Goal: Book appointment/travel/reservation

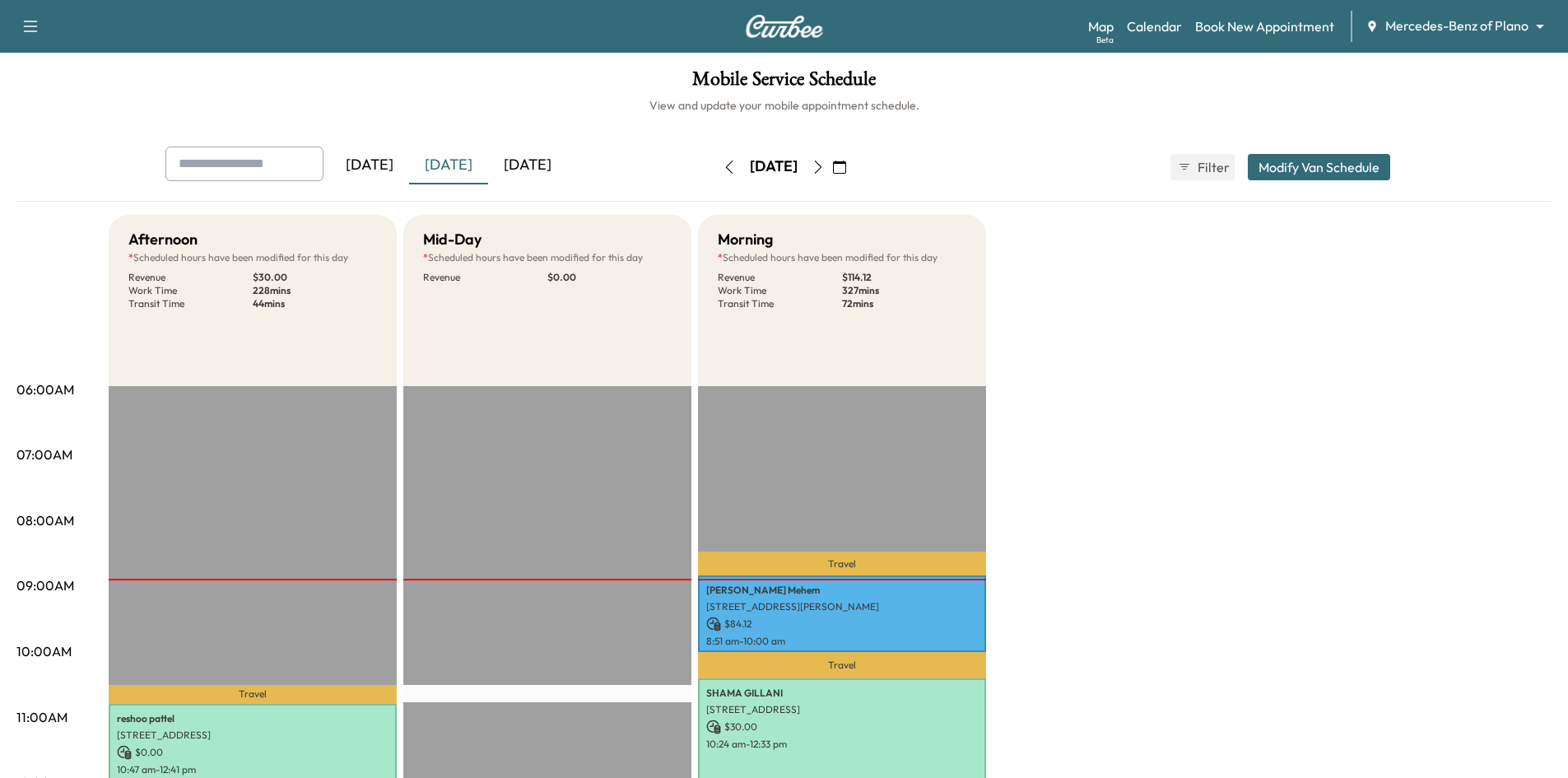
click at [391, 168] on div "[DATE]" at bounding box center [369, 166] width 79 height 38
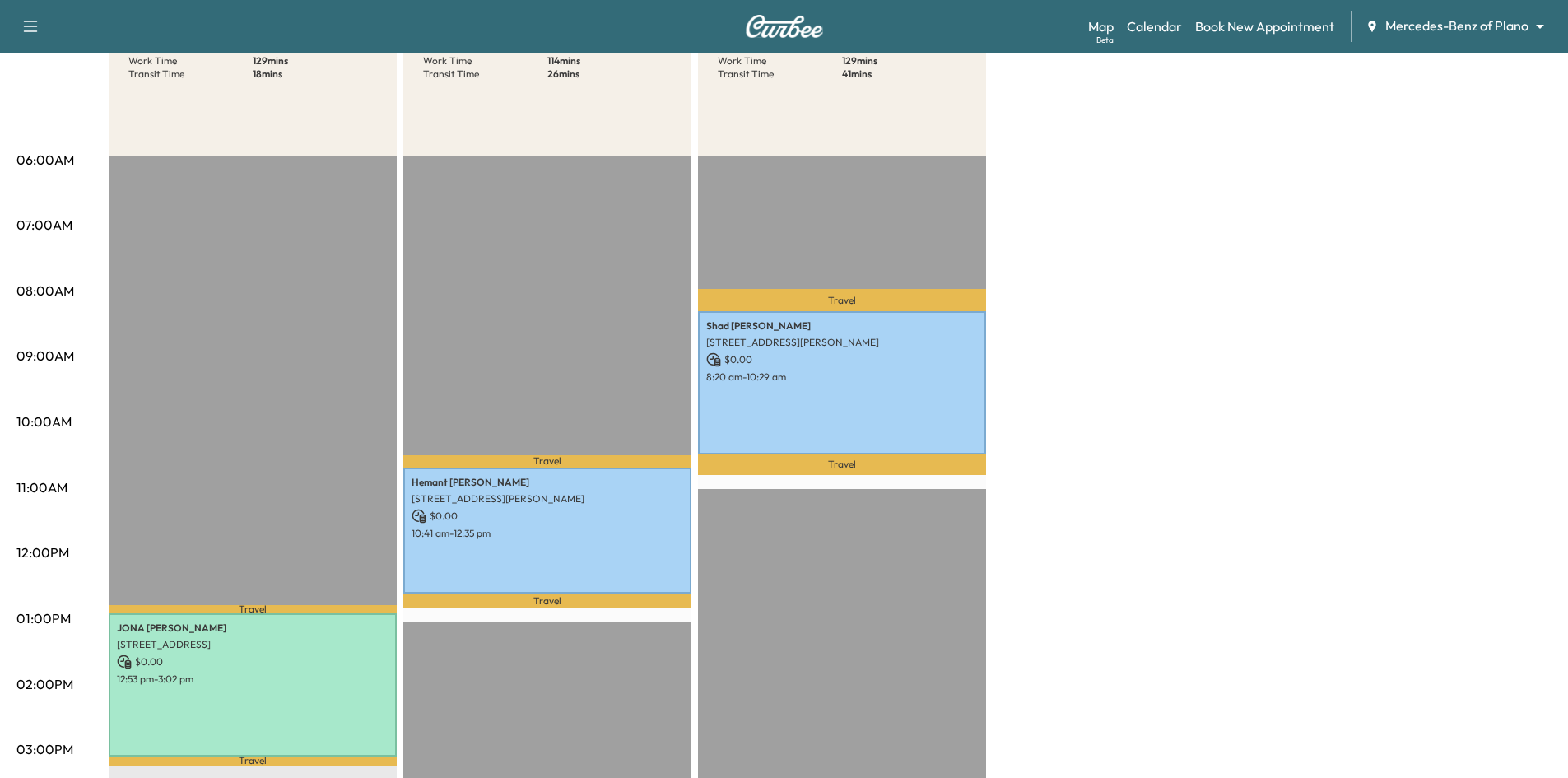
scroll to position [83, 0]
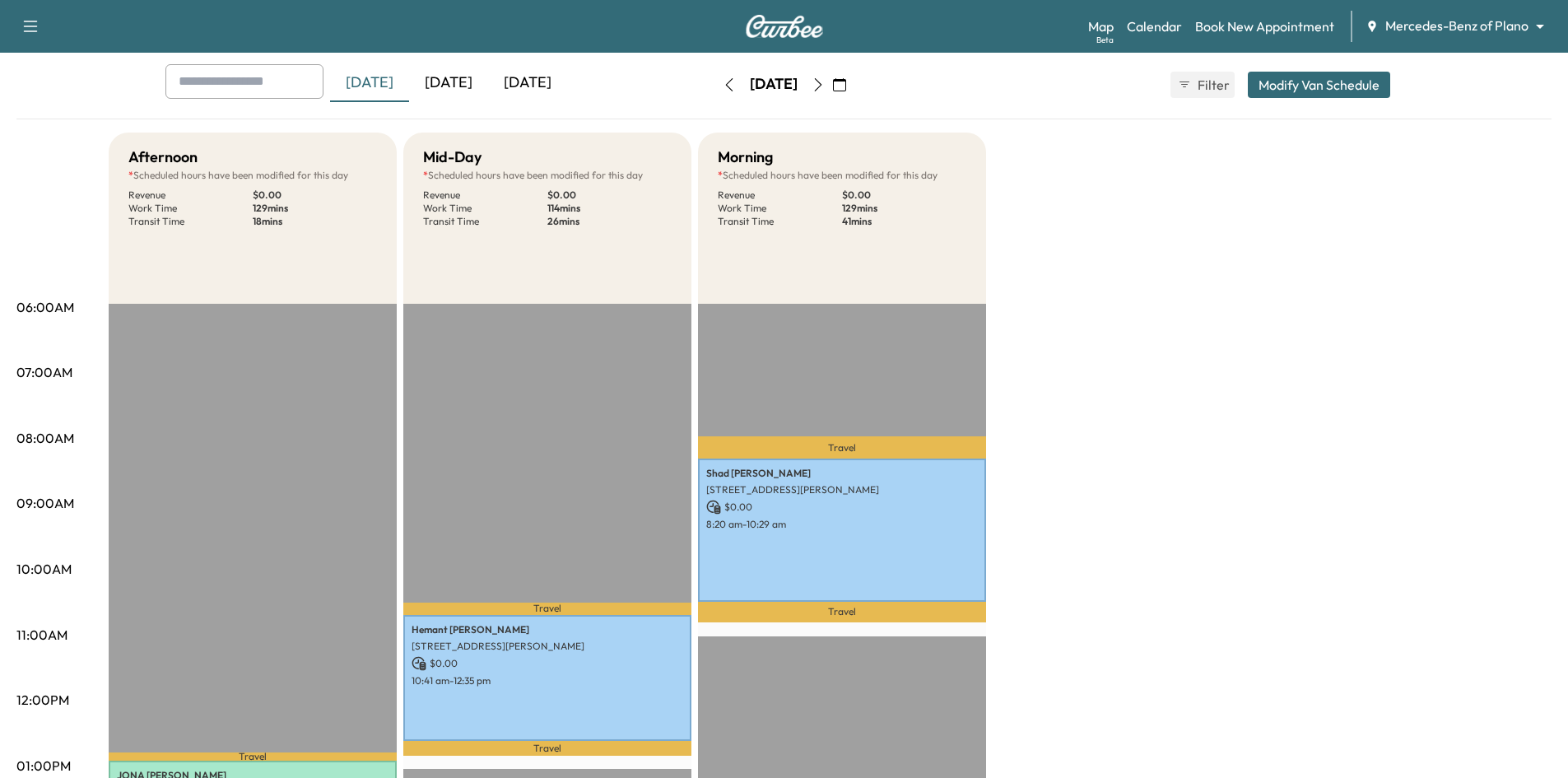
click at [471, 87] on div "[DATE]" at bounding box center [448, 83] width 79 height 38
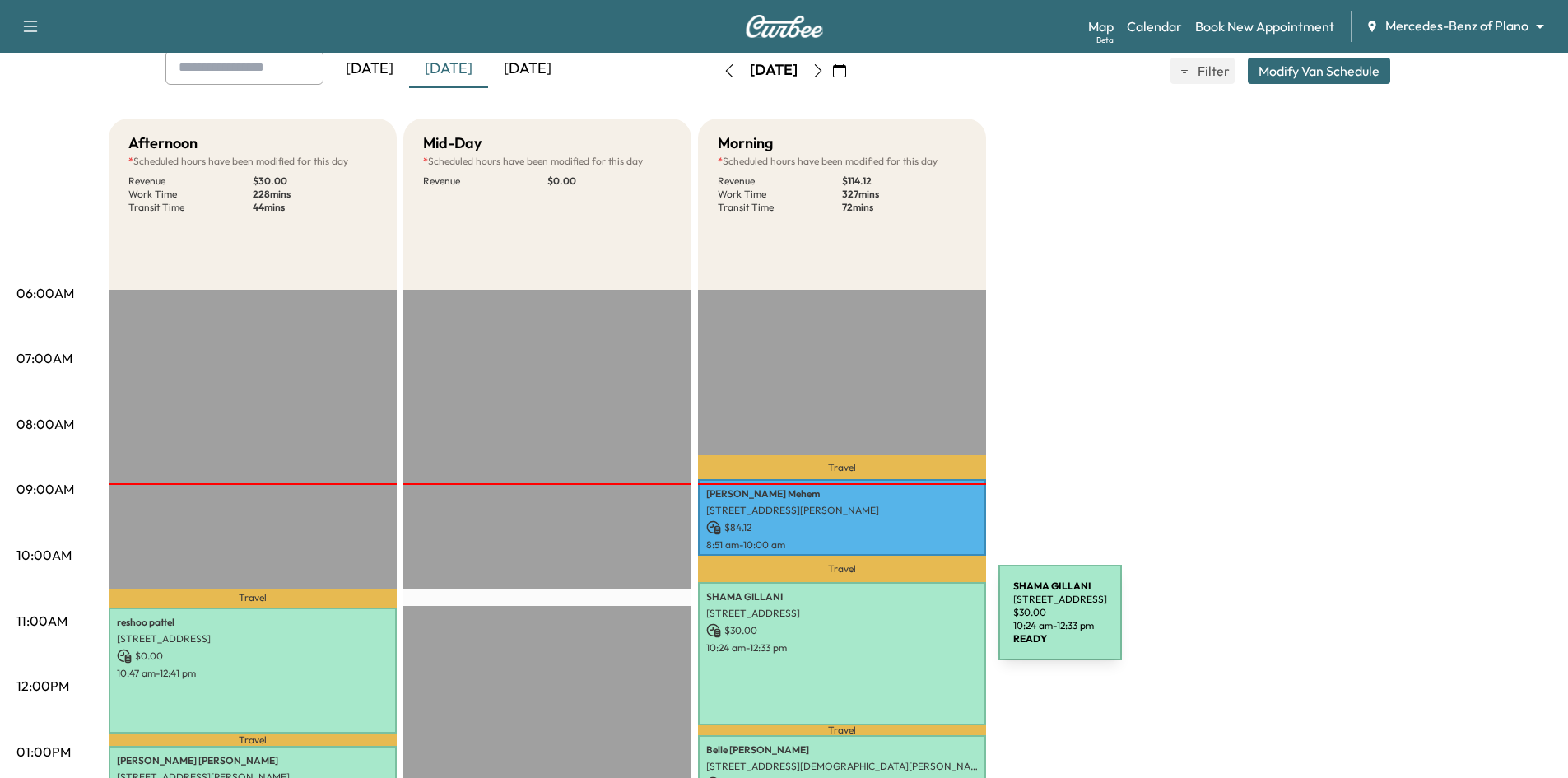
scroll to position [83, 0]
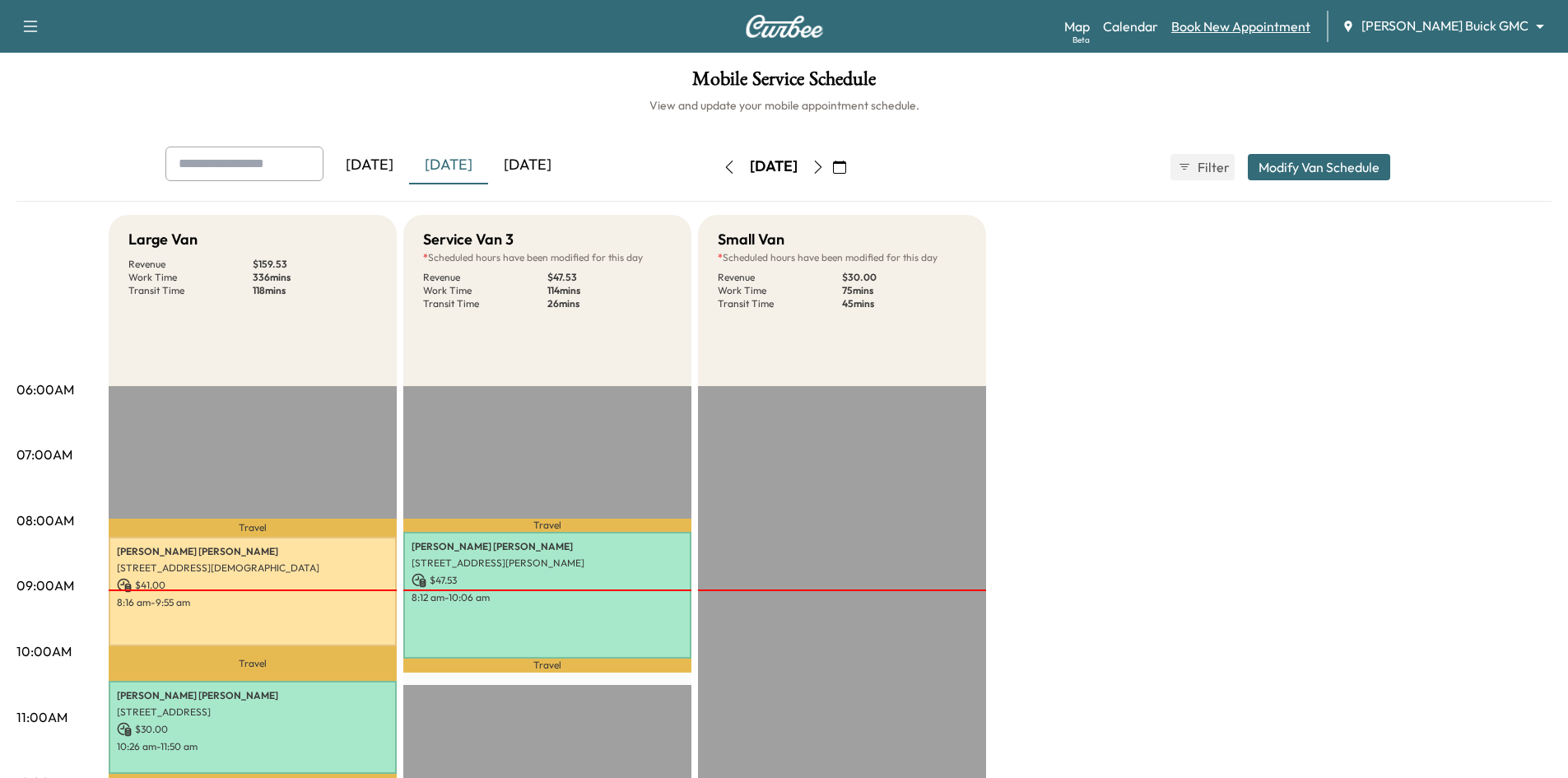
click at [1262, 27] on link "Book New Appointment" at bounding box center [1240, 27] width 139 height 20
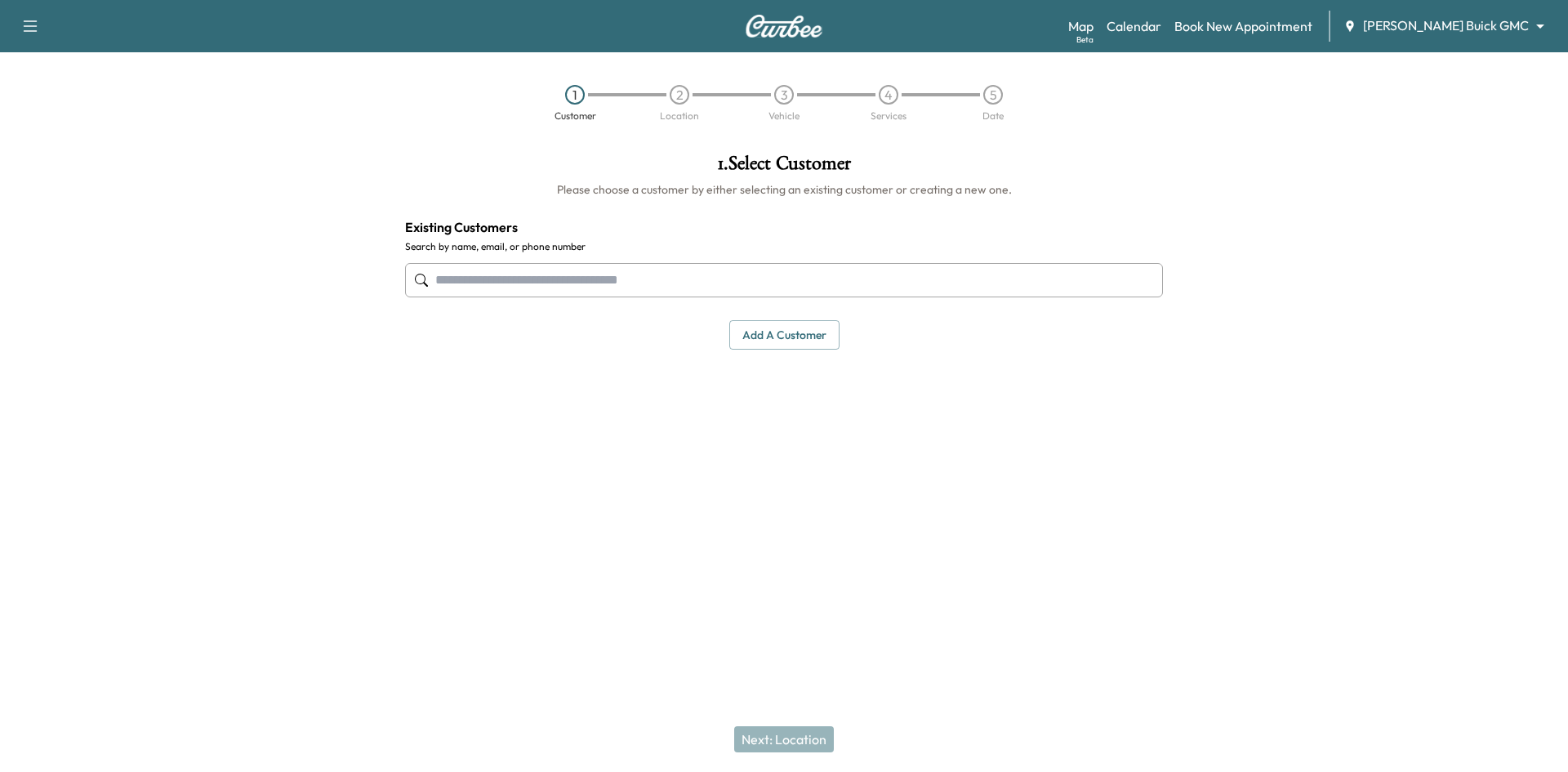
click at [806, 280] on input "text" at bounding box center [784, 280] width 758 height 35
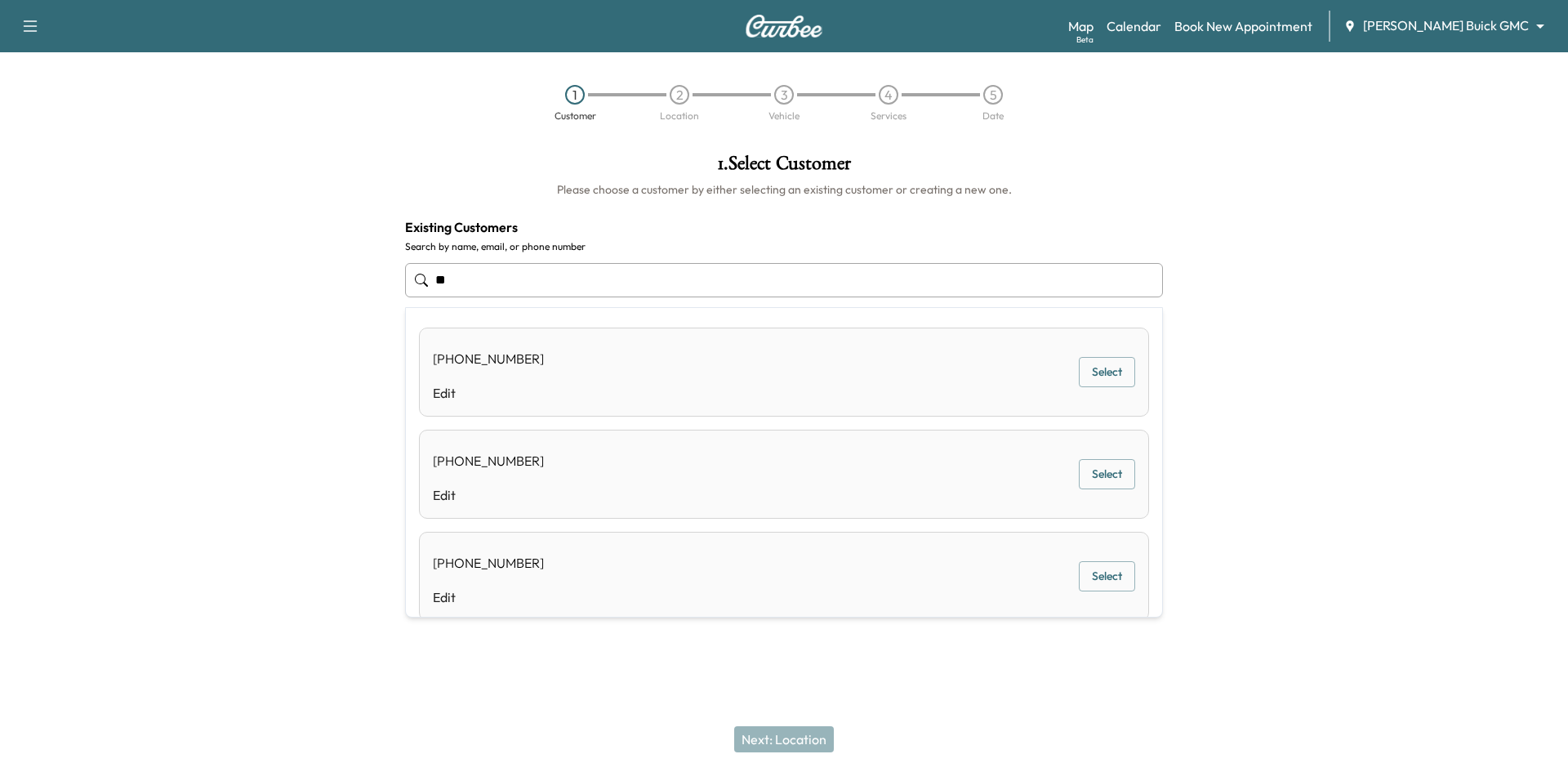
type input "*"
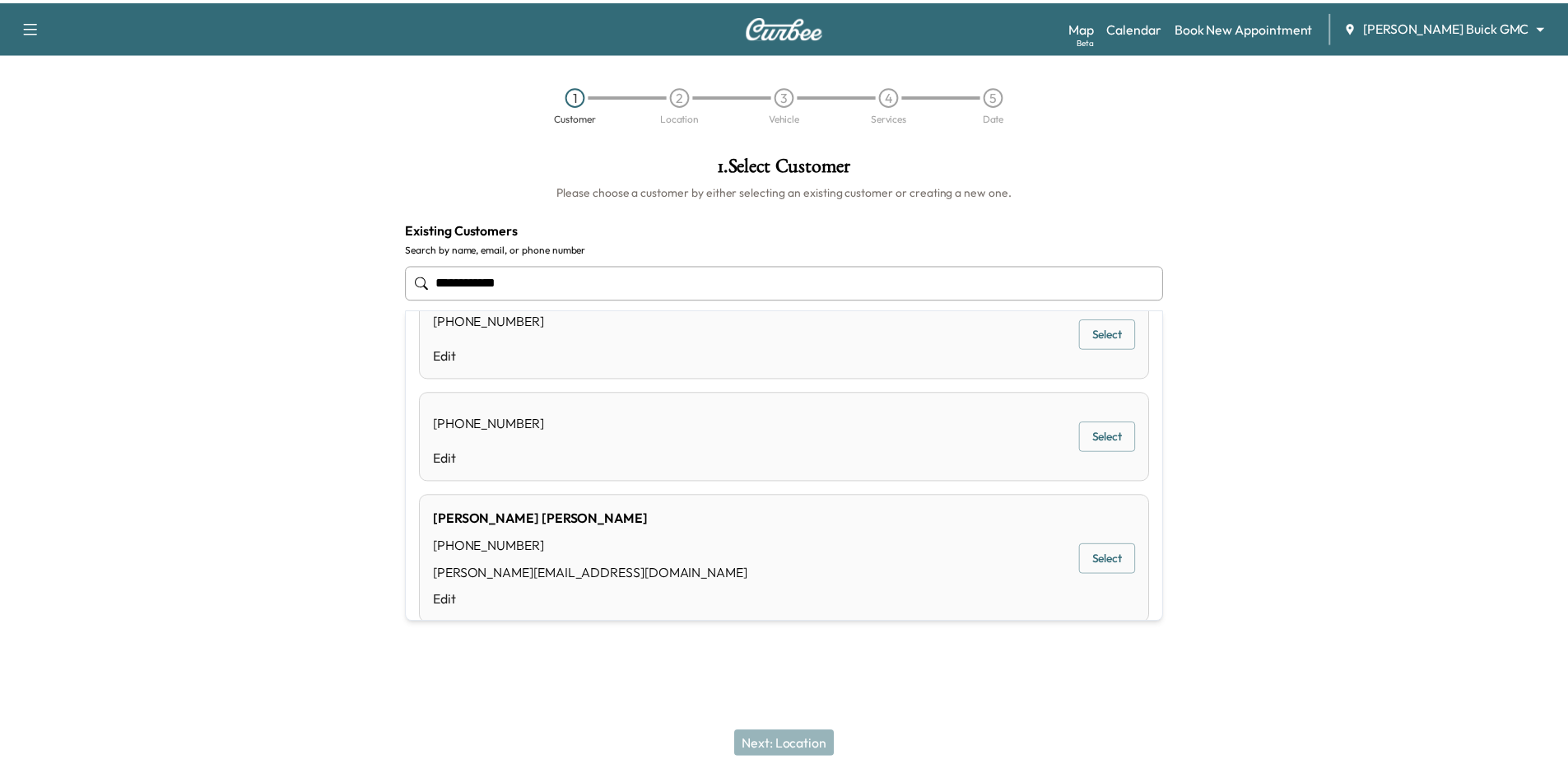
scroll to position [269, 0]
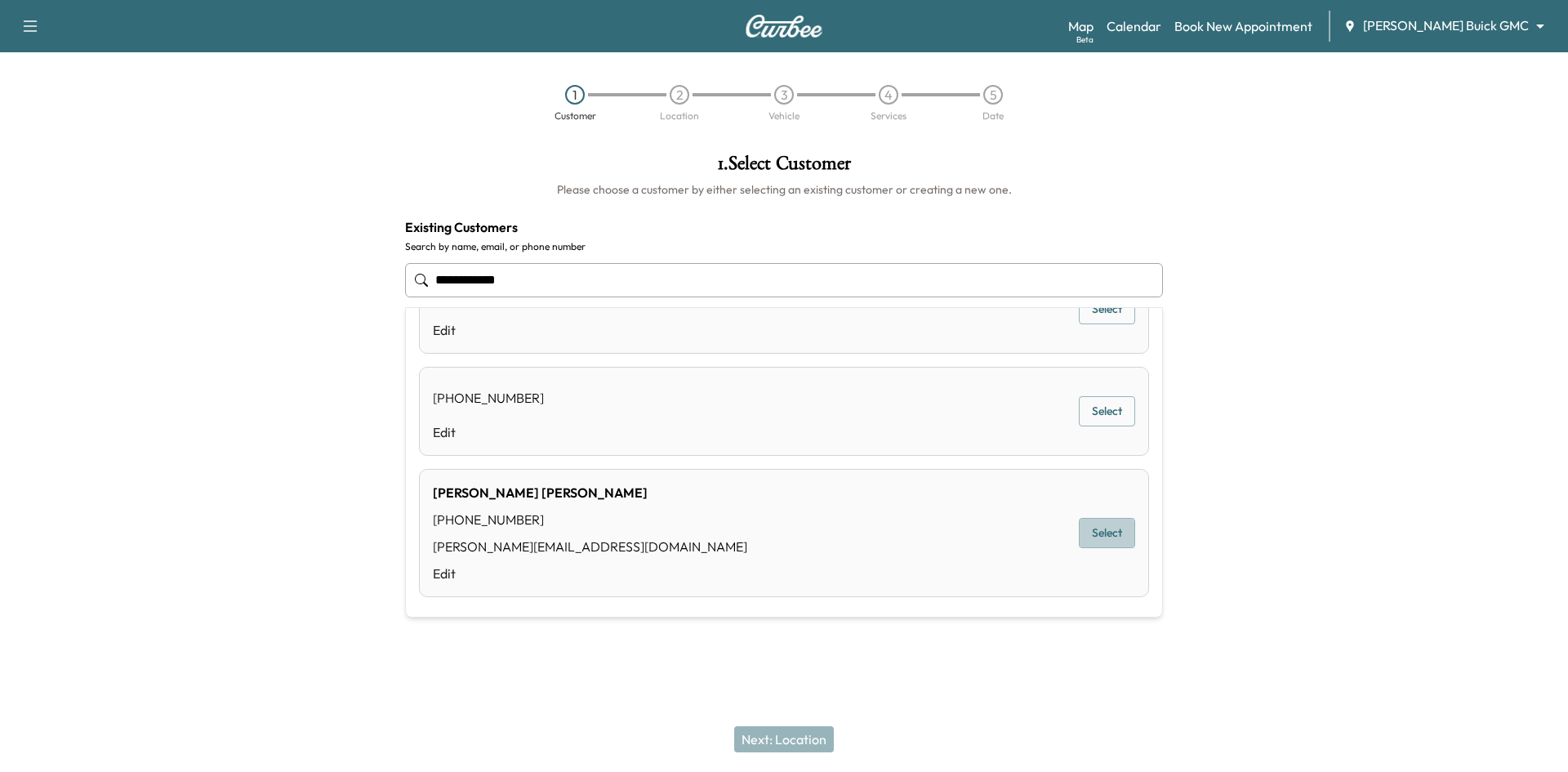
click at [1081, 533] on button "Select" at bounding box center [1107, 532] width 56 height 31
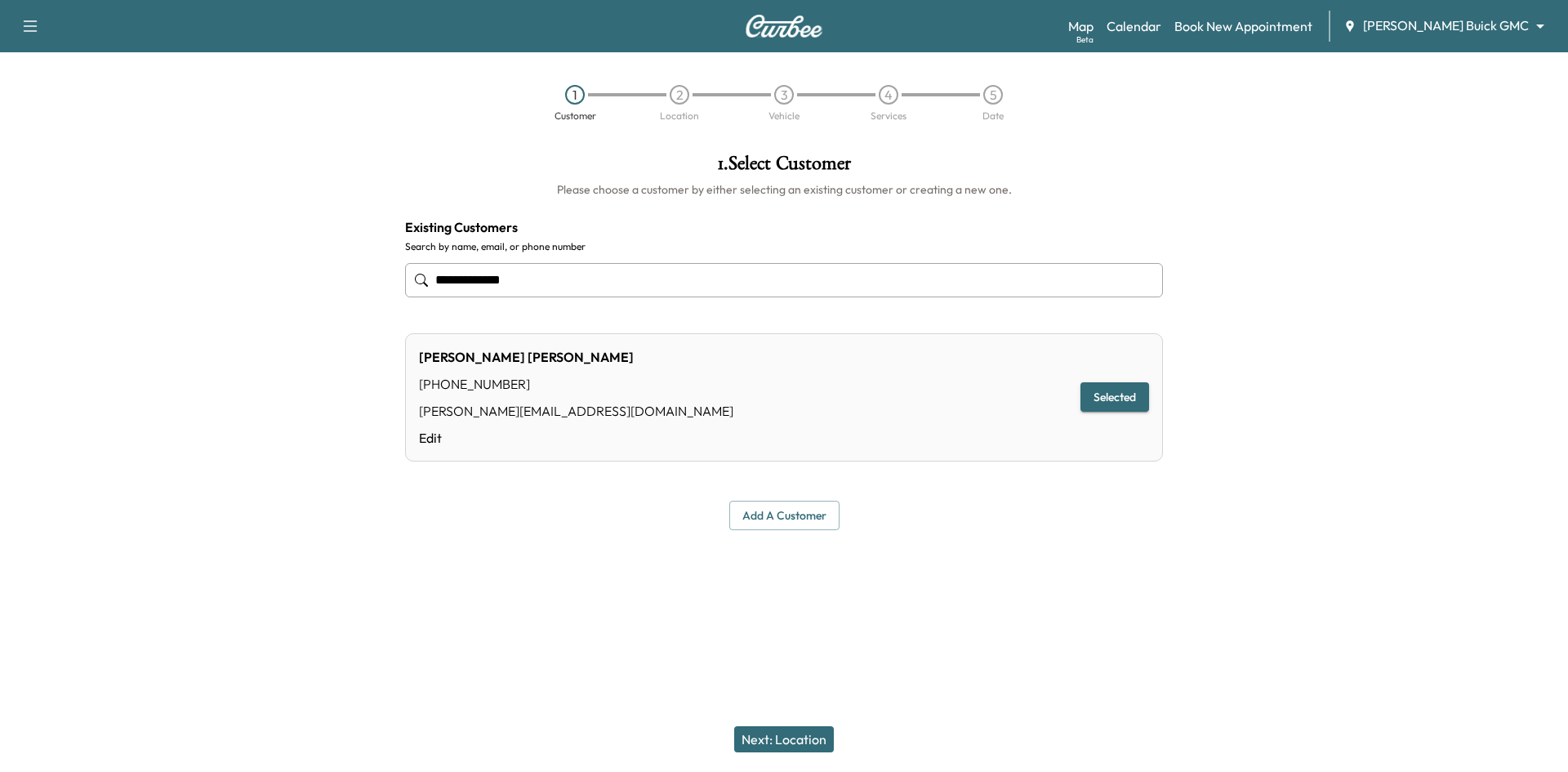
type input "**********"
click at [823, 733] on button "Next: Location" at bounding box center [784, 738] width 100 height 26
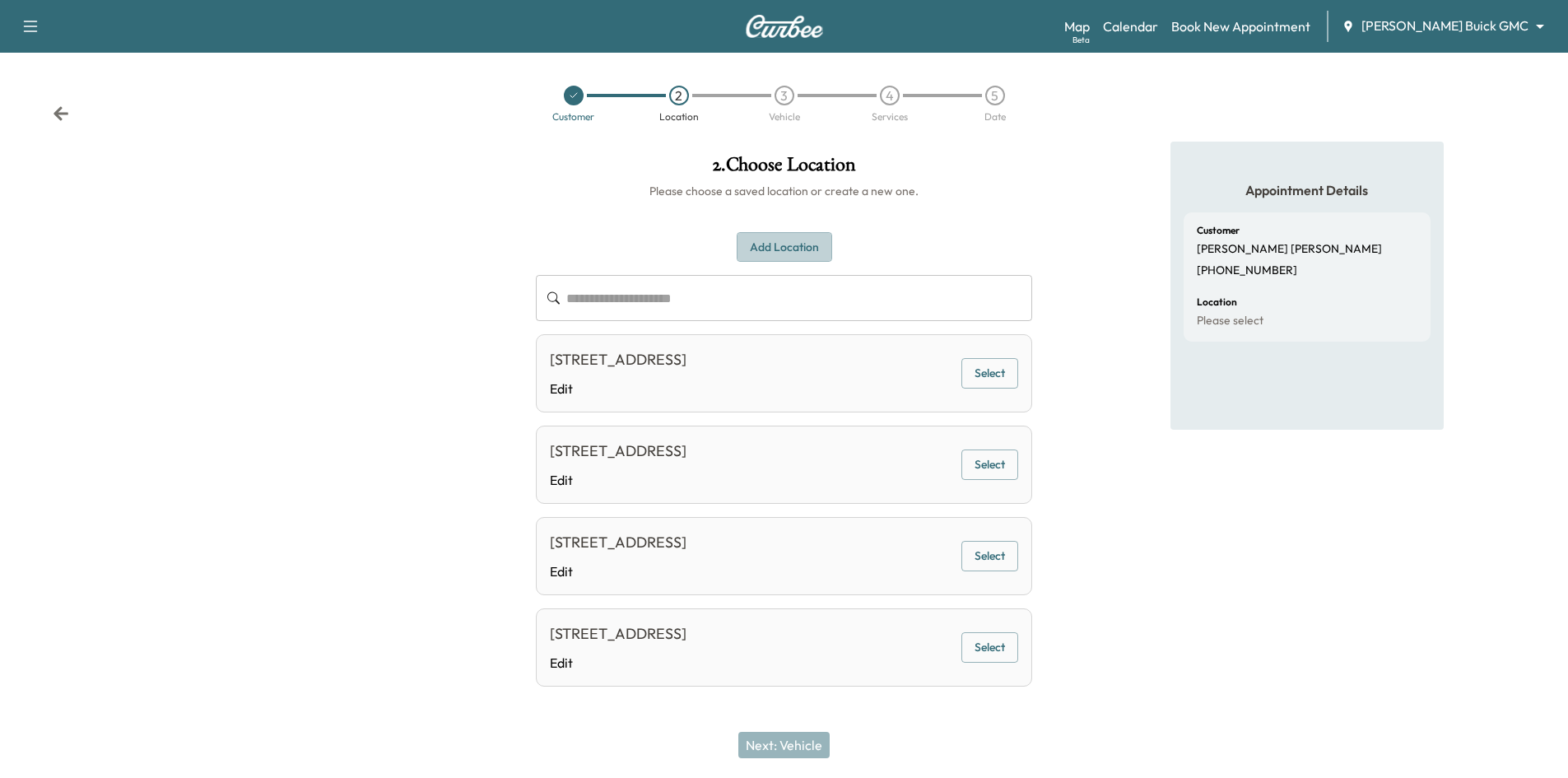
click at [811, 250] on button "Add Location" at bounding box center [784, 247] width 96 height 31
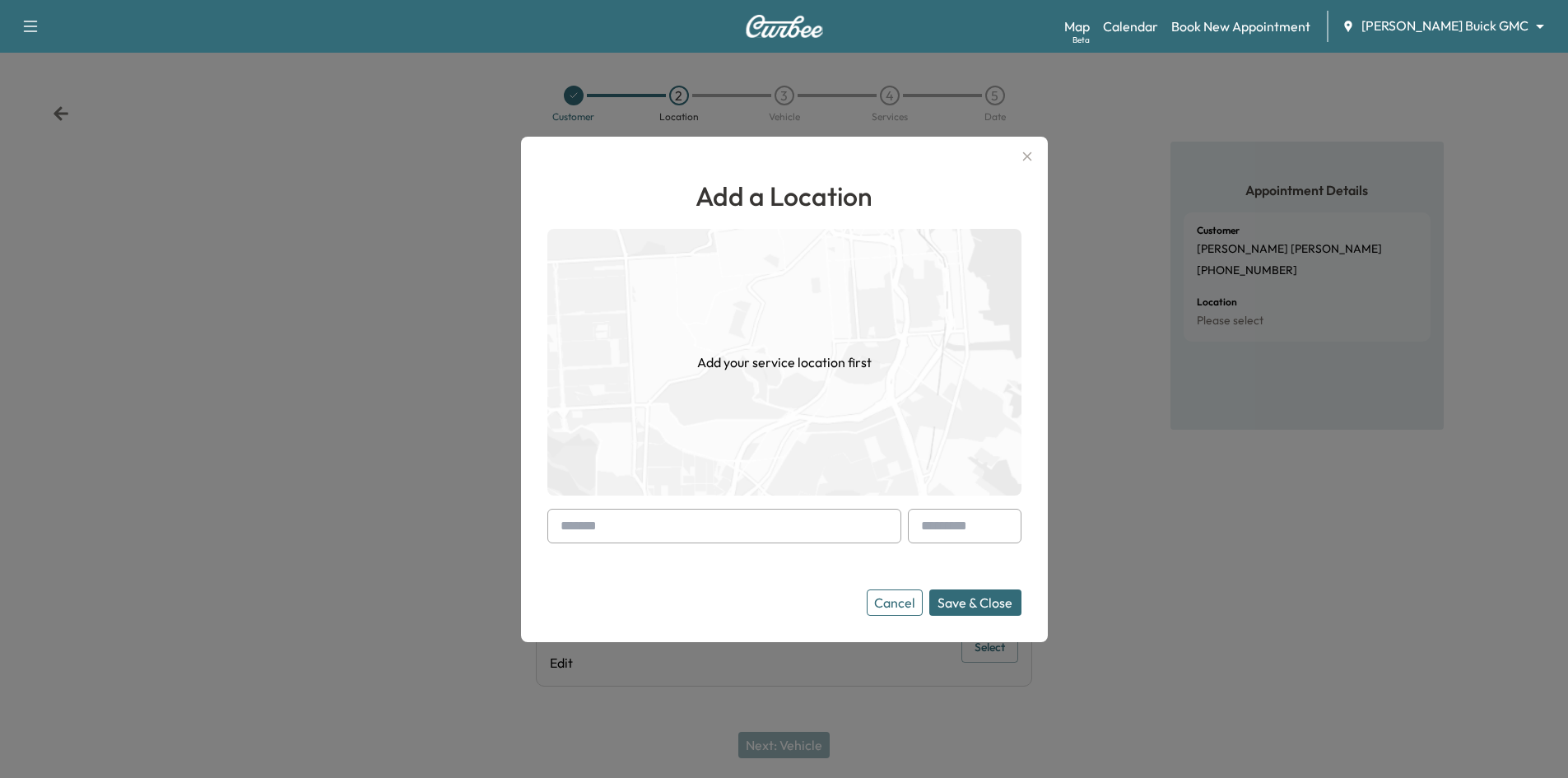
click at [734, 521] on input "text" at bounding box center [724, 526] width 354 height 35
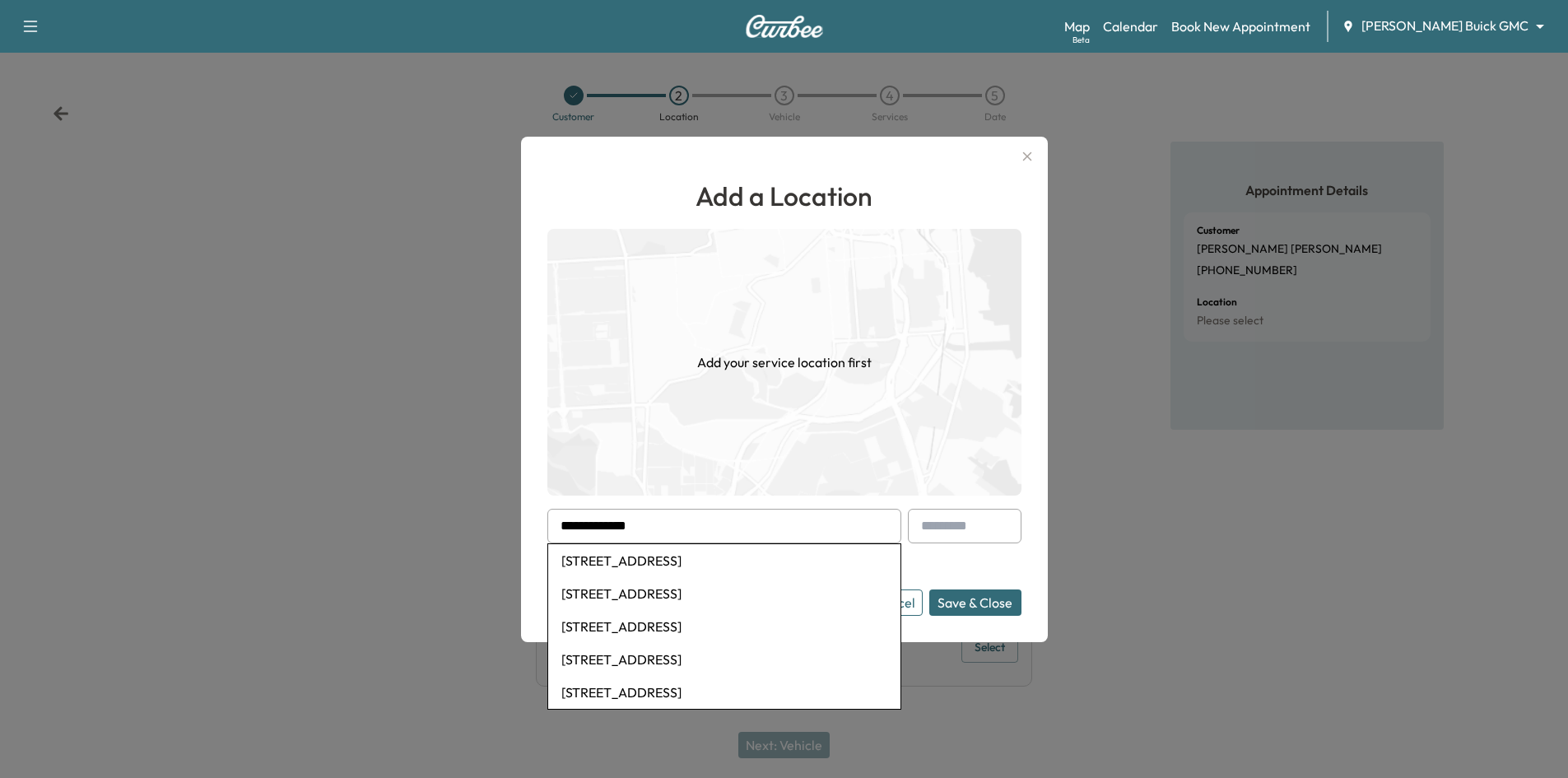
click at [705, 566] on li "1715 East Levee Street, Dallas, TX, USA" at bounding box center [723, 560] width 352 height 33
type input "**********"
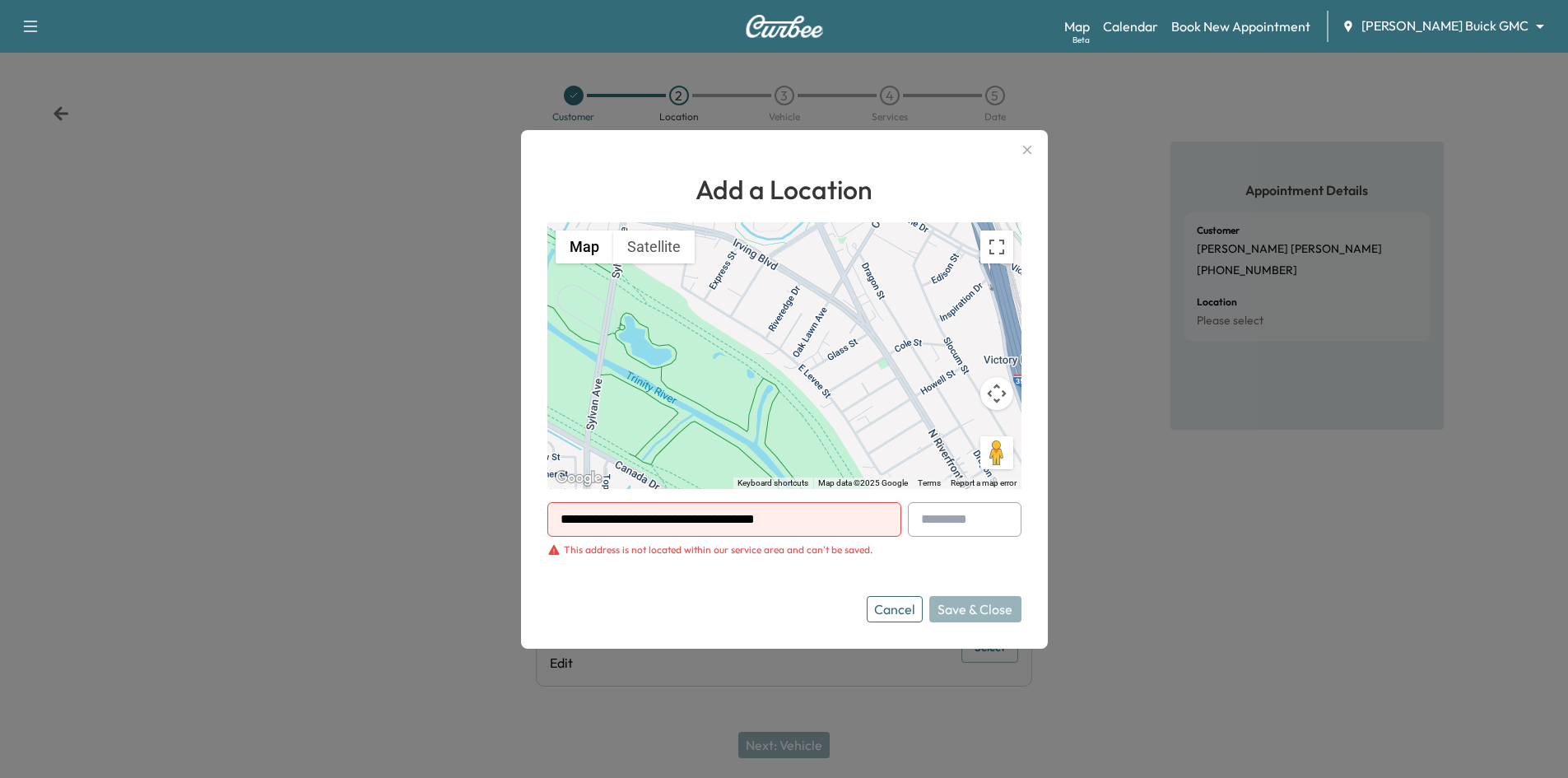
drag, startPoint x: 812, startPoint y: 525, endPoint x: 435, endPoint y: 550, distance: 377.8
click at [435, 550] on div "**********" at bounding box center [784, 389] width 1568 height 778
paste input "**********"
click at [735, 551] on li "2201 N Field St, Dallas, TX 75201, USA" at bounding box center [723, 554] width 352 height 33
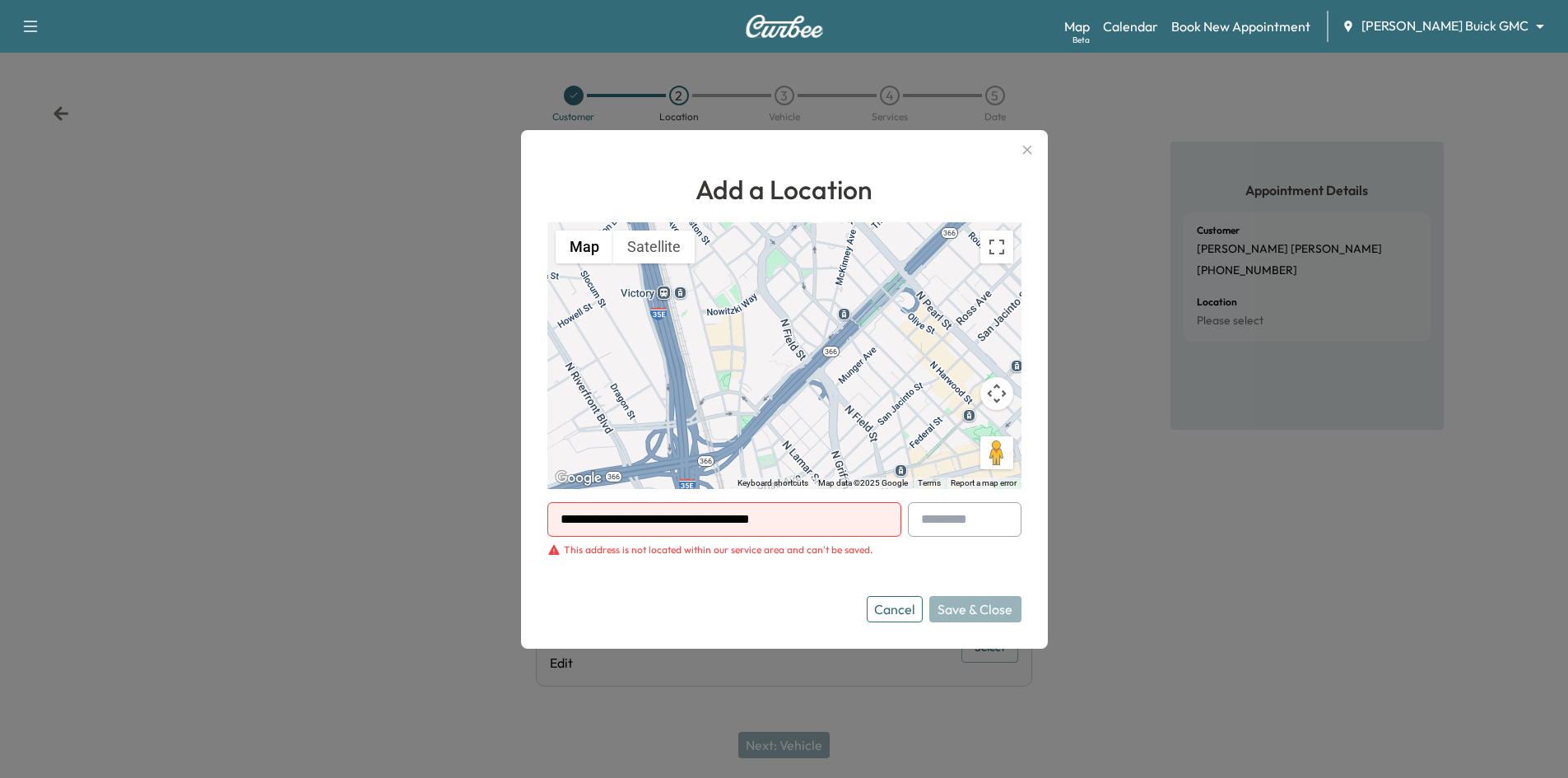
drag, startPoint x: 806, startPoint y: 518, endPoint x: 534, endPoint y: 506, distance: 272.3
click at [534, 506] on div "**********" at bounding box center [784, 389] width 527 height 519
paste input "text"
click at [605, 555] on li "3520 Oak Lawn Ave, Dallas, TX 75219, USA" at bounding box center [723, 554] width 352 height 33
type input "**********"
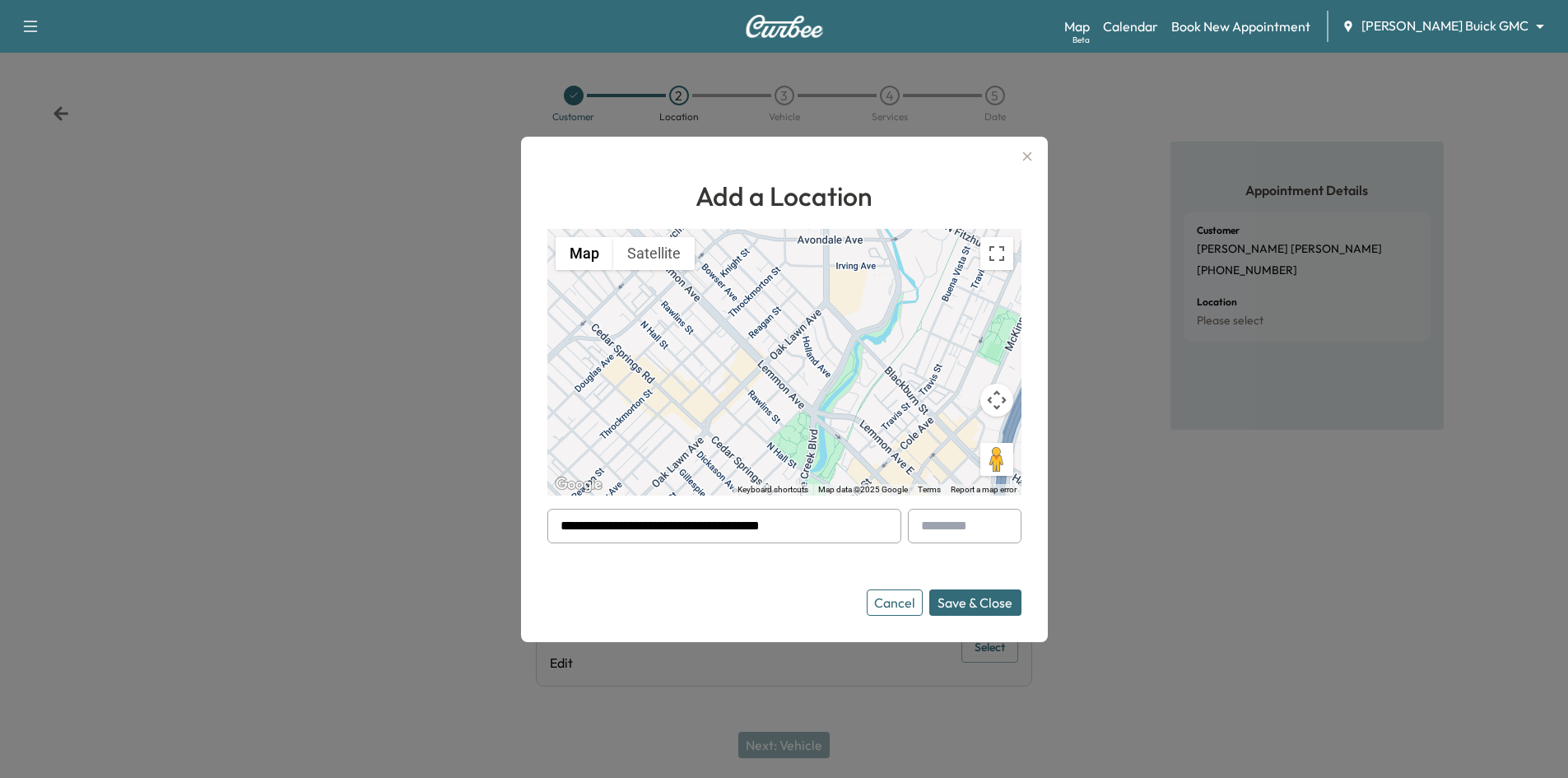
click at [978, 605] on button "Save & Close" at bounding box center [975, 602] width 92 height 26
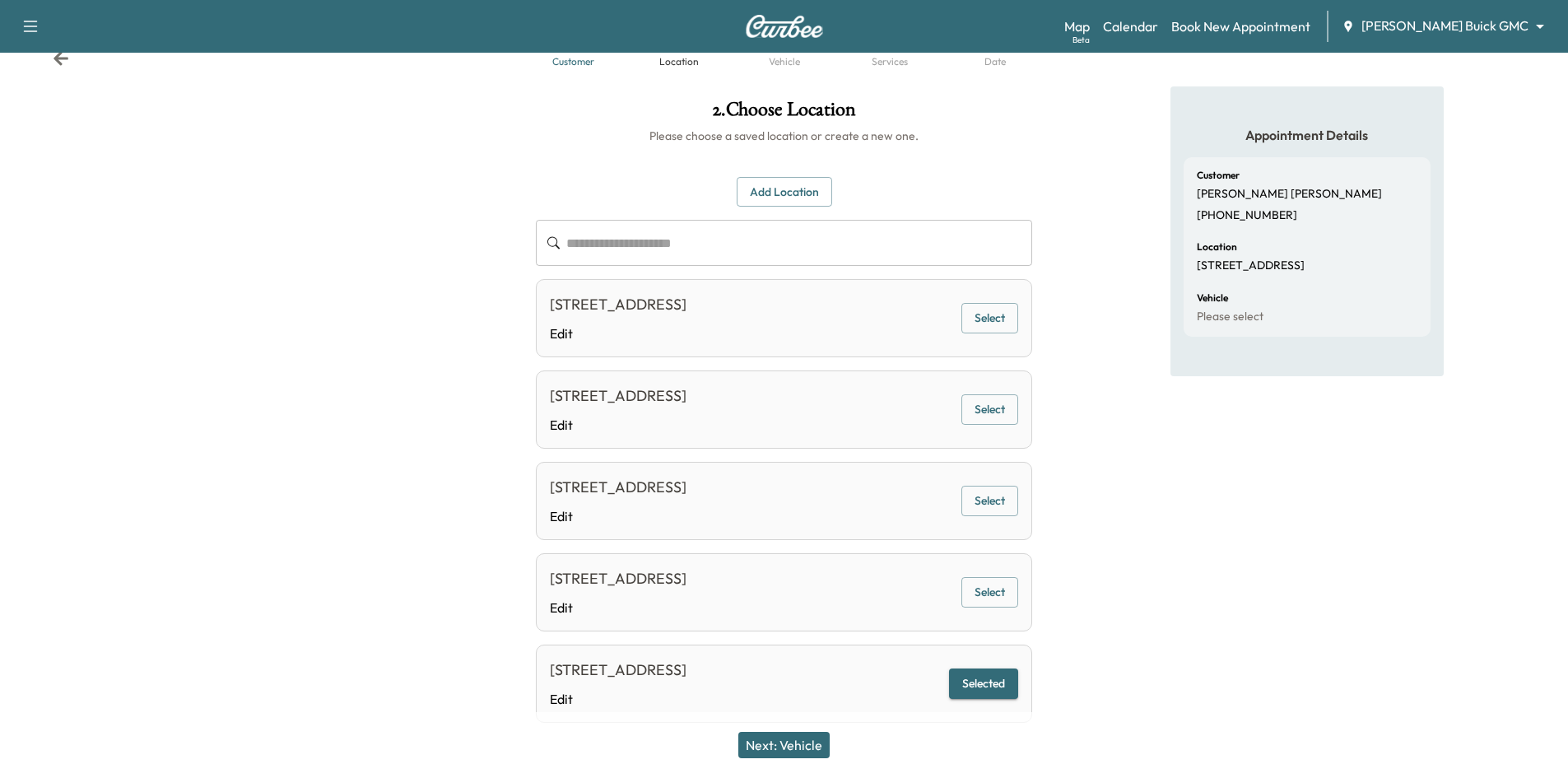
scroll to position [99, 0]
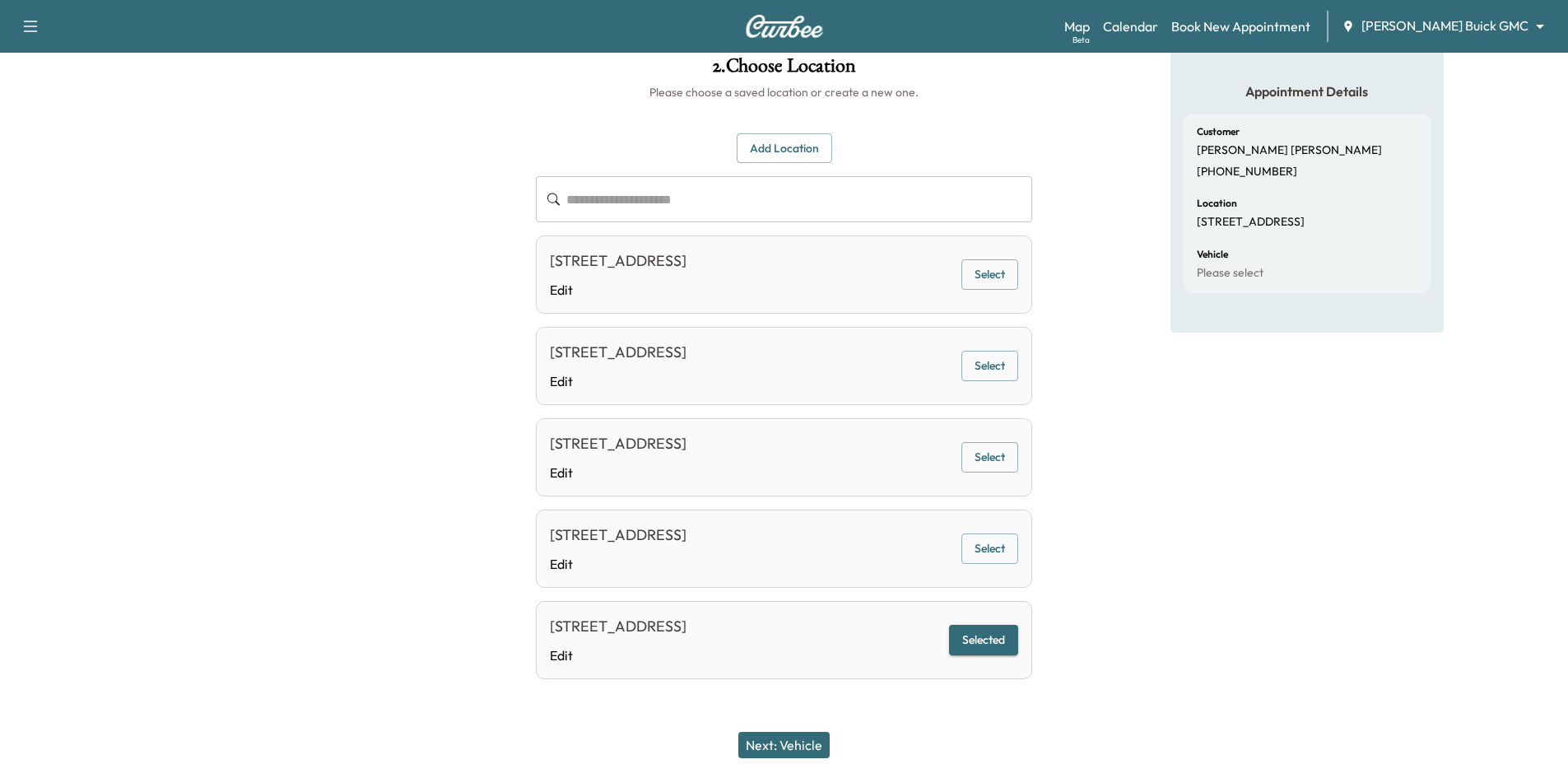
click at [792, 744] on button "Next: Vehicle" at bounding box center [784, 744] width 92 height 26
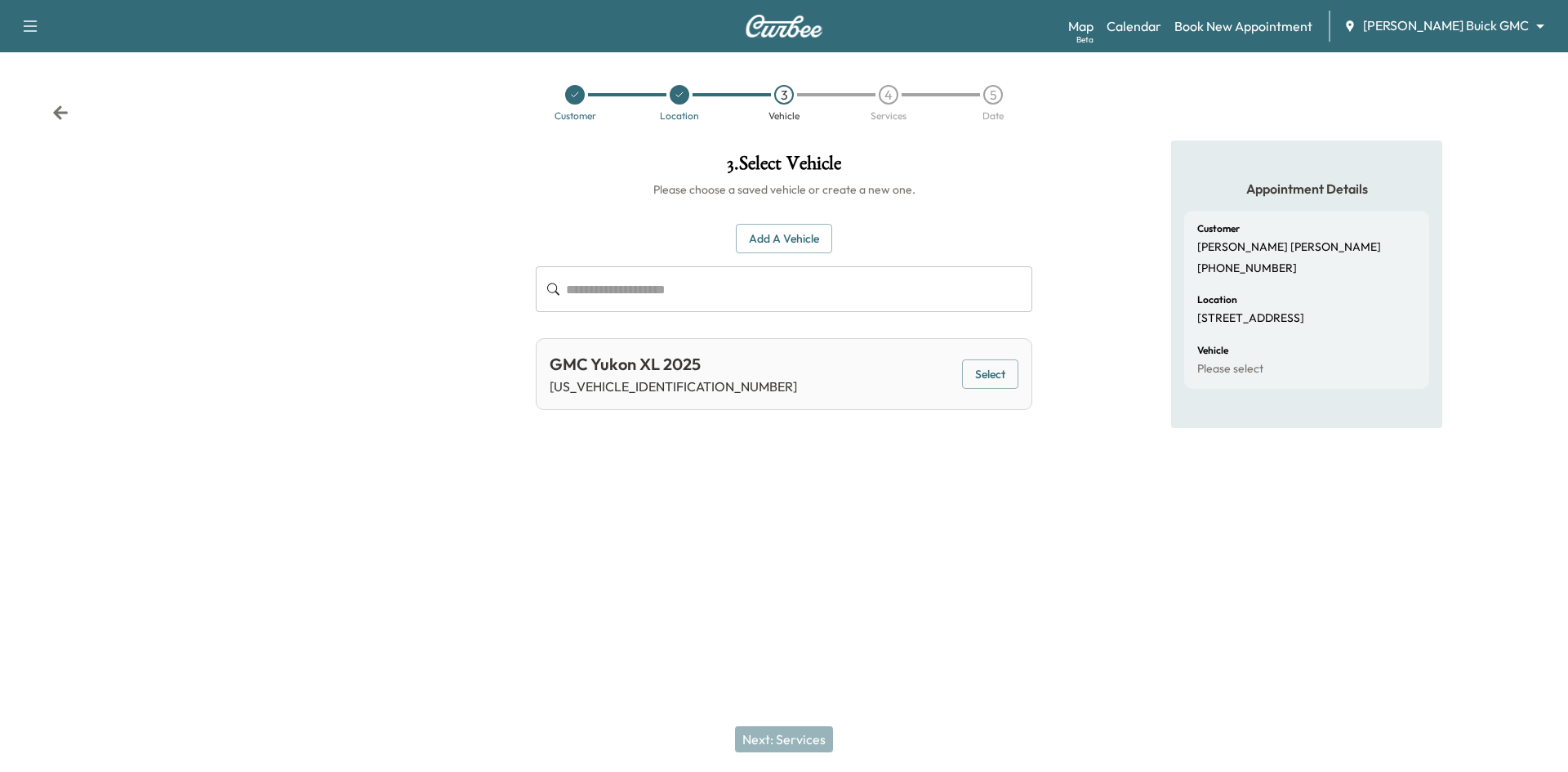
click at [787, 244] on button "Add a Vehicle" at bounding box center [783, 239] width 96 height 31
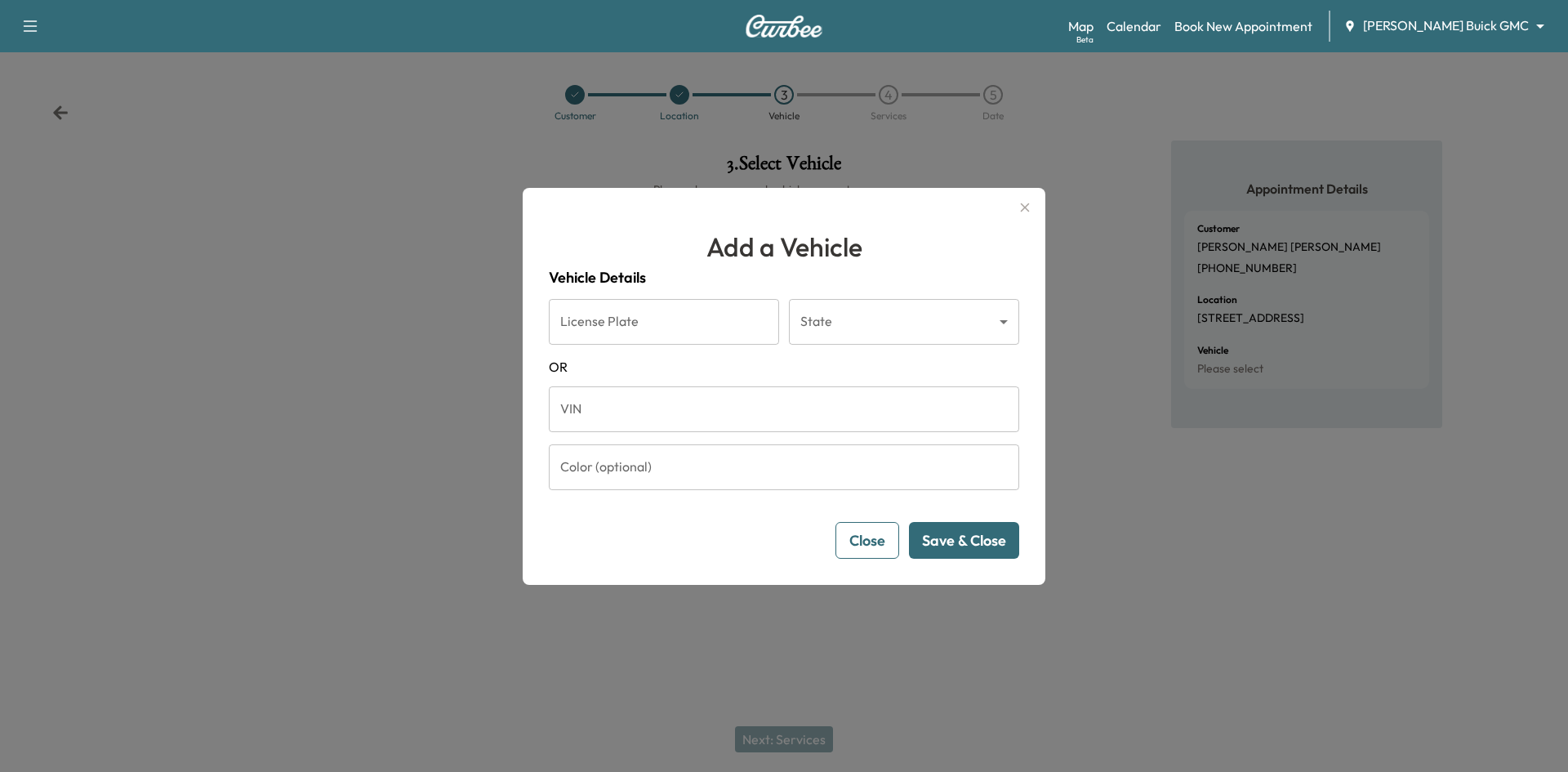
click at [622, 404] on input "VIN" at bounding box center [783, 409] width 470 height 46
type input "*"
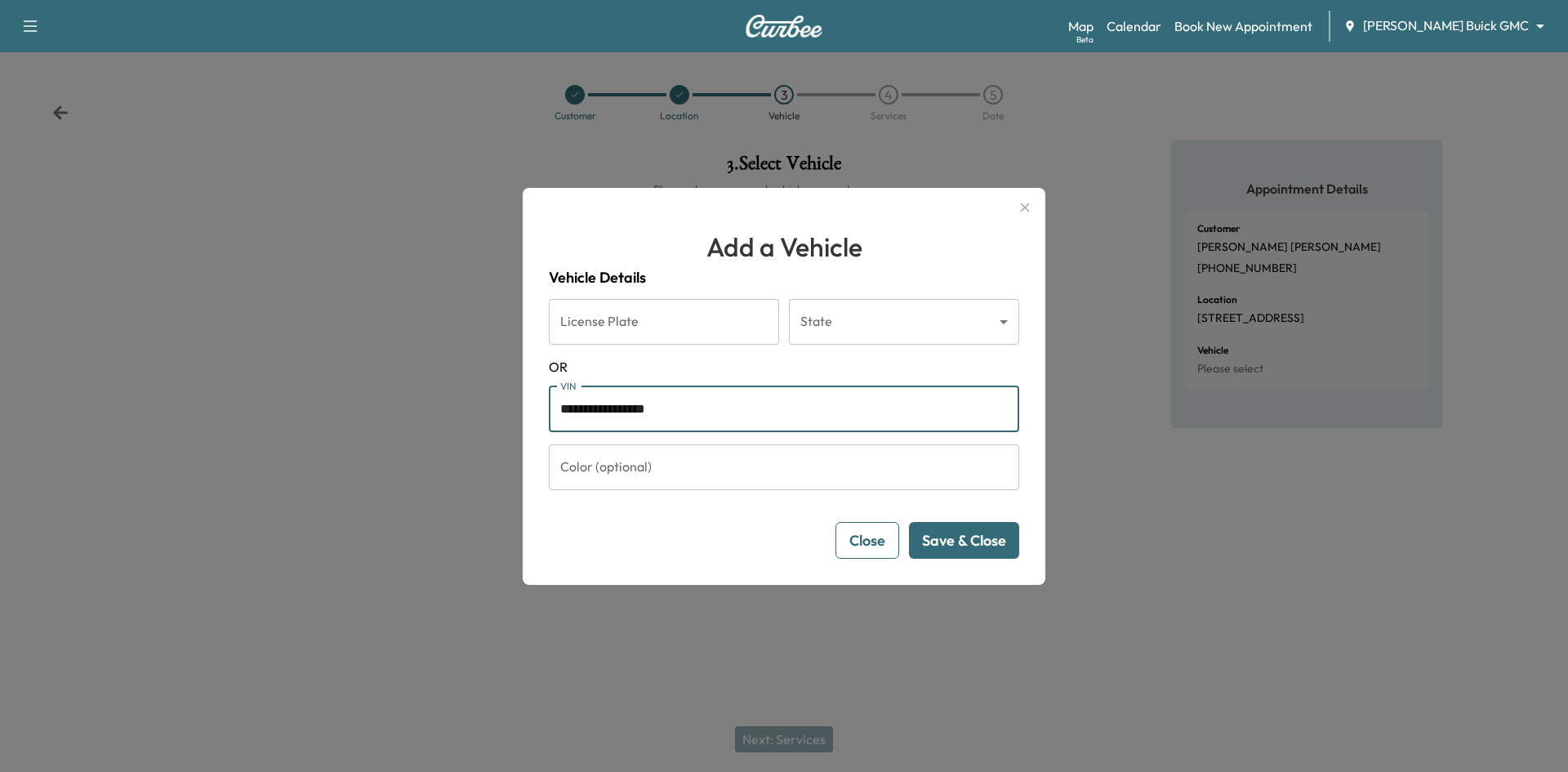
type input "**********"
click at [987, 542] on button "Save & Close" at bounding box center [963, 539] width 110 height 37
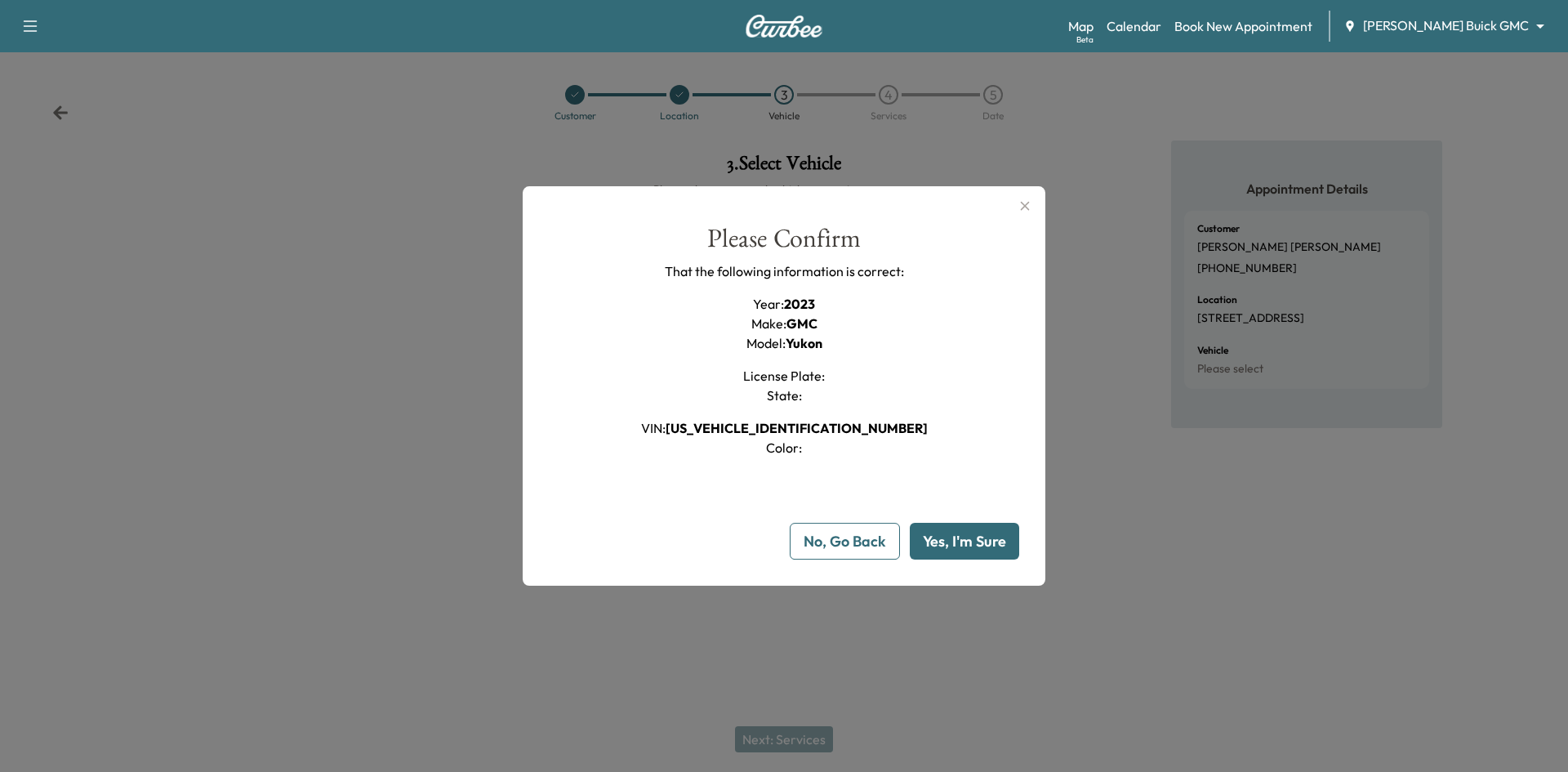
click at [967, 545] on button "Yes, I'm Sure" at bounding box center [964, 540] width 110 height 37
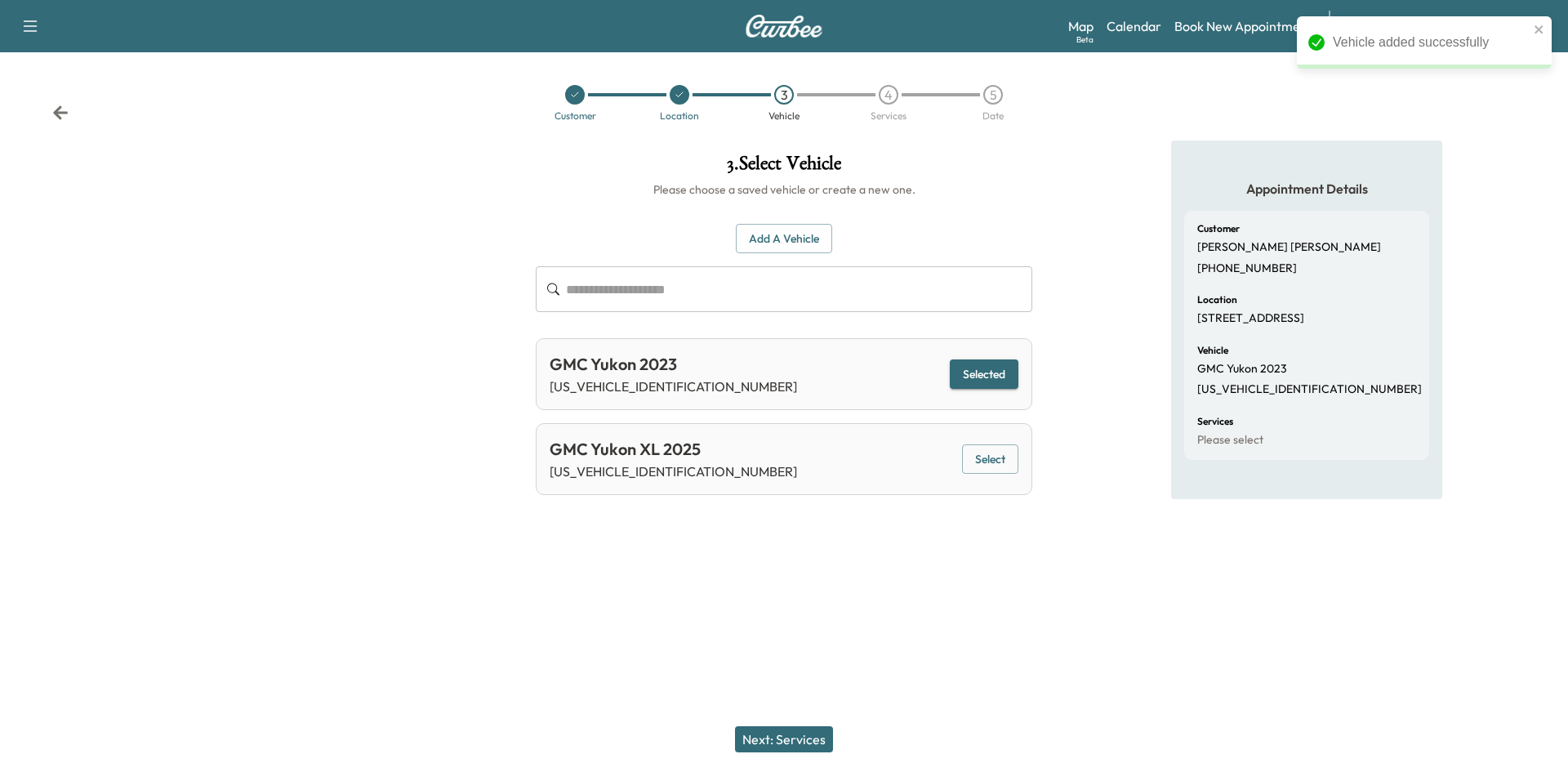
click at [813, 744] on button "Next: Services" at bounding box center [784, 738] width 98 height 26
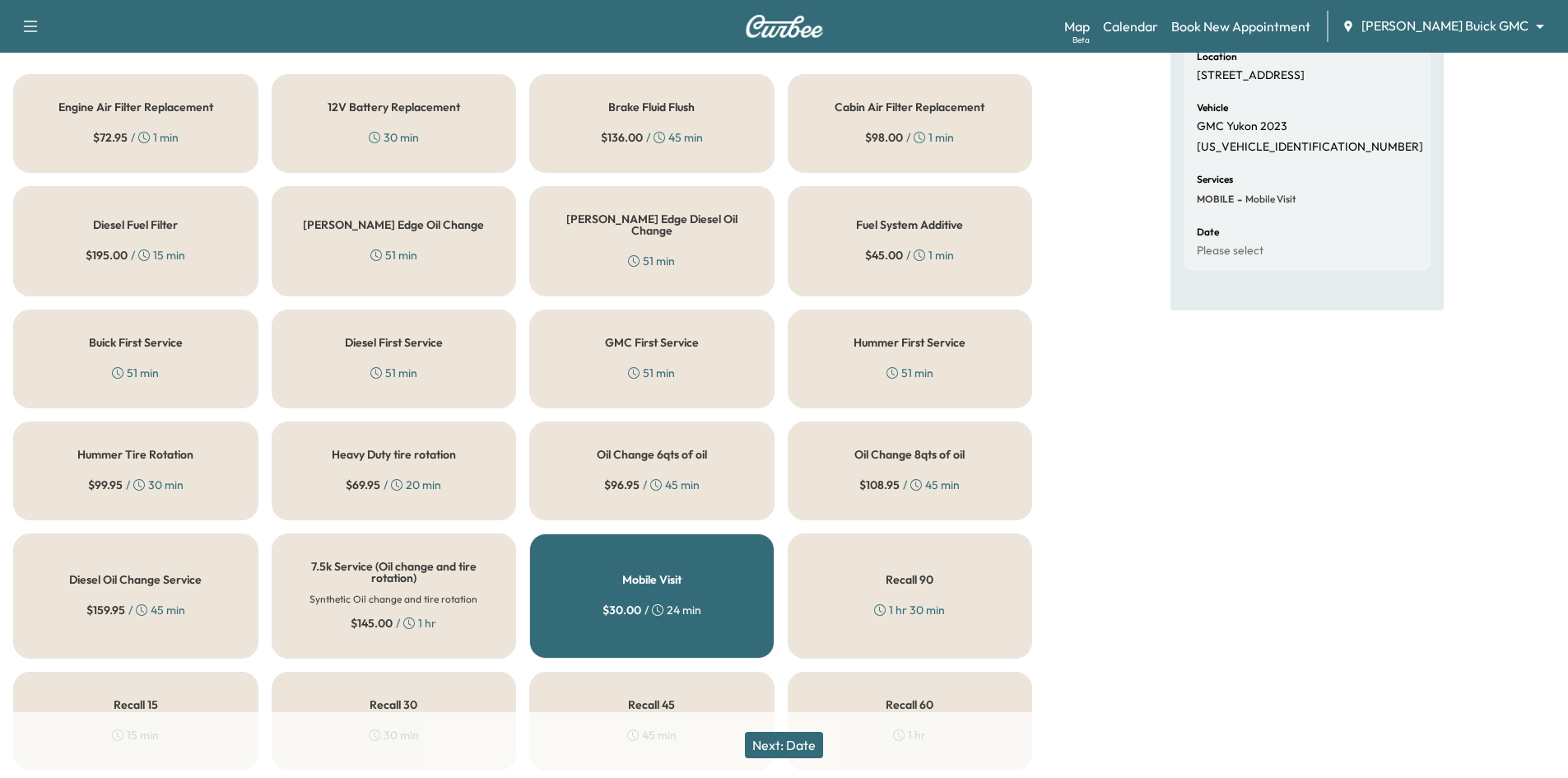
scroll to position [247, 0]
click at [223, 609] on div "Diesel Oil Change Service $ 159.95 / 45 min" at bounding box center [136, 593] width 245 height 125
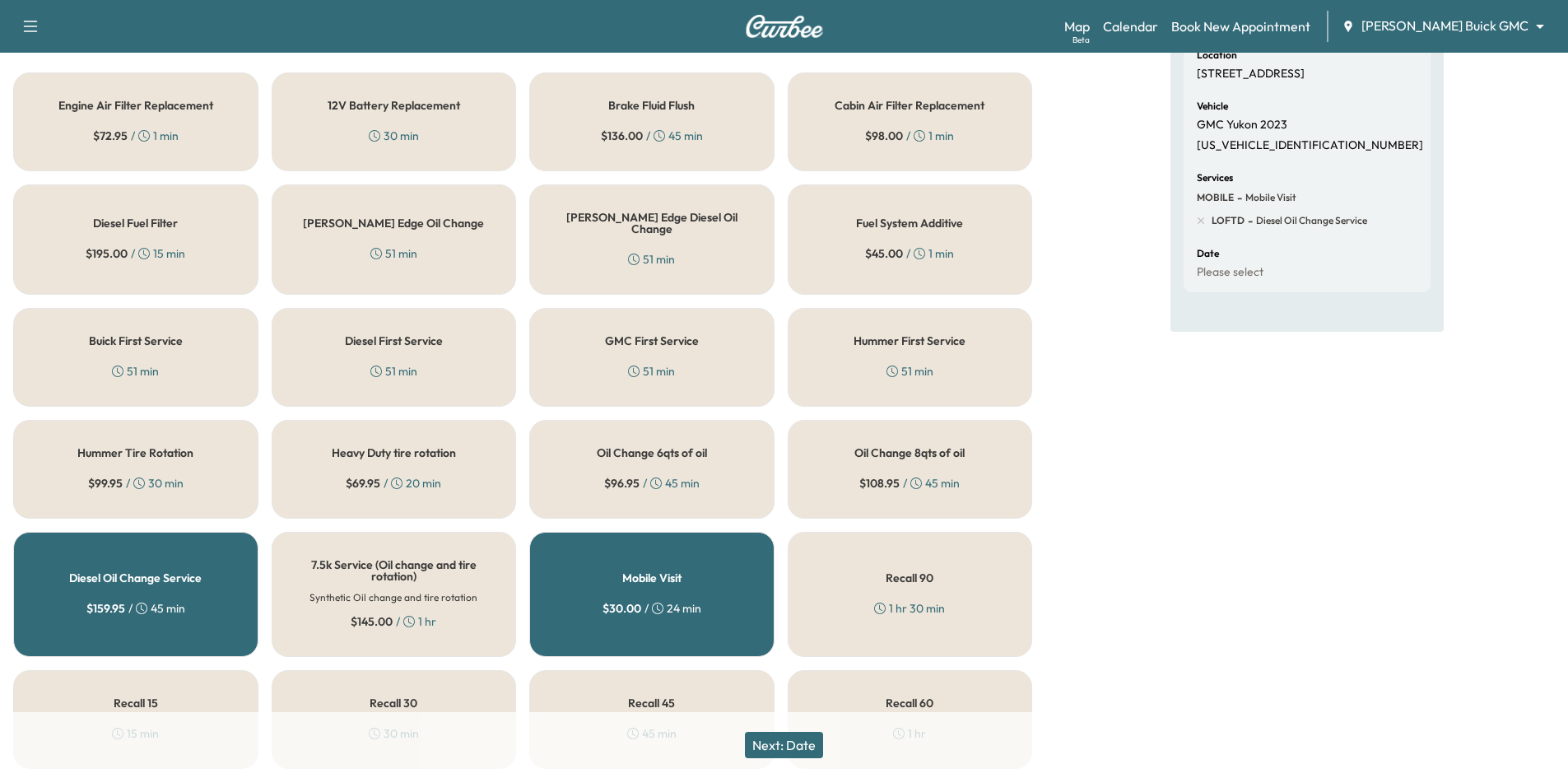
click at [766, 749] on button "Next: Date" at bounding box center [784, 744] width 78 height 26
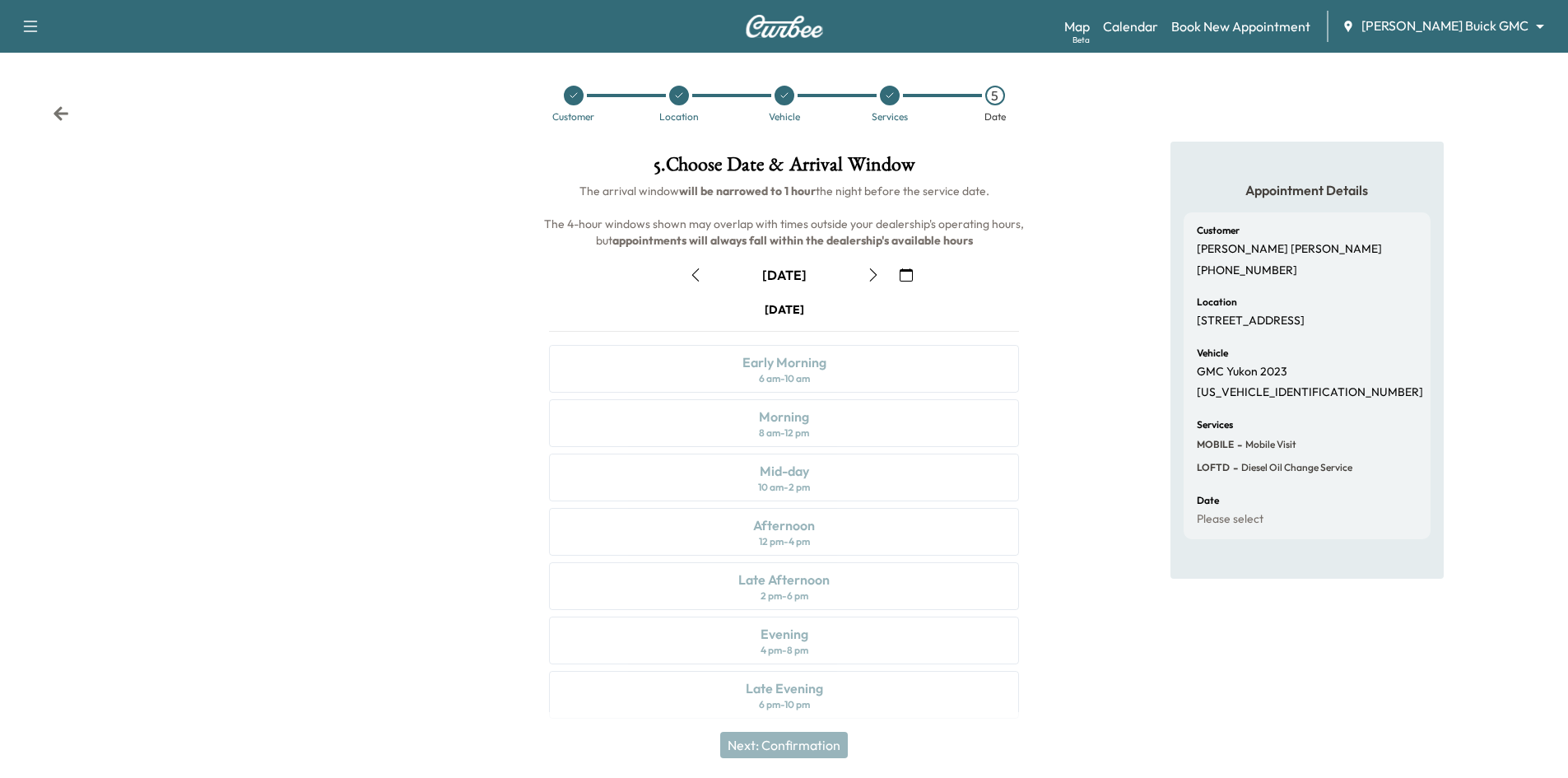
click at [1270, 394] on p "1GKS2BKT2PR259136" at bounding box center [1310, 392] width 226 height 15
copy p "1GKS2BKT2PR259136"
click at [899, 278] on button "button" at bounding box center [906, 274] width 28 height 26
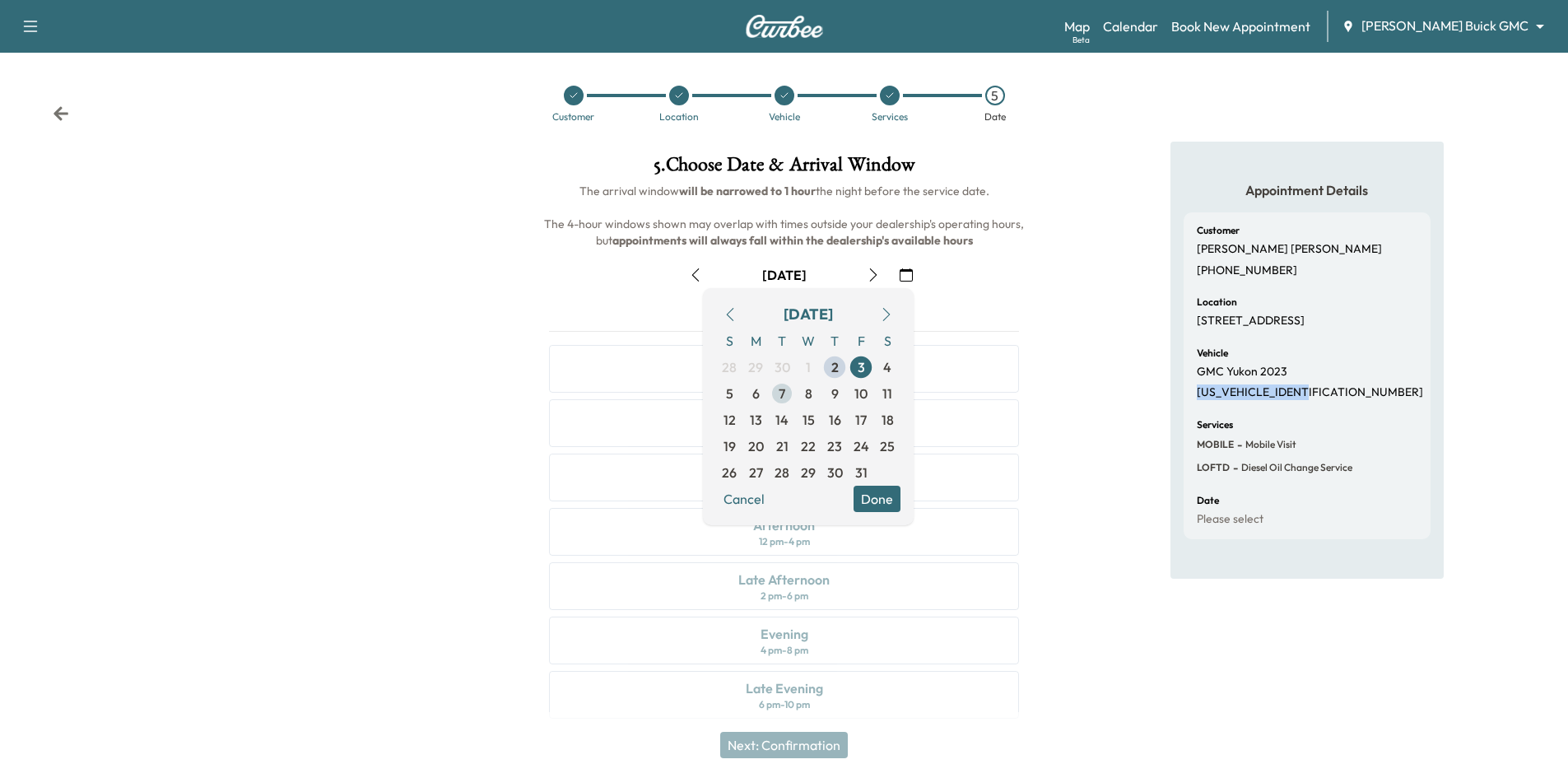
click at [784, 397] on span "7" at bounding box center [781, 393] width 7 height 20
click at [887, 503] on button "Done" at bounding box center [877, 499] width 47 height 26
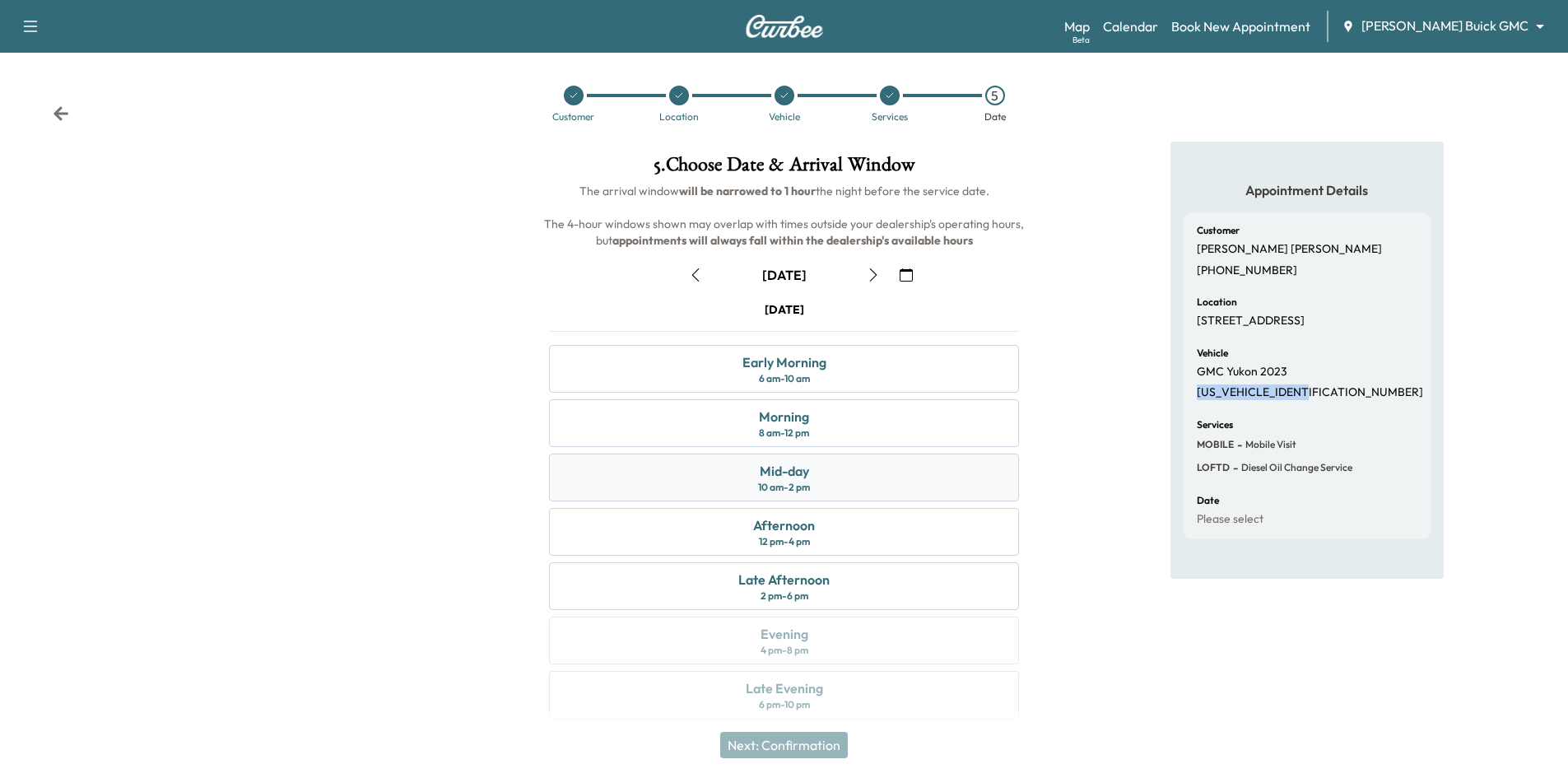
click at [880, 478] on div "Mid-day 10 am - 2 pm" at bounding box center [783, 478] width 470 height 48
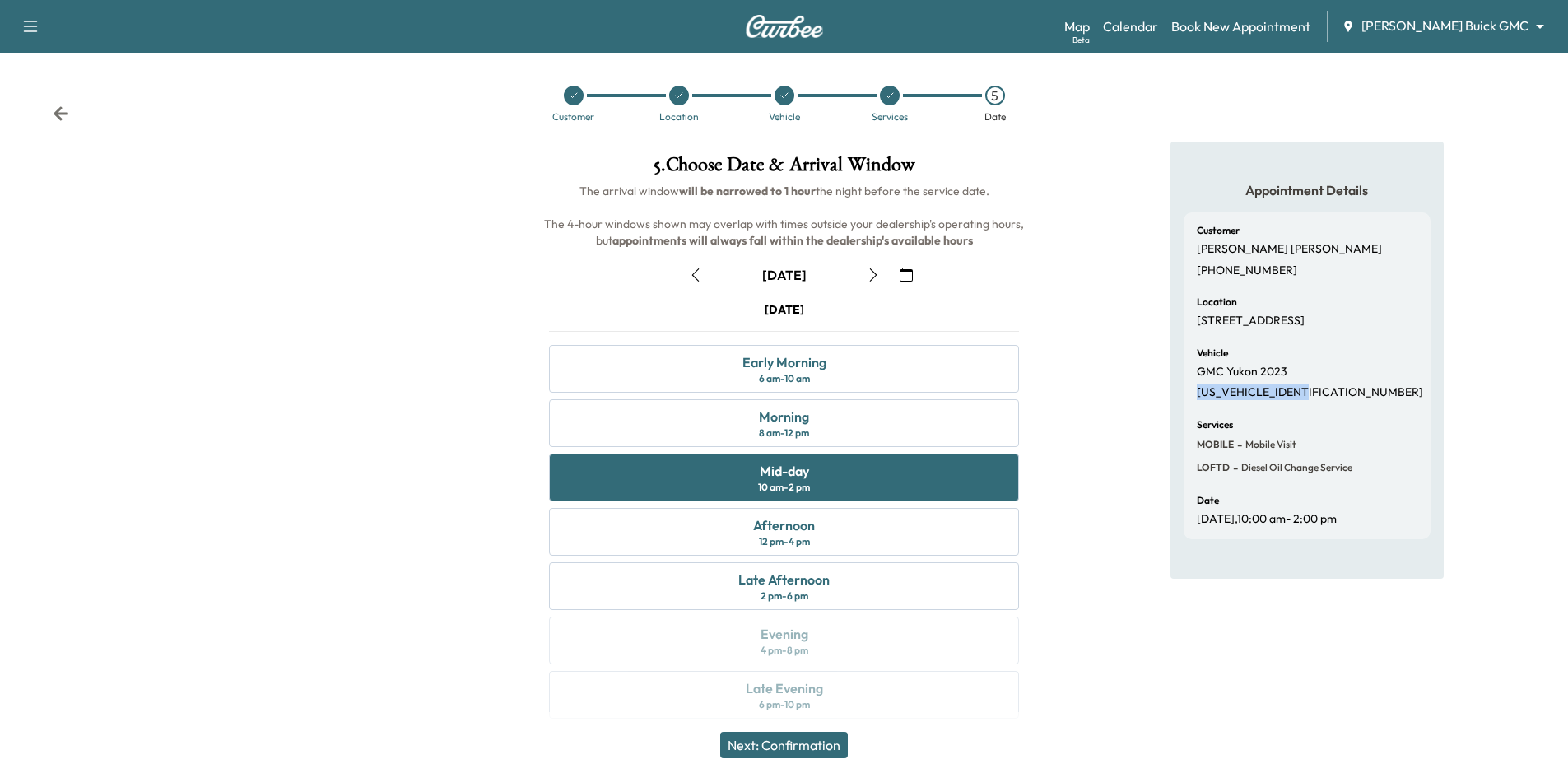
click at [821, 738] on button "Next: Confirmation" at bounding box center [784, 744] width 128 height 26
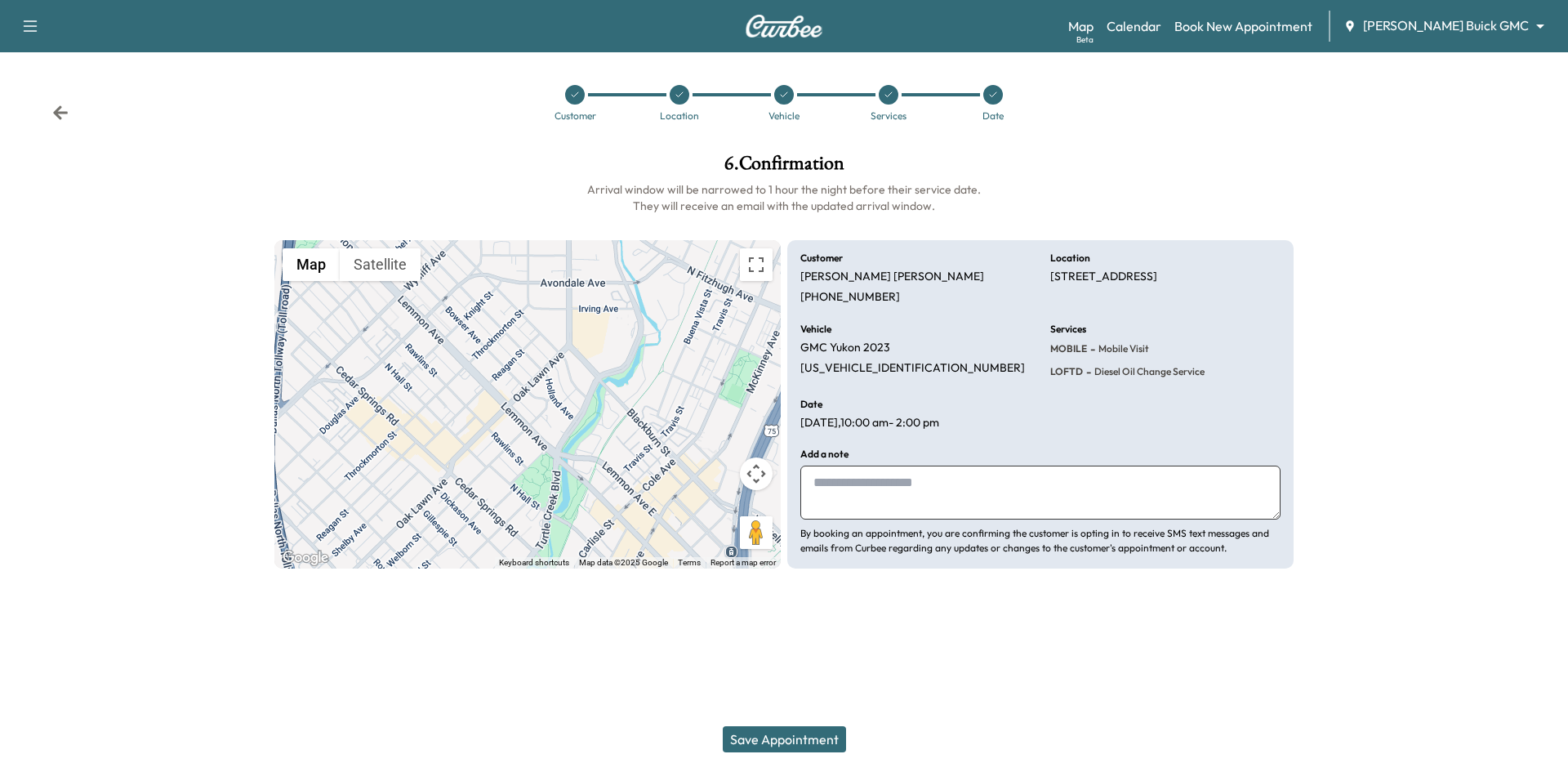
click at [967, 484] on textarea at bounding box center [1040, 492] width 480 height 53
click at [950, 486] on textarea "**********" at bounding box center [1040, 492] width 480 height 53
type textarea "**********"
click at [780, 743] on button "Save Appointment" at bounding box center [784, 738] width 124 height 26
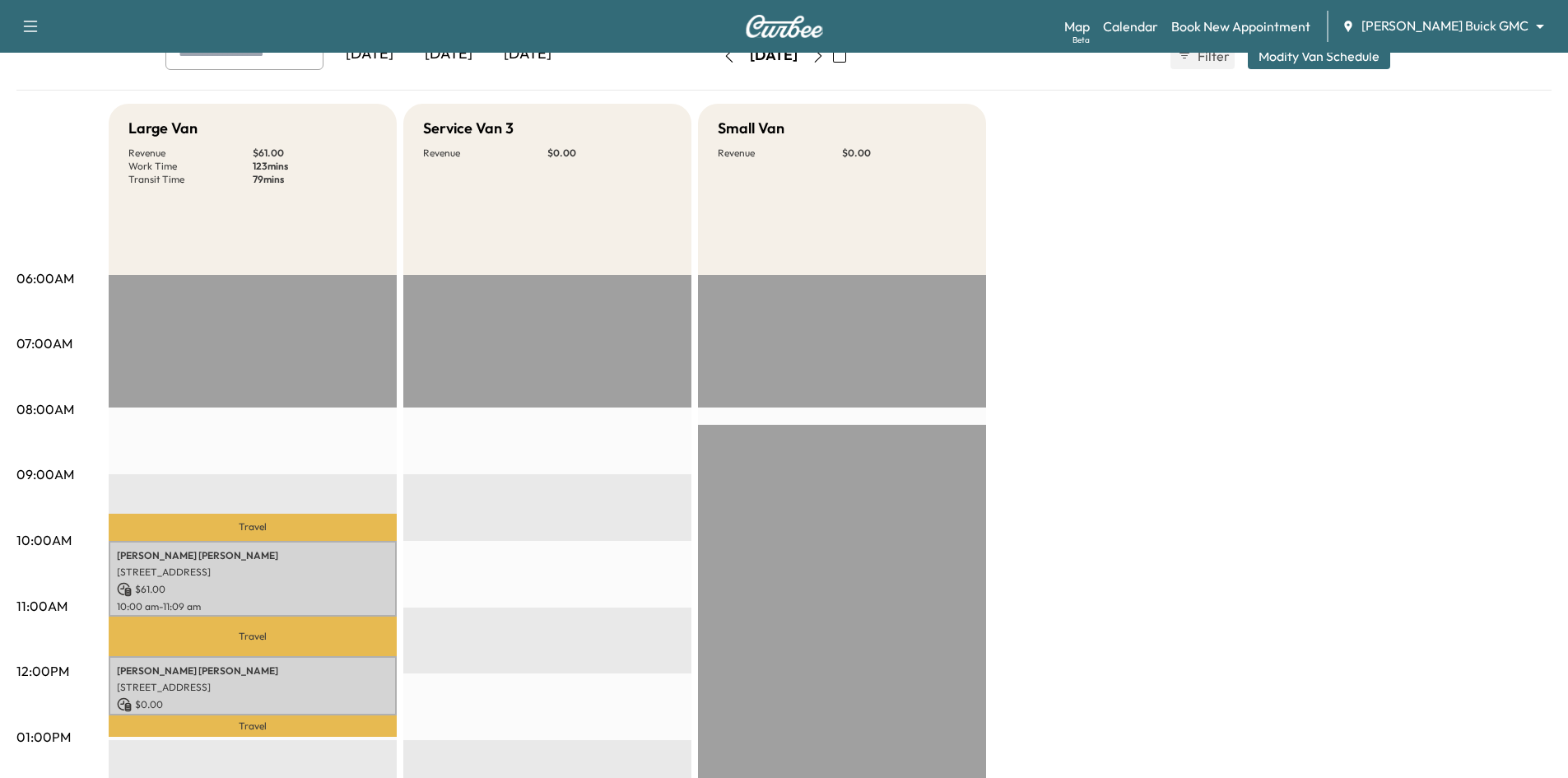
scroll to position [83, 0]
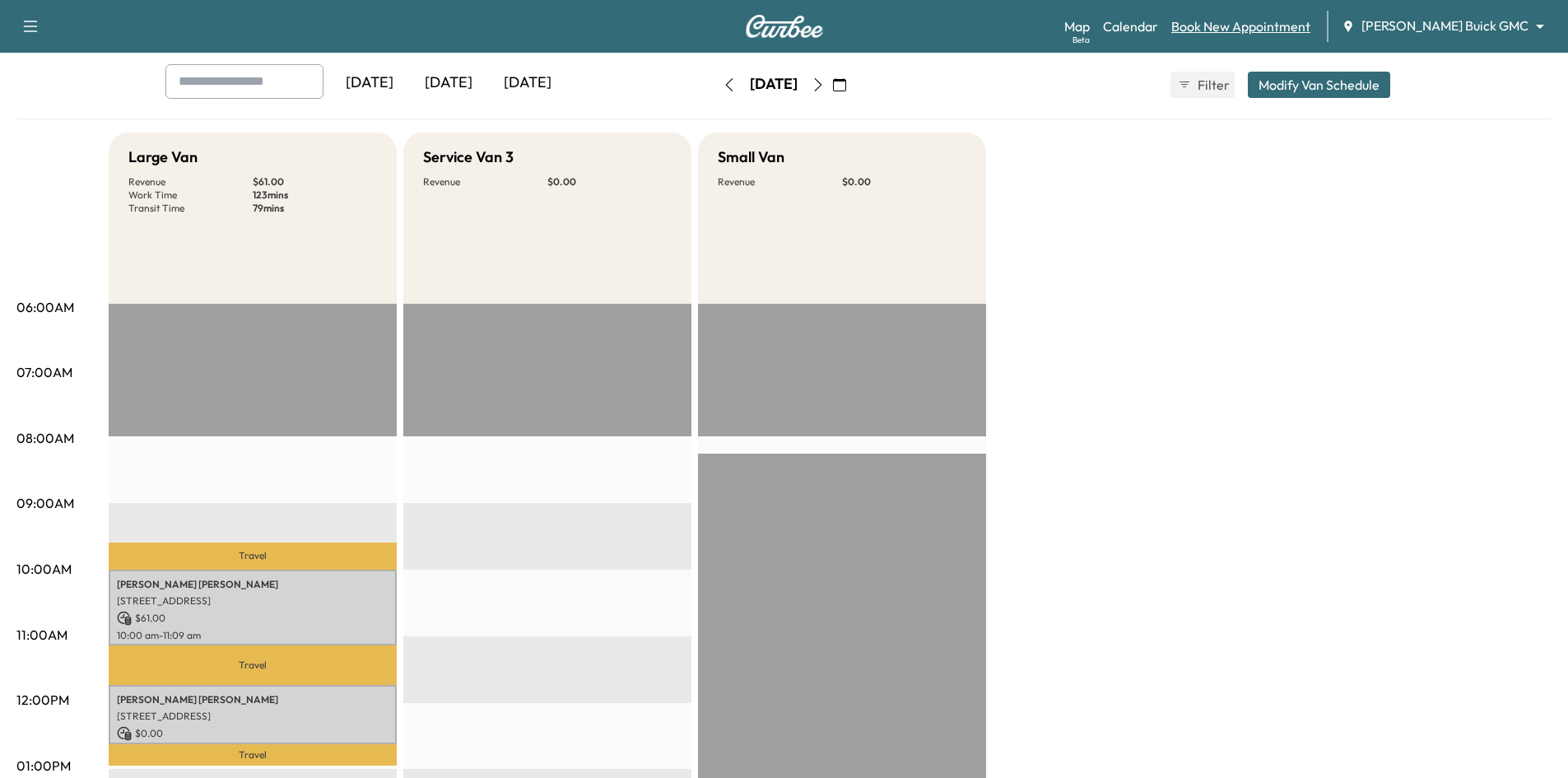
click at [1282, 26] on link "Book New Appointment" at bounding box center [1240, 27] width 139 height 20
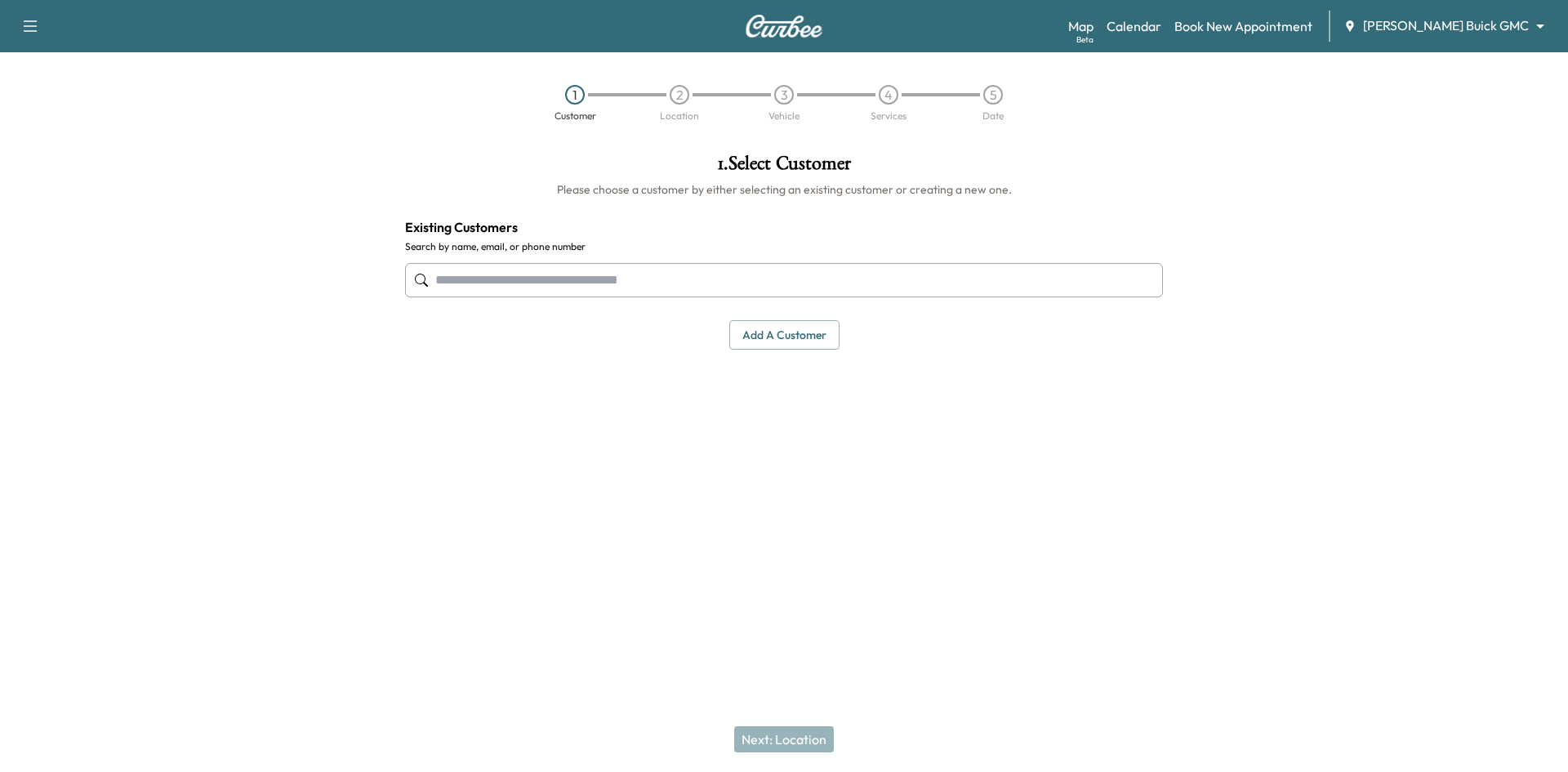
click at [701, 279] on input "text" at bounding box center [784, 280] width 758 height 35
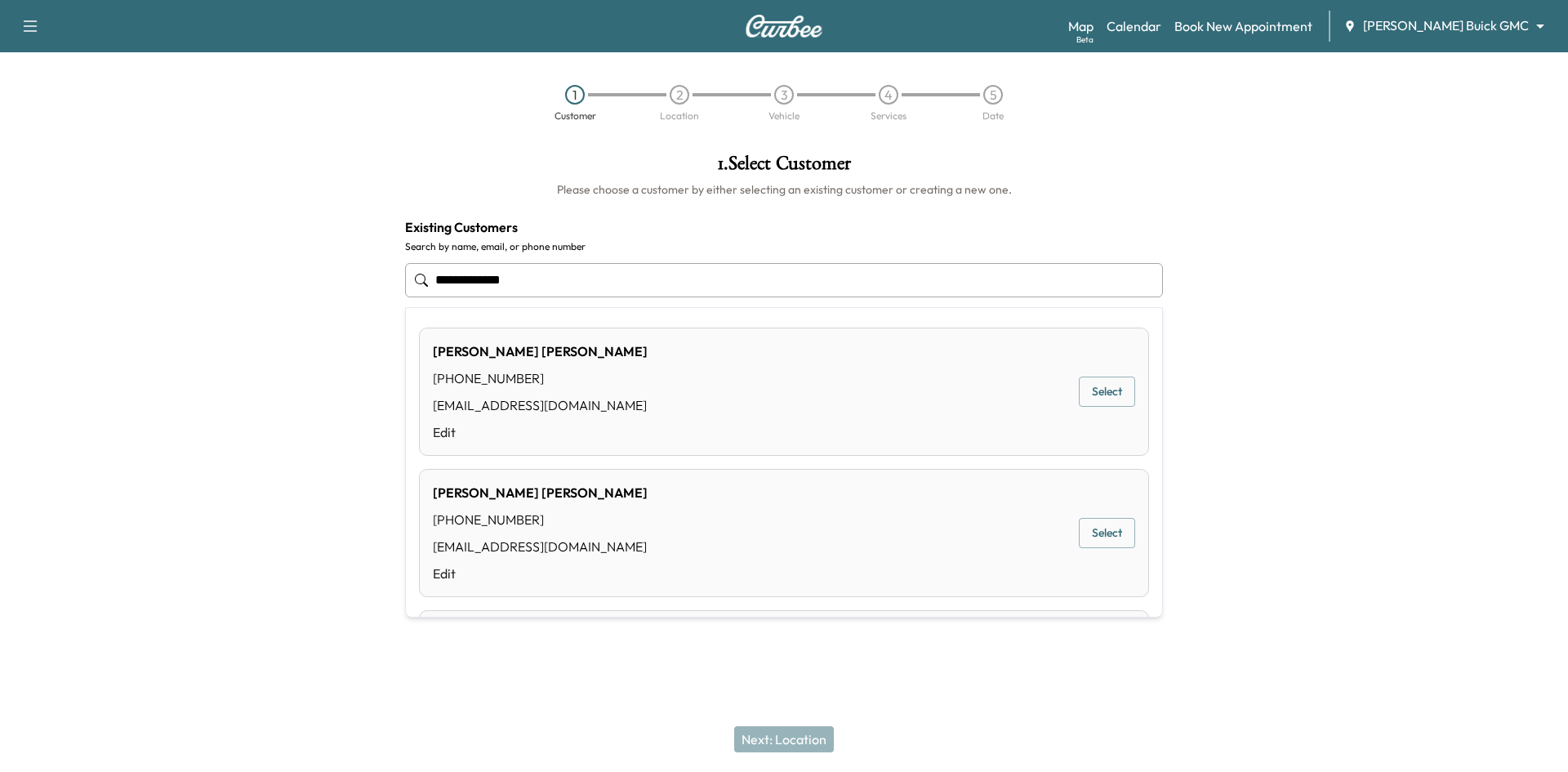
click at [1100, 394] on button "Select" at bounding box center [1107, 391] width 56 height 31
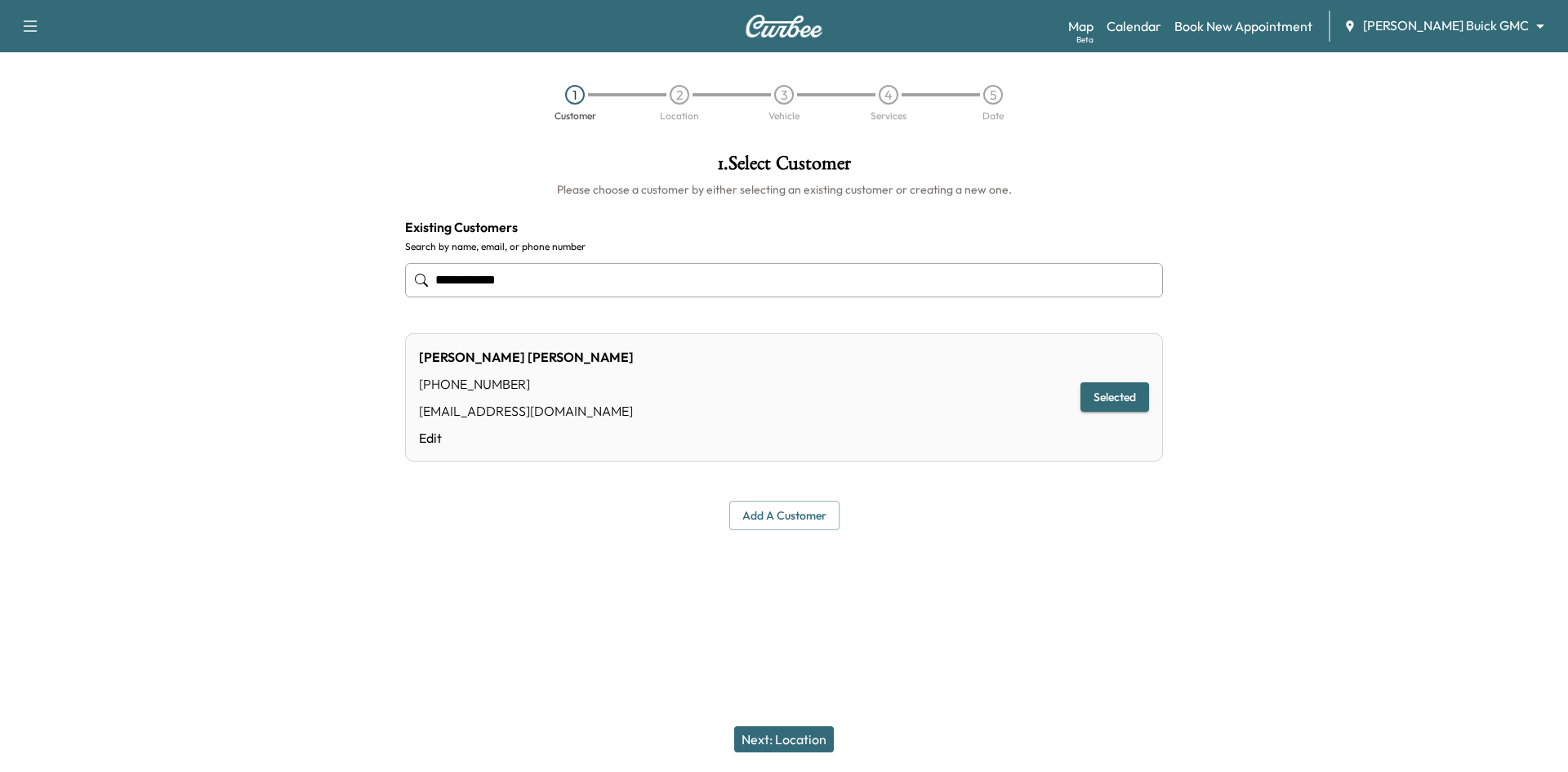
type input "**********"
click at [795, 742] on button "Next: Location" at bounding box center [784, 738] width 100 height 26
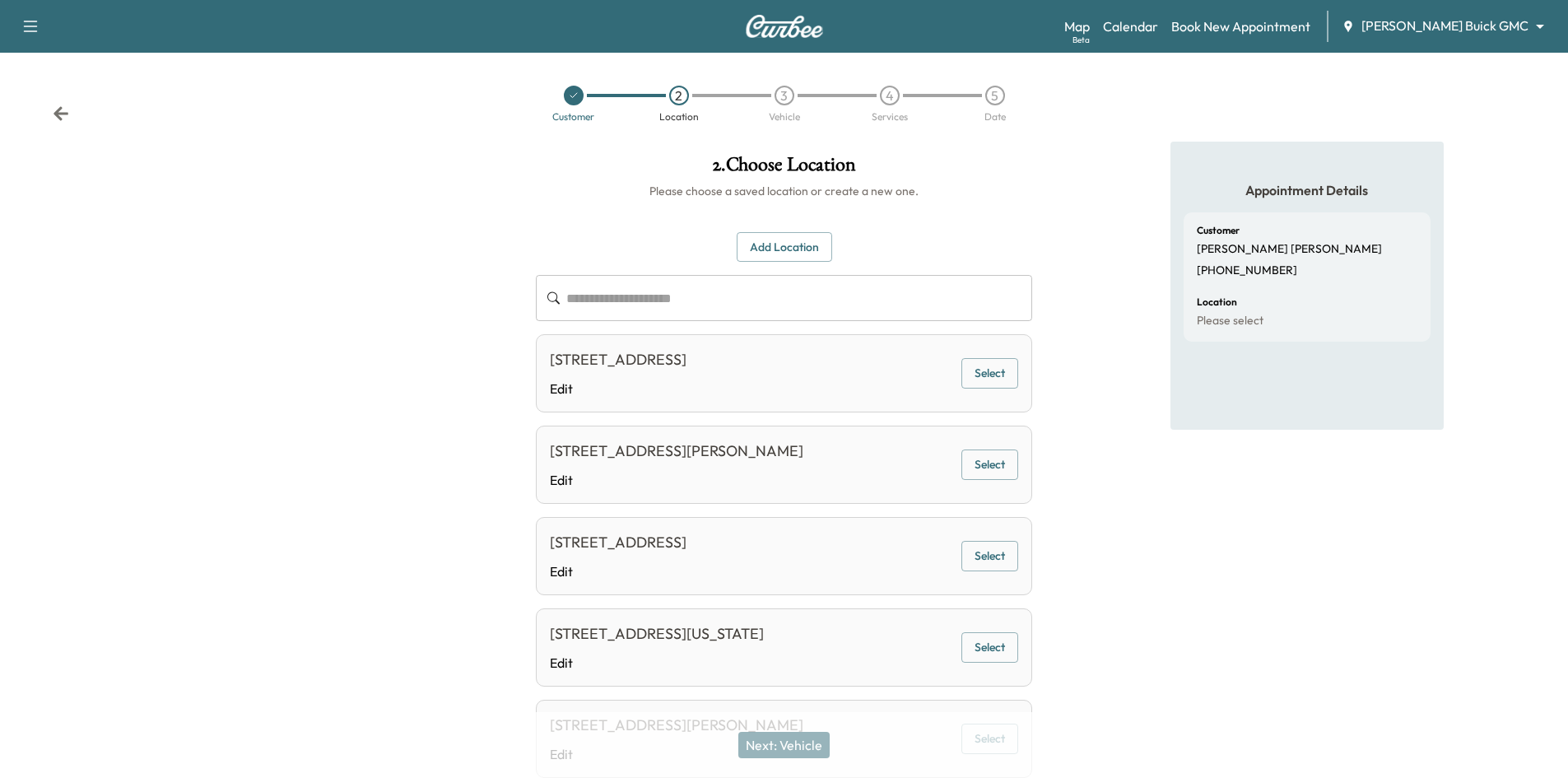
click at [787, 251] on button "Add Location" at bounding box center [784, 247] width 96 height 31
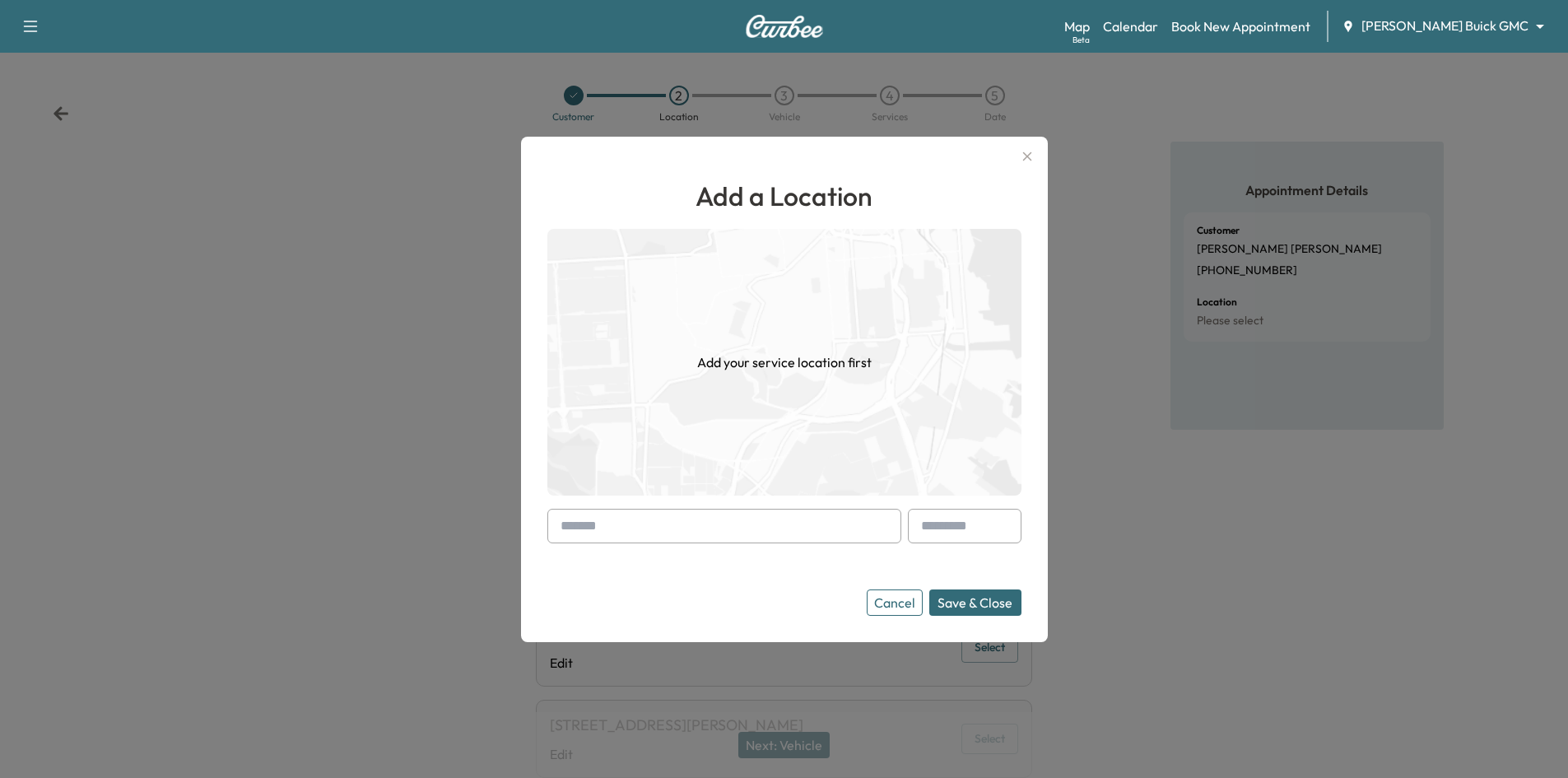
drag, startPoint x: 736, startPoint y: 534, endPoint x: 711, endPoint y: 507, distance: 36.8
click at [730, 533] on input "text" at bounding box center [724, 526] width 354 height 35
paste input "**********"
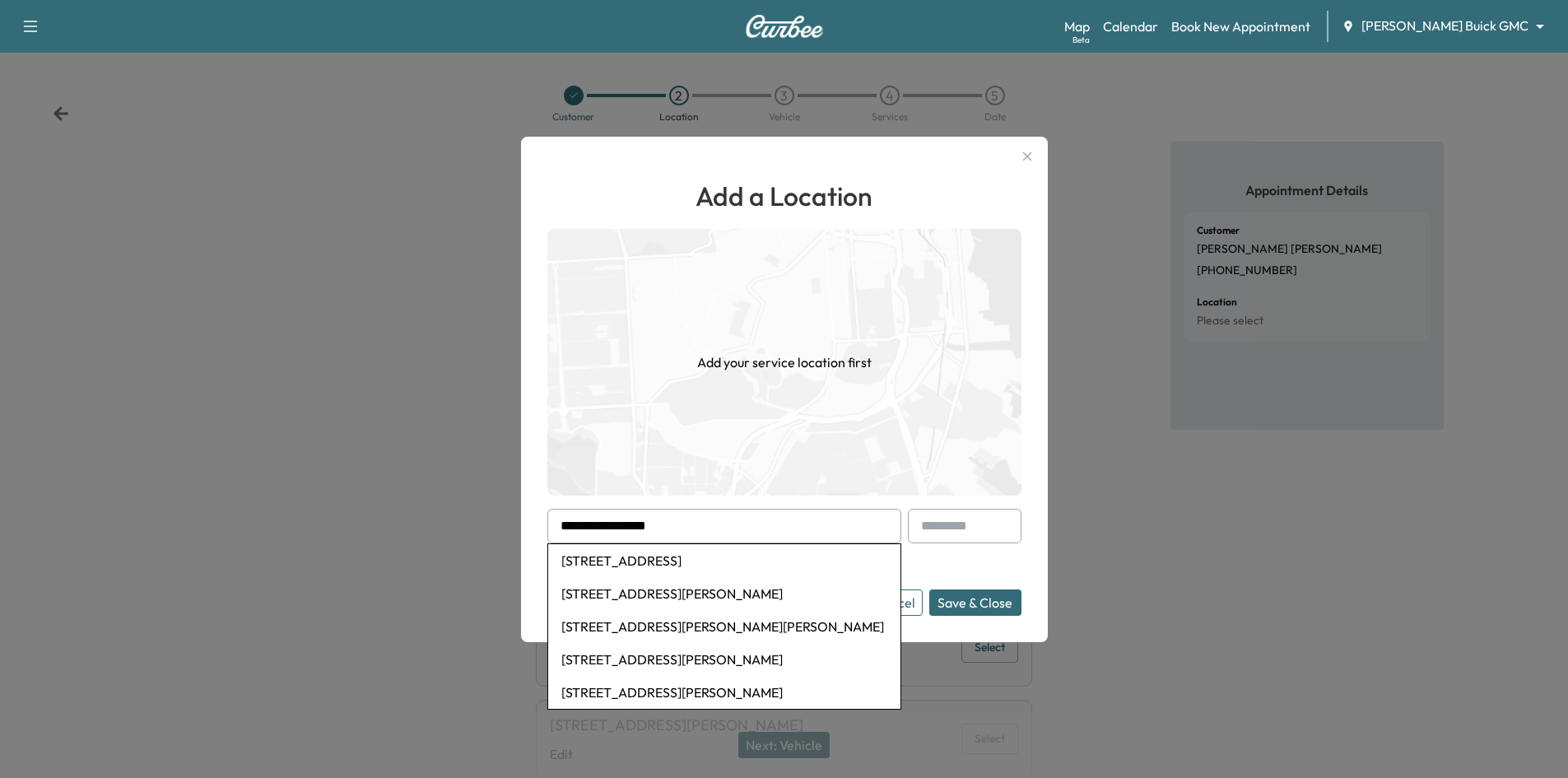
click at [929, 589] on button "Save & Close" at bounding box center [975, 602] width 92 height 26
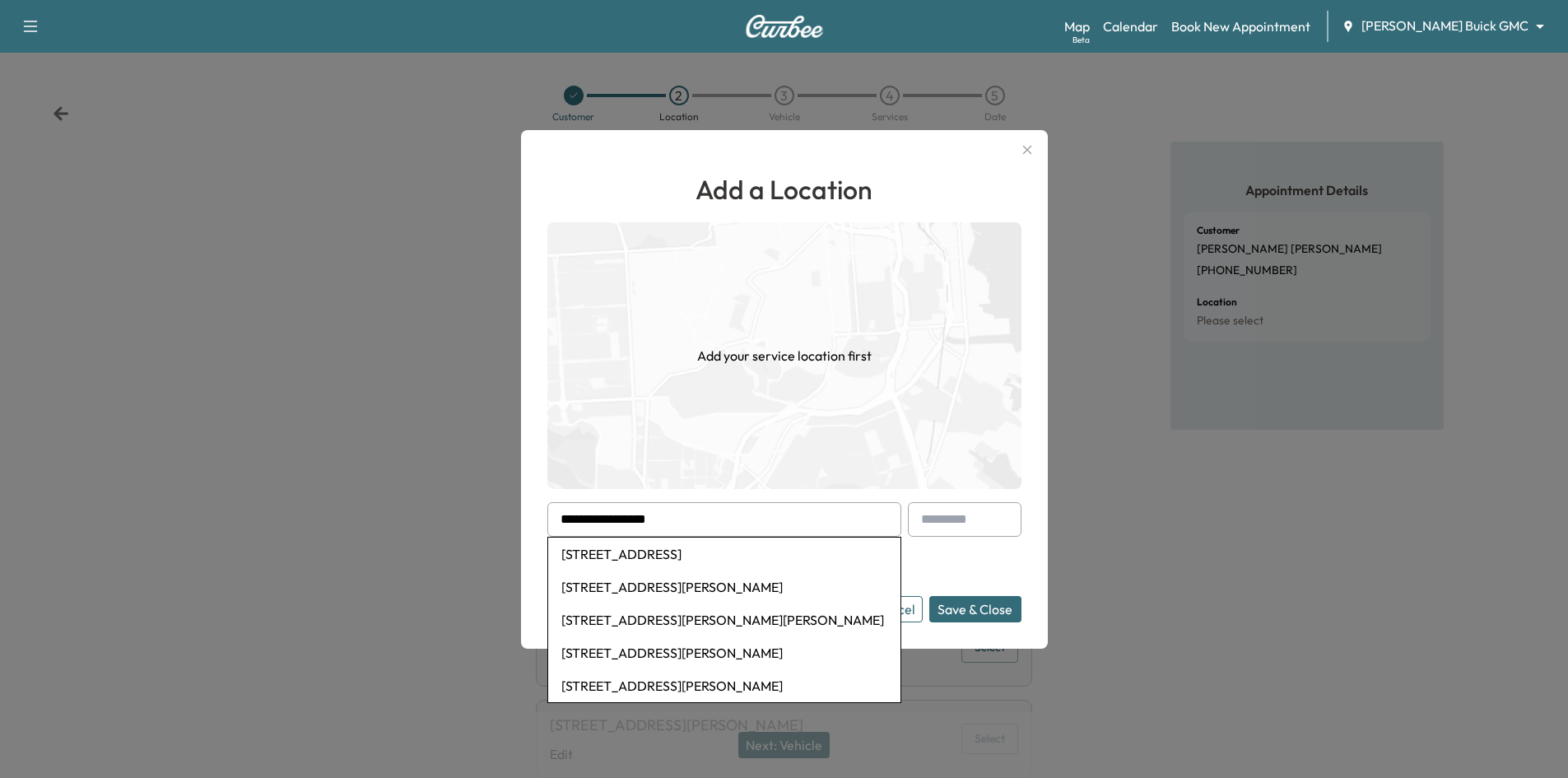
click at [687, 558] on li "7512 Jackpine Drive, Denton, TX, USA" at bounding box center [723, 554] width 352 height 33
type input "**********"
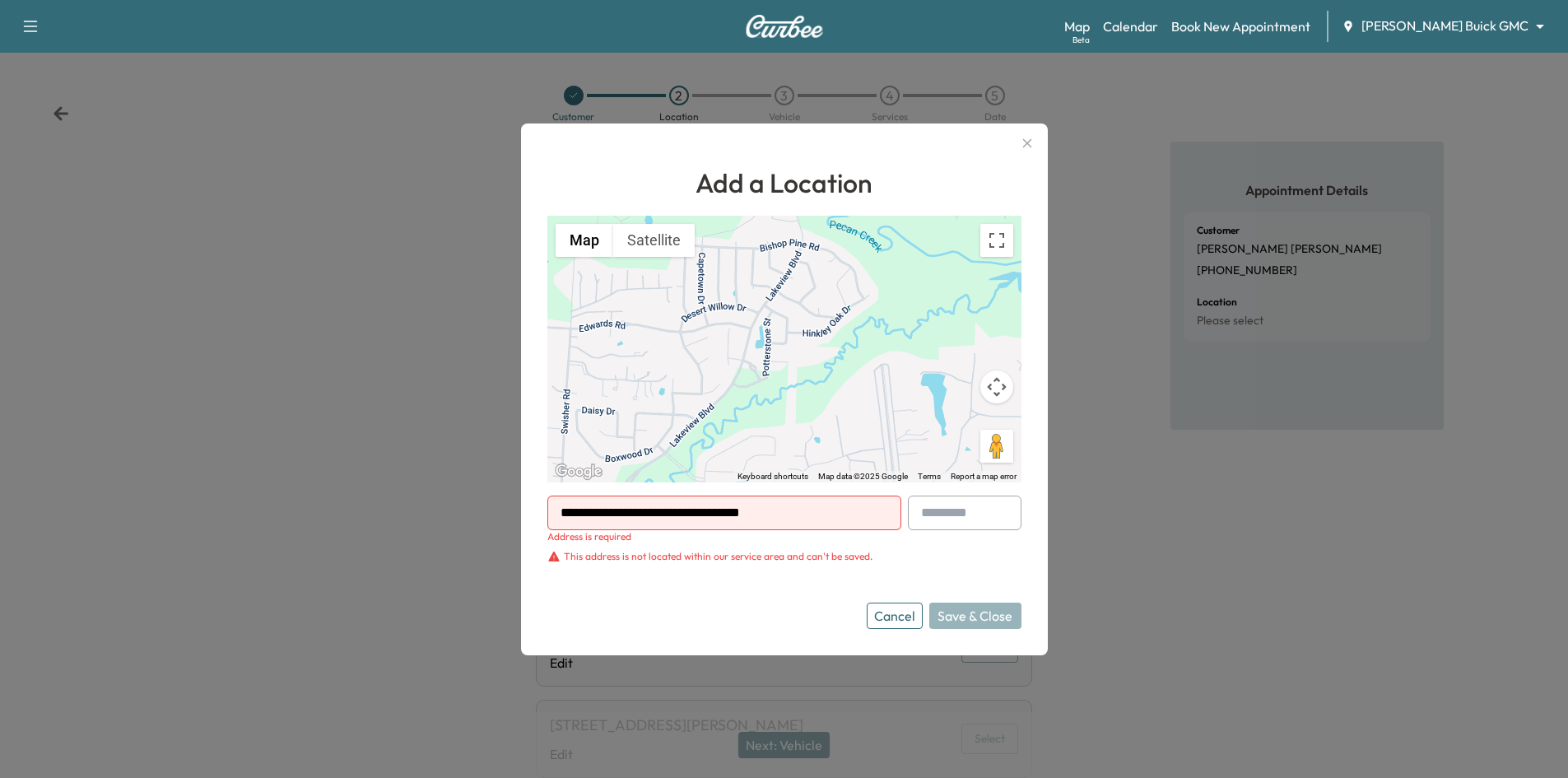
click at [901, 621] on button "Cancel" at bounding box center [895, 615] width 56 height 26
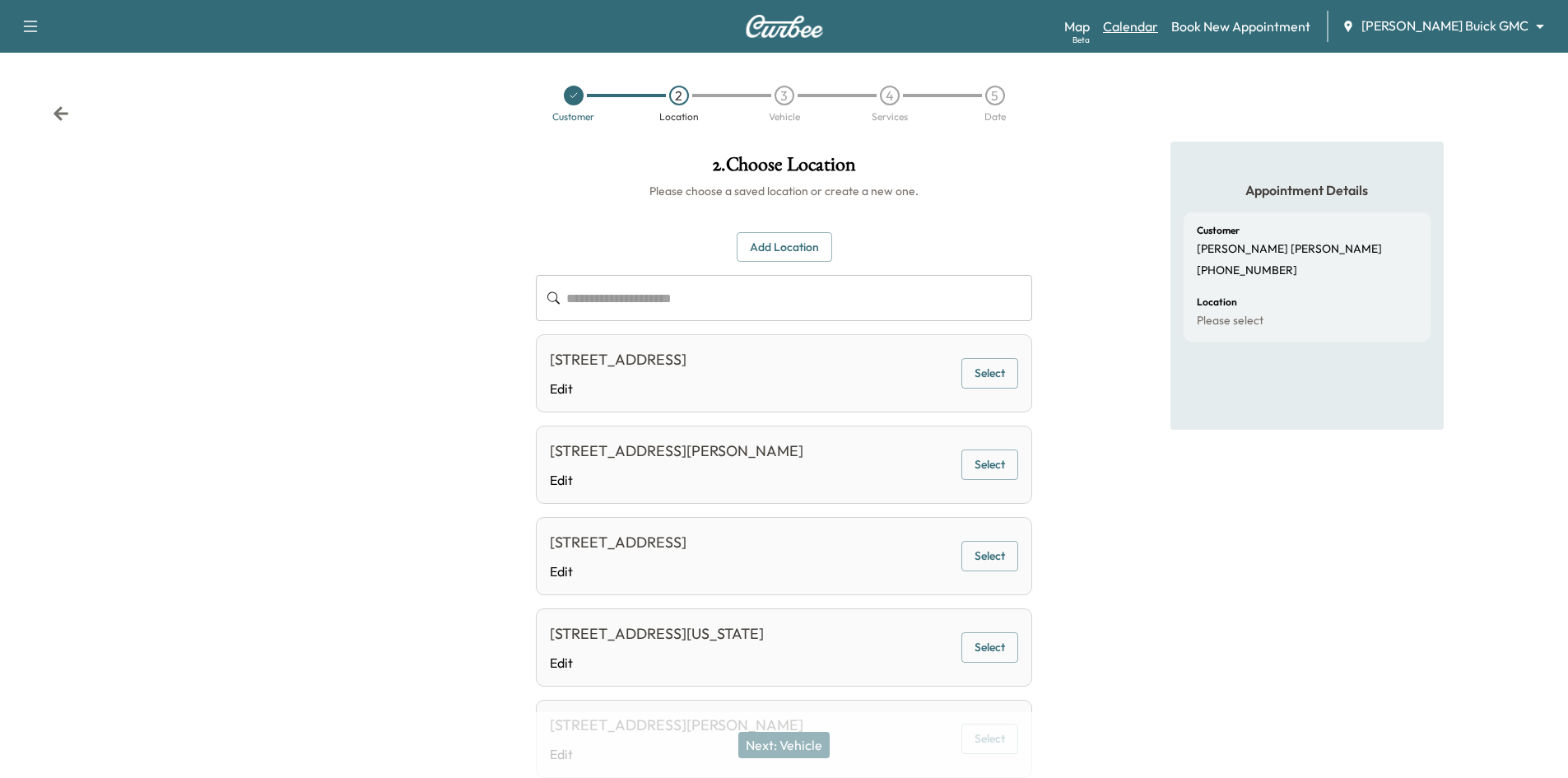
click at [1158, 28] on link "Calendar" at bounding box center [1130, 27] width 55 height 20
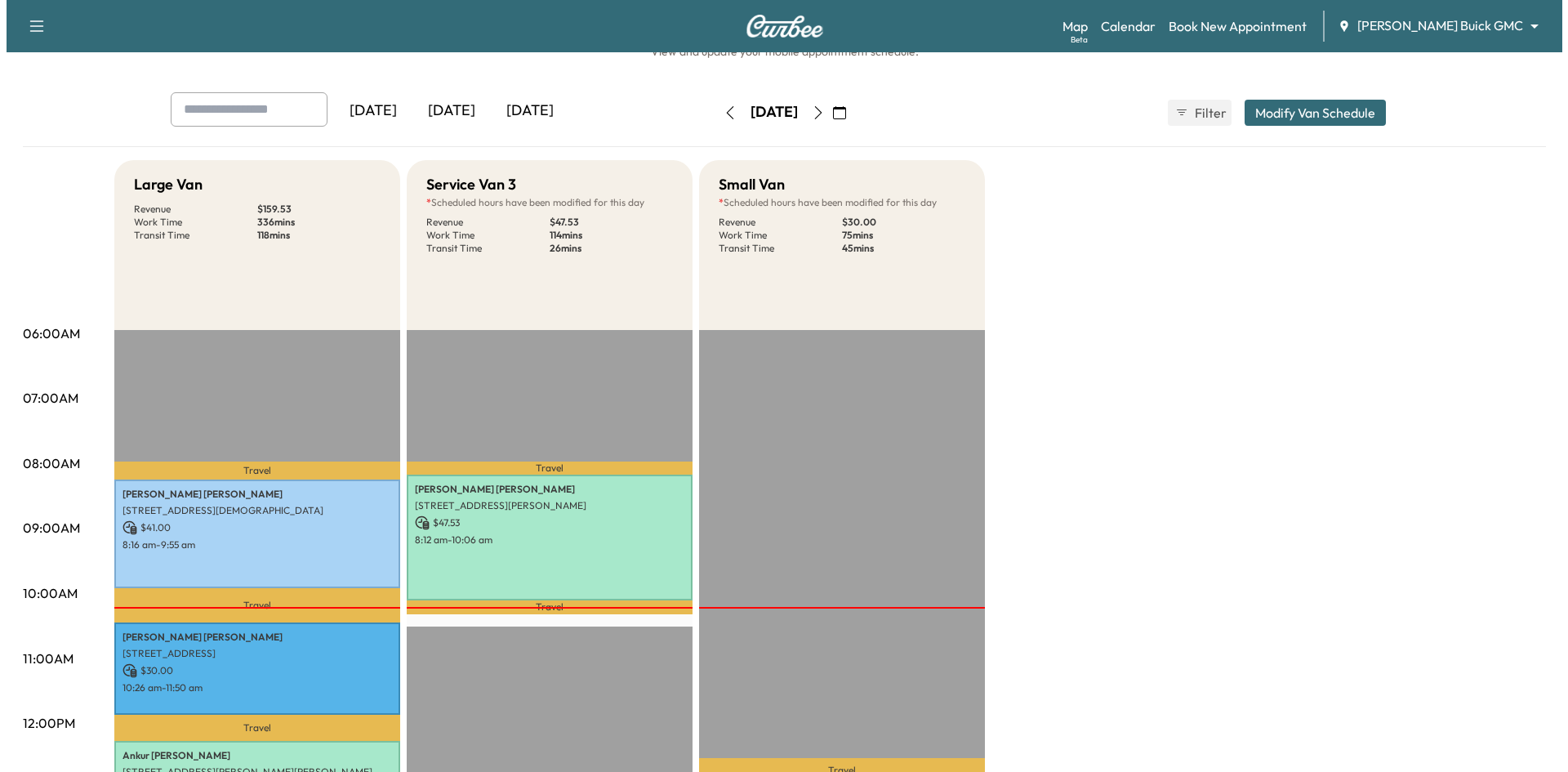
scroll to position [245, 0]
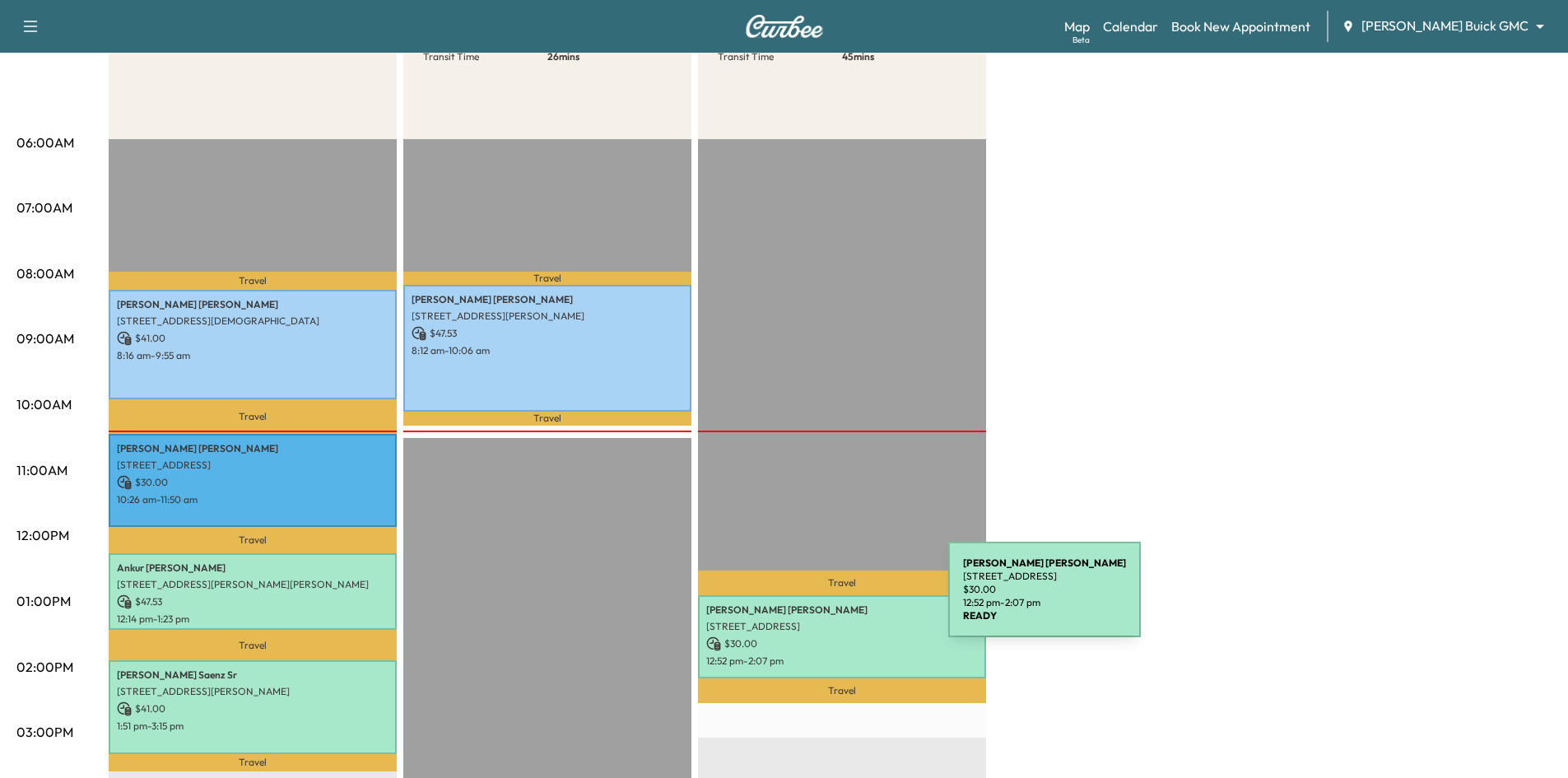
click at [825, 603] on p "Tristan Hamm" at bounding box center [842, 609] width 271 height 13
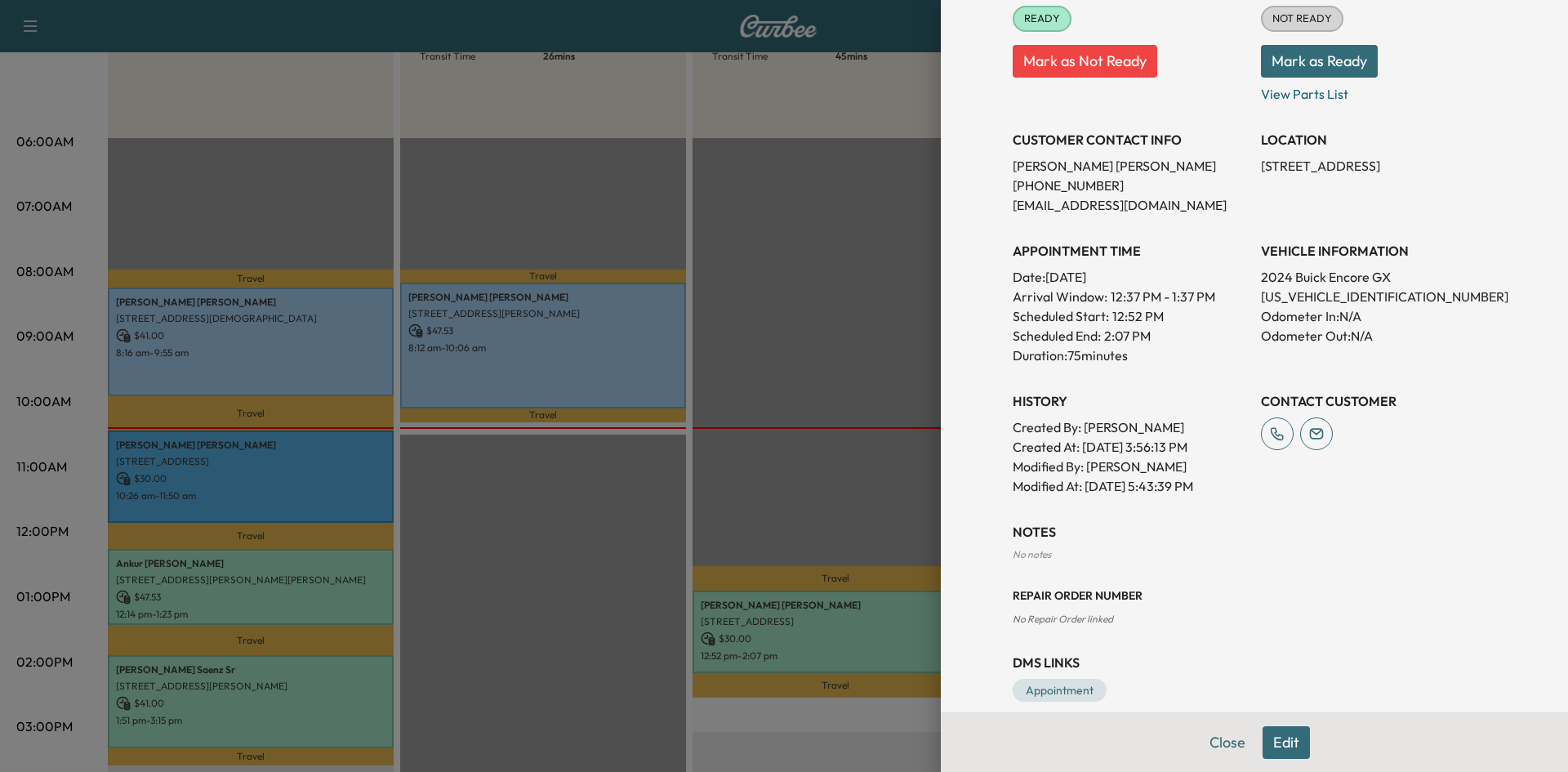
click at [634, 493] on div at bounding box center [784, 386] width 1568 height 772
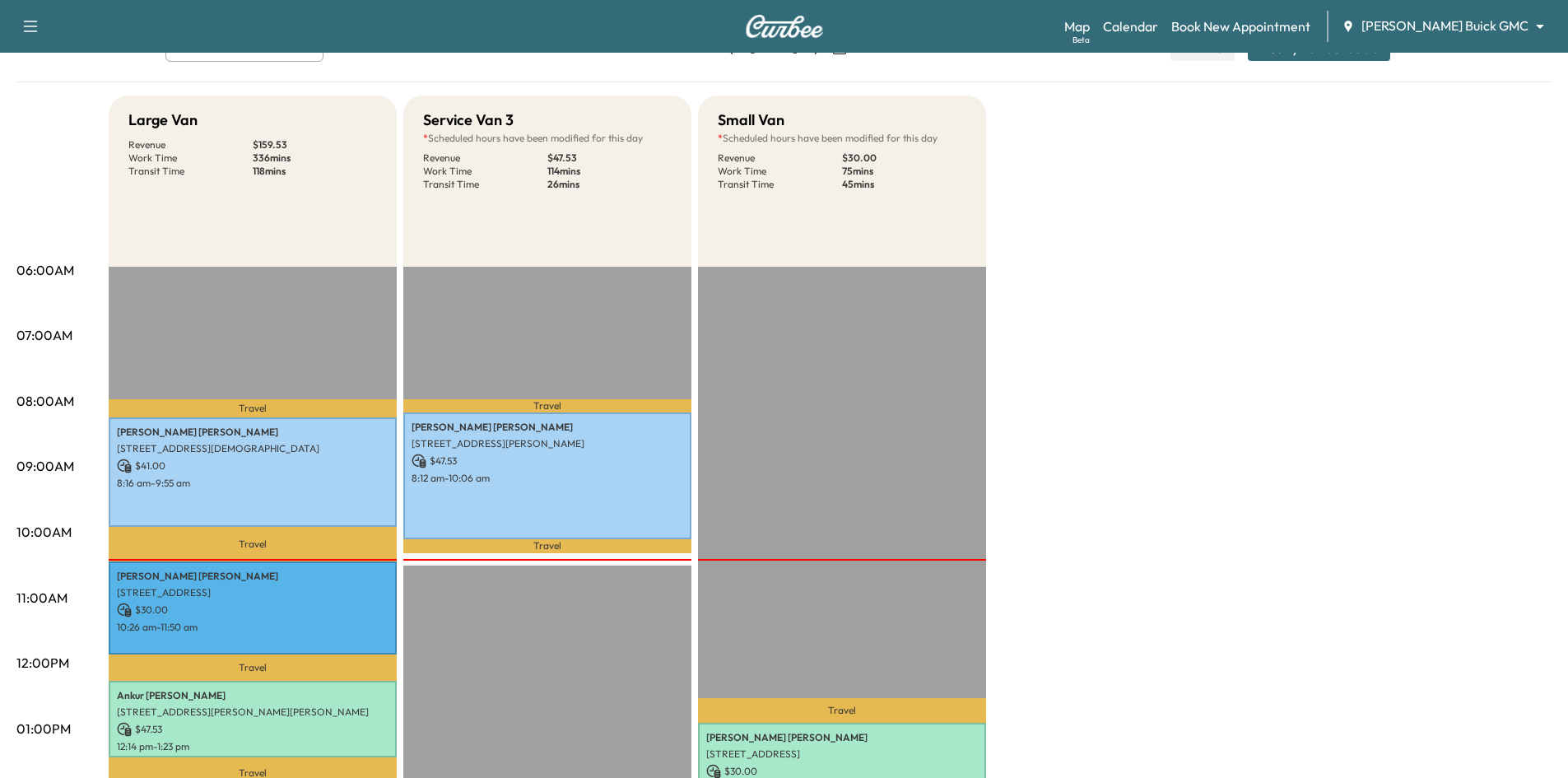
scroll to position [0, 0]
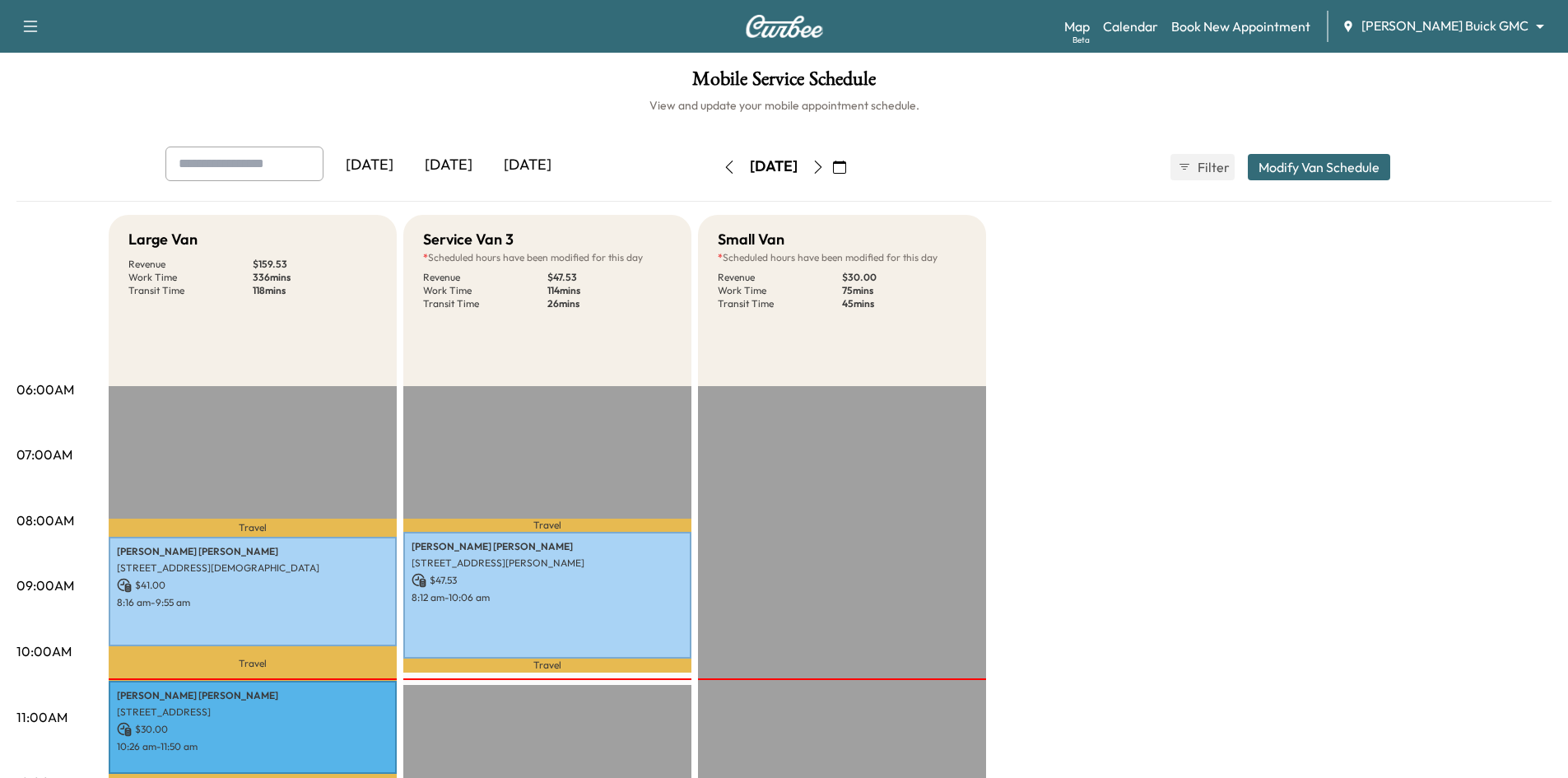
click at [381, 167] on div "[DATE]" at bounding box center [369, 166] width 79 height 38
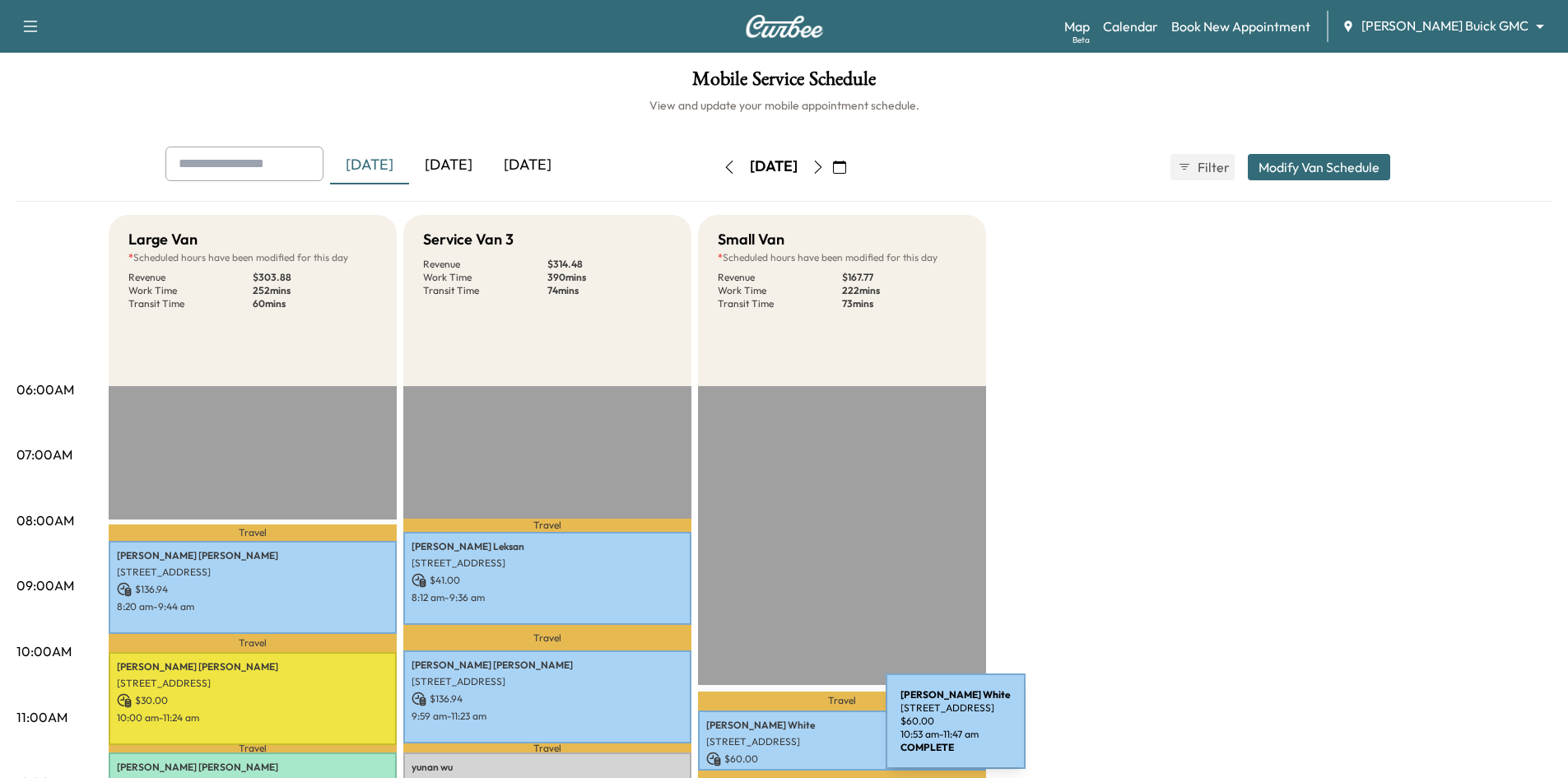
click at [762, 735] on p "1452 ROYAL OAKS DR, FRISCO, TX 75036, USA" at bounding box center [842, 741] width 271 height 13
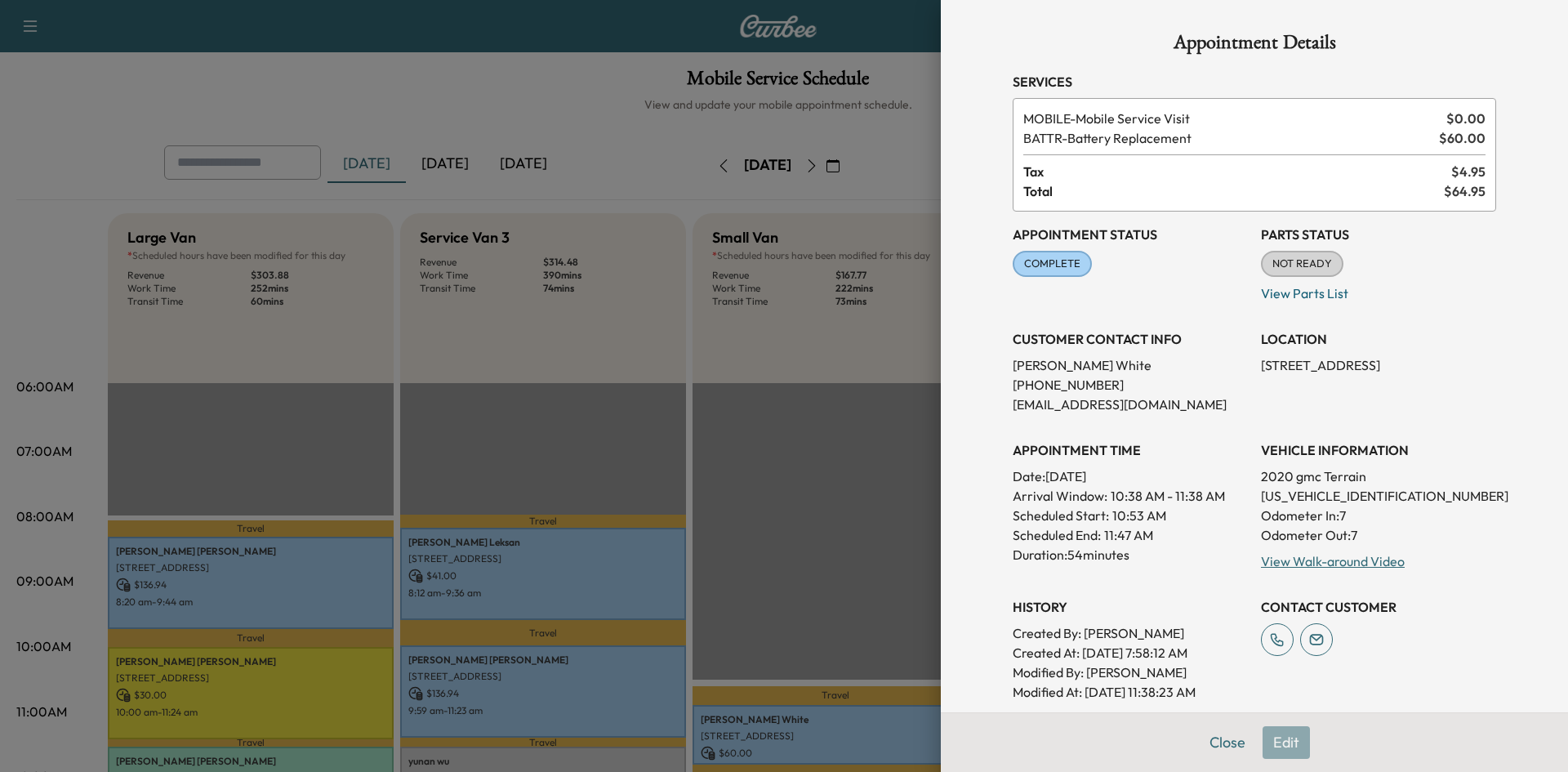
click at [1284, 496] on p "3GKALMEV2LL180679" at bounding box center [1379, 496] width 236 height 20
click at [1284, 497] on p "3GKALMEV2LL180679" at bounding box center [1379, 496] width 236 height 20
copy p "3GKALMEV2LL180679"
drag, startPoint x: 249, startPoint y: 111, endPoint x: 268, endPoint y: 107, distance: 19.4
click at [252, 109] on div at bounding box center [784, 386] width 1568 height 772
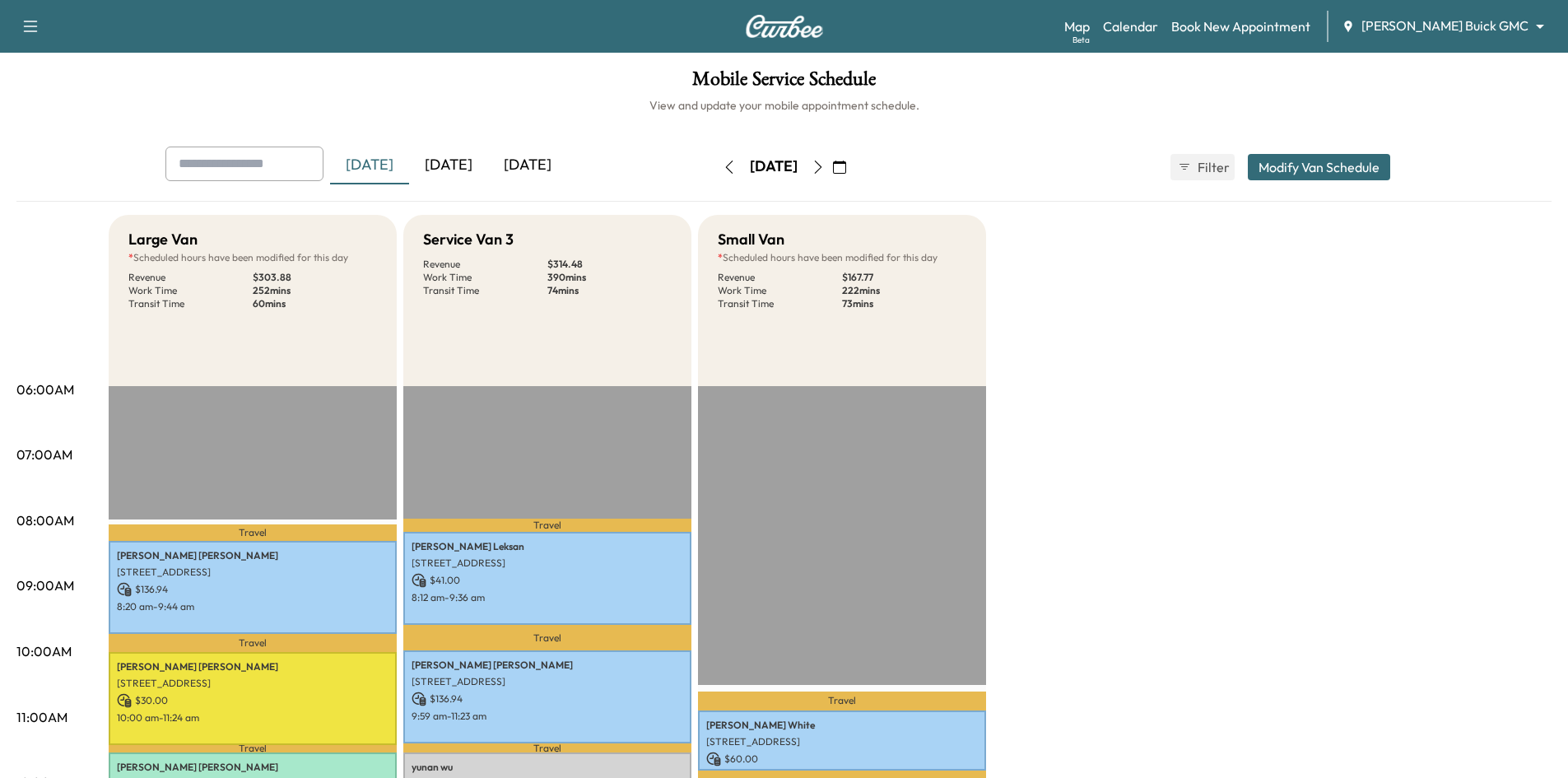
drag, startPoint x: 449, startPoint y: 166, endPoint x: 198, endPoint y: 21, distance: 289.9
click at [446, 164] on div "[DATE]" at bounding box center [448, 166] width 79 height 38
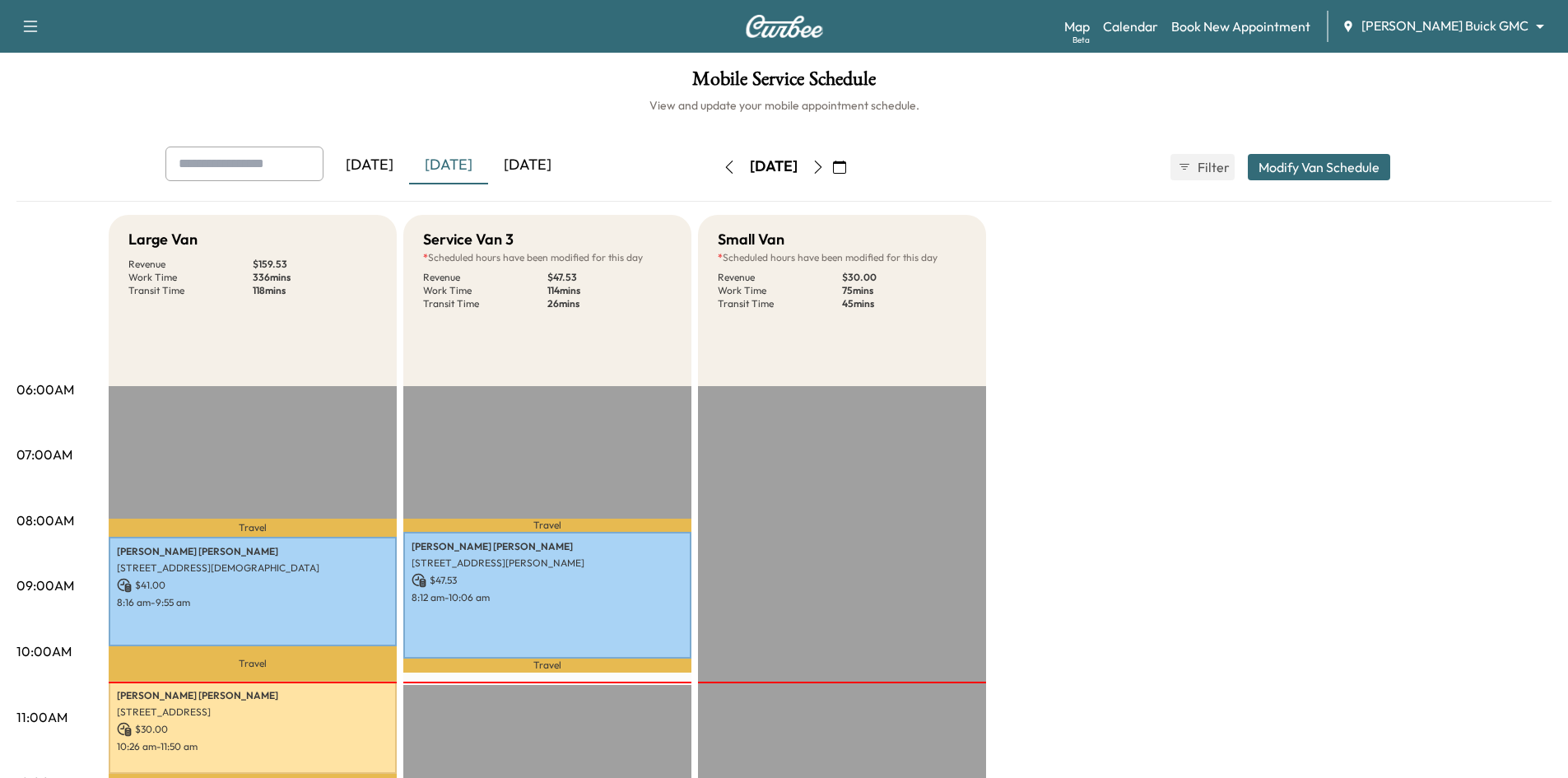
click at [393, 162] on div "[DATE]" at bounding box center [369, 166] width 79 height 38
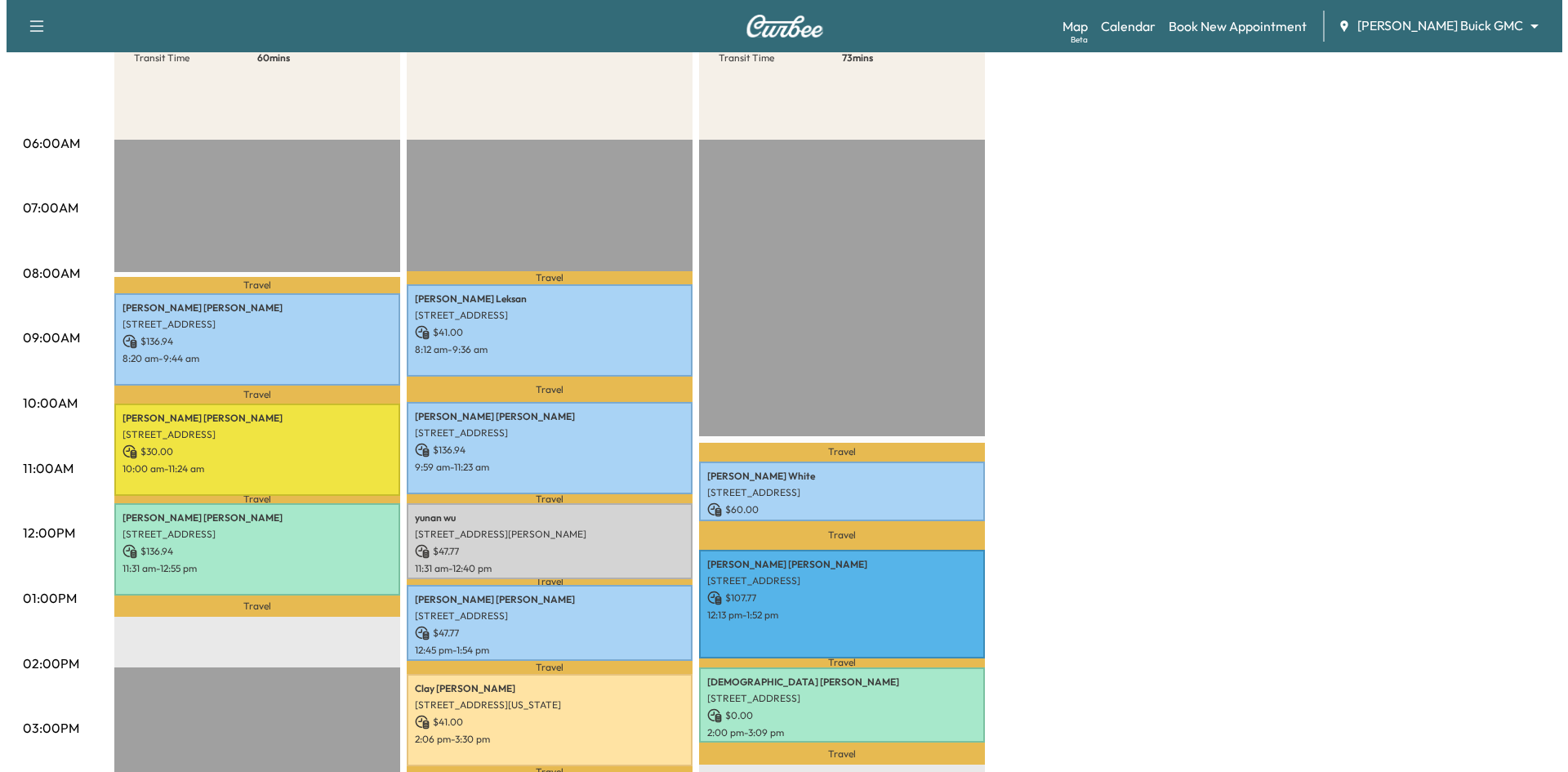
scroll to position [245, 0]
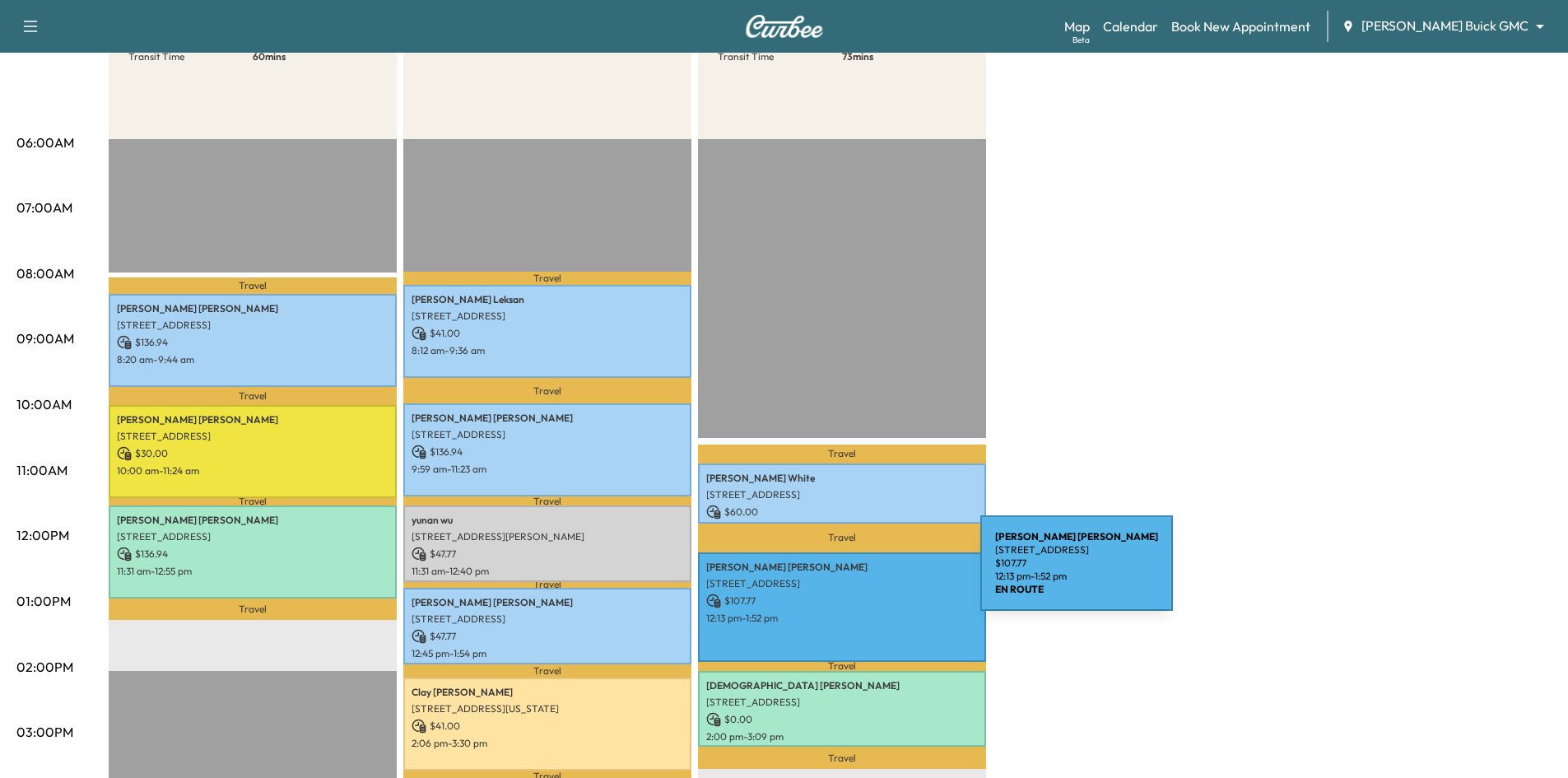
click at [856, 577] on p "8129 DAVIDSON DR, PLANO, TX 75025, USA" at bounding box center [842, 583] width 271 height 13
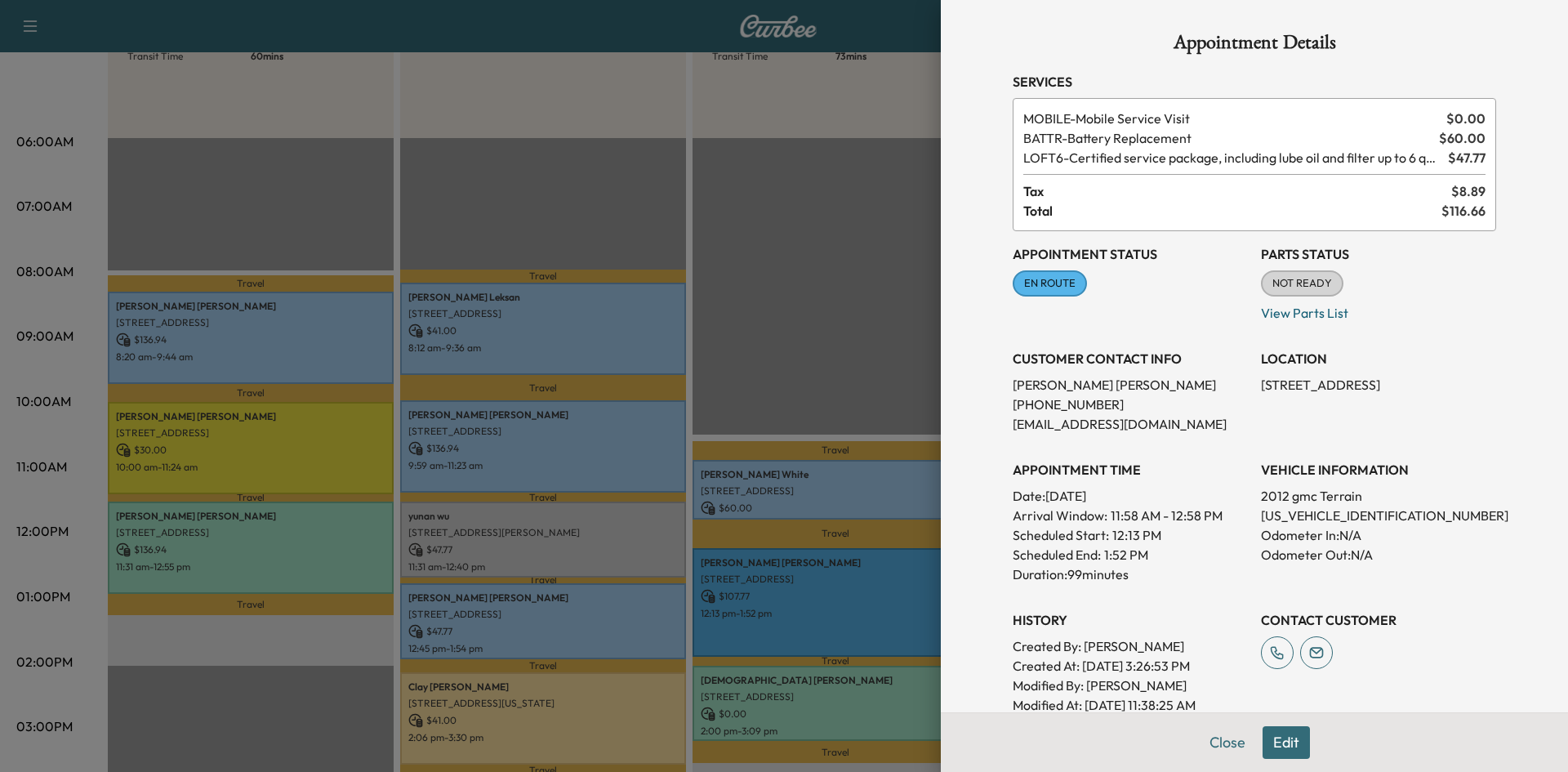
click at [1287, 515] on p "2GKALWEK7C6376865" at bounding box center [1379, 516] width 236 height 20
click at [1287, 516] on p "2GKALWEK7C6376865" at bounding box center [1379, 516] width 236 height 20
copy p "2GKALWEK7C6376865"
click at [837, 273] on div at bounding box center [784, 386] width 1568 height 772
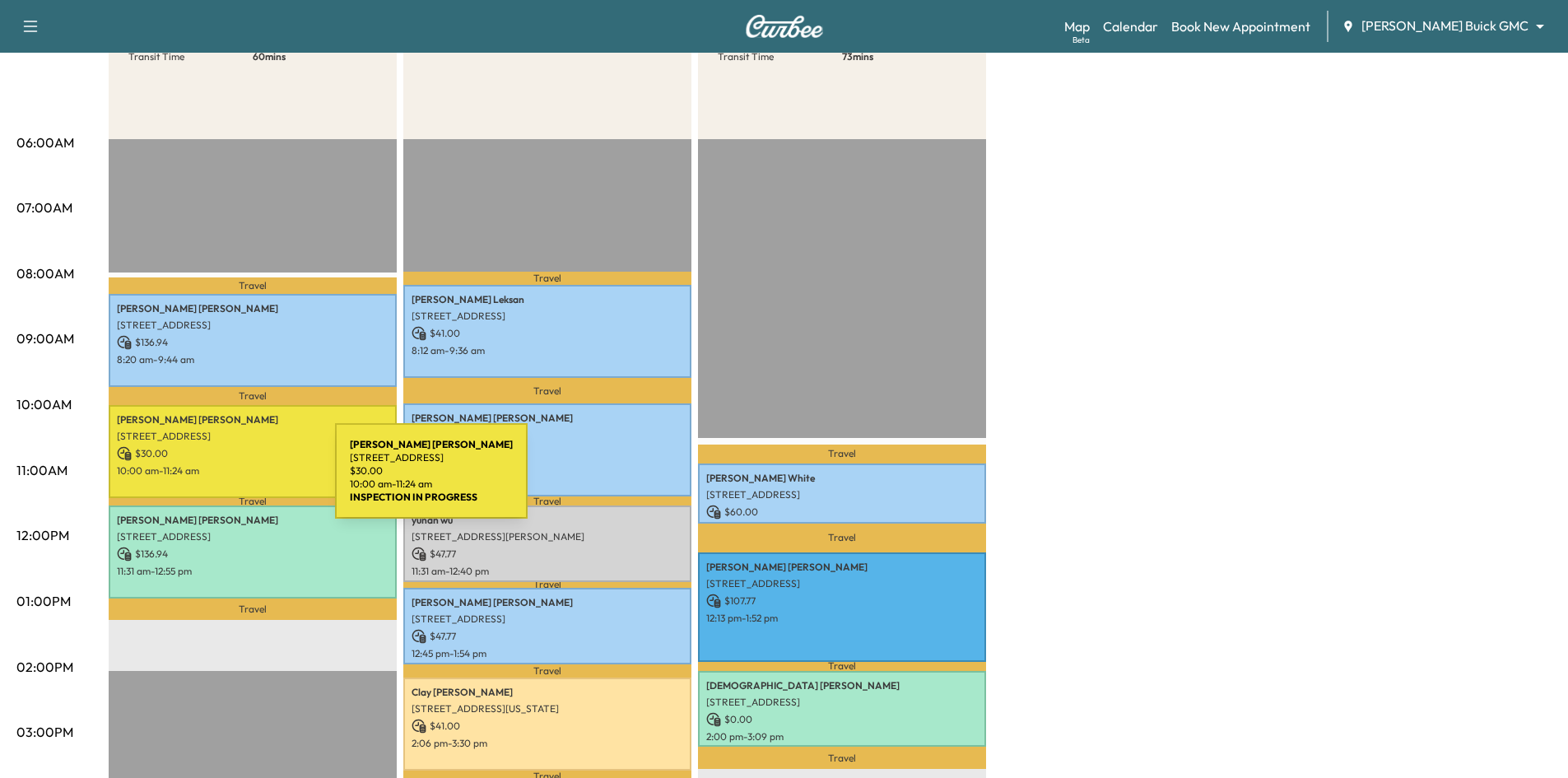
click at [214, 484] on div "Andrea Ruland 4430 Cotton Belt Lane, Prosper, TX 75078, United States of Americ…" at bounding box center [252, 451] width 288 height 93
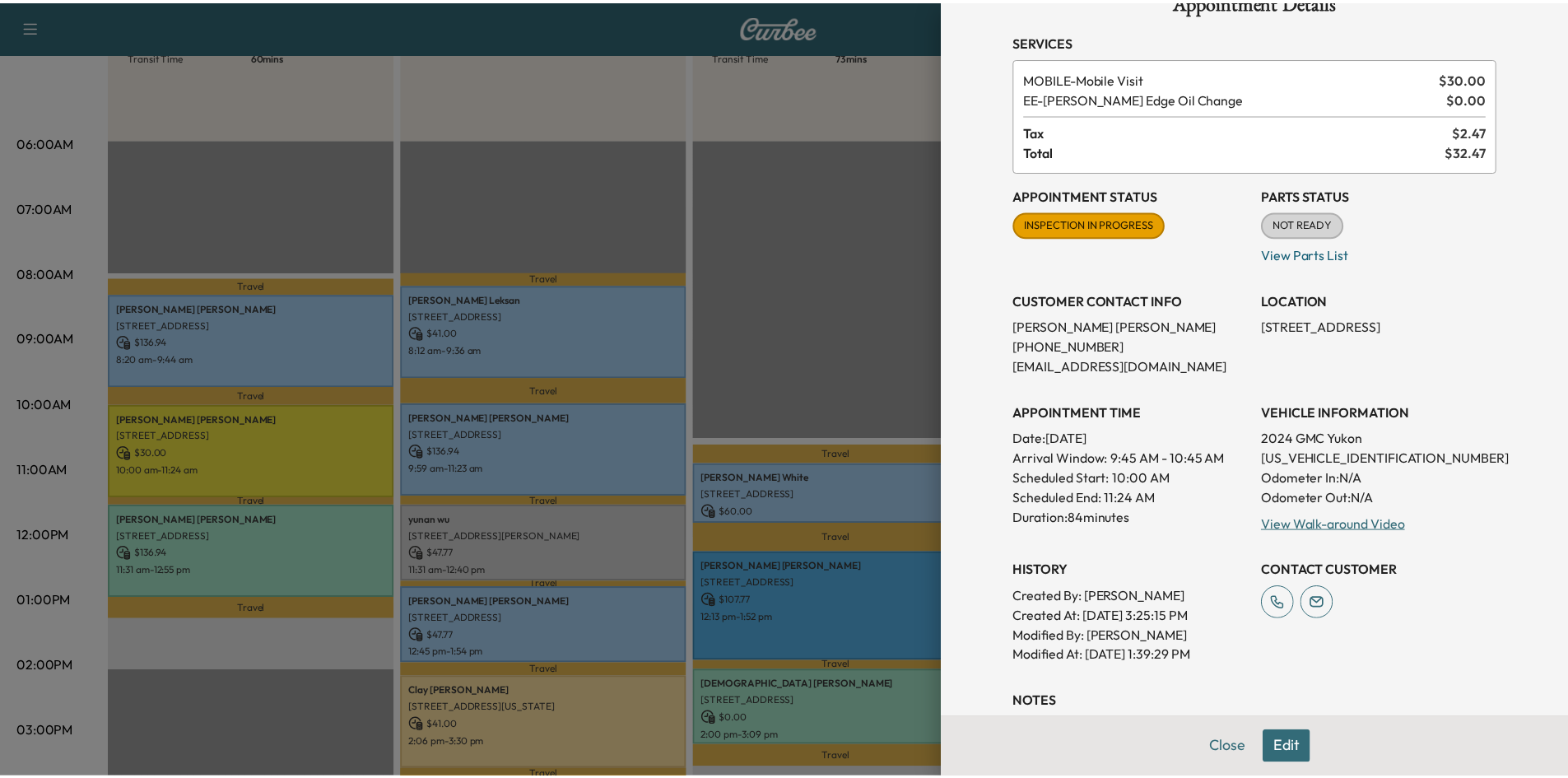
scroll to position [0, 0]
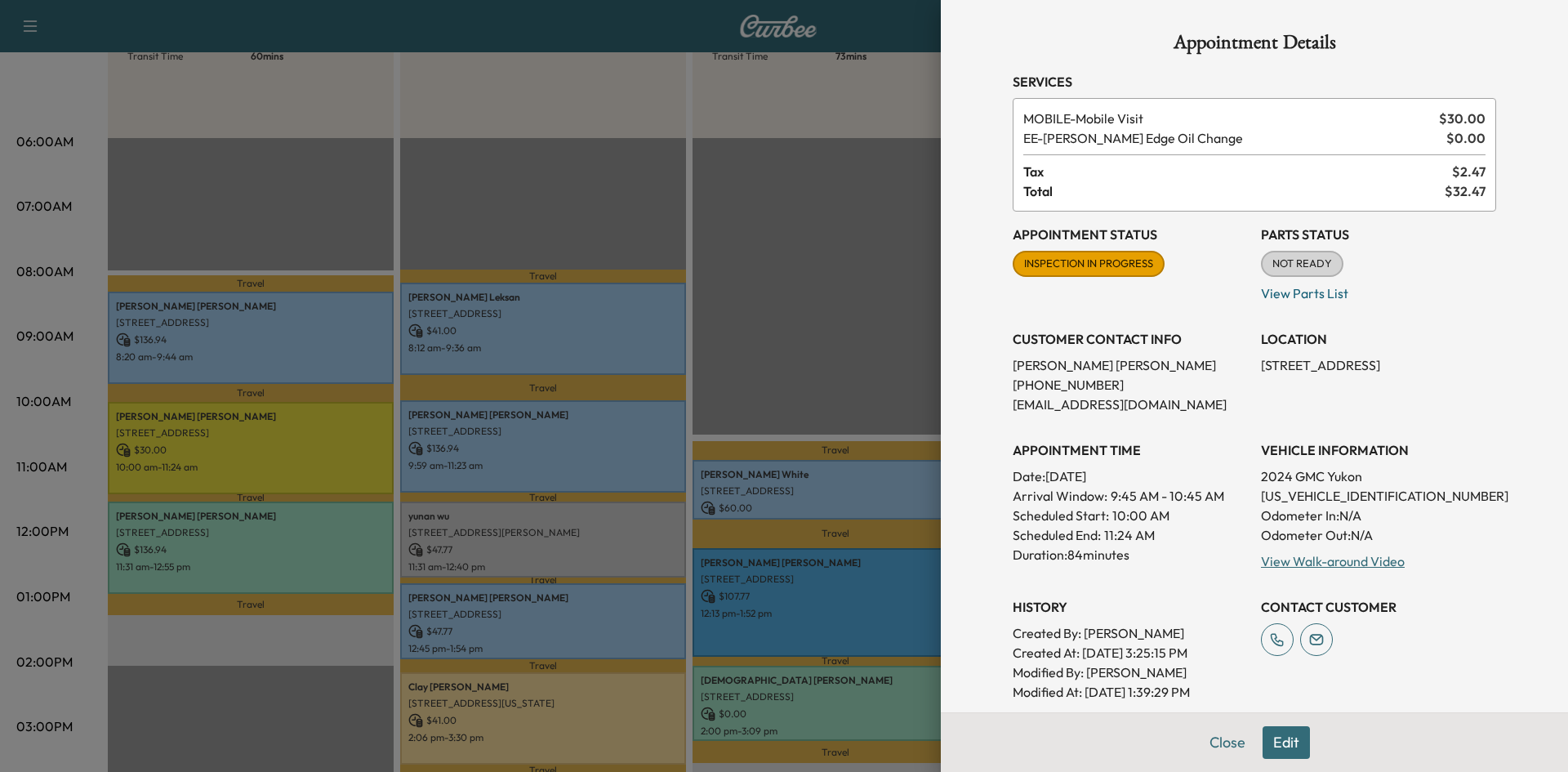
click at [355, 192] on div at bounding box center [784, 386] width 1568 height 772
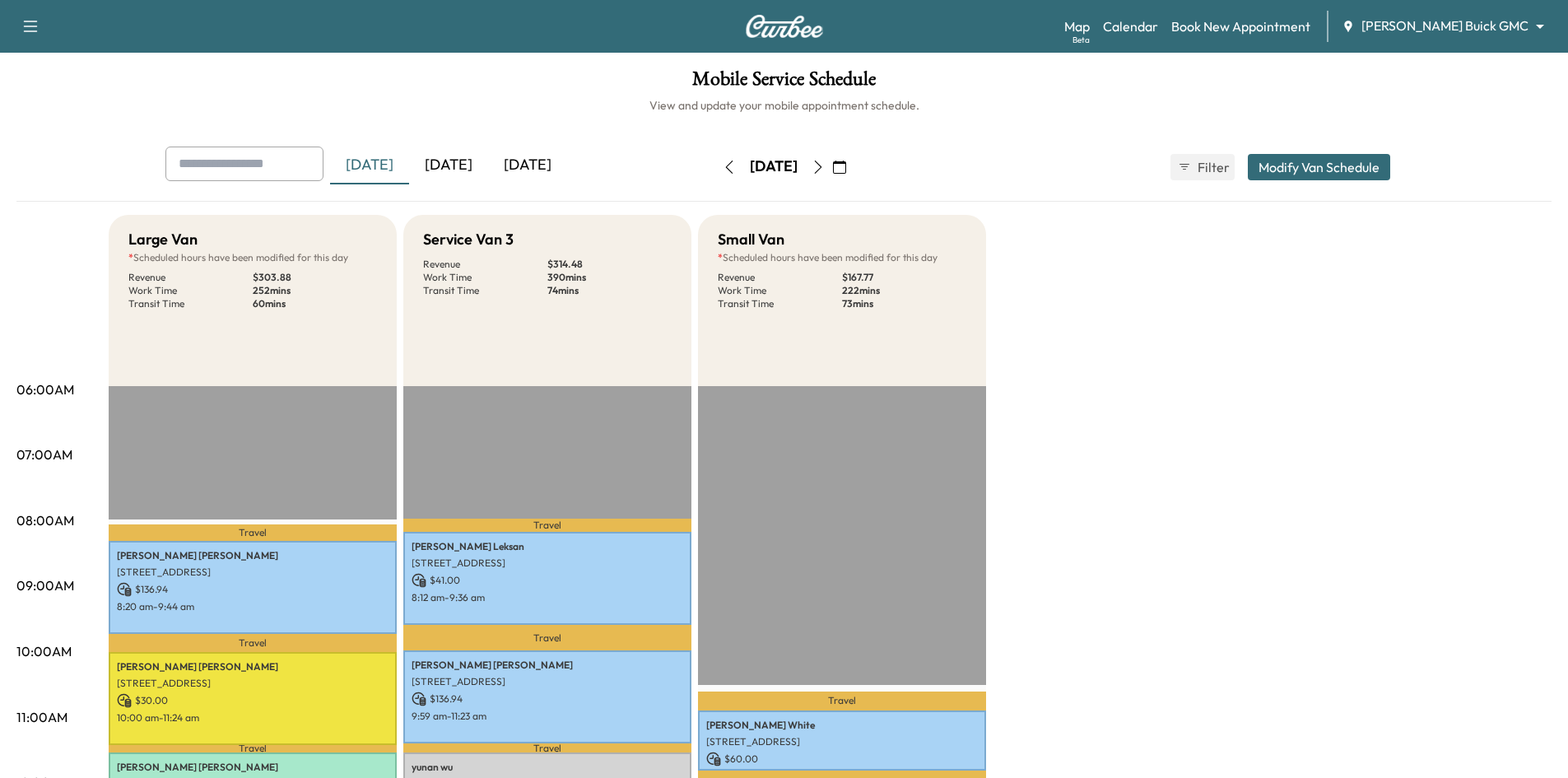
click at [468, 165] on div "[DATE]" at bounding box center [448, 166] width 79 height 38
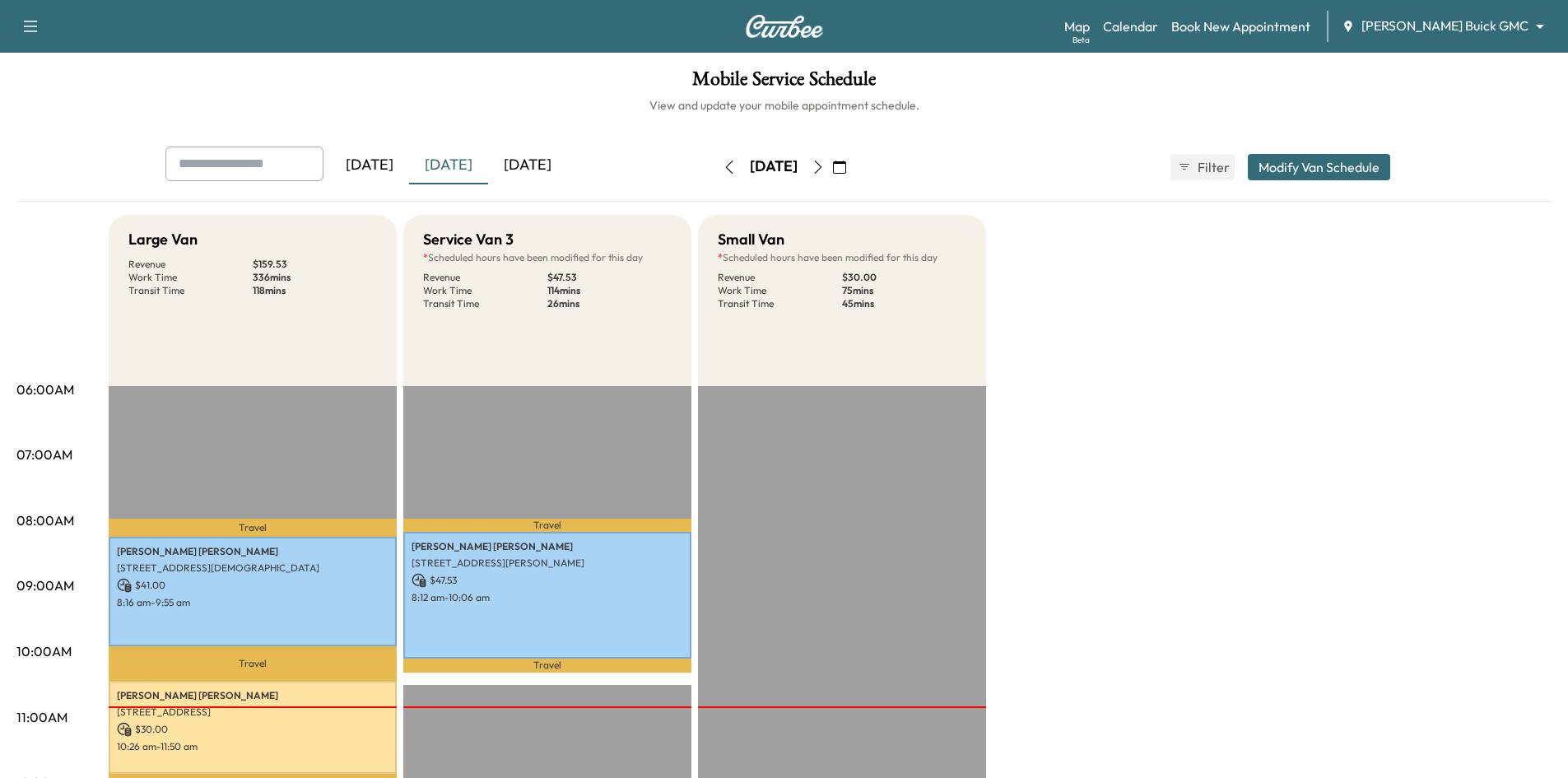
click at [544, 161] on div "[DATE]" at bounding box center [527, 166] width 79 height 38
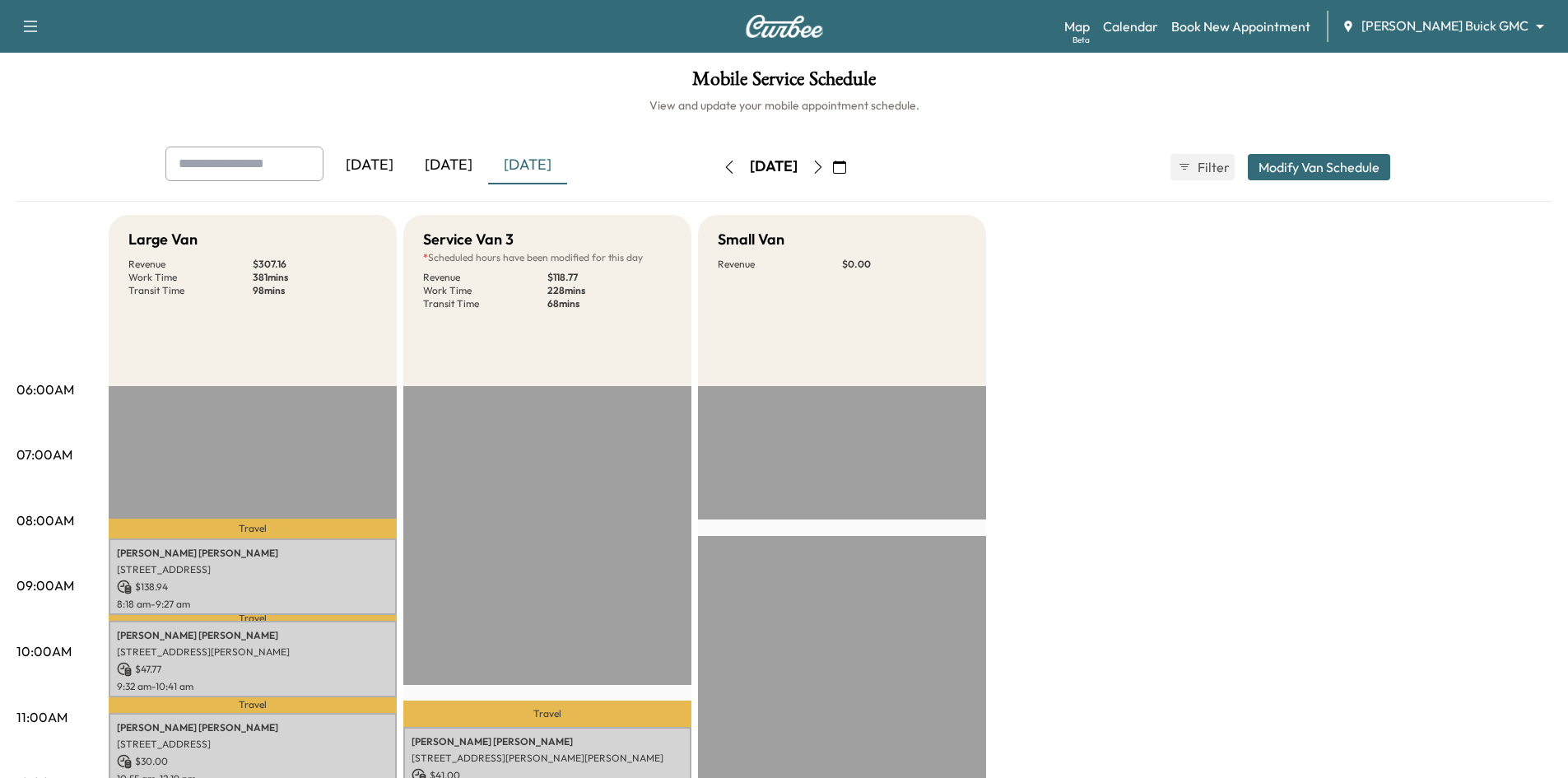
click at [846, 168] on icon "button" at bounding box center [839, 167] width 13 height 13
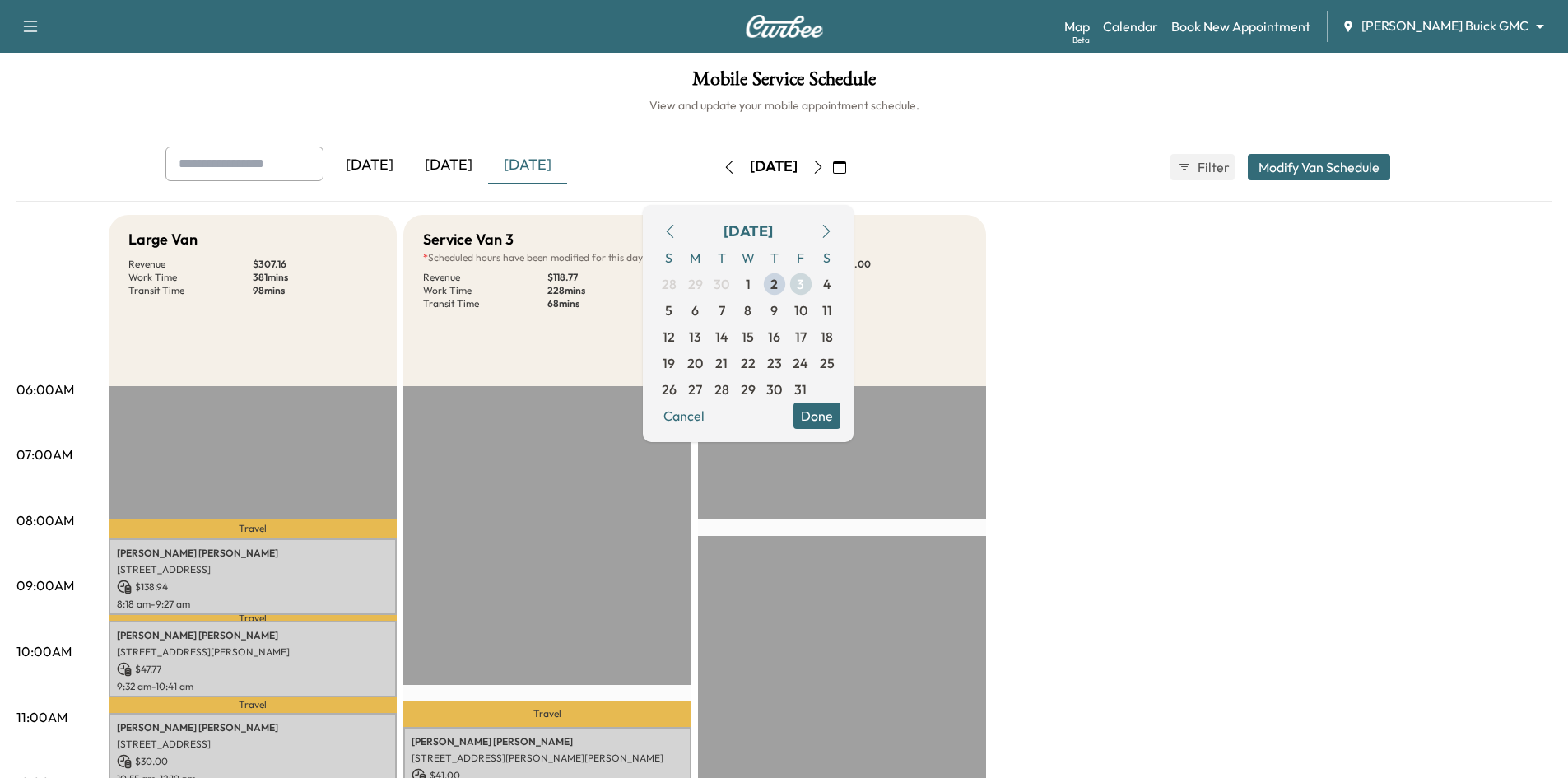
click at [804, 288] on span "3" at bounding box center [800, 284] width 7 height 20
drag, startPoint x: 845, startPoint y: 421, endPoint x: 890, endPoint y: 413, distance: 45.7
click at [840, 421] on button "Done" at bounding box center [816, 415] width 47 height 26
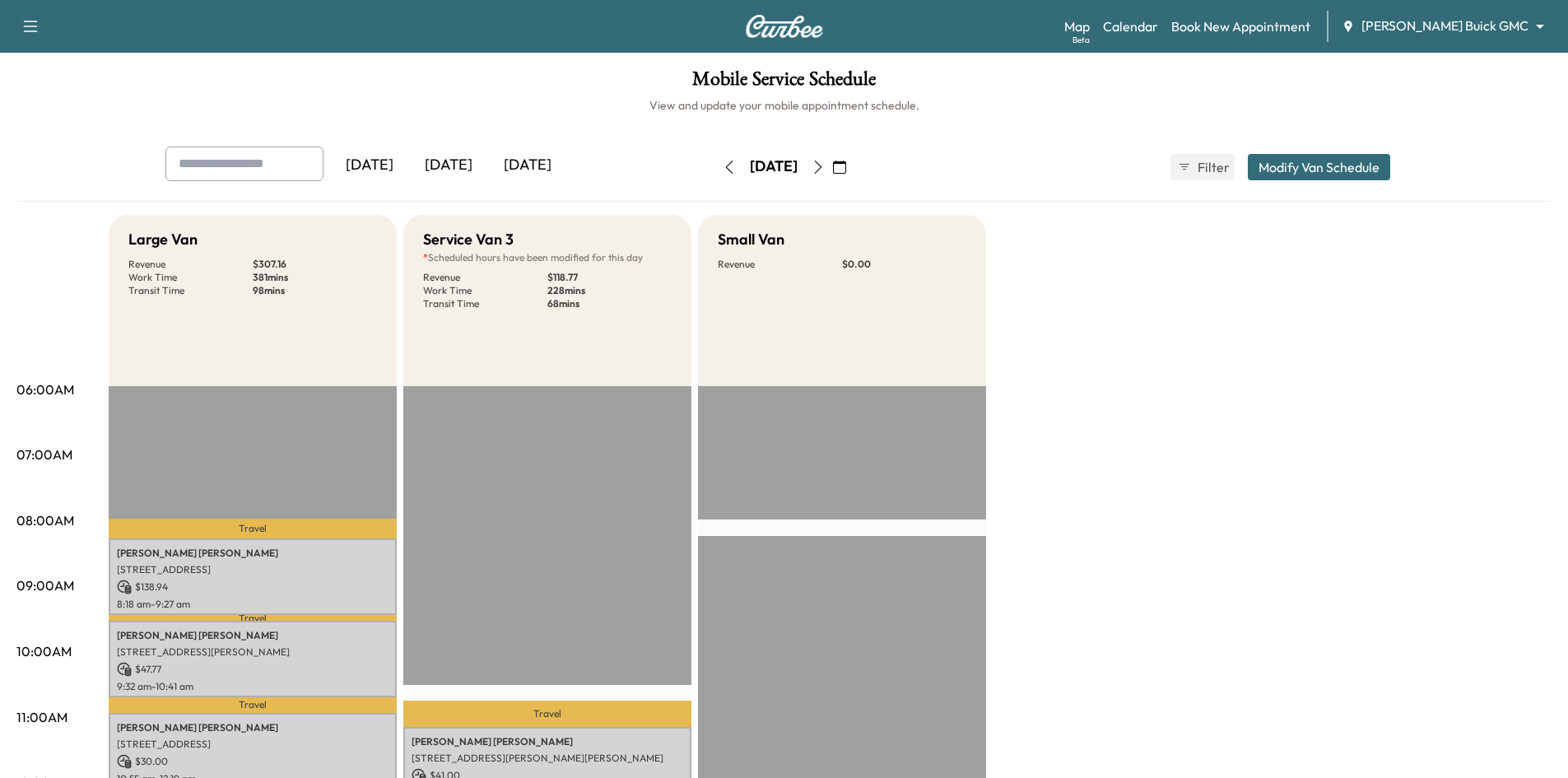
click at [458, 166] on div "[DATE]" at bounding box center [448, 166] width 79 height 38
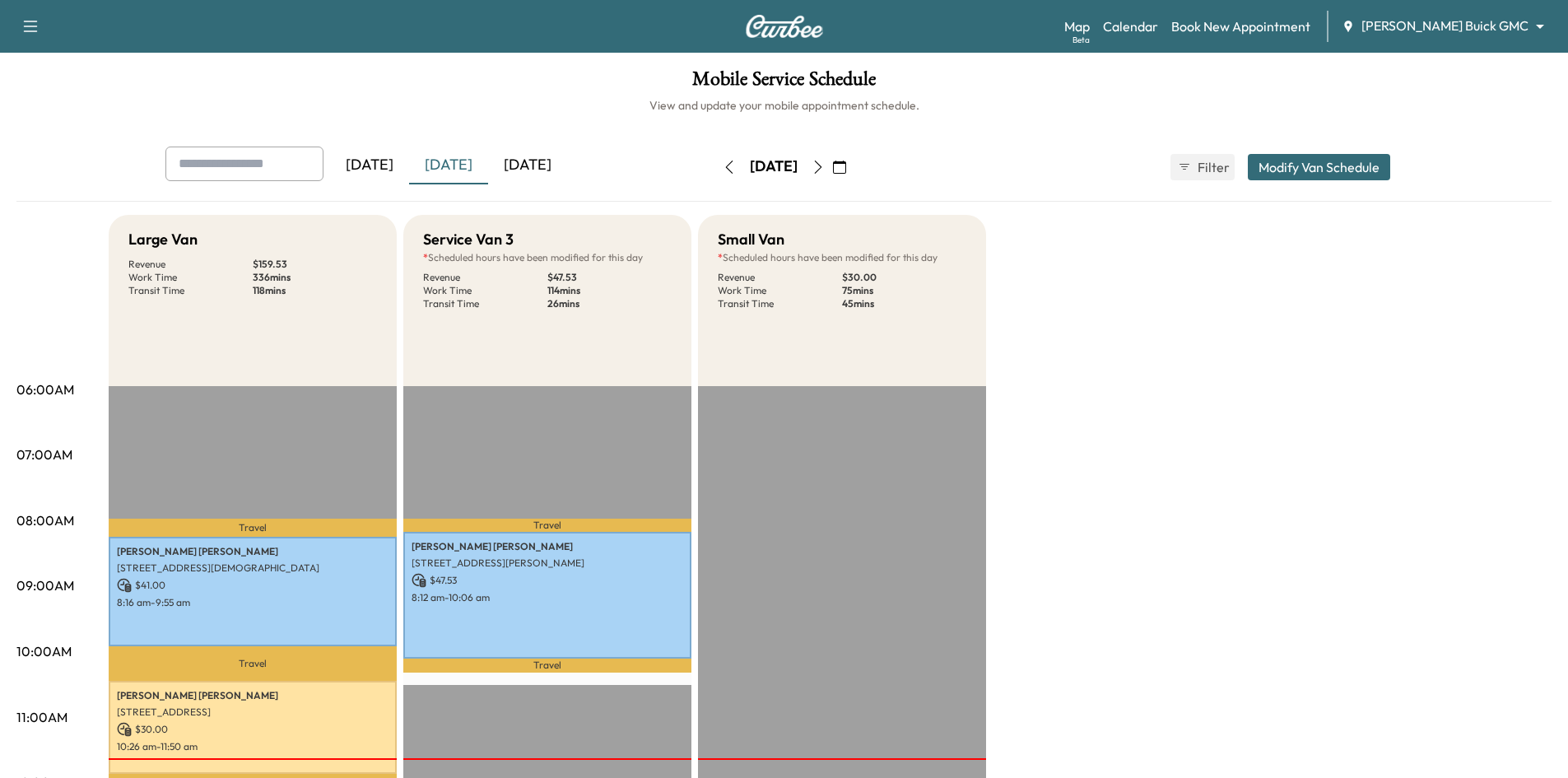
click at [560, 168] on div "[DATE]" at bounding box center [527, 166] width 79 height 38
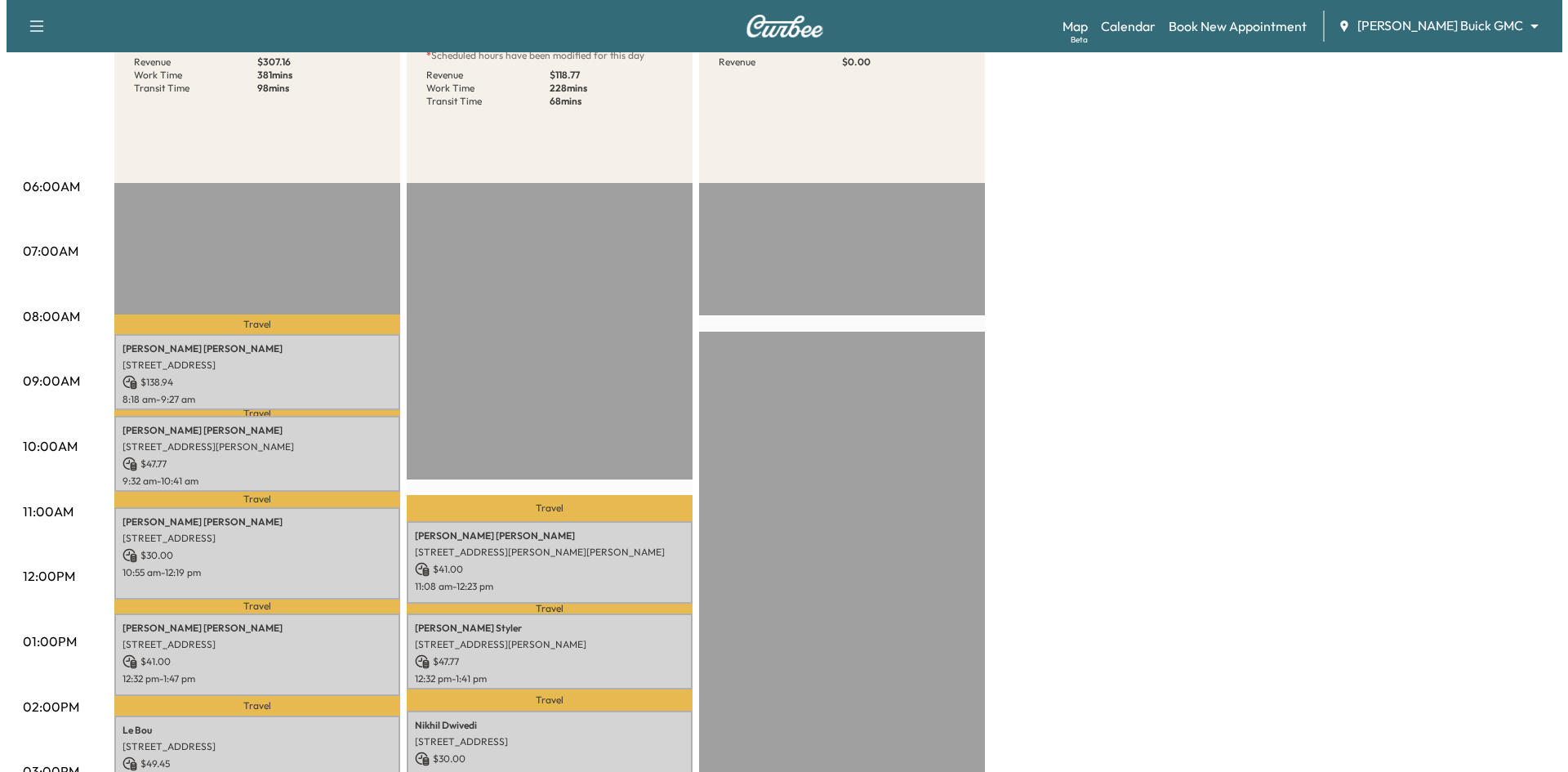
scroll to position [327, 0]
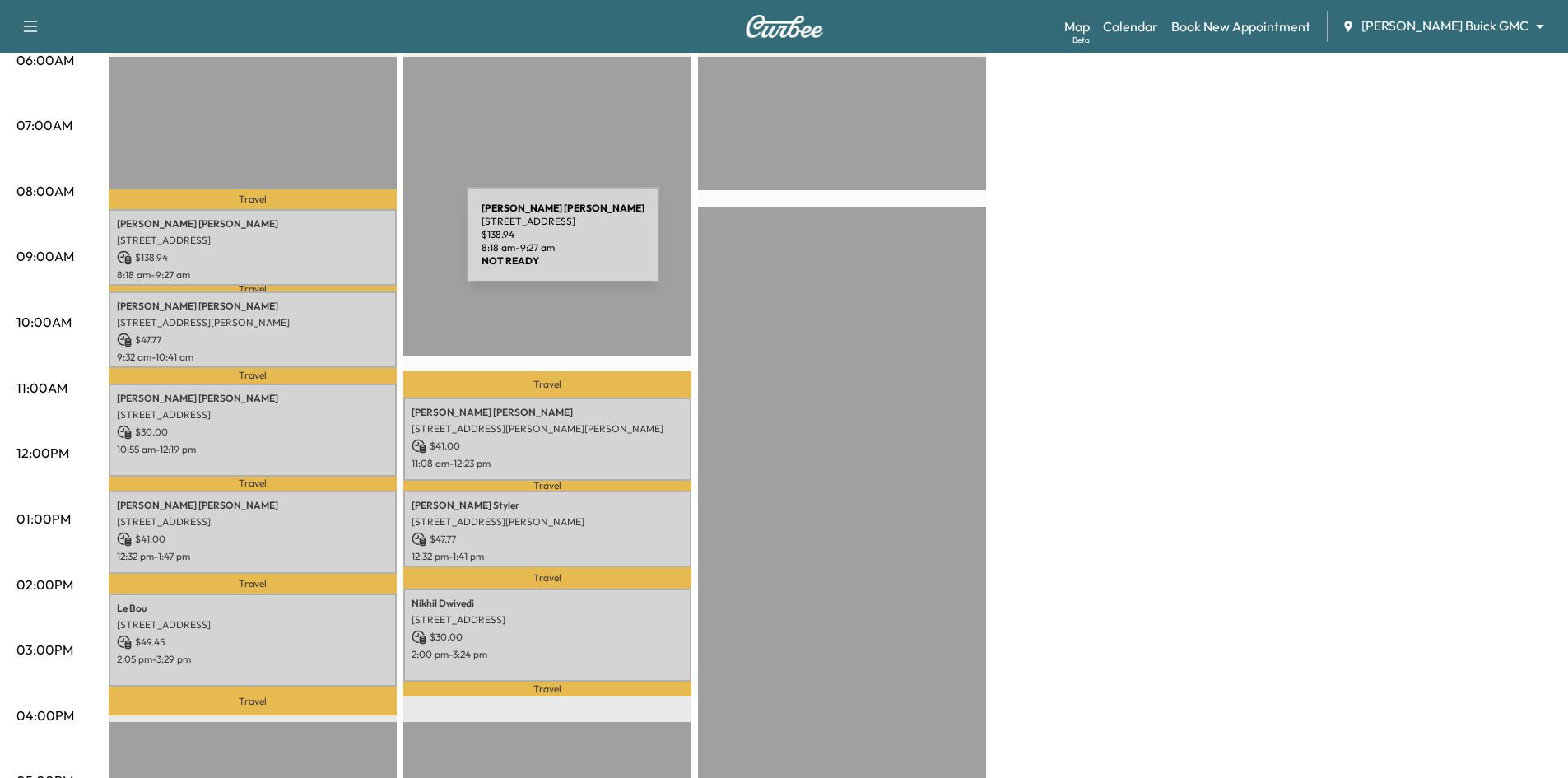
click at [343, 244] on p "1866 Prairie Creek Trail, Frisco, TX 75034, United States of America" at bounding box center [252, 239] width 271 height 13
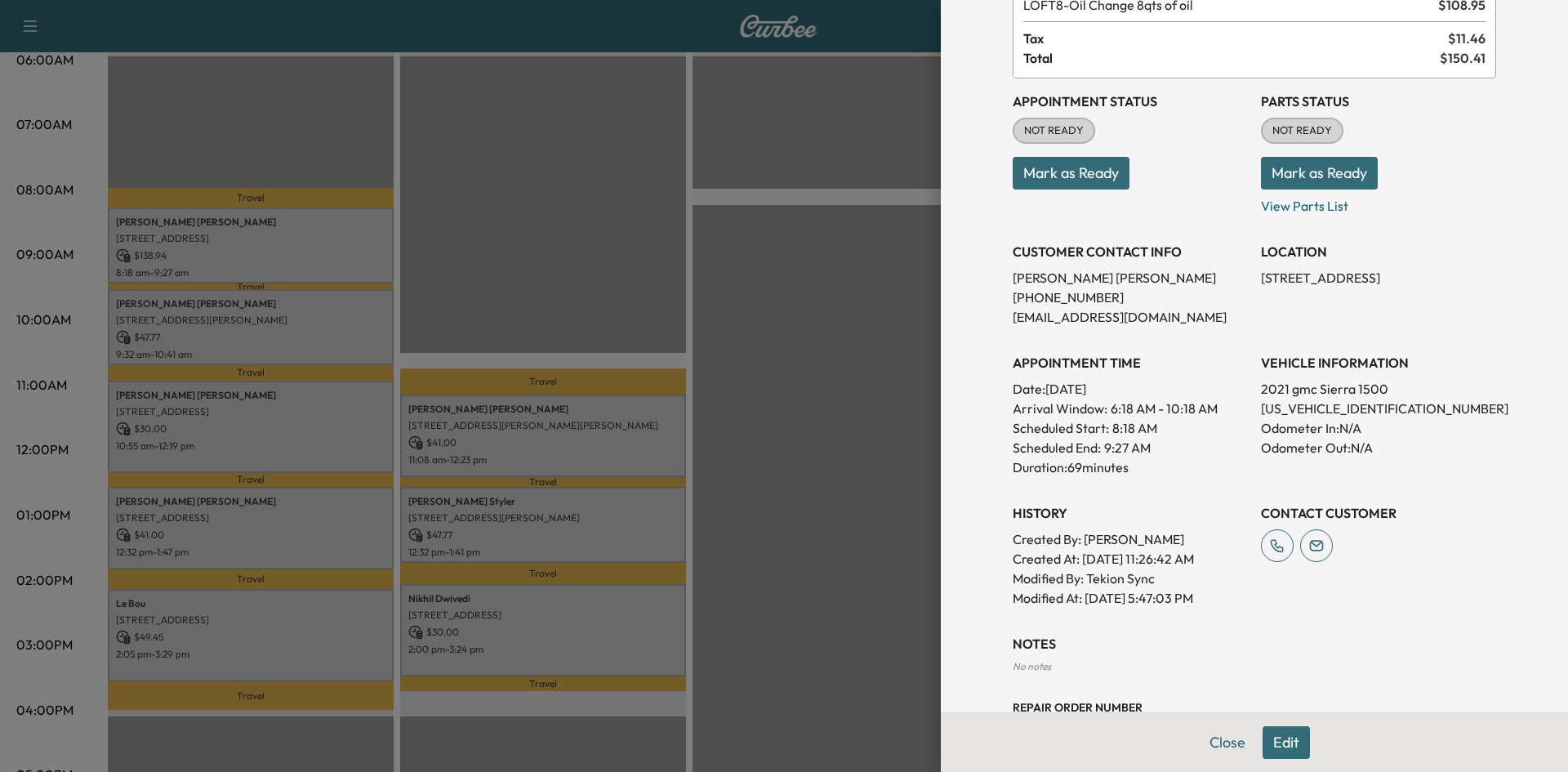
scroll to position [267, 0]
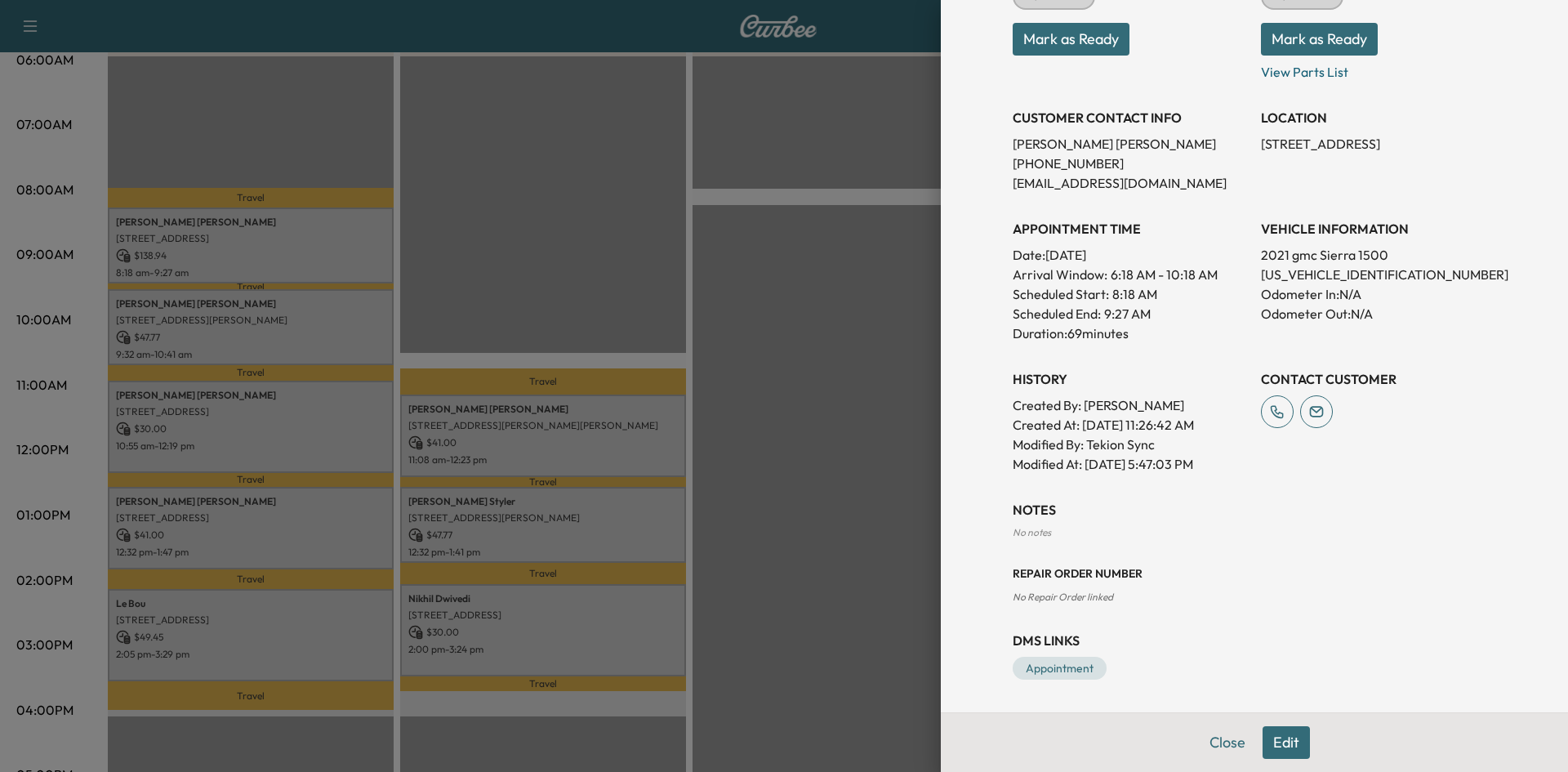
drag, startPoint x: 732, startPoint y: 240, endPoint x: 644, endPoint y: 241, distance: 88.0
click at [731, 240] on div at bounding box center [784, 386] width 1568 height 772
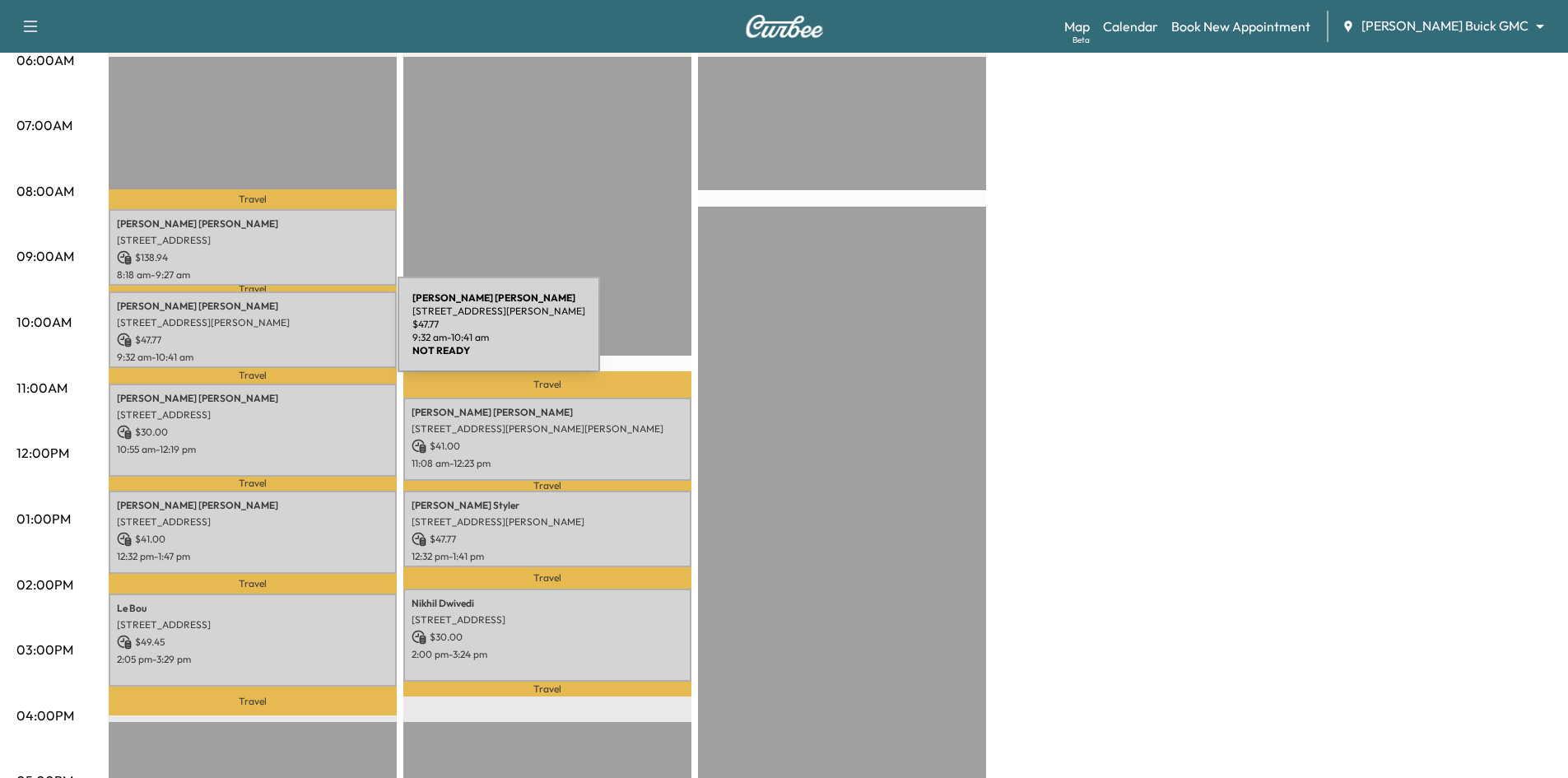
click at [274, 334] on p "$ 47.77" at bounding box center [252, 339] width 271 height 15
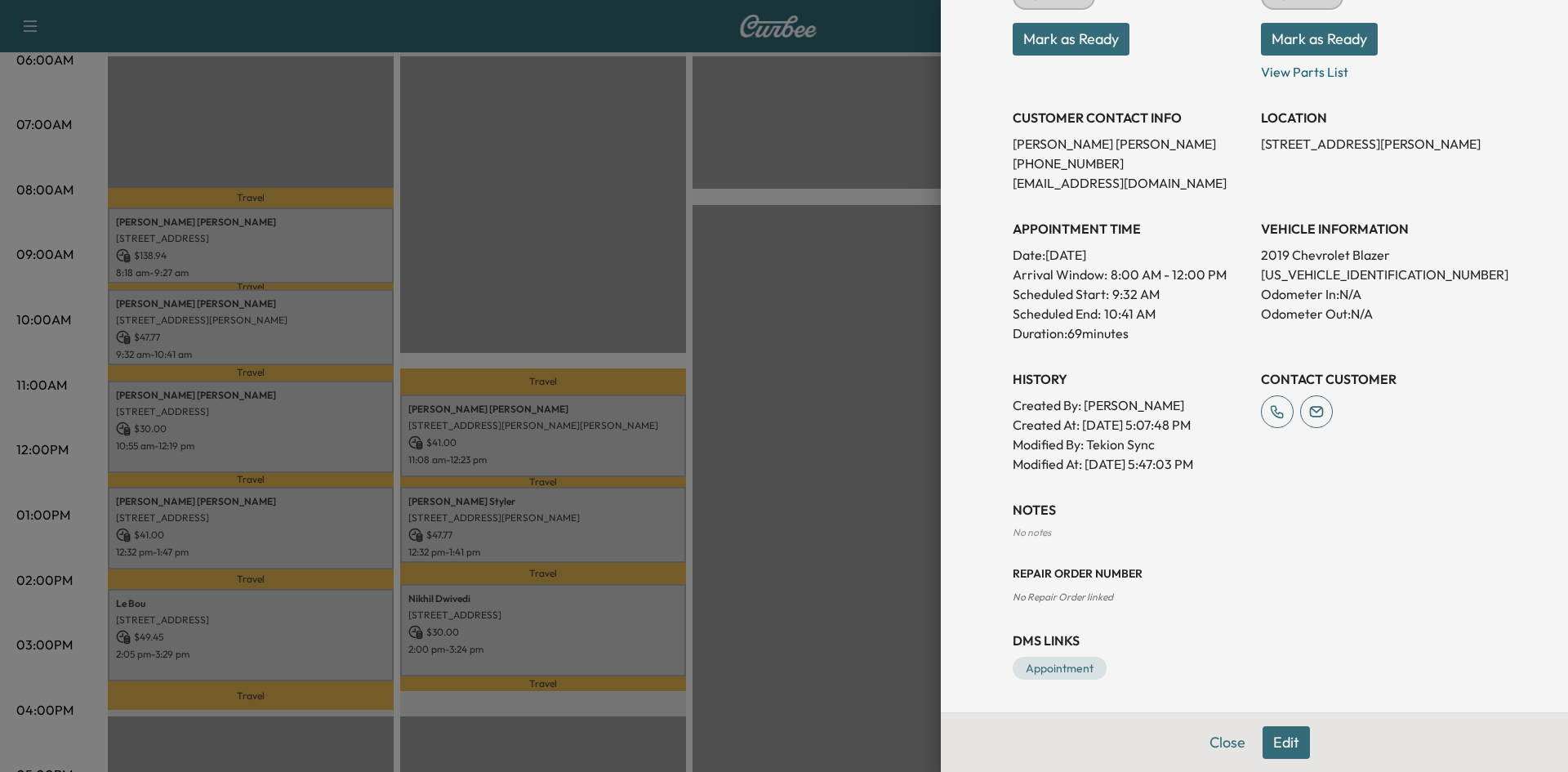
drag, startPoint x: 625, startPoint y: 266, endPoint x: 374, endPoint y: 362, distance: 268.7
click at [619, 268] on div at bounding box center [784, 386] width 1568 height 772
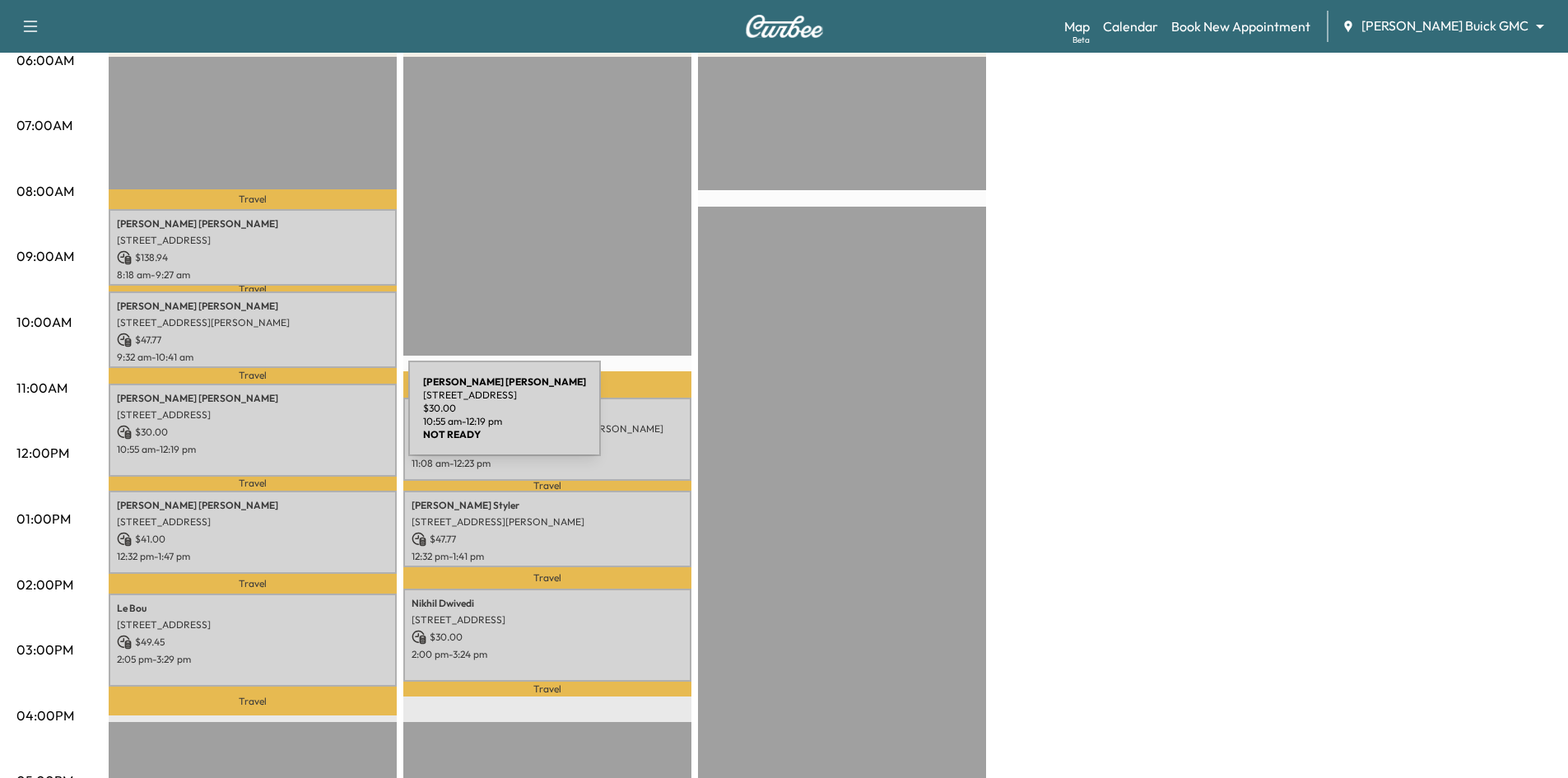
click at [284, 418] on div "[PERSON_NAME] [STREET_ADDRESS] $ 30.00 10:55 am - 12:19 pm" at bounding box center [252, 429] width 288 height 93
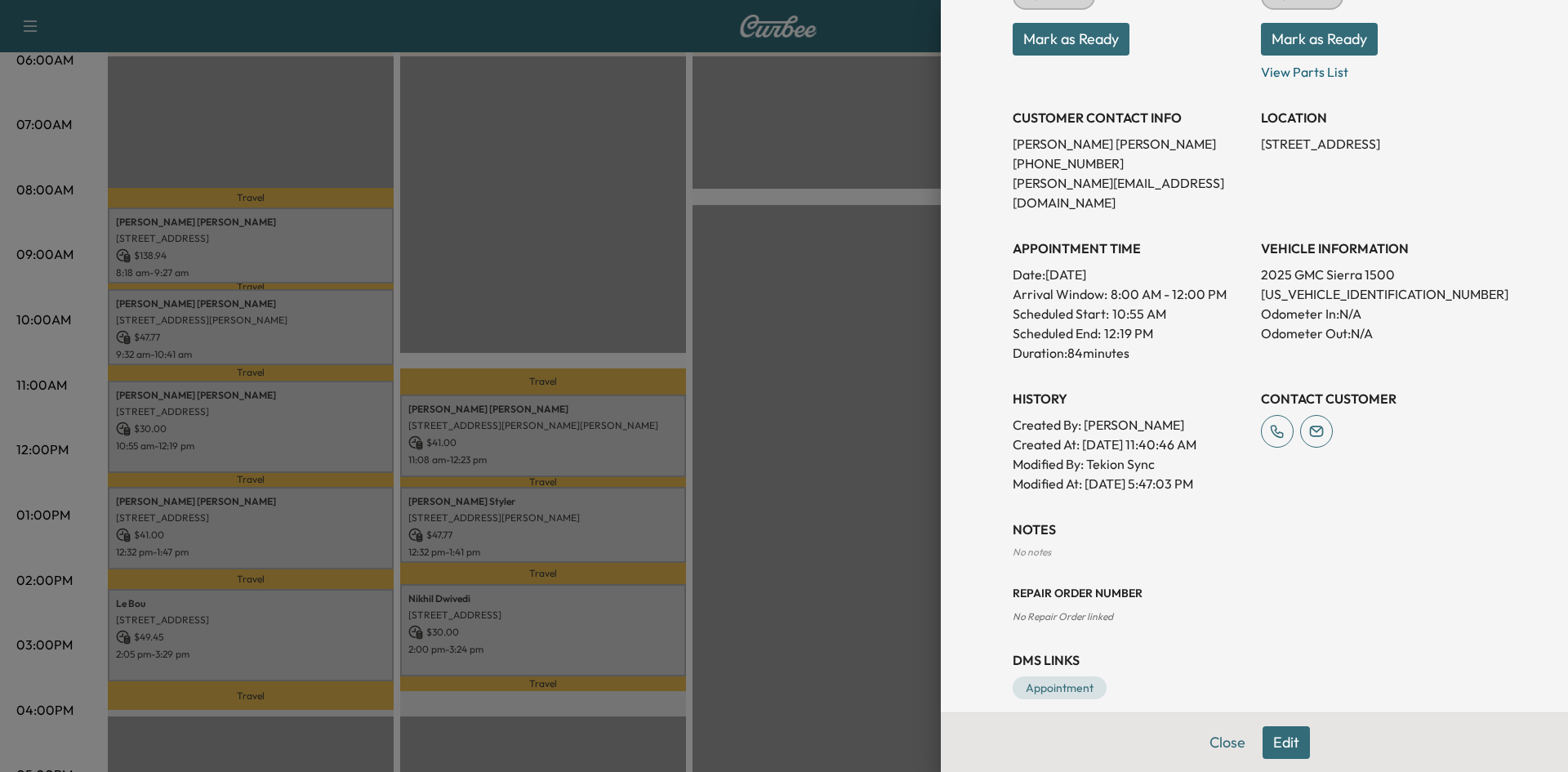
click at [324, 509] on div at bounding box center [784, 386] width 1568 height 772
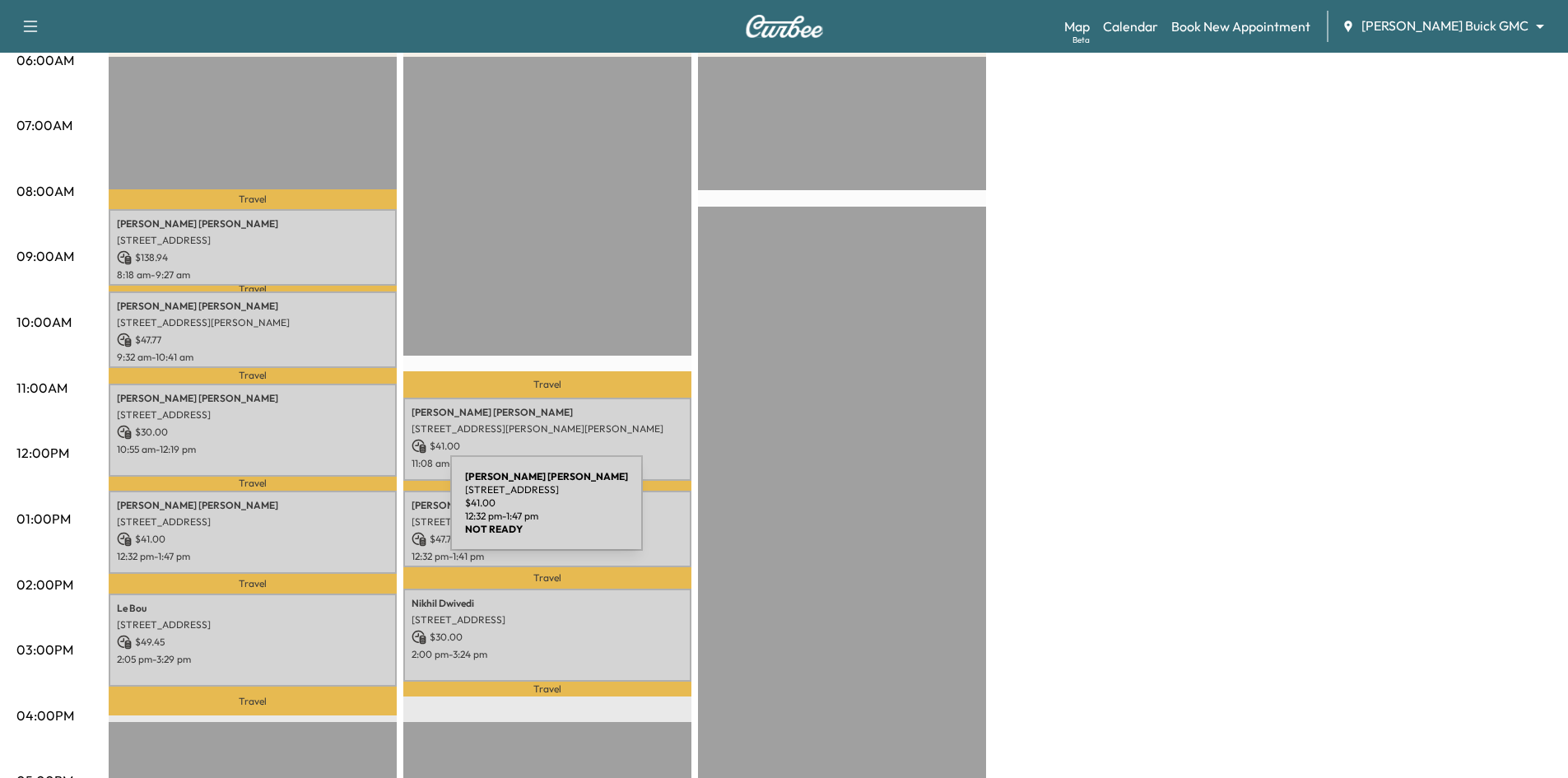
click at [327, 515] on p "[STREET_ADDRESS]" at bounding box center [252, 521] width 271 height 13
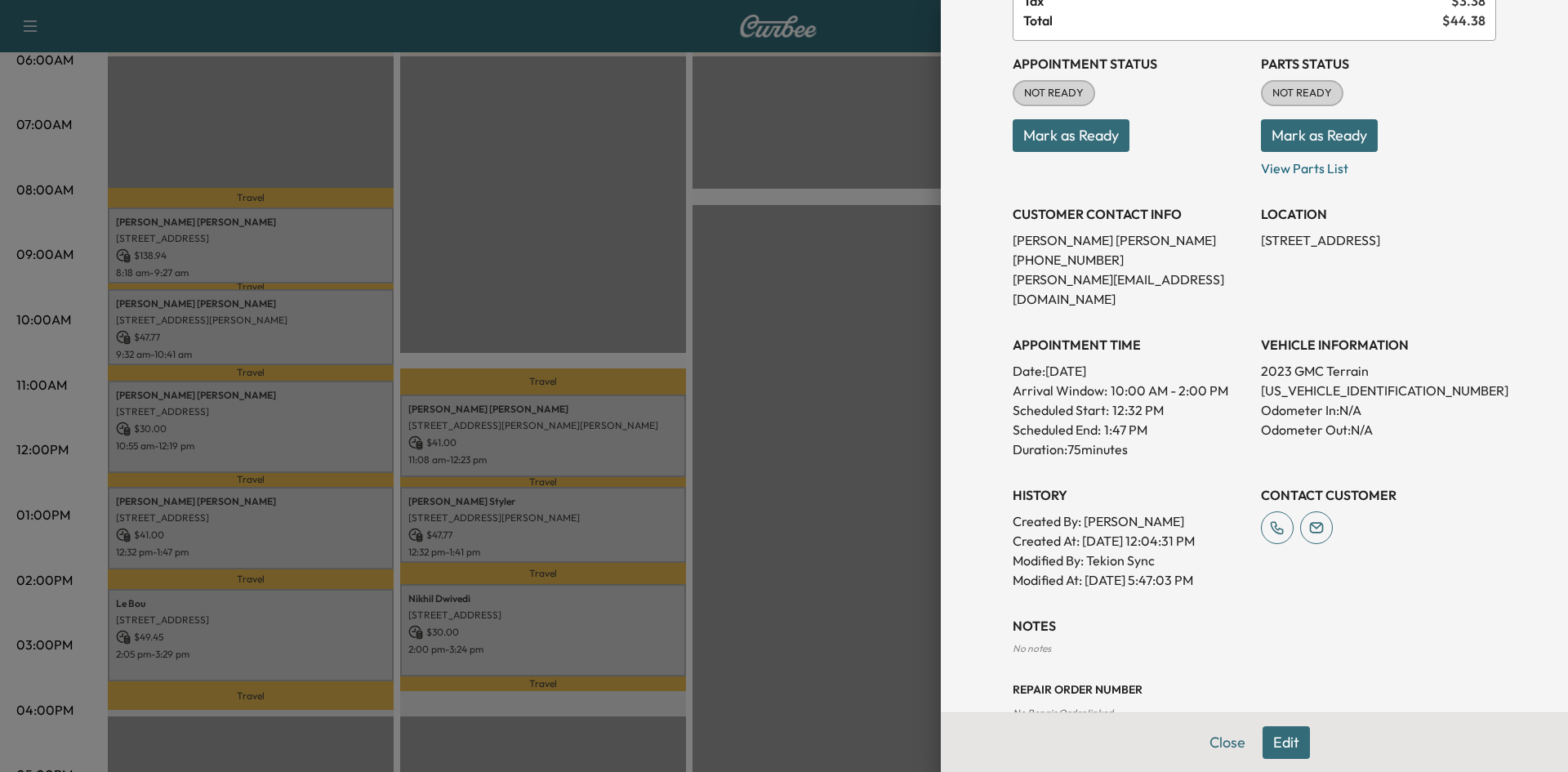
scroll to position [0, 0]
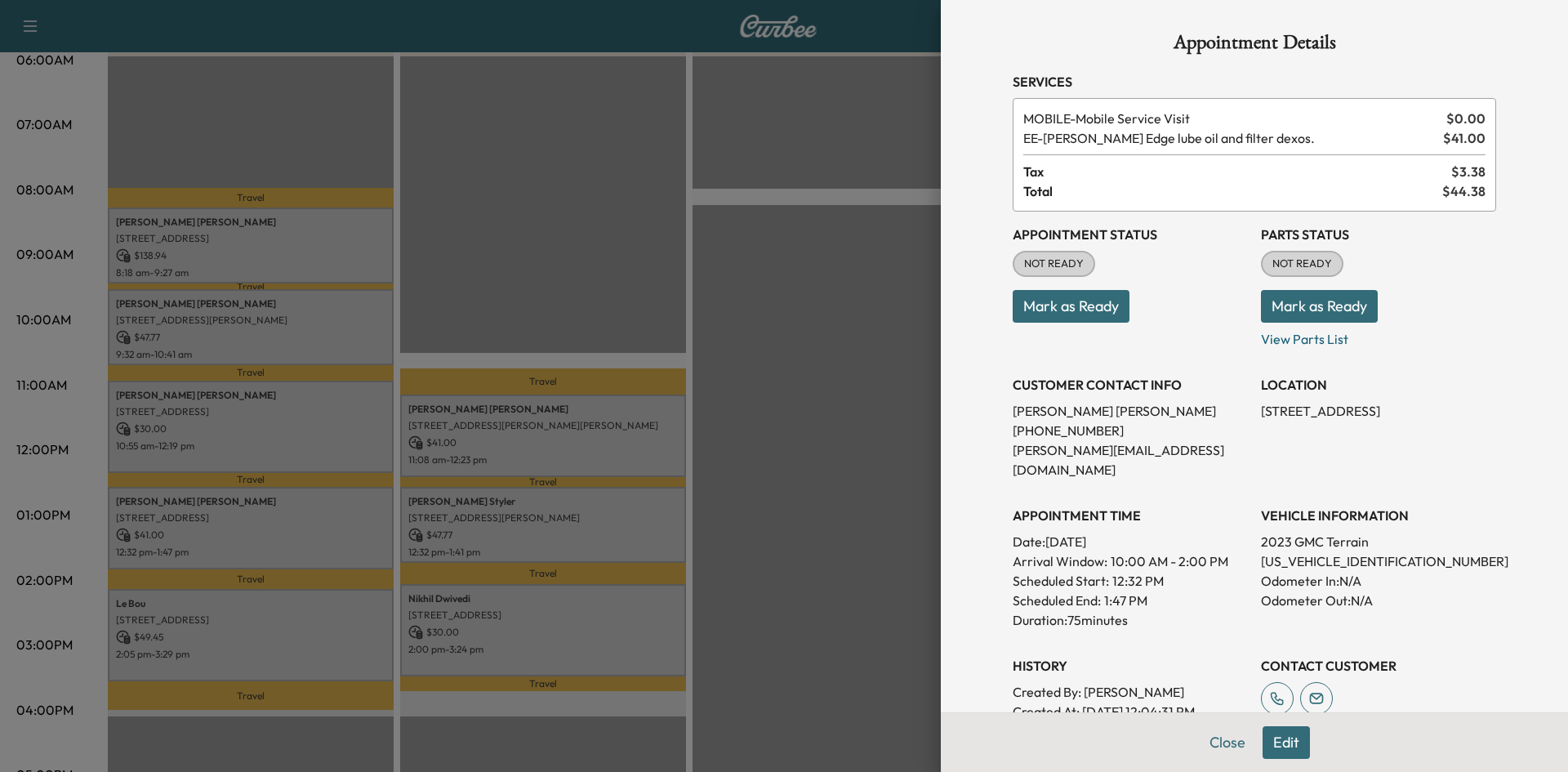
click at [355, 630] on div at bounding box center [784, 386] width 1568 height 772
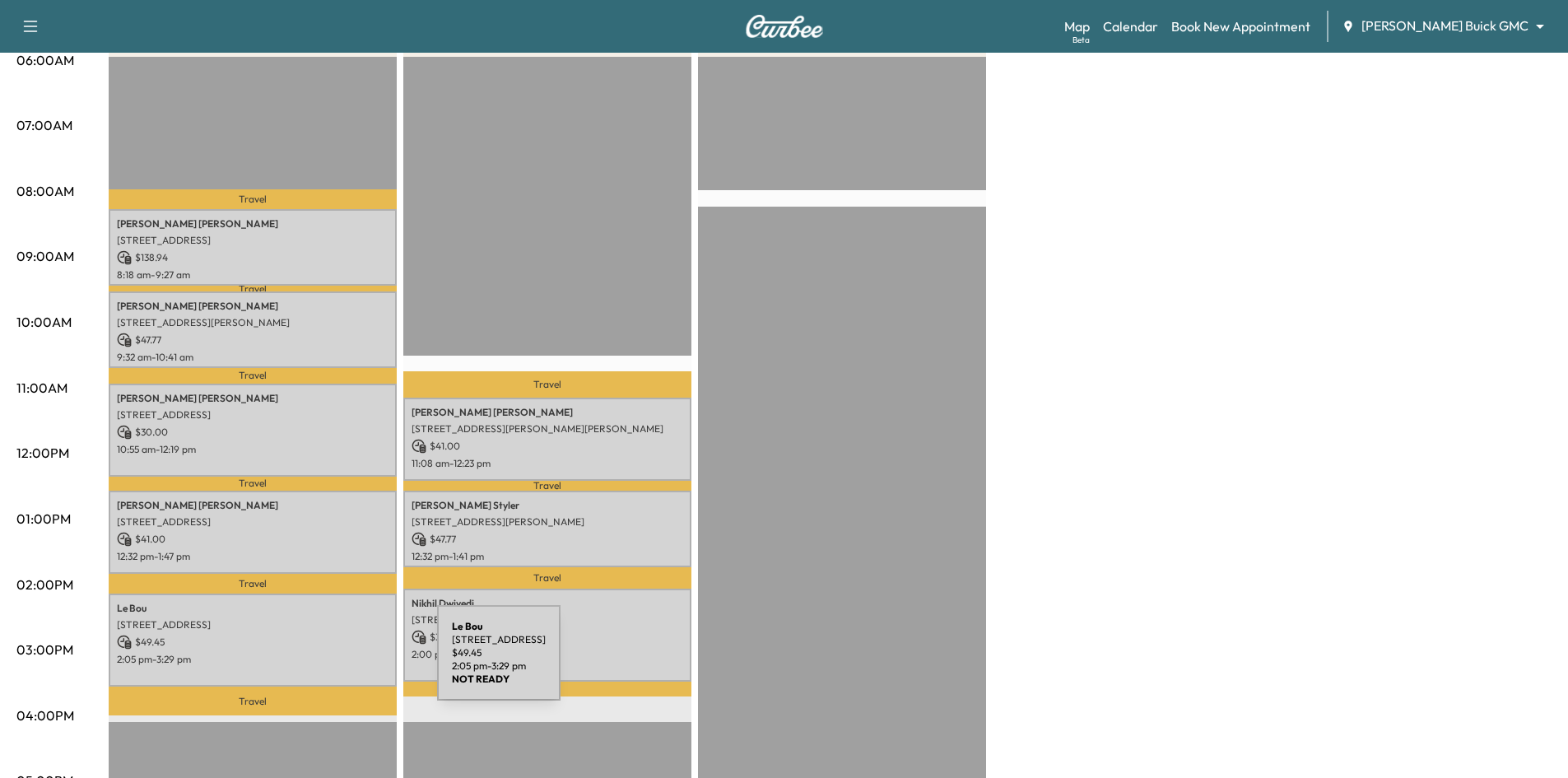
click at [317, 642] on p "$ 49.45" at bounding box center [252, 641] width 271 height 15
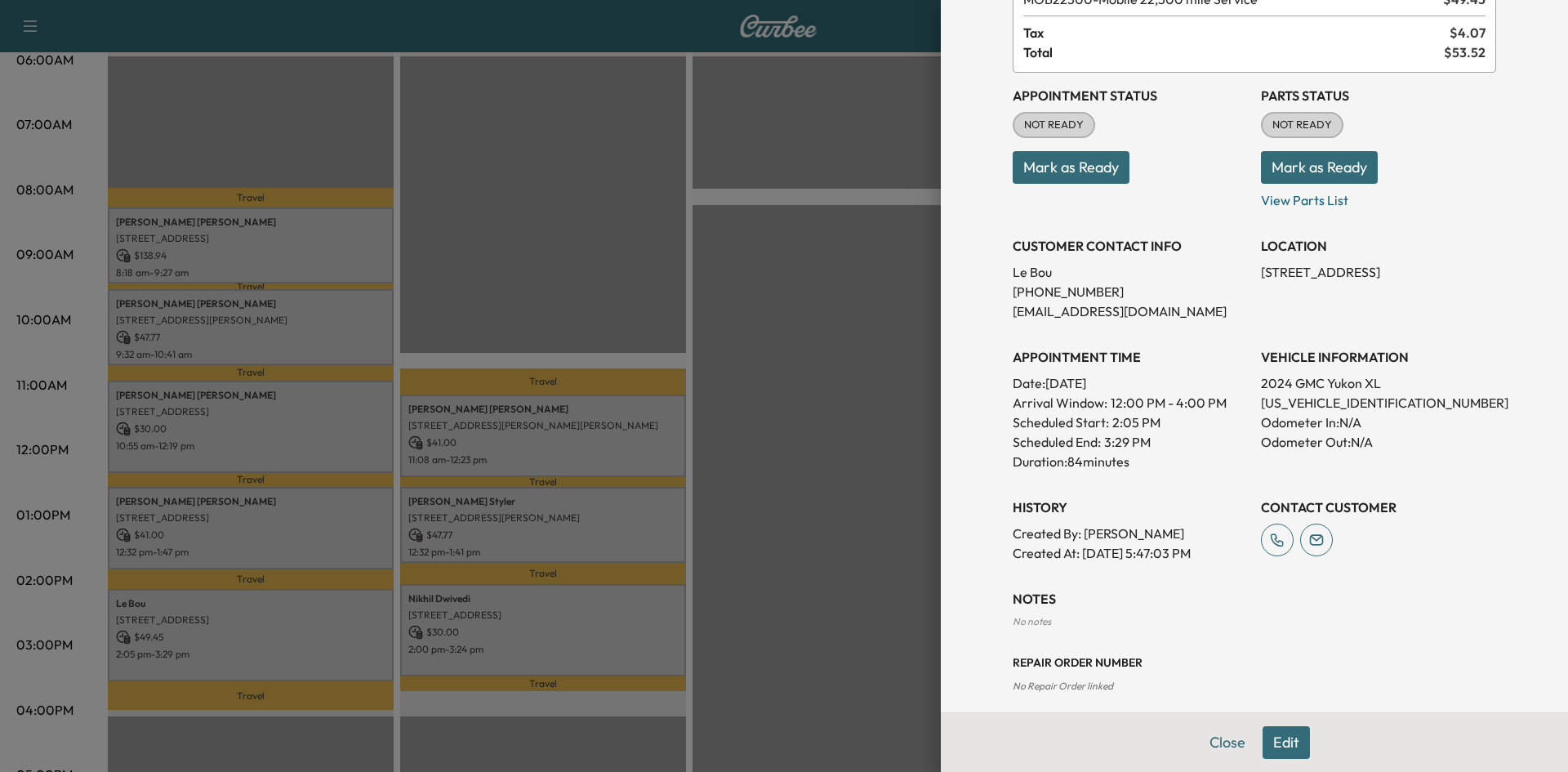
scroll to position [228, 0]
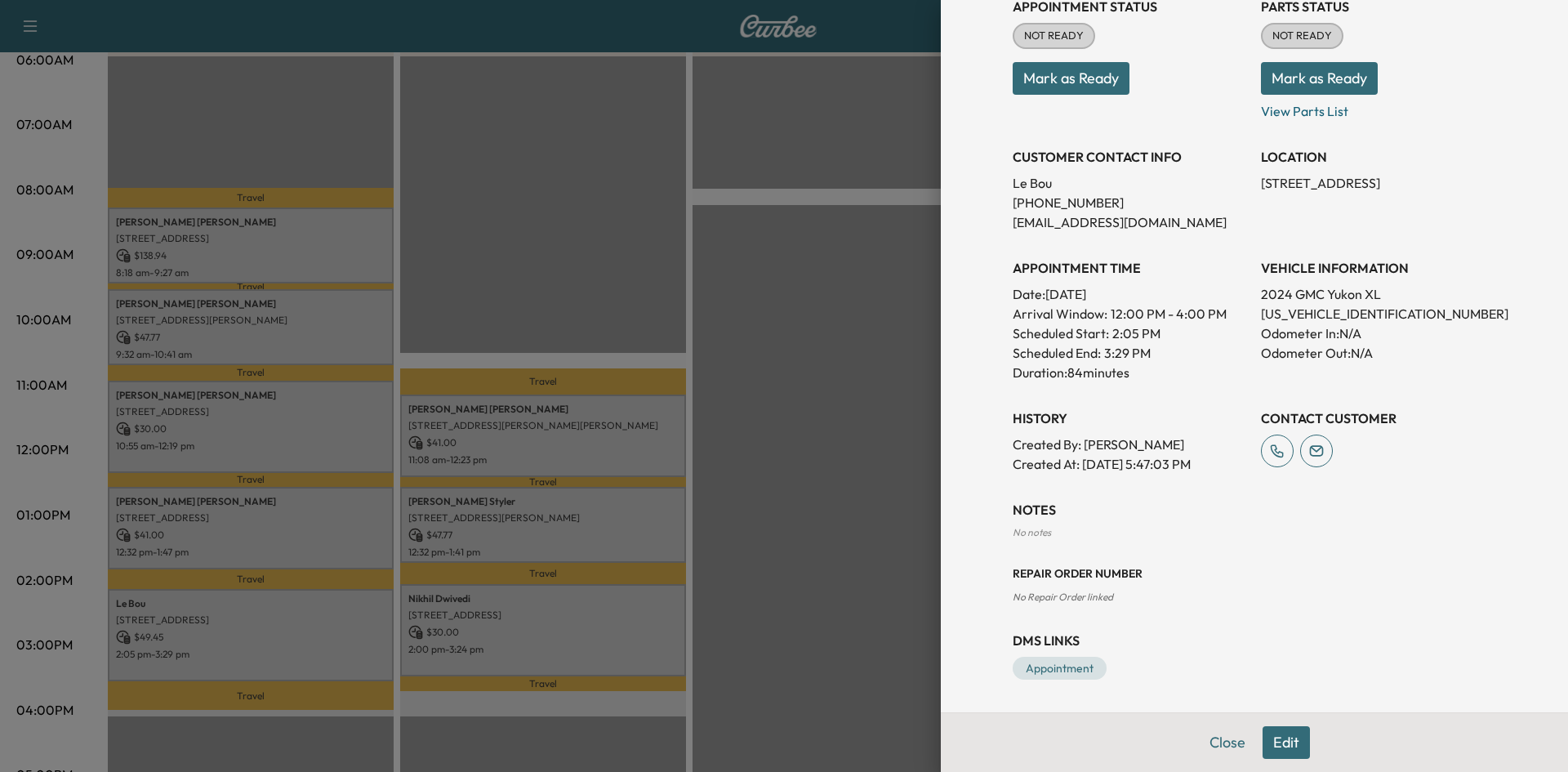
click at [602, 423] on div at bounding box center [784, 386] width 1568 height 772
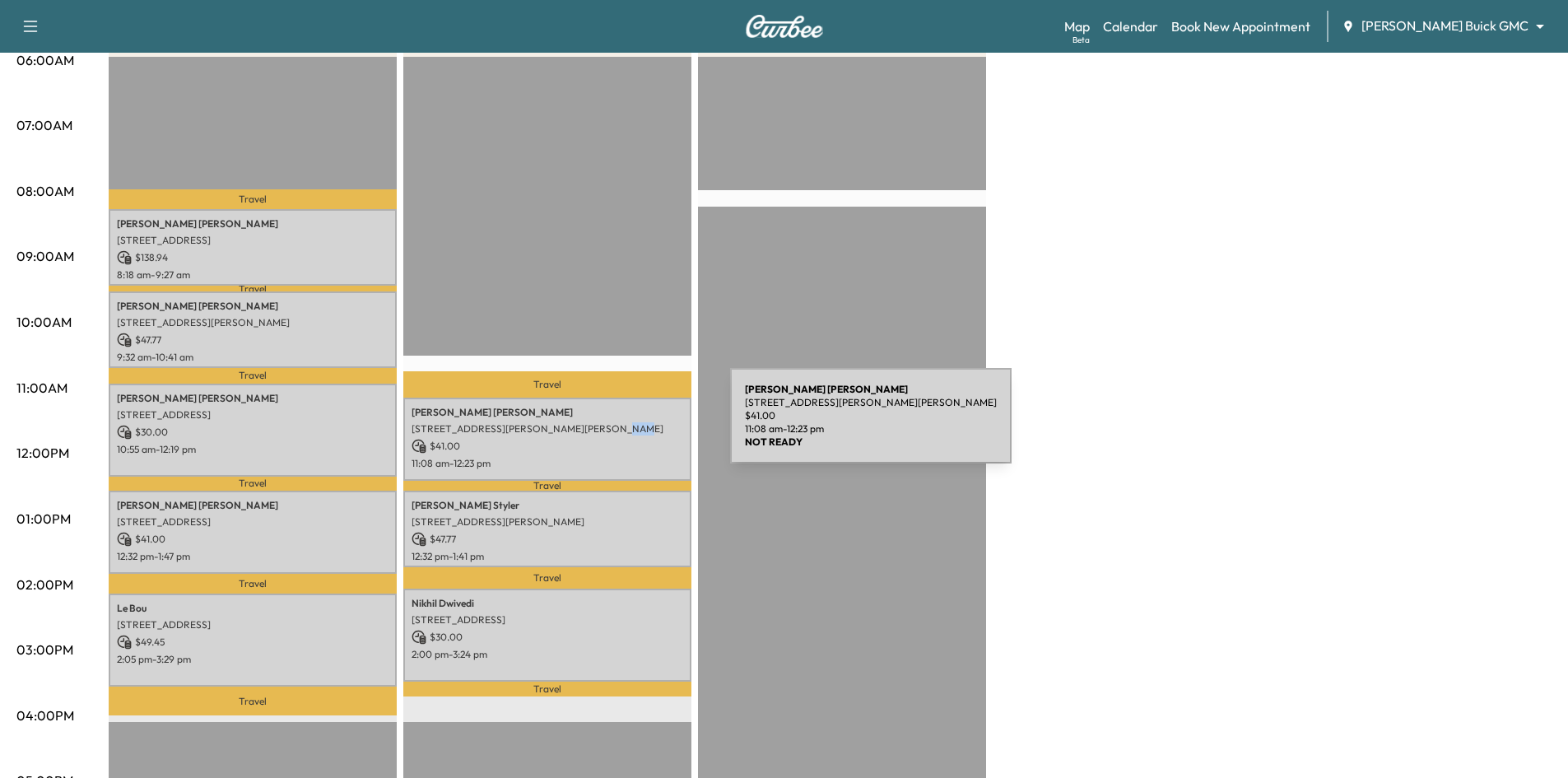
click at [606, 426] on p "2109 TIMOTHY DR, MCKINNEY, TX 75071, USA" at bounding box center [548, 428] width 271 height 13
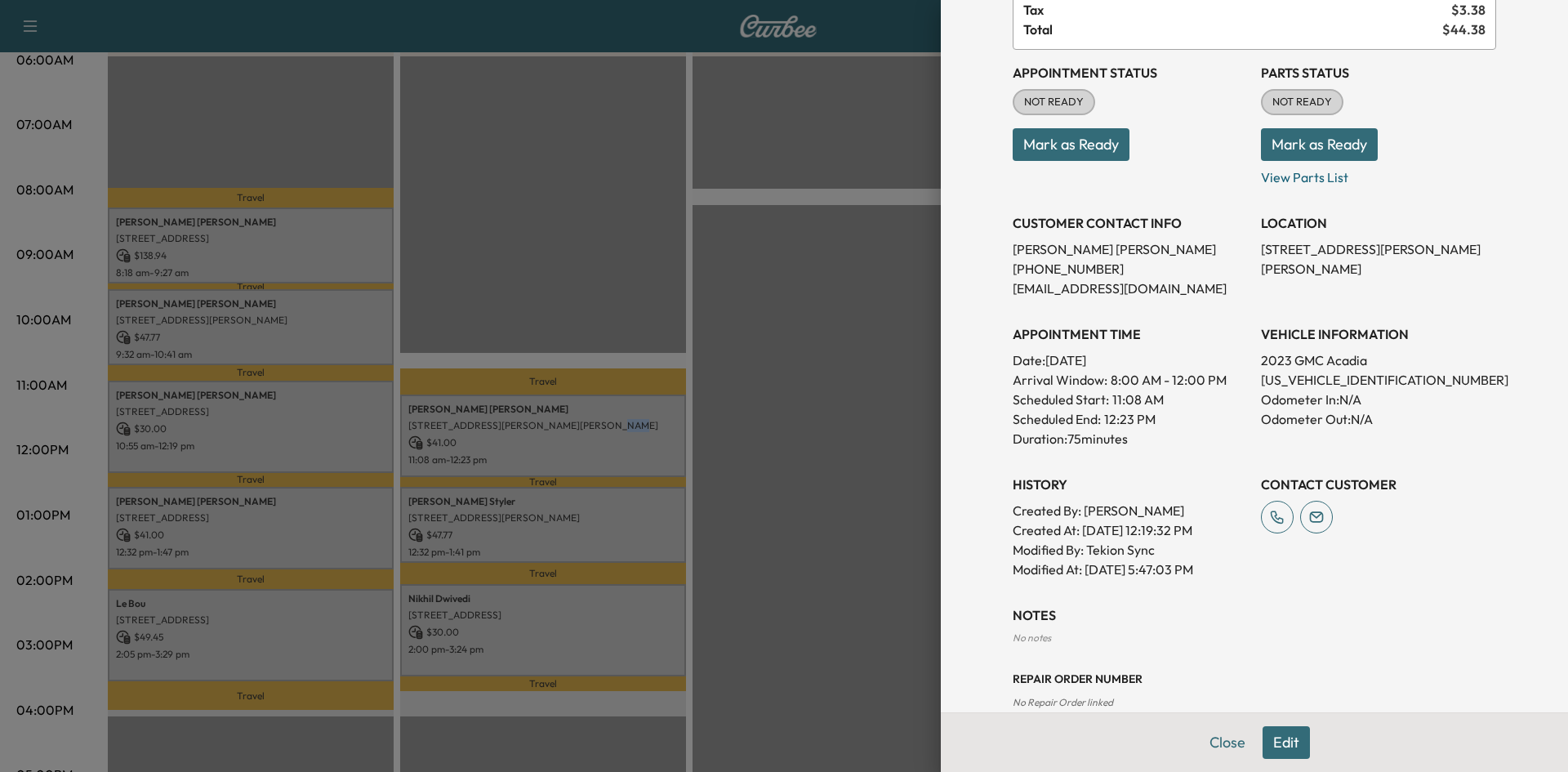
scroll to position [267, 0]
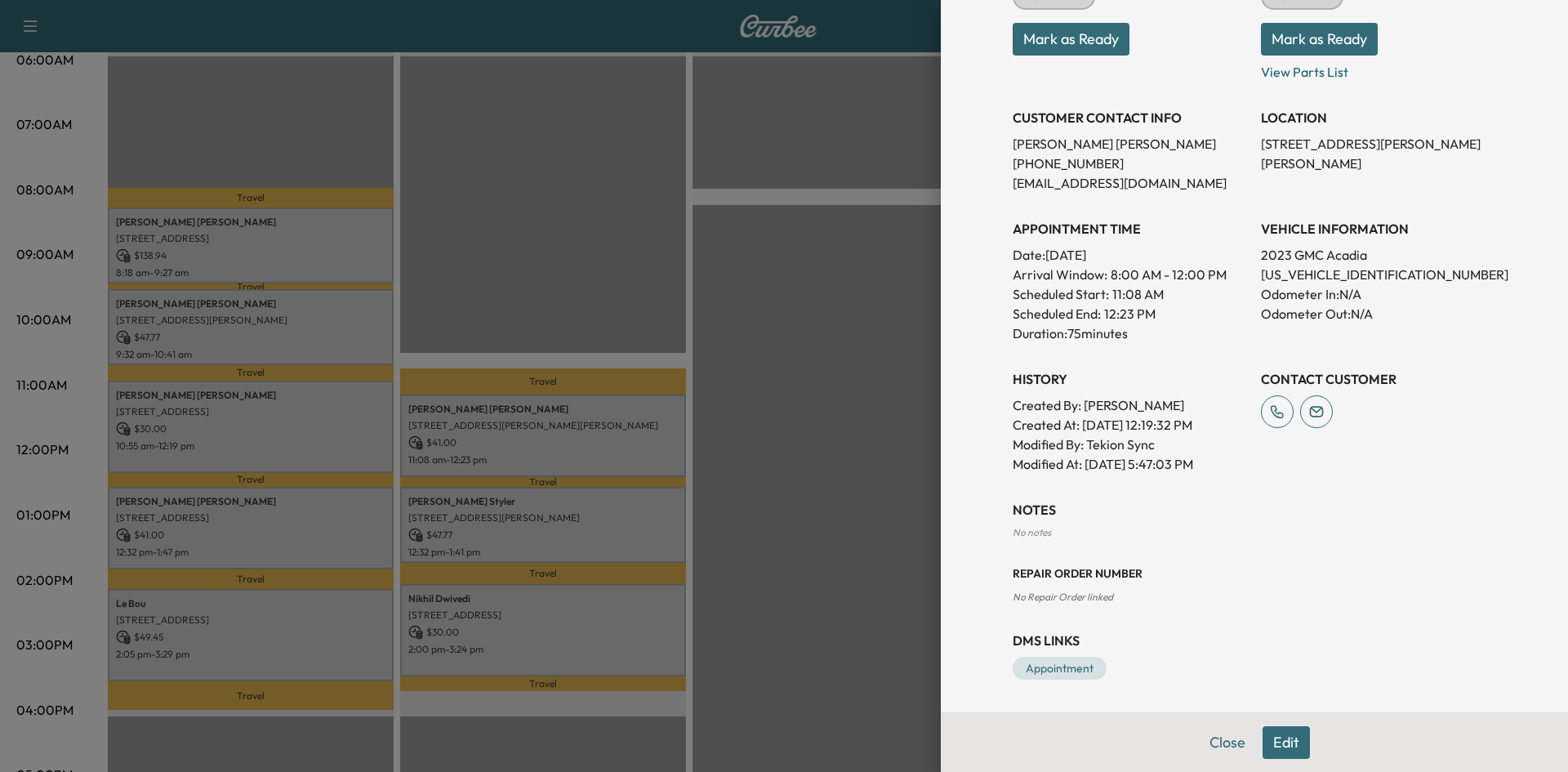
click at [588, 519] on div at bounding box center [784, 386] width 1568 height 772
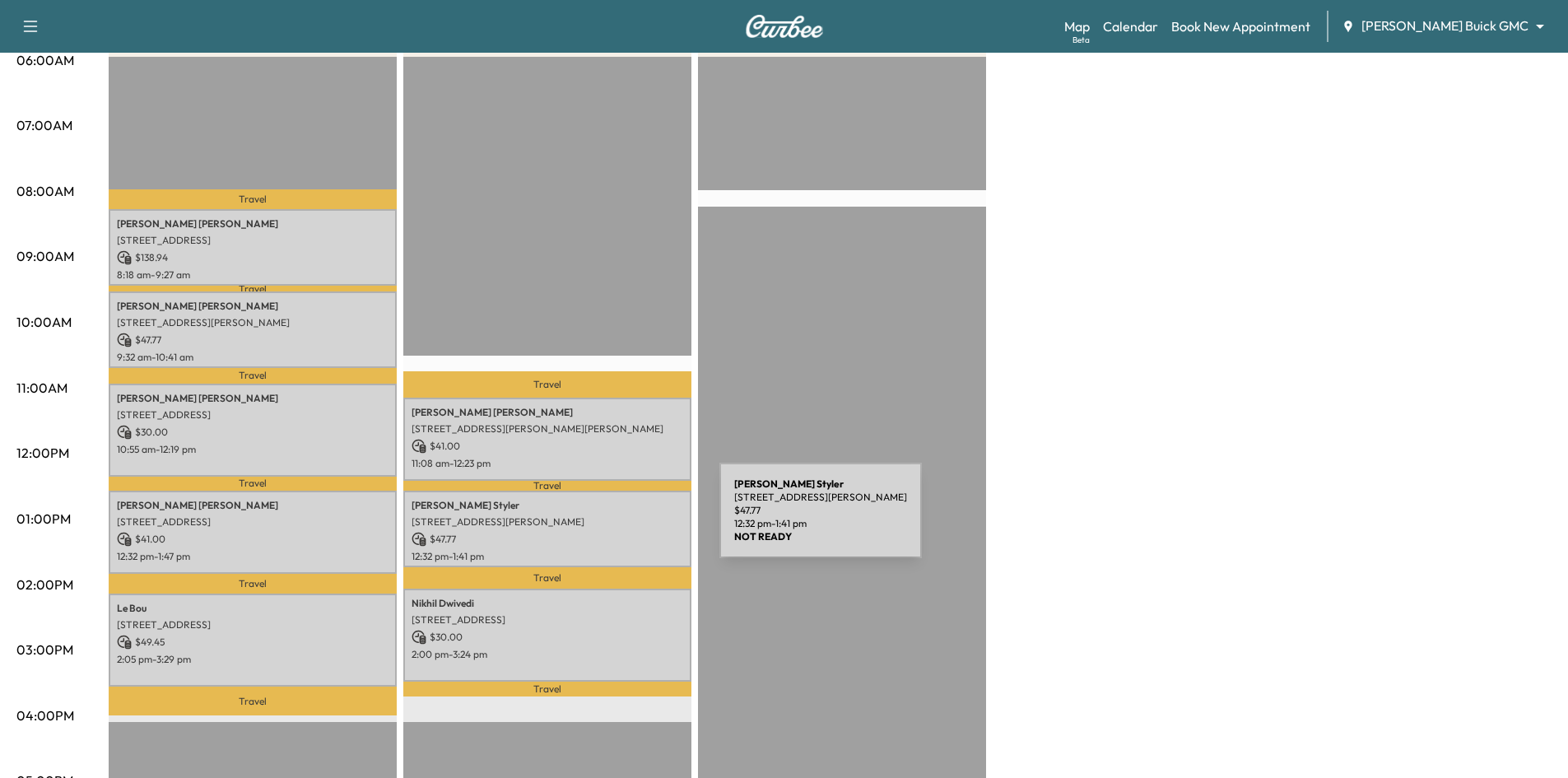
click at [597, 520] on p "4509 Cherokee Dr, McKinney, TX 75072, United States of America" at bounding box center [548, 521] width 271 height 13
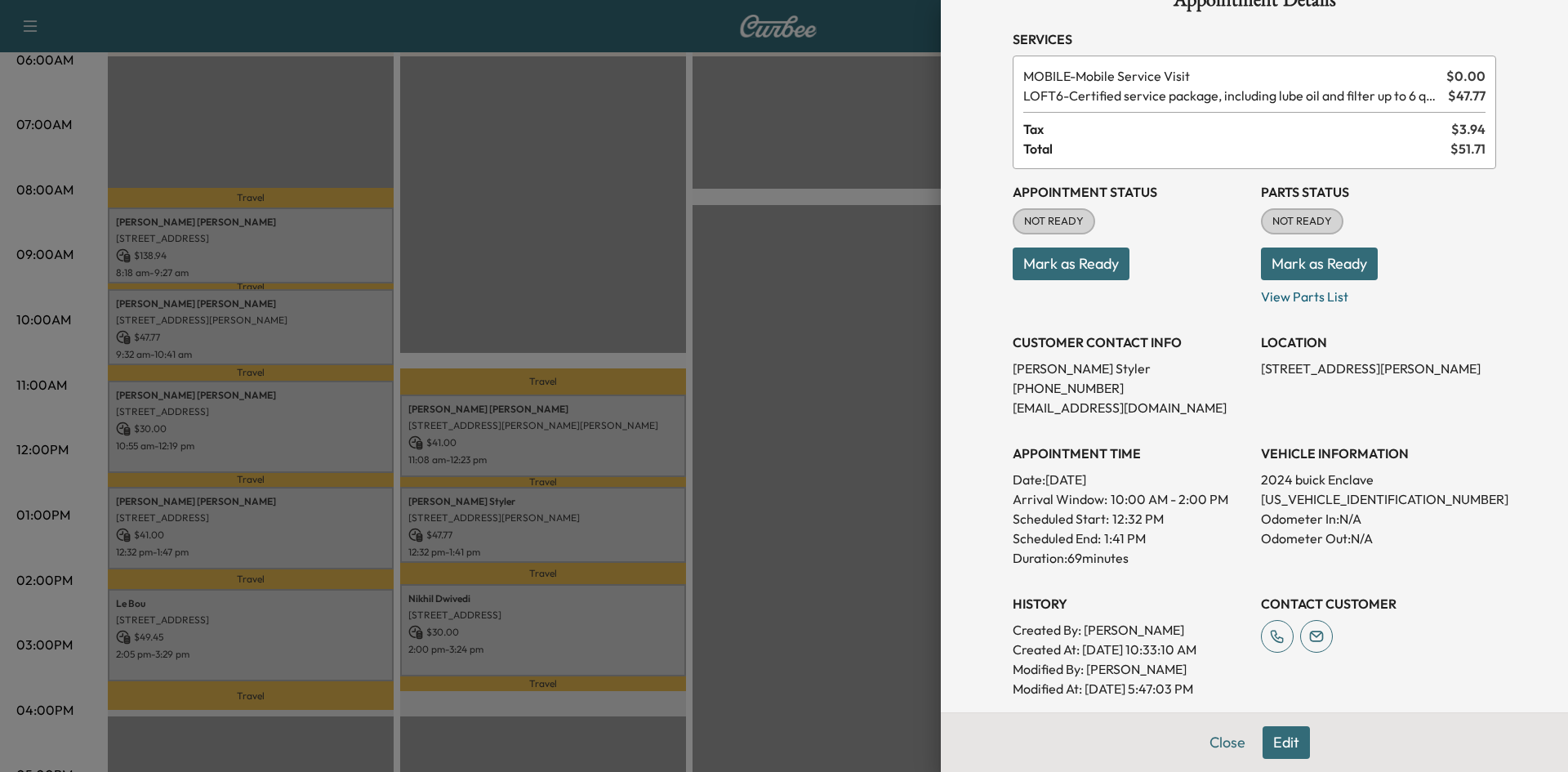
scroll to position [2, 0]
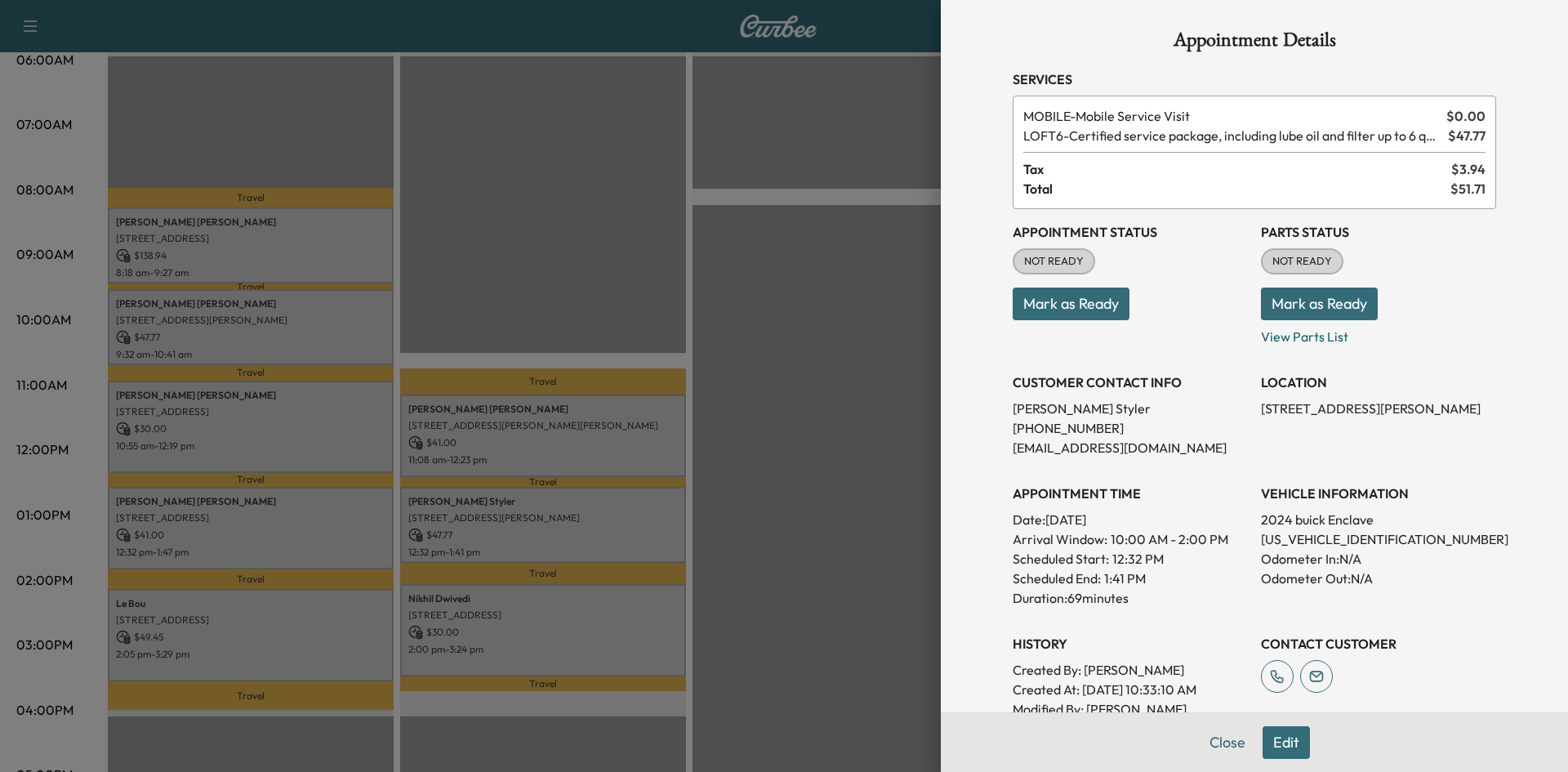
click at [747, 655] on div at bounding box center [784, 386] width 1568 height 772
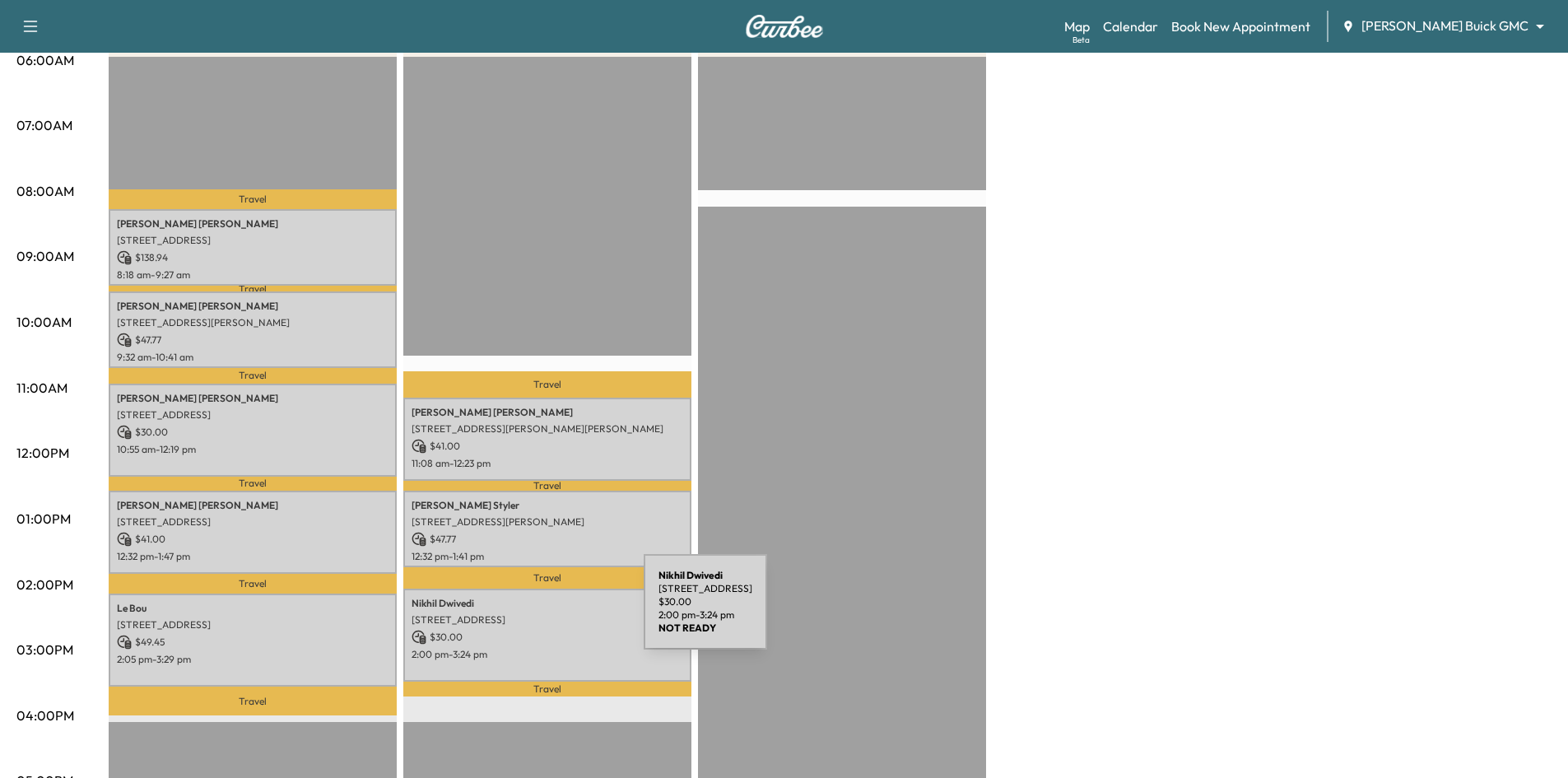
click at [520, 613] on p "8624 Berwick Dr, Plano, TX 75025, USA" at bounding box center [548, 619] width 271 height 13
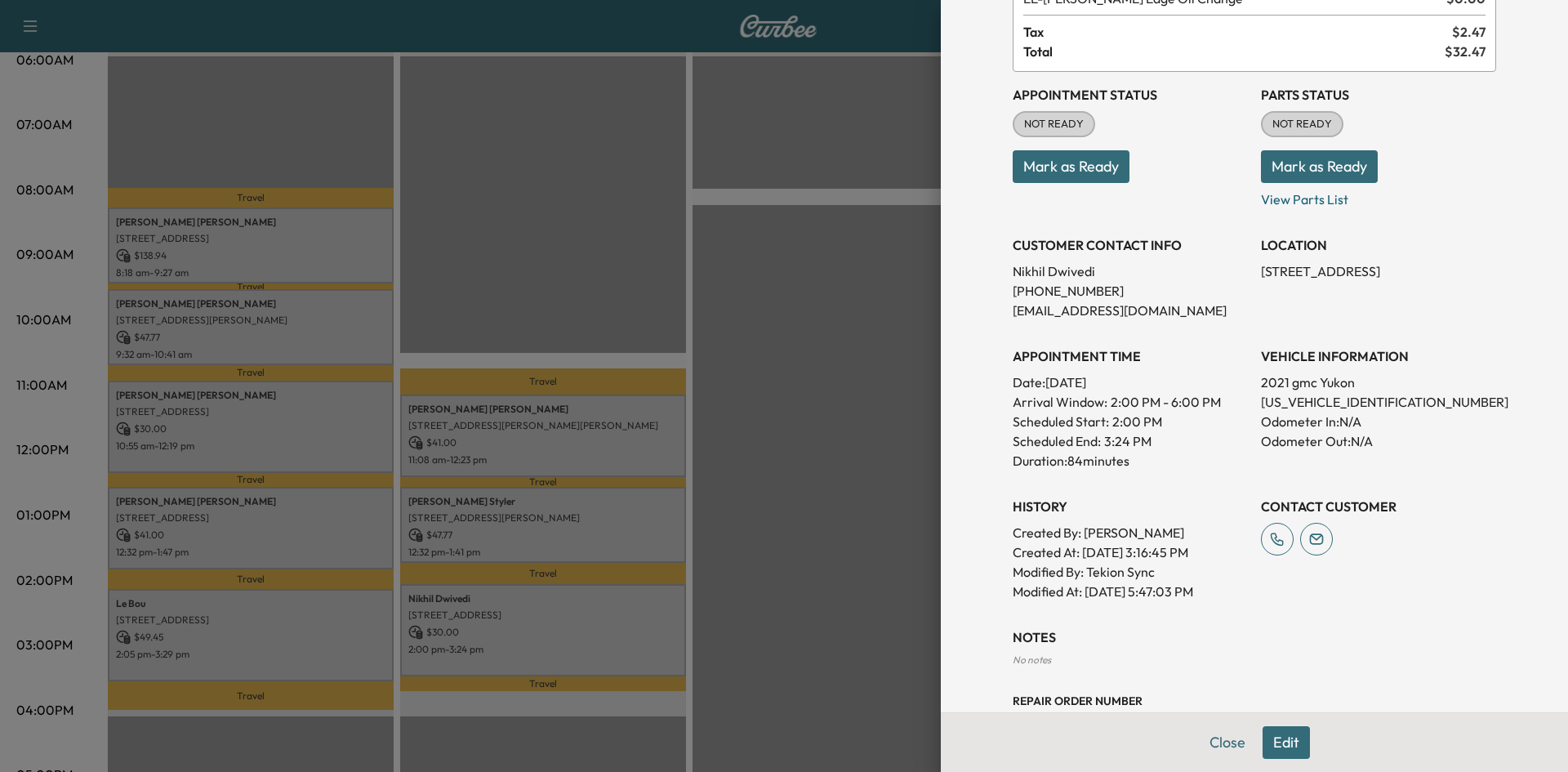
scroll to position [0, 0]
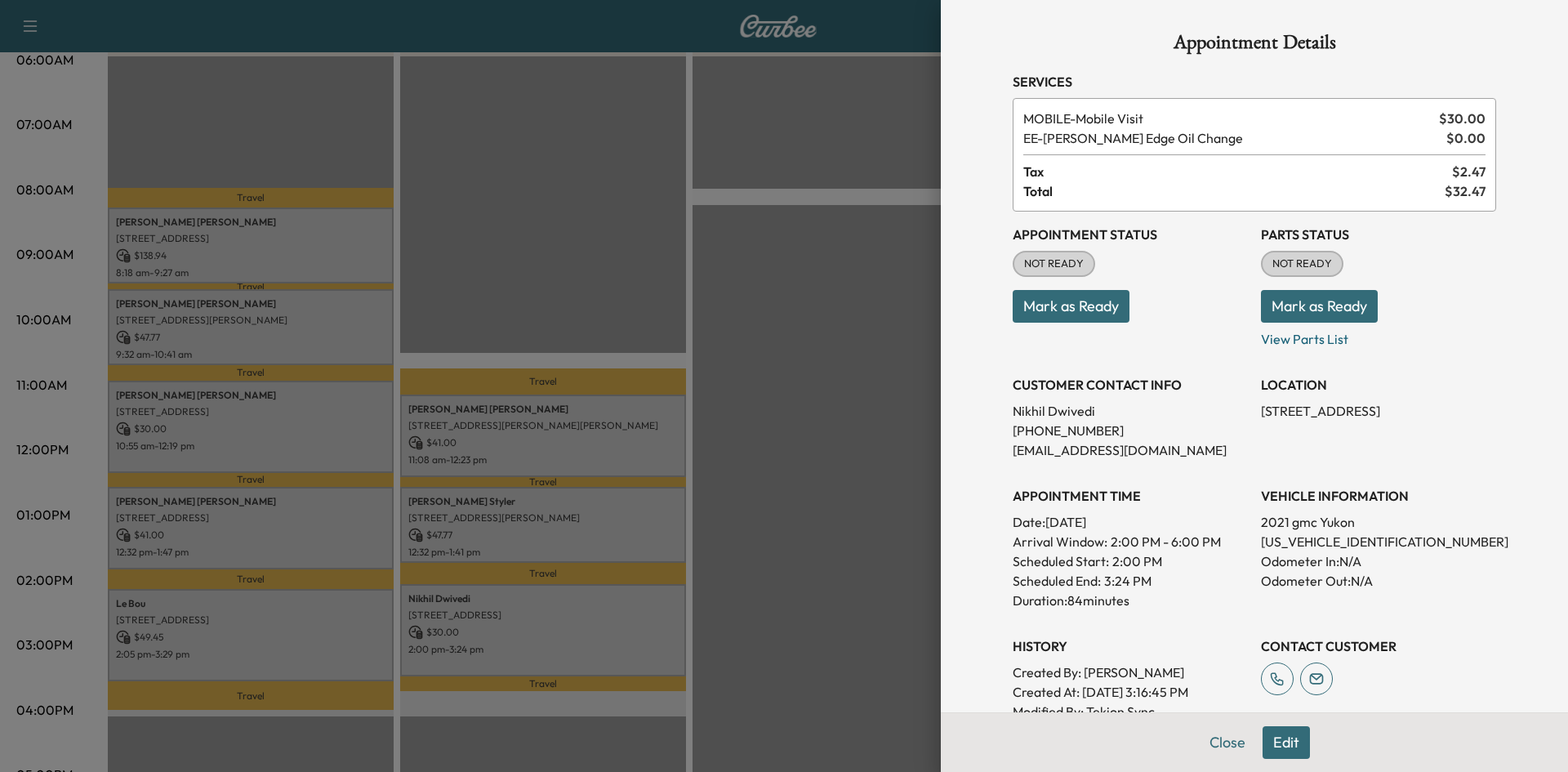
click at [602, 514] on div at bounding box center [784, 386] width 1568 height 772
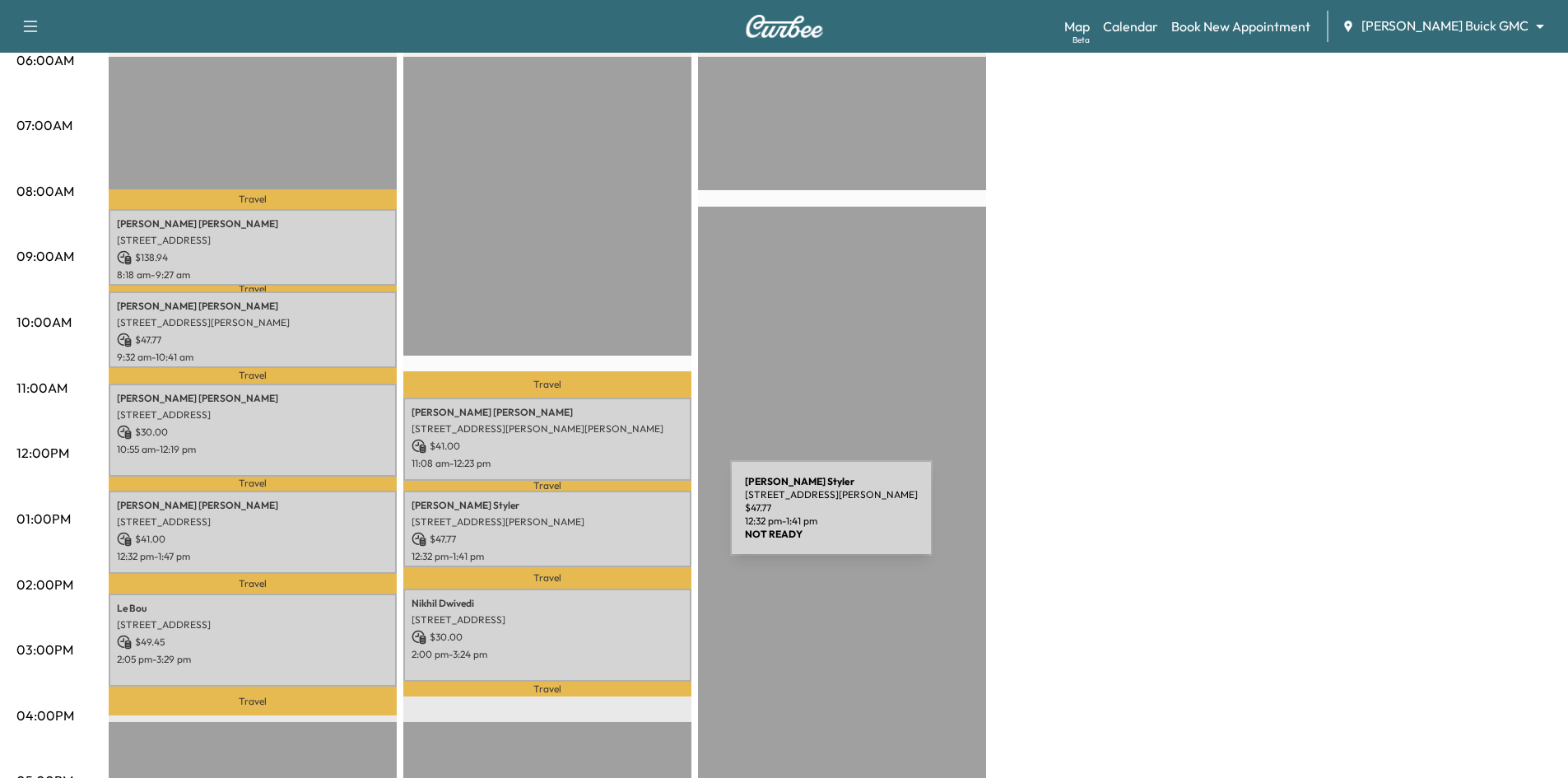
click at [606, 518] on p "4509 Cherokee Dr, McKinney, TX 75072, United States of America" at bounding box center [548, 521] width 271 height 13
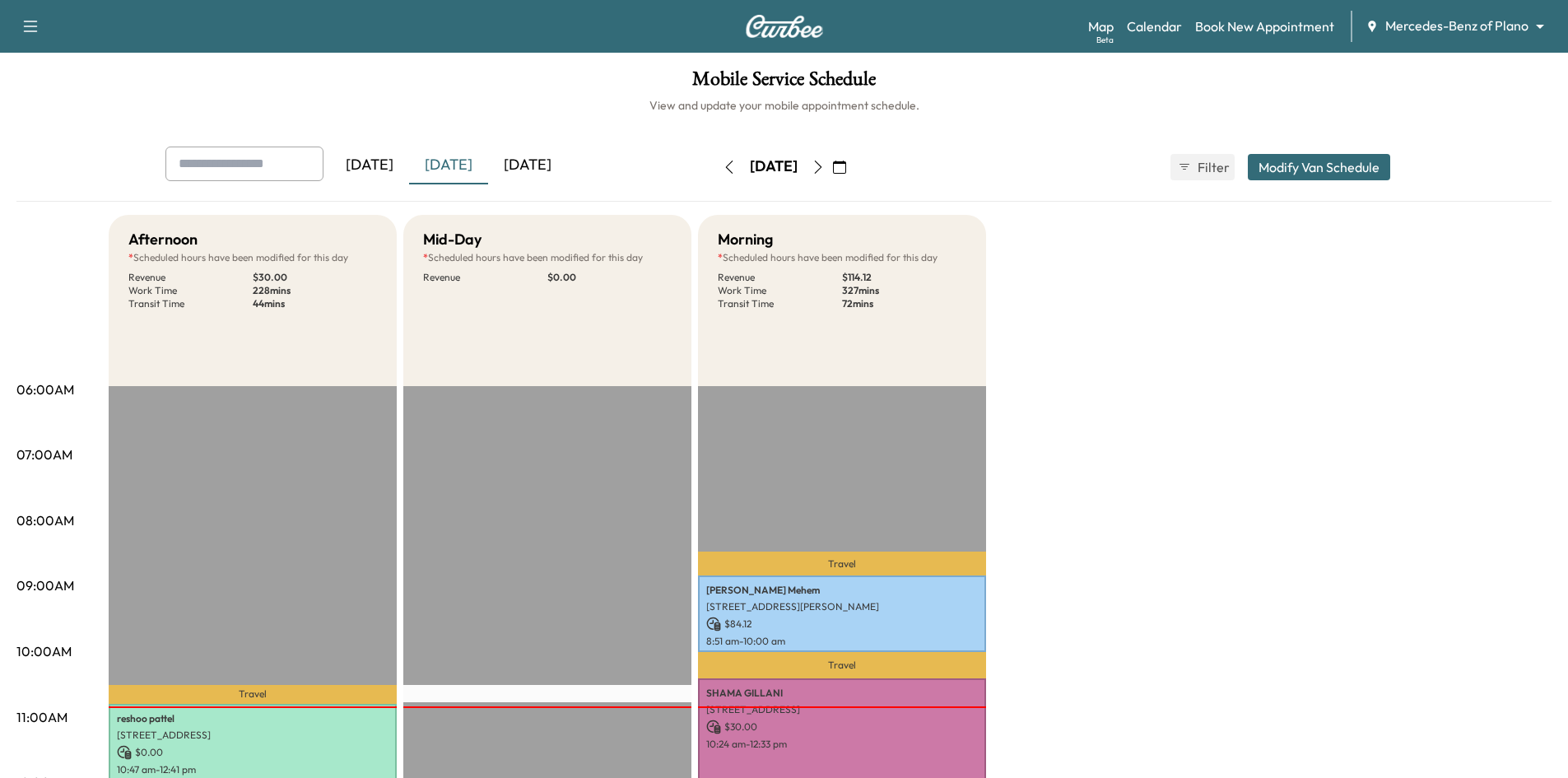
click at [525, 169] on div "[DATE]" at bounding box center [527, 166] width 79 height 38
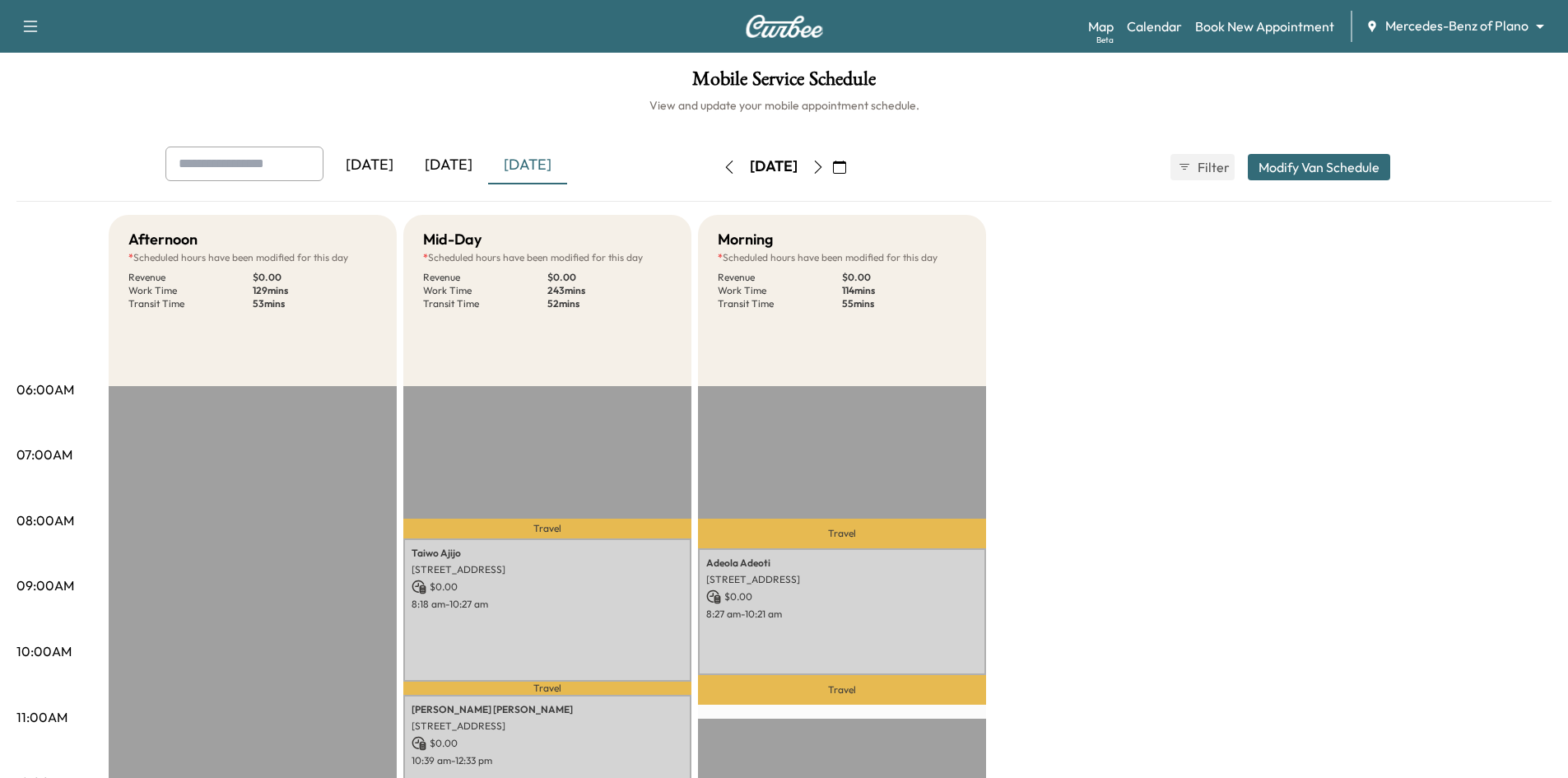
click at [461, 161] on div "[DATE]" at bounding box center [448, 166] width 79 height 38
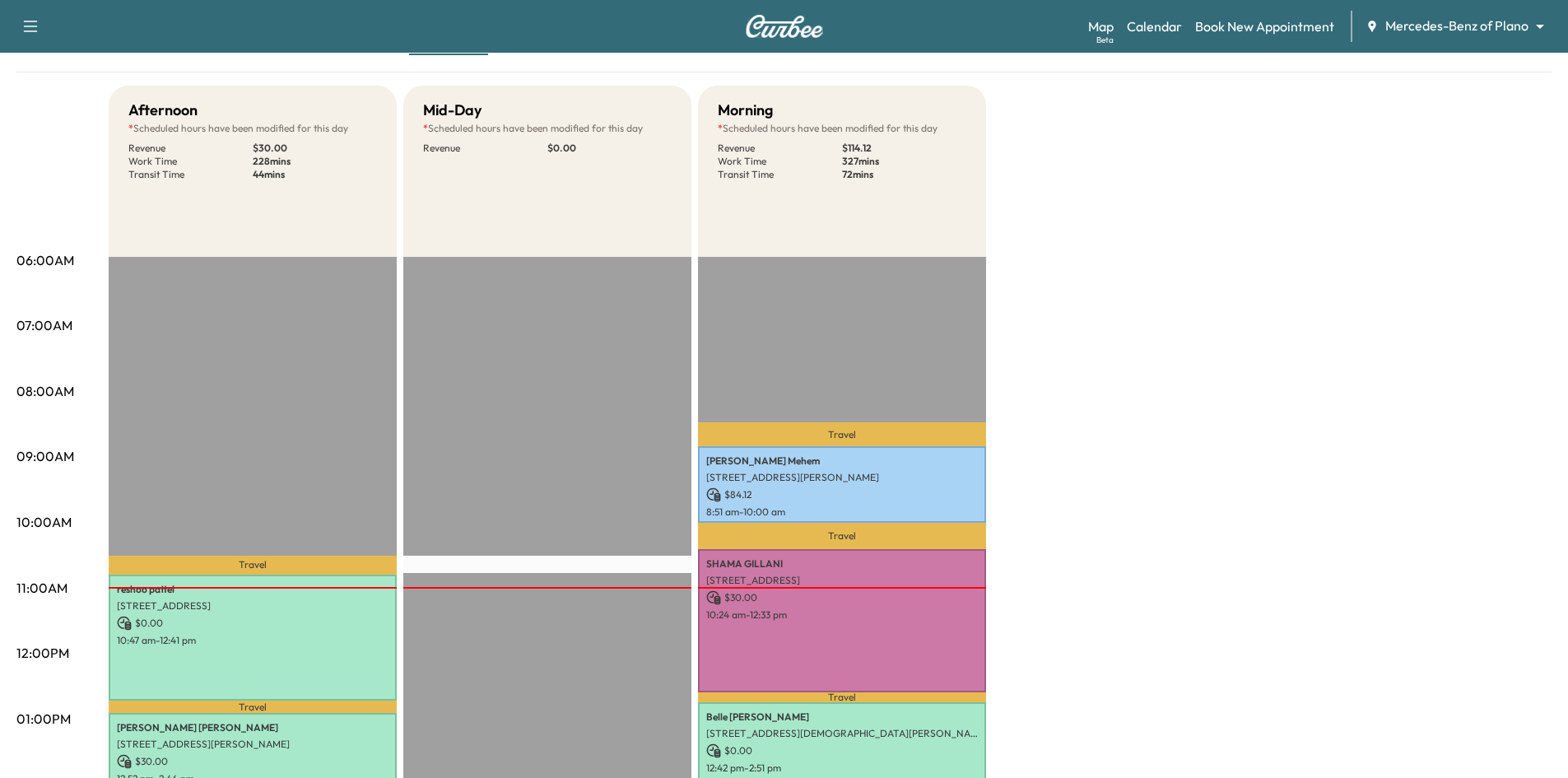
scroll to position [247, 0]
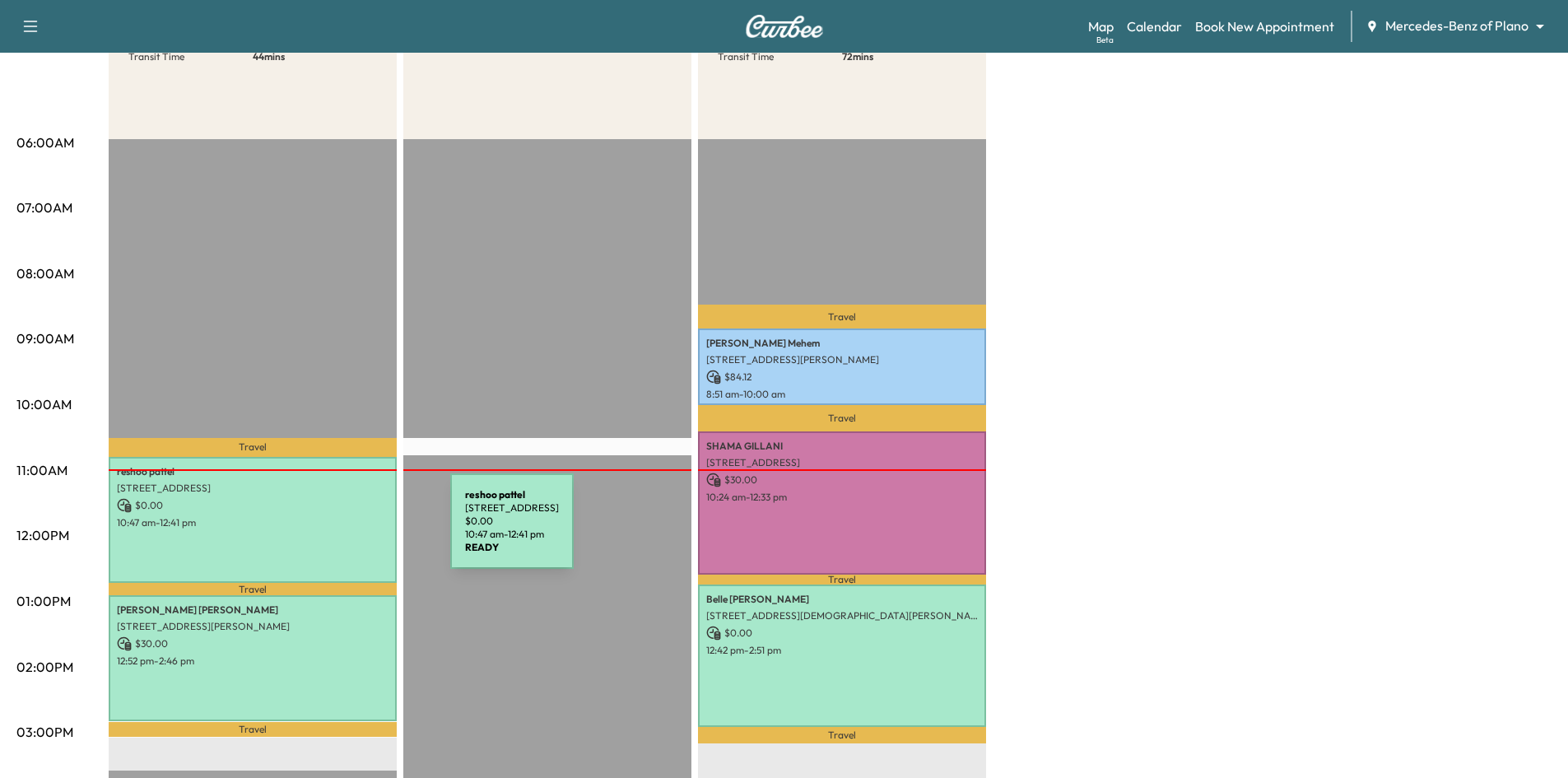
click at [327, 531] on div "reshoo pattel 12989 Tiny Acorn Ave, Frisco, TX 75035, USA $ 0.00 10:47 am - 12:…" at bounding box center [252, 520] width 288 height 126
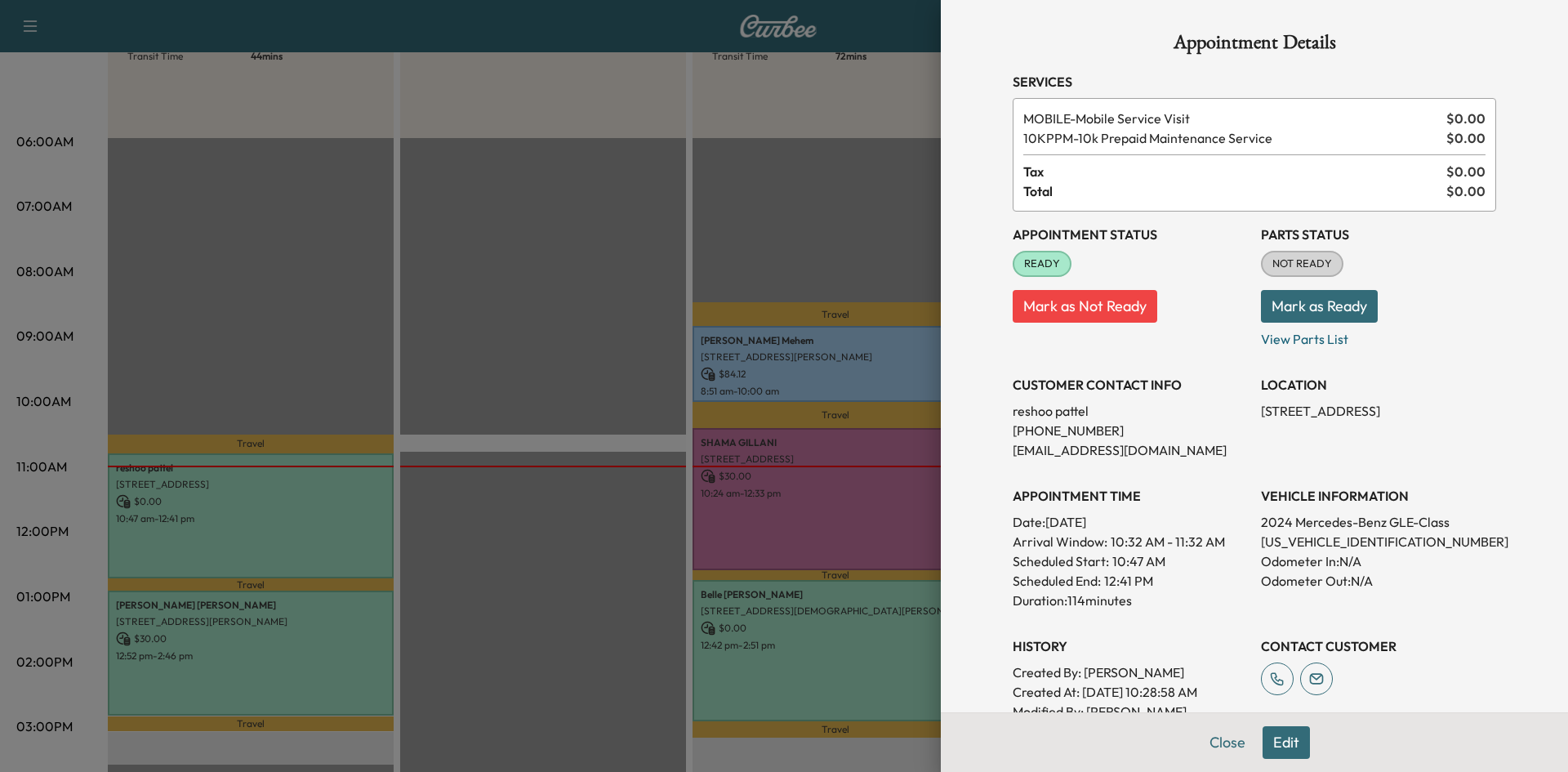
click at [1272, 749] on button "Edit" at bounding box center [1286, 741] width 48 height 33
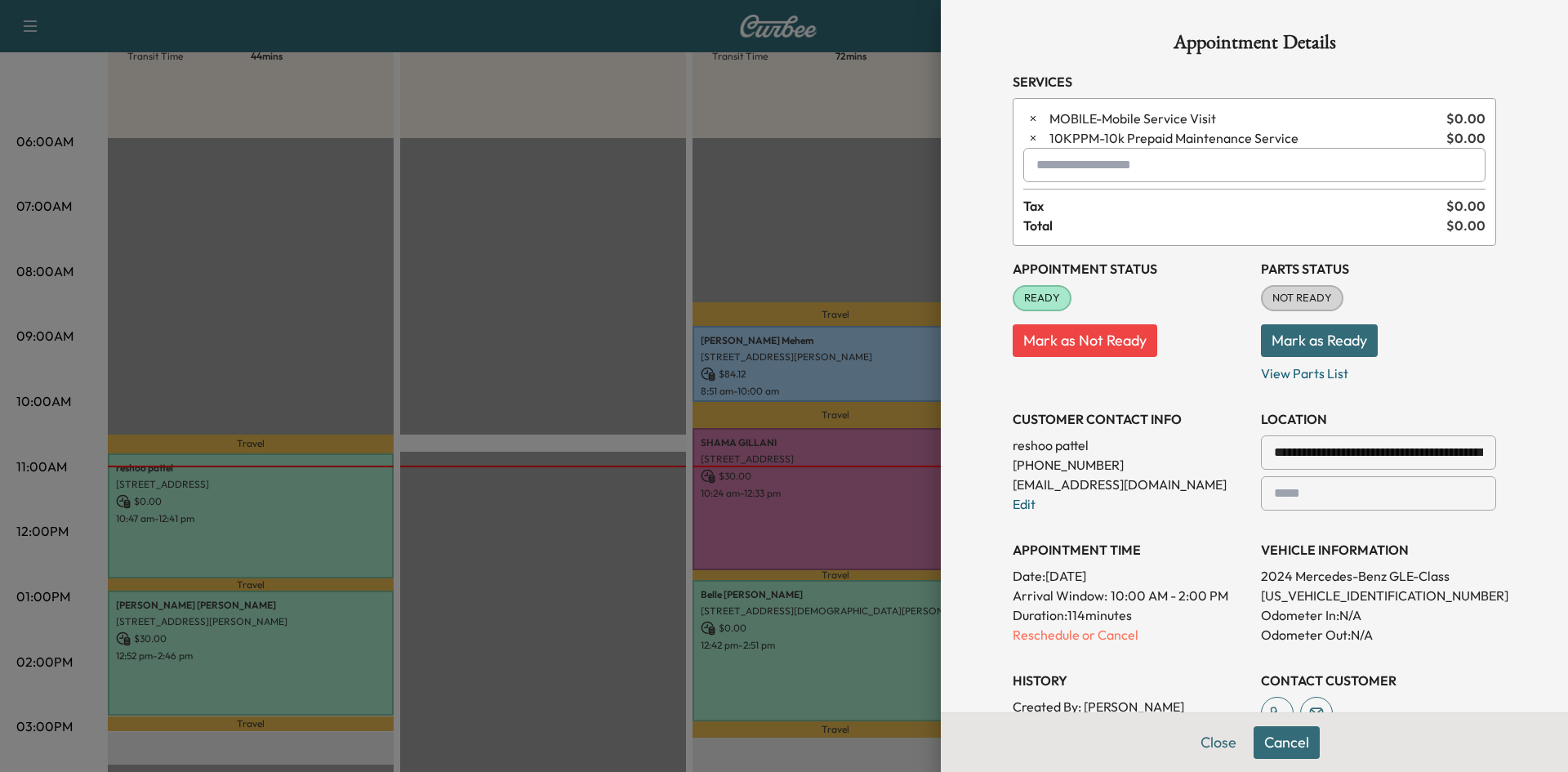
drag, startPoint x: 1009, startPoint y: 505, endPoint x: 1033, endPoint y: 489, distance: 28.8
click at [1013, 505] on link "Edit" at bounding box center [1024, 504] width 23 height 17
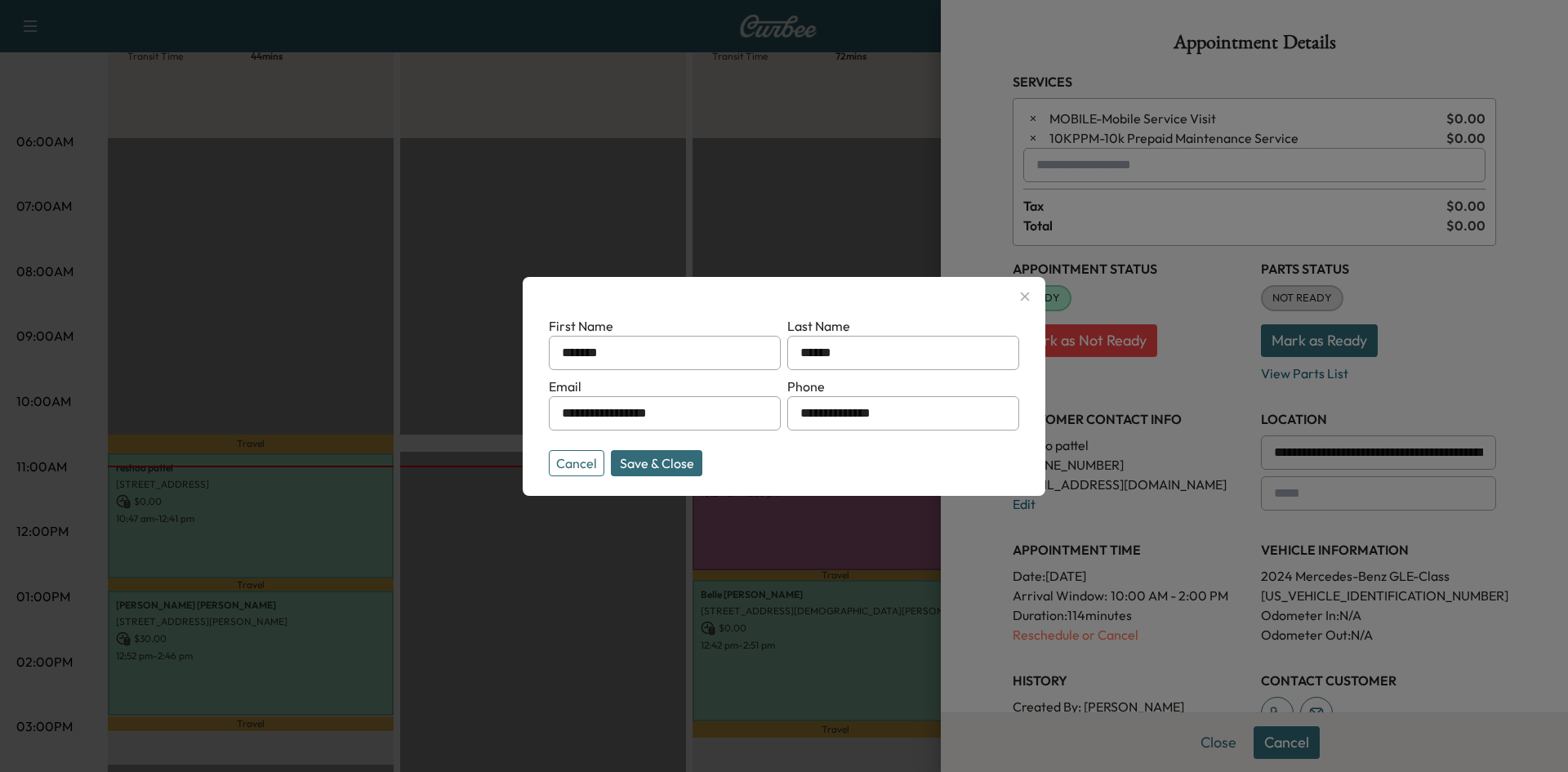
click at [898, 415] on input "**********" at bounding box center [903, 413] width 232 height 35
type input "**********"
drag, startPoint x: 669, startPoint y: 459, endPoint x: 694, endPoint y: 459, distance: 25.0
click at [668, 459] on button "Save & Close" at bounding box center [656, 463] width 91 height 26
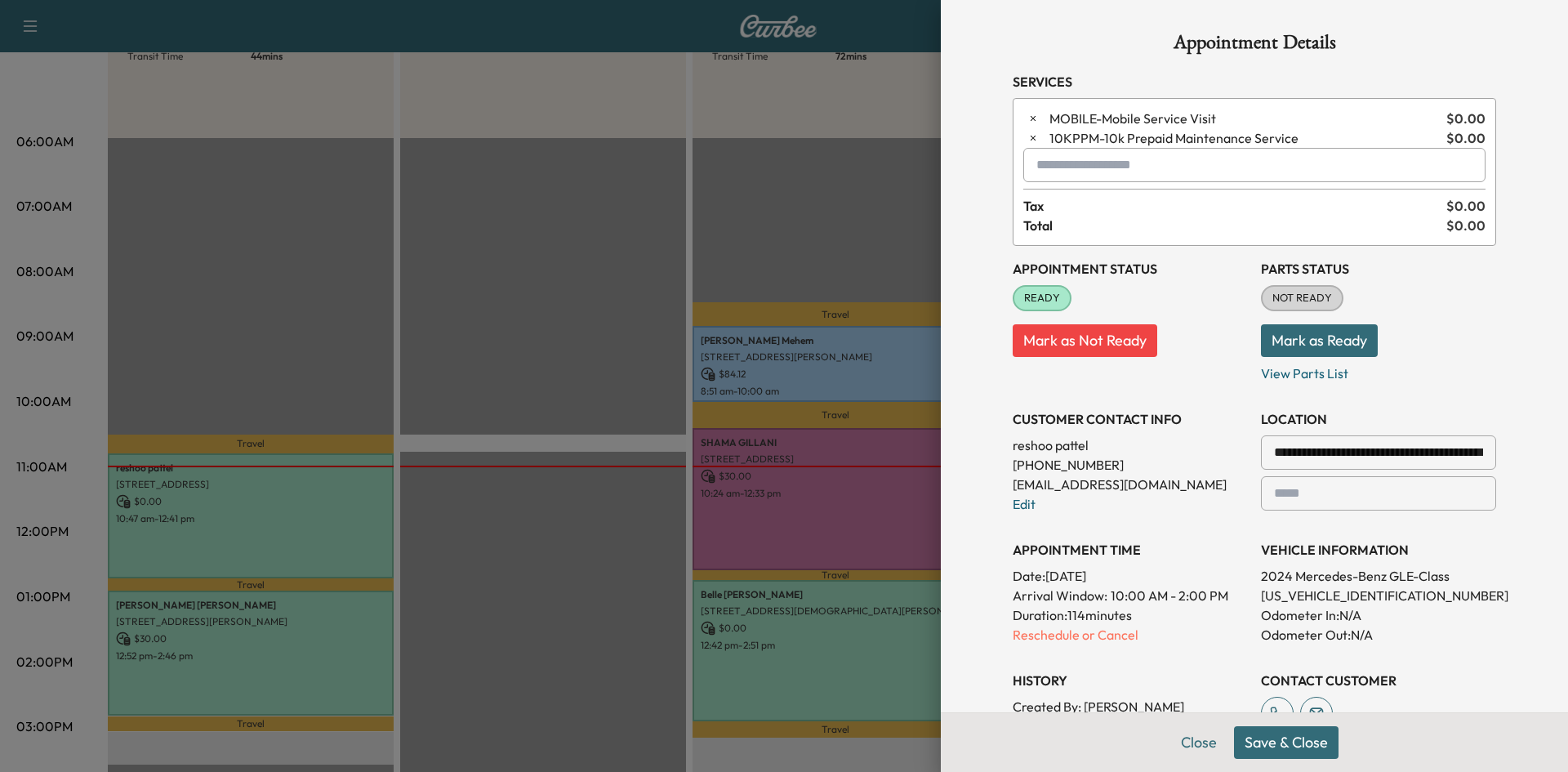
click at [1295, 743] on button "Save & Close" at bounding box center [1287, 741] width 105 height 33
click at [1206, 739] on button "Close" at bounding box center [1219, 741] width 57 height 33
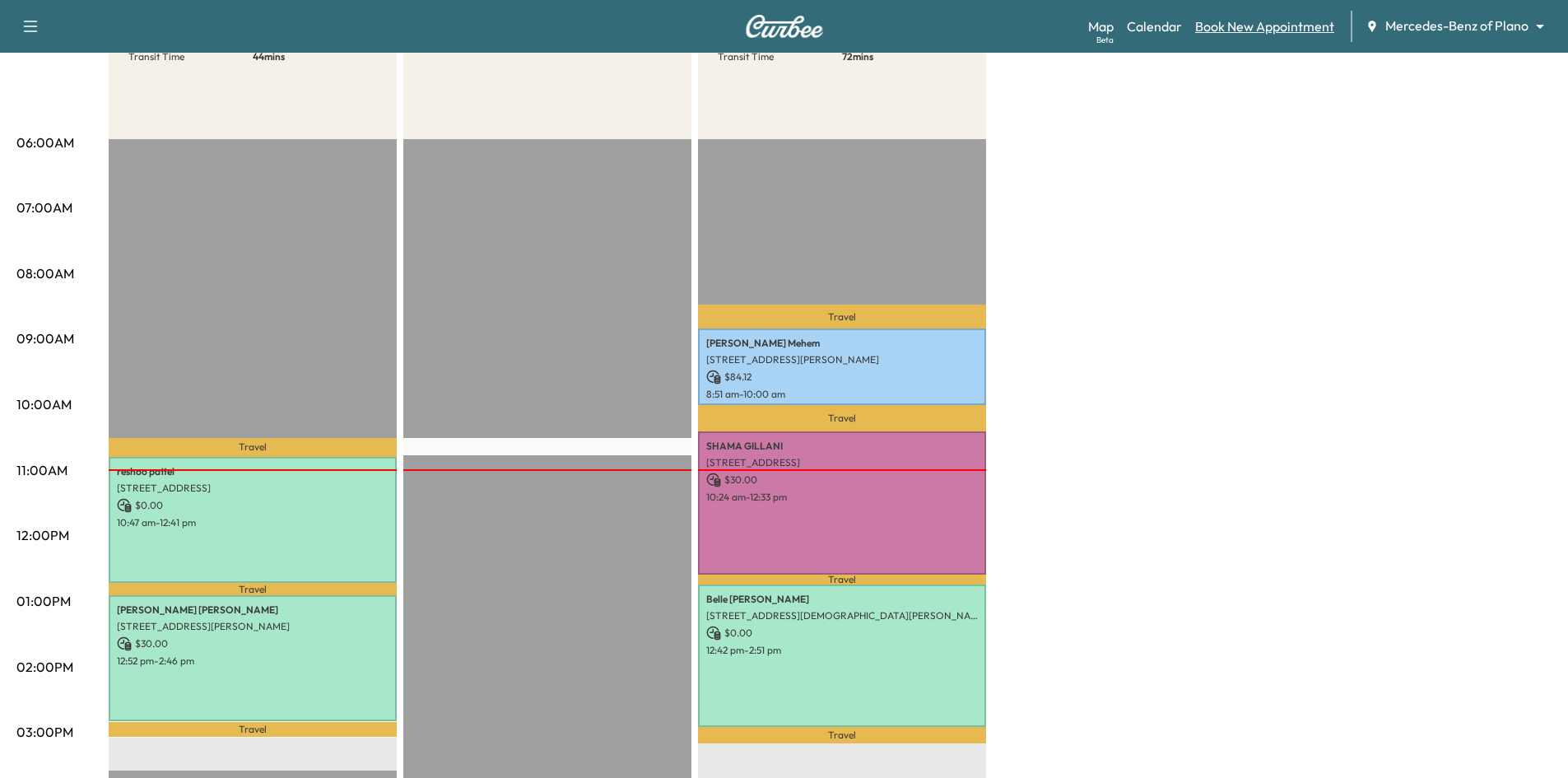
click at [1252, 23] on link "Book New Appointment" at bounding box center [1264, 27] width 139 height 20
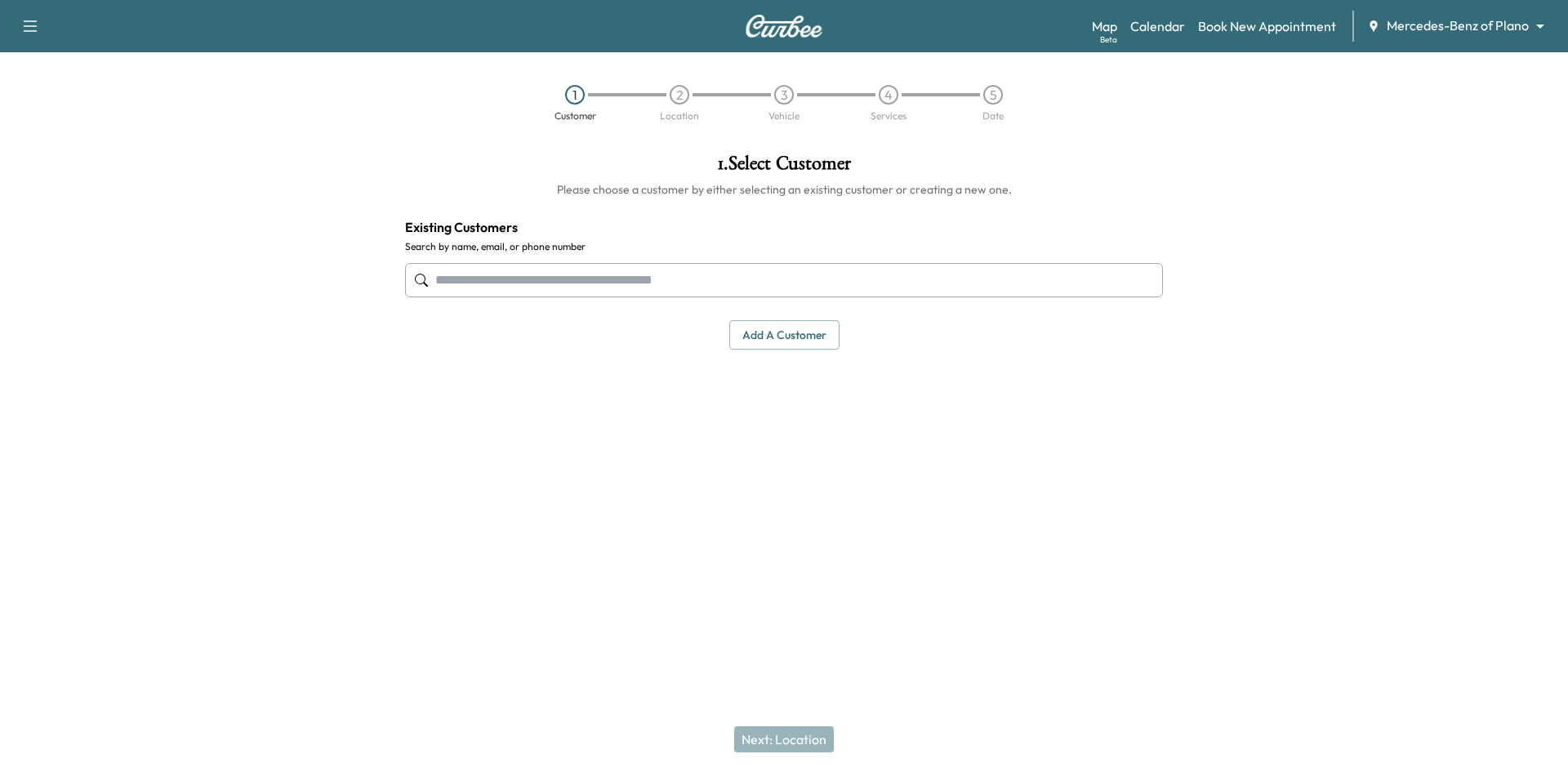
click at [580, 273] on input "text" at bounding box center [784, 280] width 758 height 35
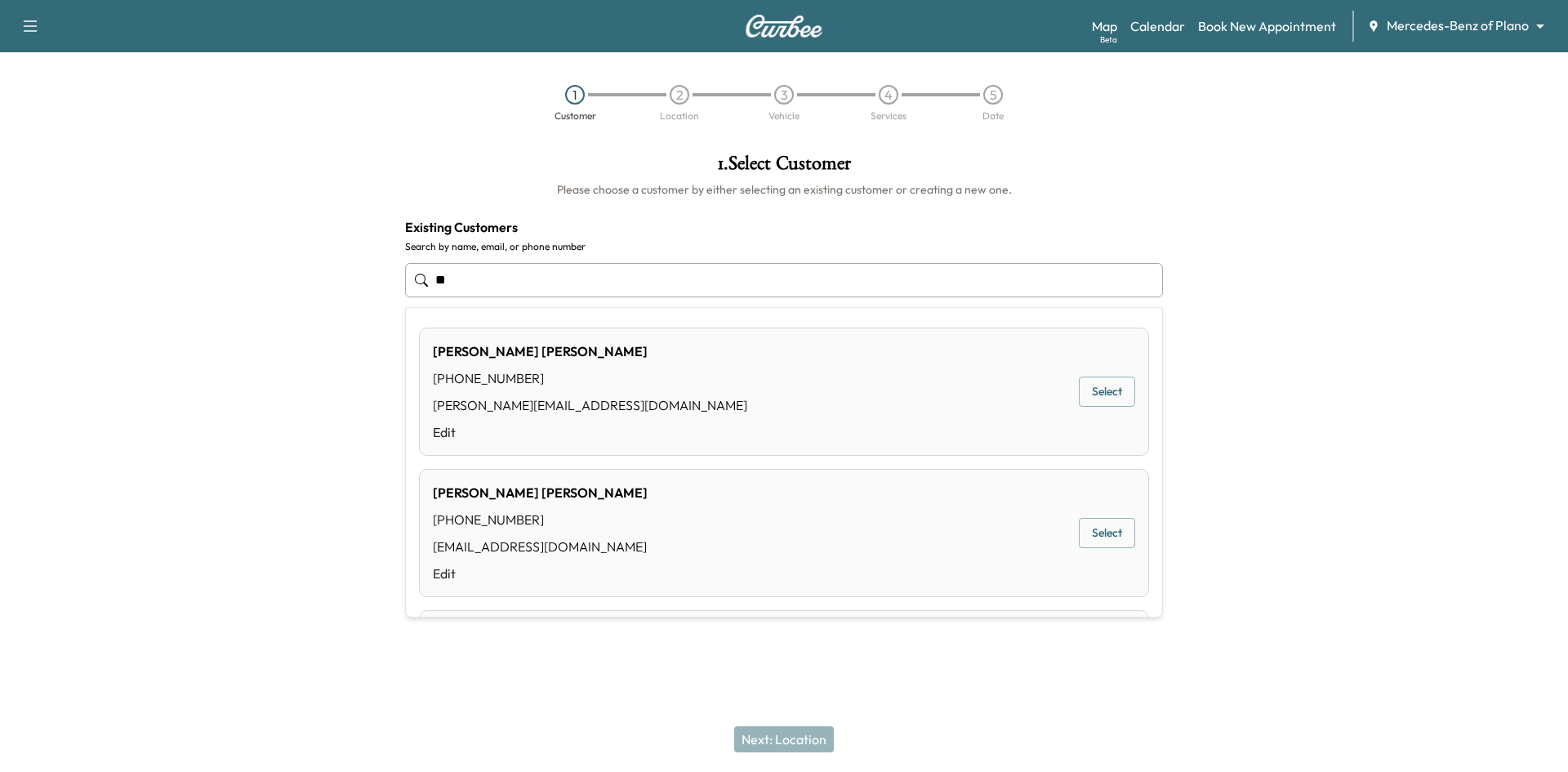
type input "*"
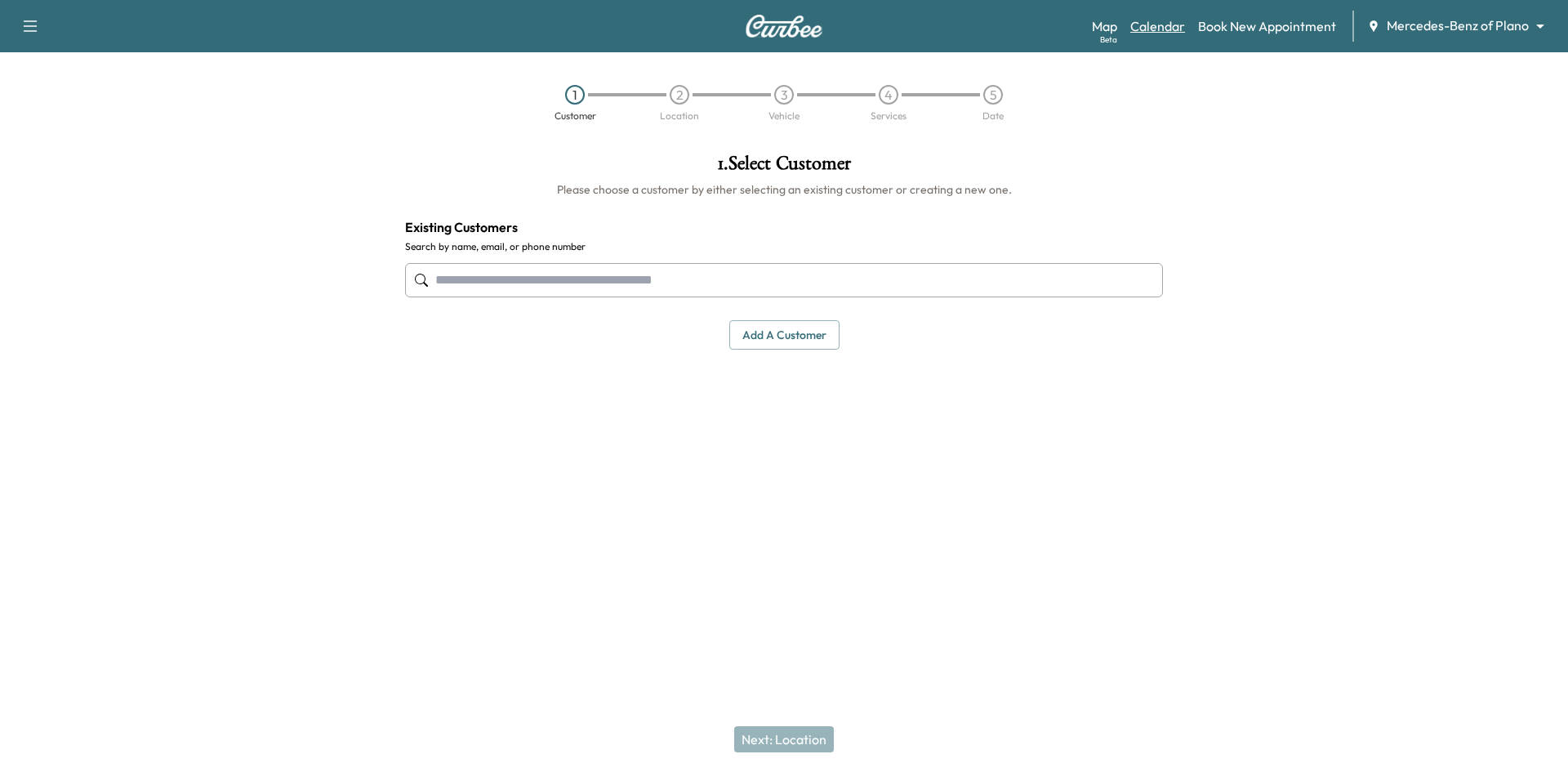
click at [1160, 26] on link "Calendar" at bounding box center [1157, 27] width 54 height 20
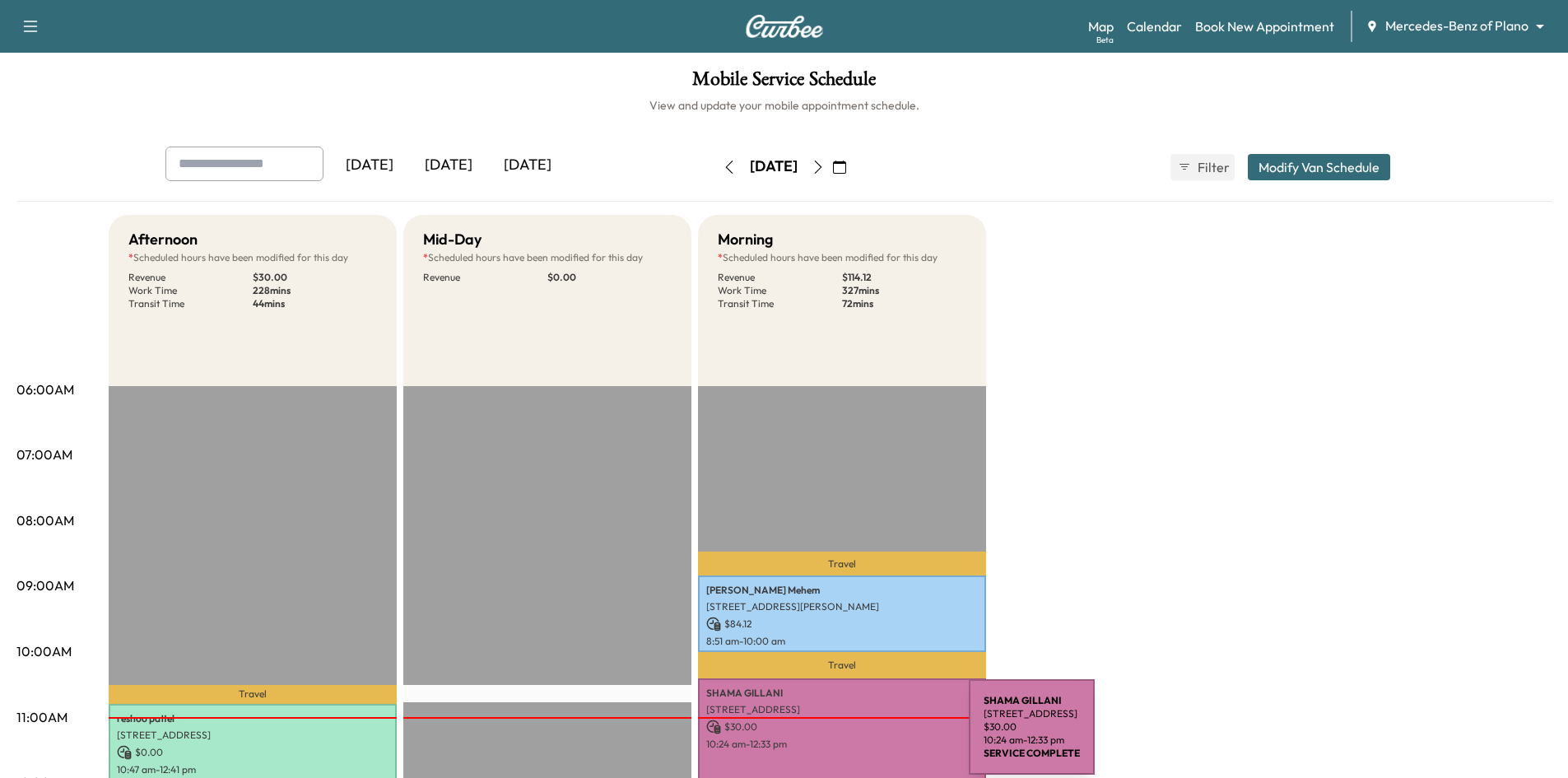
click at [845, 737] on p "10:24 am - 12:33 pm" at bounding box center [842, 743] width 271 height 13
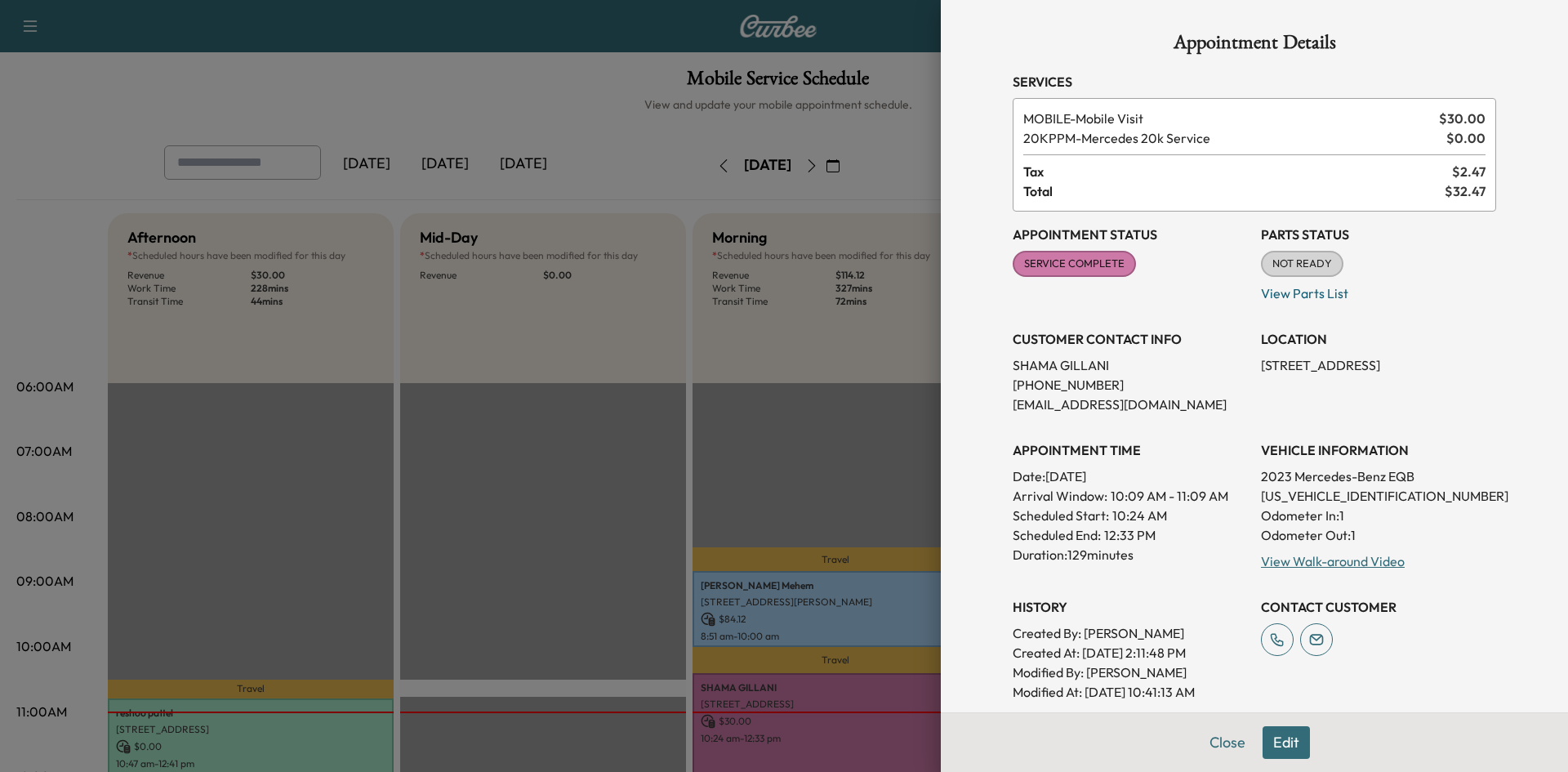
click at [1047, 385] on p "(210) 396-6990" at bounding box center [1130, 385] width 236 height 20
click at [1066, 377] on p "(210) 396-6990" at bounding box center [1130, 385] width 236 height 20
click at [1068, 380] on p "(210) 396-6990" at bounding box center [1130, 385] width 236 height 20
click at [1093, 381] on p "(210) 396-6990" at bounding box center [1130, 385] width 236 height 20
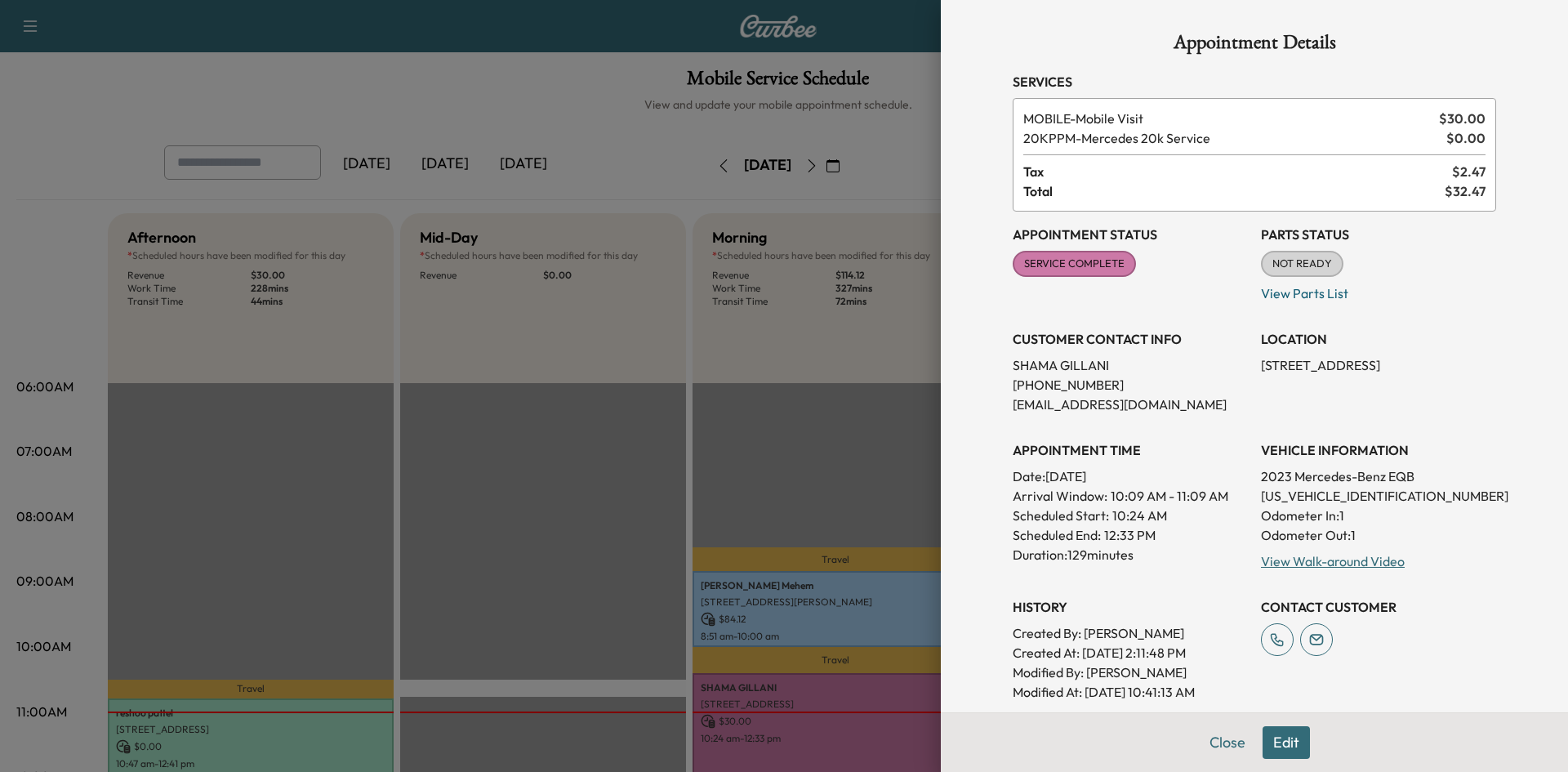
click at [1141, 343] on h3 "CUSTOMER CONTACT INFO" at bounding box center [1130, 338] width 236 height 20
drag, startPoint x: 1111, startPoint y: 383, endPoint x: 950, endPoint y: 404, distance: 162.4
click at [950, 403] on div "Appointment Details Services MOBILE - Mobile Visit $ 30.00 20KPPM - Mercedes 20…" at bounding box center [1254, 386] width 628 height 772
drag, startPoint x: 1104, startPoint y: 360, endPoint x: 973, endPoint y: 384, distance: 133.2
click at [993, 378] on div "Appointment Details Services MOBILE - Mobile Visit $ 30.00 20KPPM - Mercedes 20…" at bounding box center [1254, 536] width 523 height 1074
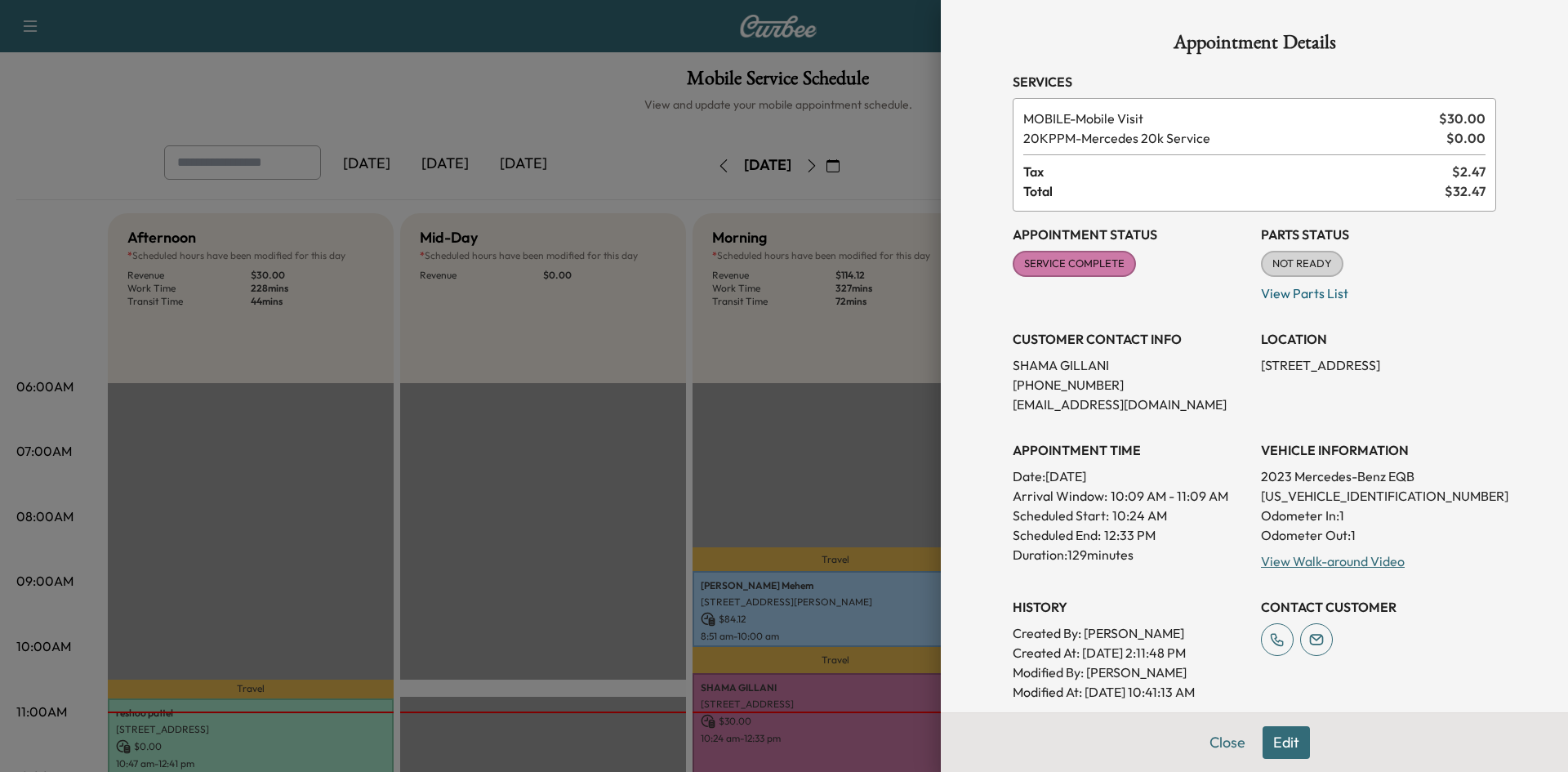
click at [1024, 366] on p "SHAMA GILLANI" at bounding box center [1130, 365] width 236 height 20
click at [1024, 365] on p "SHAMA GILLANI" at bounding box center [1130, 365] width 236 height 20
click at [1127, 365] on p "SHAMA GILLANI" at bounding box center [1130, 365] width 236 height 20
click at [1127, 366] on p "SHAMA GILLANI" at bounding box center [1130, 365] width 236 height 20
drag, startPoint x: 1119, startPoint y: 366, endPoint x: 1090, endPoint y: 367, distance: 29.0
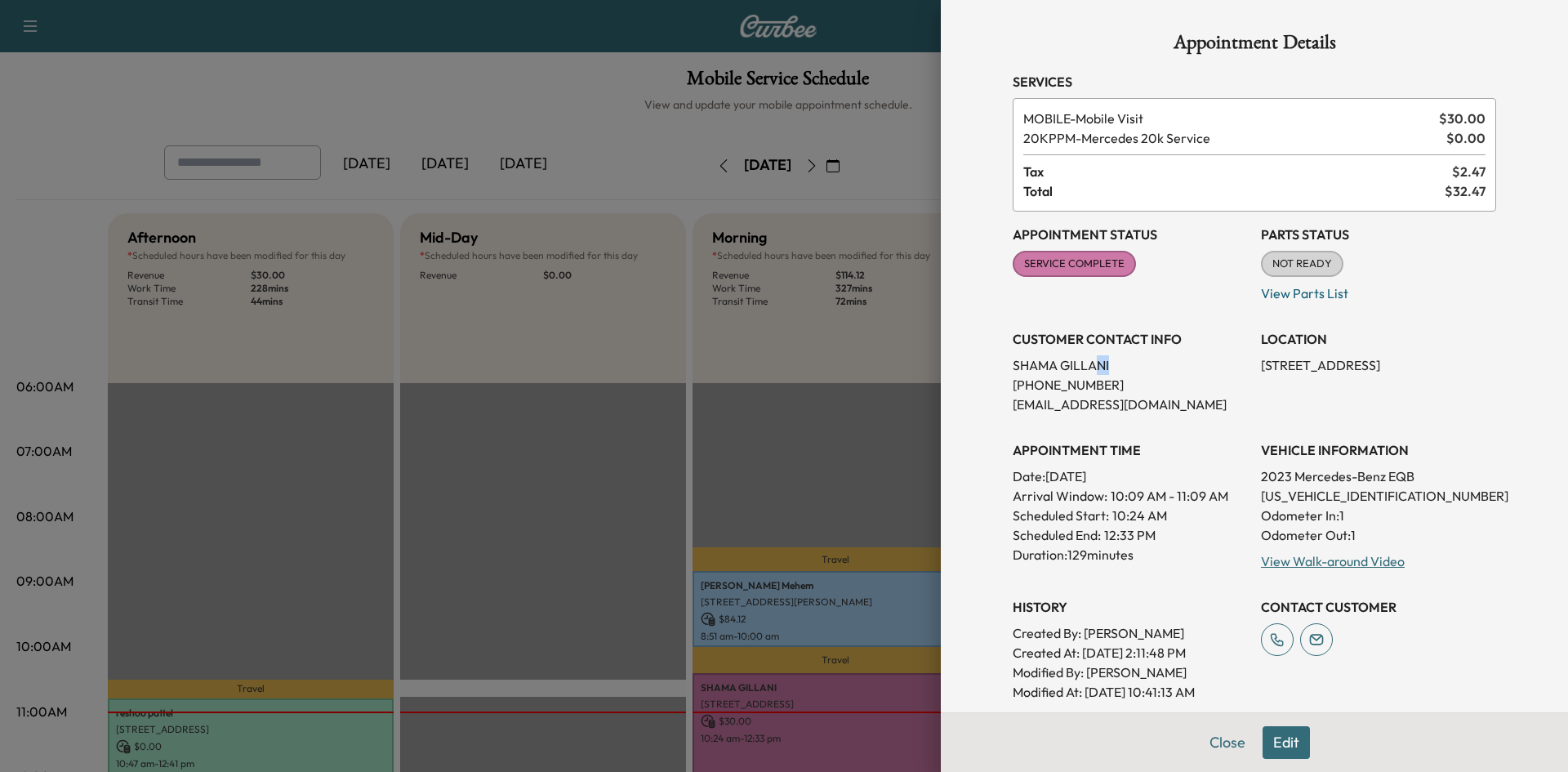
click at [1090, 367] on p "SHAMA GILLANI" at bounding box center [1130, 365] width 236 height 20
click at [1102, 362] on p "SHAMA GILLANI" at bounding box center [1130, 365] width 236 height 20
drag, startPoint x: 1108, startPoint y: 366, endPoint x: 991, endPoint y: 379, distance: 117.7
click at [993, 379] on div "Appointment Details Services MOBILE - Mobile Visit $ 30.00 20KPPM - Mercedes 20…" at bounding box center [1254, 536] width 523 height 1074
click at [1100, 361] on p "SHAMA GILLANI" at bounding box center [1130, 365] width 236 height 20
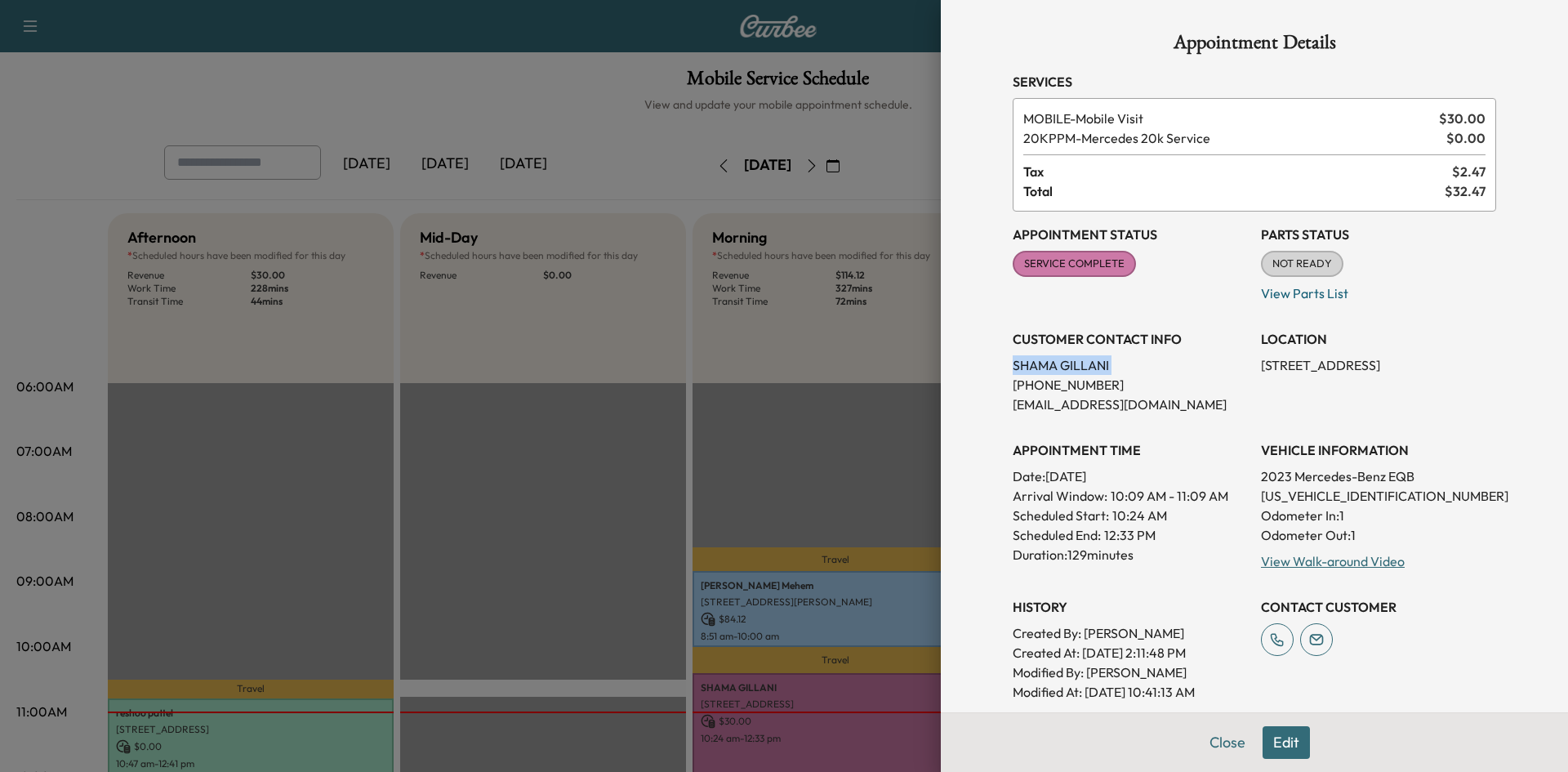
drag, startPoint x: 1100, startPoint y: 361, endPoint x: 1010, endPoint y: 374, distance: 90.9
click at [1013, 374] on p "SHAMA GILLANI" at bounding box center [1130, 365] width 236 height 20
click at [738, 370] on div at bounding box center [784, 386] width 1568 height 772
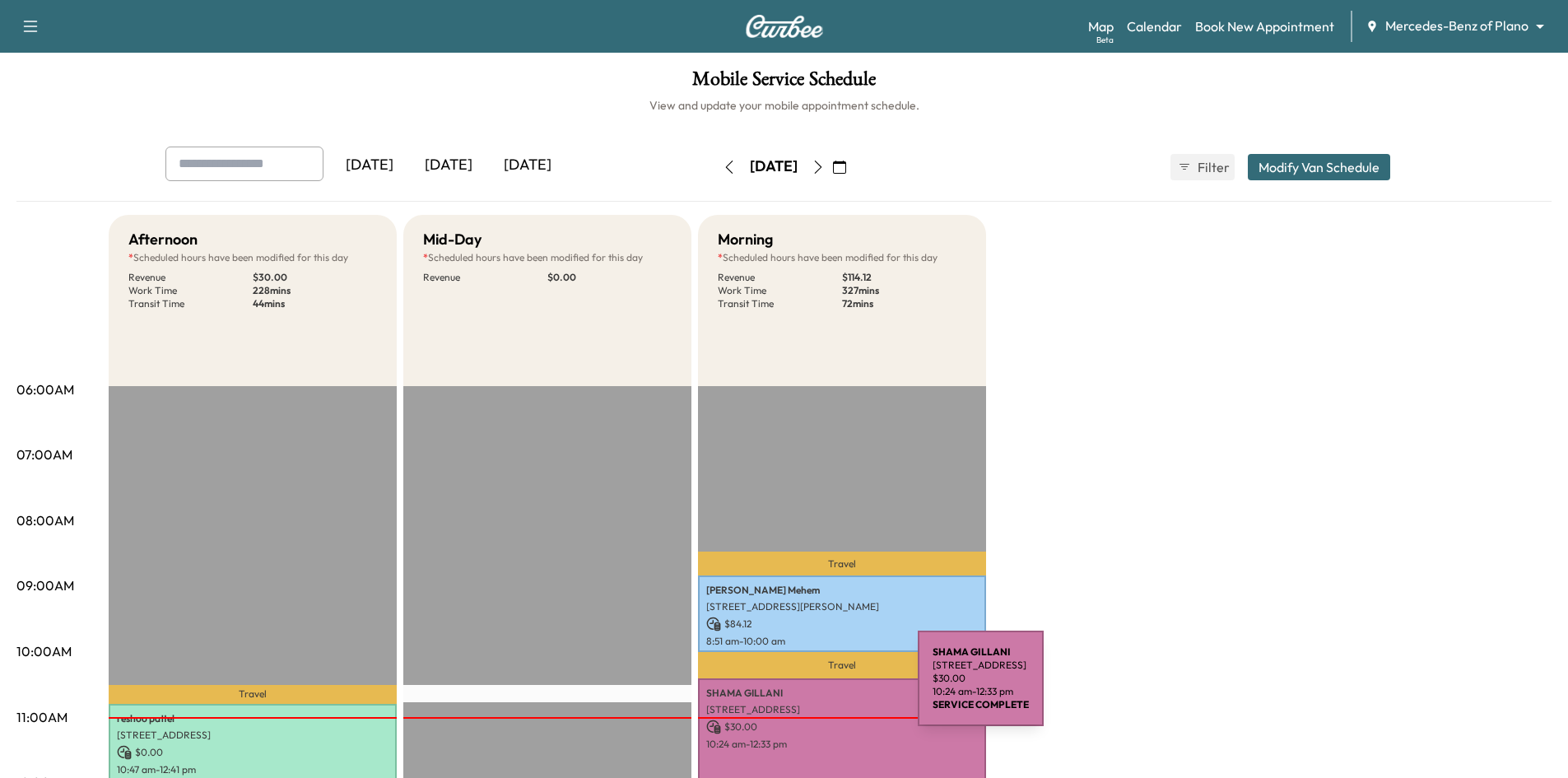
click at [795, 695] on p "SHAMA GILLANI" at bounding box center [842, 692] width 271 height 13
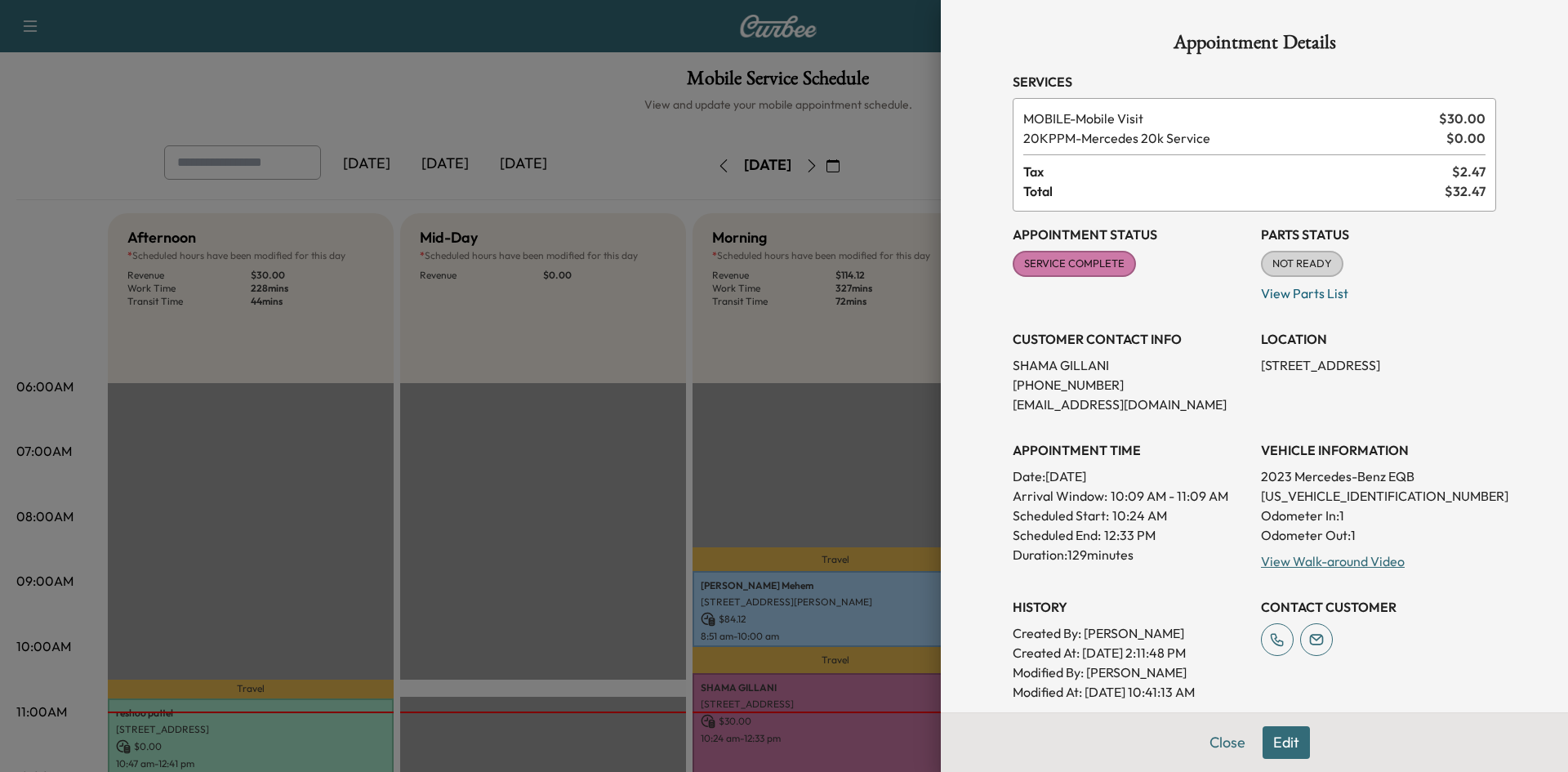
click at [830, 420] on div at bounding box center [784, 386] width 1568 height 772
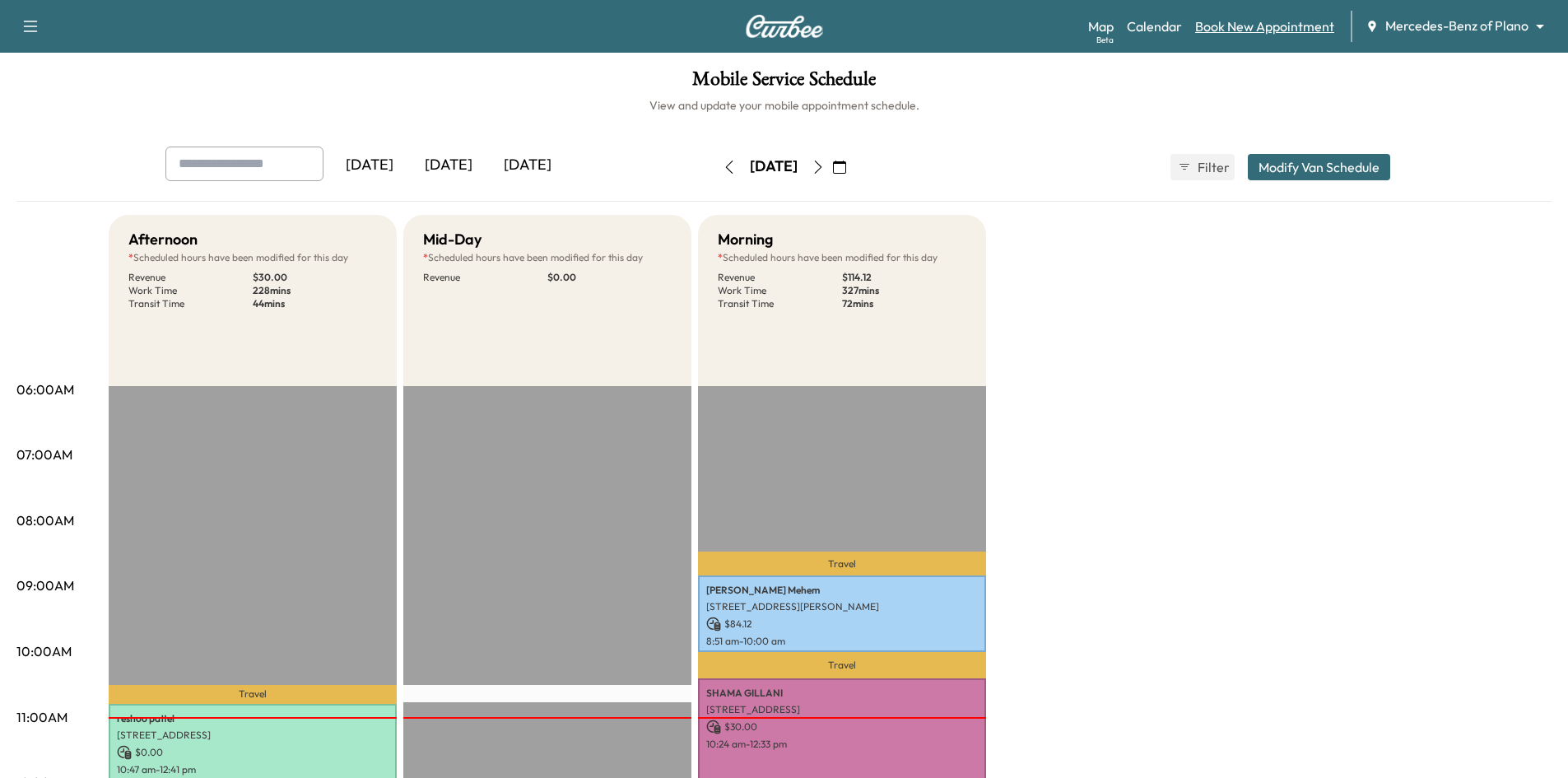
click at [1244, 26] on link "Book New Appointment" at bounding box center [1264, 27] width 139 height 20
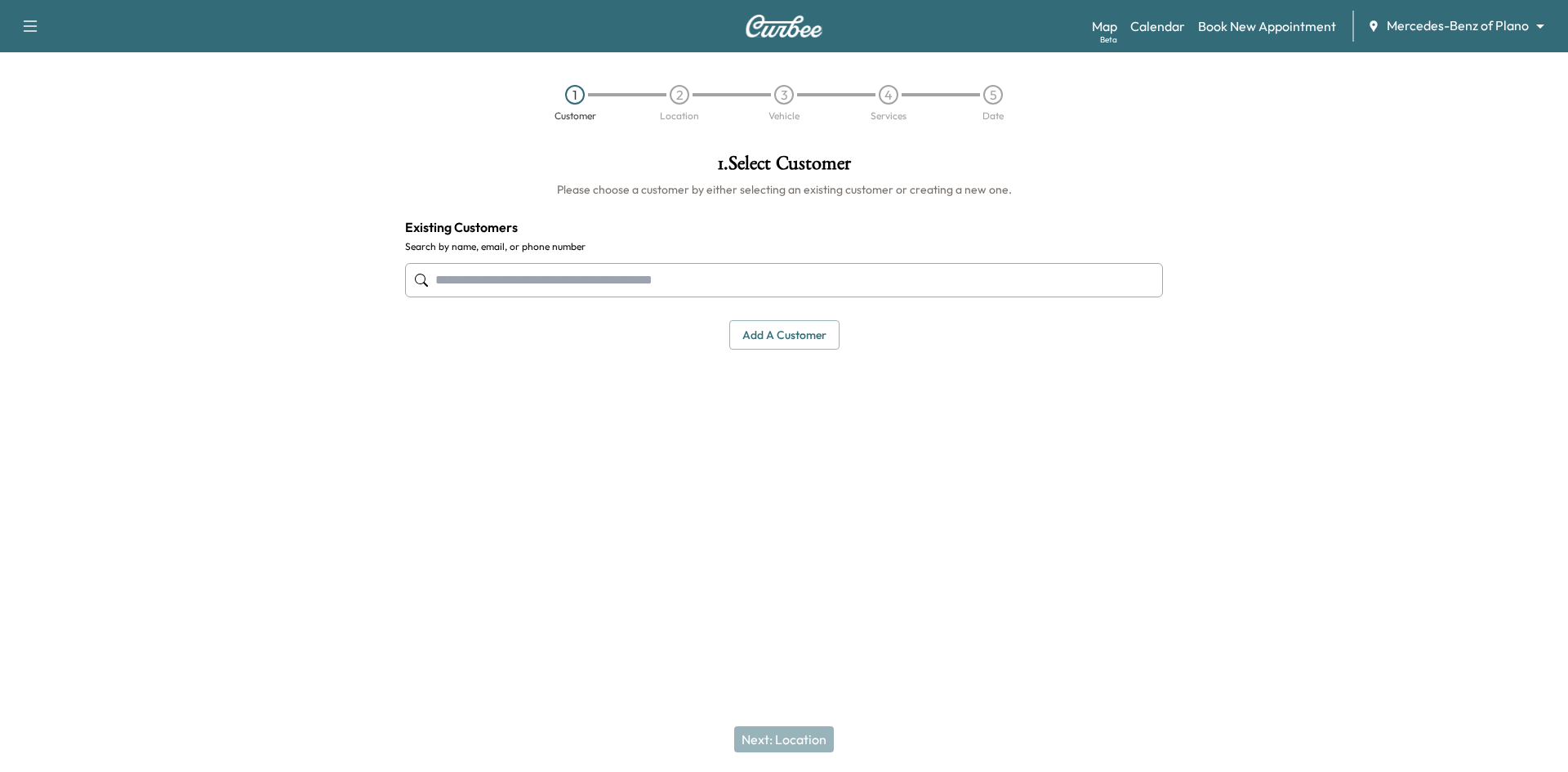
click at [550, 287] on input "text" at bounding box center [784, 280] width 758 height 35
paste input "**********"
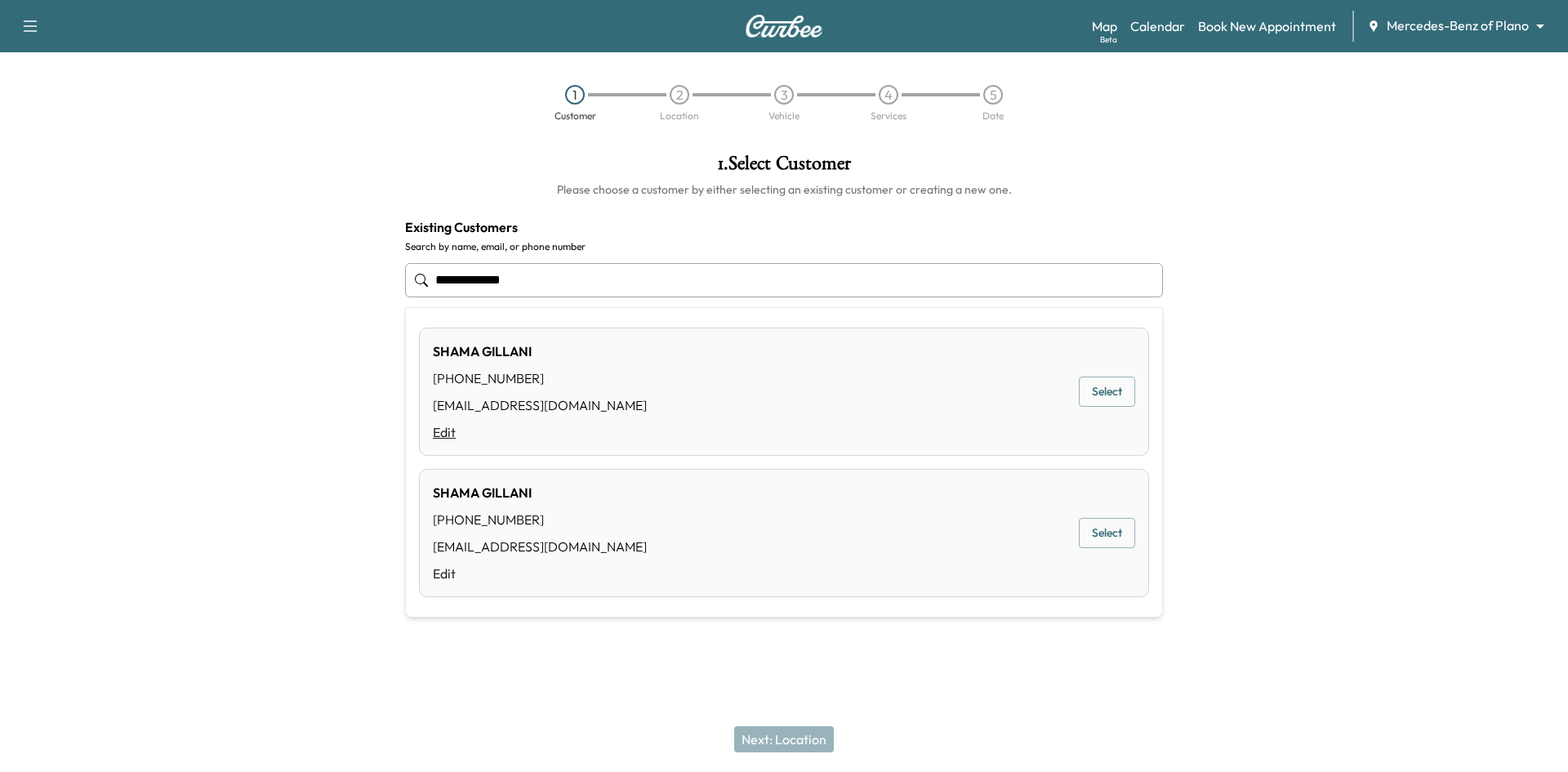
click at [440, 434] on link "Edit" at bounding box center [539, 433] width 214 height 20
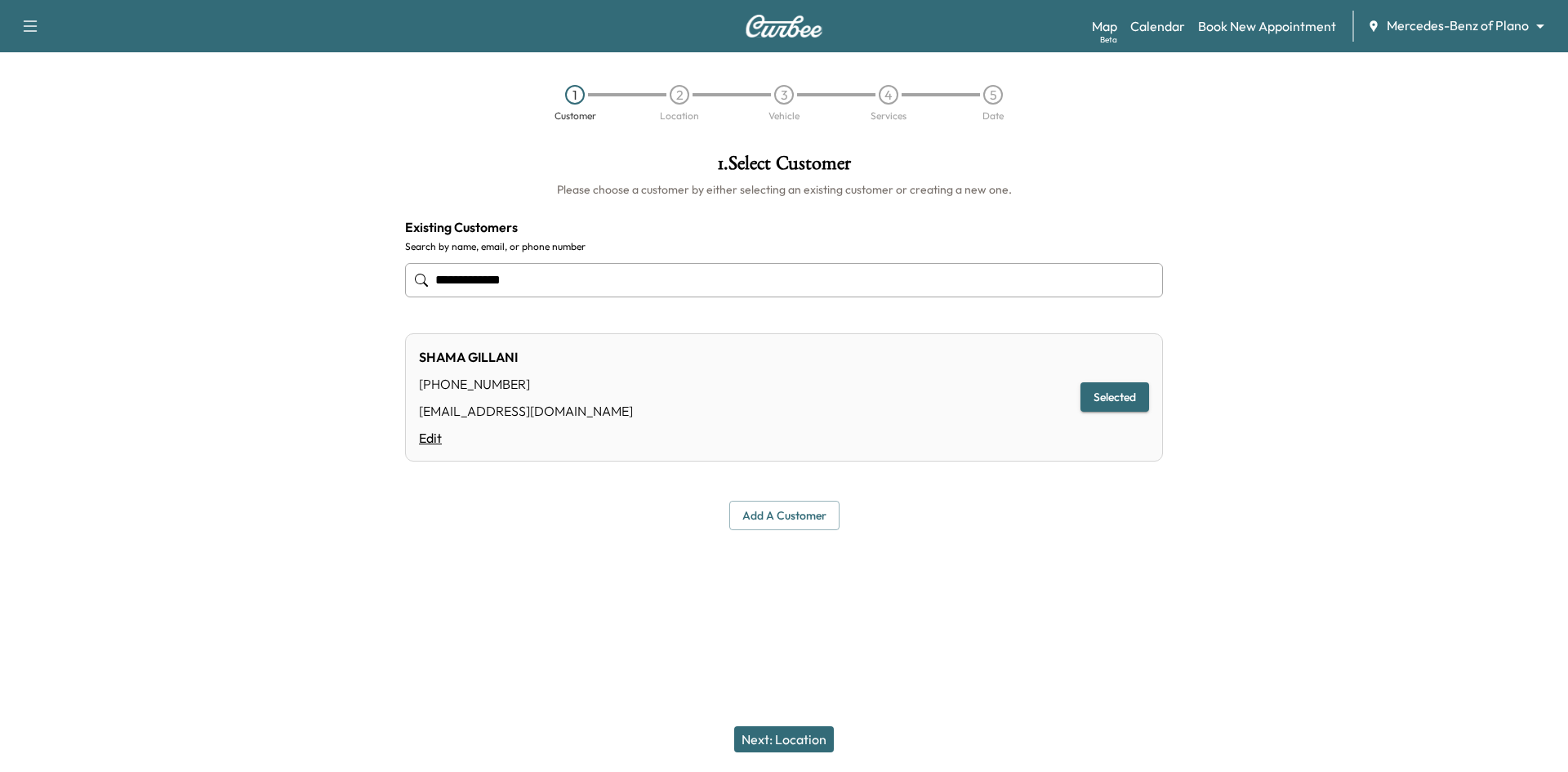
type input "**********"
click at [441, 436] on link "Edit" at bounding box center [526, 437] width 214 height 20
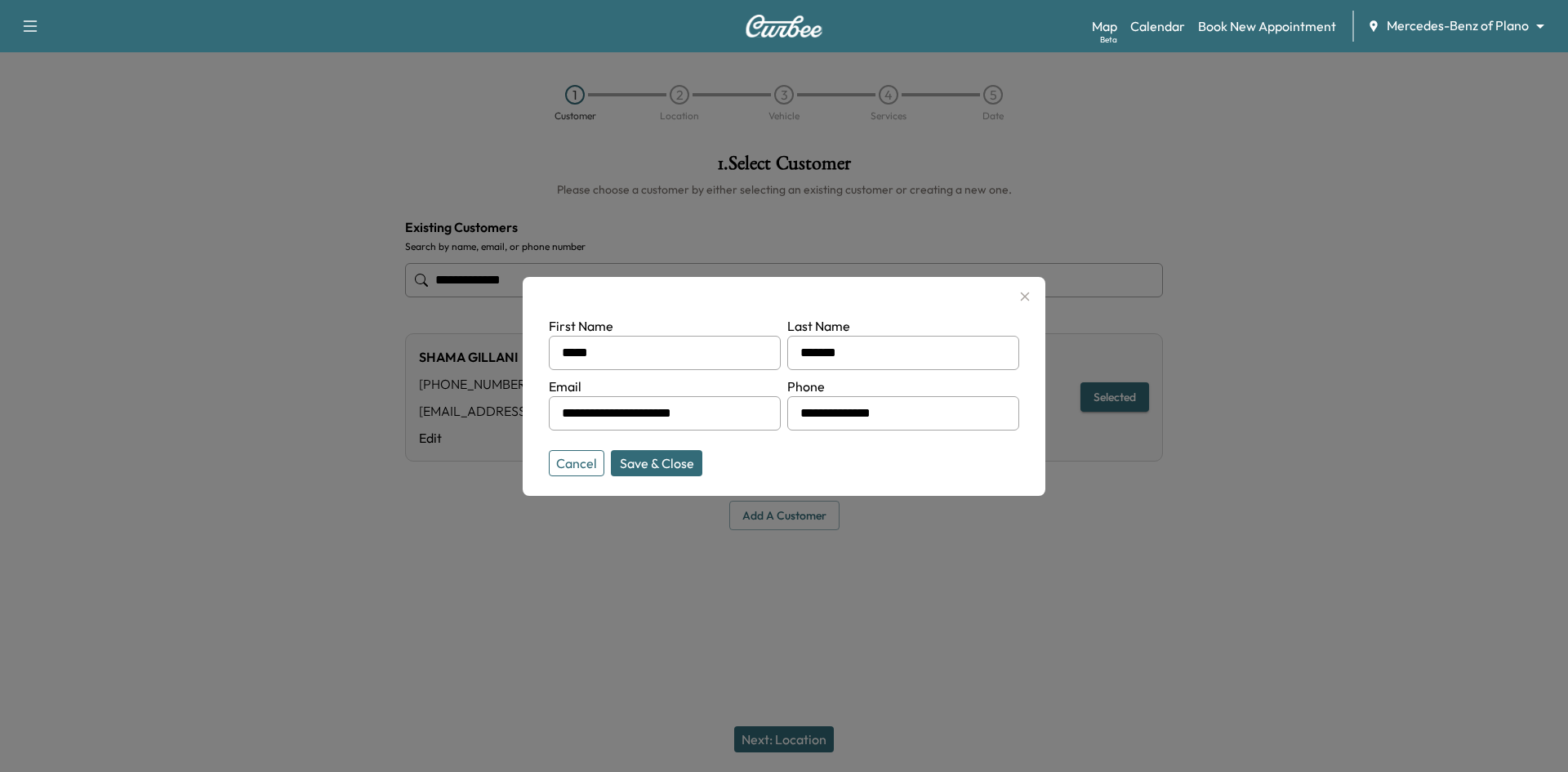
drag, startPoint x: 920, startPoint y: 413, endPoint x: 773, endPoint y: 434, distance: 148.5
click at [773, 434] on form "**********" at bounding box center [783, 392] width 470 height 153
click at [679, 461] on button "Save & Close" at bounding box center [656, 463] width 91 height 26
type input "**********"
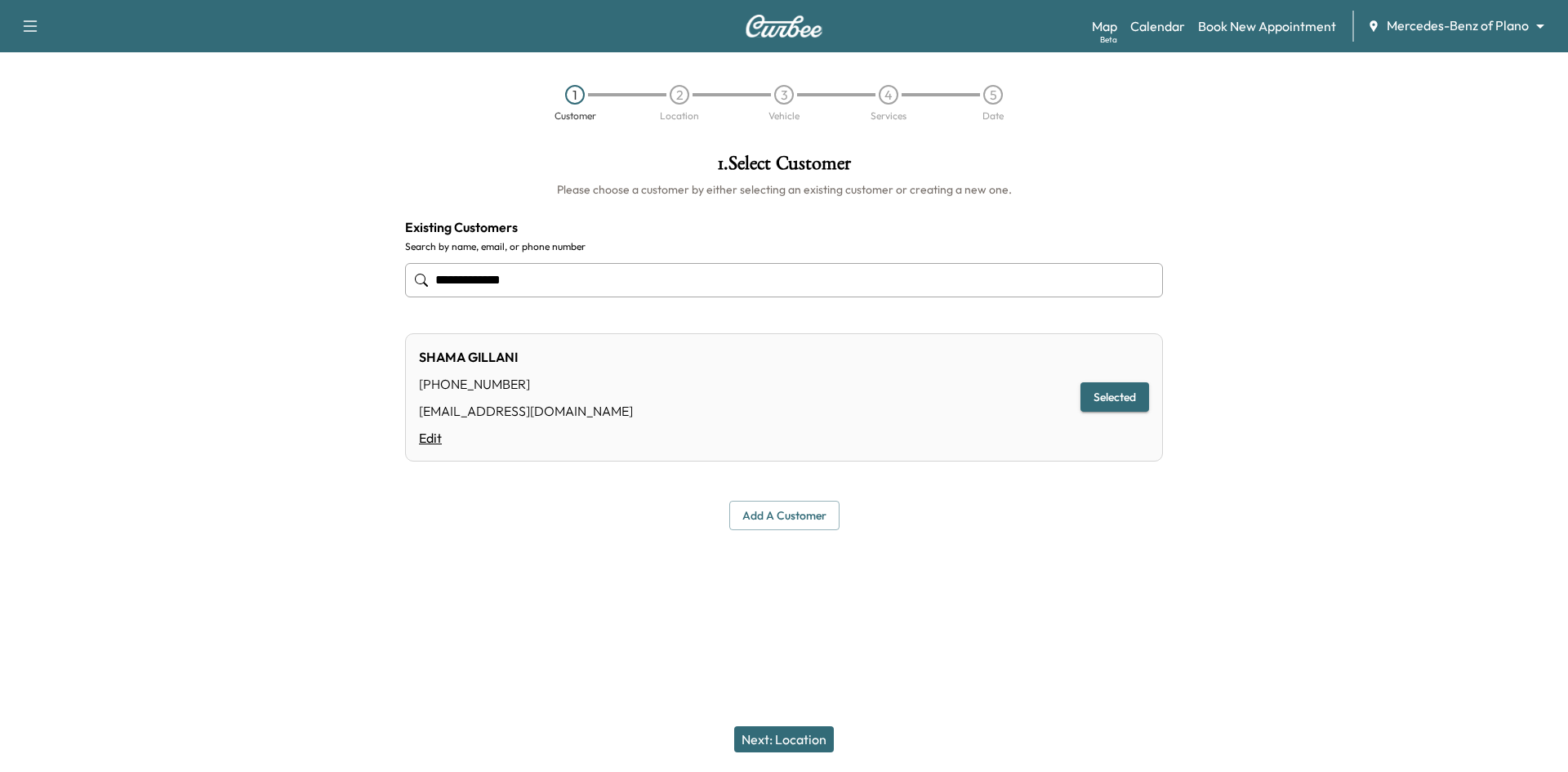
click at [437, 443] on link "Edit" at bounding box center [526, 437] width 214 height 20
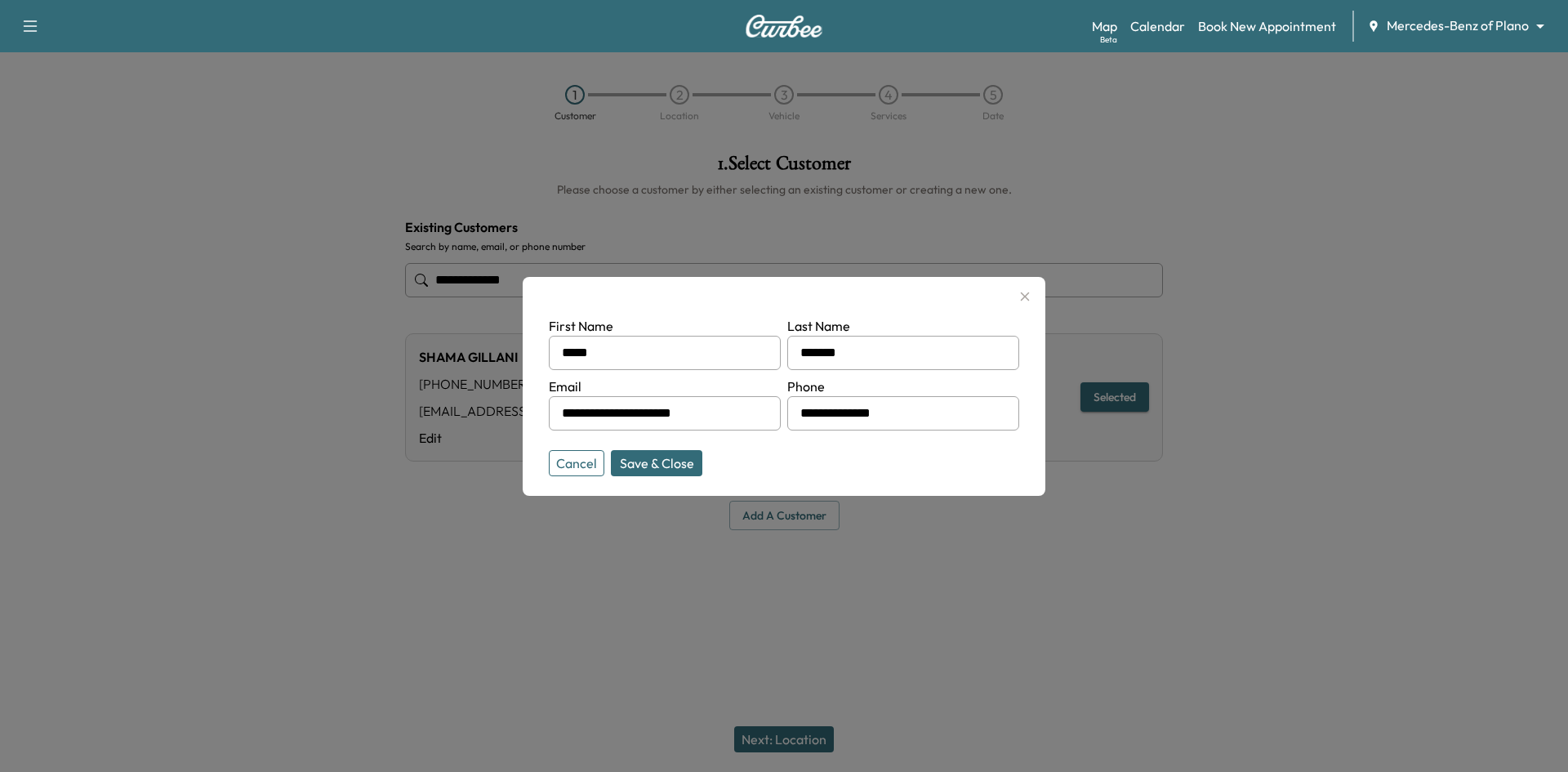
drag, startPoint x: 908, startPoint y: 415, endPoint x: 763, endPoint y: 428, distance: 145.6
click at [763, 426] on form "**********" at bounding box center [783, 392] width 470 height 153
click at [674, 467] on button "Save & Close" at bounding box center [656, 463] width 91 height 26
type input "**********"
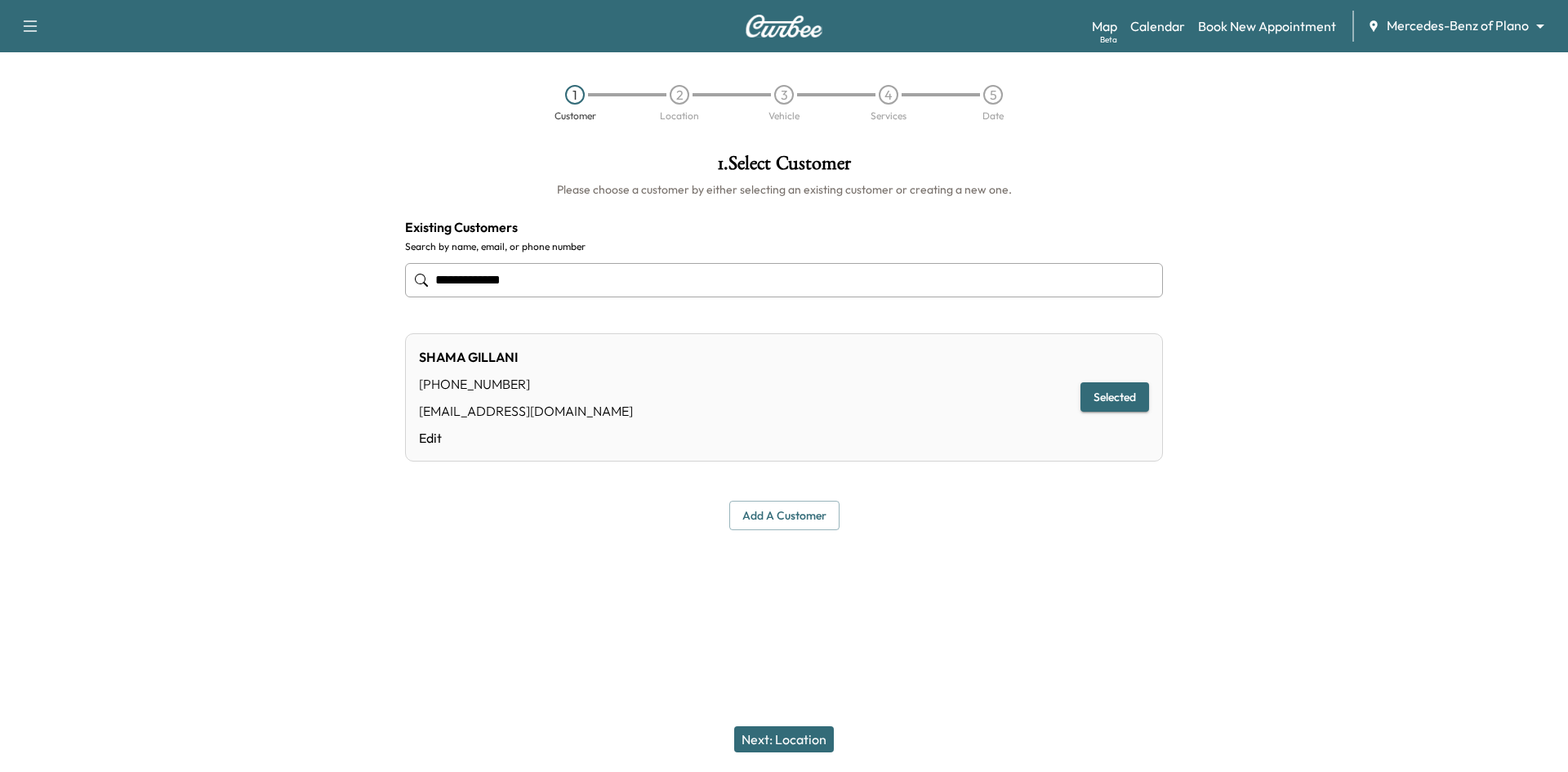
click at [1103, 398] on button "Selected" at bounding box center [1115, 397] width 68 height 31
click at [821, 740] on button "Next: Location" at bounding box center [784, 738] width 100 height 26
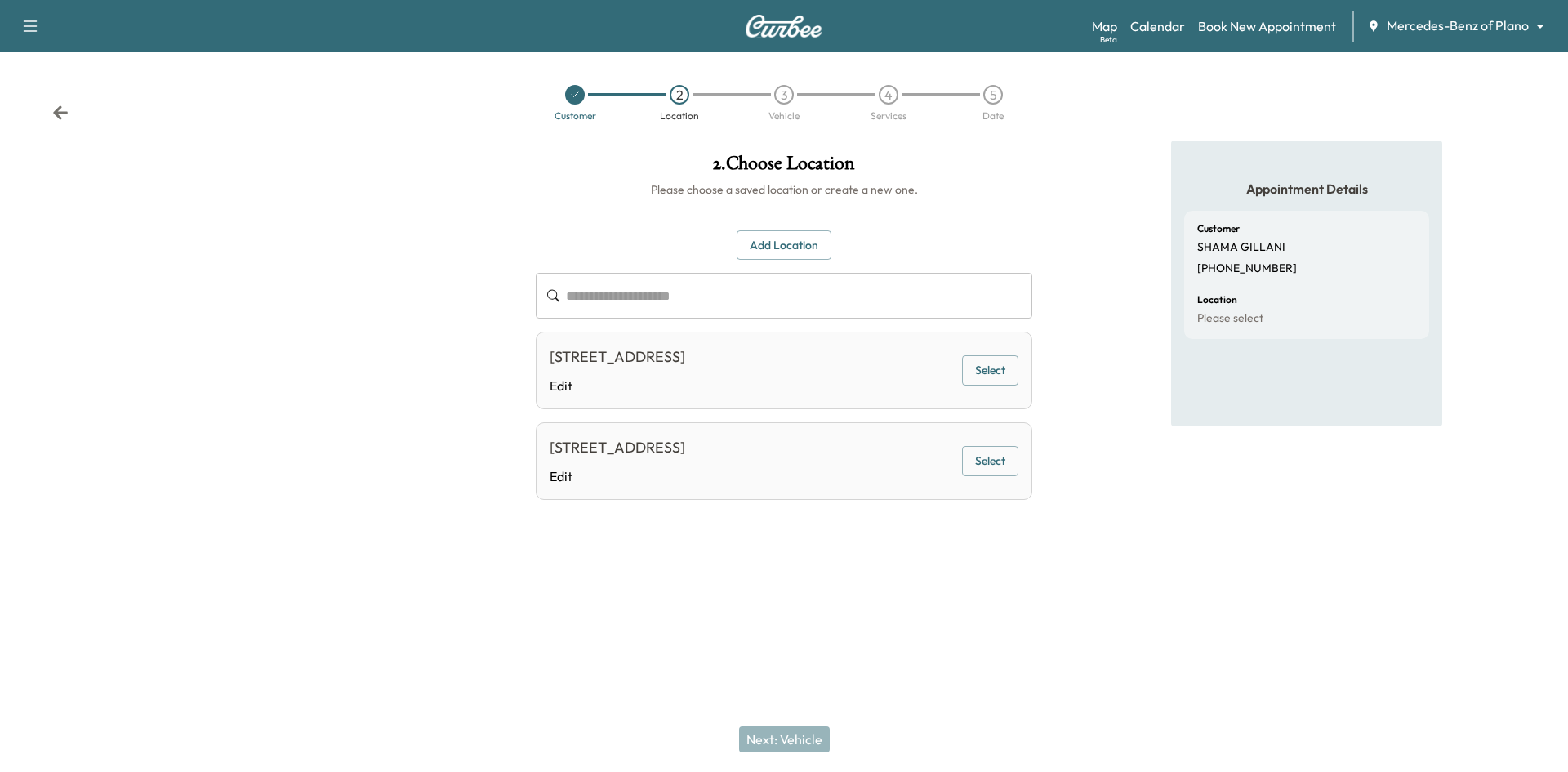
click at [575, 90] on icon at bounding box center [575, 95] width 10 height 10
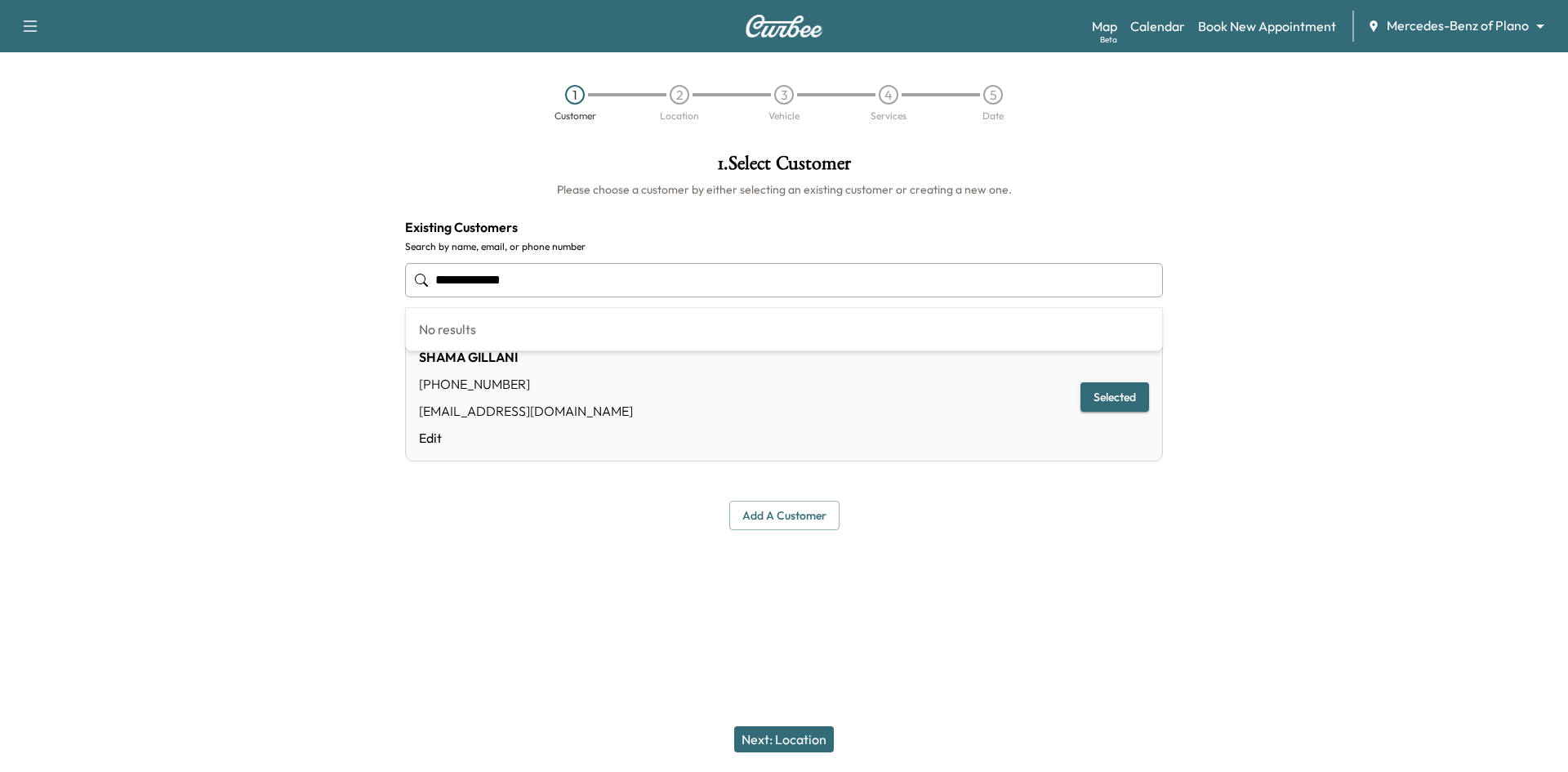
click at [560, 280] on input "**********" at bounding box center [784, 280] width 758 height 35
paste input "**********"
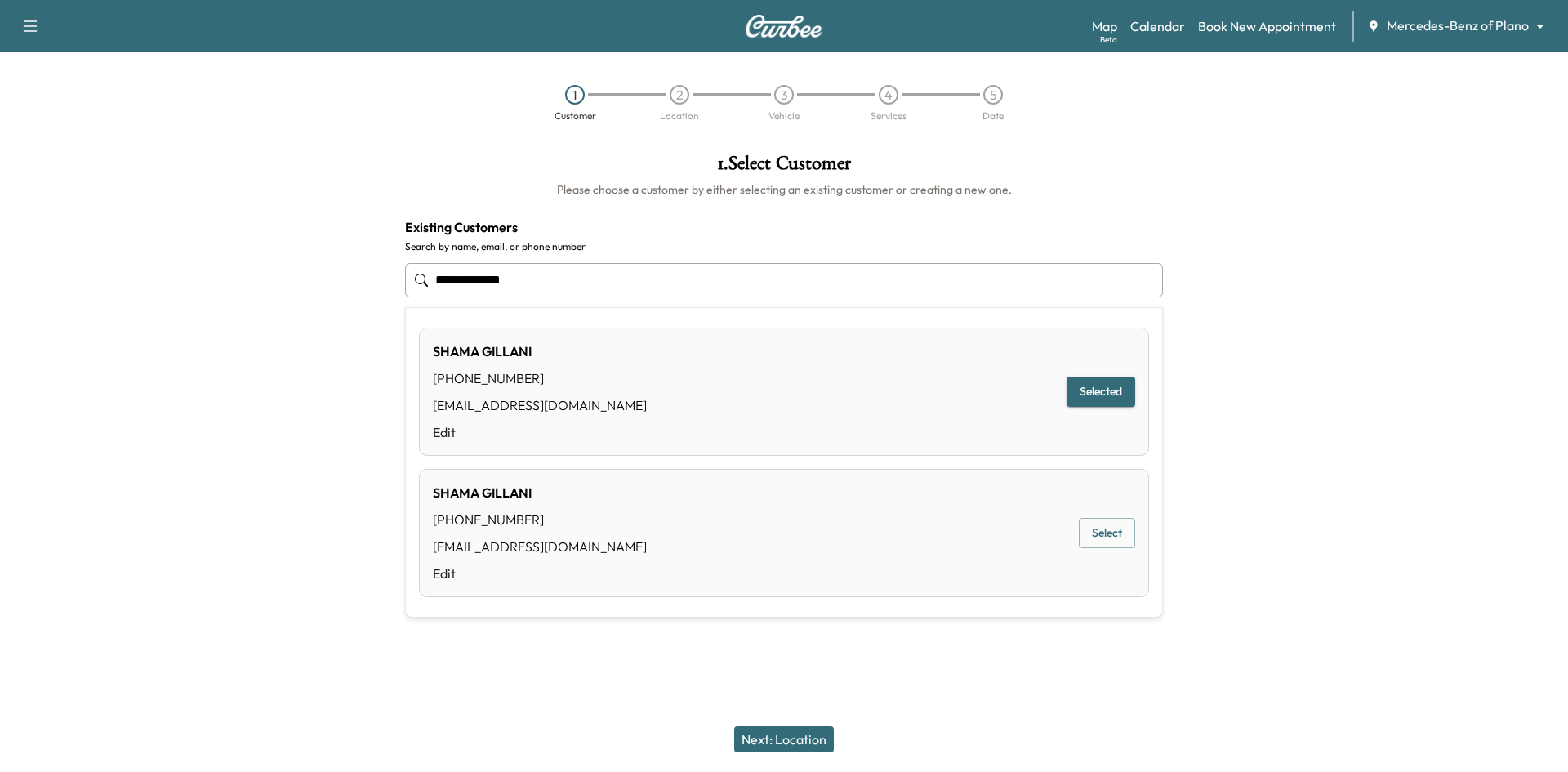
click at [642, 287] on input "**********" at bounding box center [784, 280] width 758 height 35
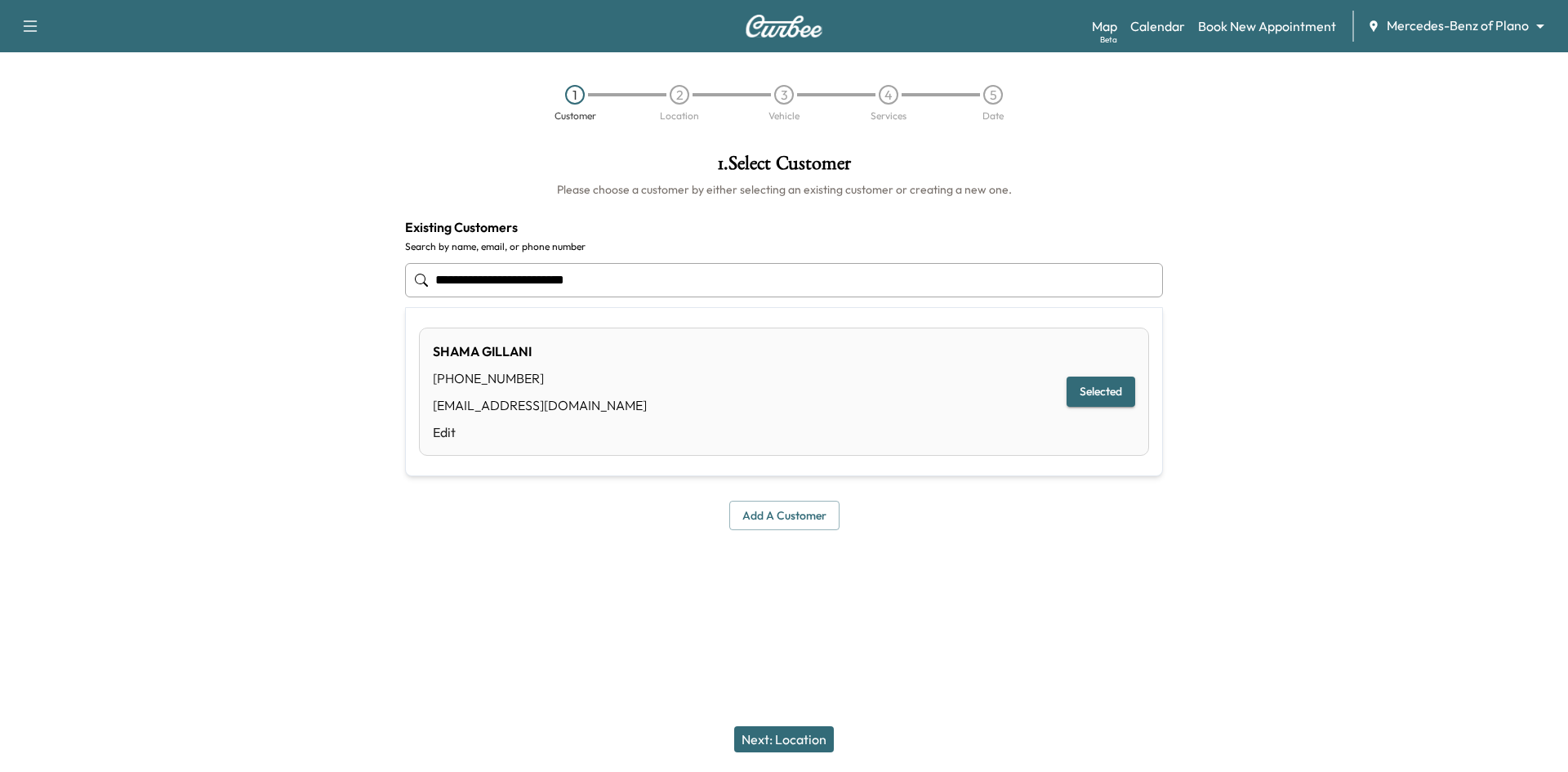
click at [538, 278] on input "**********" at bounding box center [784, 280] width 758 height 35
click at [579, 266] on input "**********" at bounding box center [784, 280] width 758 height 35
type input "**********"
click at [1150, 23] on link "Calendar" at bounding box center [1157, 27] width 54 height 20
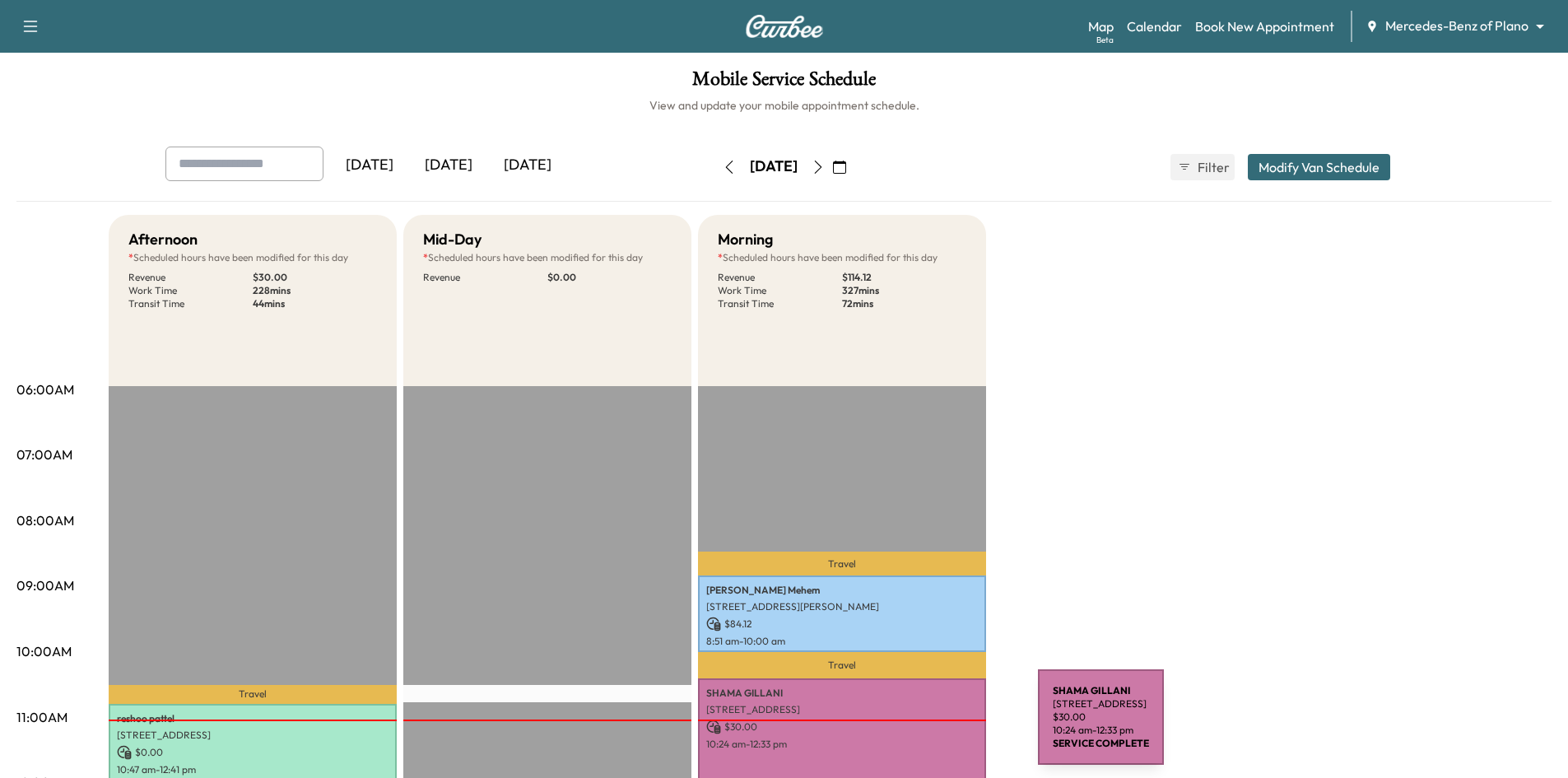
click at [915, 727] on p "$ 30.00" at bounding box center [842, 726] width 271 height 15
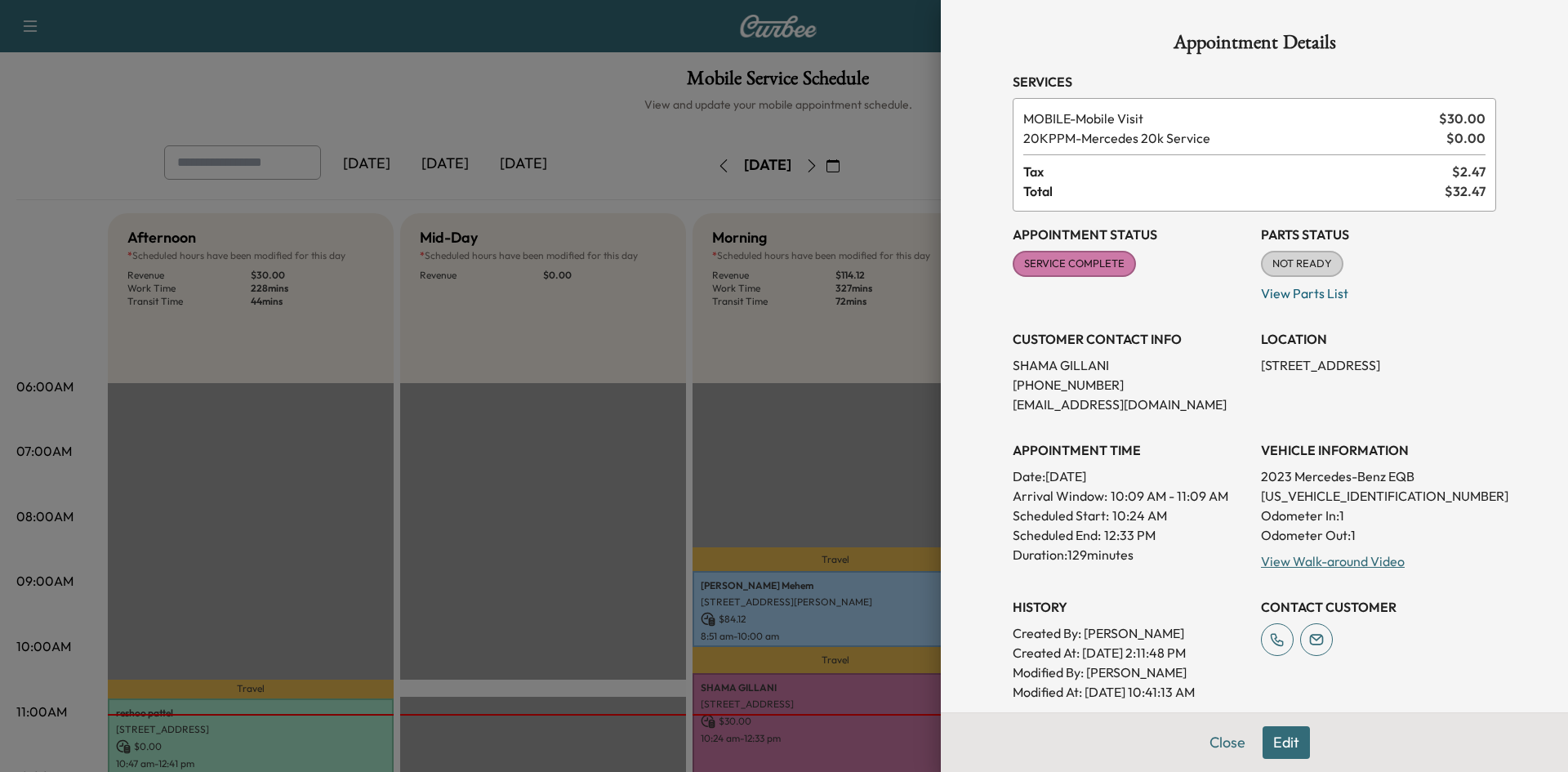
click at [167, 76] on div at bounding box center [784, 386] width 1568 height 772
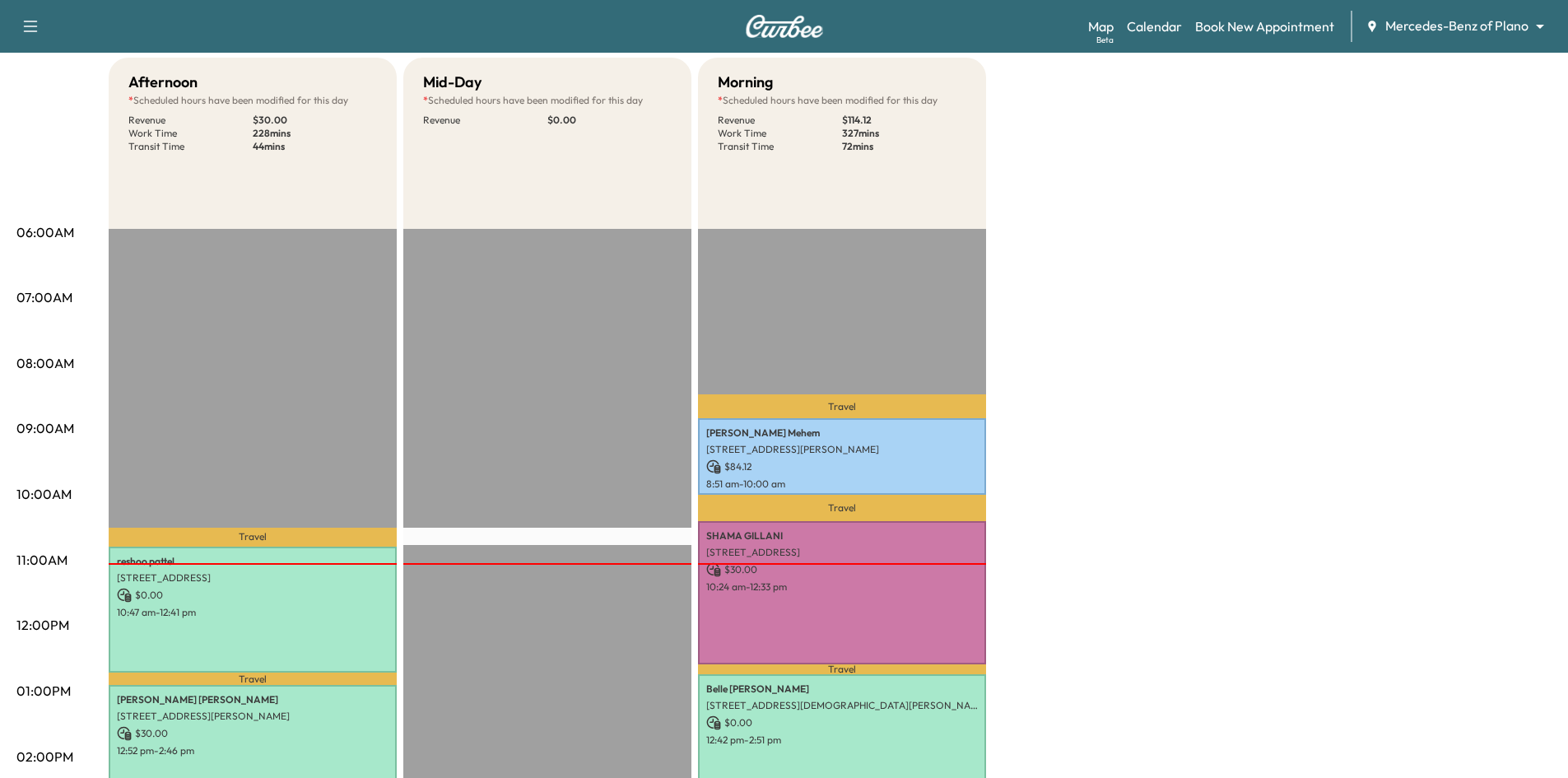
scroll to position [165, 0]
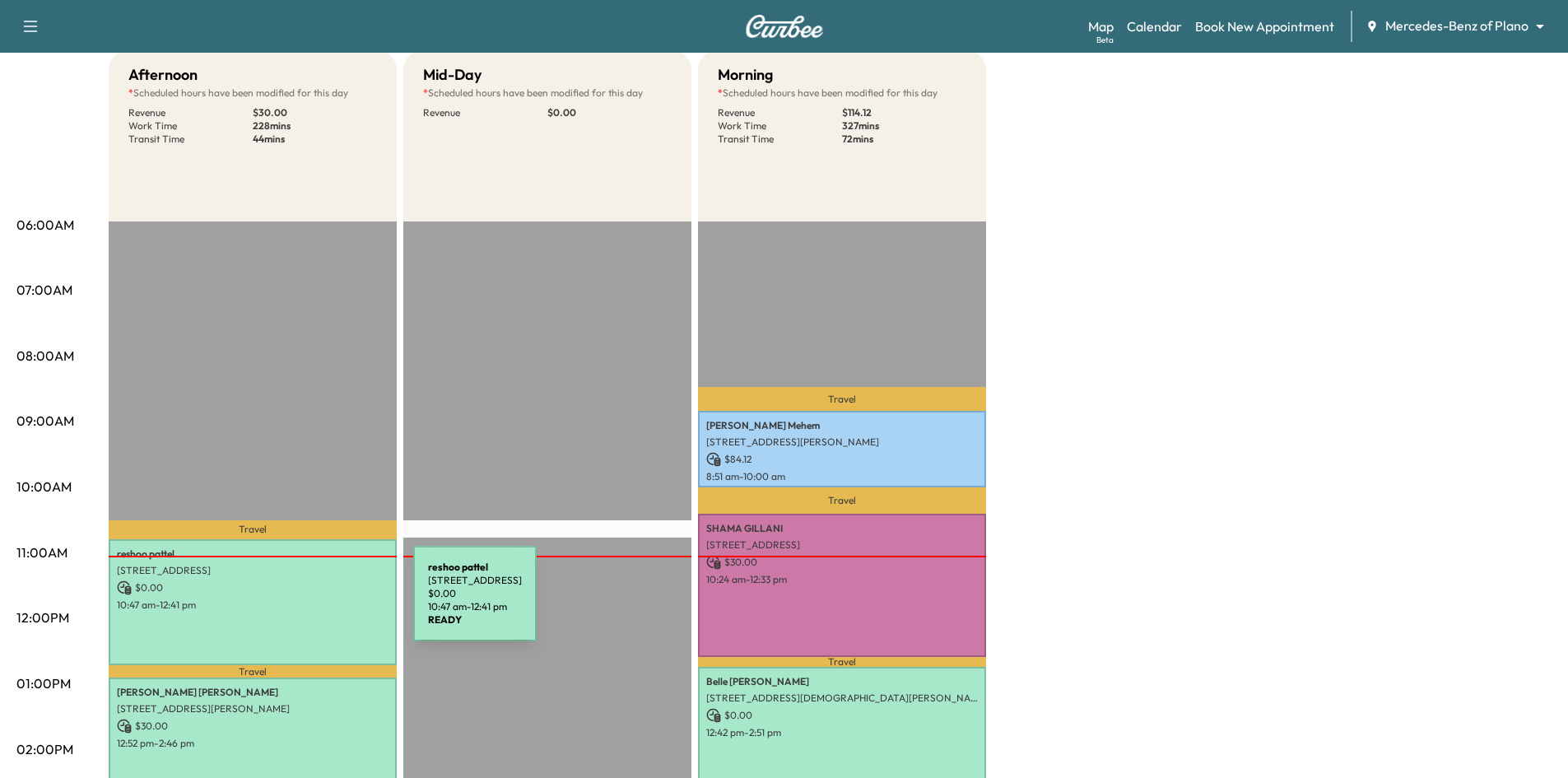
click at [289, 603] on p "10:47 am - 12:41 pm" at bounding box center [252, 604] width 271 height 13
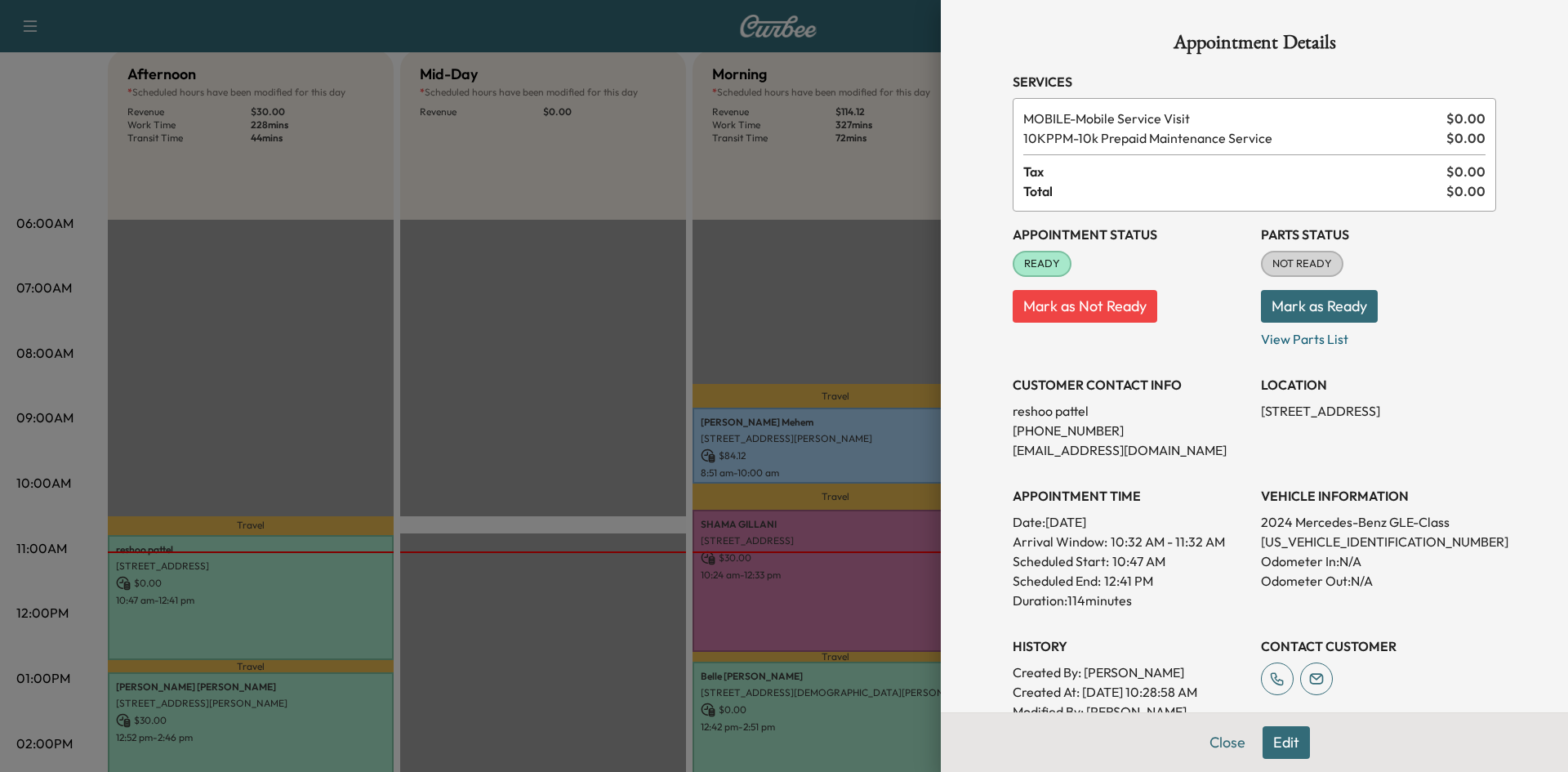
click at [1284, 751] on button "Edit" at bounding box center [1286, 741] width 48 height 33
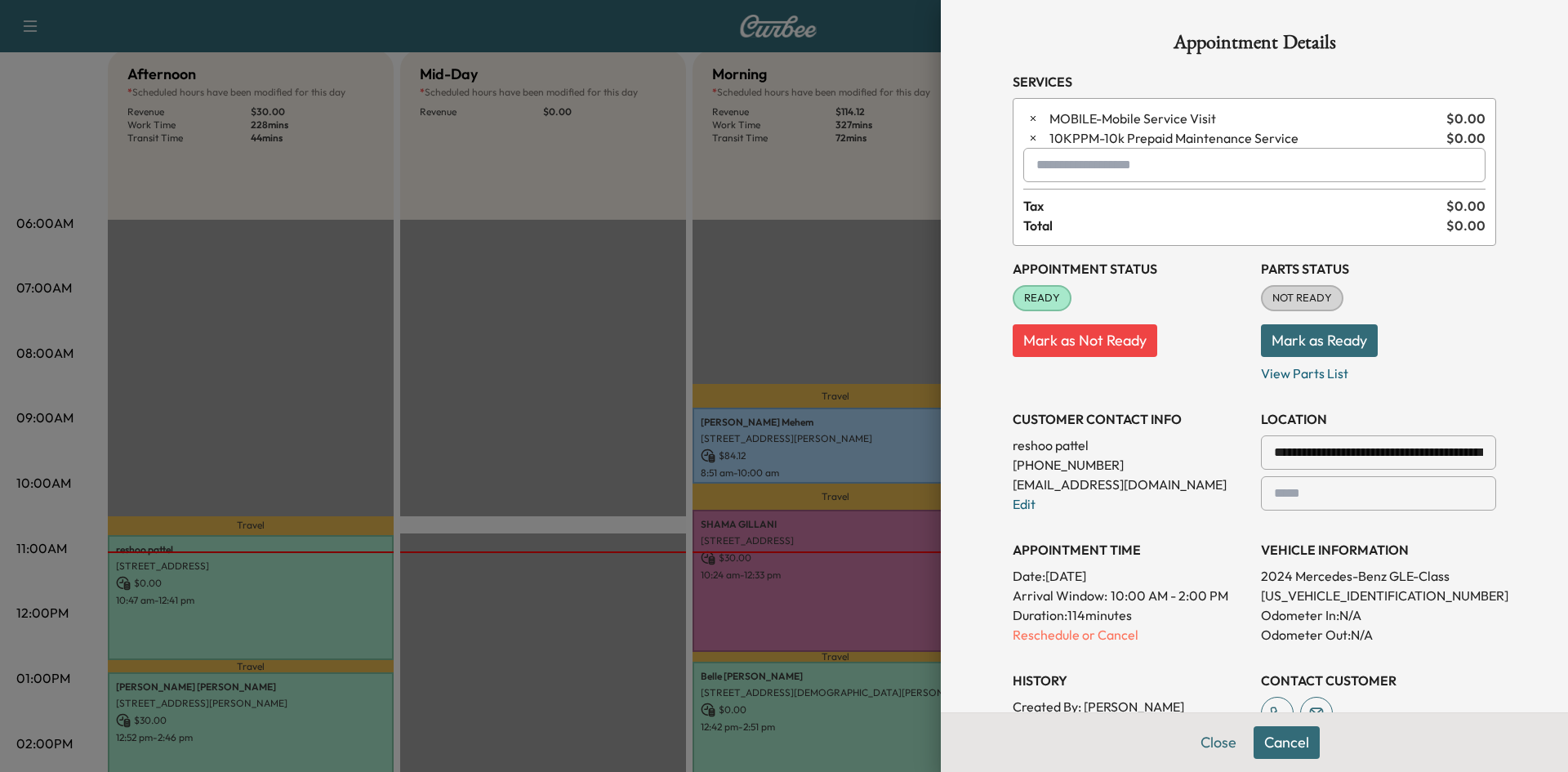
drag, startPoint x: 1009, startPoint y: 507, endPoint x: 1032, endPoint y: 502, distance: 23.5
click at [1013, 507] on link "Edit" at bounding box center [1024, 504] width 23 height 17
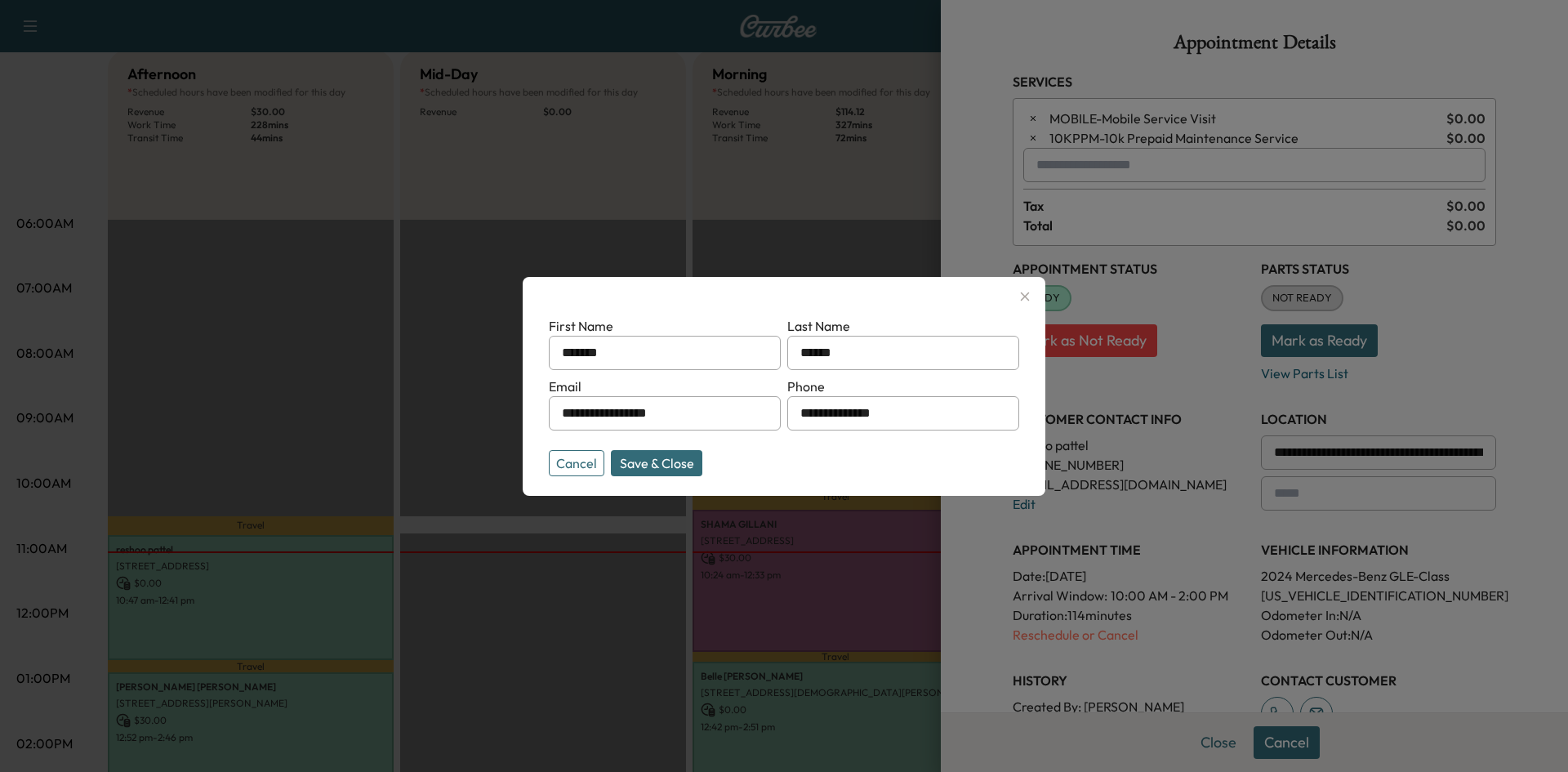
click at [931, 418] on input "**********" at bounding box center [903, 413] width 232 height 35
type input "**********"
click at [652, 458] on button "Save & Close" at bounding box center [656, 463] width 91 height 26
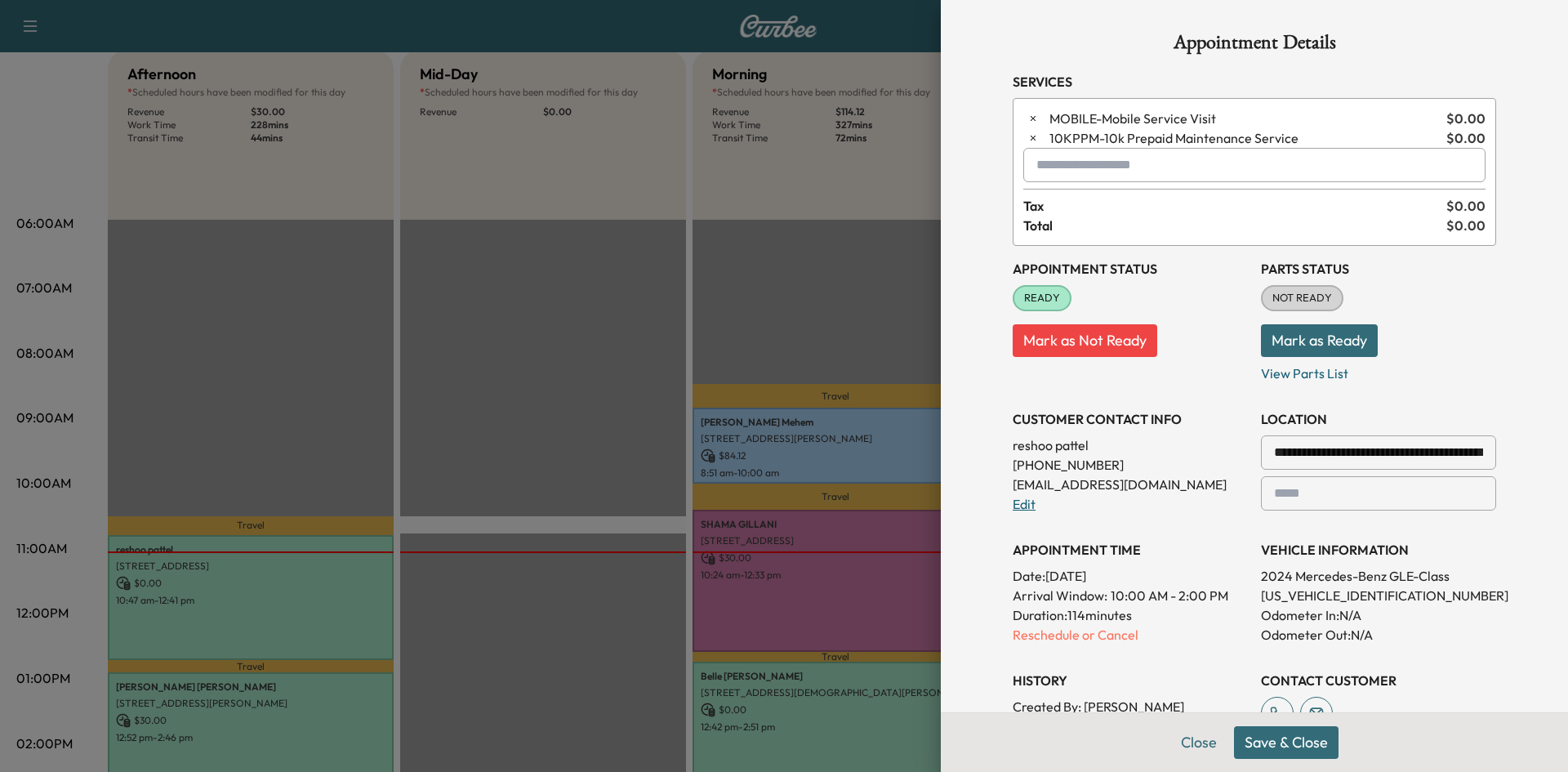
click at [1021, 507] on link "Edit" at bounding box center [1024, 504] width 23 height 17
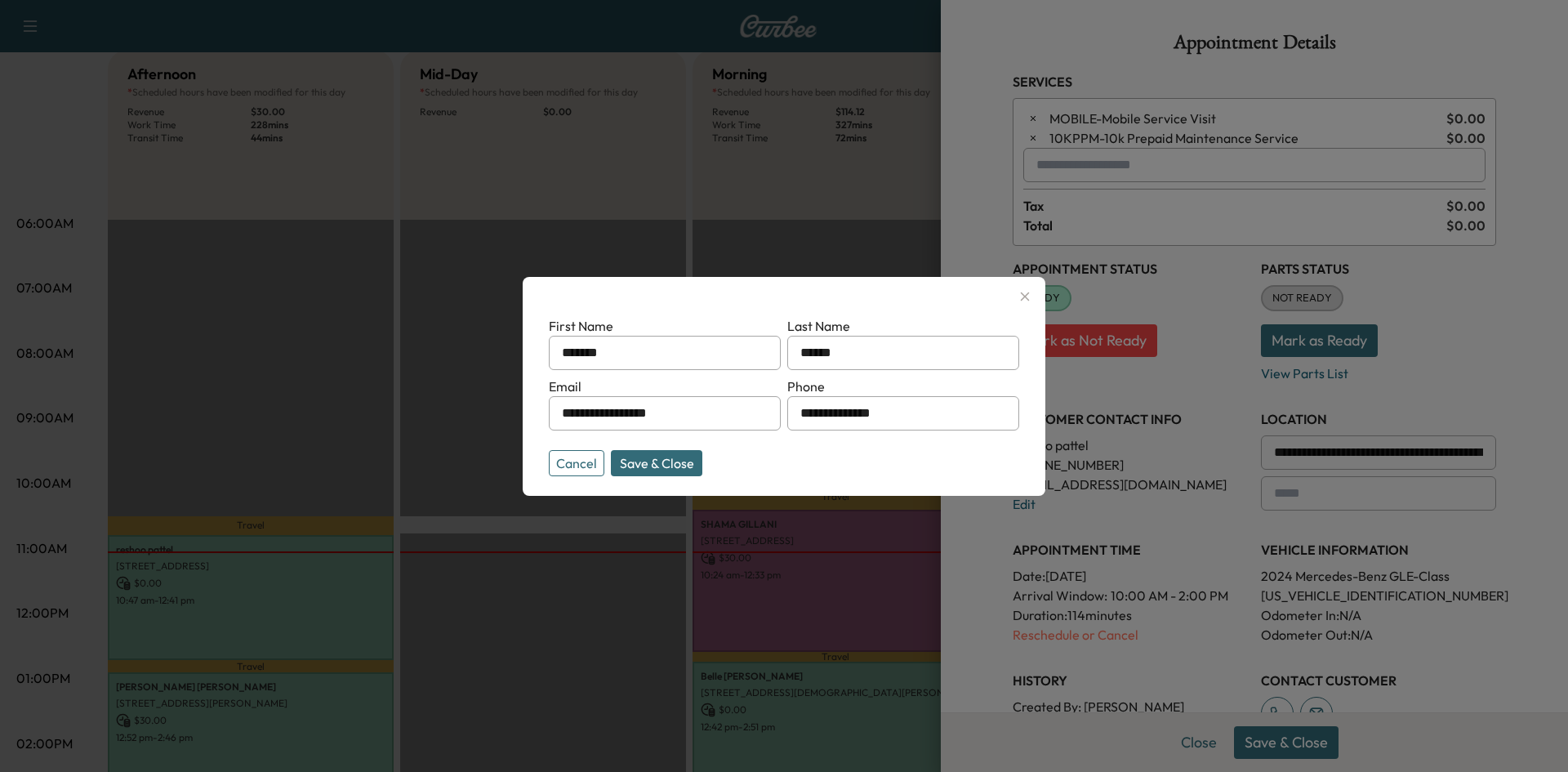
click at [1172, 505] on div at bounding box center [784, 386] width 1568 height 772
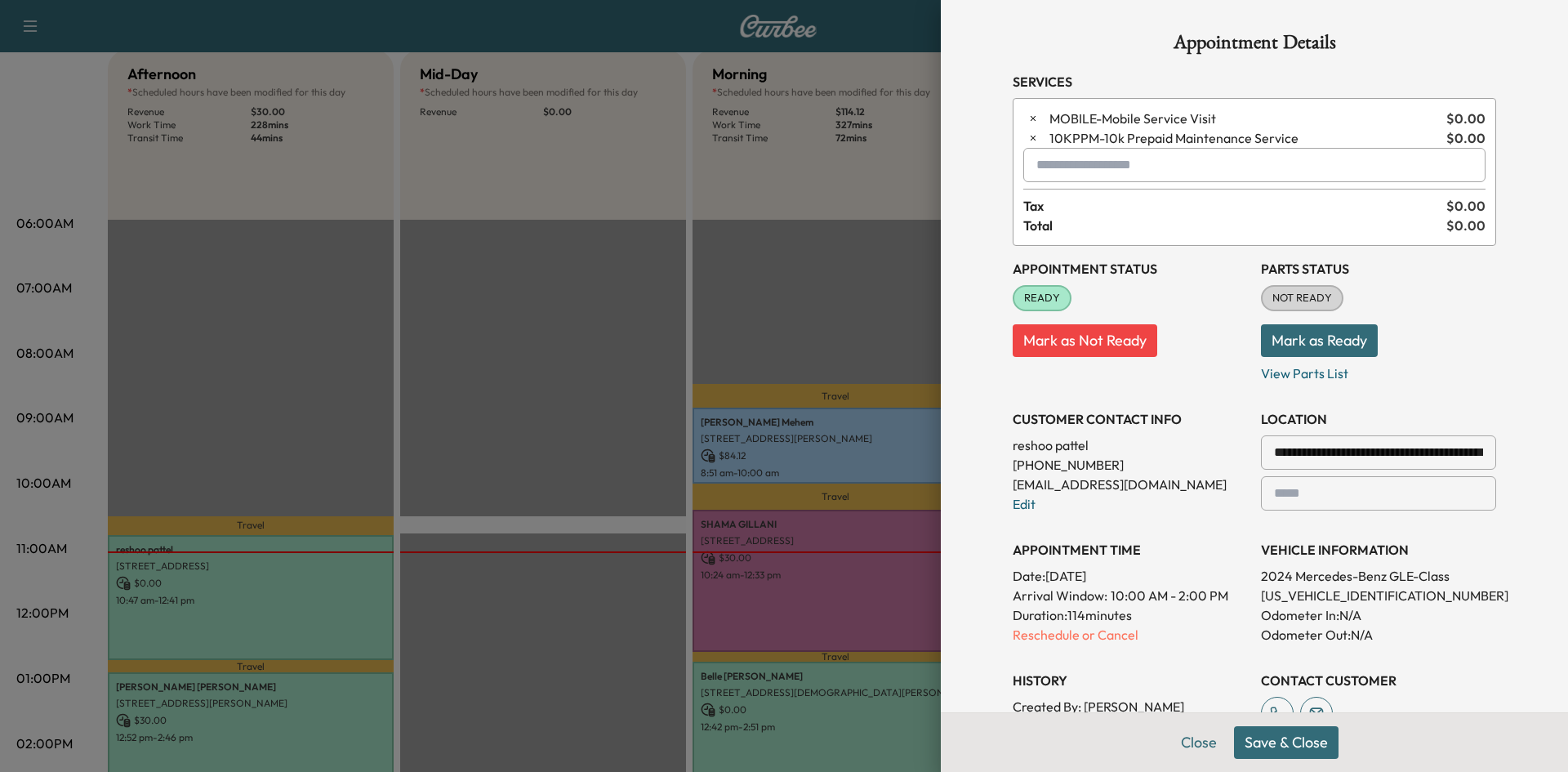
click at [1295, 746] on button "Save & Close" at bounding box center [1287, 741] width 105 height 33
click at [1013, 501] on link "Edit" at bounding box center [1024, 504] width 23 height 17
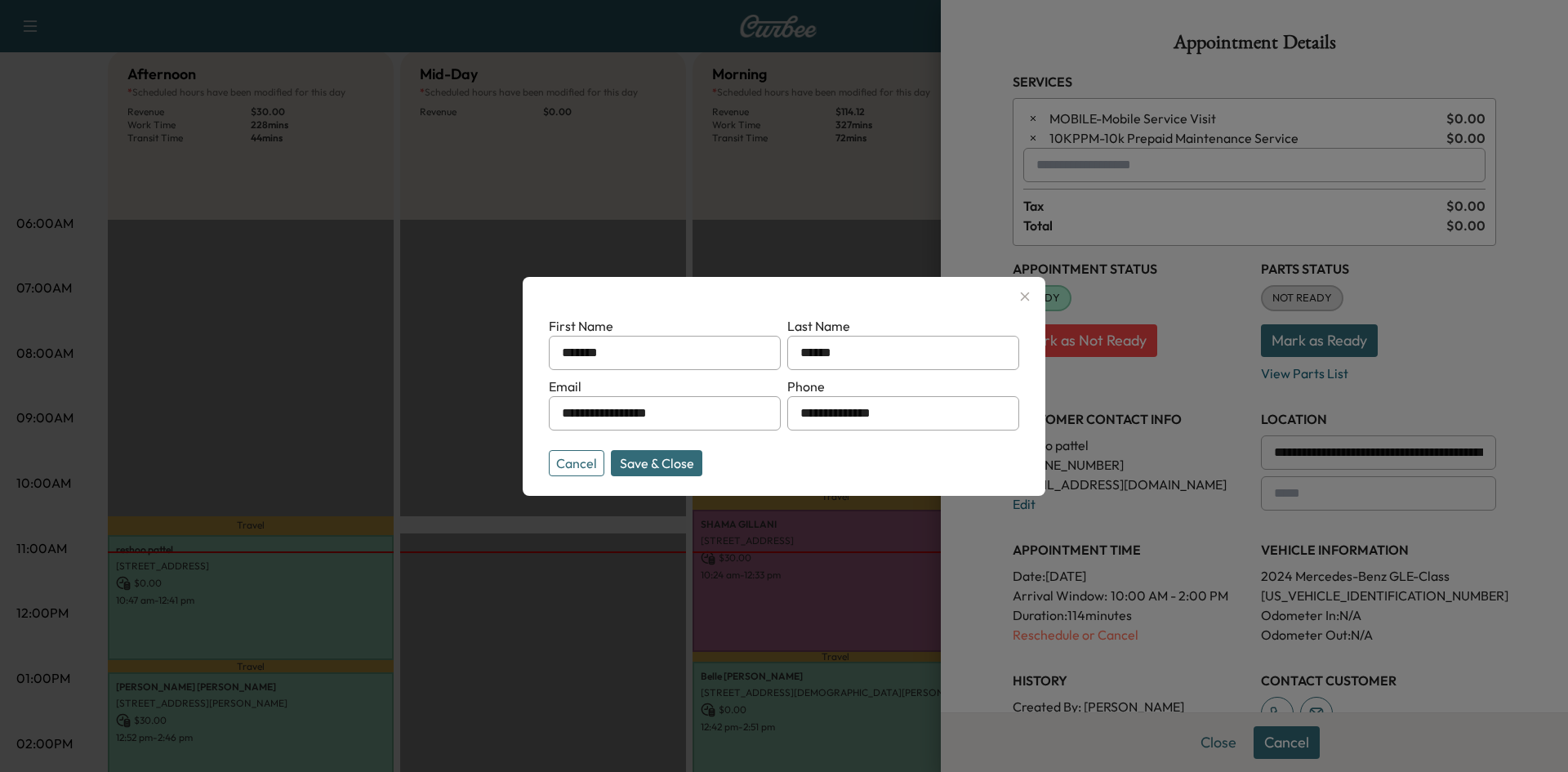
drag, startPoint x: 965, startPoint y: 415, endPoint x: 763, endPoint y: 426, distance: 202.3
click at [763, 423] on form "**********" at bounding box center [783, 392] width 470 height 153
type input "**"
type input "**********"
click at [665, 463] on button "Save & Close" at bounding box center [656, 463] width 91 height 26
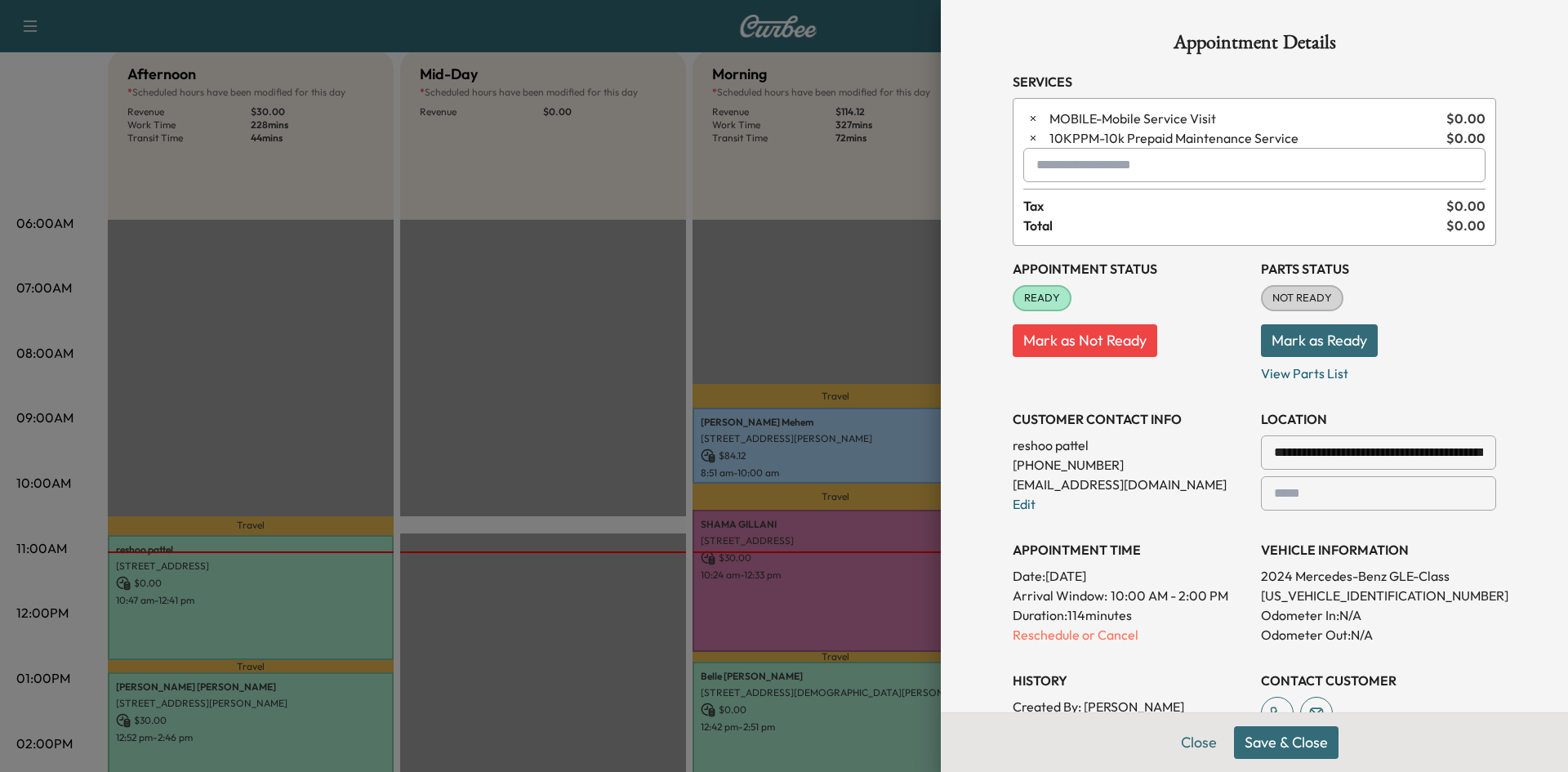
drag, startPoint x: 1252, startPoint y: 739, endPoint x: 1224, endPoint y: 720, distance: 33.8
click at [1252, 740] on button "Save & Close" at bounding box center [1287, 741] width 105 height 33
click at [800, 309] on div at bounding box center [784, 386] width 1568 height 772
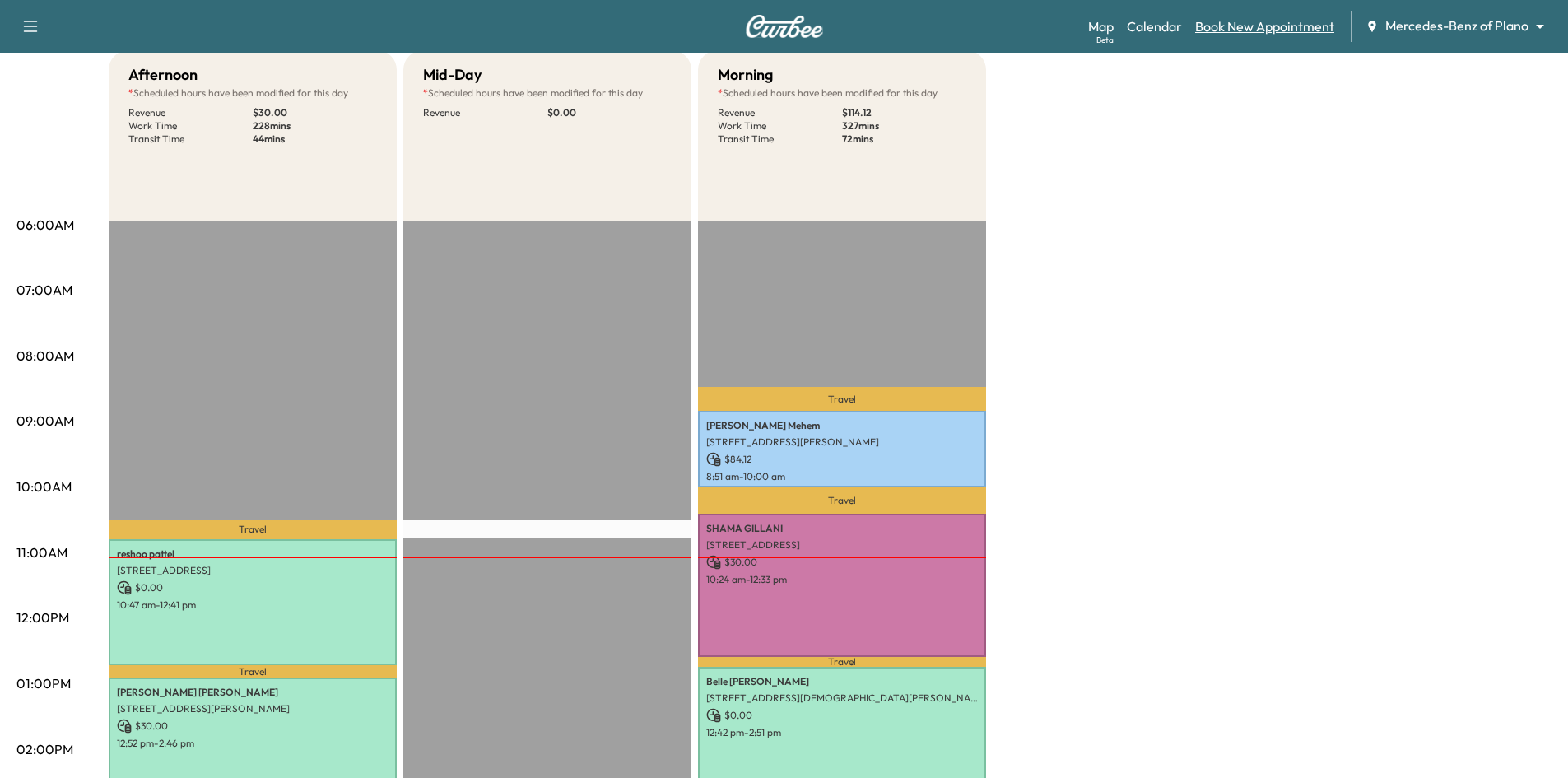
click at [1236, 25] on link "Book New Appointment" at bounding box center [1264, 27] width 139 height 20
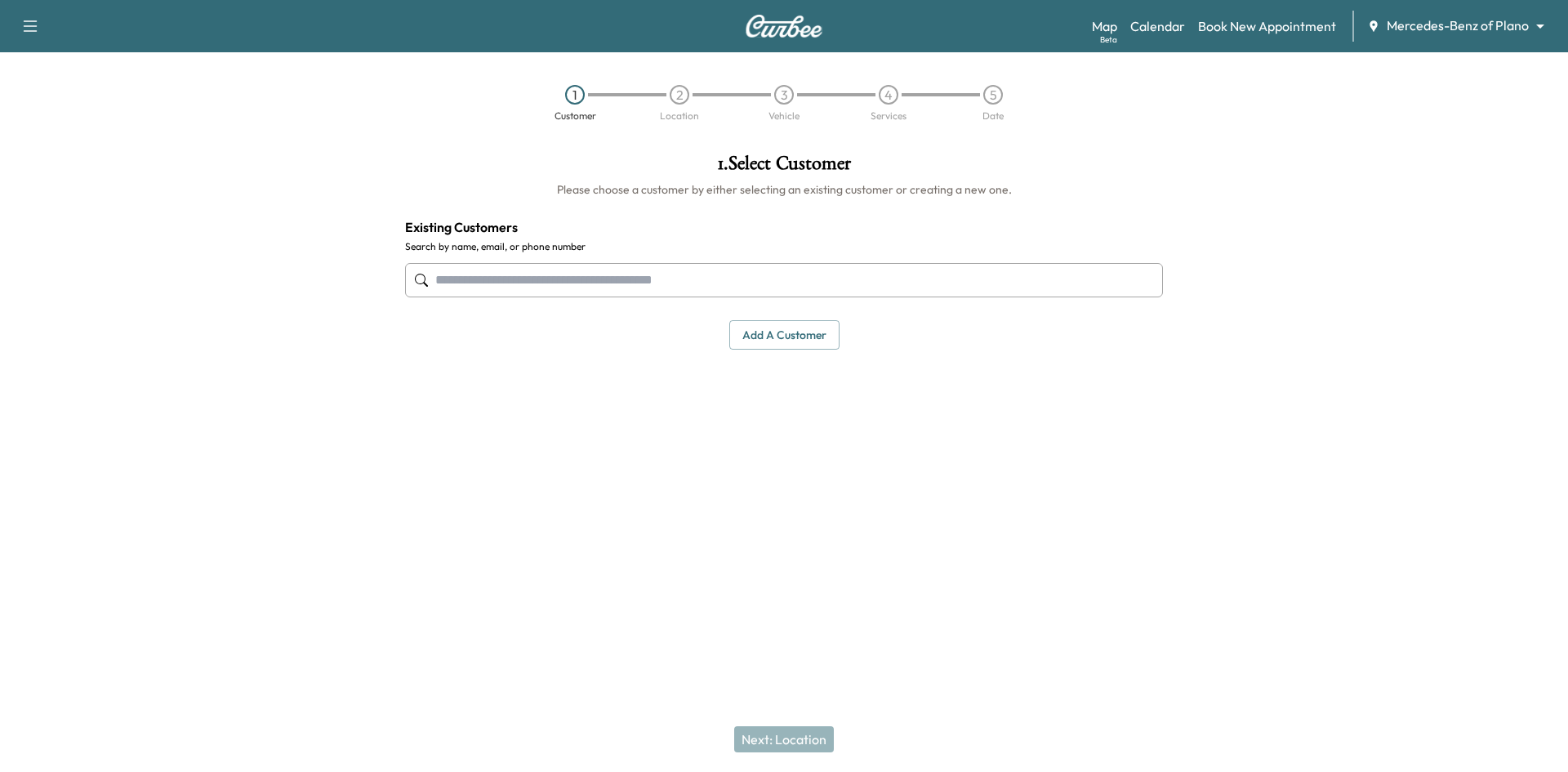
click at [748, 284] on input "text" at bounding box center [784, 280] width 758 height 35
type input "**********"
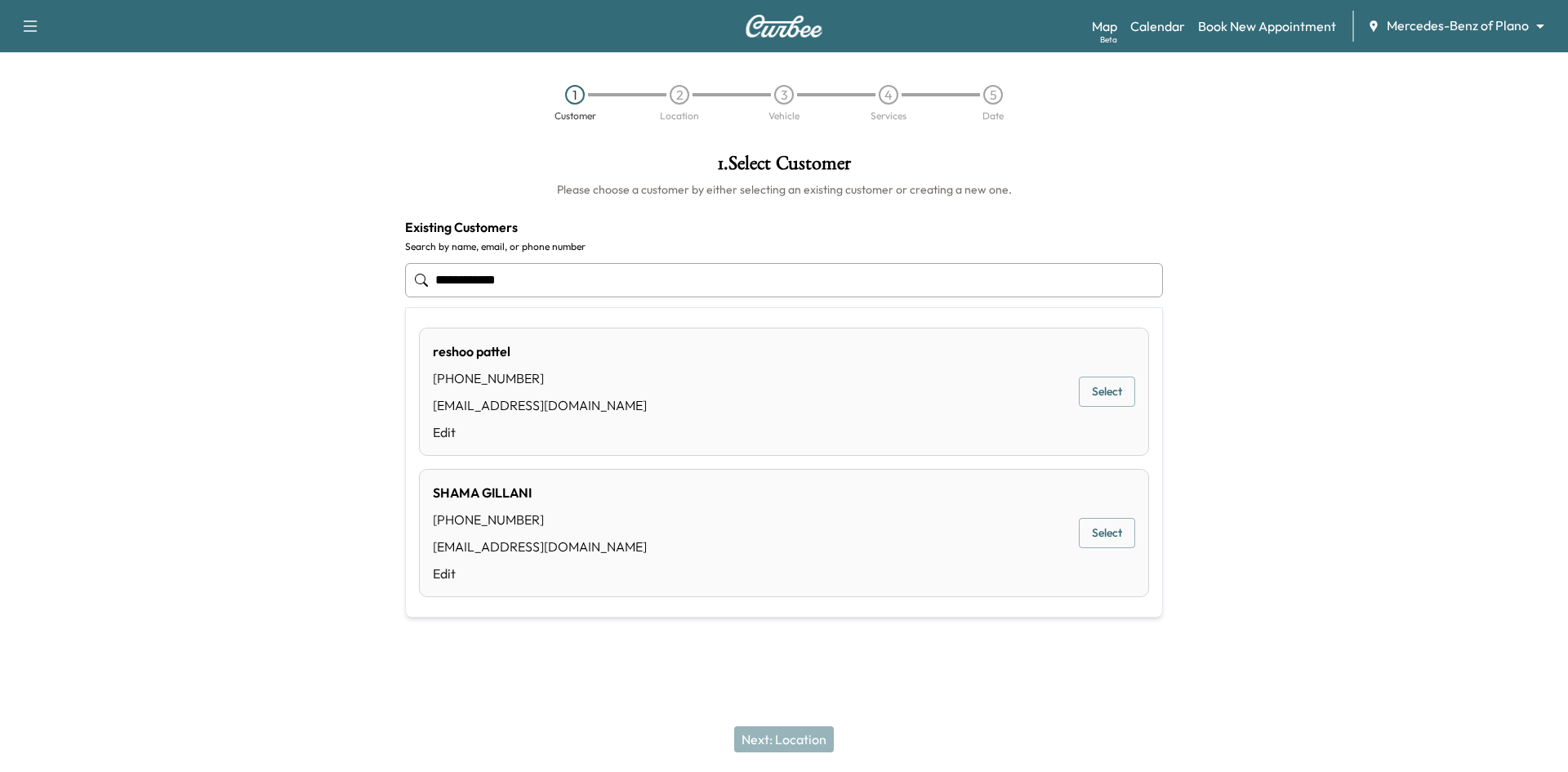
drag, startPoint x: 572, startPoint y: 278, endPoint x: 264, endPoint y: 311, distance: 309.8
click at [263, 312] on div "**********" at bounding box center [784, 334] width 1568 height 386
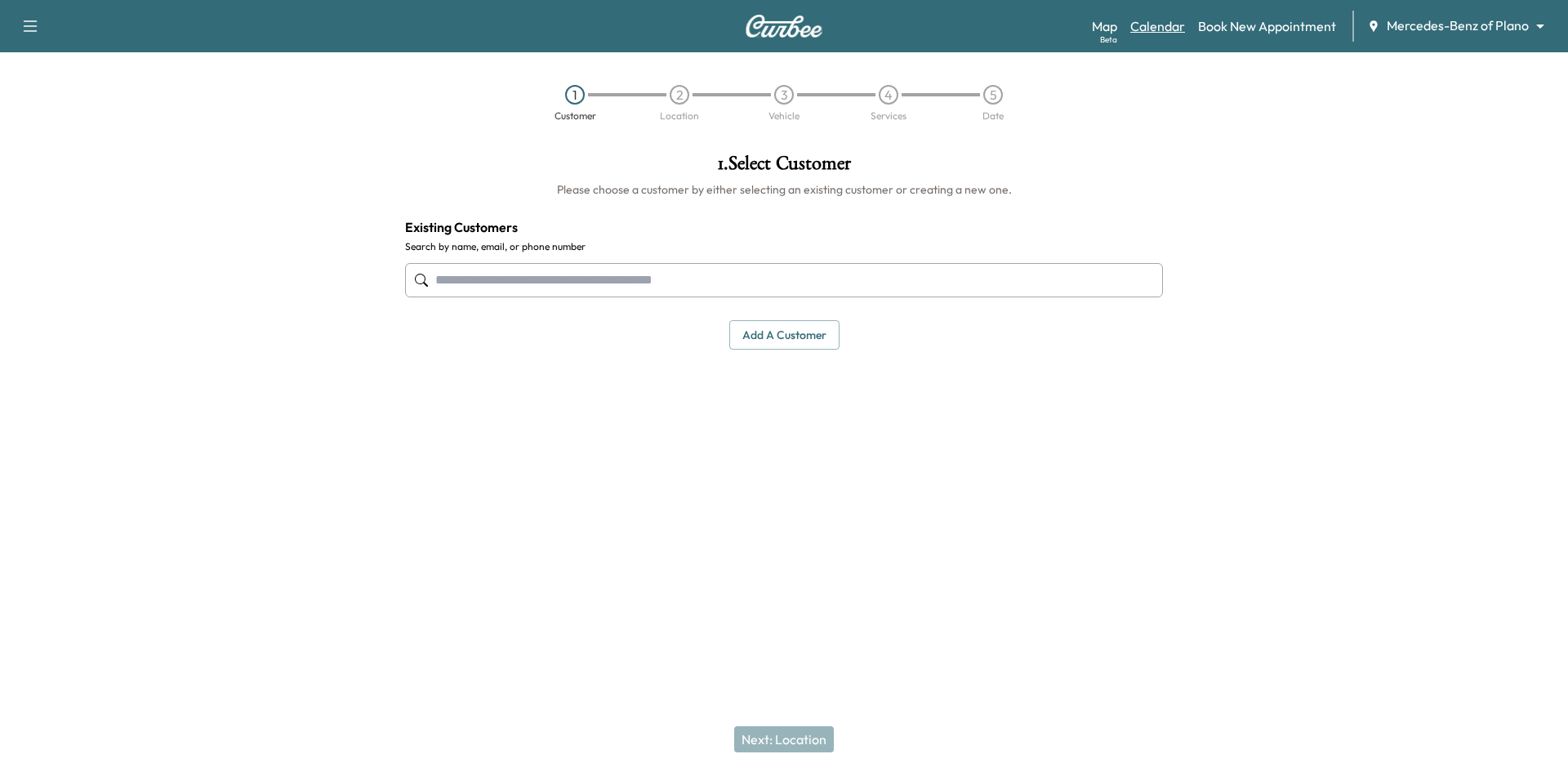
click at [1169, 19] on link "Calendar" at bounding box center [1157, 27] width 54 height 20
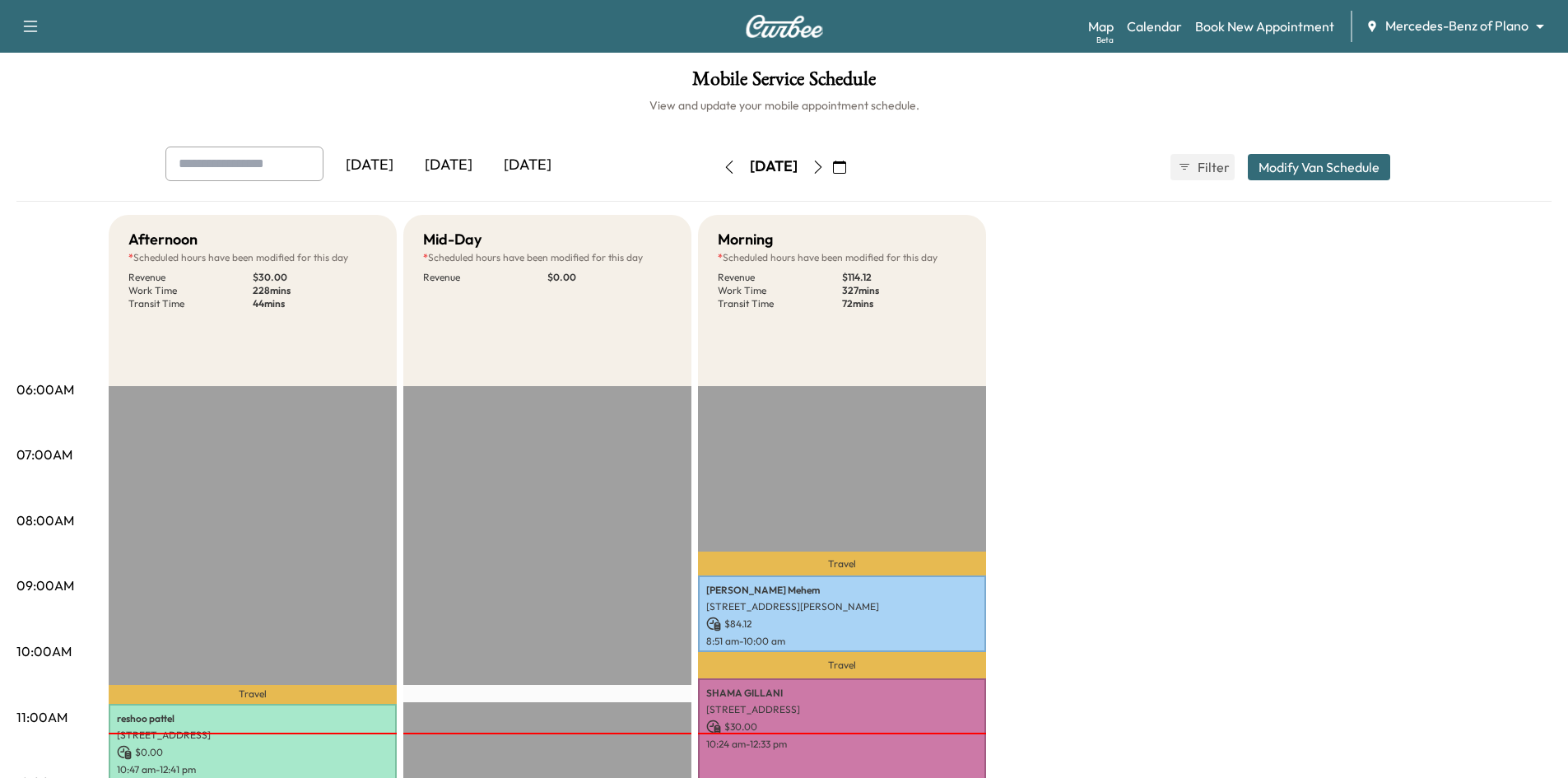
click at [846, 171] on icon "button" at bounding box center [839, 167] width 13 height 13
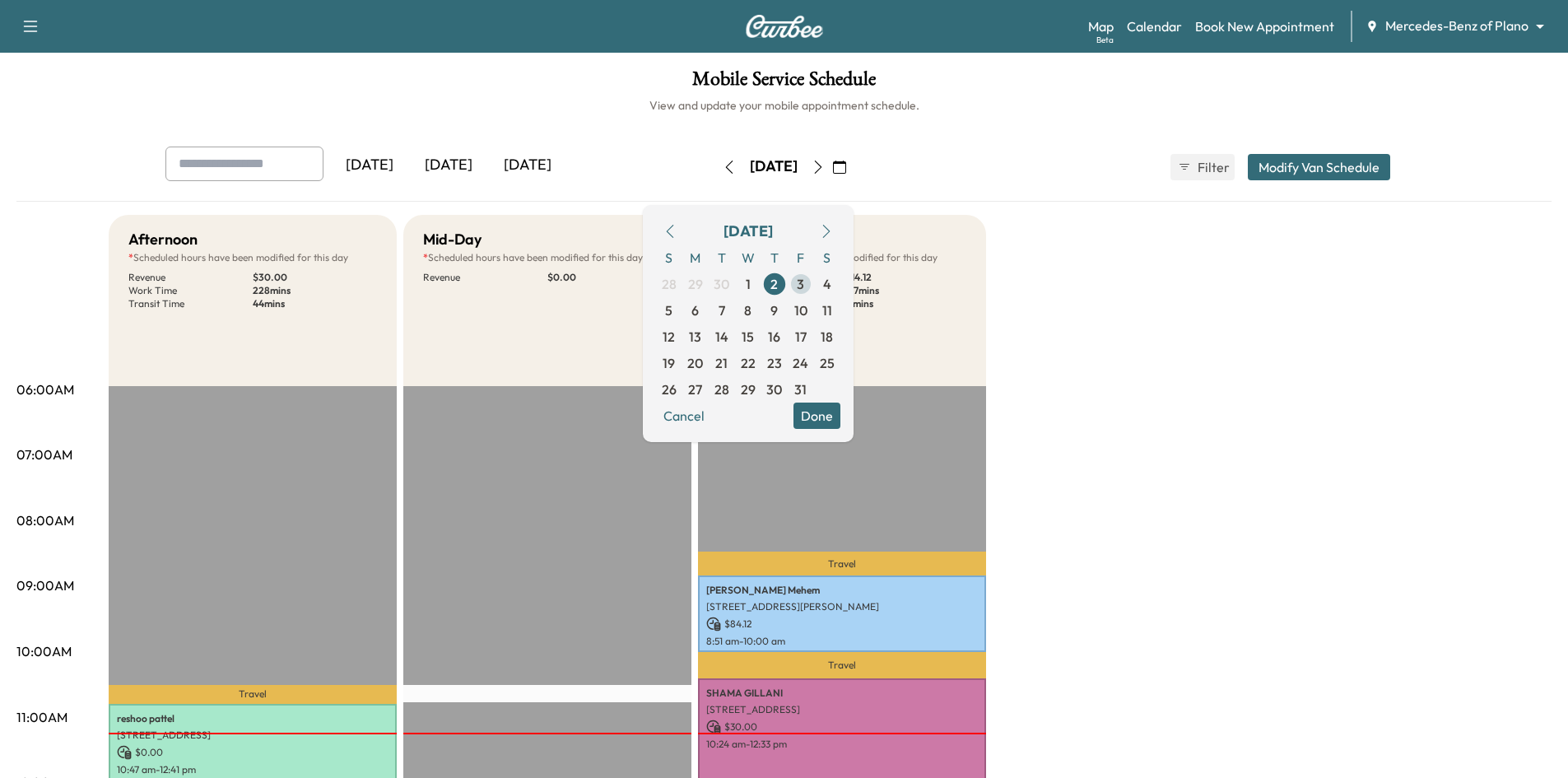
click at [804, 290] on span "3" at bounding box center [800, 284] width 7 height 20
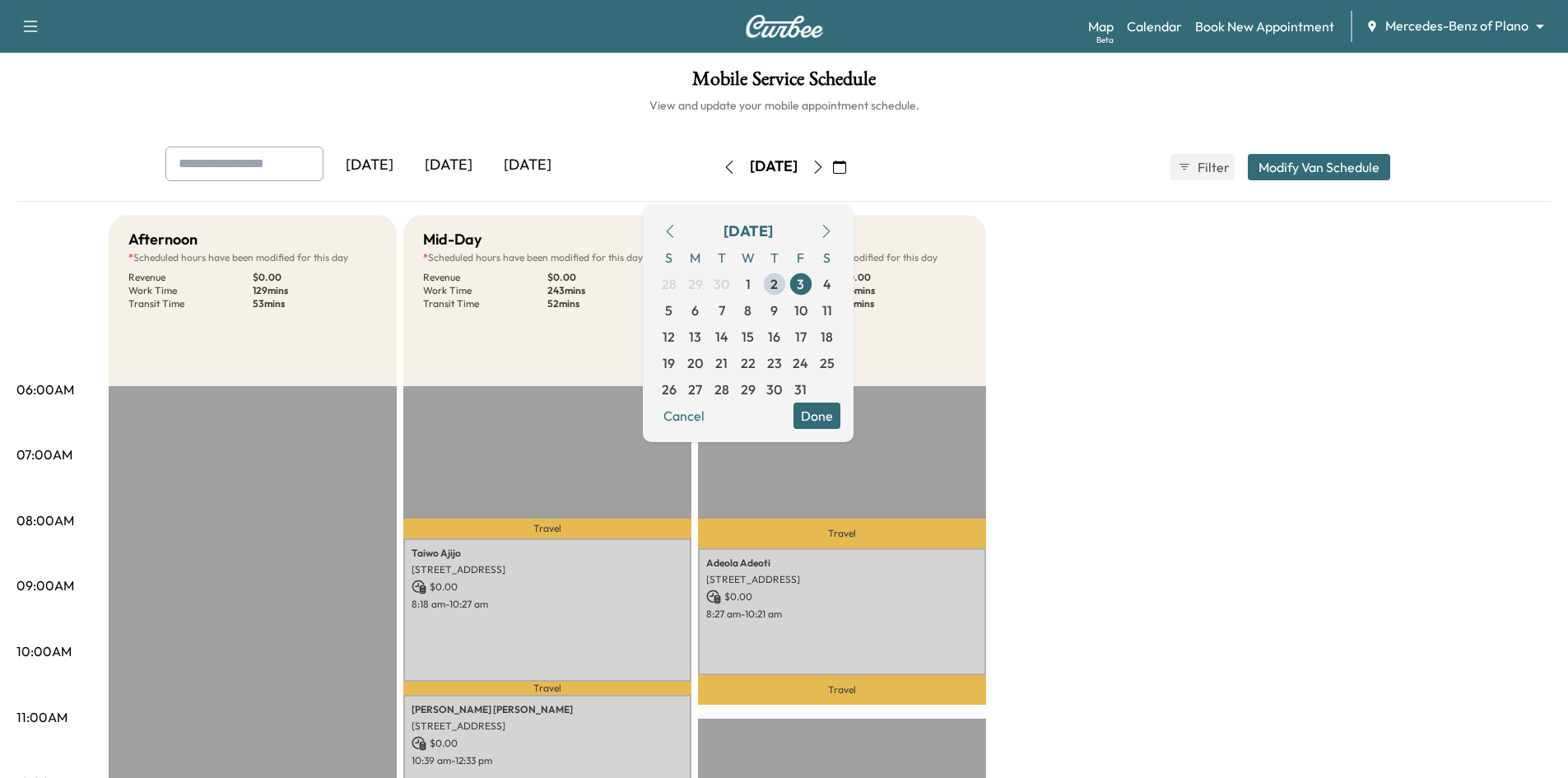
drag, startPoint x: 855, startPoint y: 416, endPoint x: 907, endPoint y: 412, distance: 52.2
click at [840, 420] on button "Done" at bounding box center [816, 415] width 47 height 26
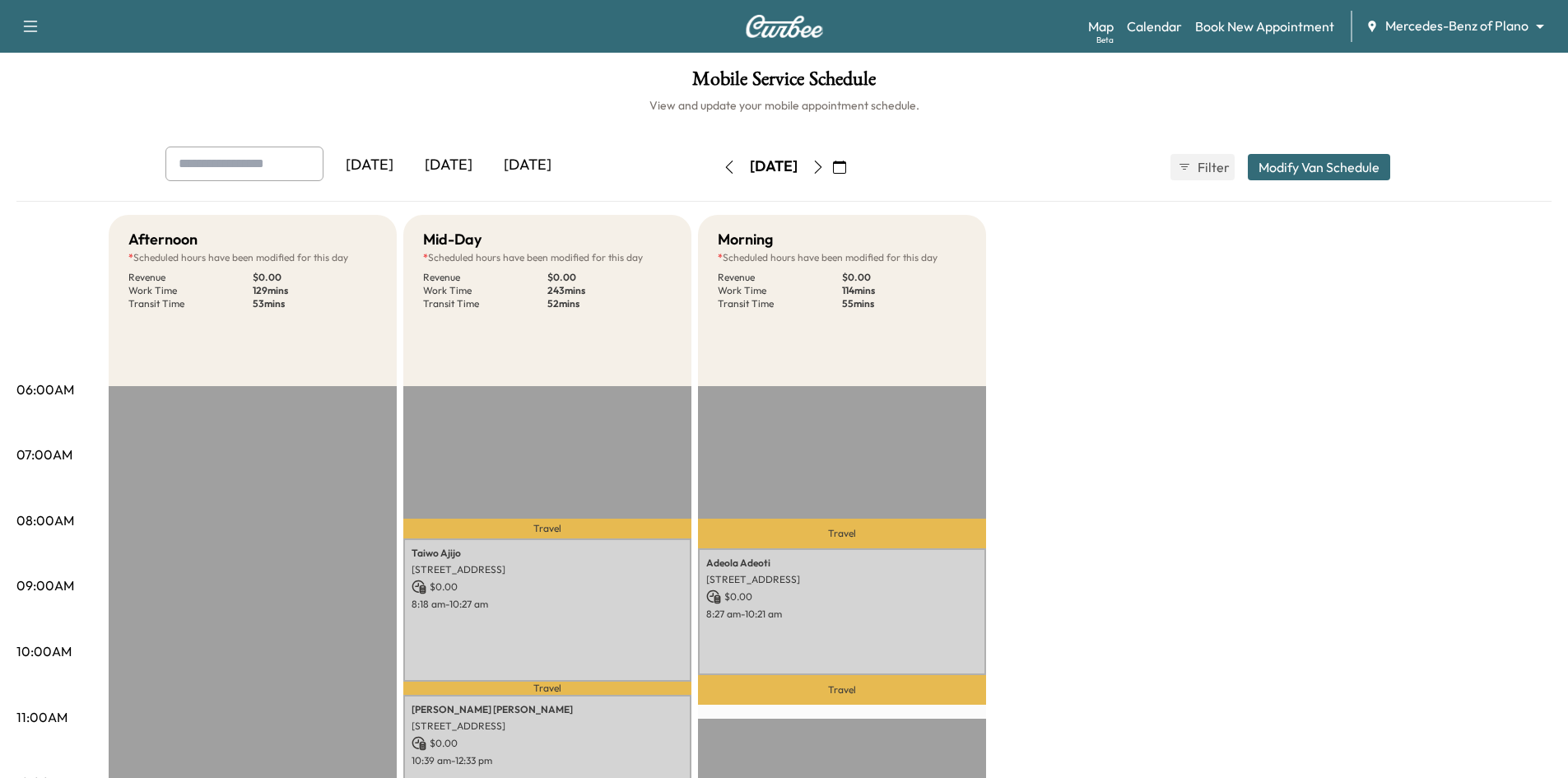
click at [846, 167] on icon "button" at bounding box center [839, 167] width 13 height 13
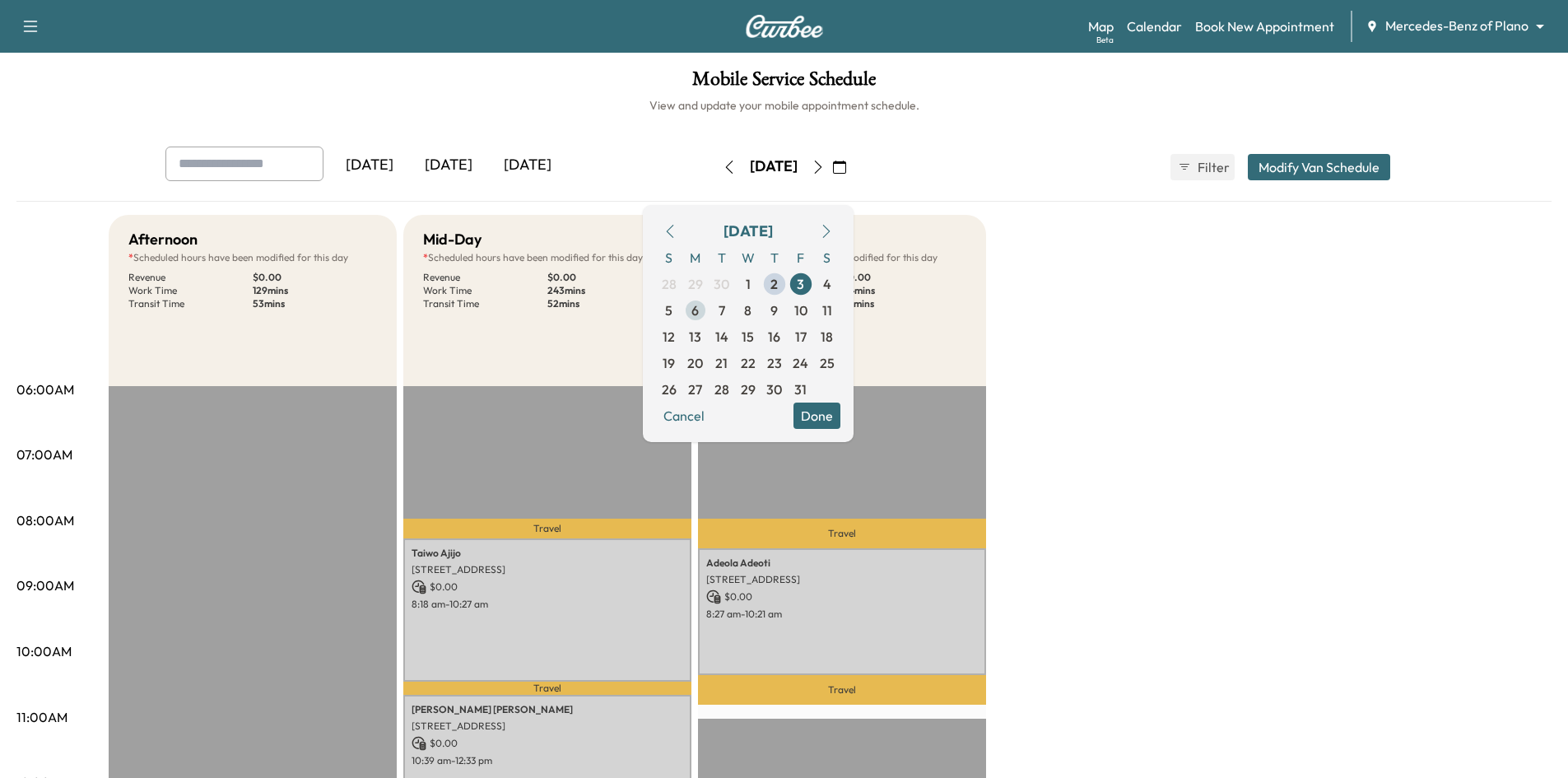
click at [708, 313] on span "6" at bounding box center [695, 310] width 26 height 26
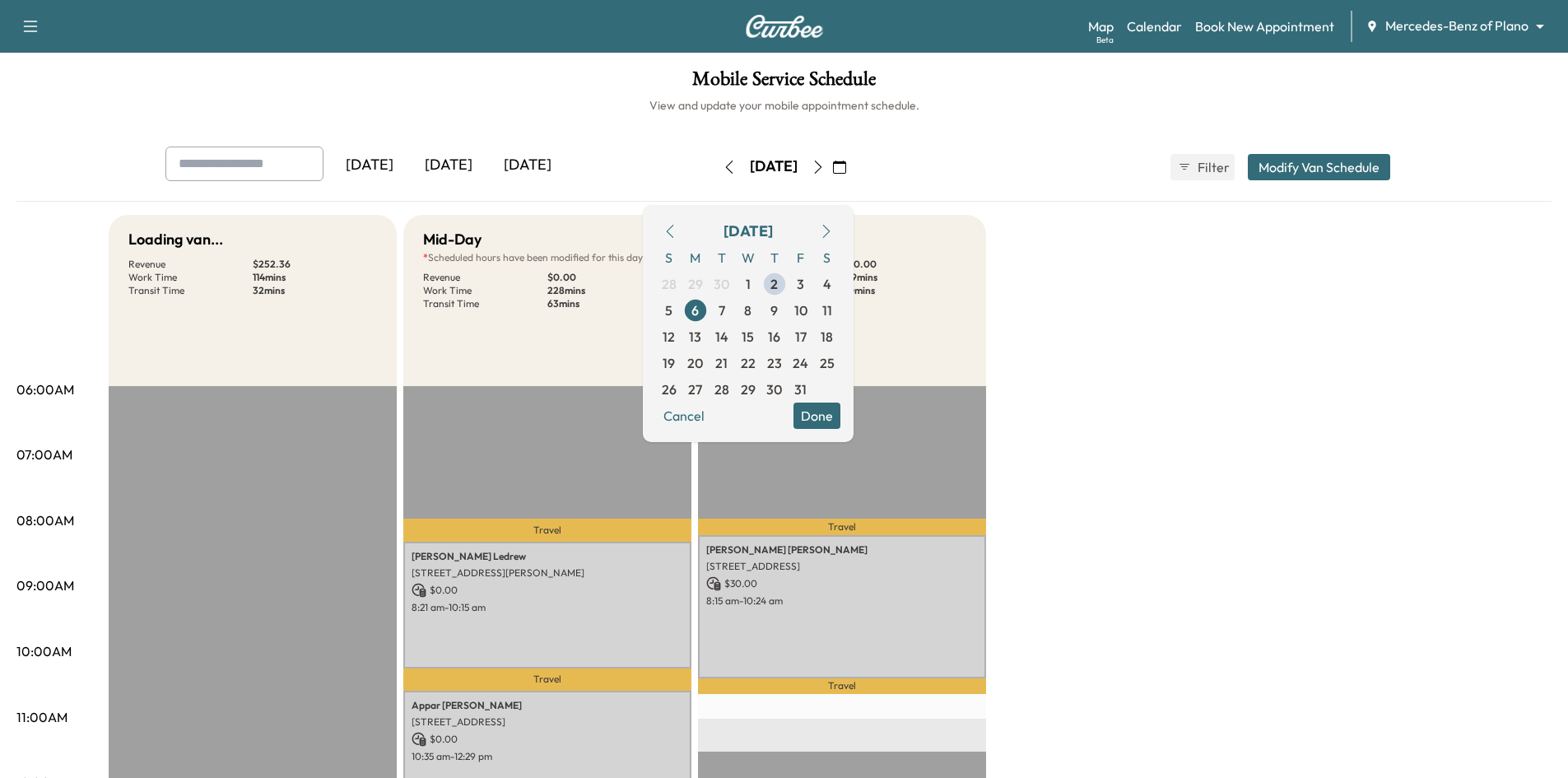
click at [840, 422] on button "Done" at bounding box center [816, 415] width 47 height 26
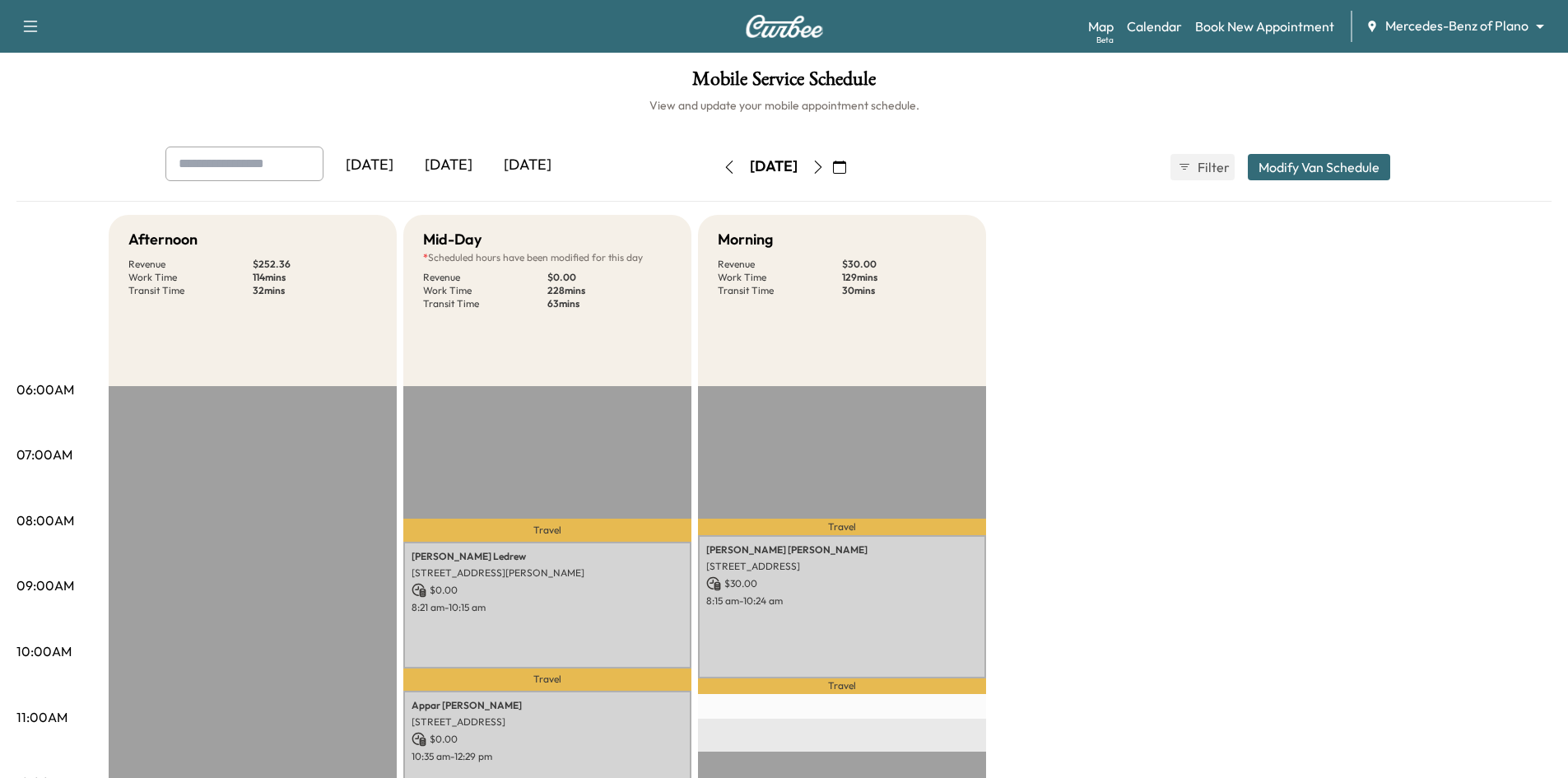
click at [825, 167] on icon "button" at bounding box center [817, 167] width 13 height 13
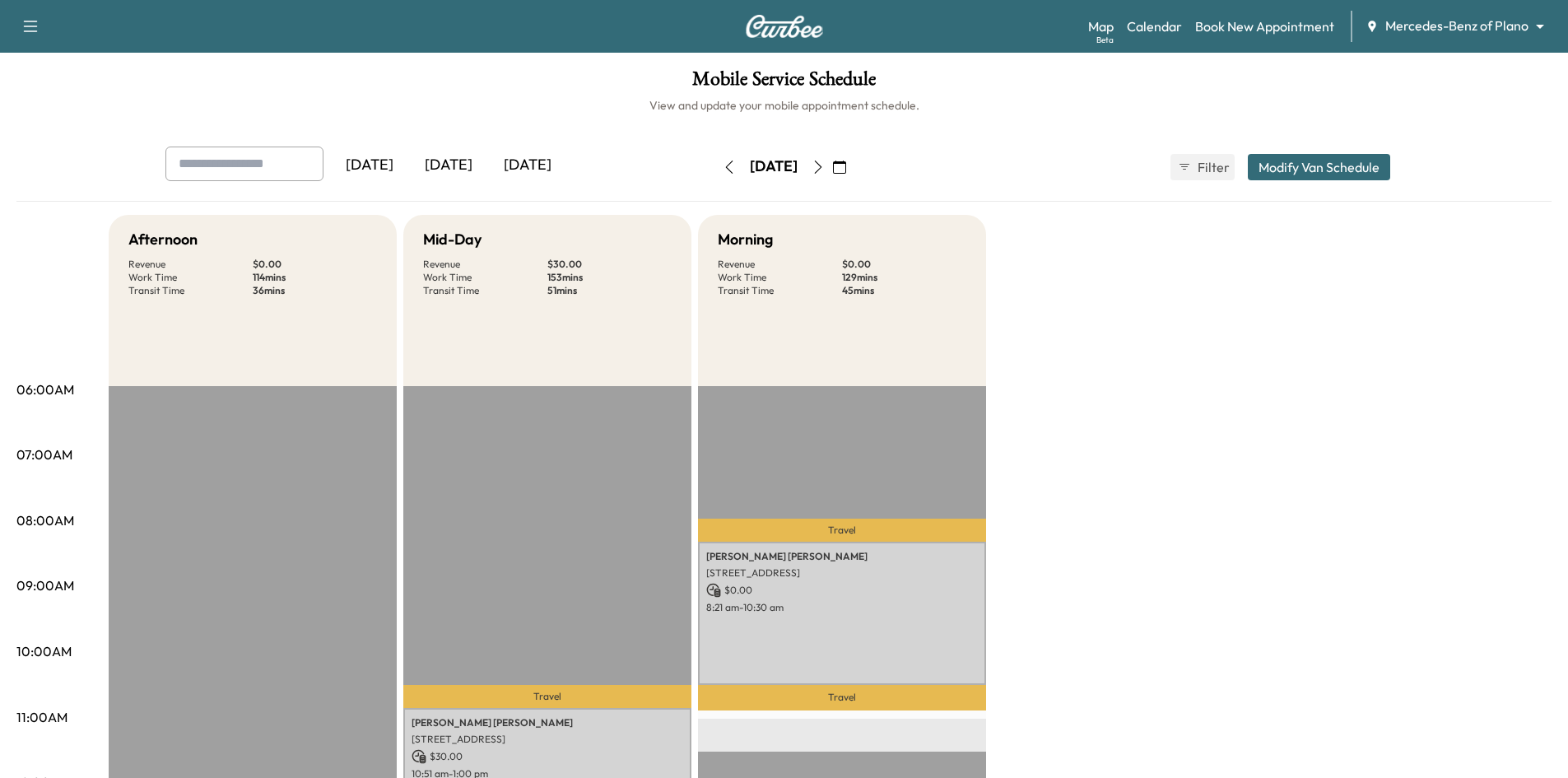
click at [825, 165] on icon "button" at bounding box center [817, 167] width 13 height 13
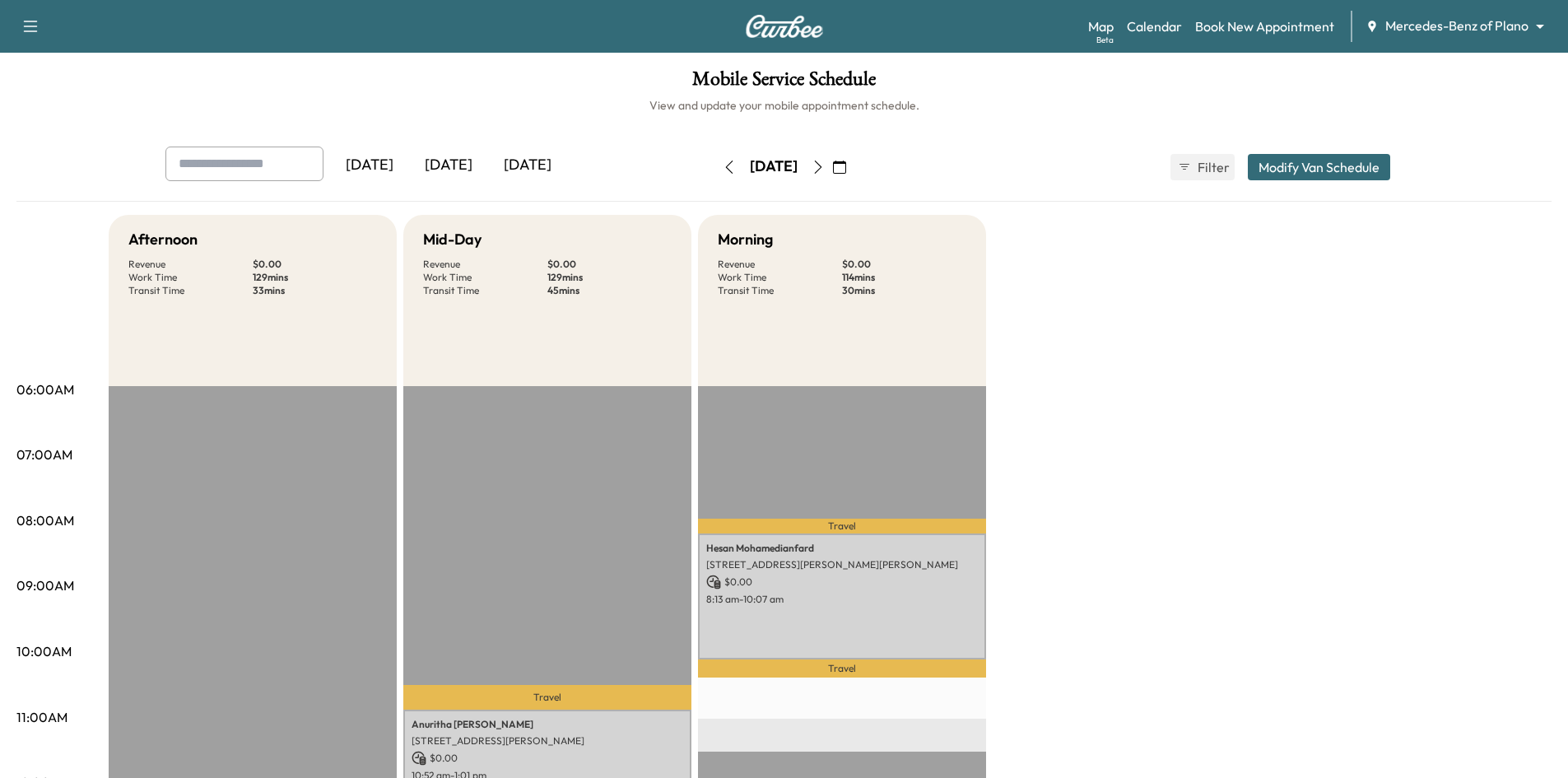
click at [825, 166] on icon "button" at bounding box center [817, 167] width 13 height 13
click at [825, 167] on icon "button" at bounding box center [817, 167] width 13 height 13
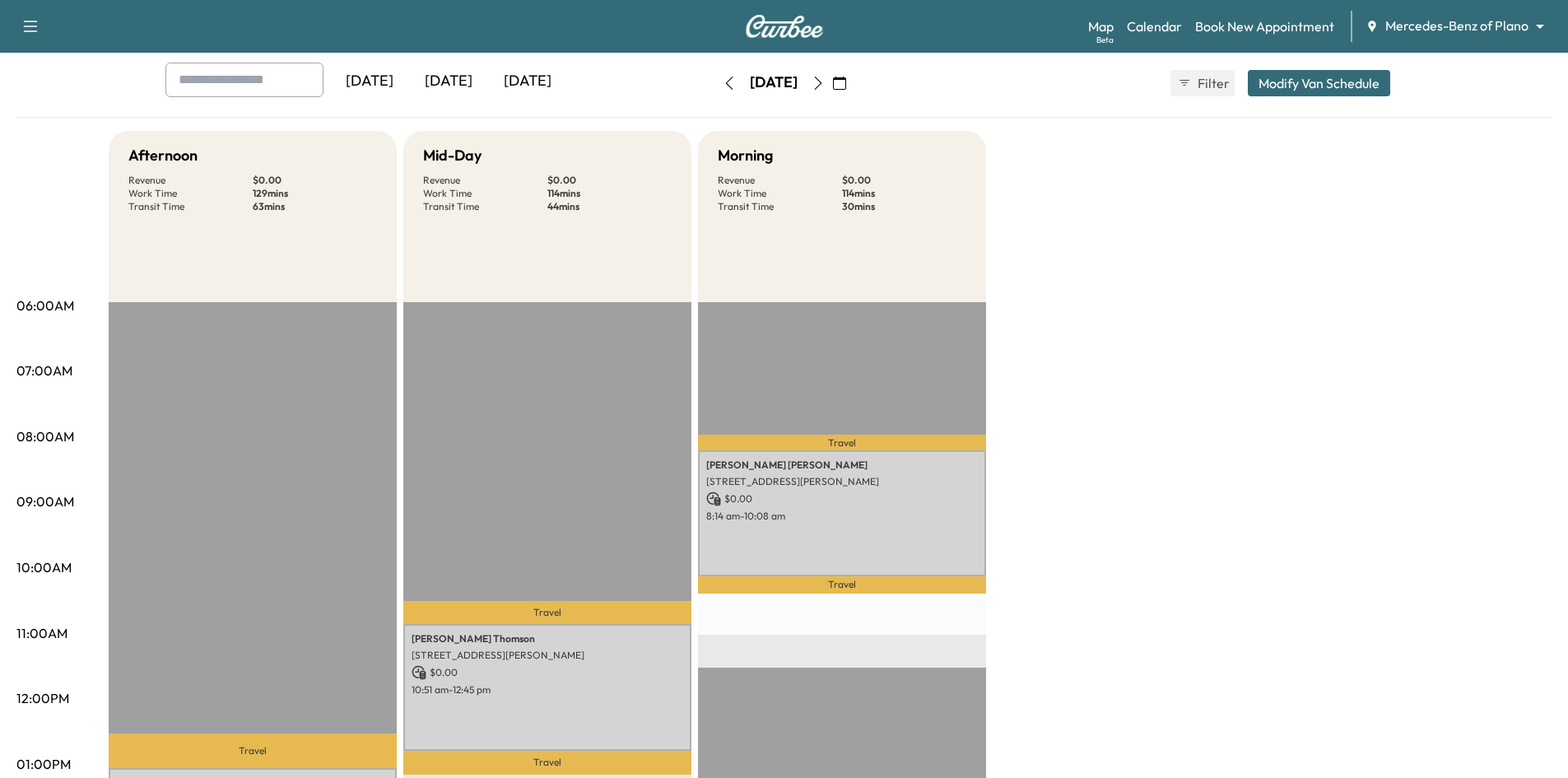
scroll to position [329, 0]
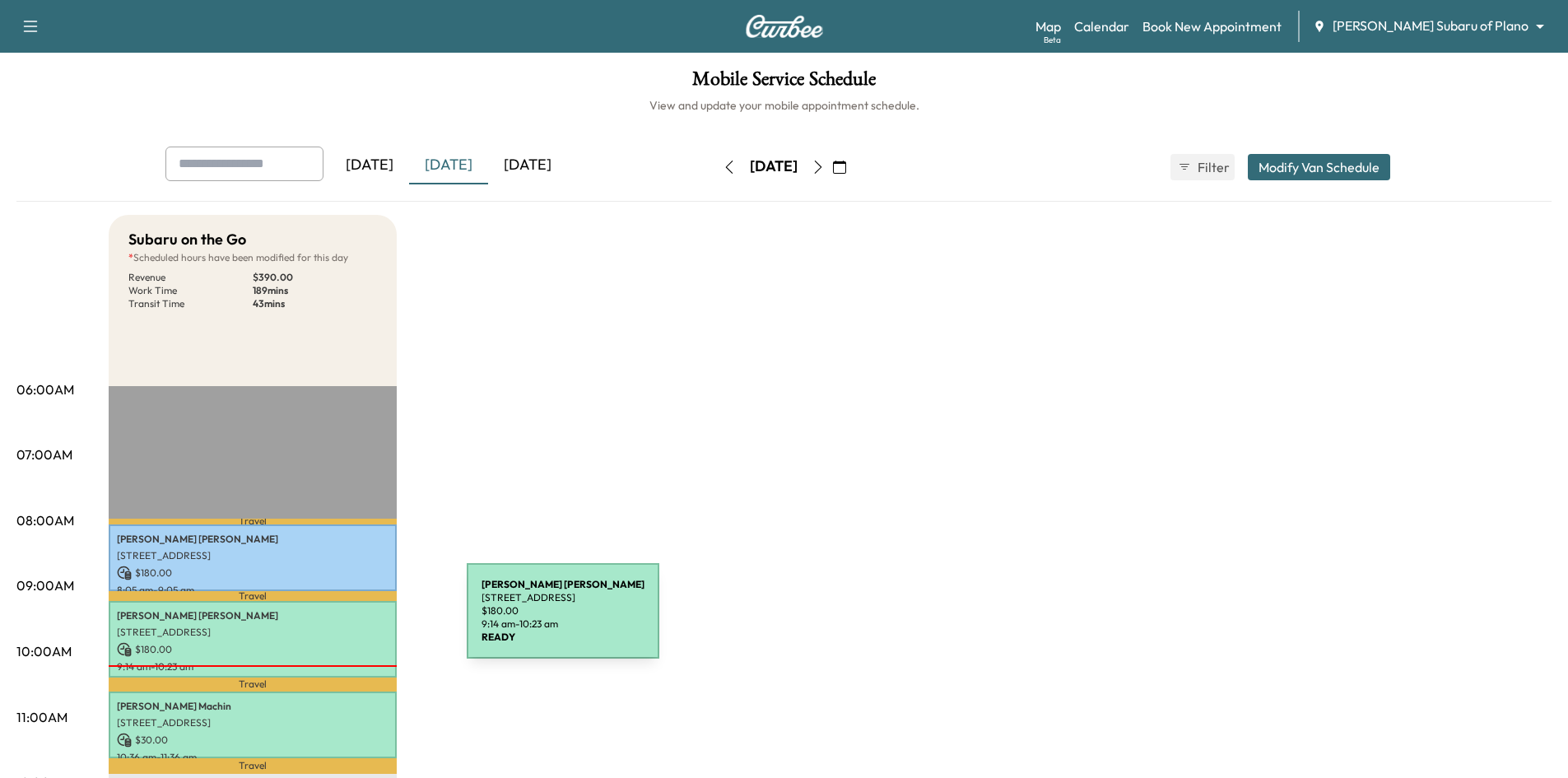
click at [343, 620] on div "[PERSON_NAME] [STREET_ADDRESS] $ 180.00 9:14 am - 10:23 am" at bounding box center [252, 638] width 288 height 77
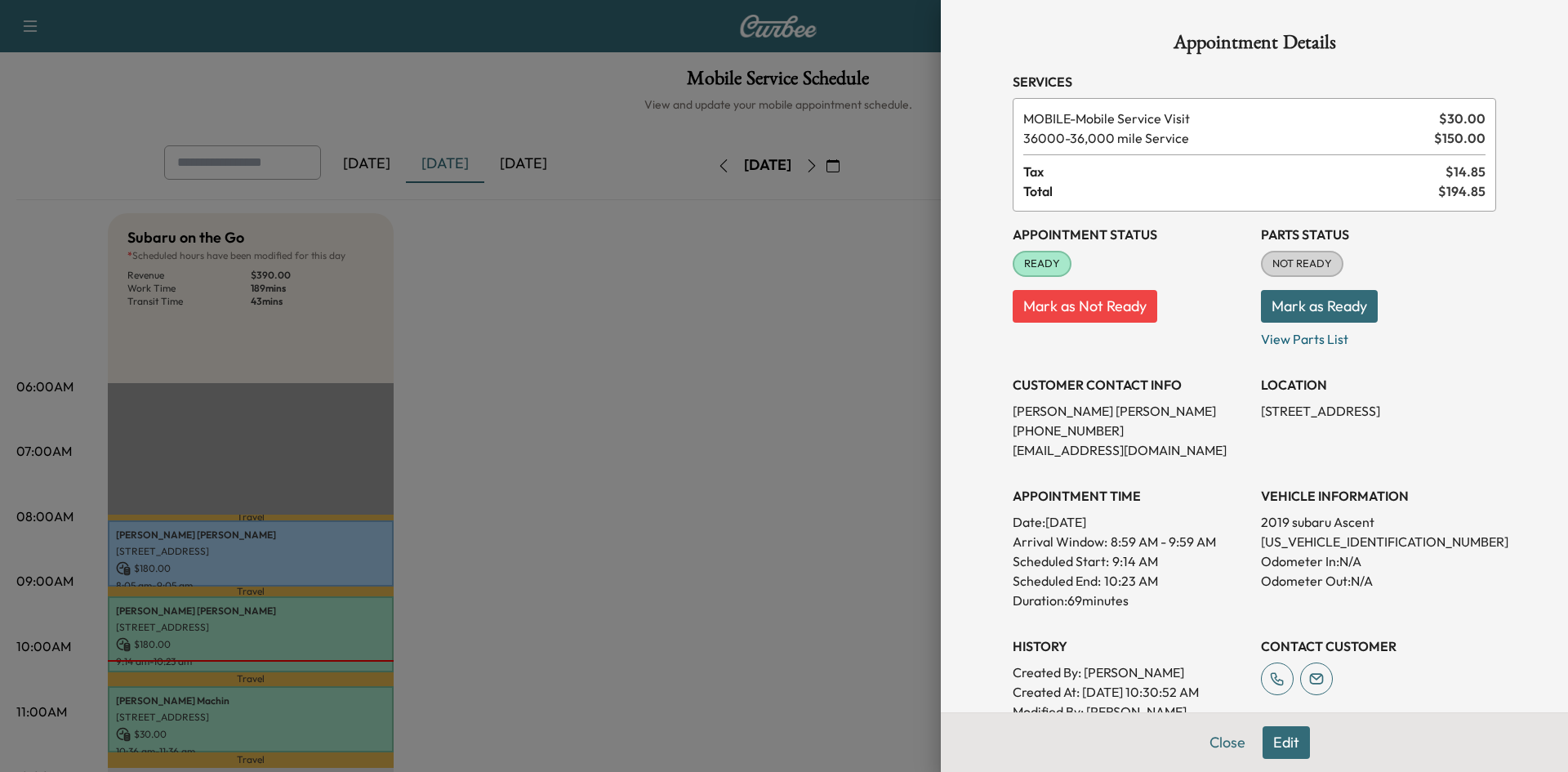
drag, startPoint x: 361, startPoint y: 436, endPoint x: 266, endPoint y: 287, distance: 176.7
click at [361, 431] on div at bounding box center [784, 386] width 1568 height 772
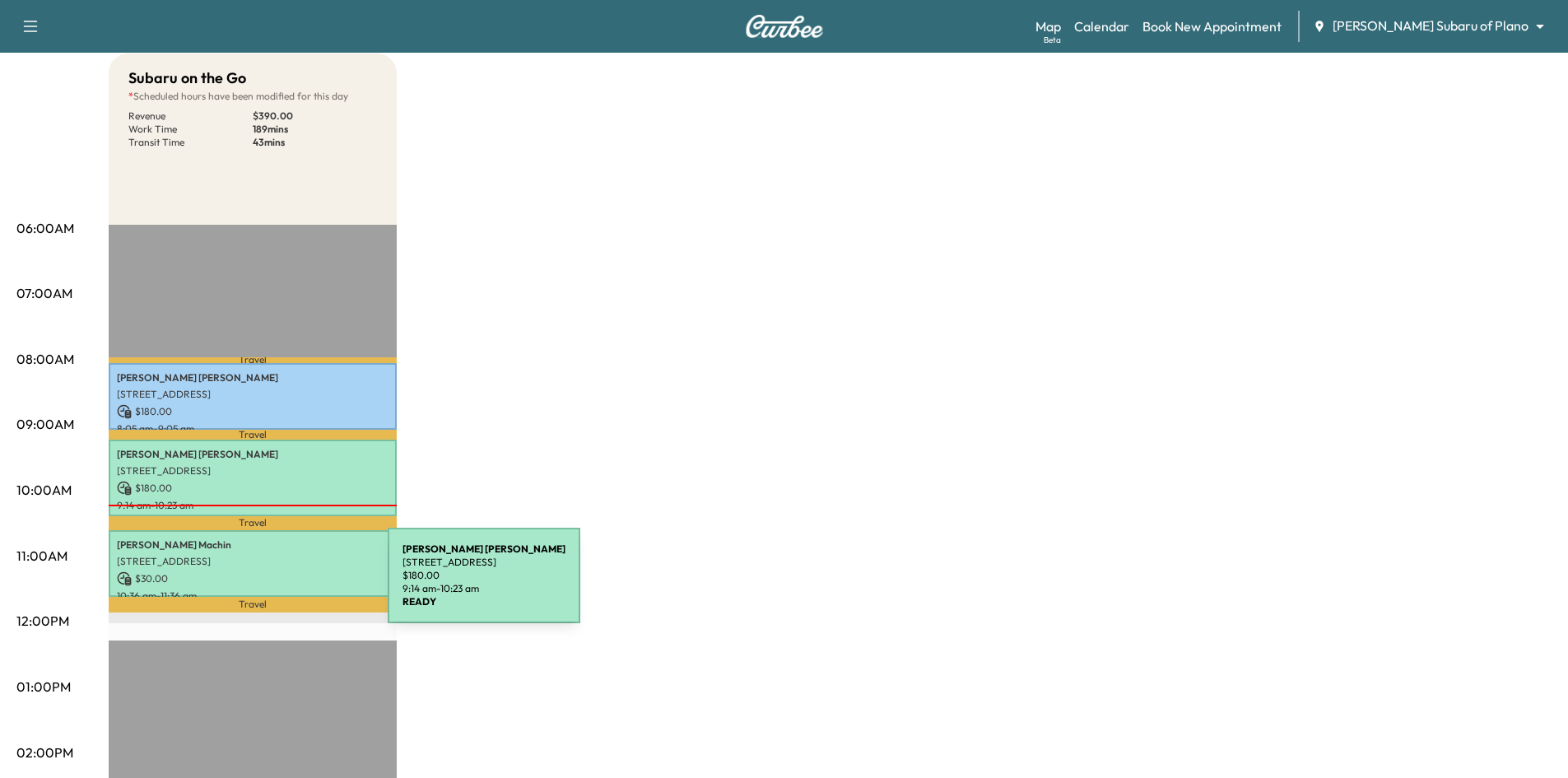
scroll to position [165, 0]
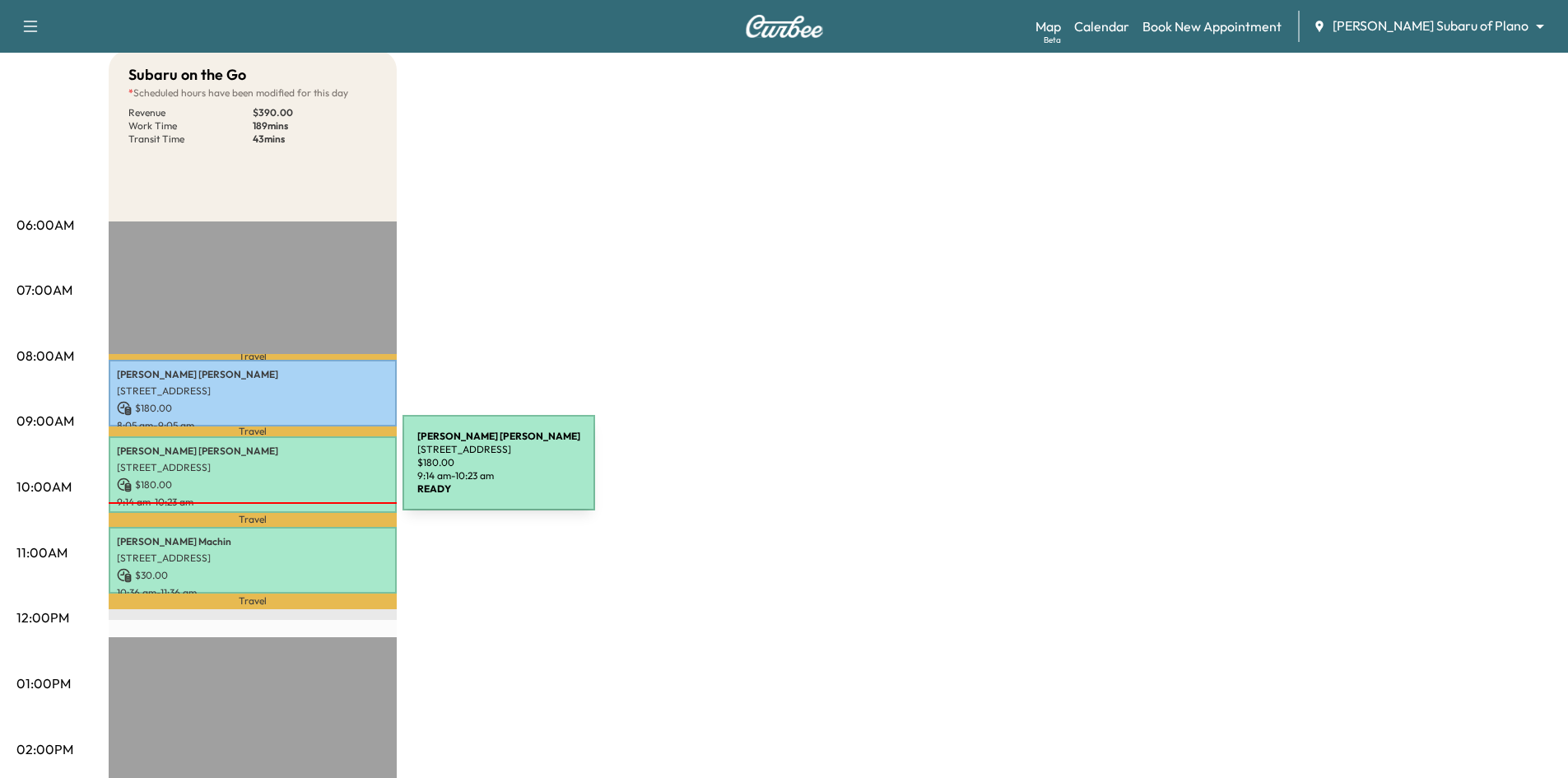
click at [279, 473] on div "Patrick Mcginnis 4219 N CAPISTRANO DR, DALLAS, TX 75287, USA $ 180.00 9:14 am -…" at bounding box center [252, 474] width 288 height 77
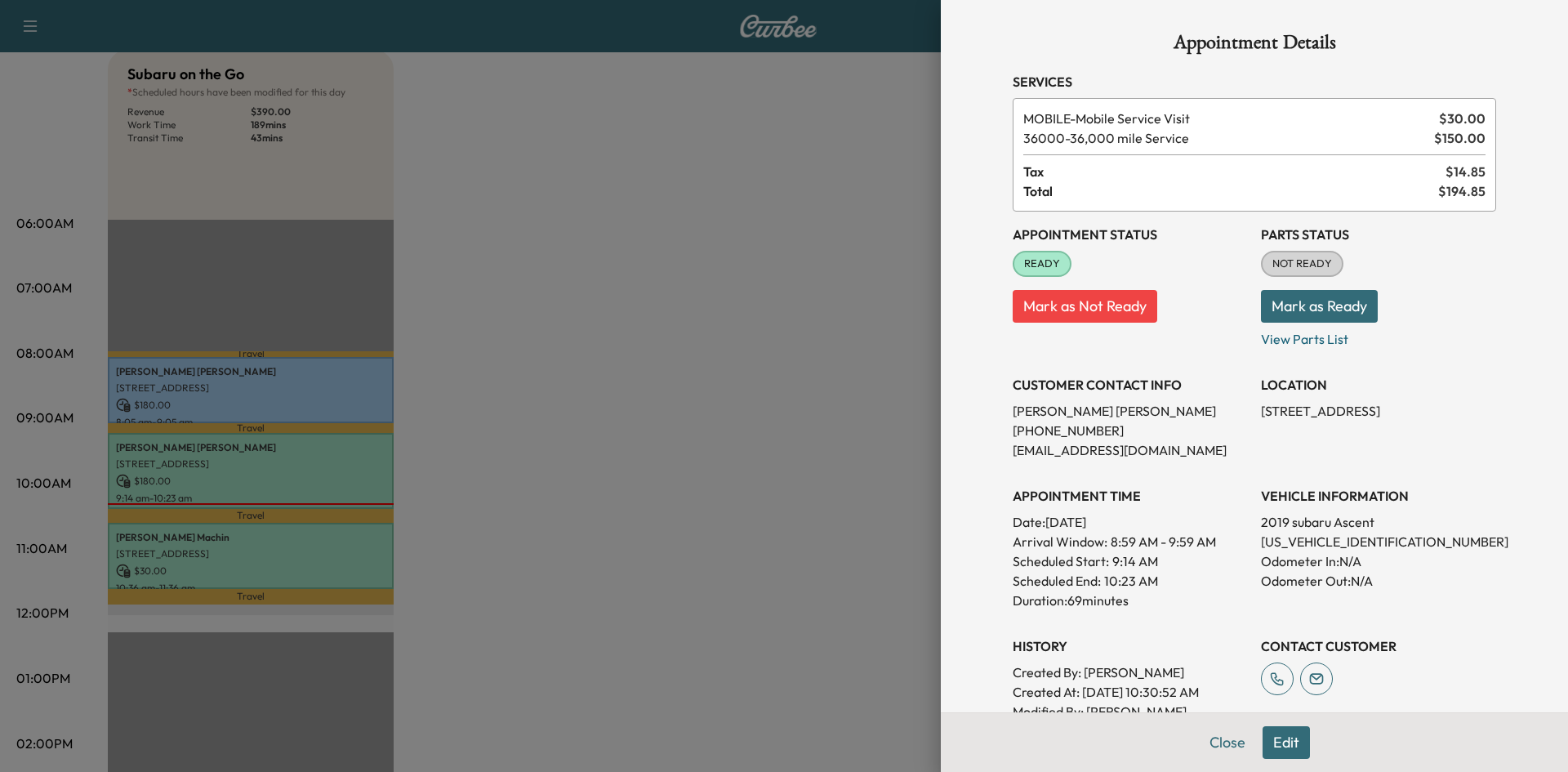
click at [733, 364] on div at bounding box center [784, 386] width 1568 height 772
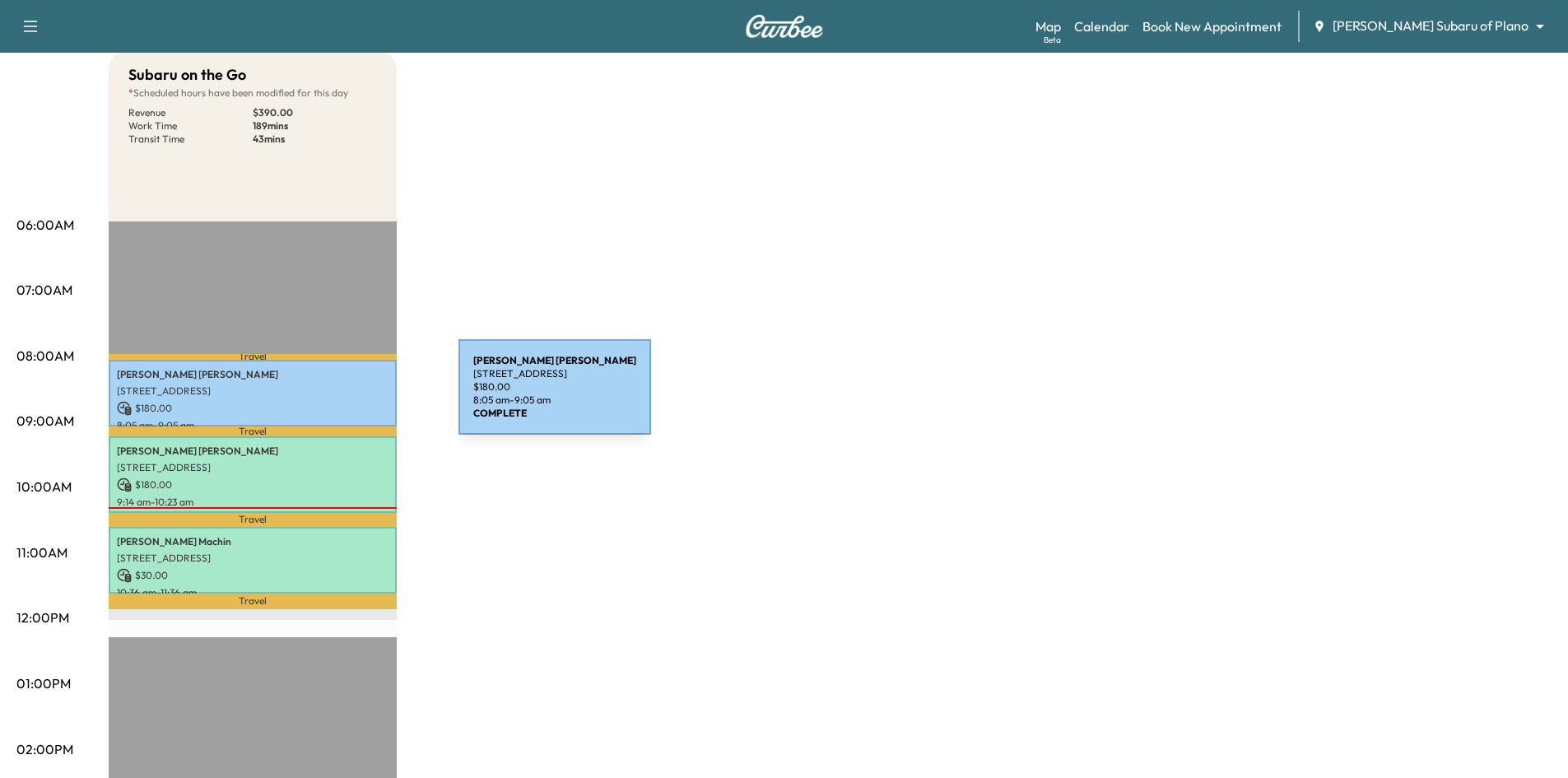
click at [335, 397] on div "Gentry Denney 2400 Dallas Pkwy, Plano, TX 75093, USA $ 180.00 8:05 am - 9:05 am" at bounding box center [252, 393] width 288 height 67
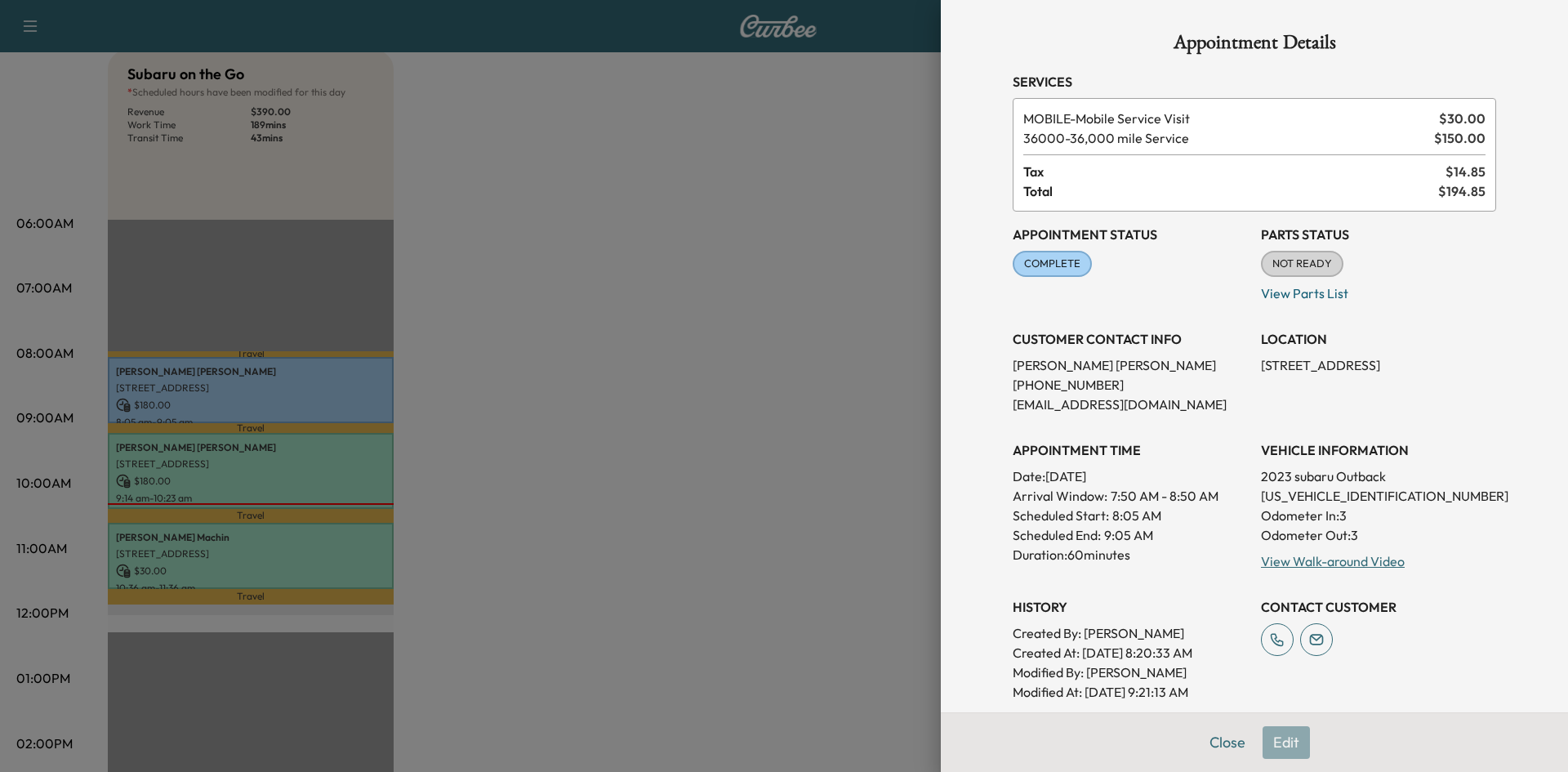
drag, startPoint x: 495, startPoint y: 389, endPoint x: 330, endPoint y: 502, distance: 200.0
click at [492, 395] on div at bounding box center [784, 386] width 1568 height 772
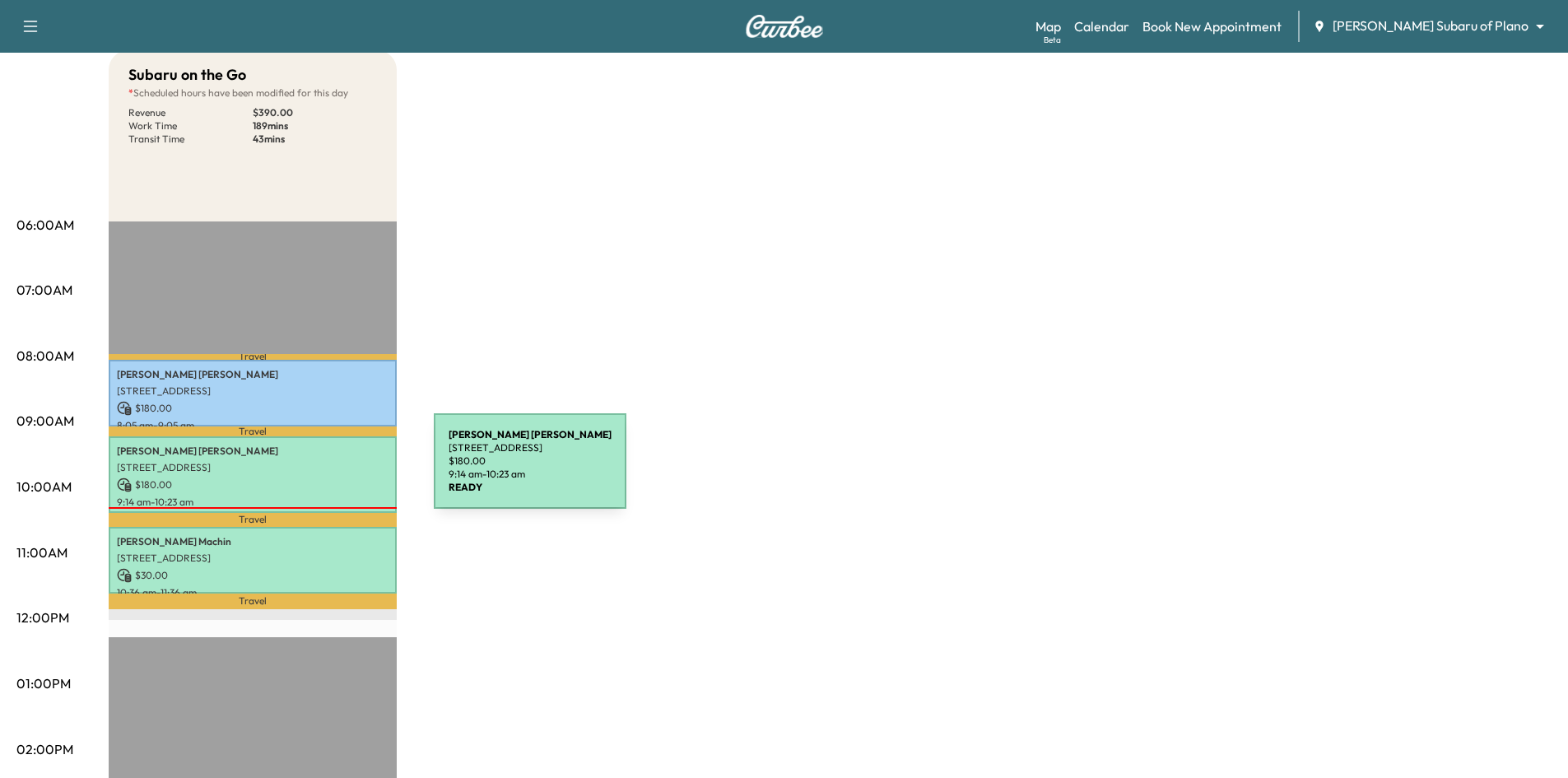
click at [310, 471] on p "4219 N CAPISTRANO DR, DALLAS, TX 75287, USA" at bounding box center [252, 467] width 271 height 13
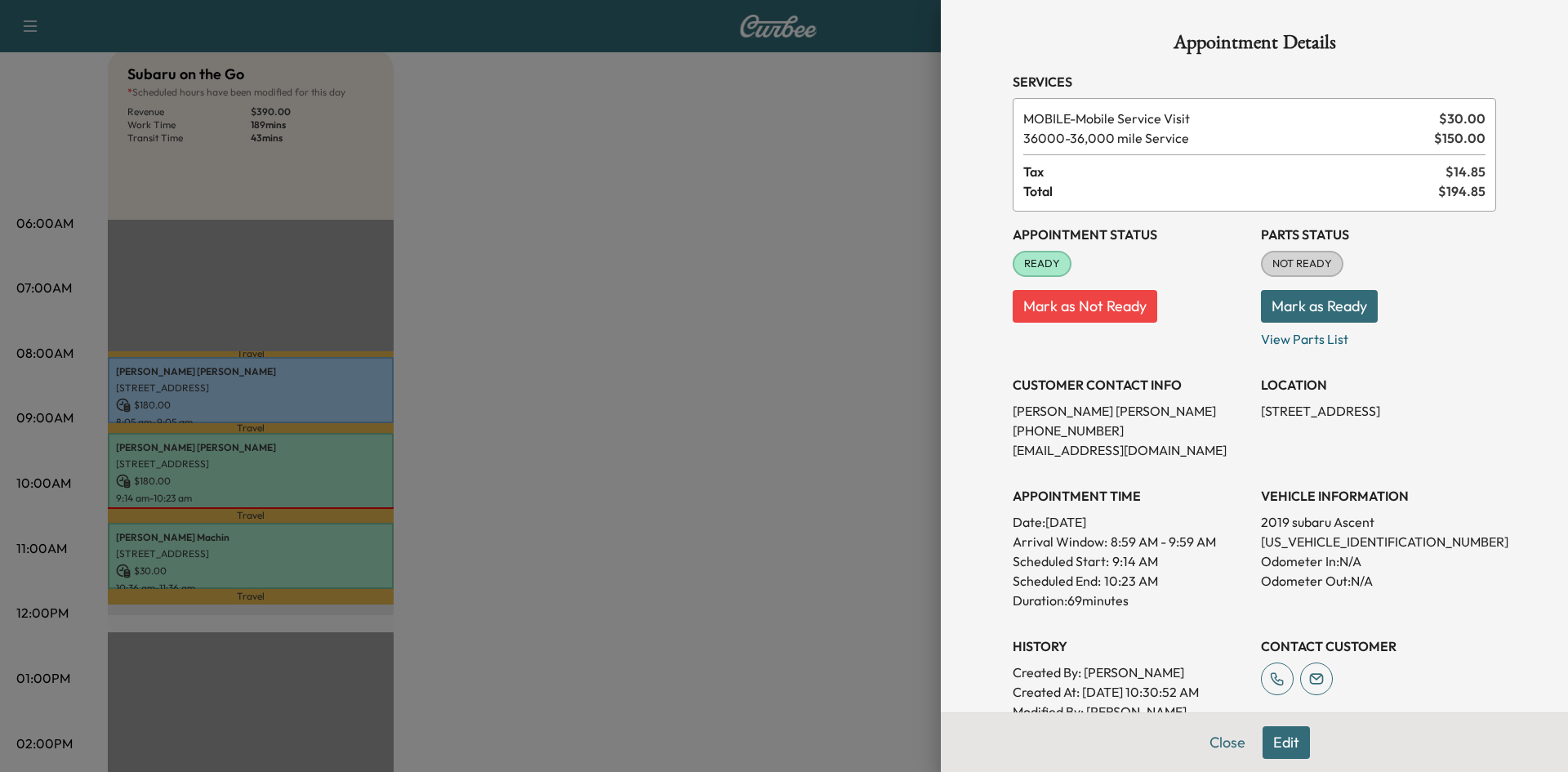
click at [600, 346] on div at bounding box center [784, 386] width 1568 height 772
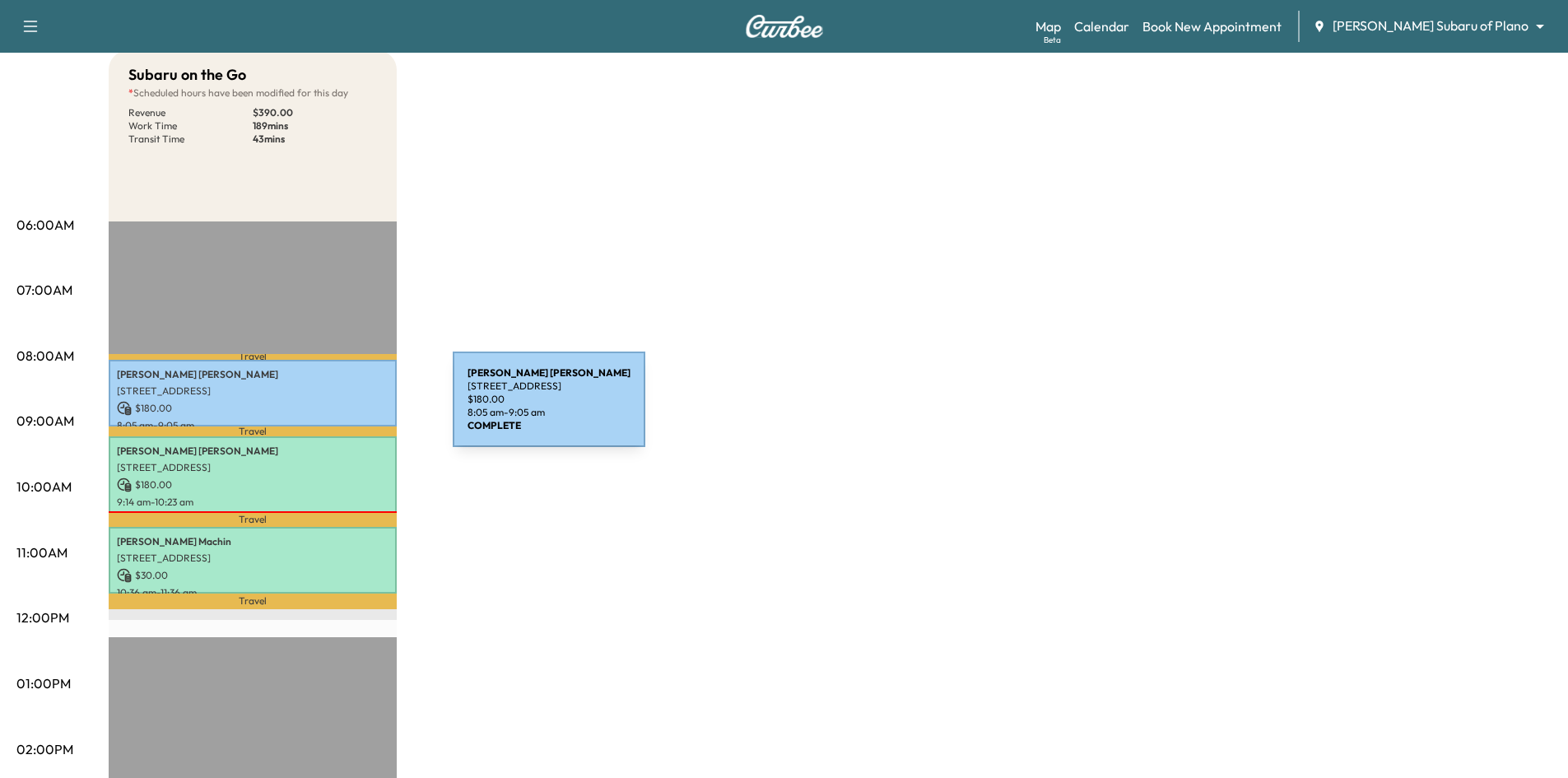
click at [313, 393] on p "2400 Dallas Pkwy, Plano, TX 75093, USA" at bounding box center [252, 390] width 271 height 13
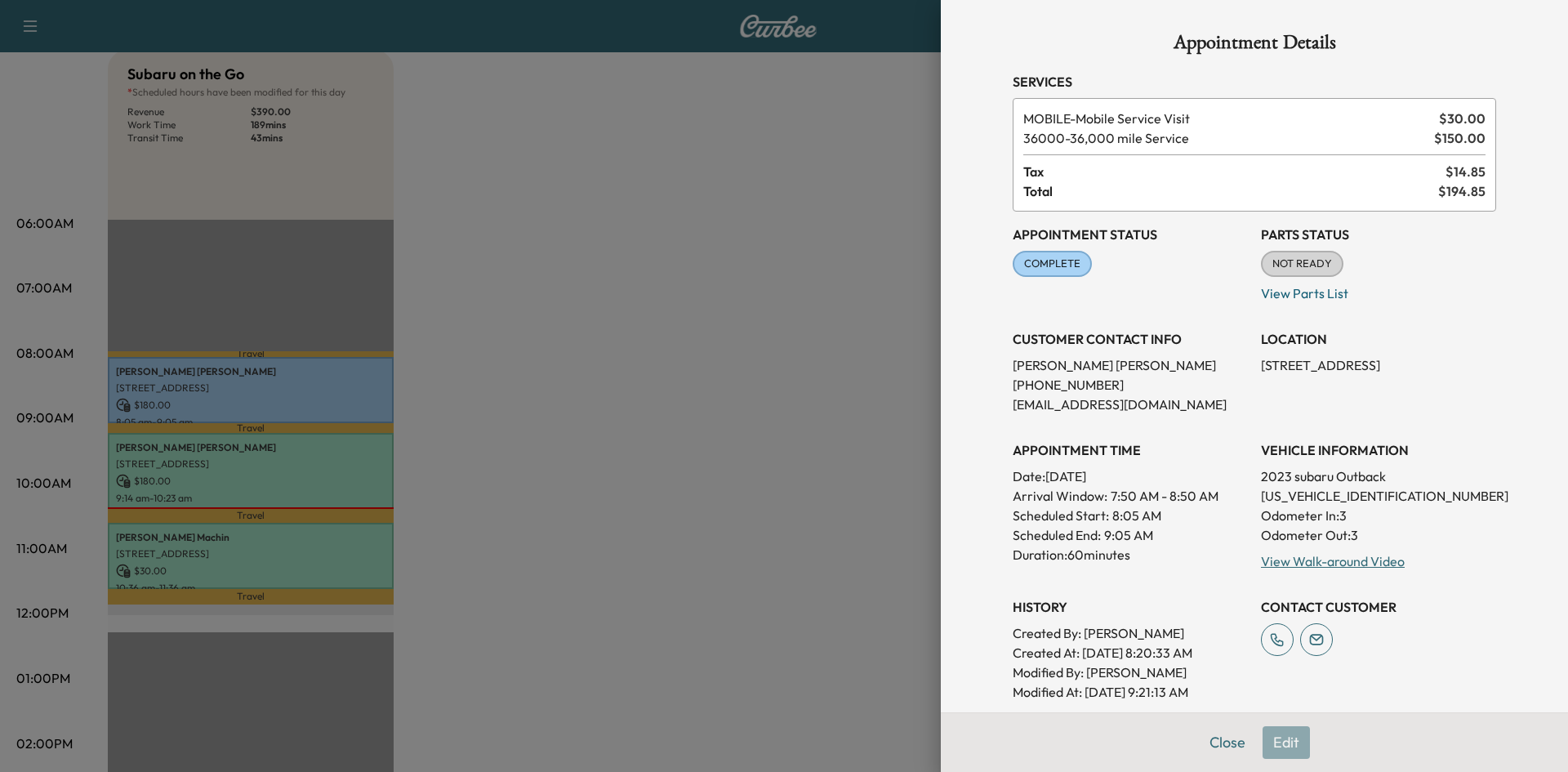
drag, startPoint x: 312, startPoint y: 479, endPoint x: 322, endPoint y: 479, distance: 10.0
click at [320, 479] on div at bounding box center [784, 386] width 1568 height 772
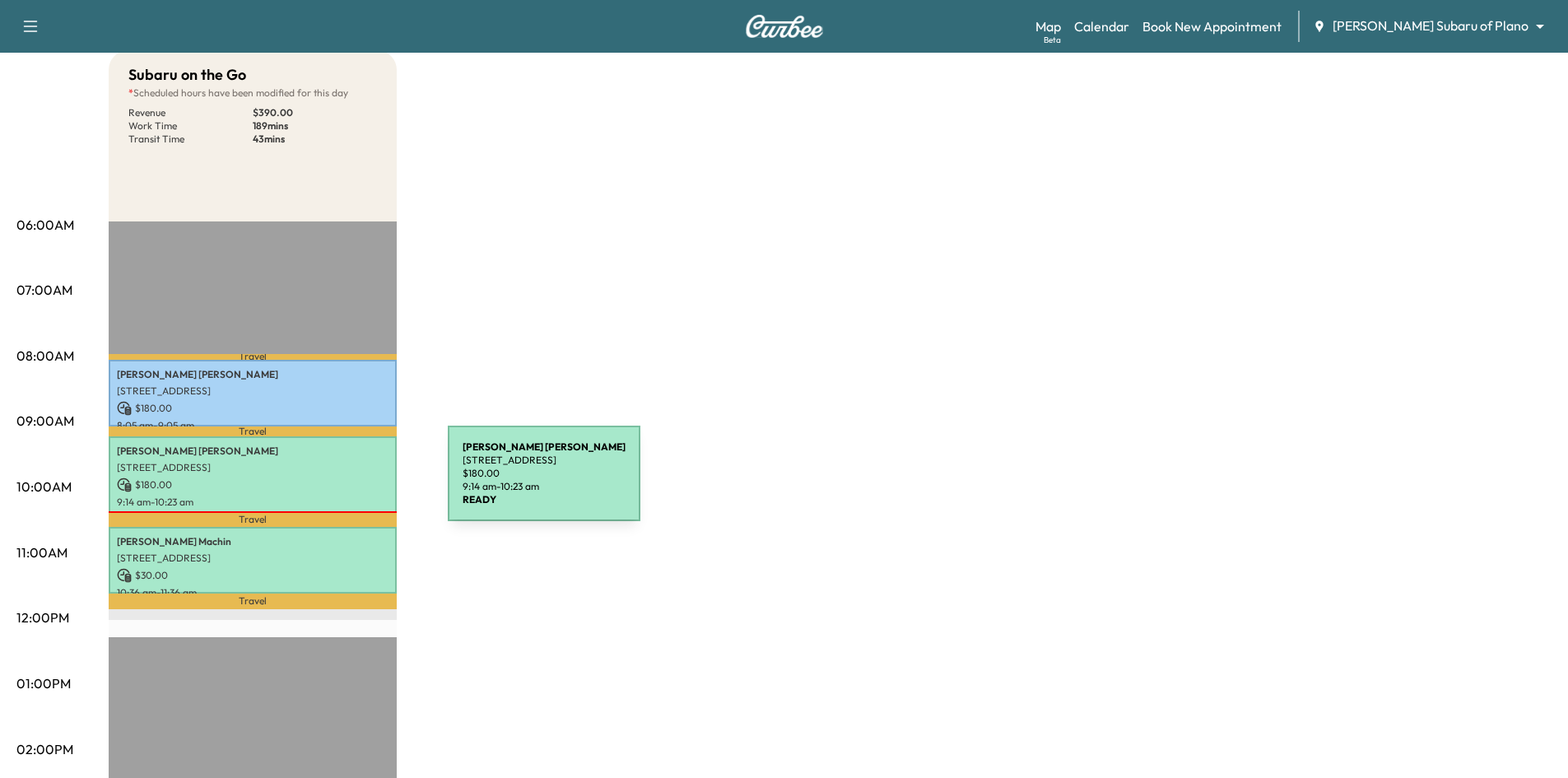
click at [326, 485] on p "$ 180.00" at bounding box center [252, 485] width 271 height 15
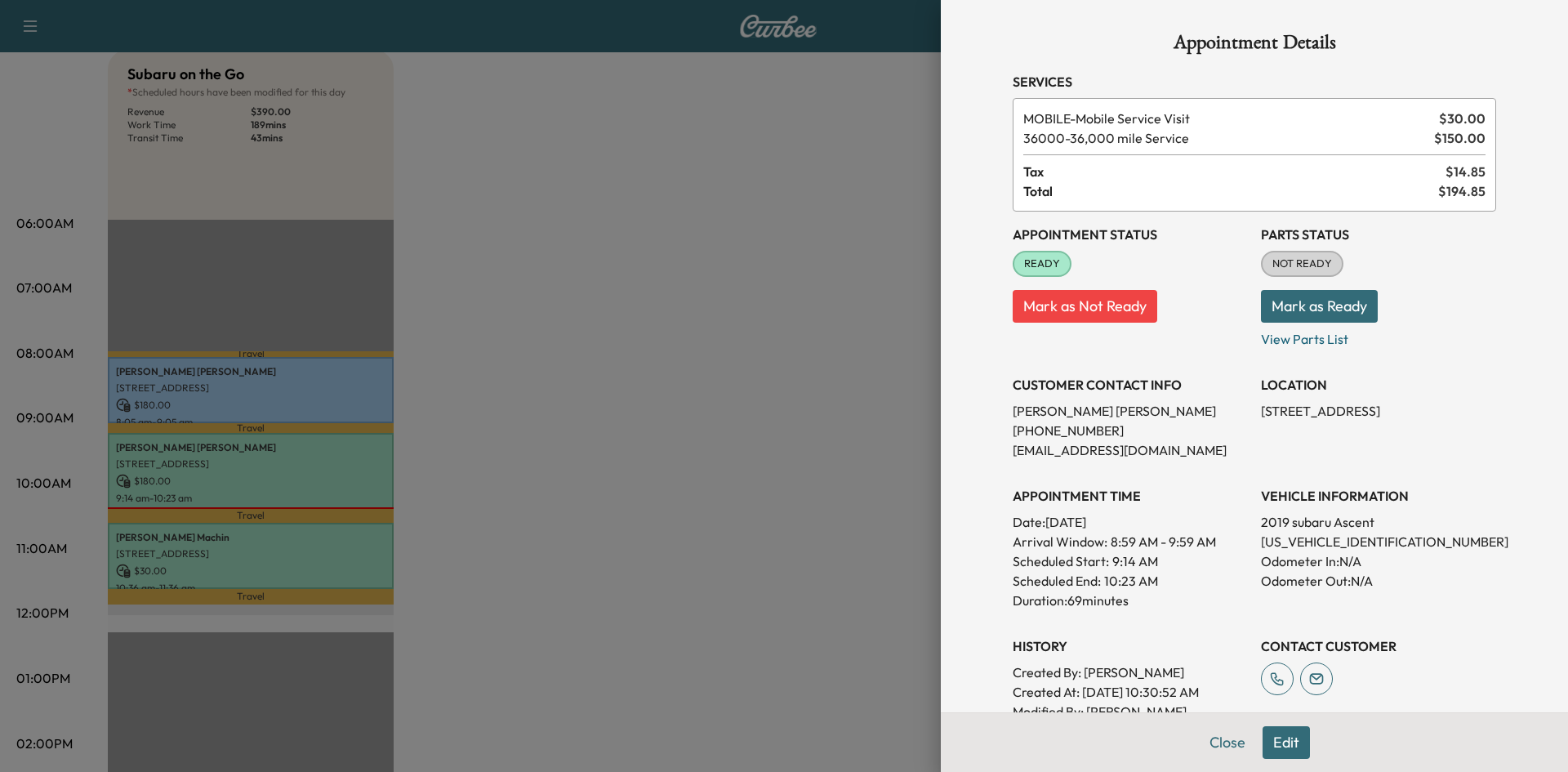
click at [750, 297] on div at bounding box center [784, 386] width 1568 height 772
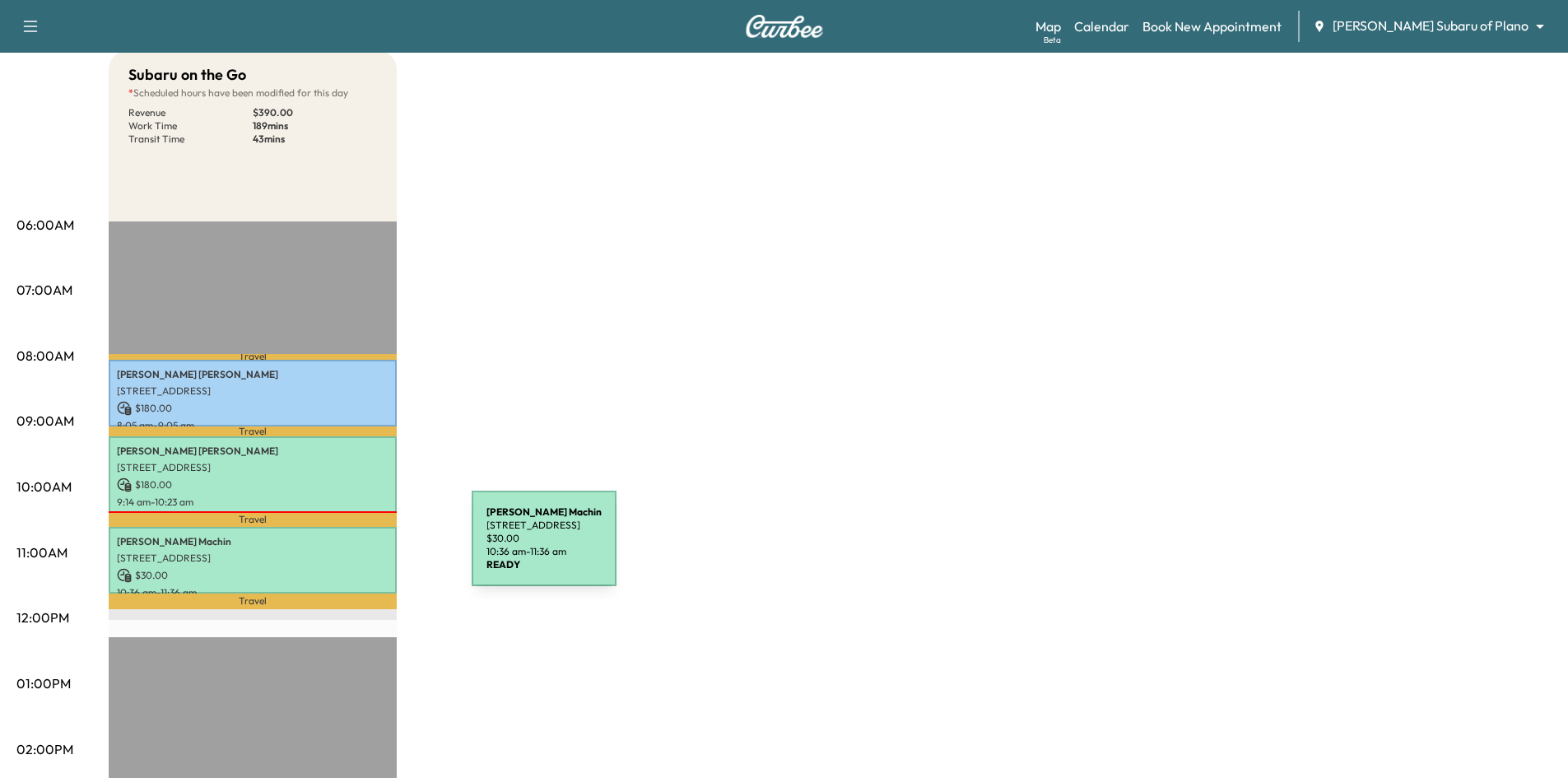
click at [348, 552] on p "6042 Breakpoint Trail, Dallas, TX 75252, USA" at bounding box center [252, 558] width 271 height 13
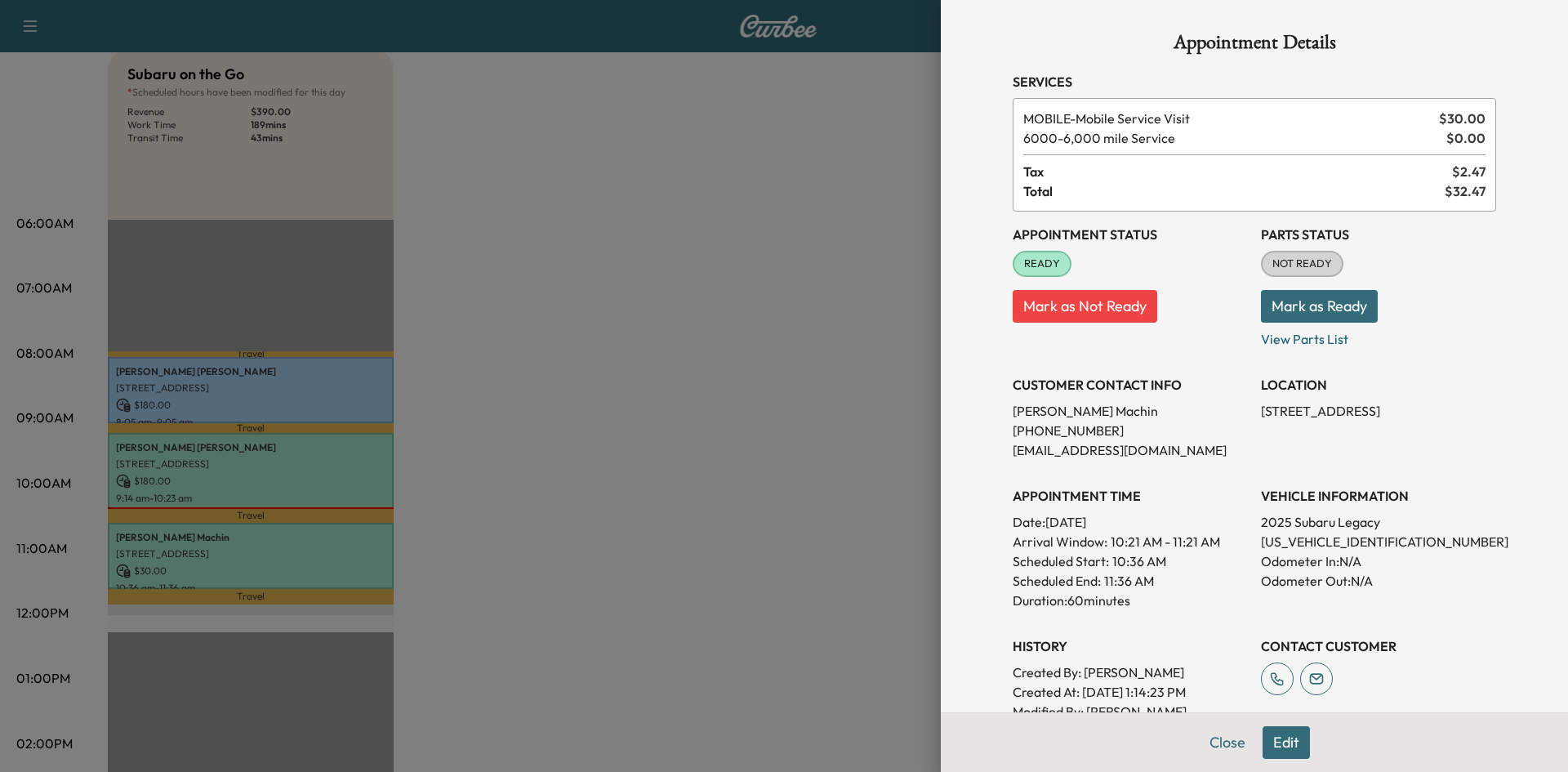
click at [705, 488] on div at bounding box center [784, 386] width 1568 height 772
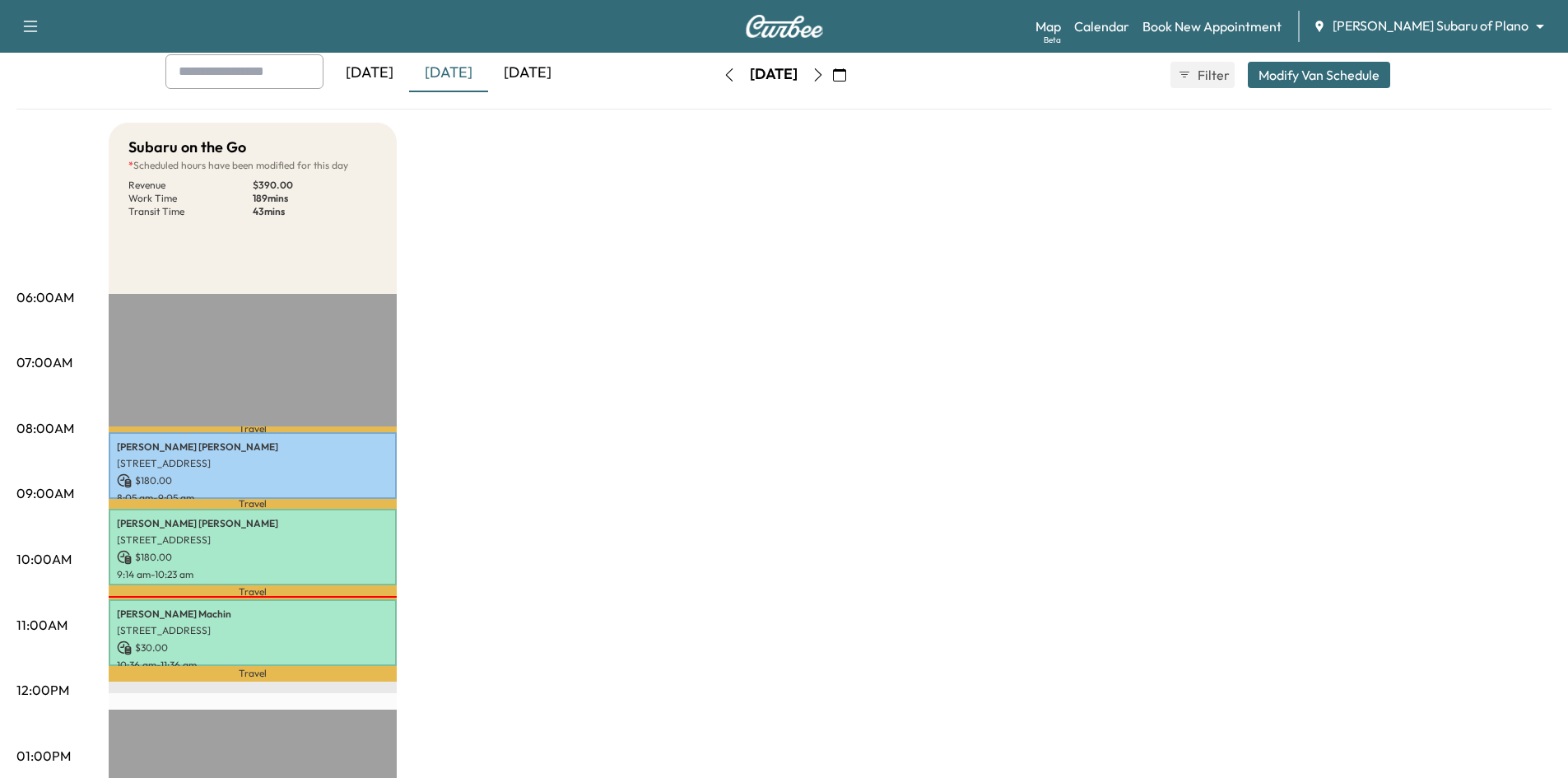
scroll to position [0, 0]
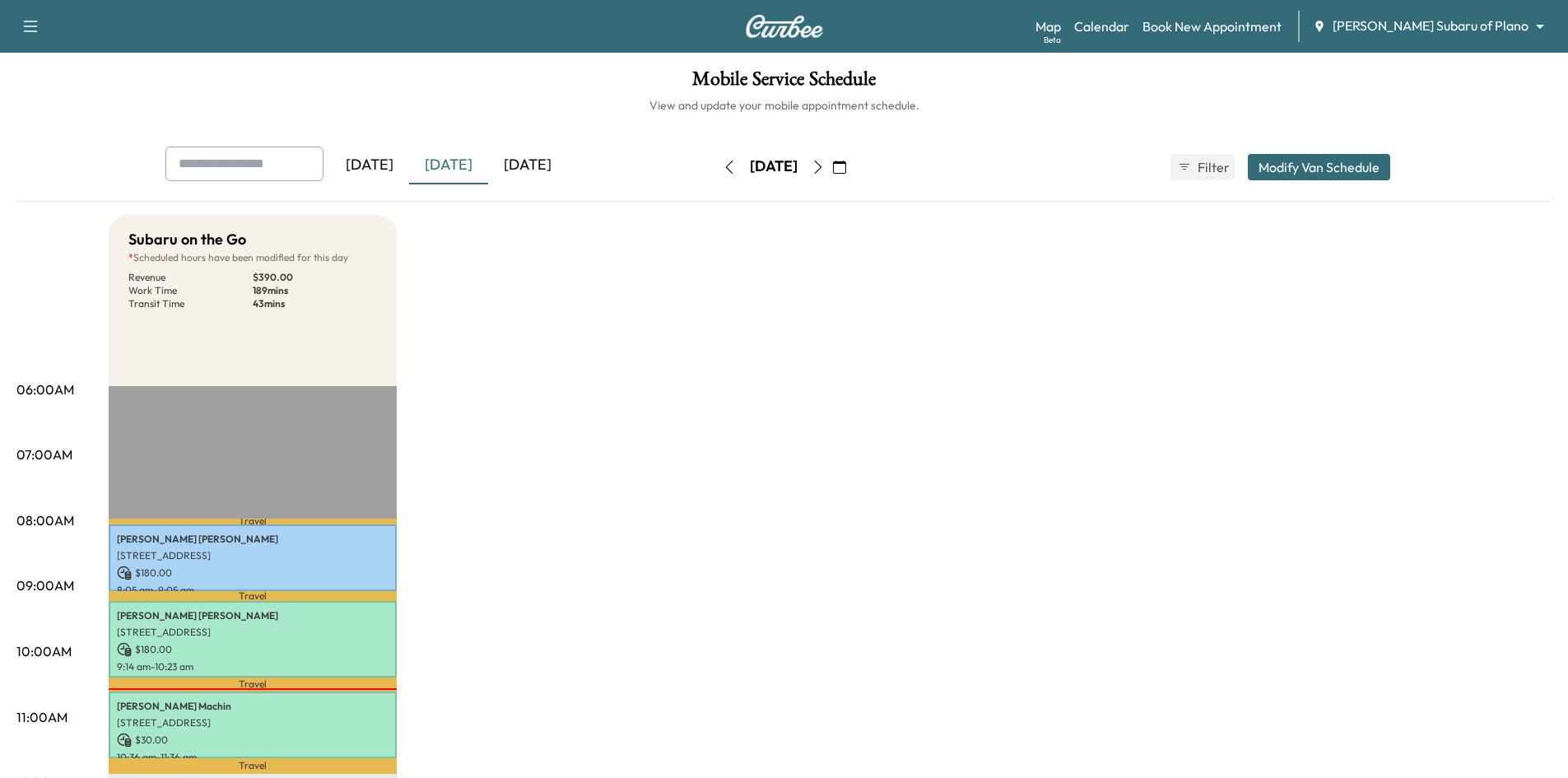
click at [373, 163] on div "[DATE]" at bounding box center [369, 166] width 79 height 38
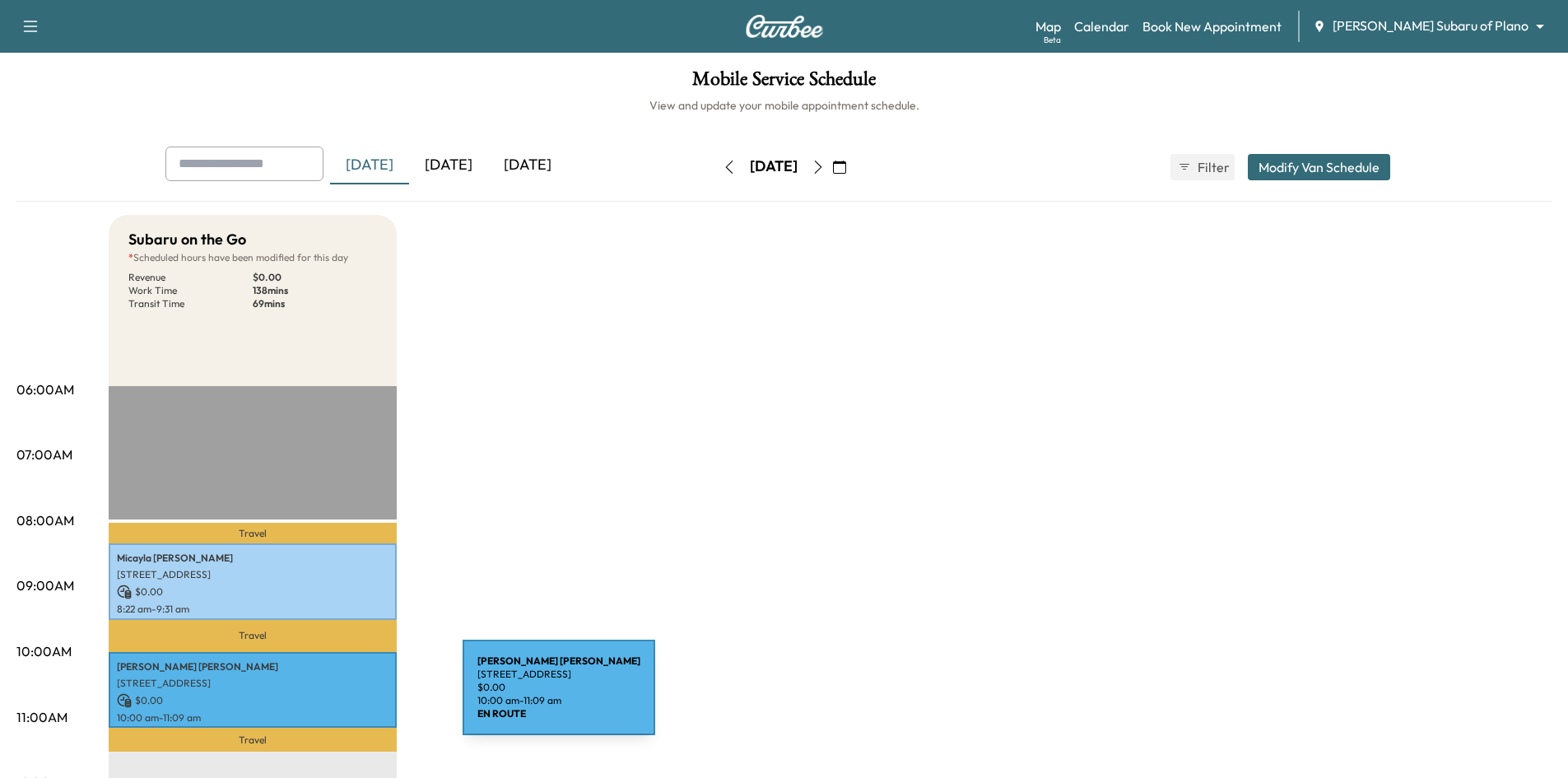
click at [339, 697] on p "$ 0.00" at bounding box center [252, 700] width 271 height 15
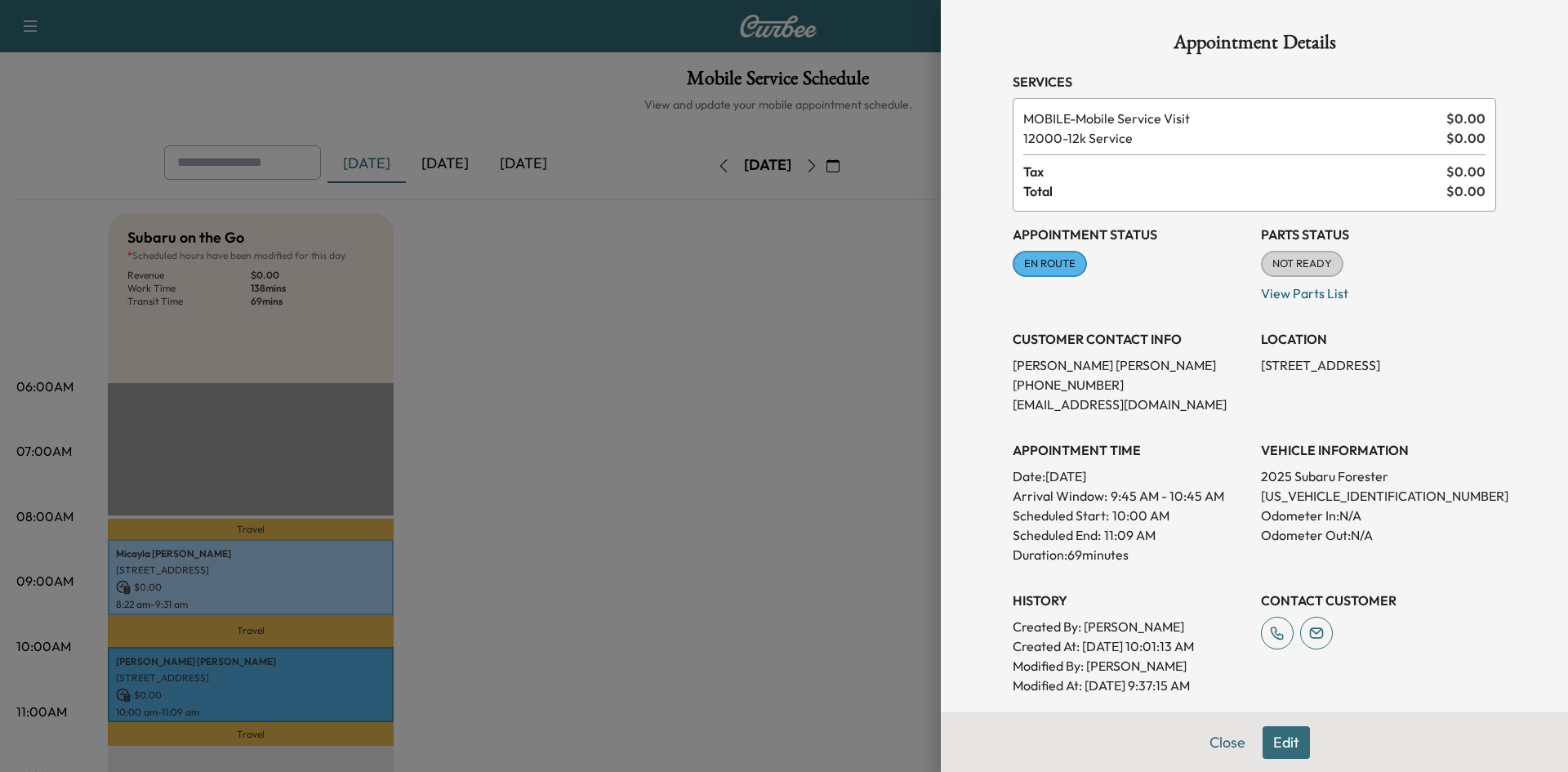
click at [1327, 492] on p "JF2SLDTC3SH455377" at bounding box center [1379, 496] width 236 height 20
click at [1327, 491] on p "JF2SLDTC3SH455377" at bounding box center [1379, 496] width 236 height 20
copy p "JF2SLDTC3SH455377"
click at [889, 336] on div at bounding box center [784, 386] width 1568 height 772
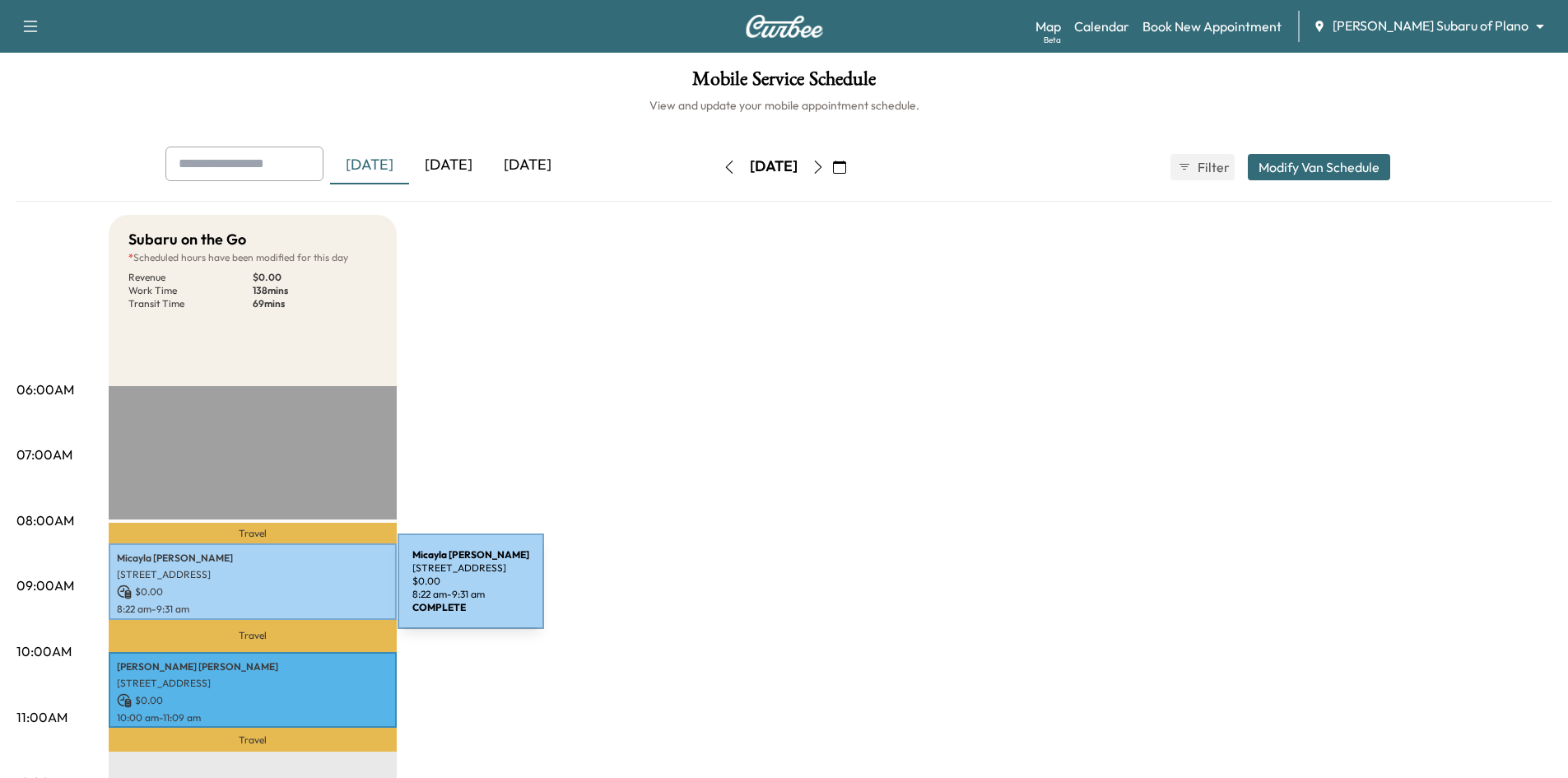
click at [274, 590] on p "$ 0.00" at bounding box center [252, 591] width 271 height 15
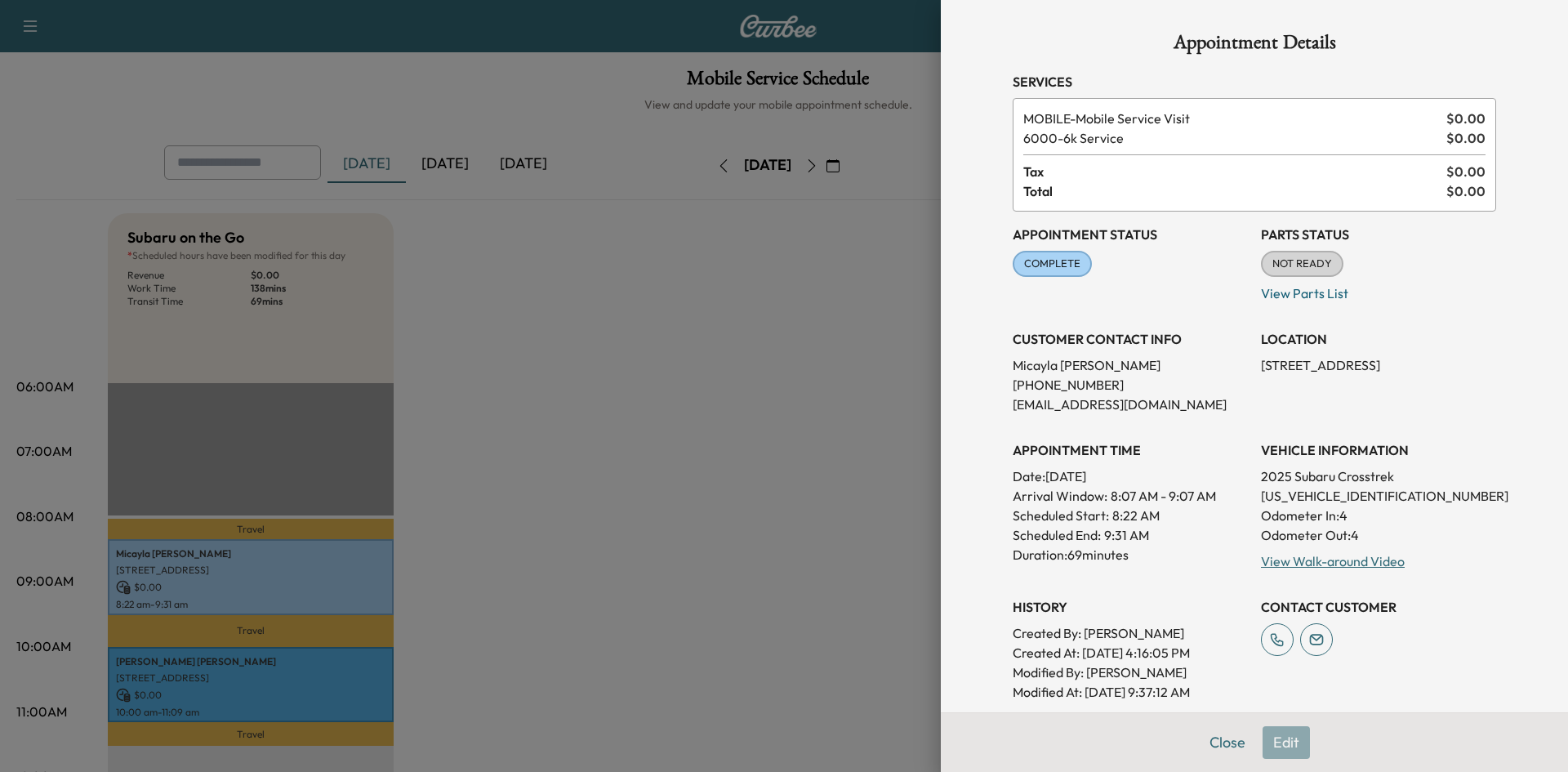
click at [1294, 495] on p "JF2GUHDC6S8240570" at bounding box center [1379, 496] width 236 height 20
copy p "JF2GUHDC6S8240570"
click at [669, 515] on div at bounding box center [784, 386] width 1568 height 772
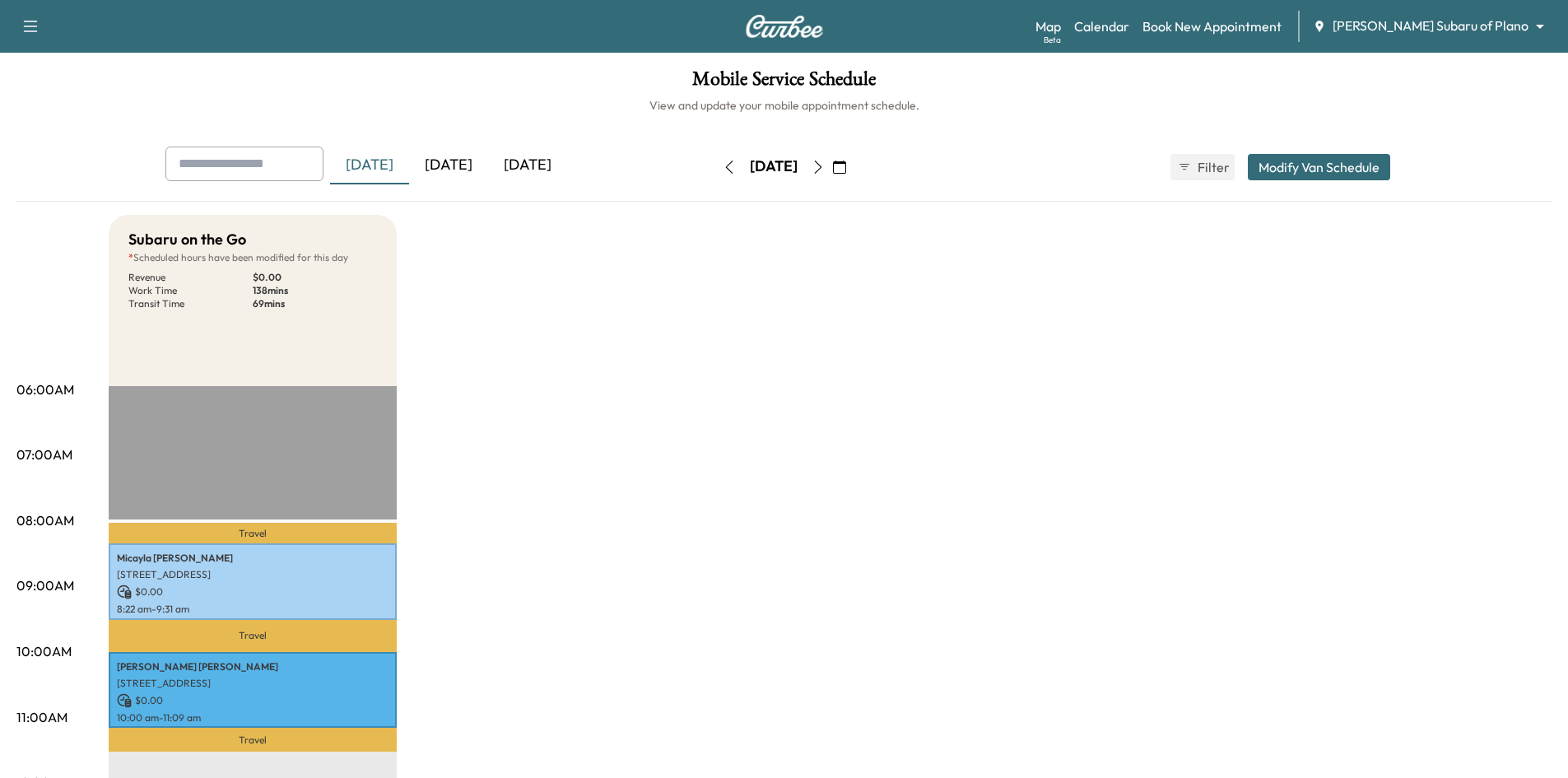
click at [454, 163] on div "[DATE]" at bounding box center [448, 166] width 79 height 38
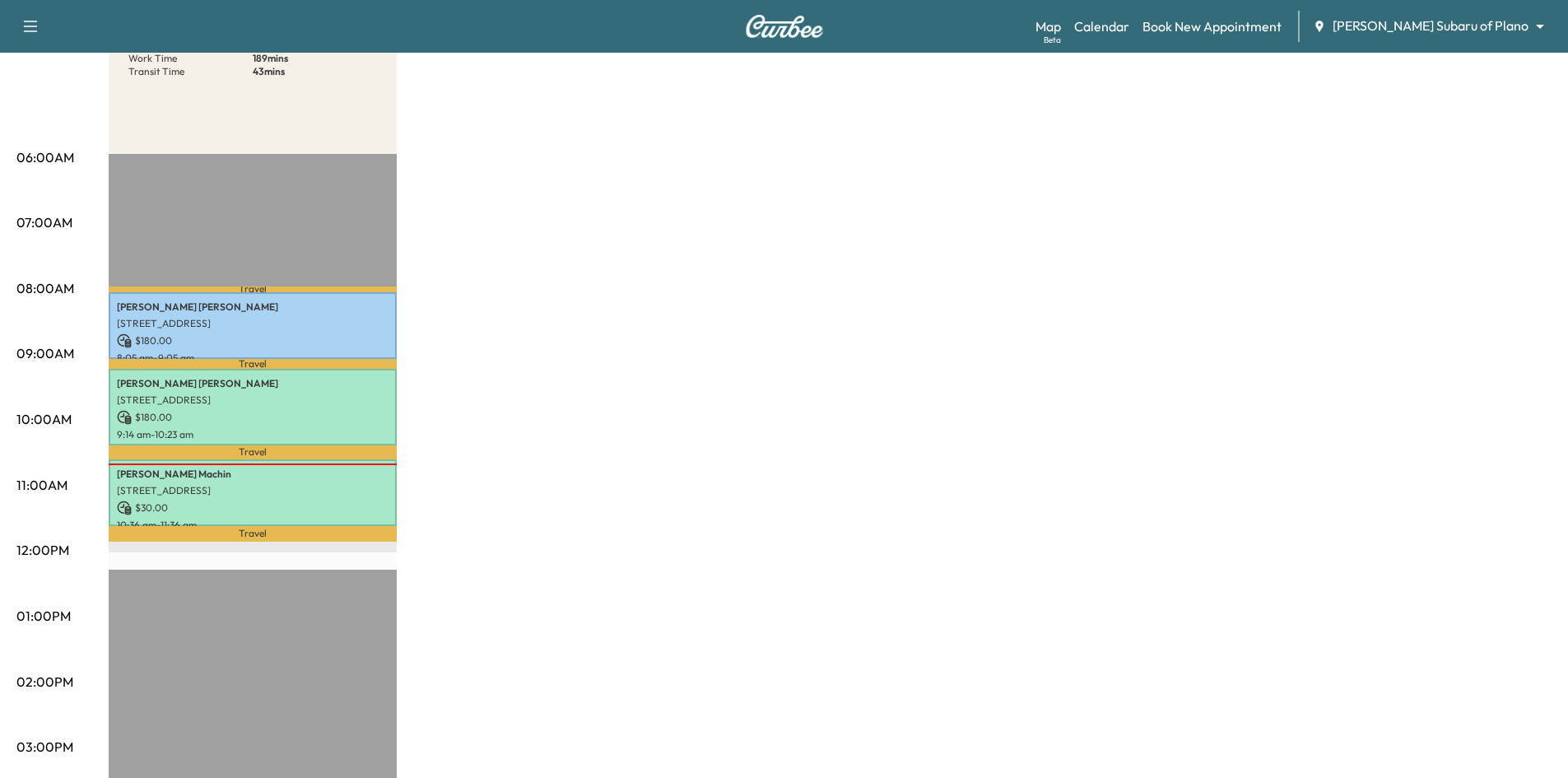
scroll to position [412, 0]
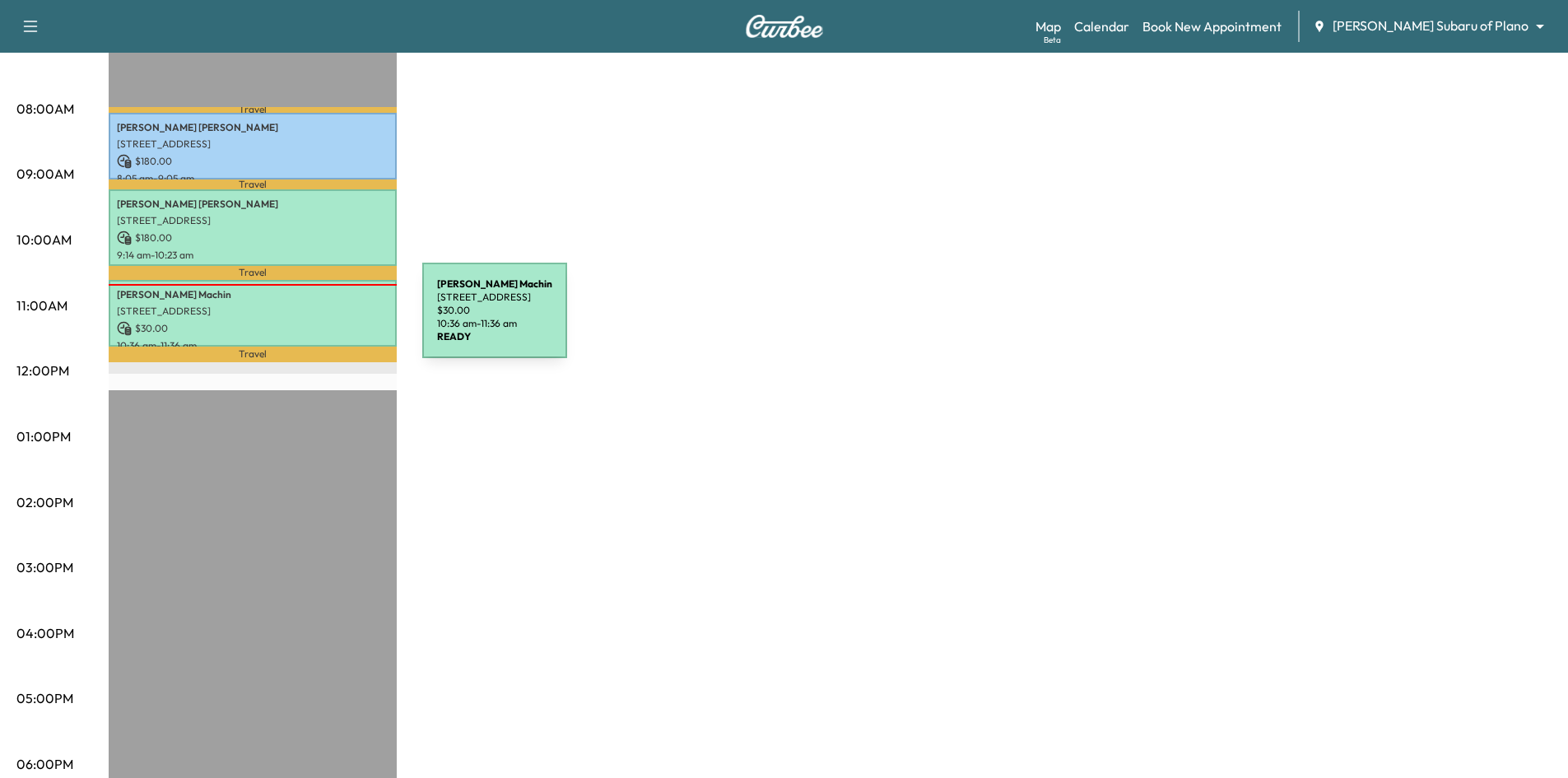
click at [298, 321] on p "$ 30.00" at bounding box center [252, 328] width 271 height 15
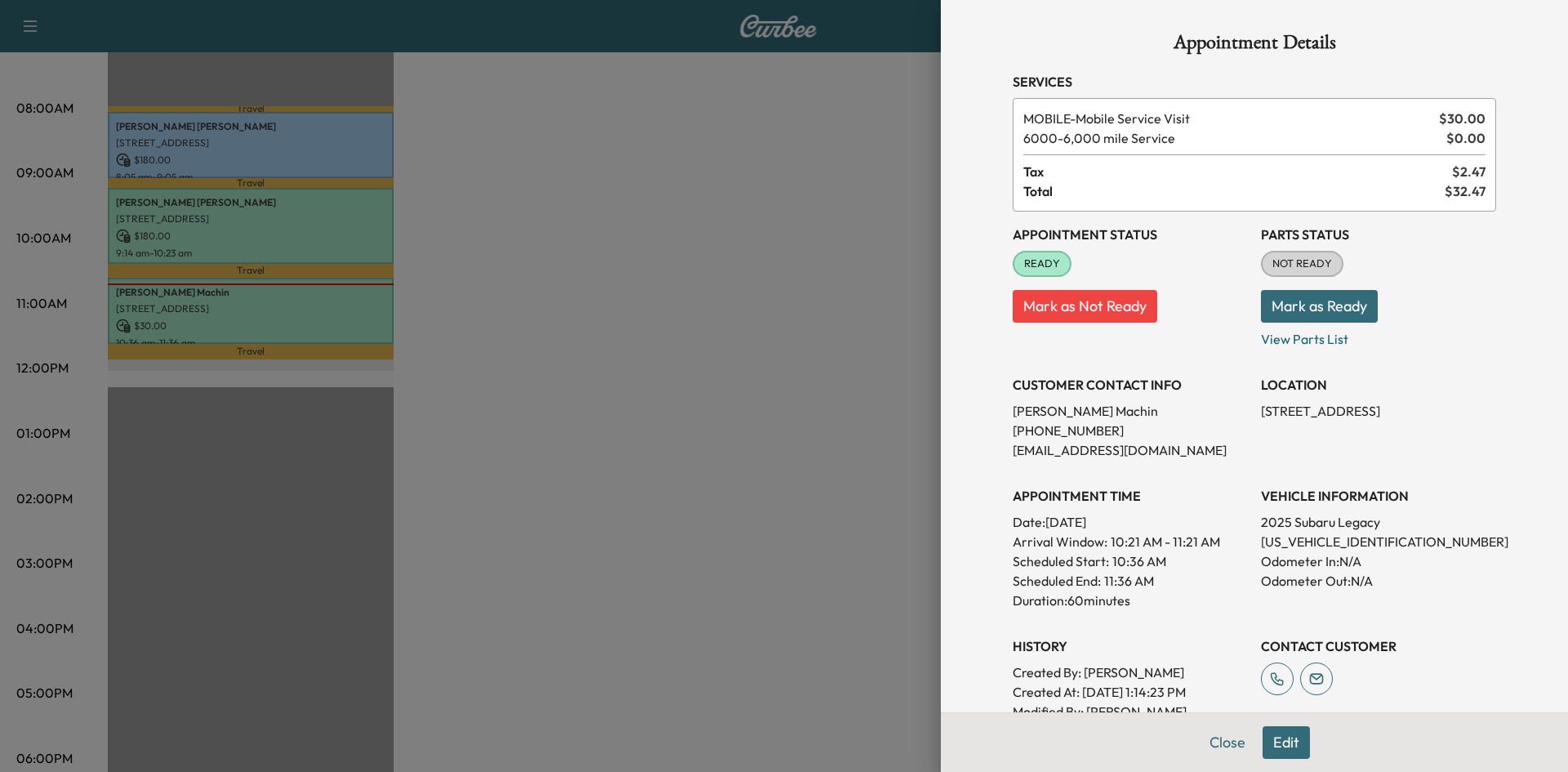
click at [771, 300] on div at bounding box center [784, 386] width 1568 height 772
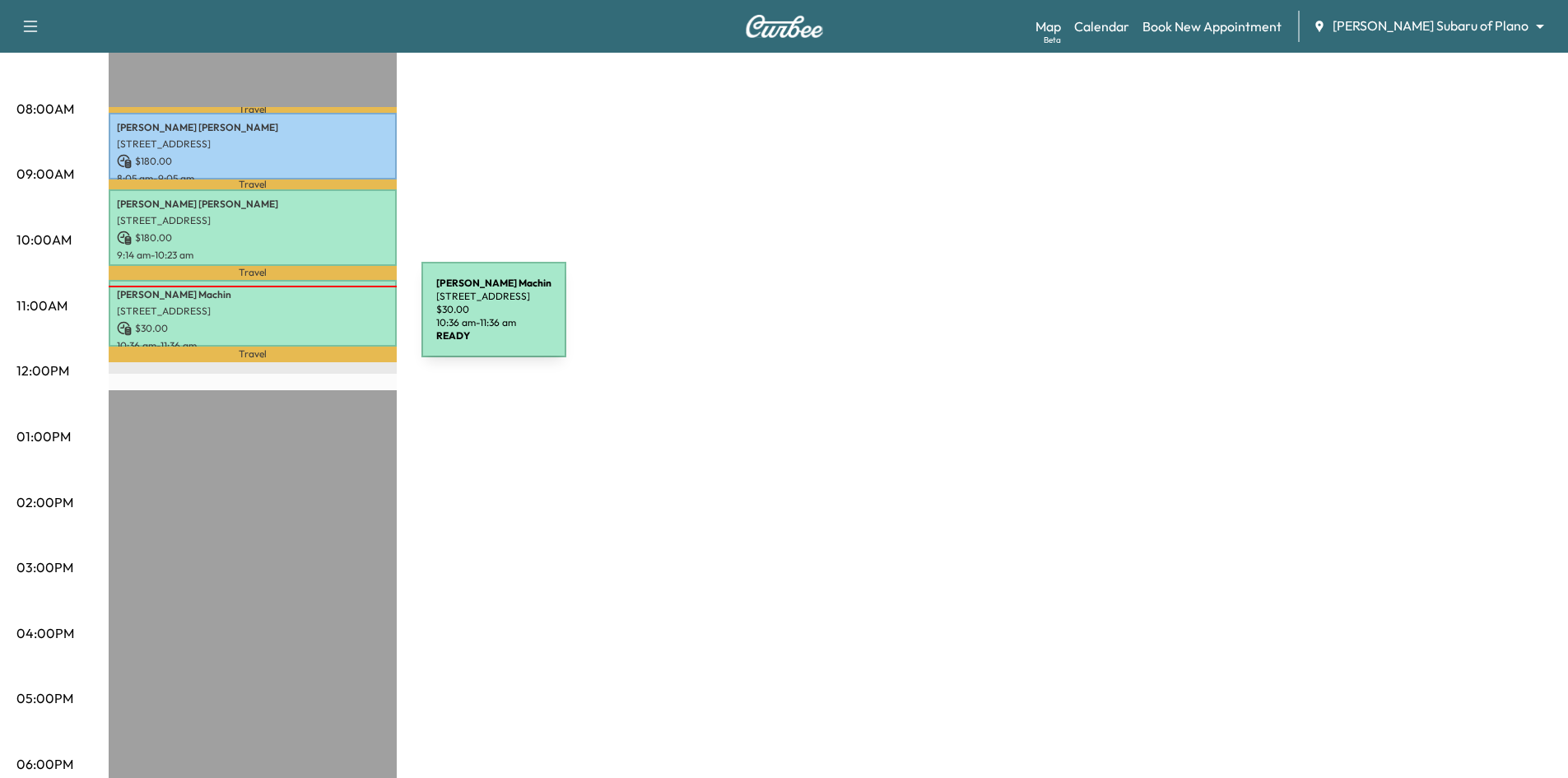
click at [298, 321] on p "$ 30.00" at bounding box center [252, 328] width 271 height 15
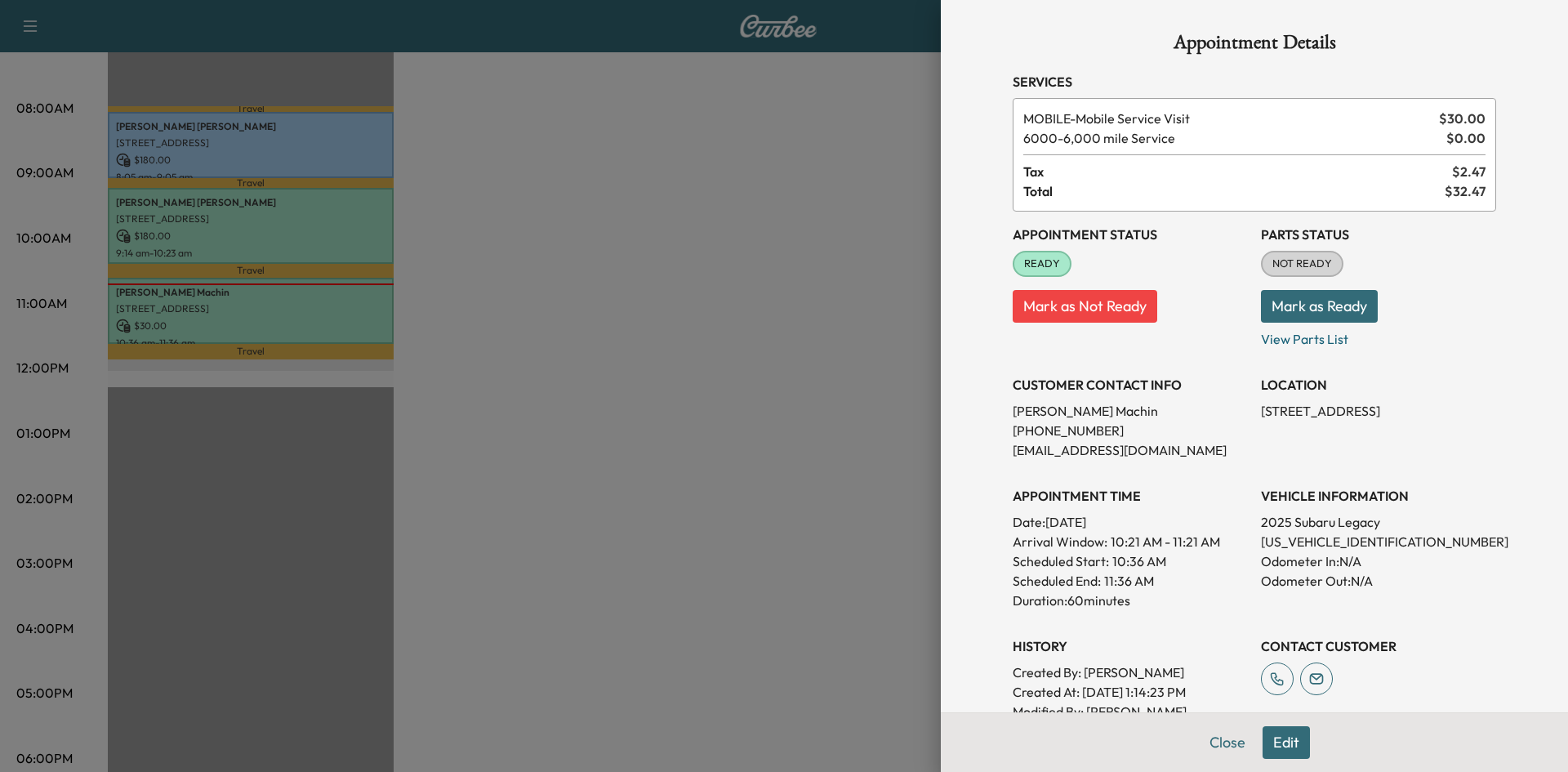
click at [876, 527] on div at bounding box center [784, 386] width 1568 height 772
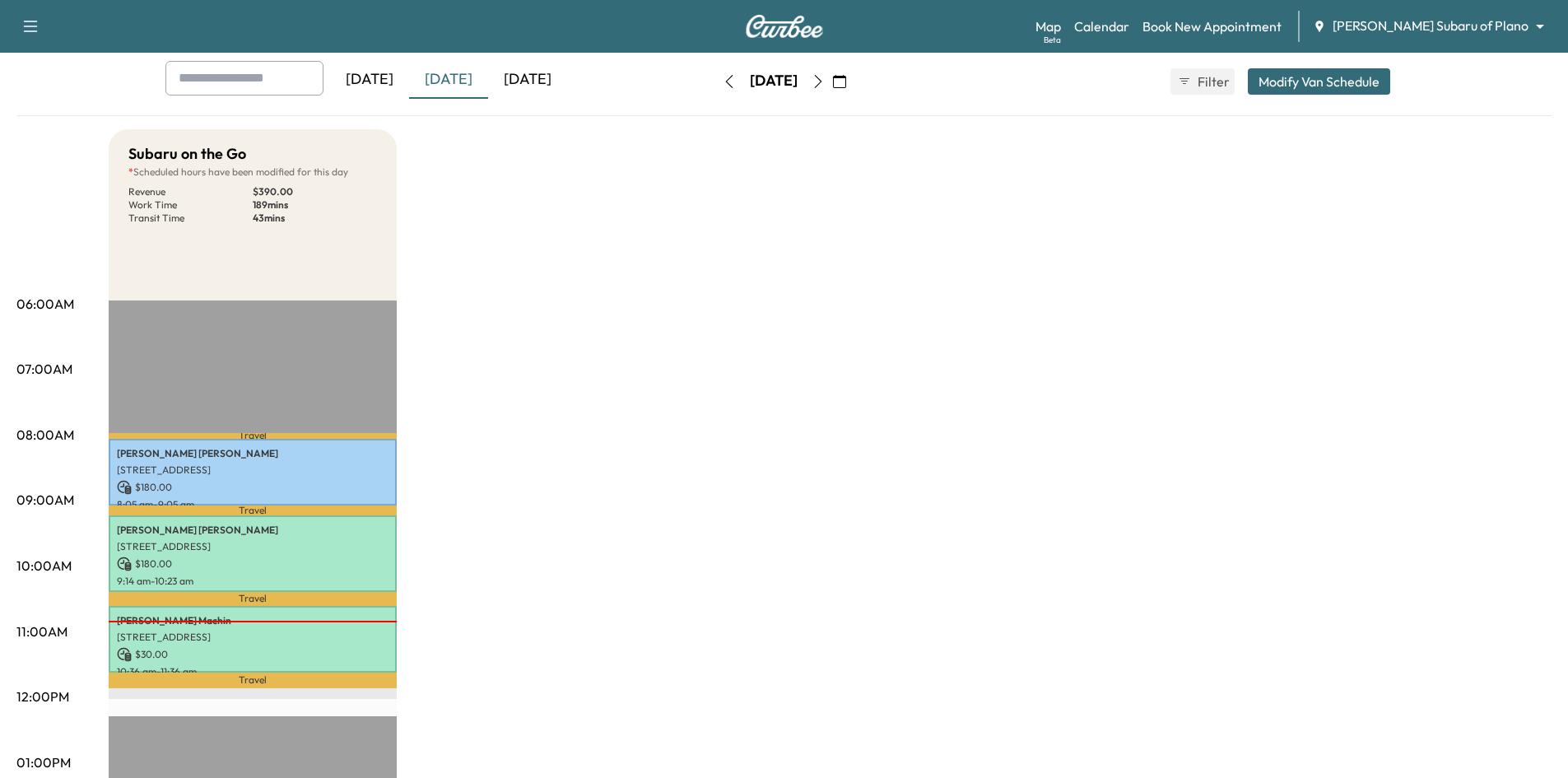
scroll to position [0, 0]
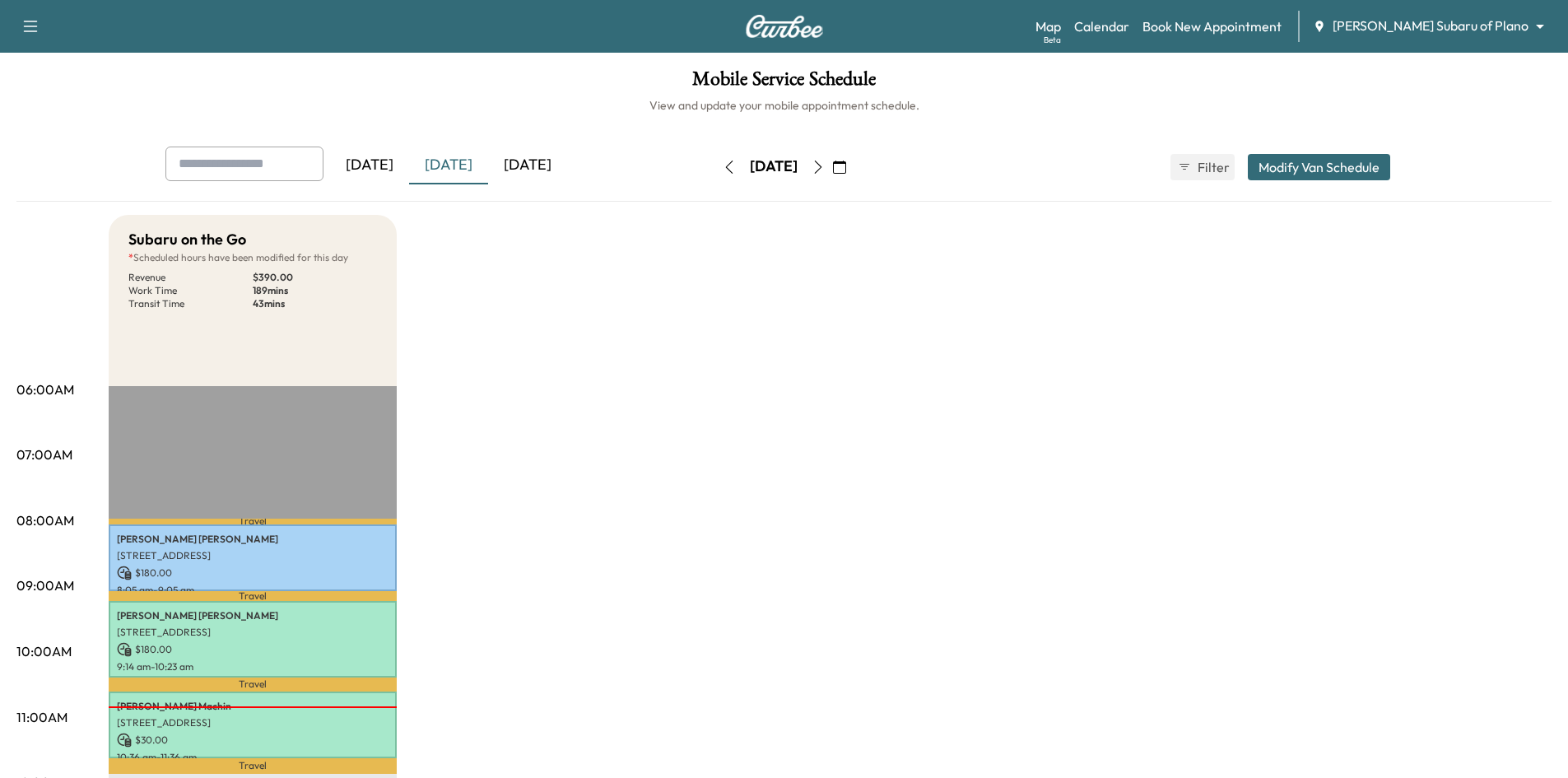
click at [563, 164] on div "[DATE]" at bounding box center [527, 166] width 79 height 38
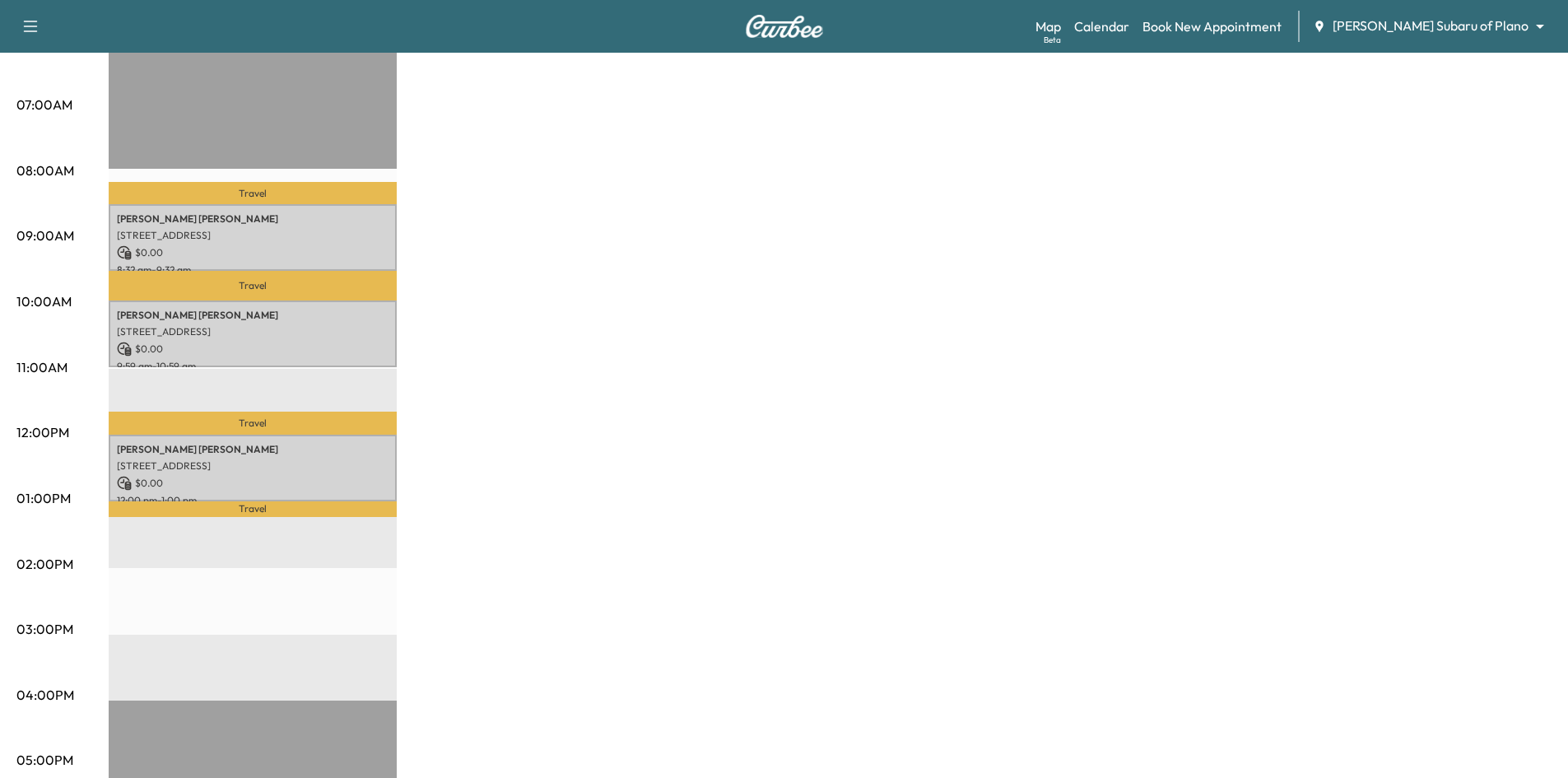
scroll to position [329, 0]
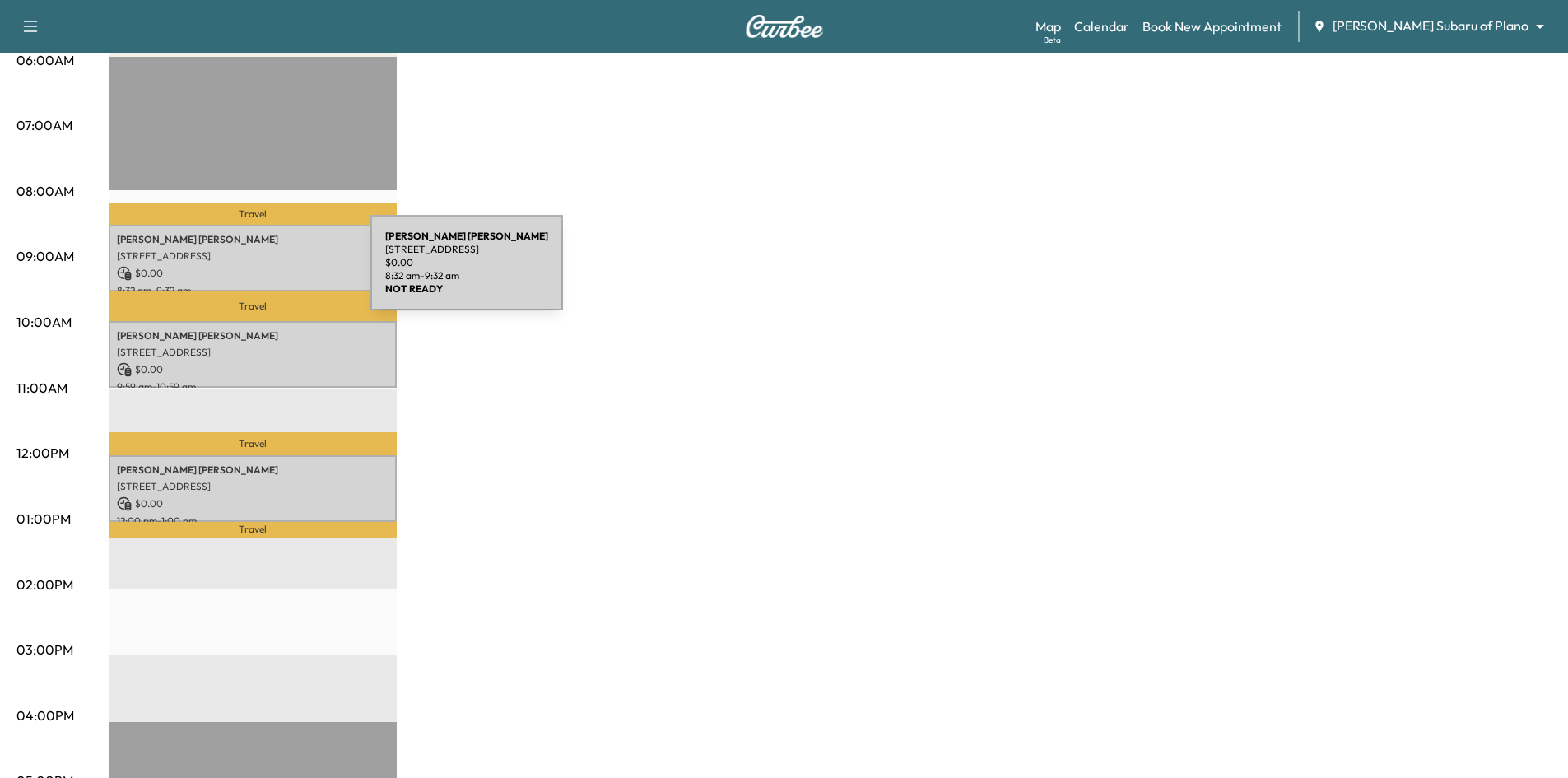
click at [247, 269] on p "$ 0.00" at bounding box center [252, 272] width 271 height 15
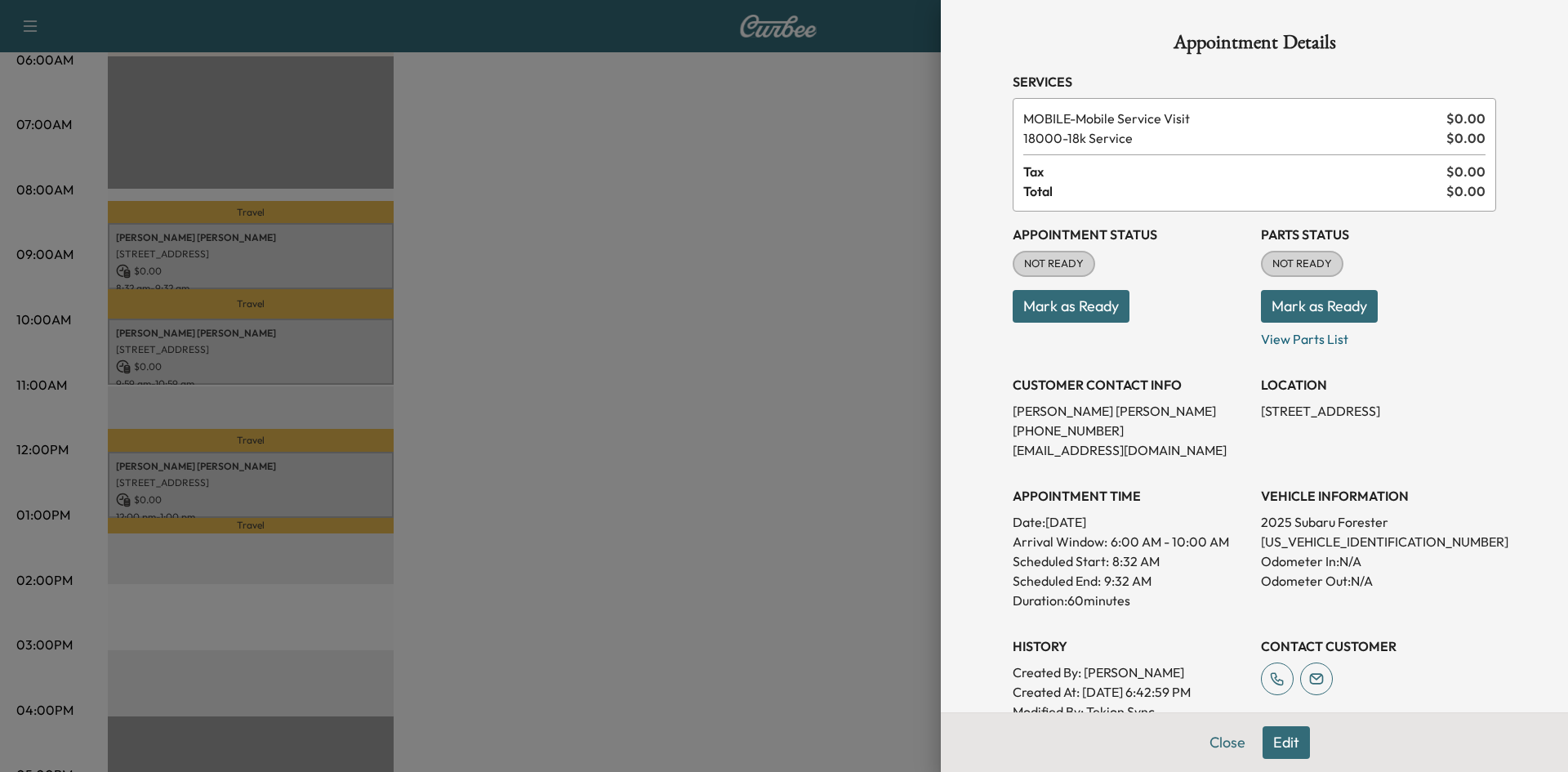
drag, startPoint x: 581, startPoint y: 450, endPoint x: 549, endPoint y: 437, distance: 34.5
click at [581, 450] on div at bounding box center [784, 386] width 1568 height 772
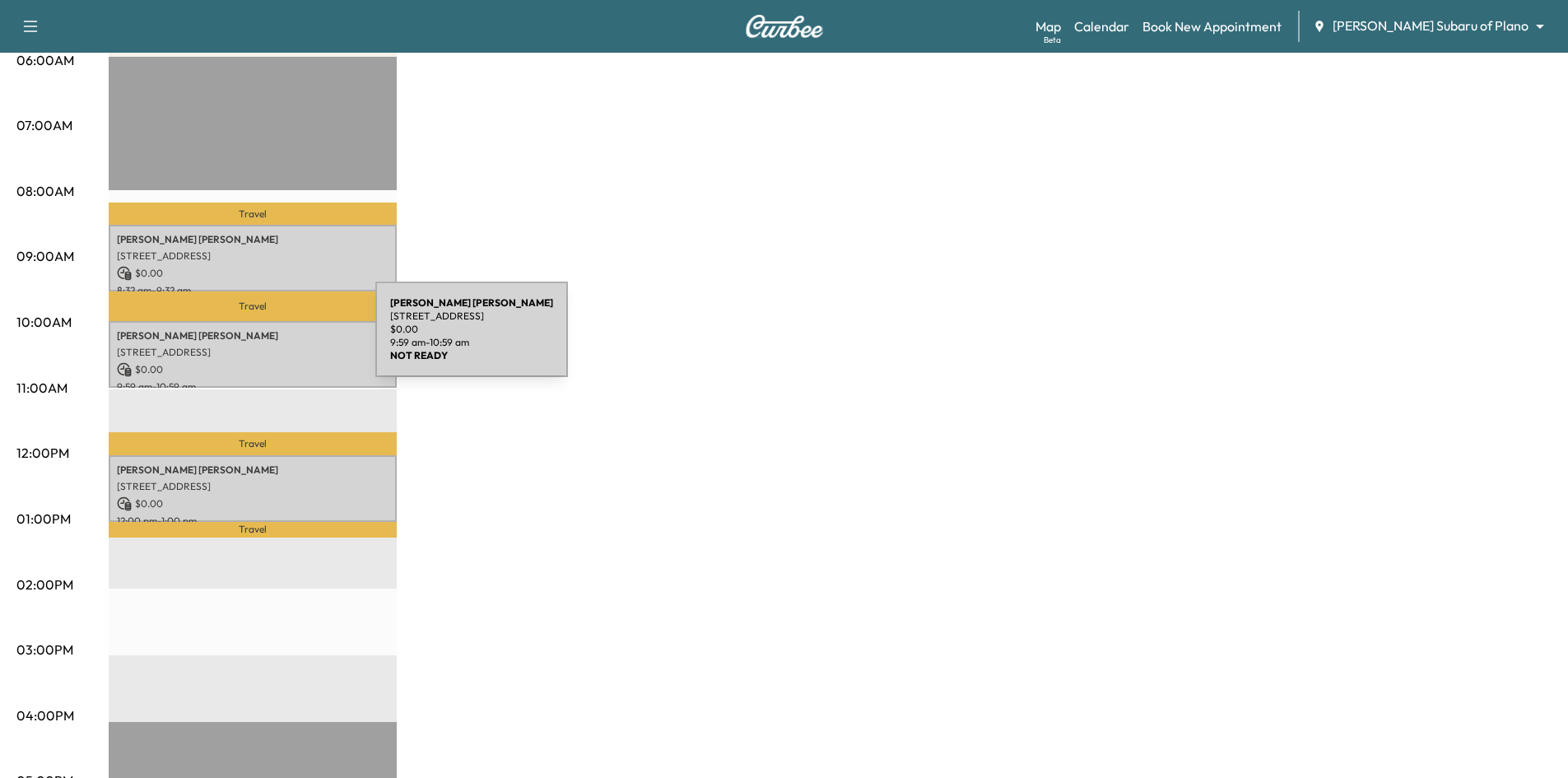
click at [253, 339] on p "Karen Johnson" at bounding box center [252, 335] width 271 height 13
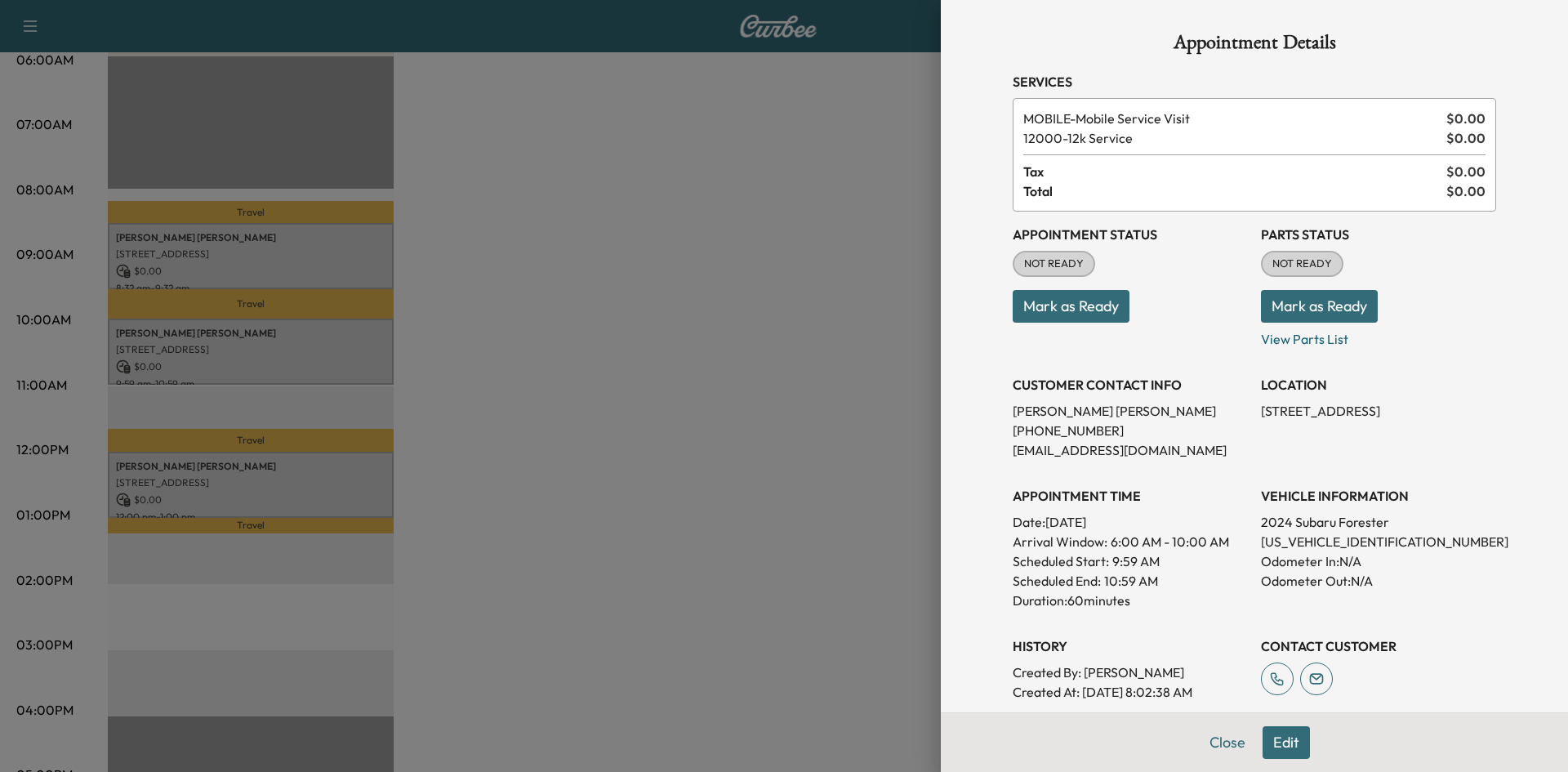
drag, startPoint x: 593, startPoint y: 366, endPoint x: 379, endPoint y: 436, distance: 225.2
click at [590, 368] on div at bounding box center [784, 386] width 1568 height 772
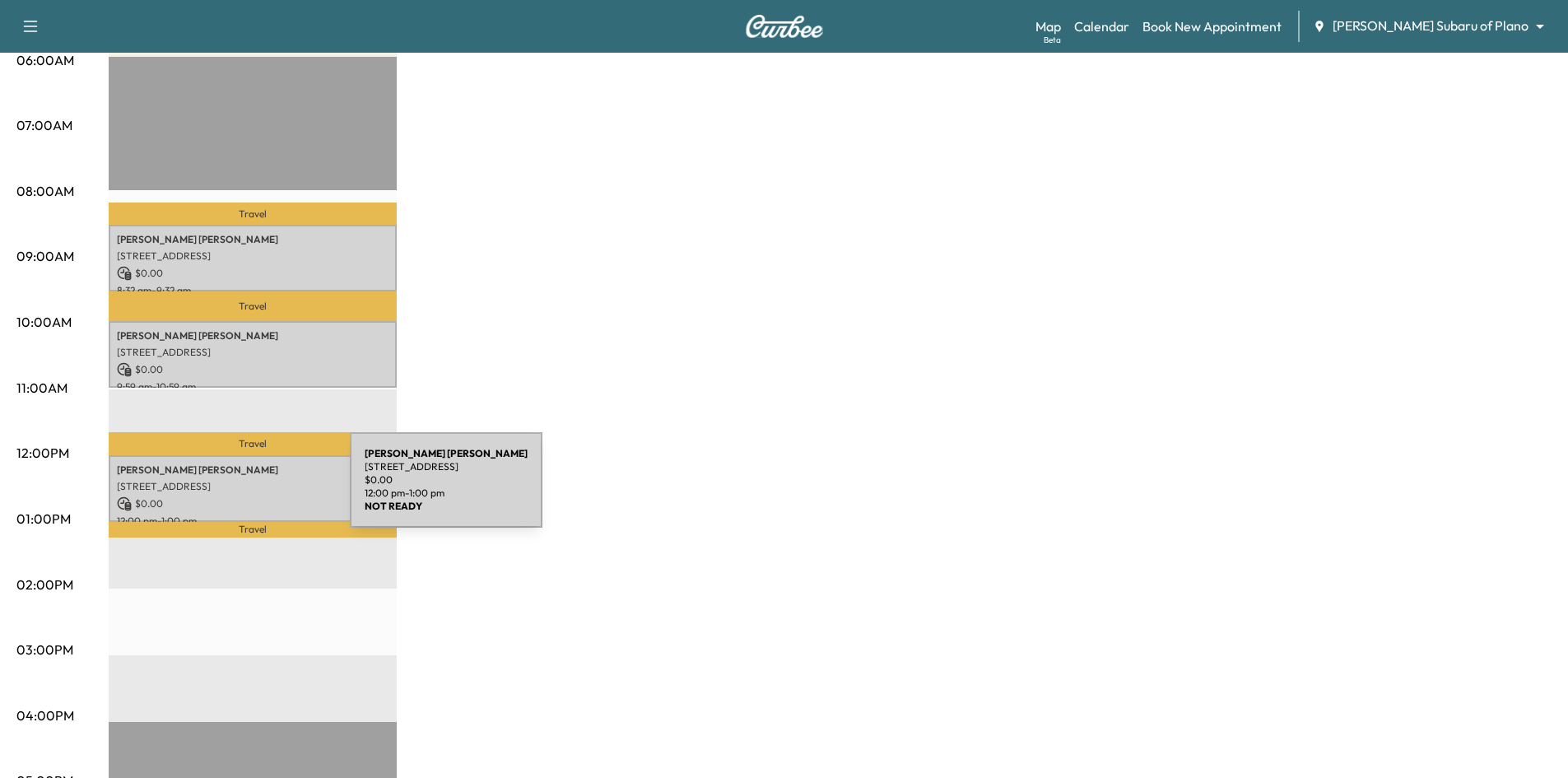
click at [226, 490] on div "Aaron Jimison 2411 Long Meadow Ct, Lewisville, TX 75056, USA $ 0.00 12:00 pm - …" at bounding box center [252, 488] width 288 height 67
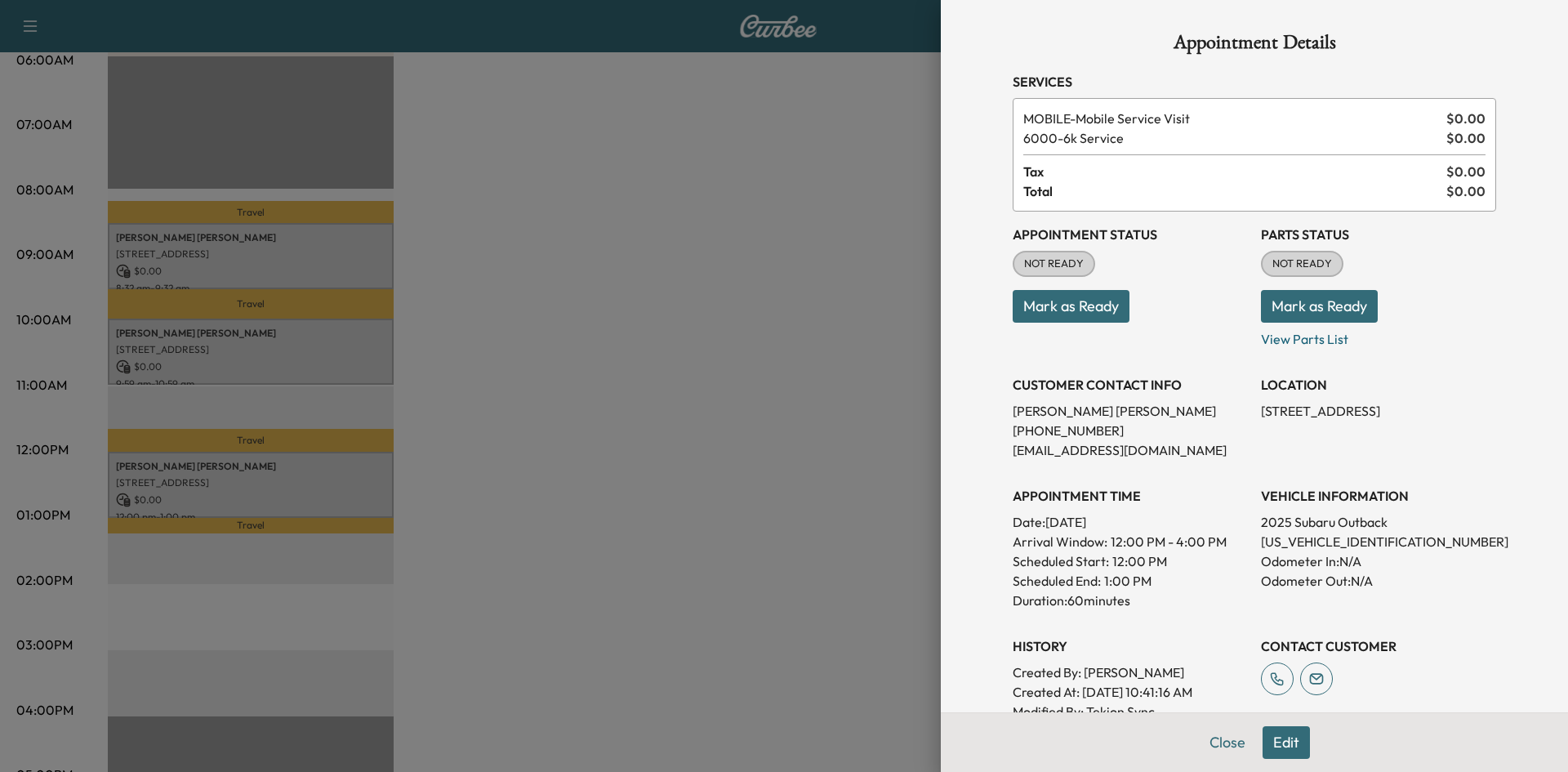
click at [757, 425] on div at bounding box center [784, 386] width 1568 height 772
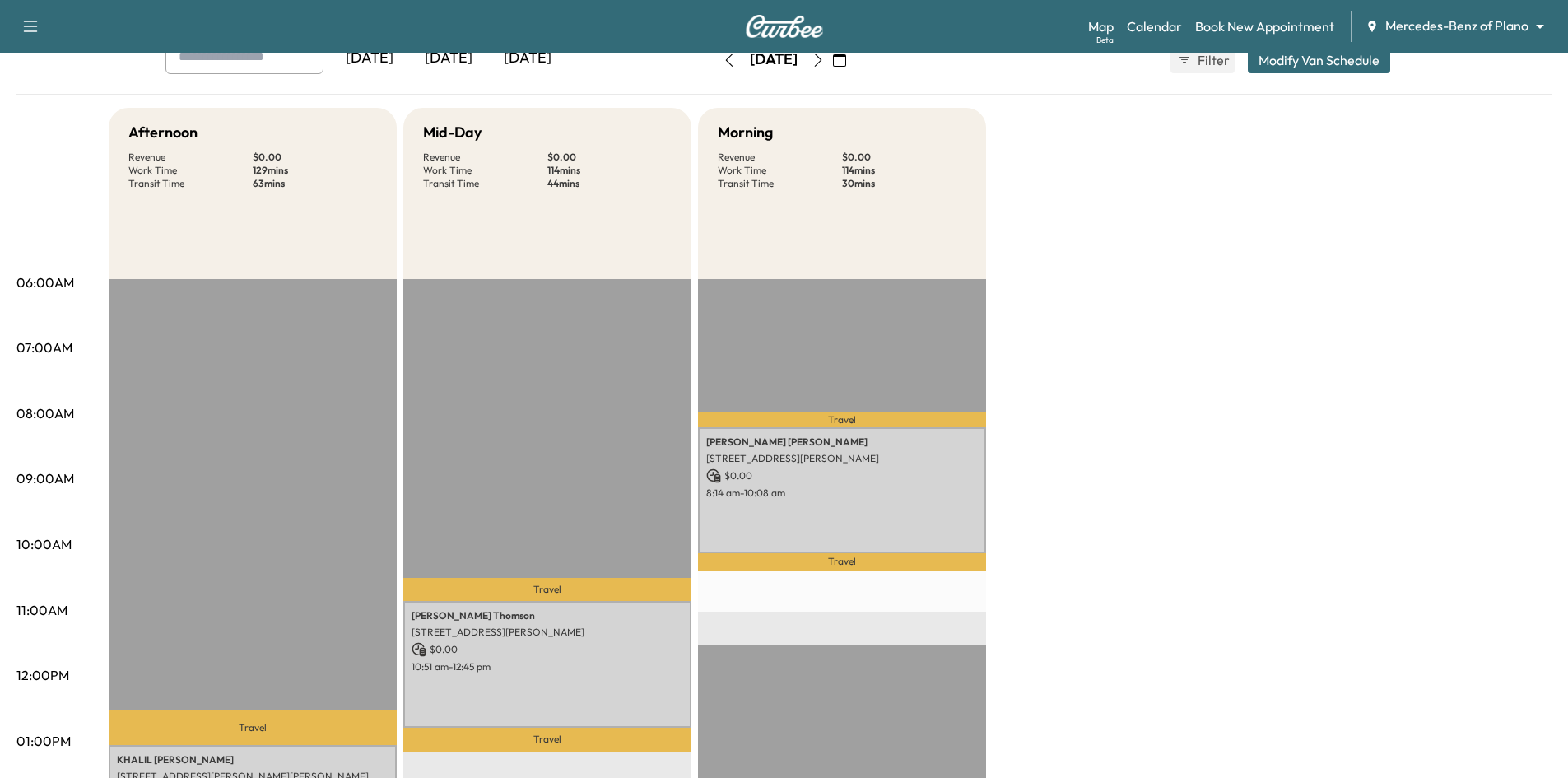
scroll to position [83, 0]
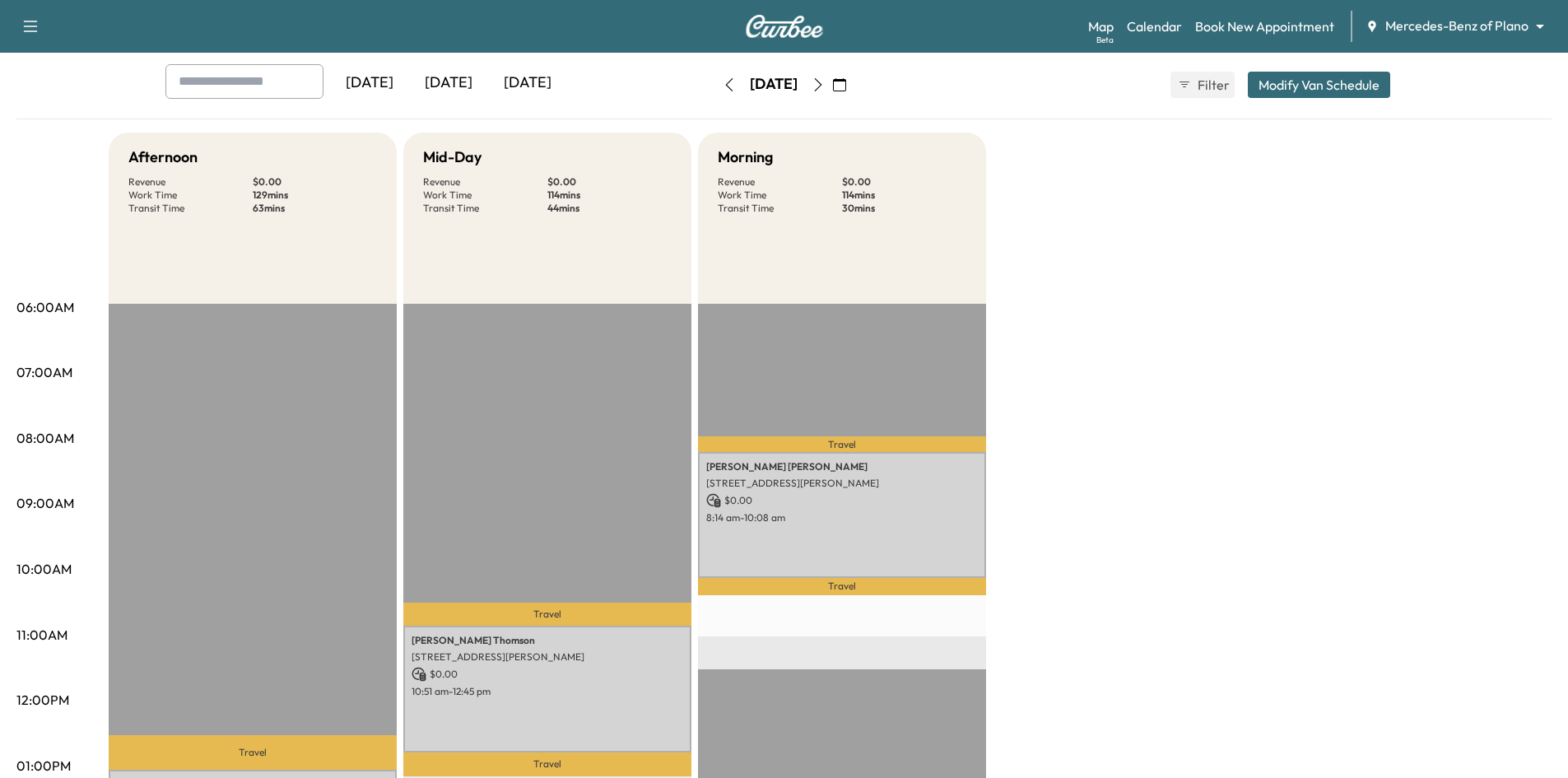
click at [846, 86] on icon "button" at bounding box center [839, 84] width 13 height 13
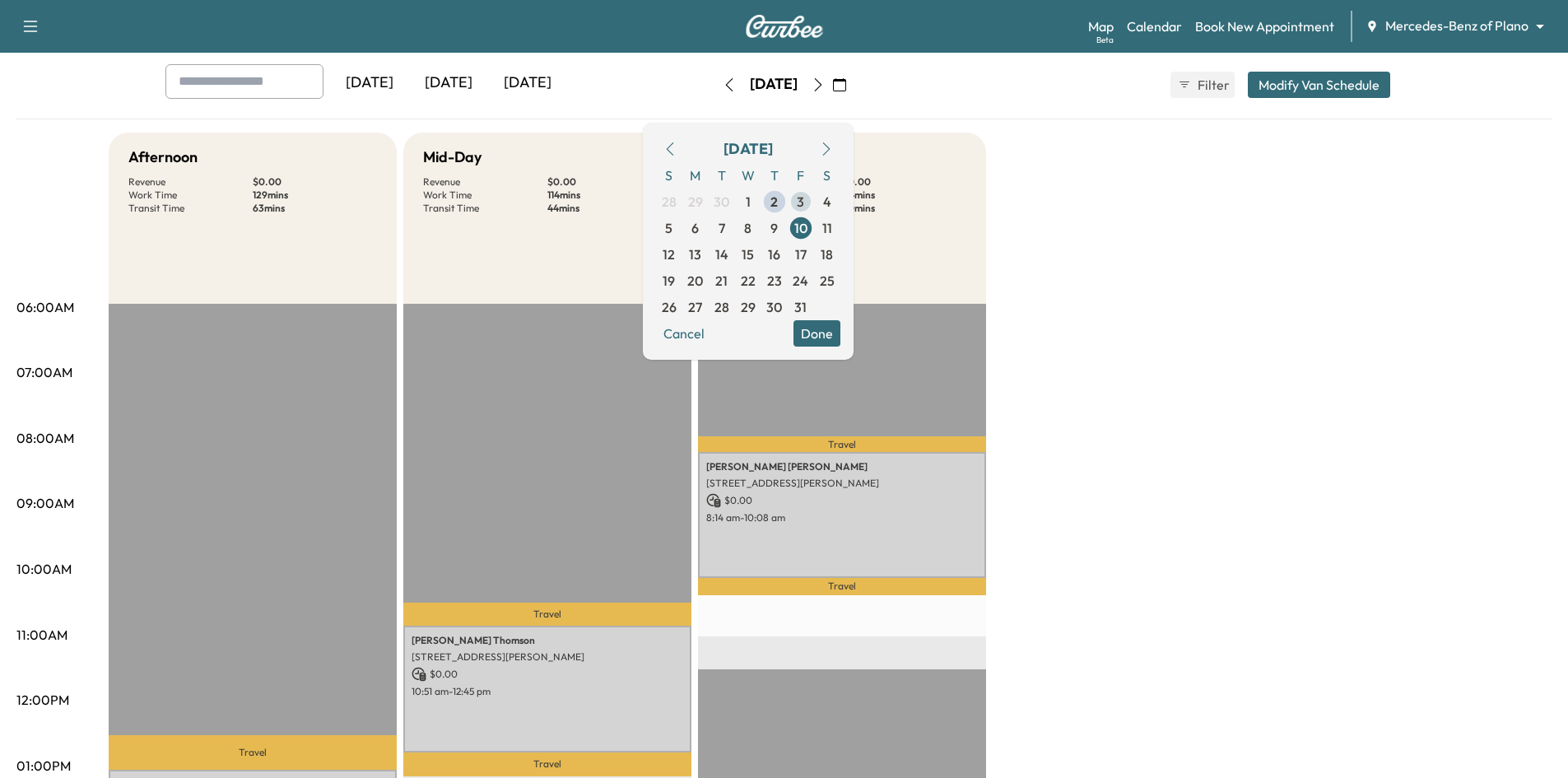
click at [804, 197] on span "3" at bounding box center [800, 201] width 7 height 20
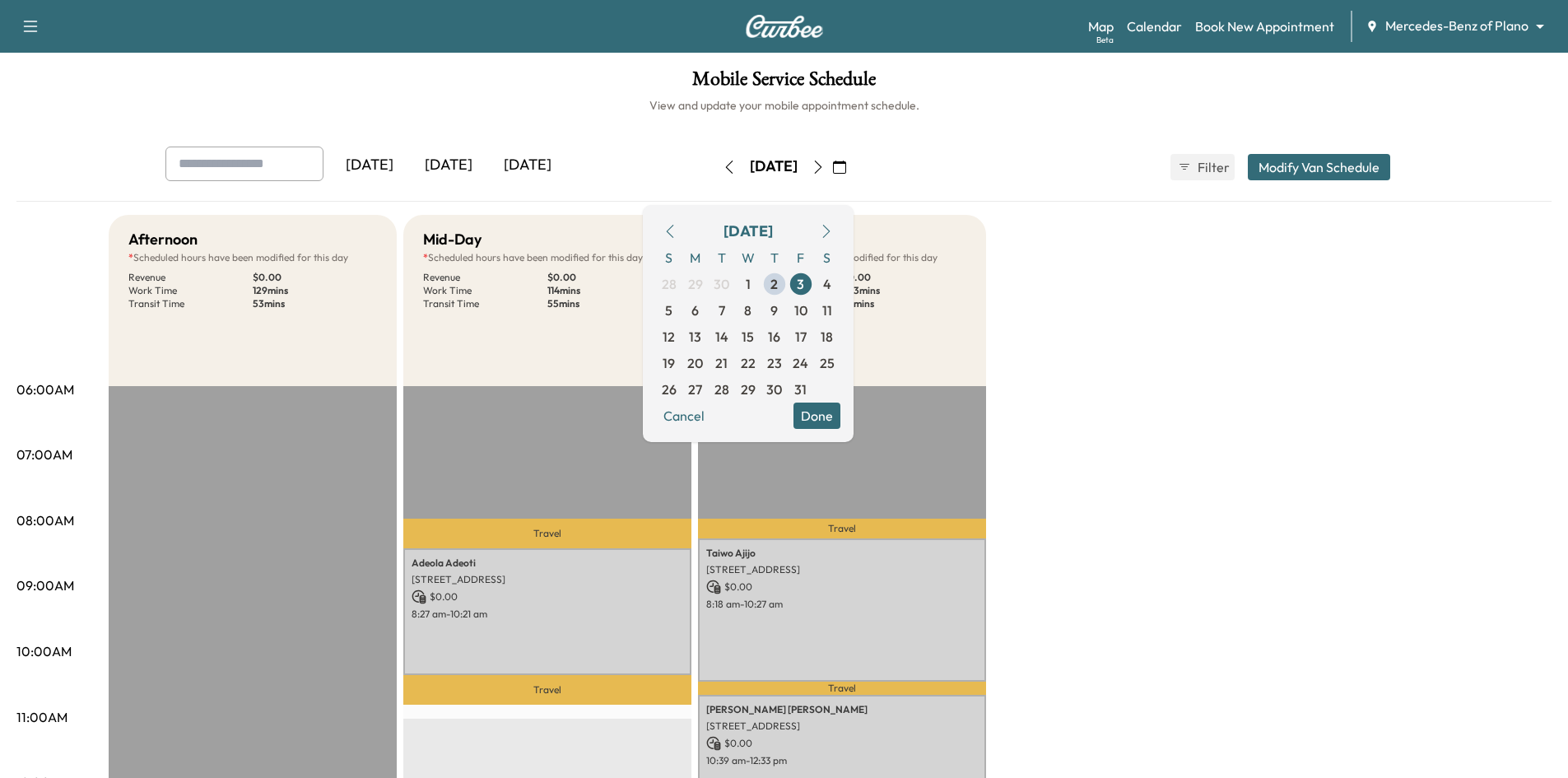
click at [840, 415] on button "Done" at bounding box center [816, 415] width 47 height 26
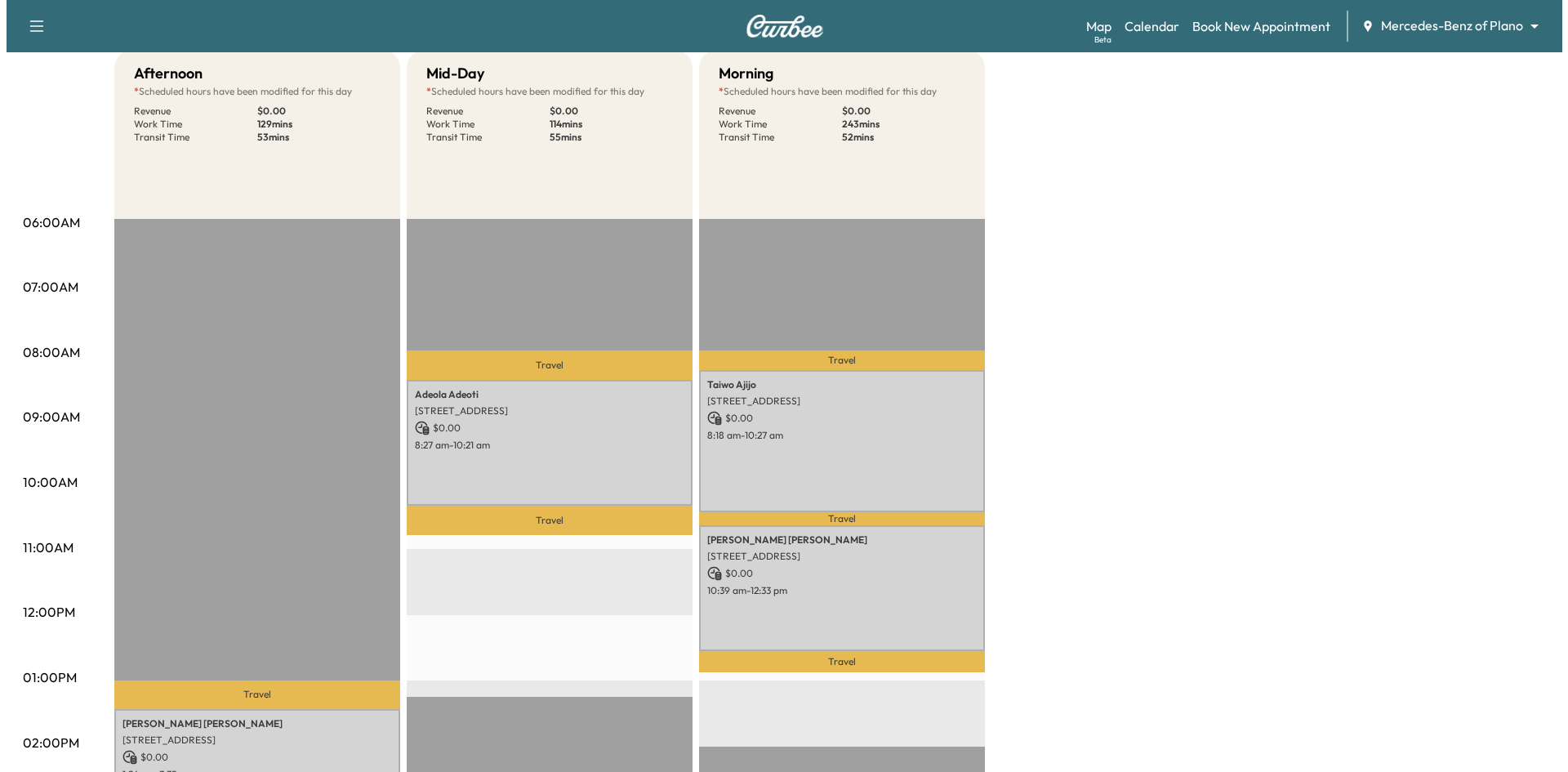
scroll to position [245, 0]
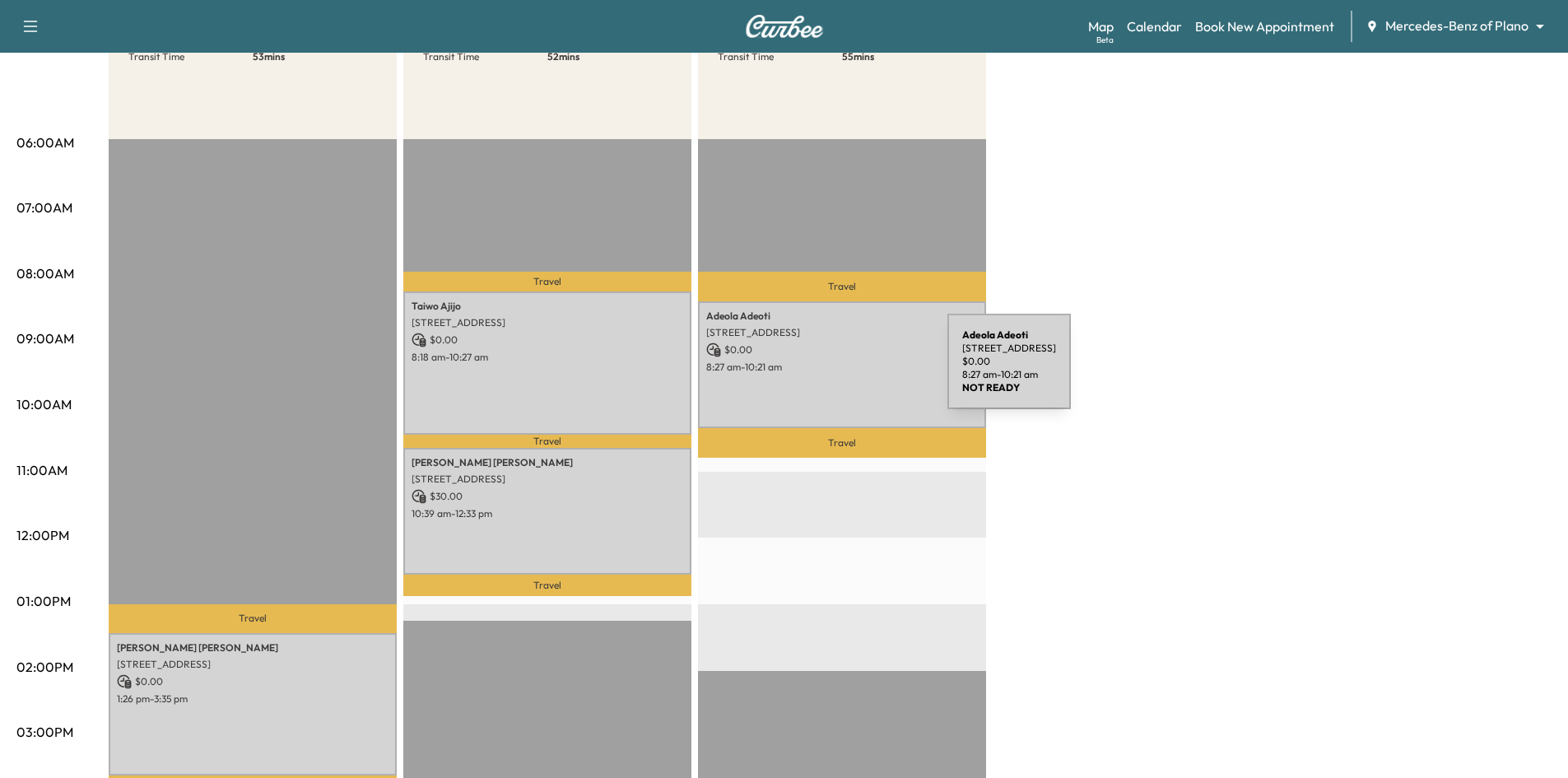
click at [824, 370] on p "8:27 am - 10:21 am" at bounding box center [842, 366] width 271 height 13
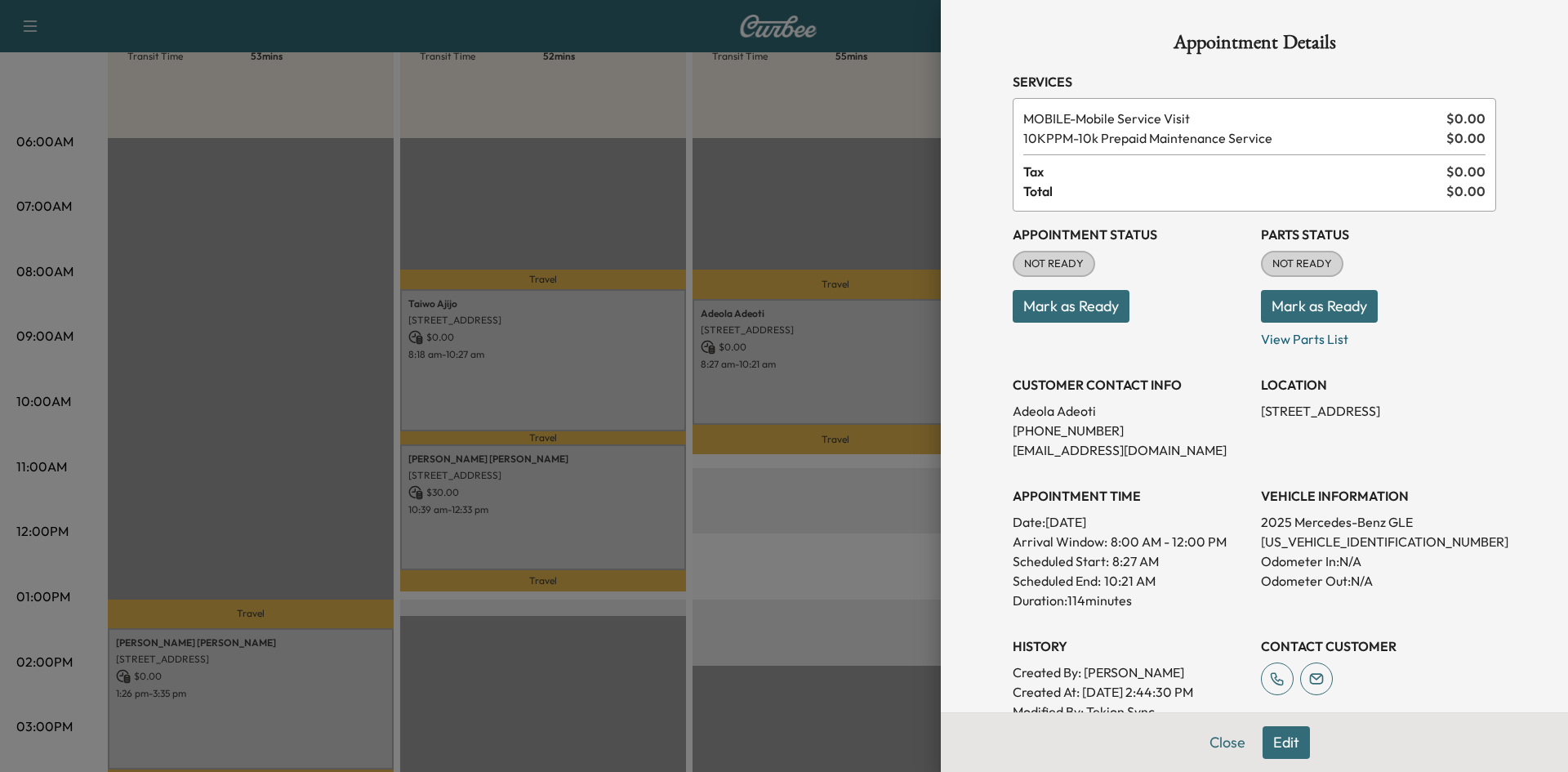
click at [539, 479] on div at bounding box center [784, 386] width 1568 height 772
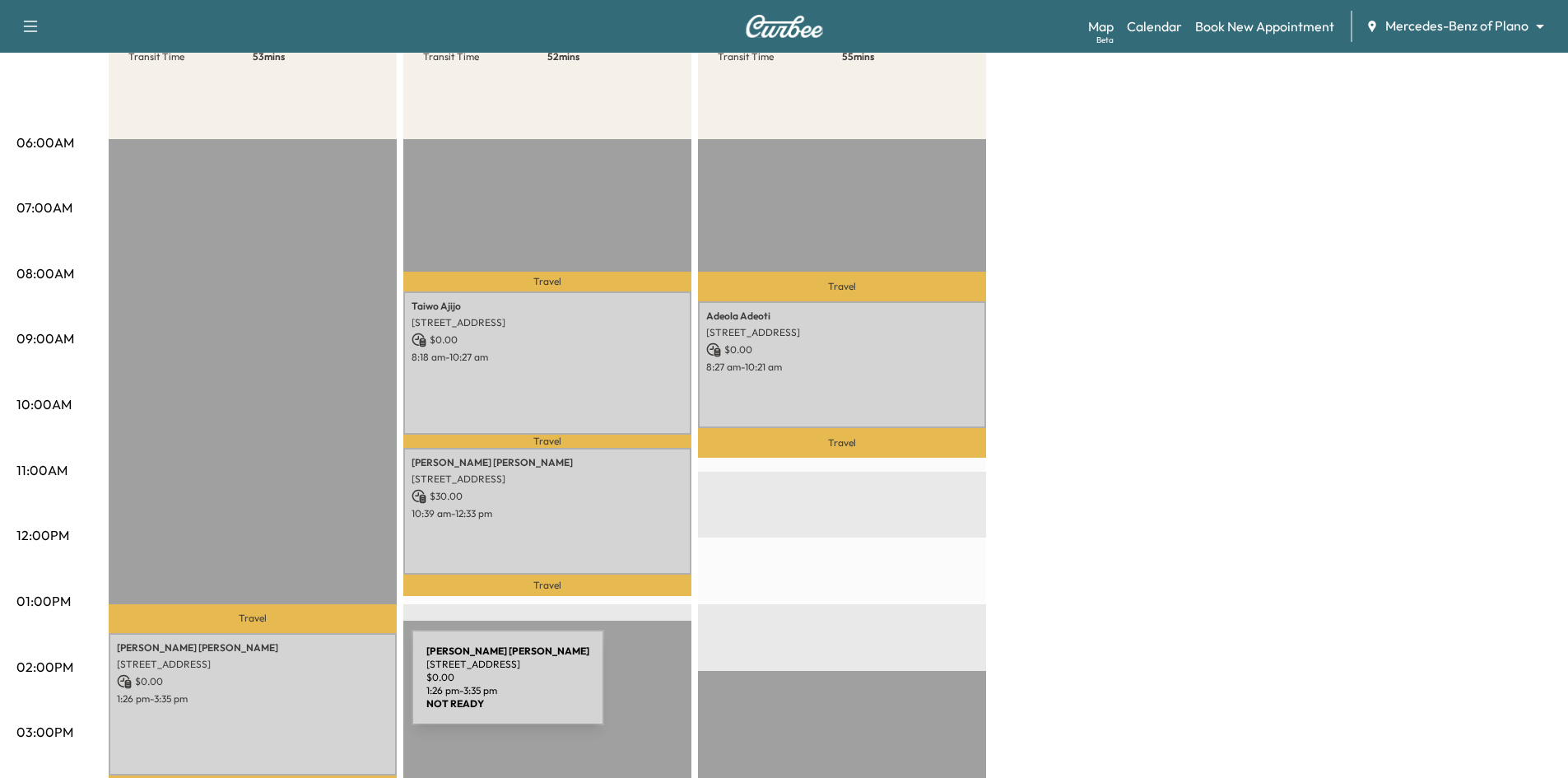
click at [289, 692] on p "1:26 pm - 3:35 pm" at bounding box center [252, 698] width 271 height 13
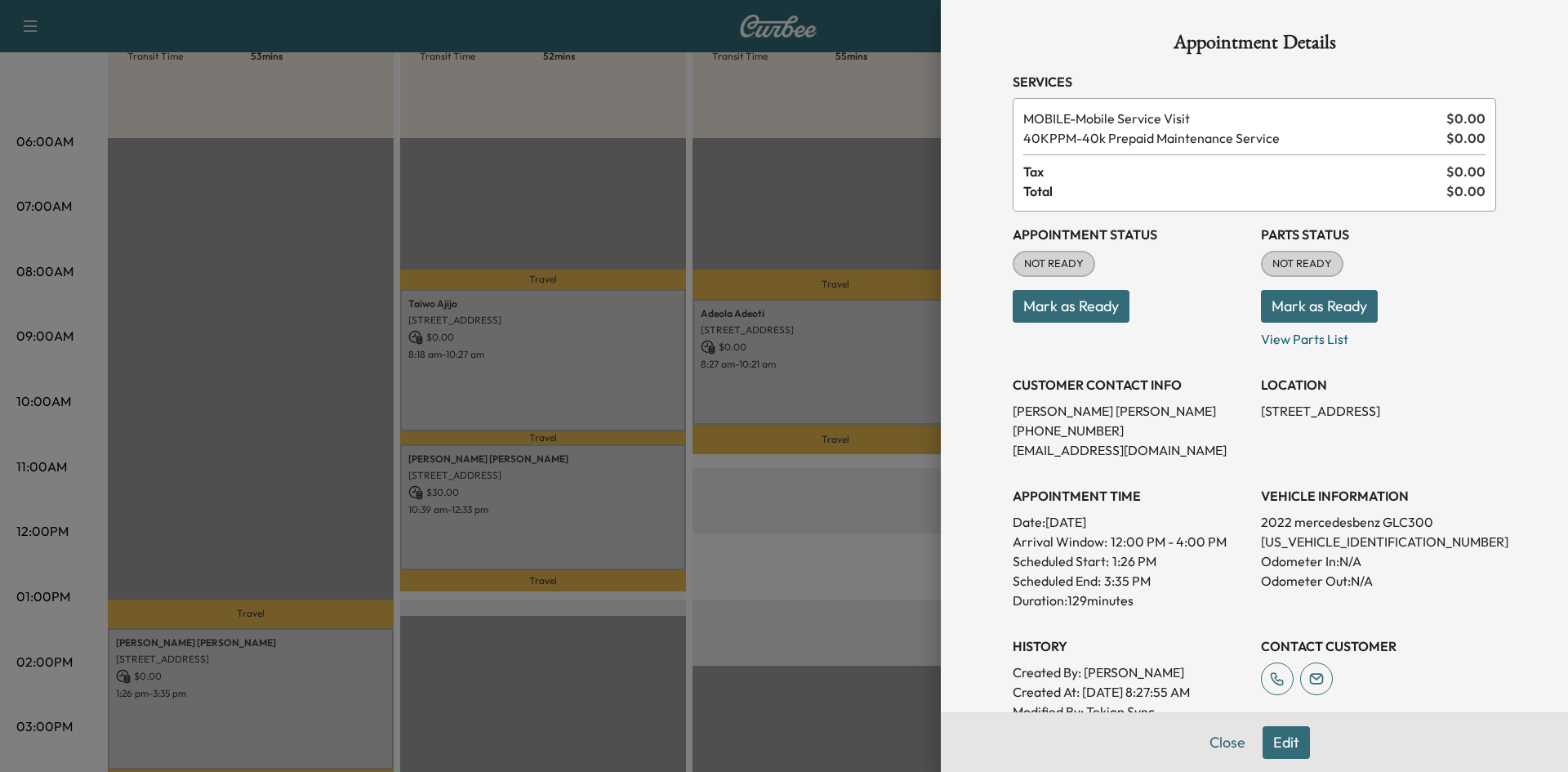
click at [581, 337] on div at bounding box center [784, 386] width 1568 height 772
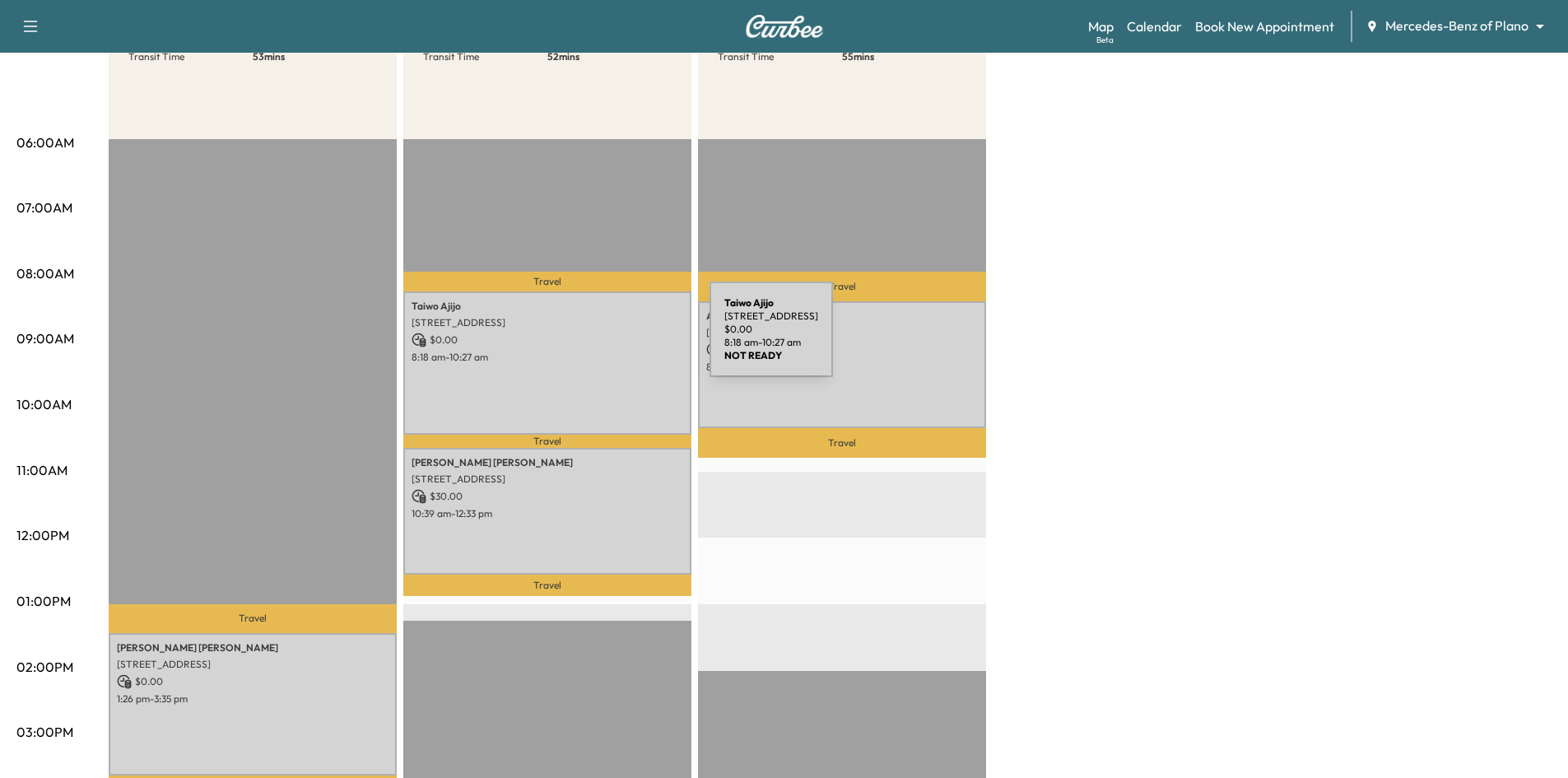
click at [586, 339] on p "$ 0.00" at bounding box center [548, 339] width 271 height 15
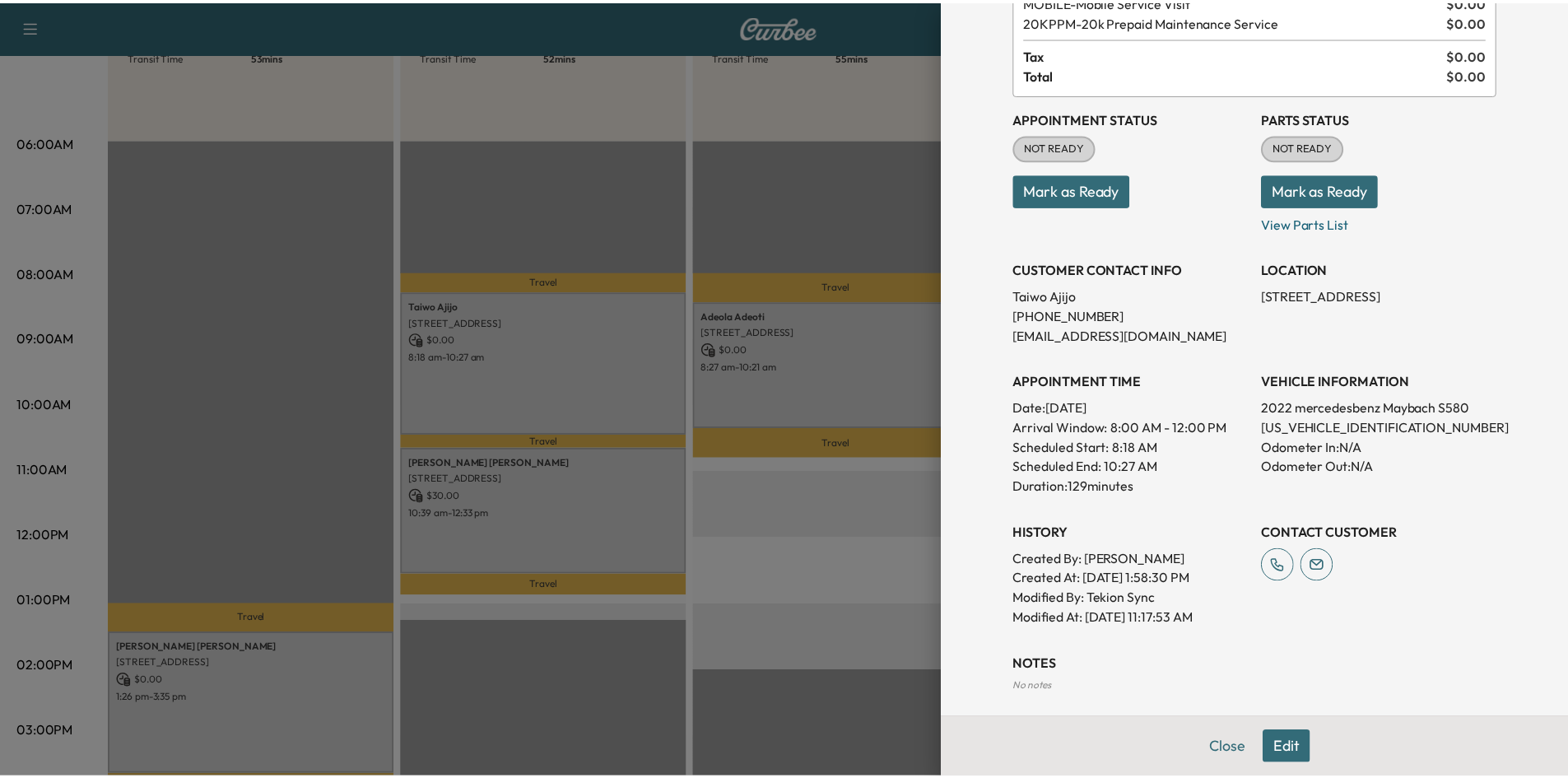
scroll to position [0, 0]
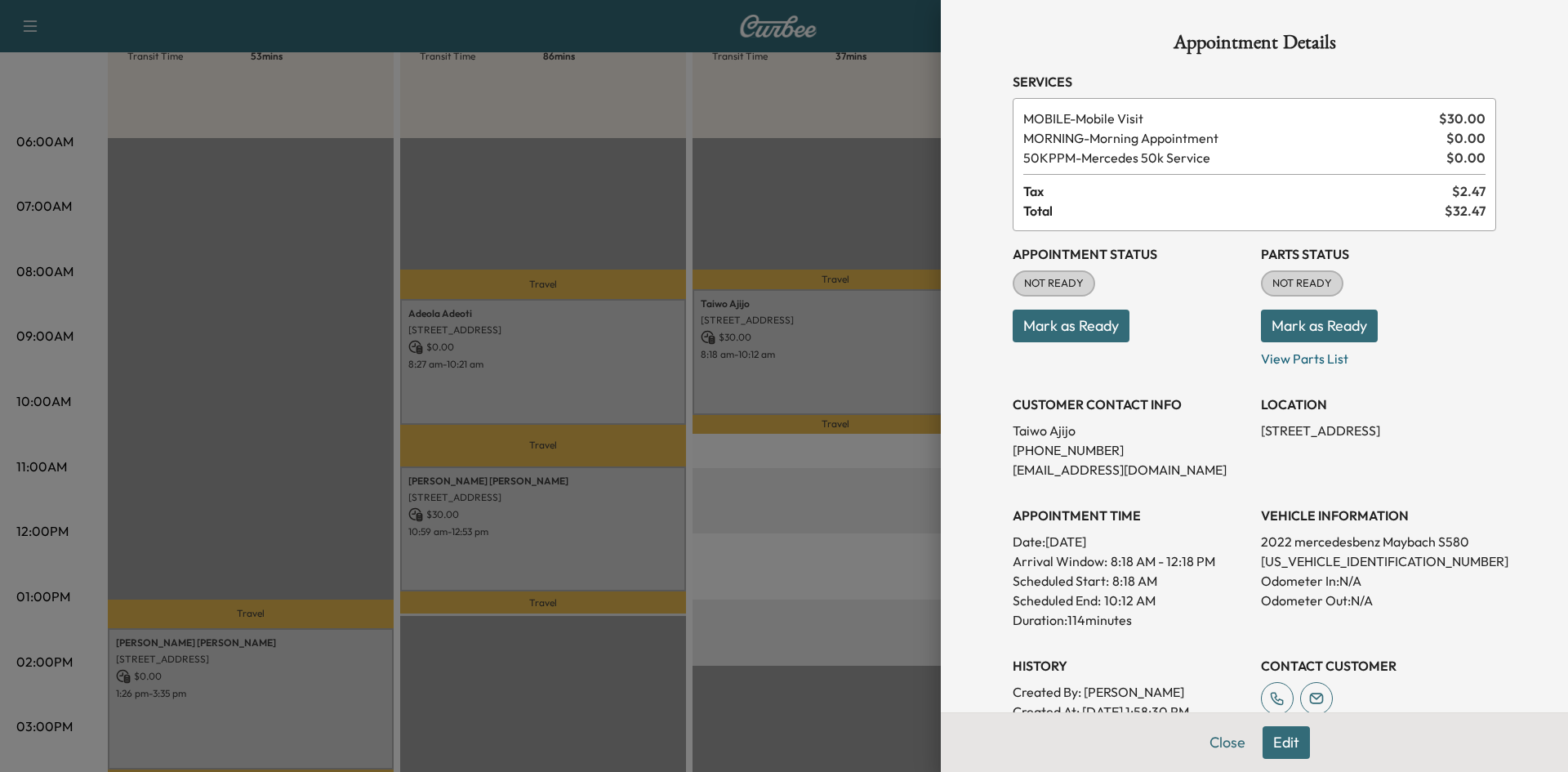
click at [761, 196] on div at bounding box center [784, 386] width 1568 height 772
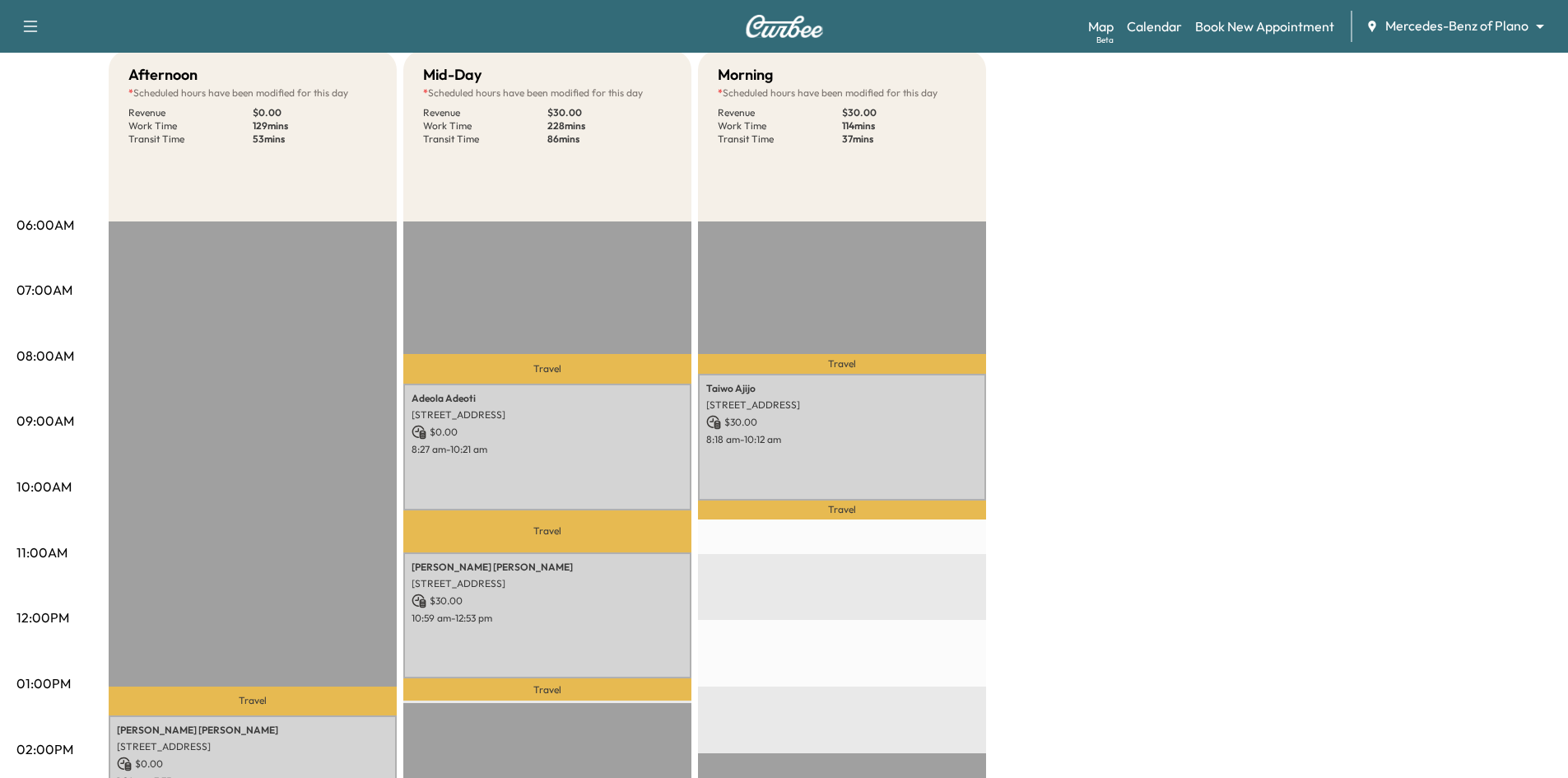
scroll to position [83, 0]
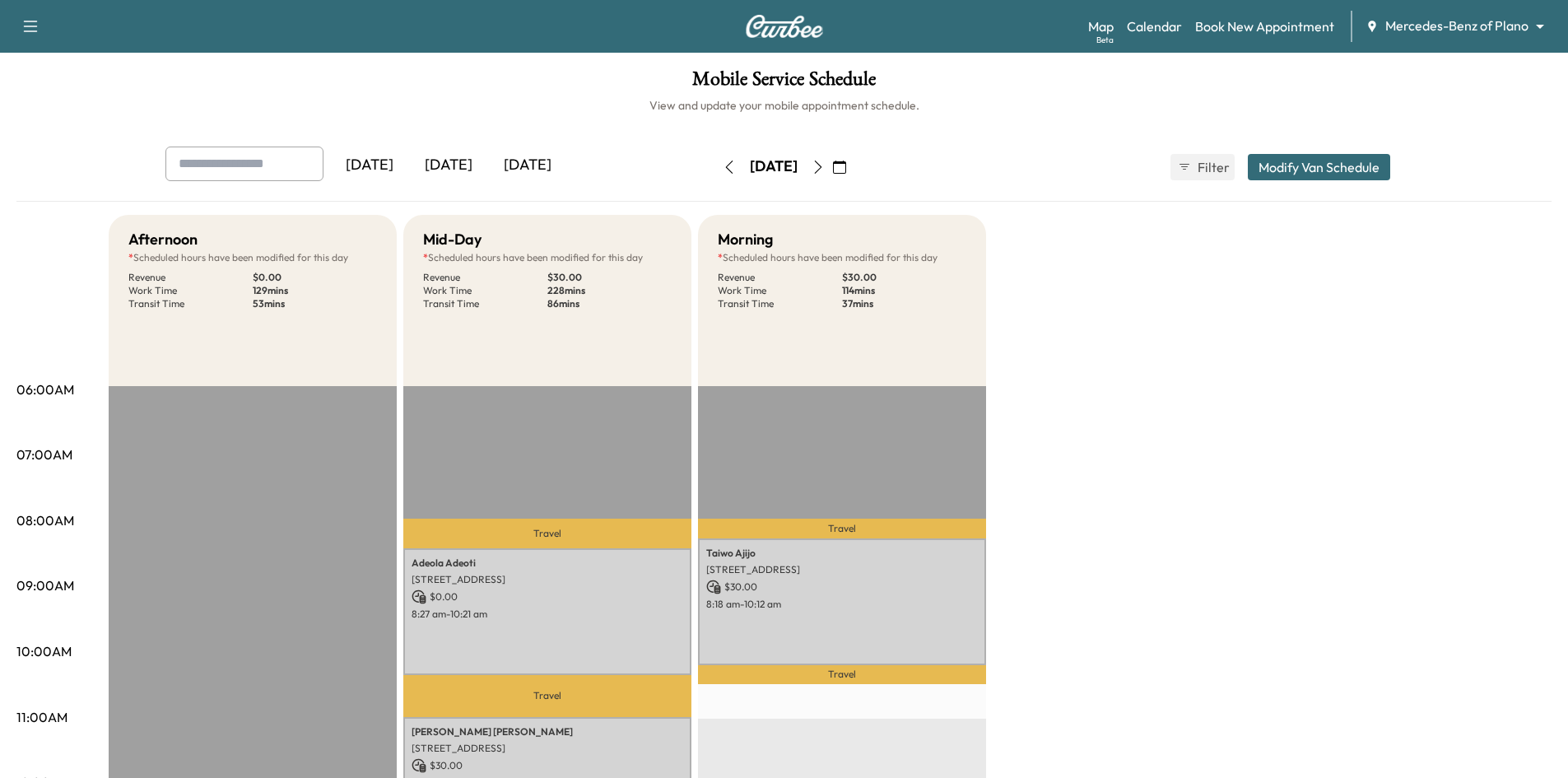
click at [550, 162] on div "[DATE]" at bounding box center [527, 166] width 79 height 38
click at [548, 167] on div "[DATE]" at bounding box center [527, 166] width 79 height 38
click at [473, 166] on div "[DATE]" at bounding box center [448, 166] width 79 height 38
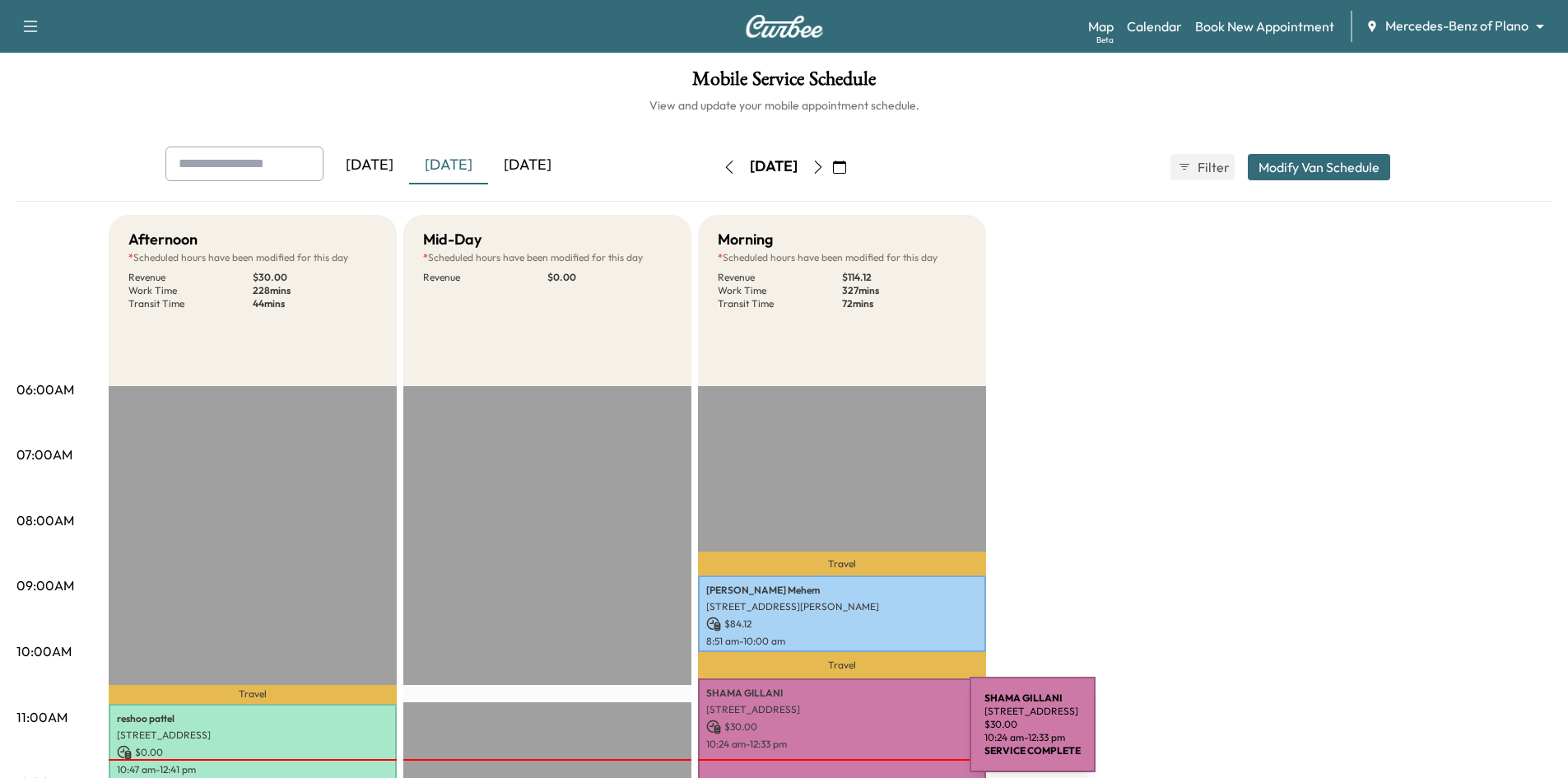
click at [846, 737] on p "10:24 am - 12:33 pm" at bounding box center [842, 743] width 271 height 13
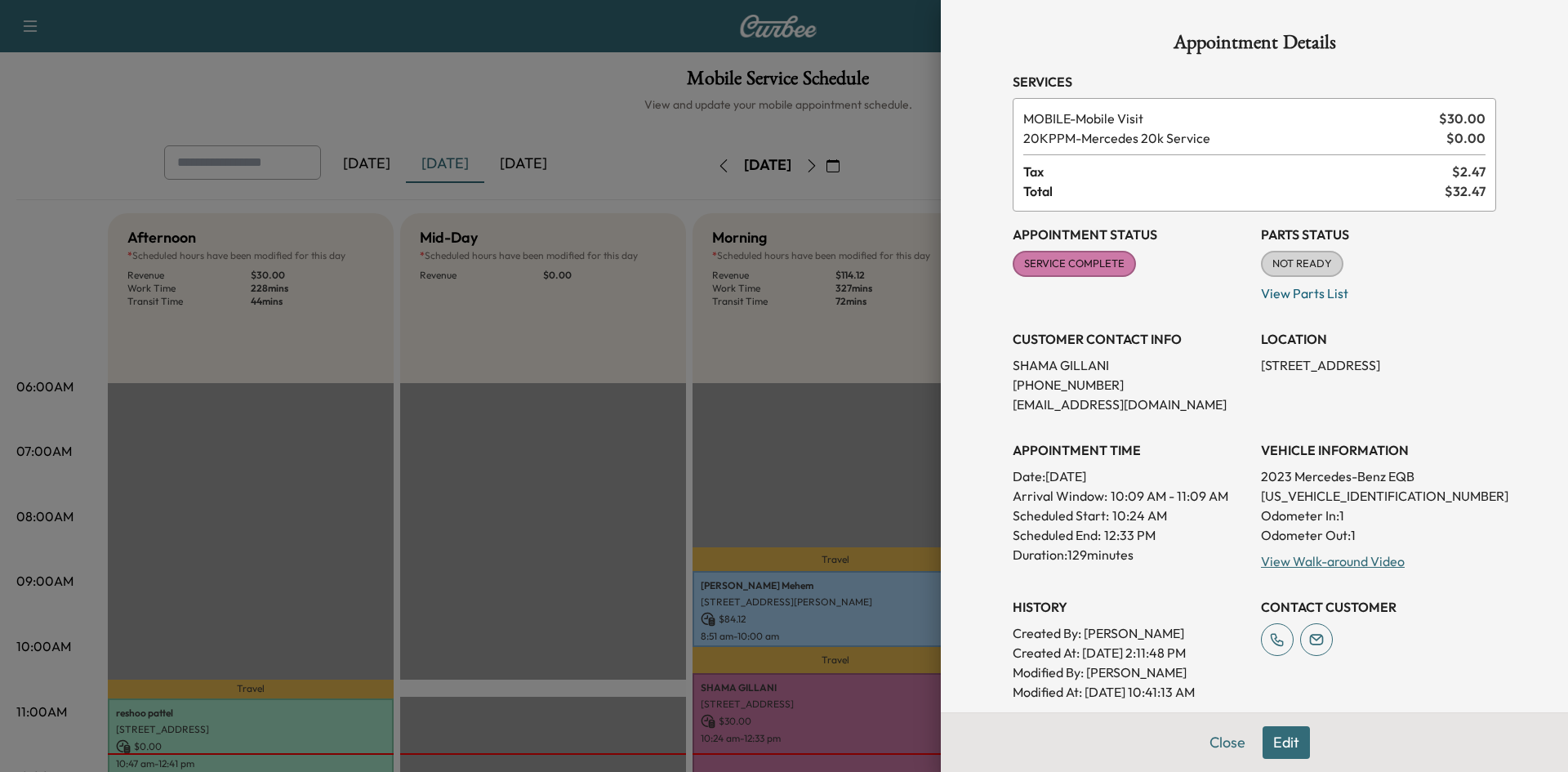
click at [444, 320] on div at bounding box center [784, 386] width 1568 height 772
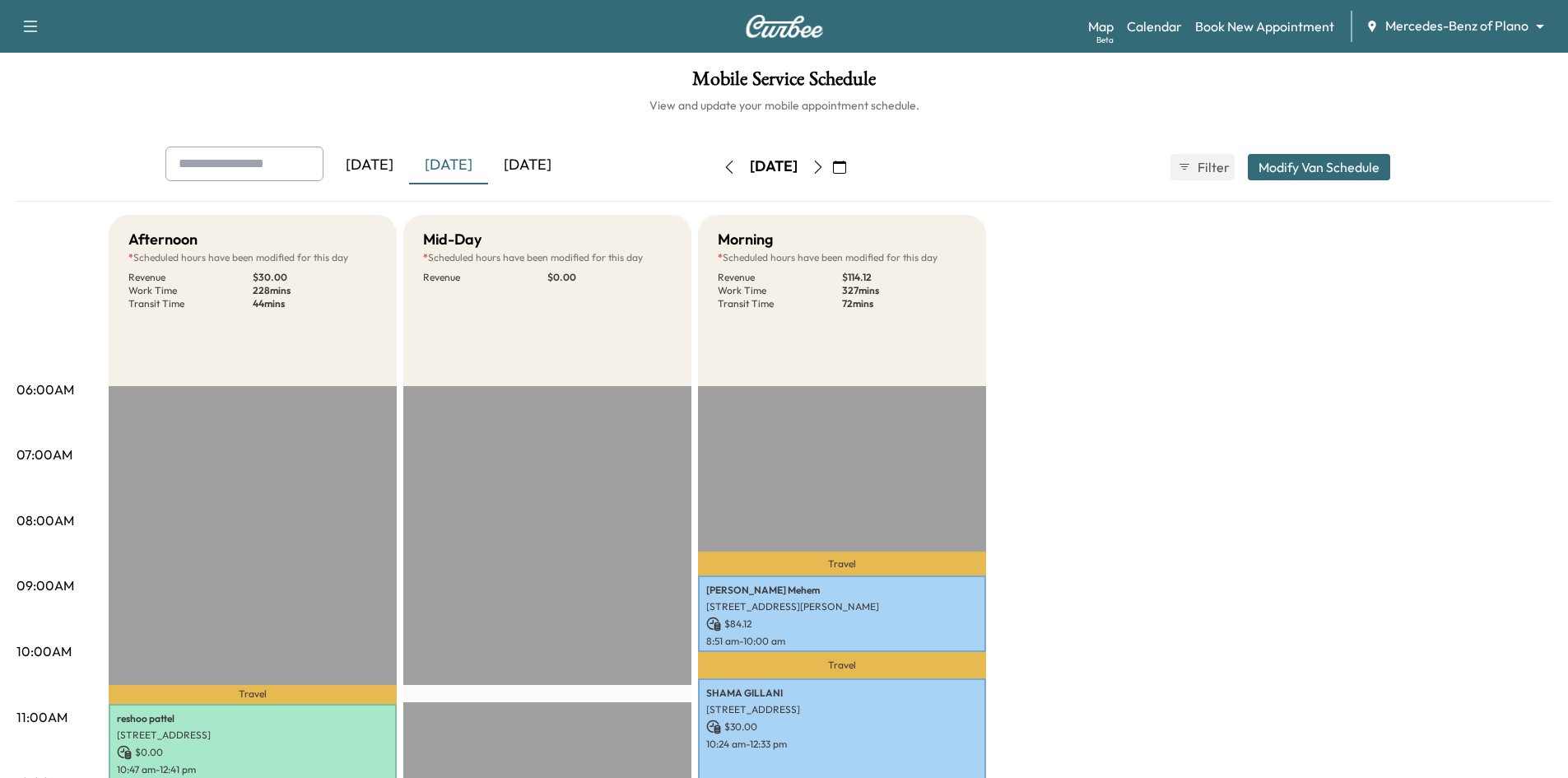
click at [846, 167] on icon "button" at bounding box center [839, 167] width 13 height 13
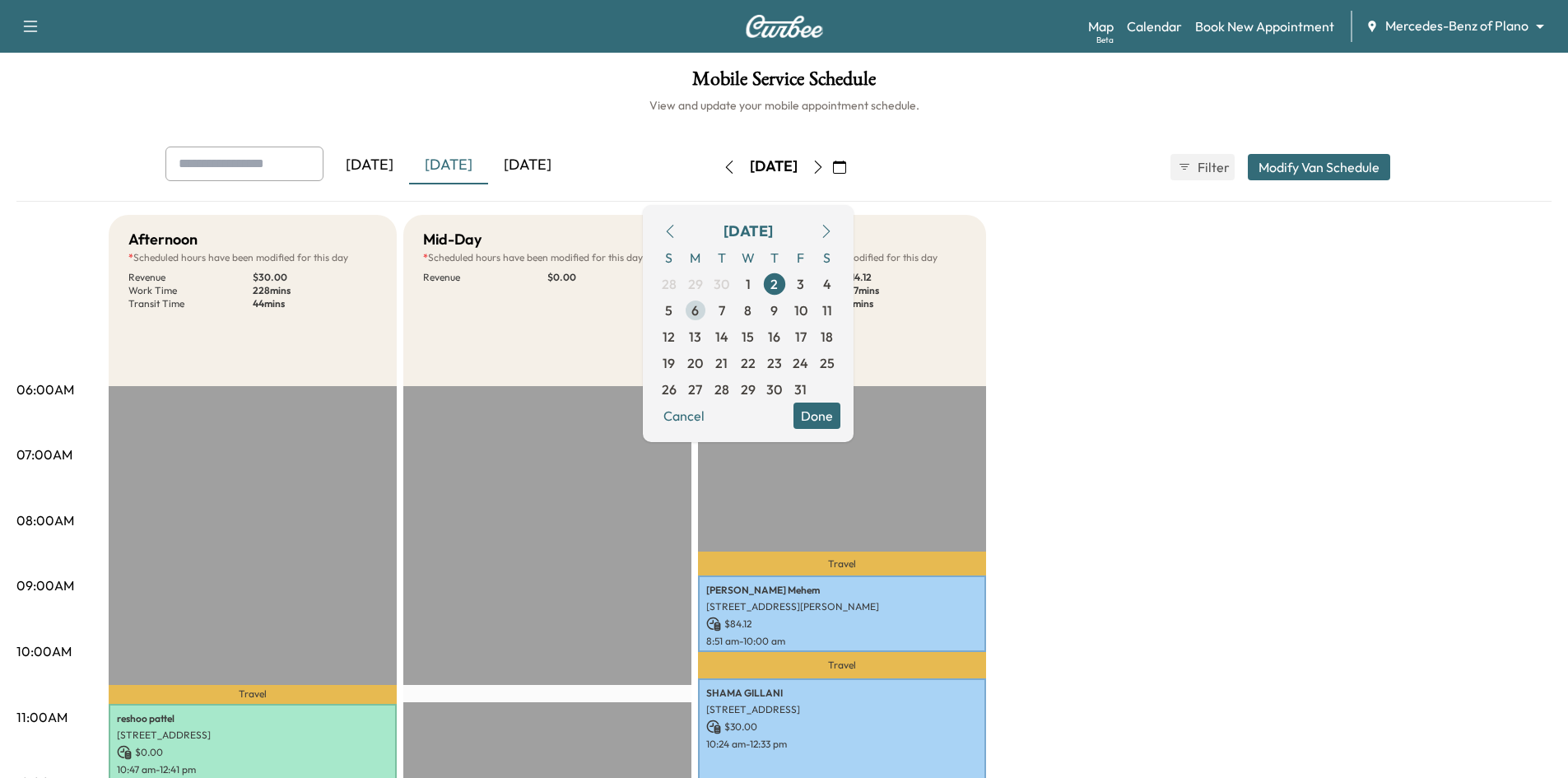
click at [698, 313] on span "6" at bounding box center [694, 310] width 7 height 20
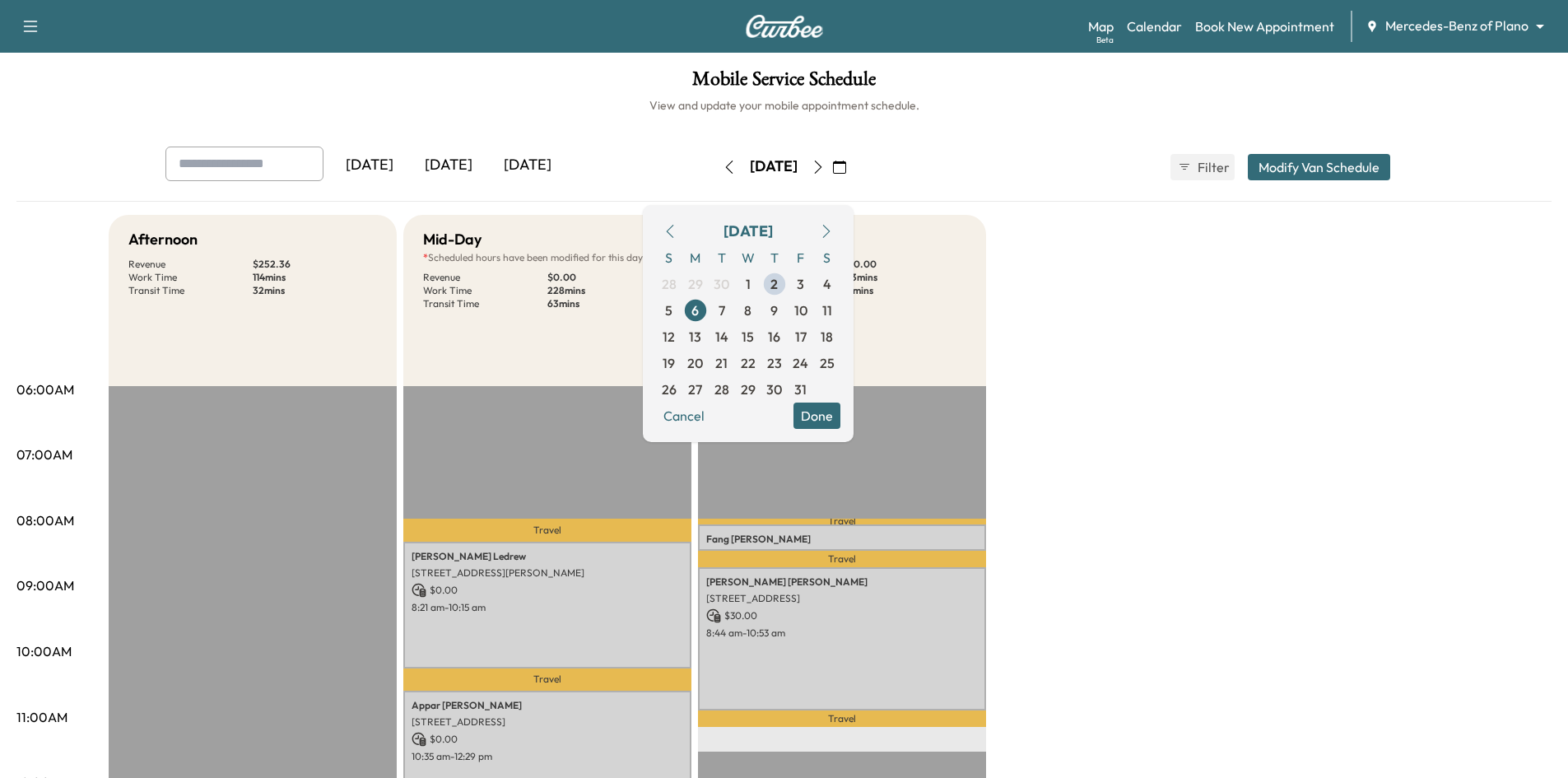
click at [840, 421] on button "Done" at bounding box center [816, 415] width 47 height 26
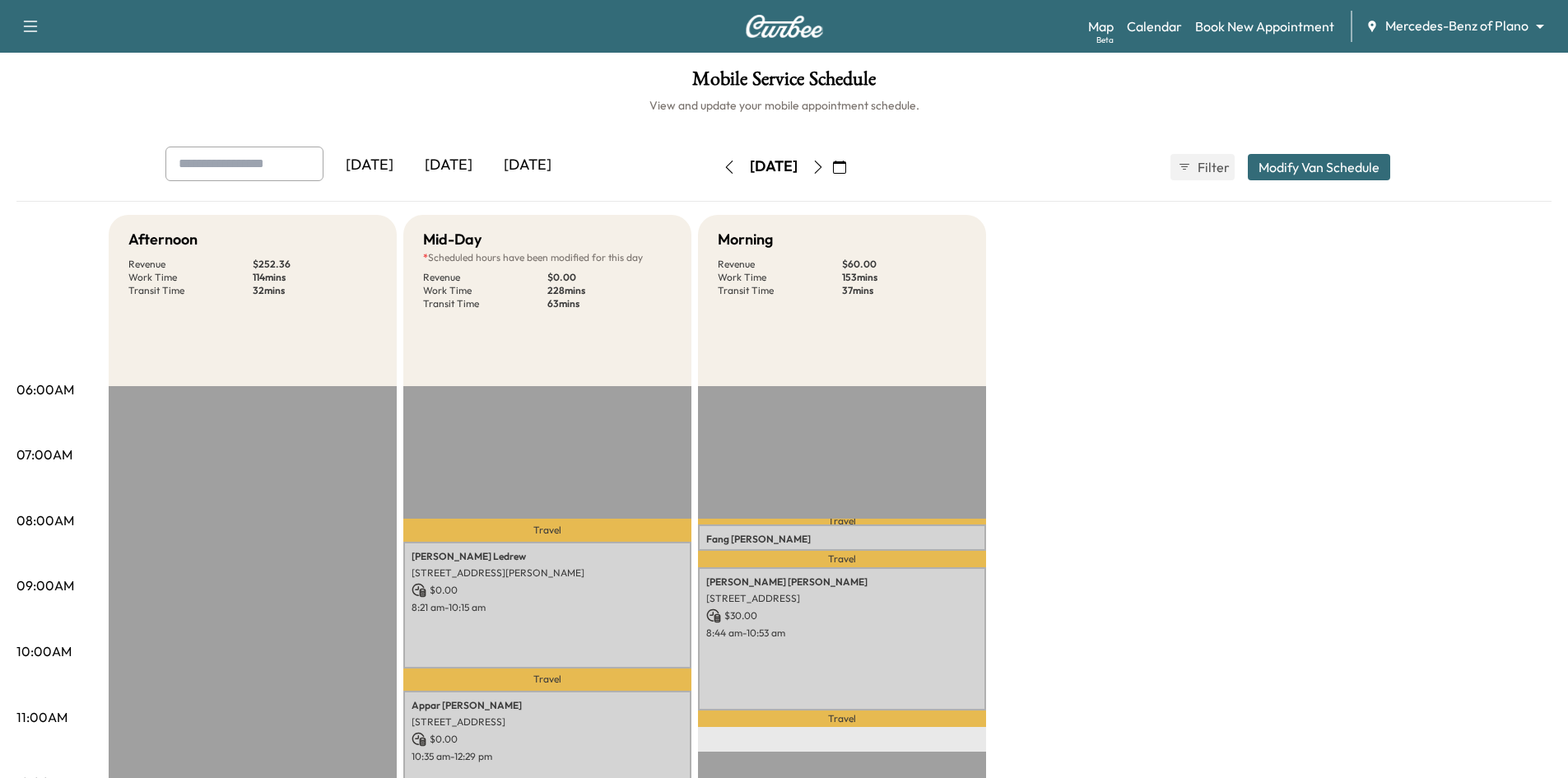
click at [821, 168] on icon "button" at bounding box center [817, 167] width 7 height 13
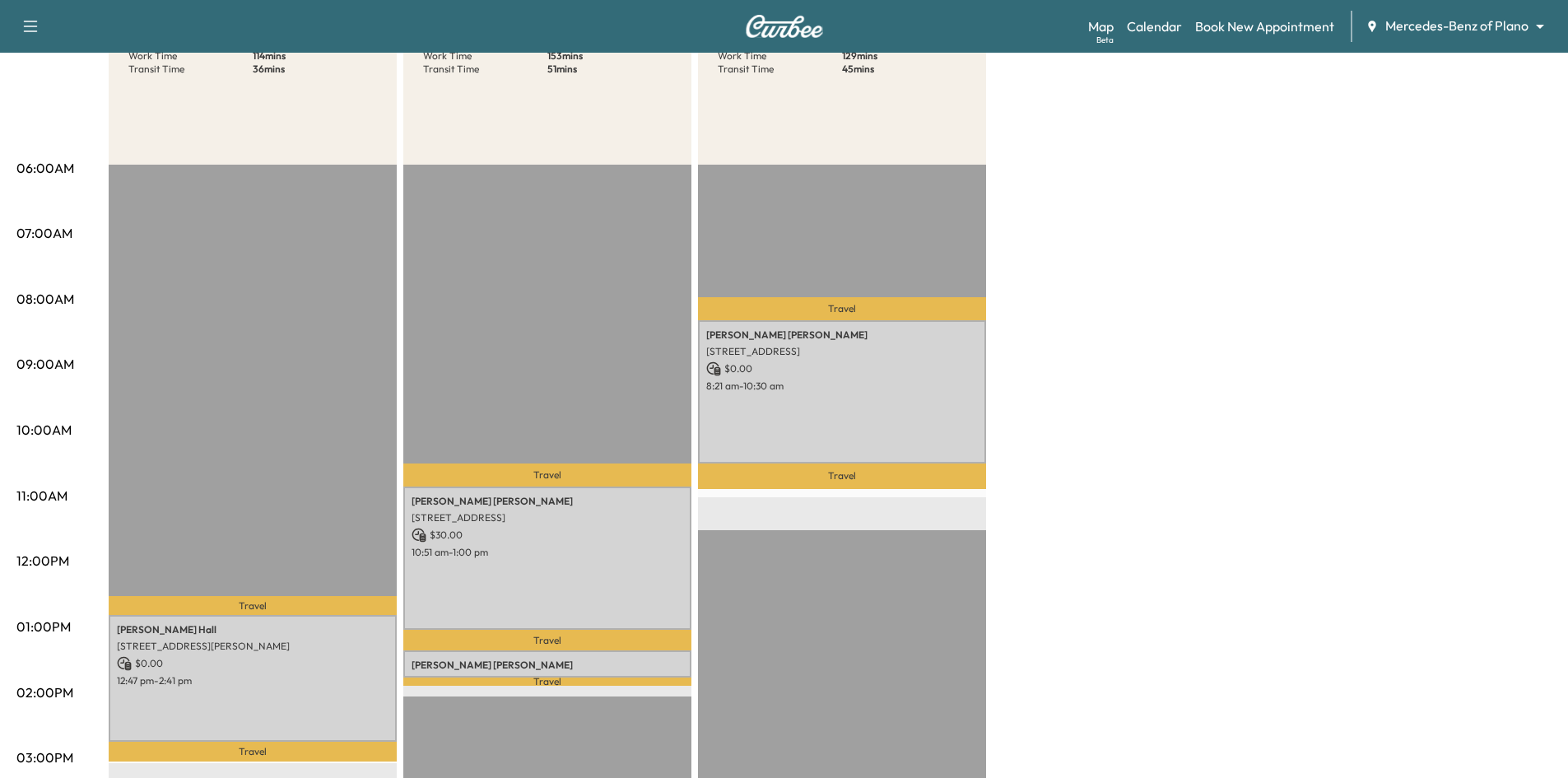
scroll to position [83, 0]
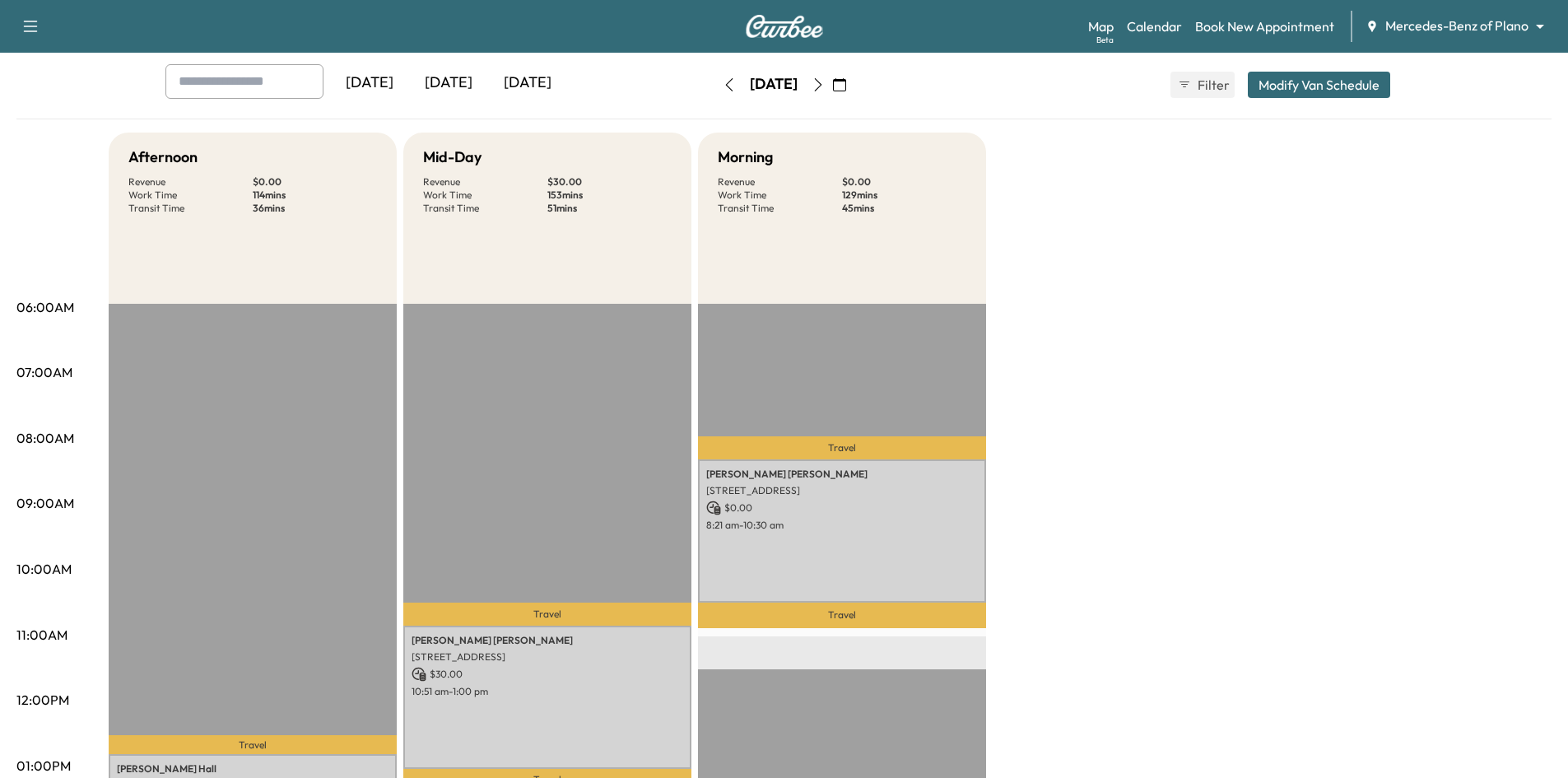
click at [825, 83] on icon "button" at bounding box center [817, 84] width 13 height 13
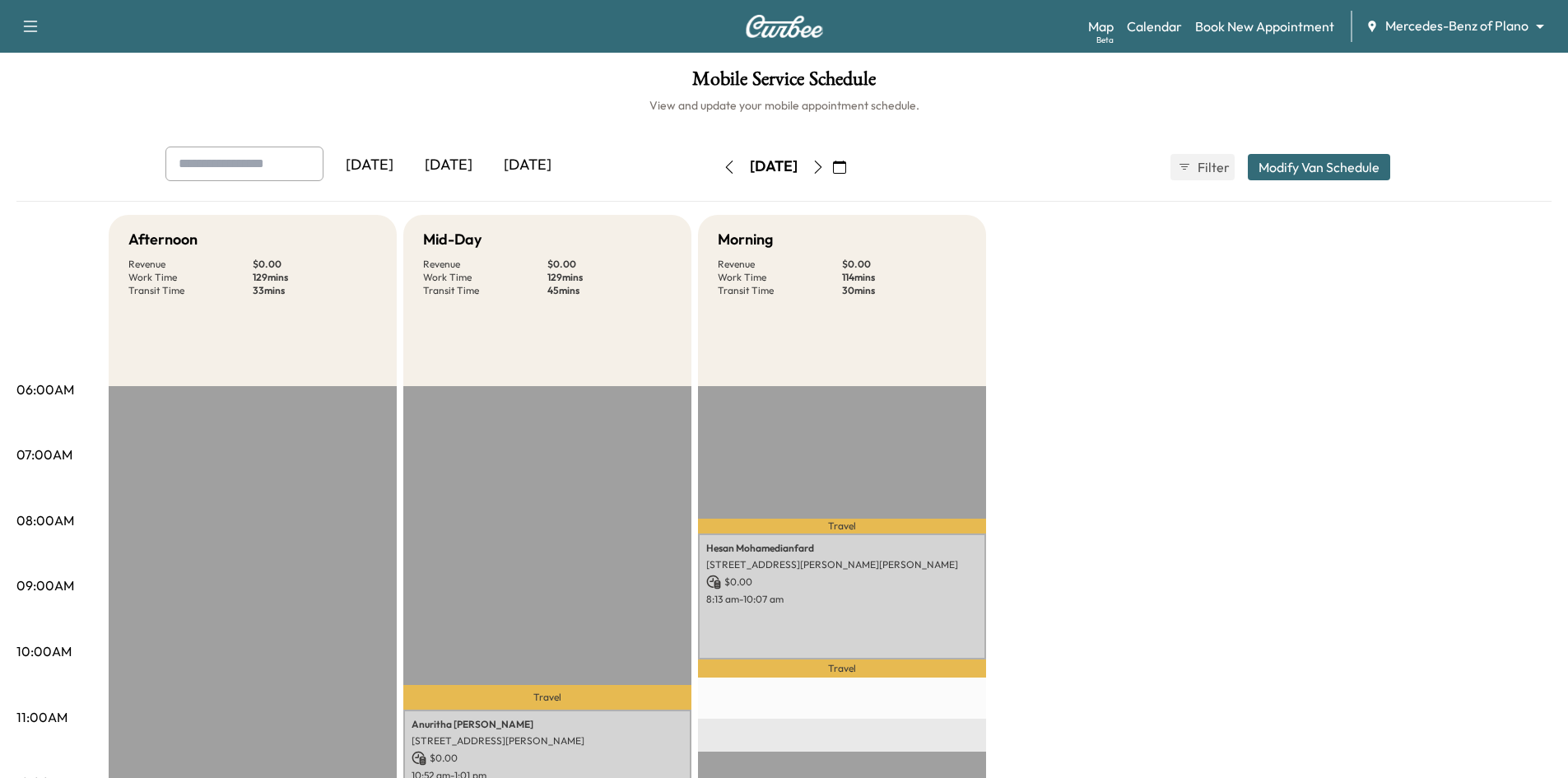
click at [825, 173] on icon "button" at bounding box center [817, 167] width 13 height 13
click at [825, 167] on icon "button" at bounding box center [817, 167] width 13 height 13
click at [825, 171] on icon "button" at bounding box center [817, 167] width 13 height 13
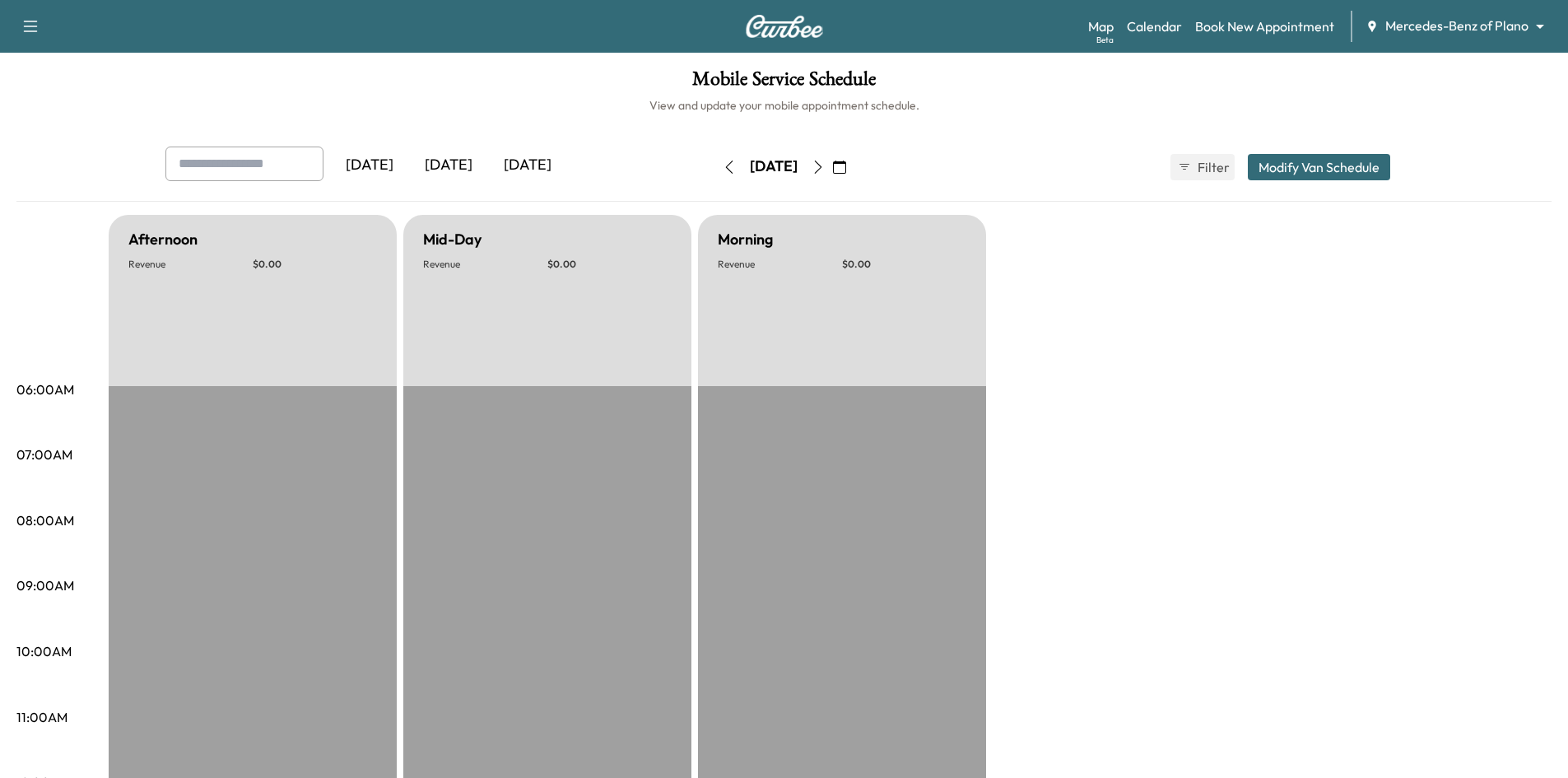
click at [846, 171] on icon "button" at bounding box center [839, 167] width 13 height 13
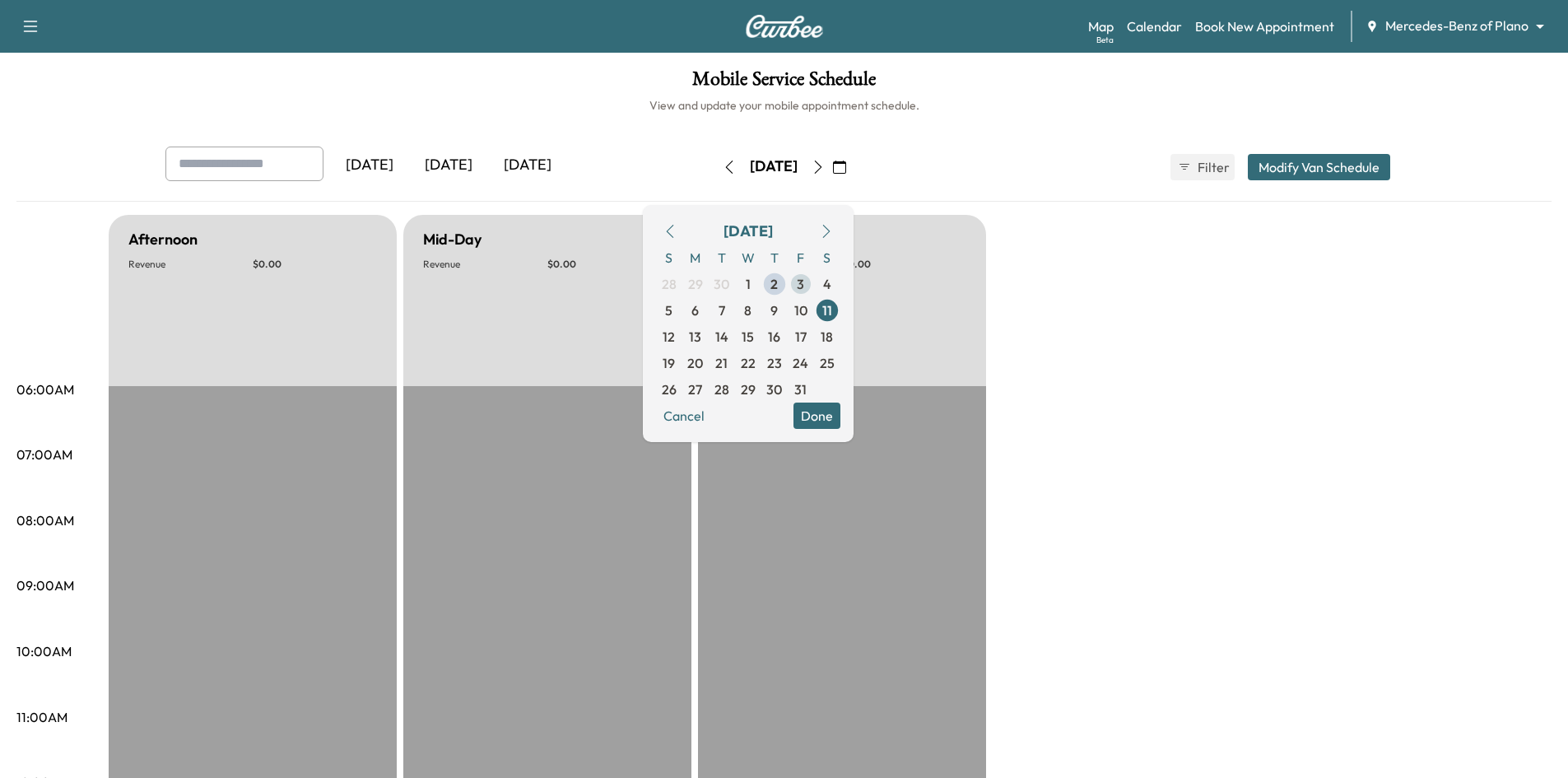
click at [804, 280] on span "3" at bounding box center [800, 284] width 7 height 20
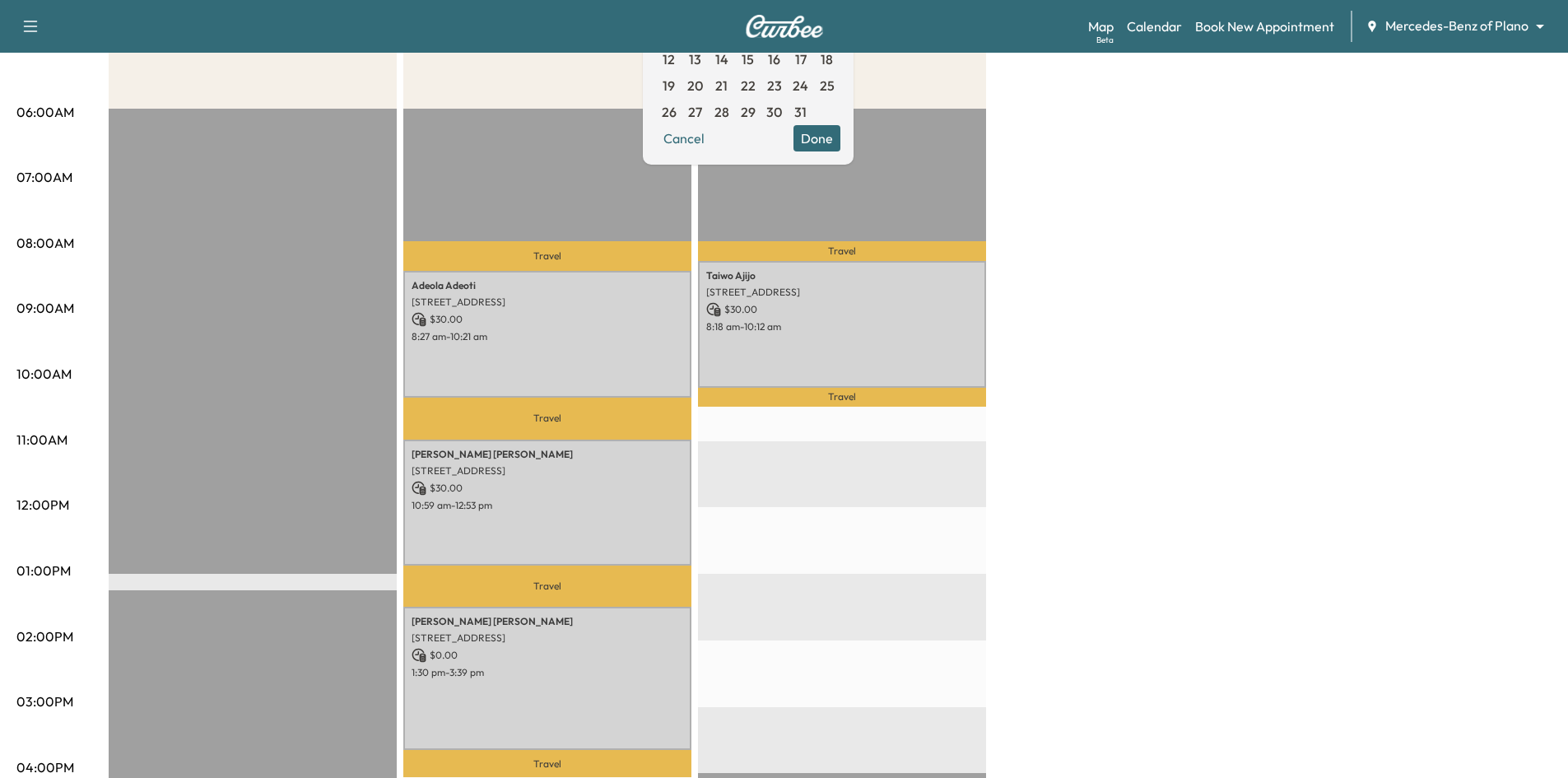
scroll to position [165, 0]
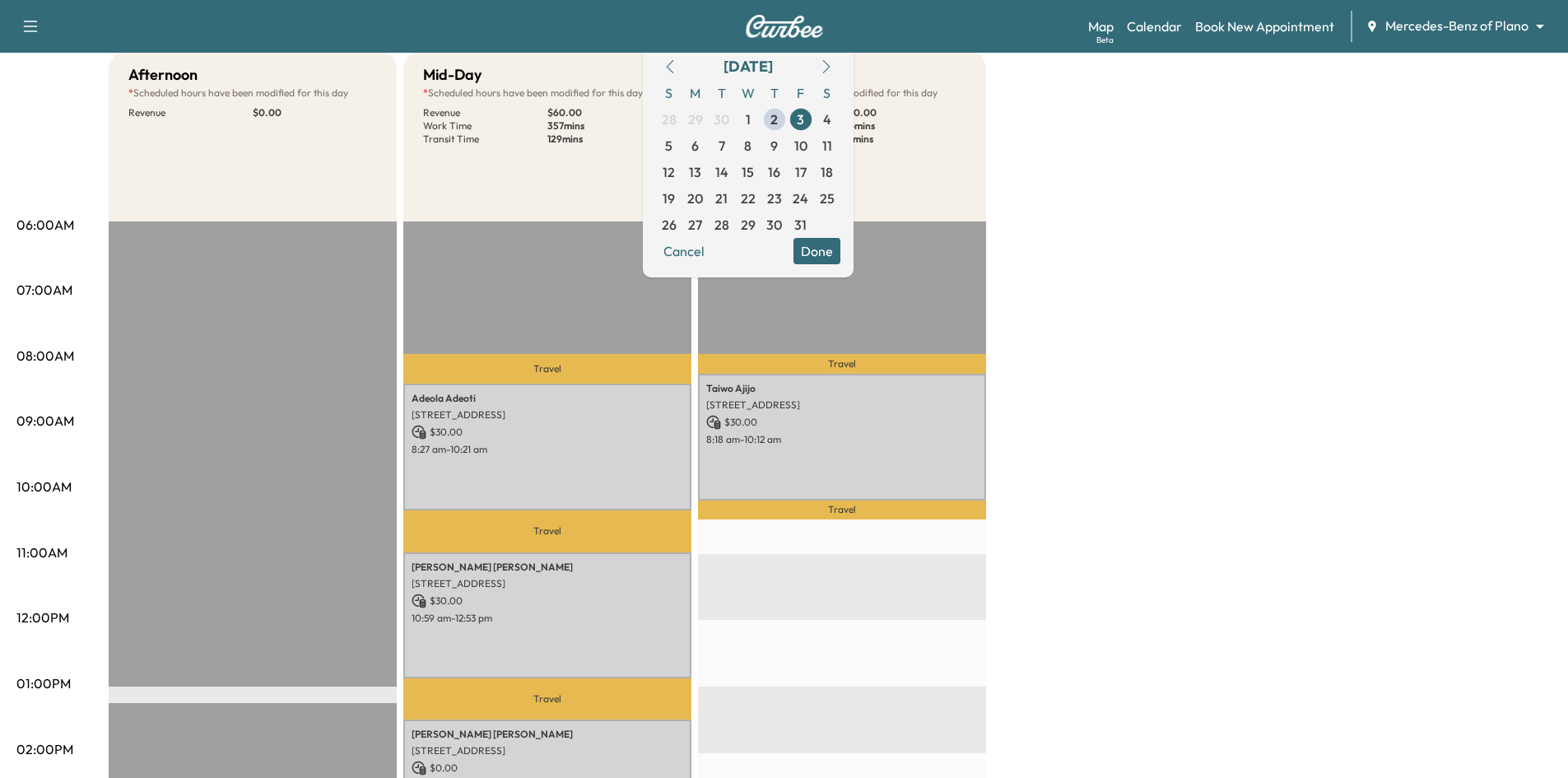
click at [840, 252] on button "Done" at bounding box center [816, 250] width 47 height 26
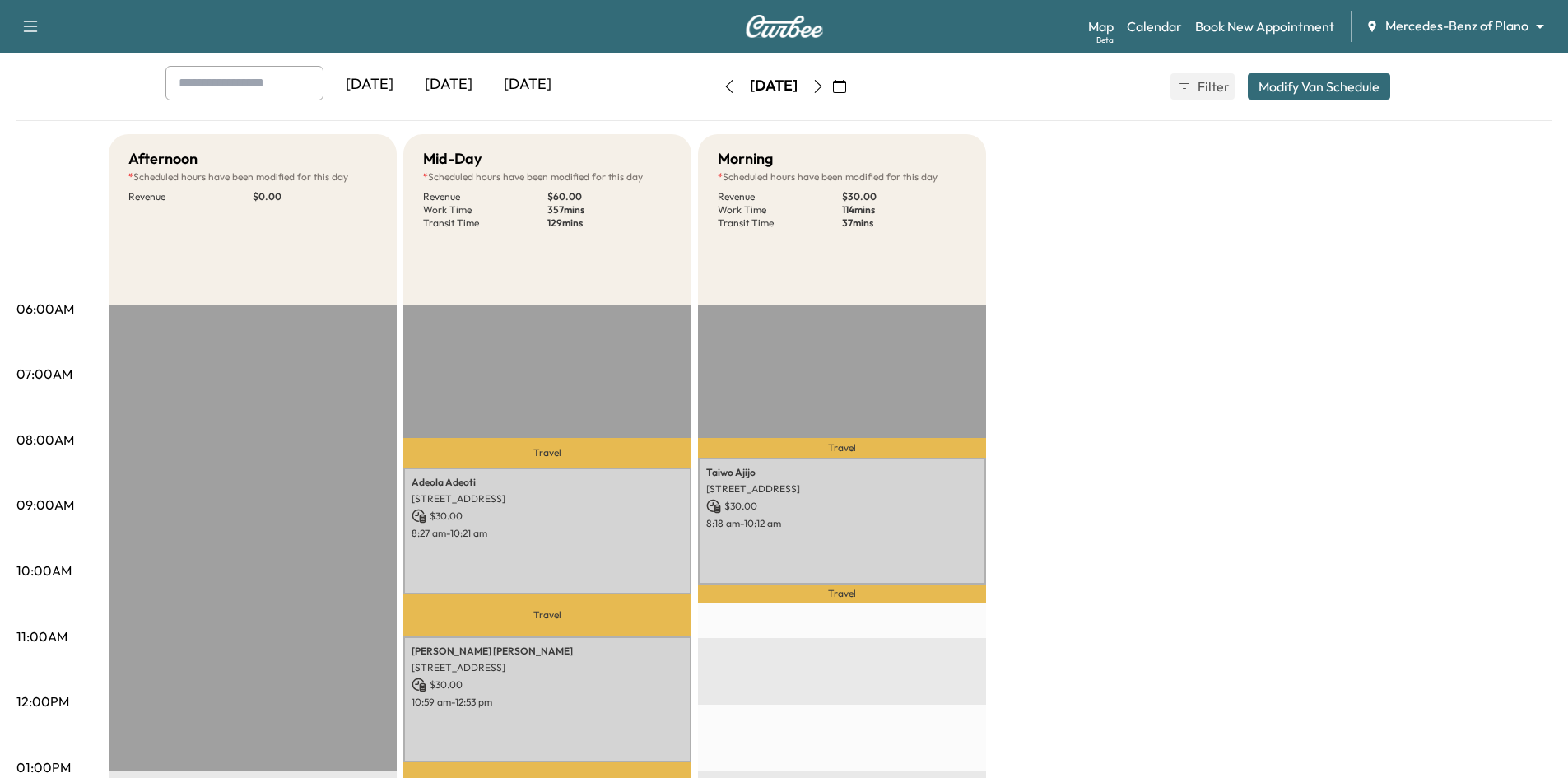
scroll to position [0, 0]
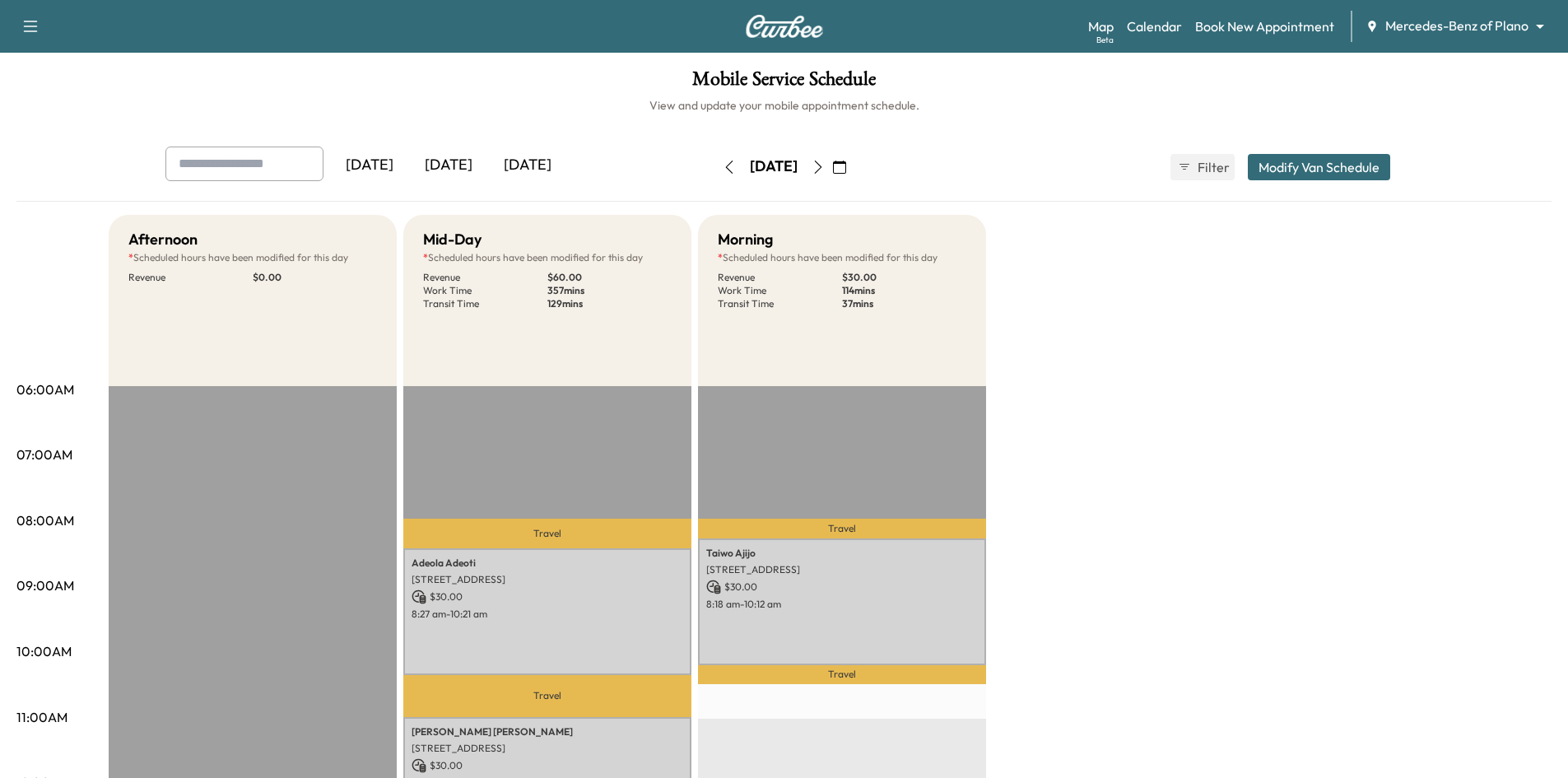
click at [846, 164] on icon "button" at bounding box center [839, 167] width 13 height 13
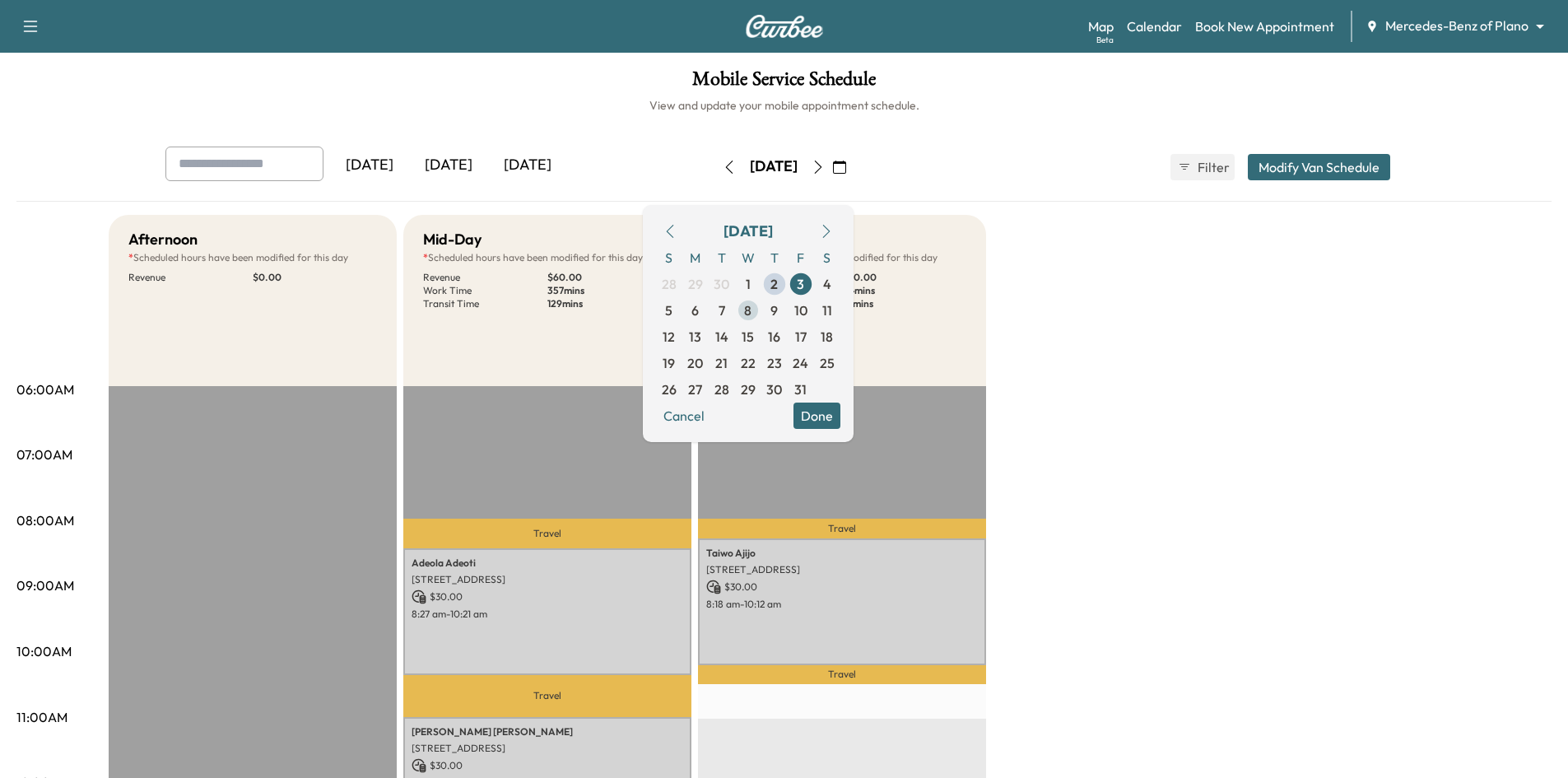
click at [761, 313] on span "8" at bounding box center [748, 310] width 26 height 26
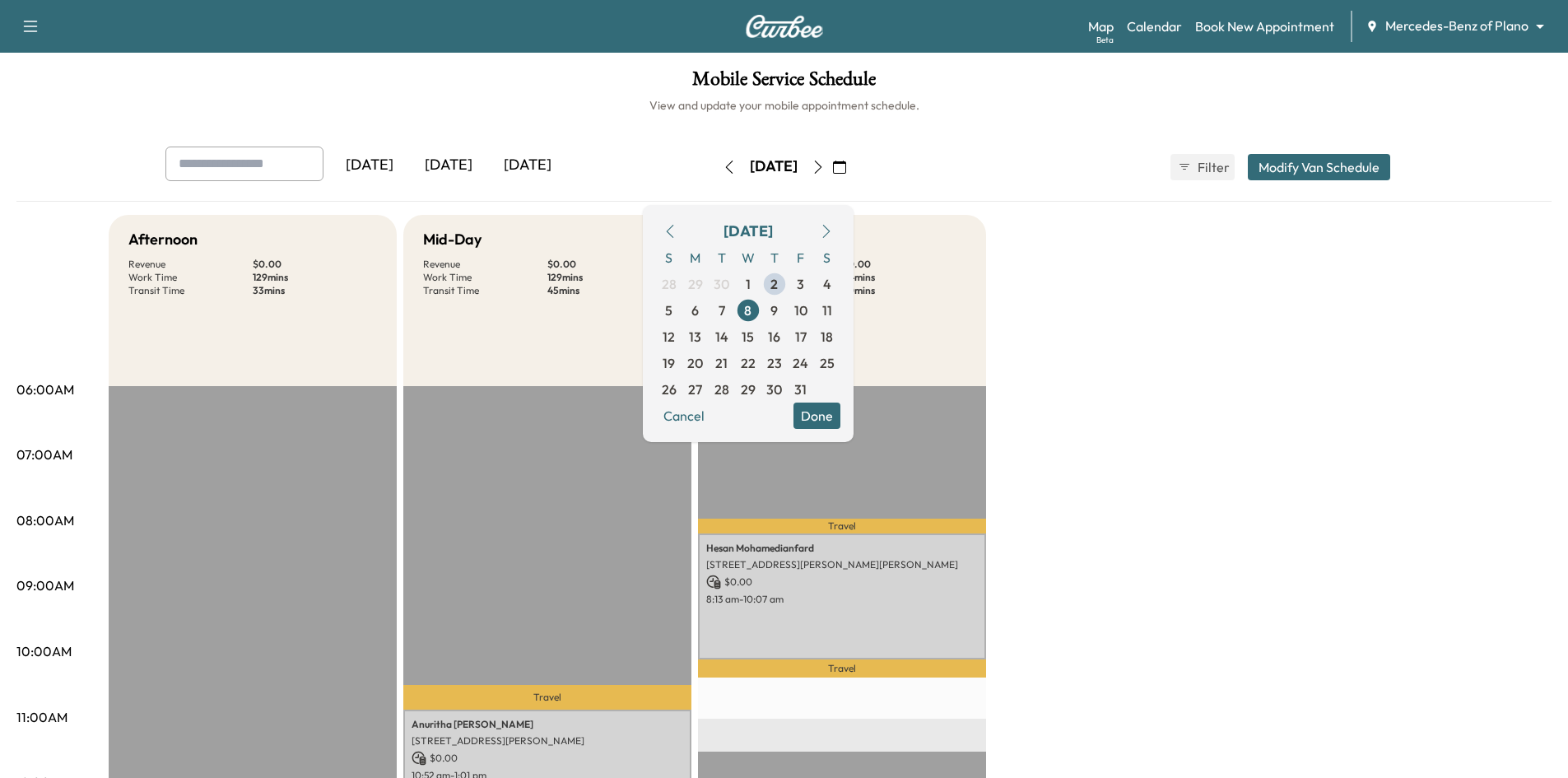
click at [840, 414] on button "Done" at bounding box center [816, 415] width 47 height 26
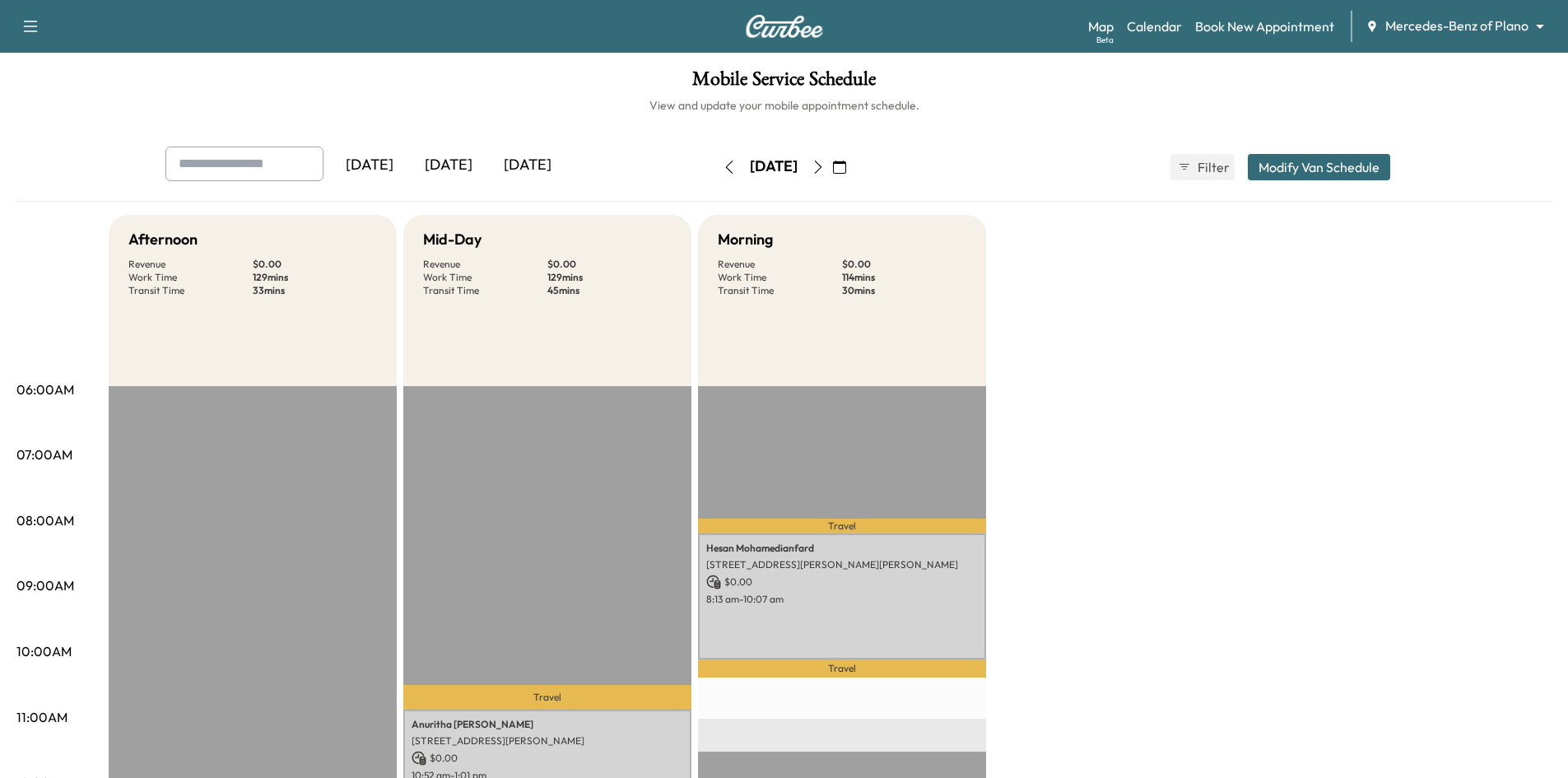
click at [846, 166] on icon "button" at bounding box center [839, 167] width 13 height 13
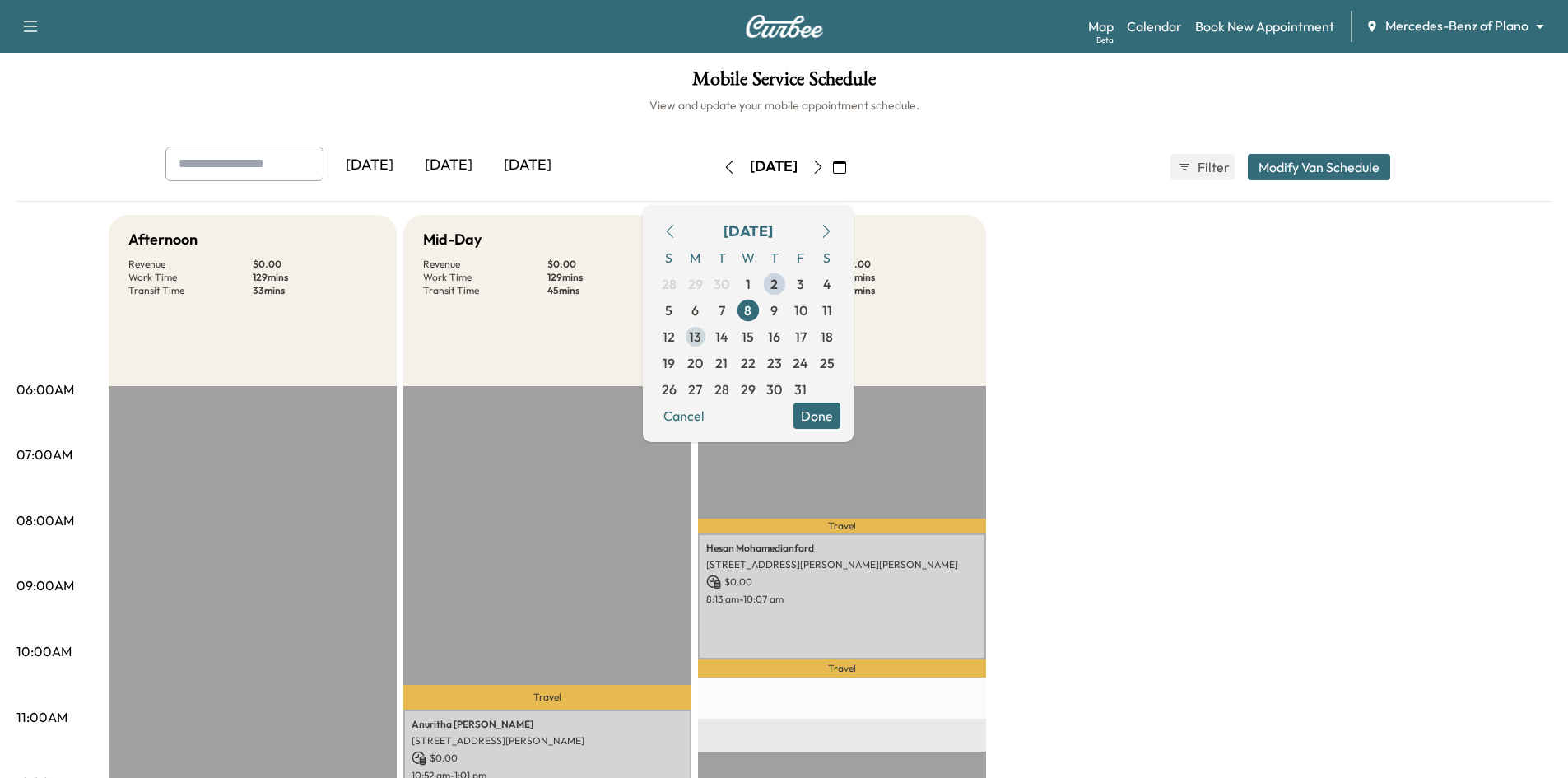
click at [701, 337] on span "13" at bounding box center [695, 337] width 12 height 20
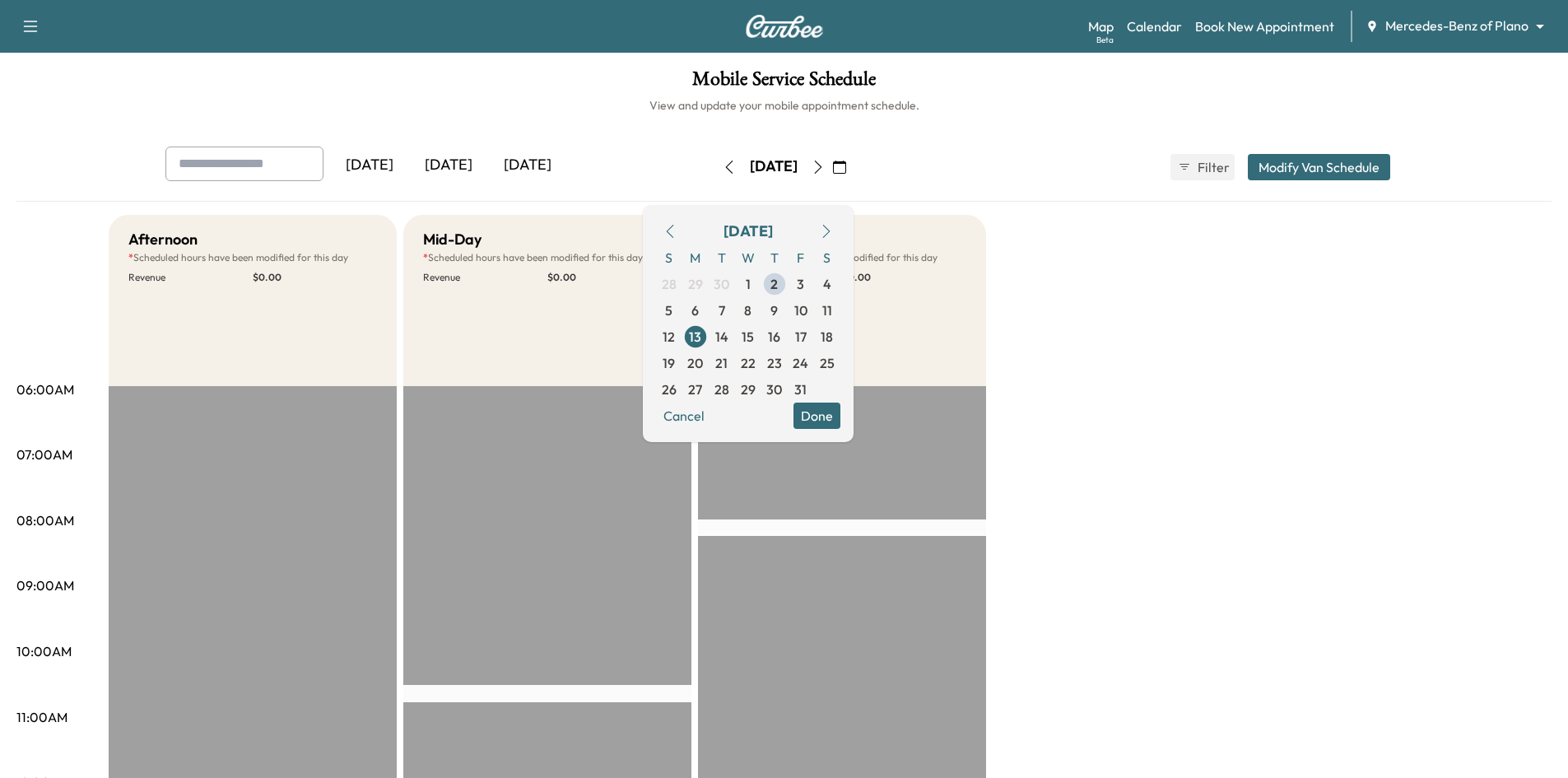
click at [840, 413] on button "Done" at bounding box center [816, 415] width 47 height 26
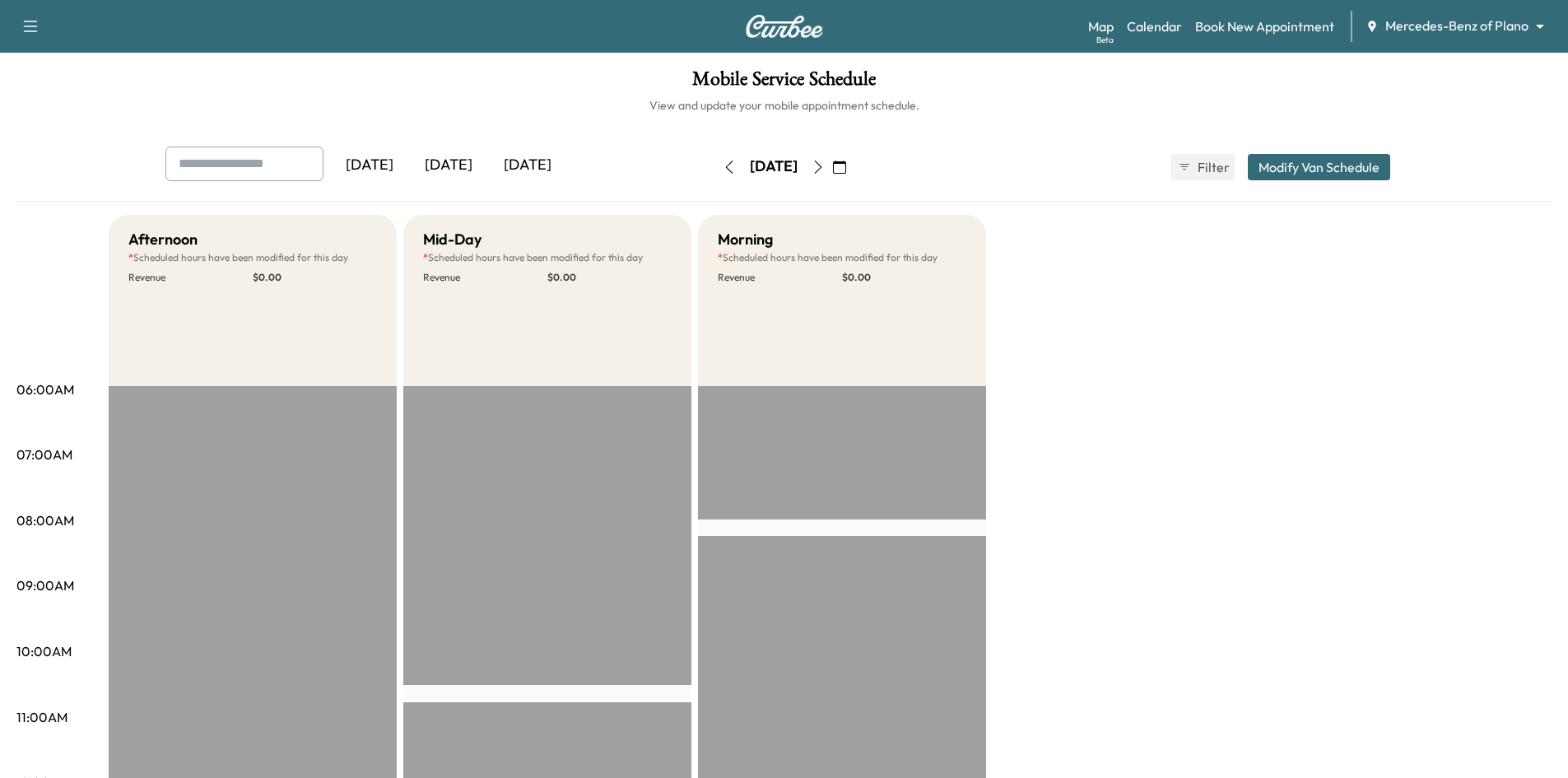
click at [825, 167] on icon "button" at bounding box center [817, 167] width 13 height 13
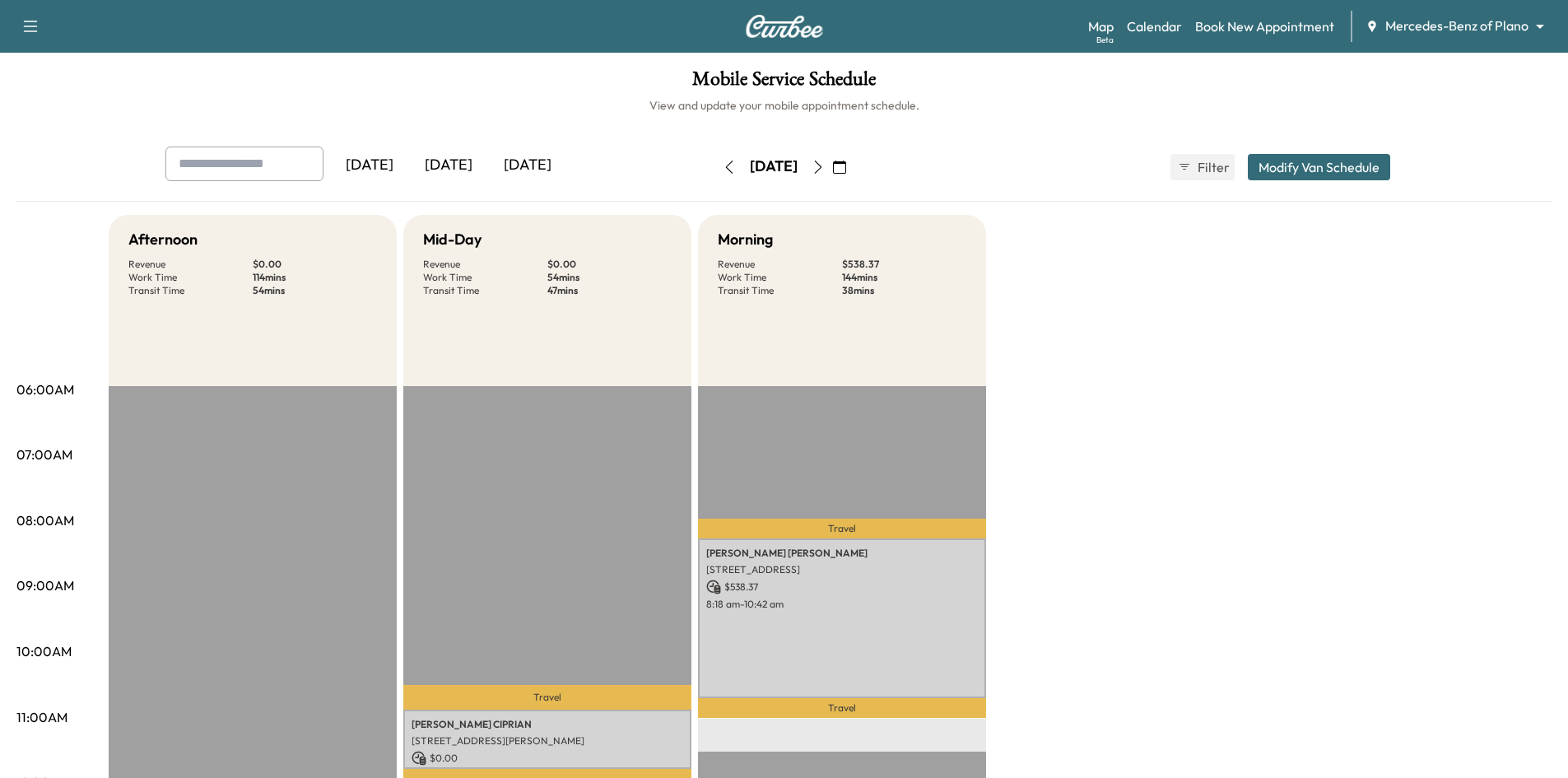
click at [825, 167] on icon "button" at bounding box center [817, 167] width 13 height 13
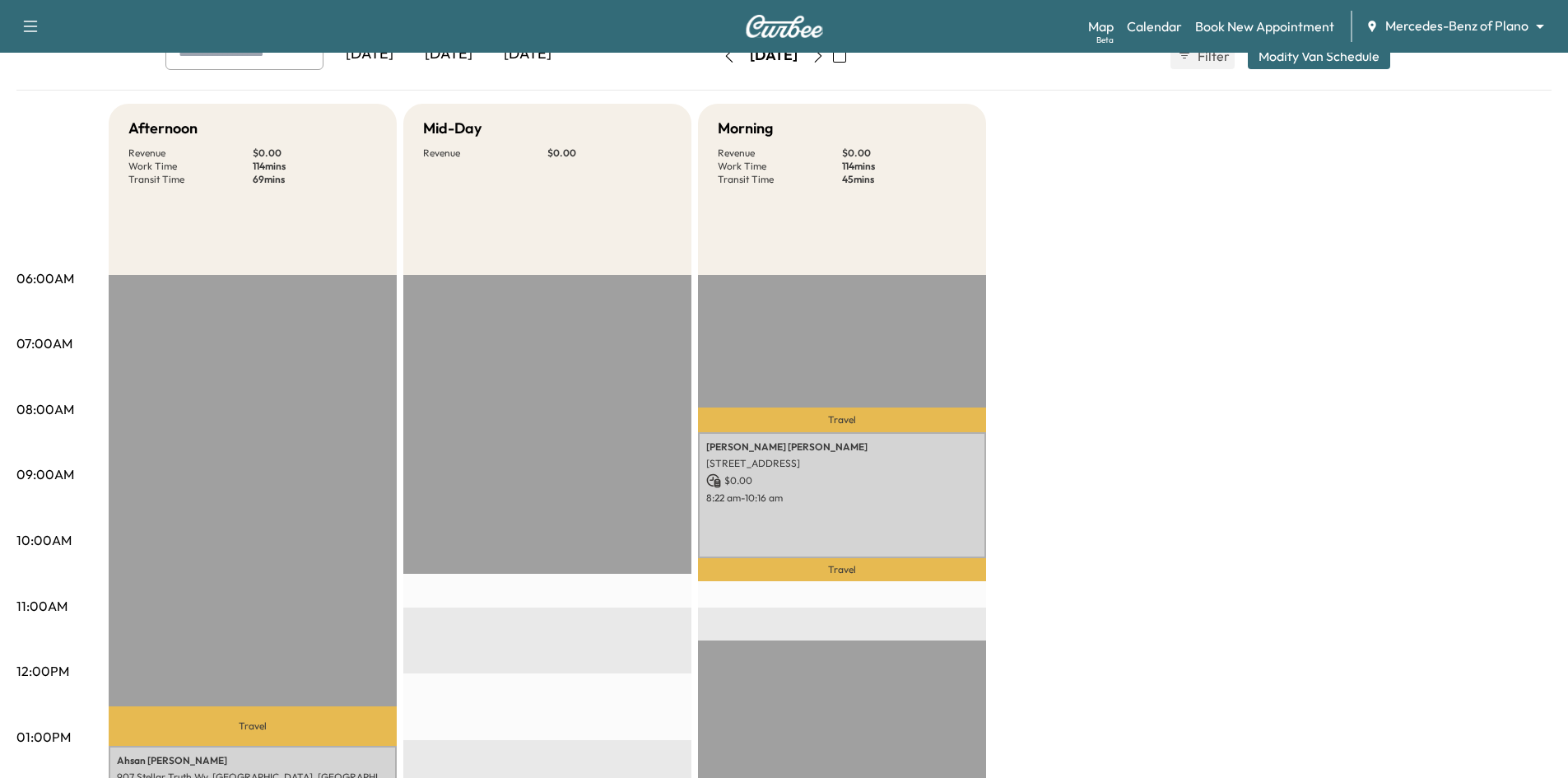
scroll to position [83, 0]
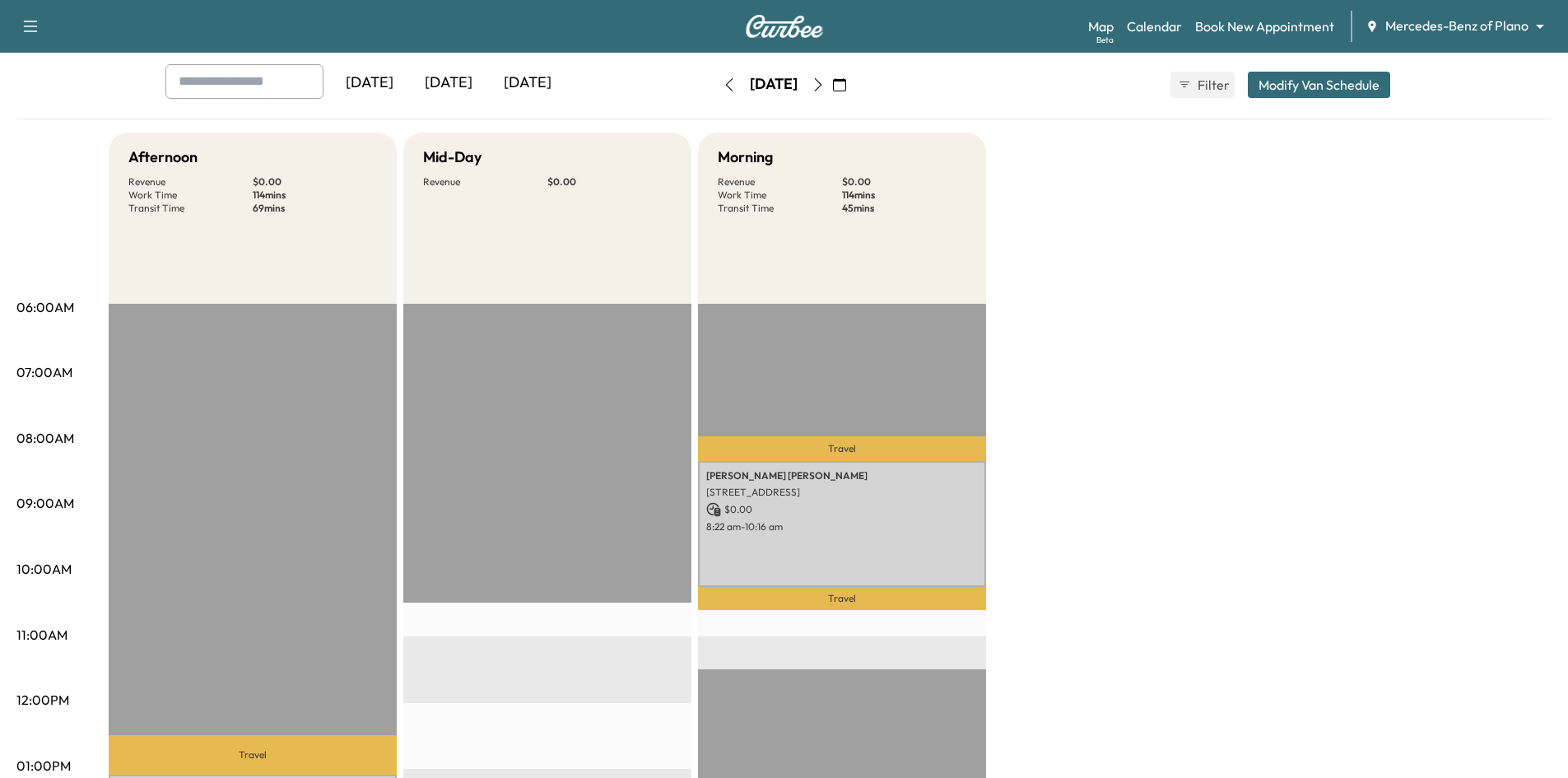
click at [821, 83] on icon "button" at bounding box center [817, 84] width 7 height 13
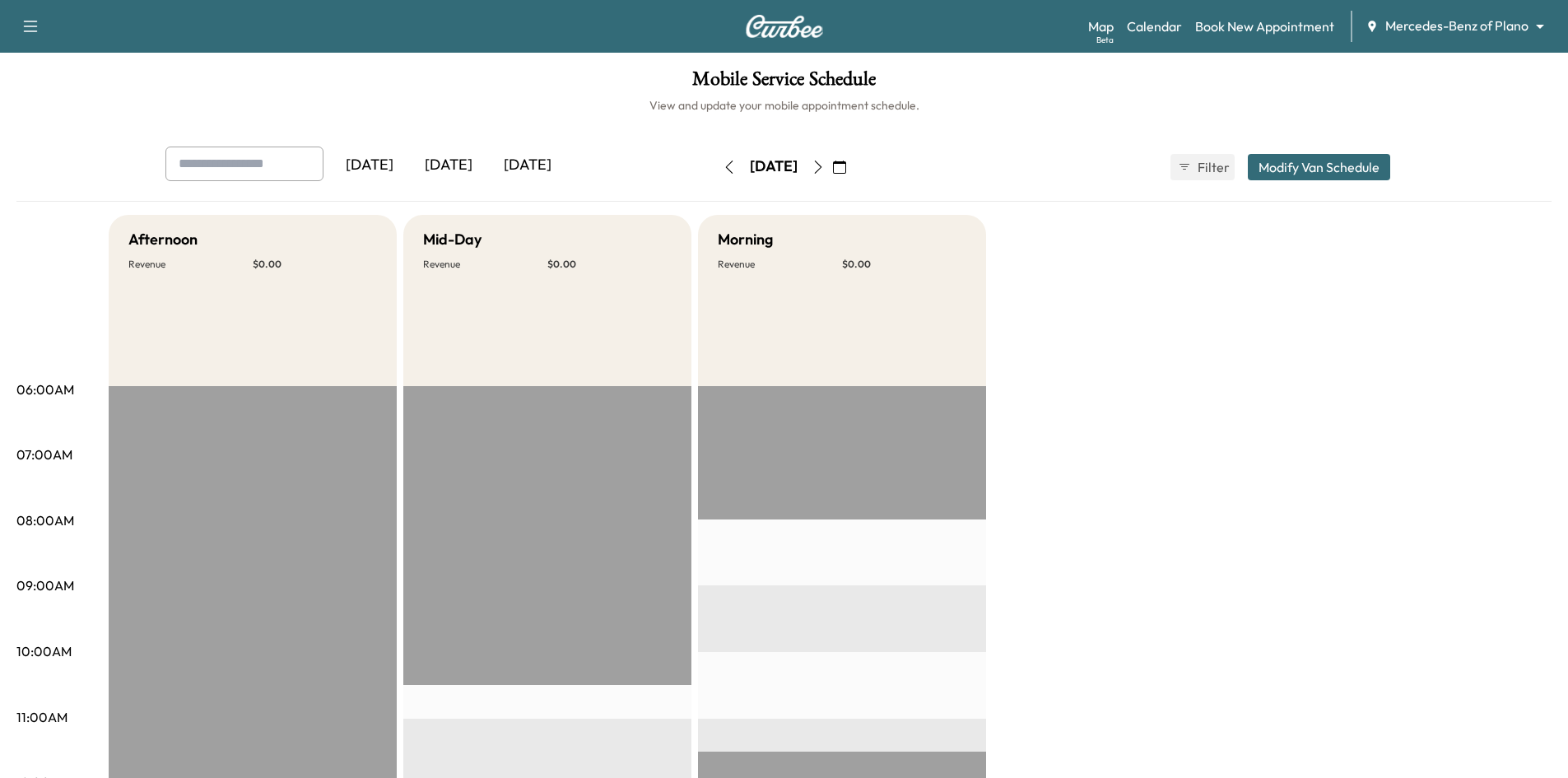
click at [469, 168] on div "[DATE]" at bounding box center [448, 166] width 79 height 38
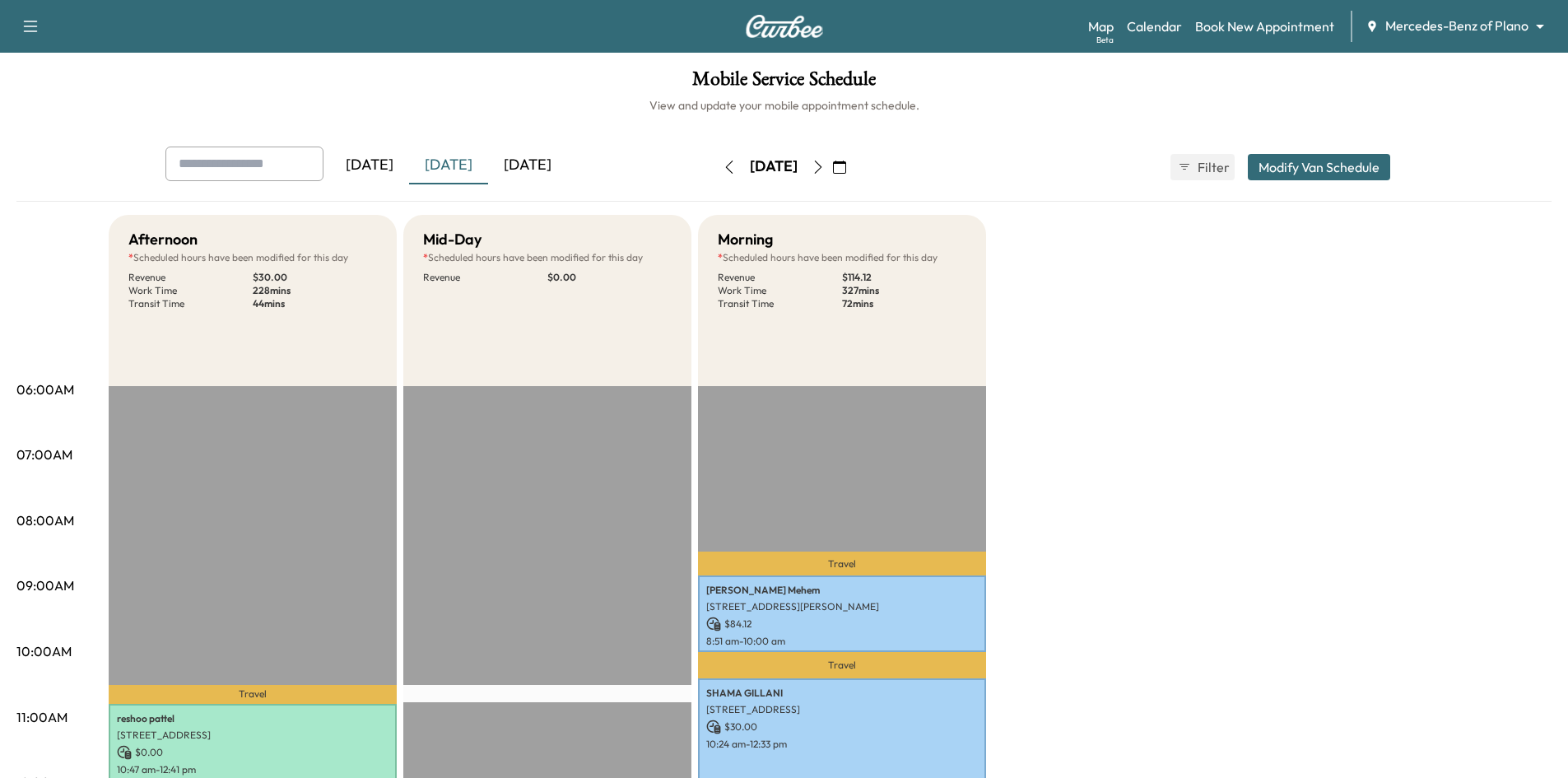
click at [821, 169] on icon "button" at bounding box center [817, 167] width 7 height 13
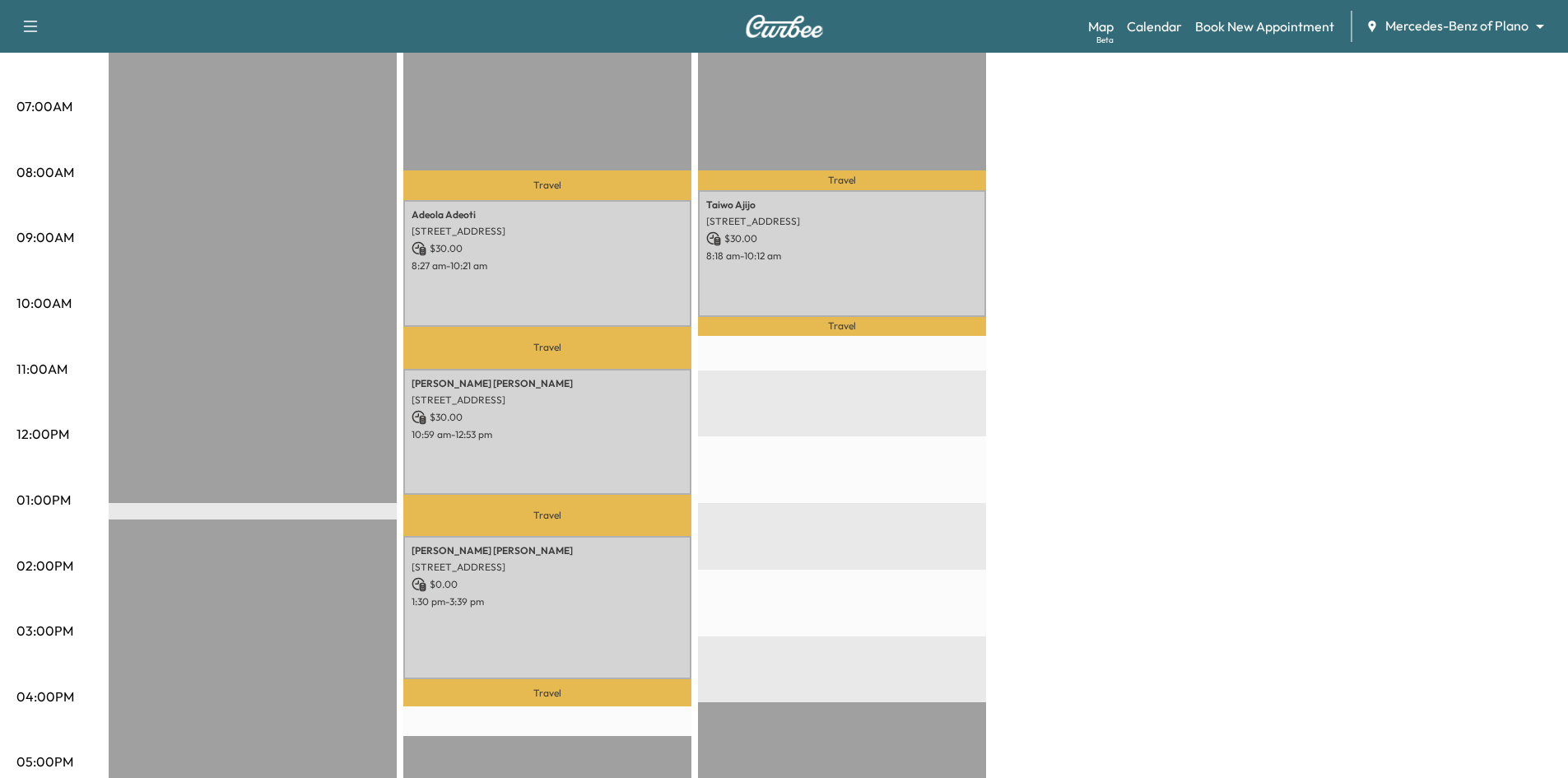
scroll to position [329, 0]
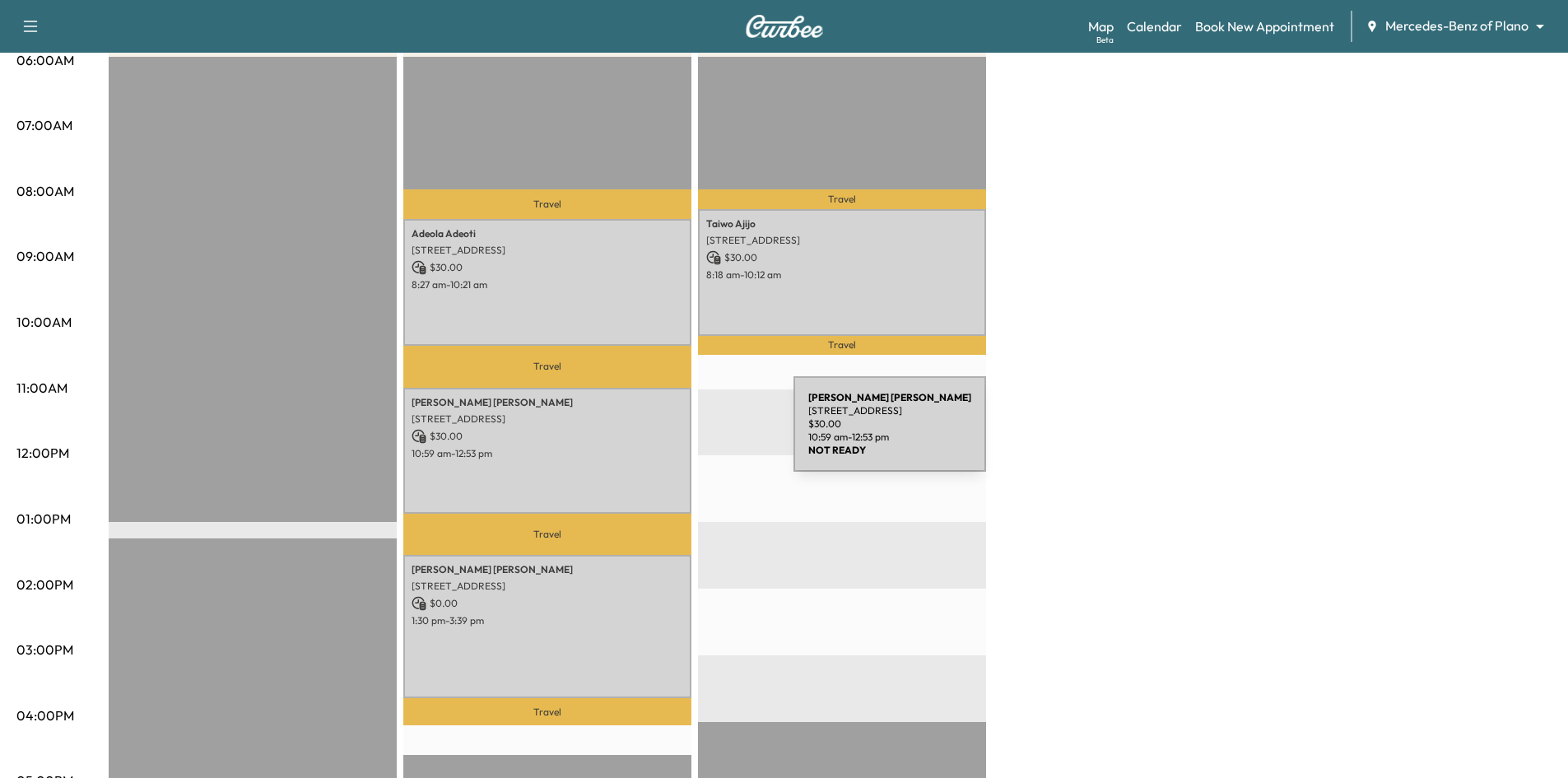
click at [670, 434] on p "$ 30.00" at bounding box center [548, 436] width 271 height 15
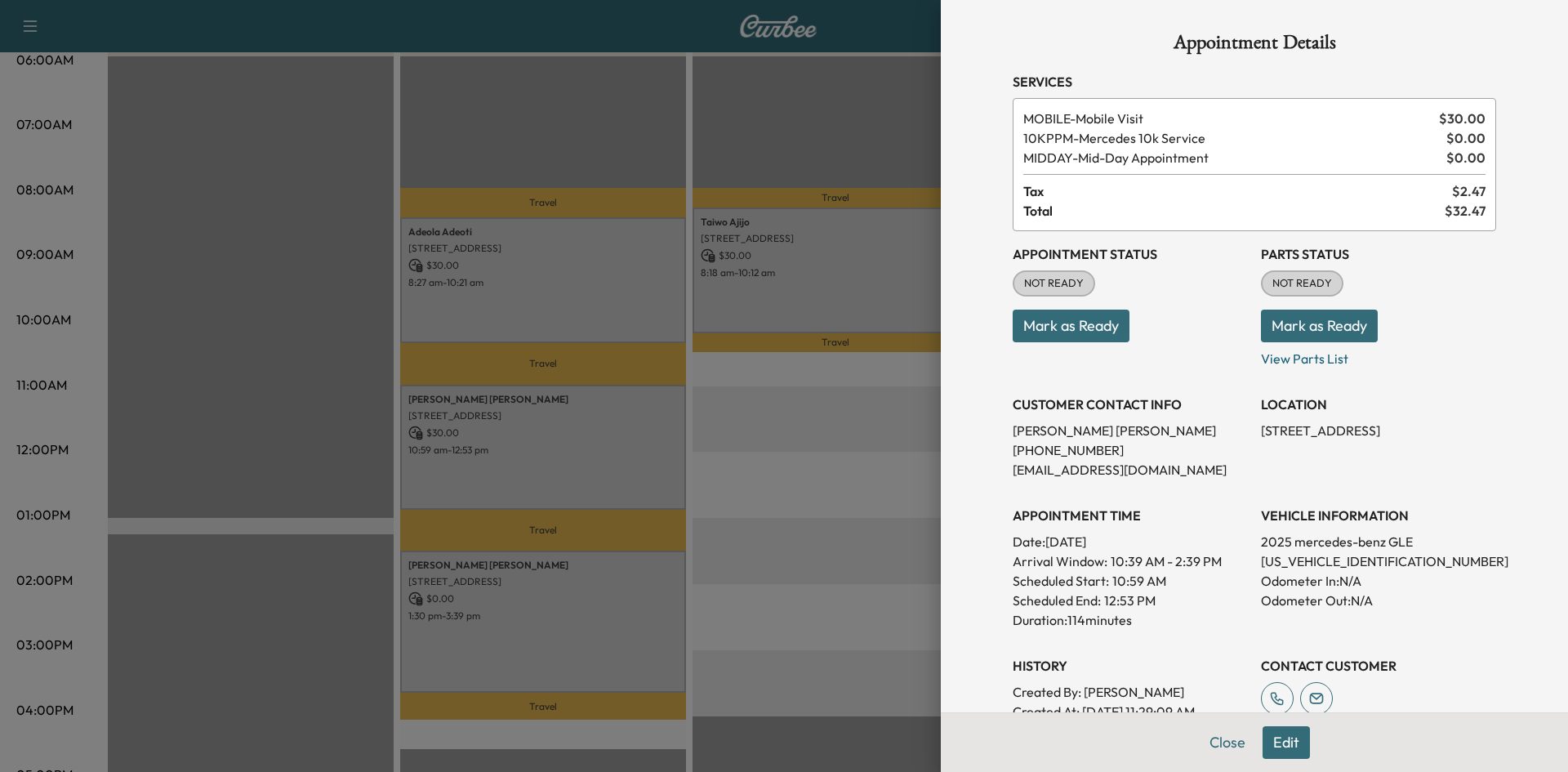
click at [665, 431] on div at bounding box center [784, 386] width 1568 height 772
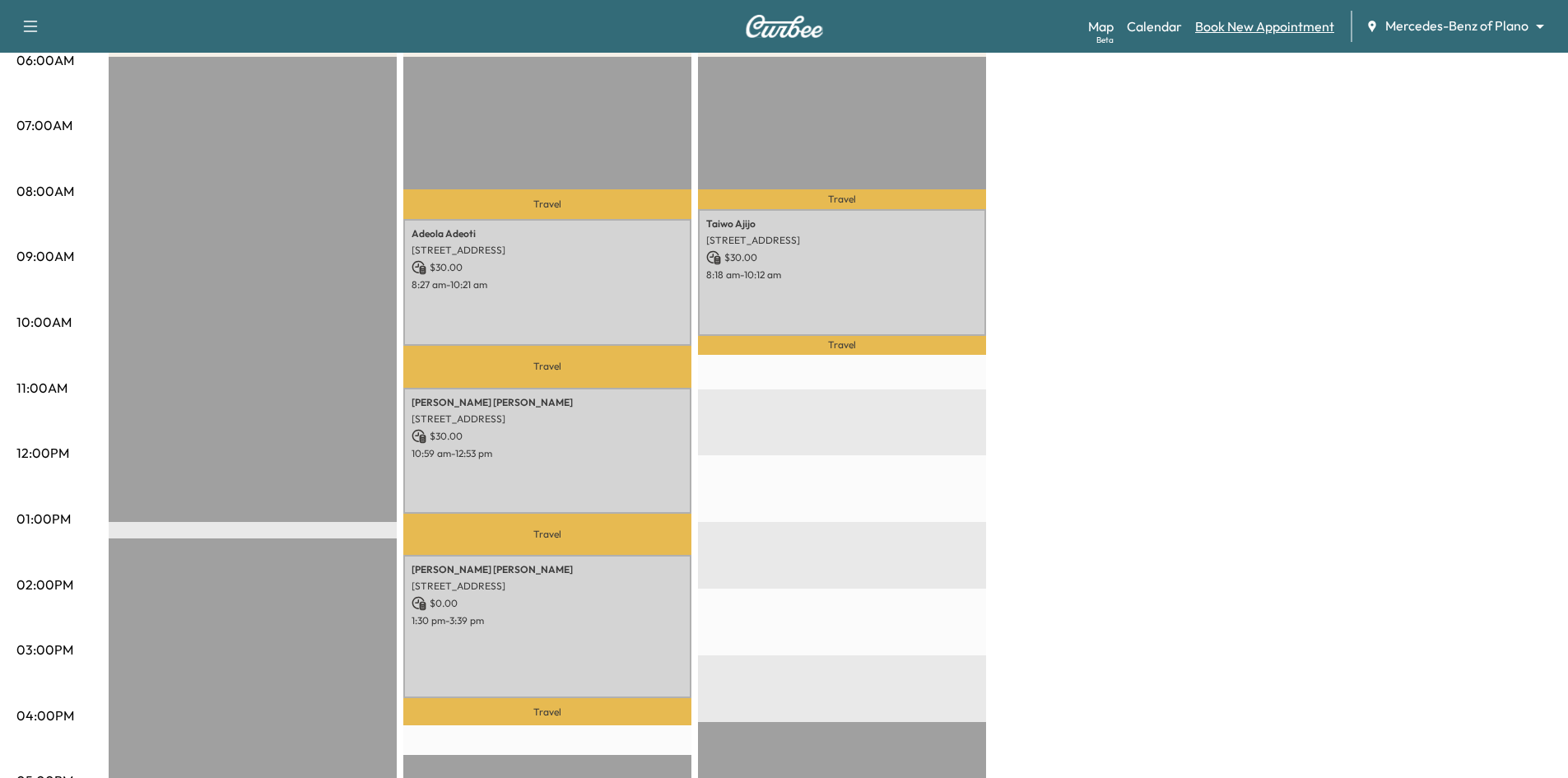
click at [1242, 30] on link "Book New Appointment" at bounding box center [1264, 27] width 139 height 20
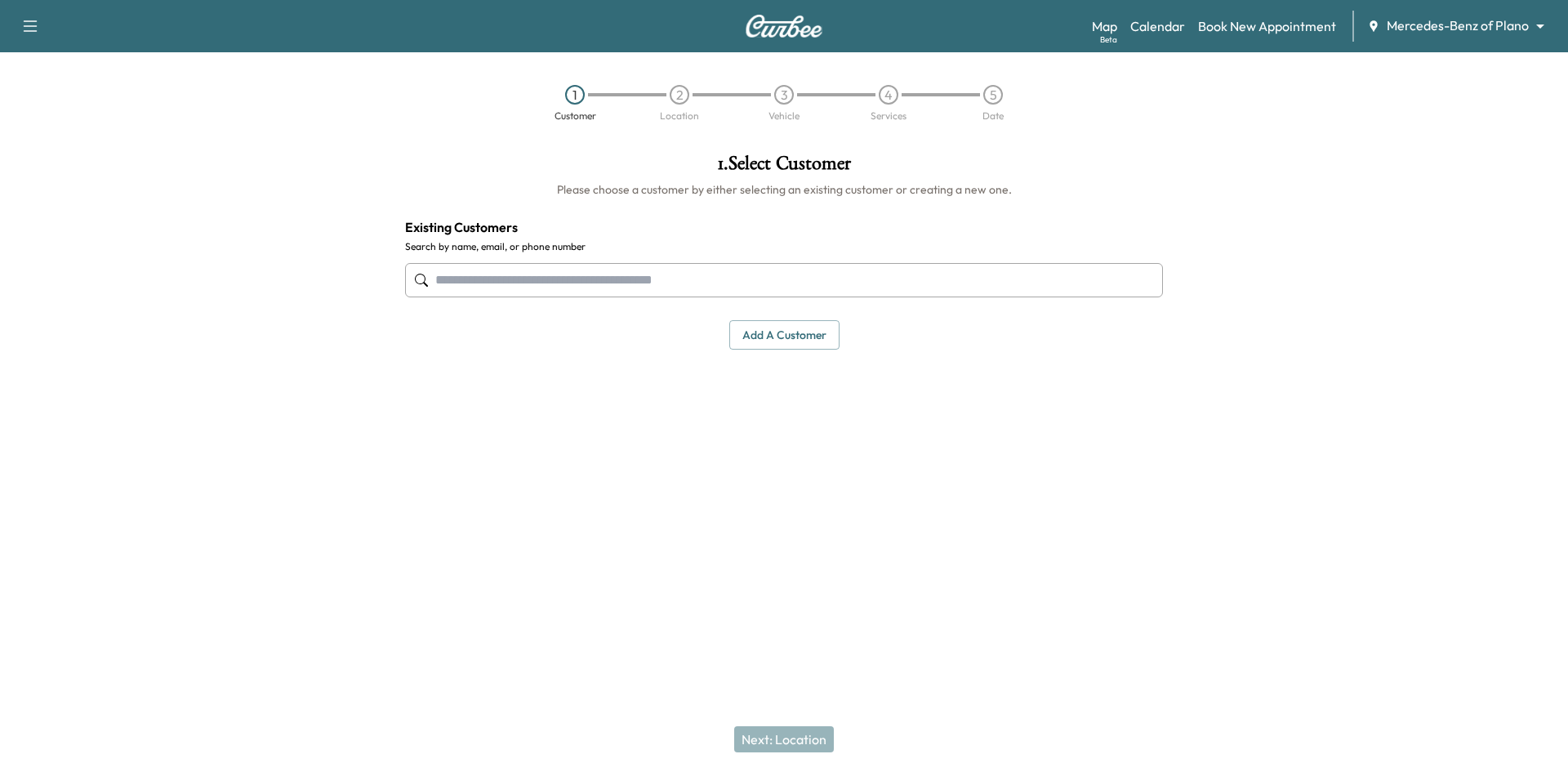
drag, startPoint x: 707, startPoint y: 291, endPoint x: 719, endPoint y: 279, distance: 17.0
click at [708, 290] on input "text" at bounding box center [784, 280] width 758 height 35
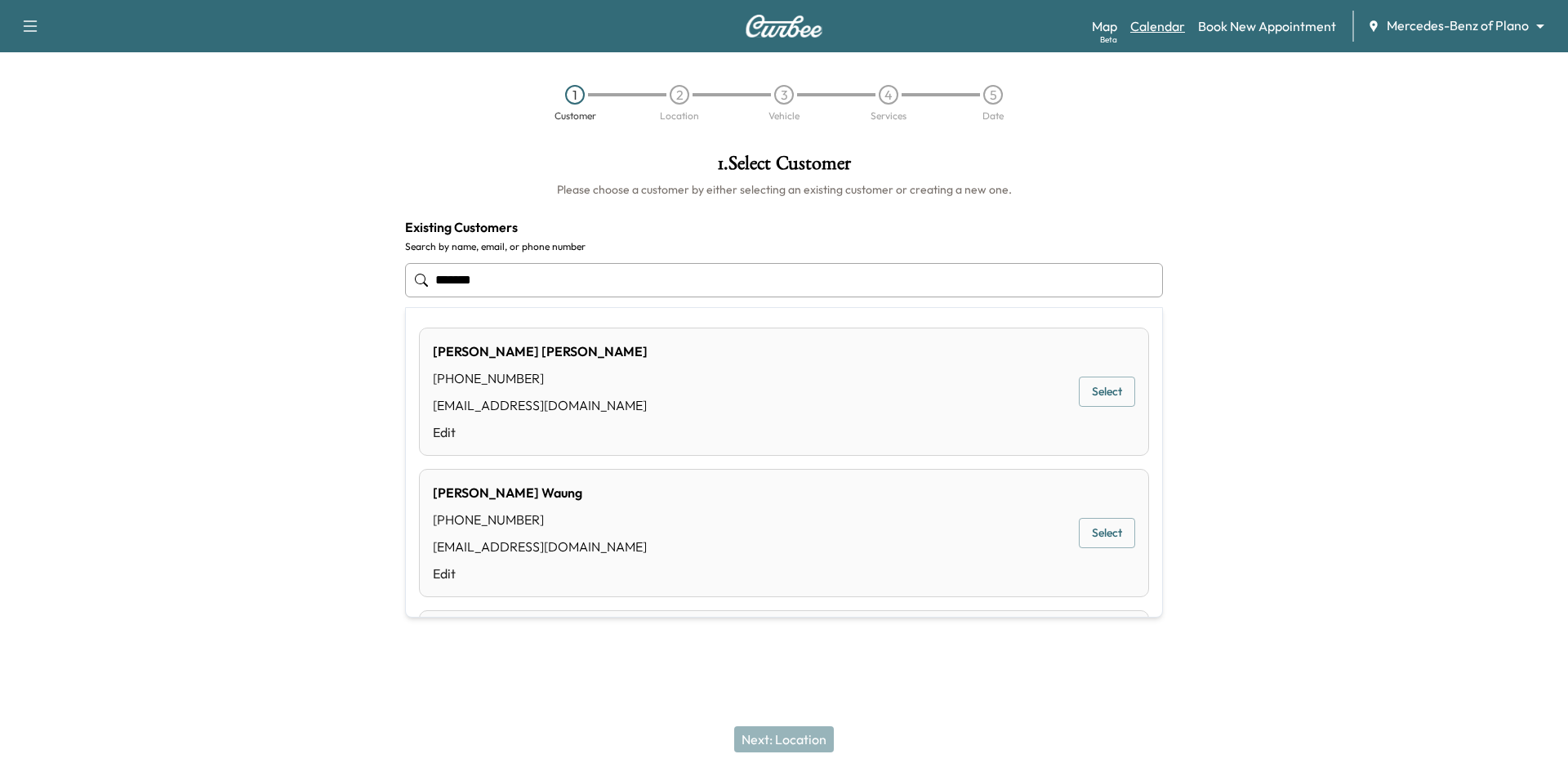
type input "*******"
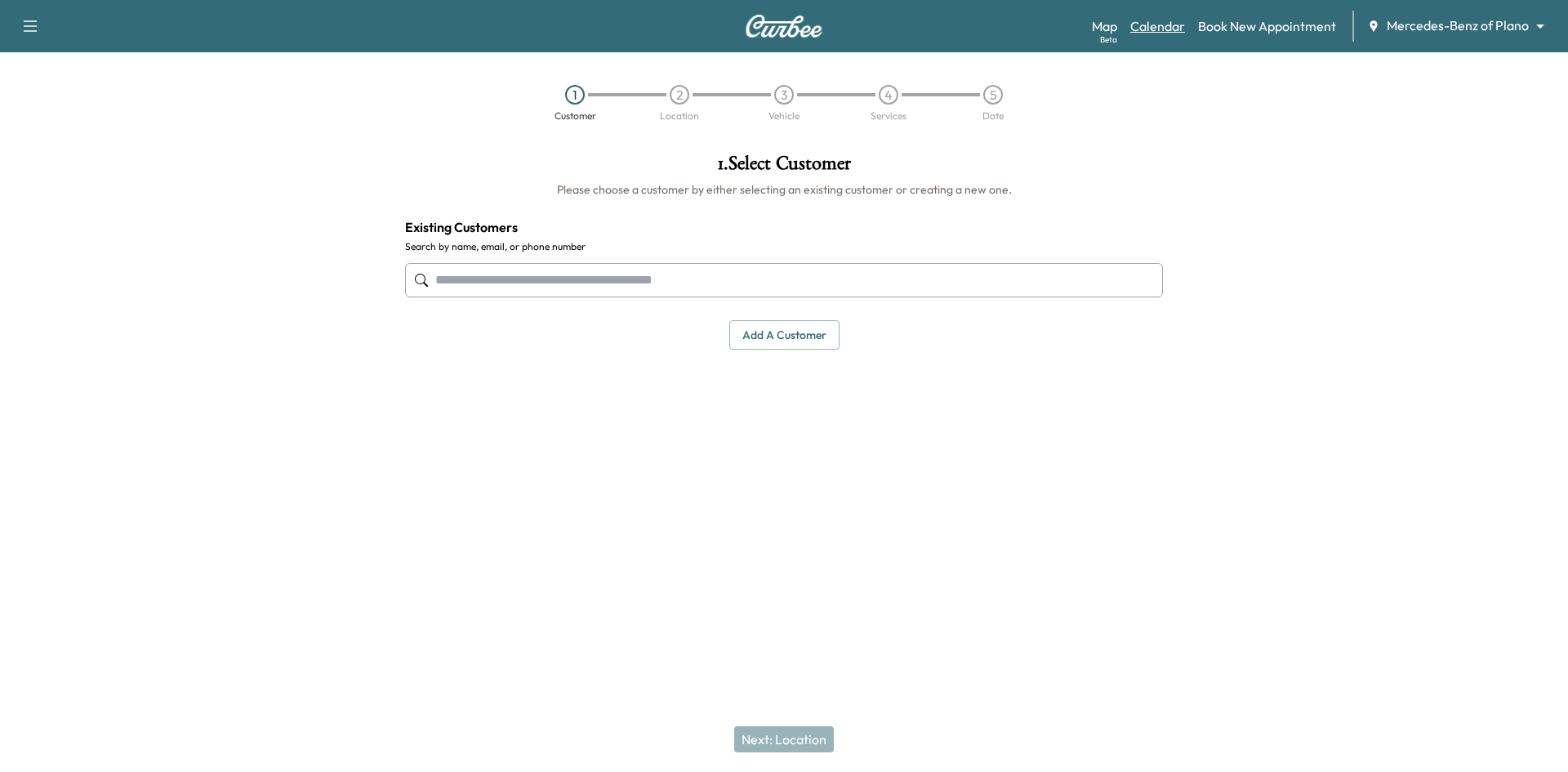
click at [1152, 26] on link "Calendar" at bounding box center [1157, 27] width 54 height 20
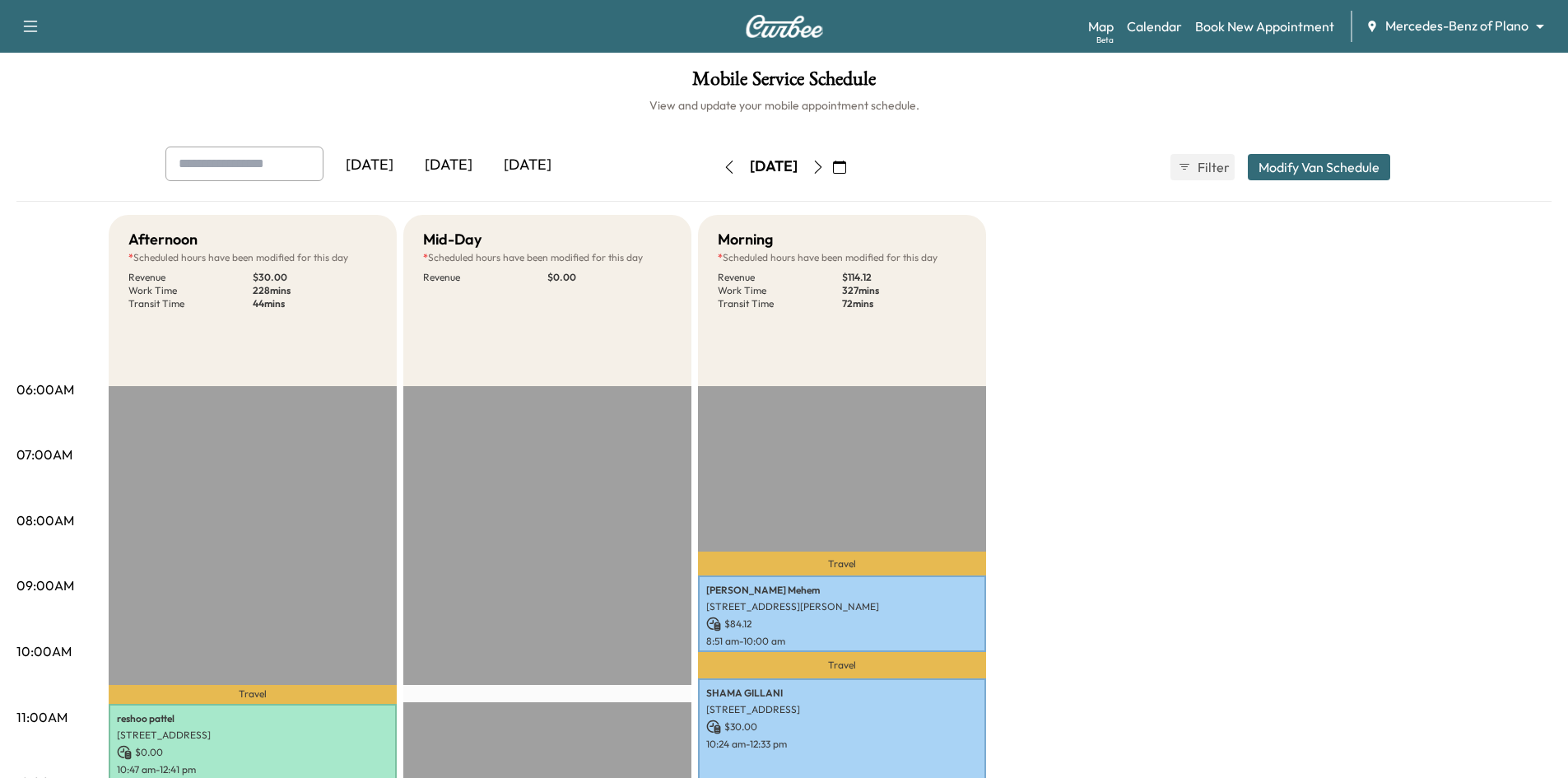
click at [846, 168] on icon "button" at bounding box center [839, 167] width 13 height 13
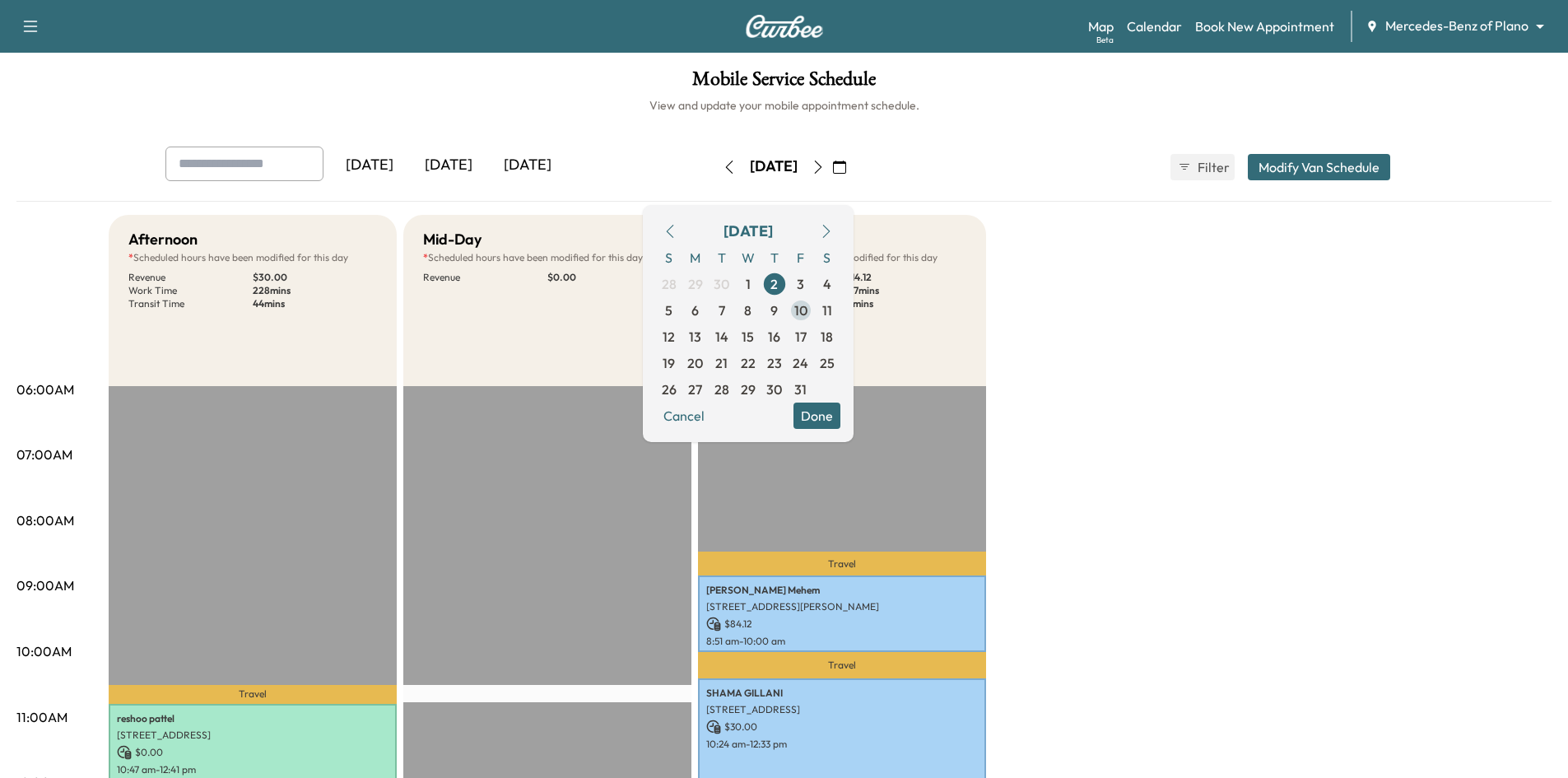
click at [807, 317] on span "10" at bounding box center [800, 310] width 13 height 20
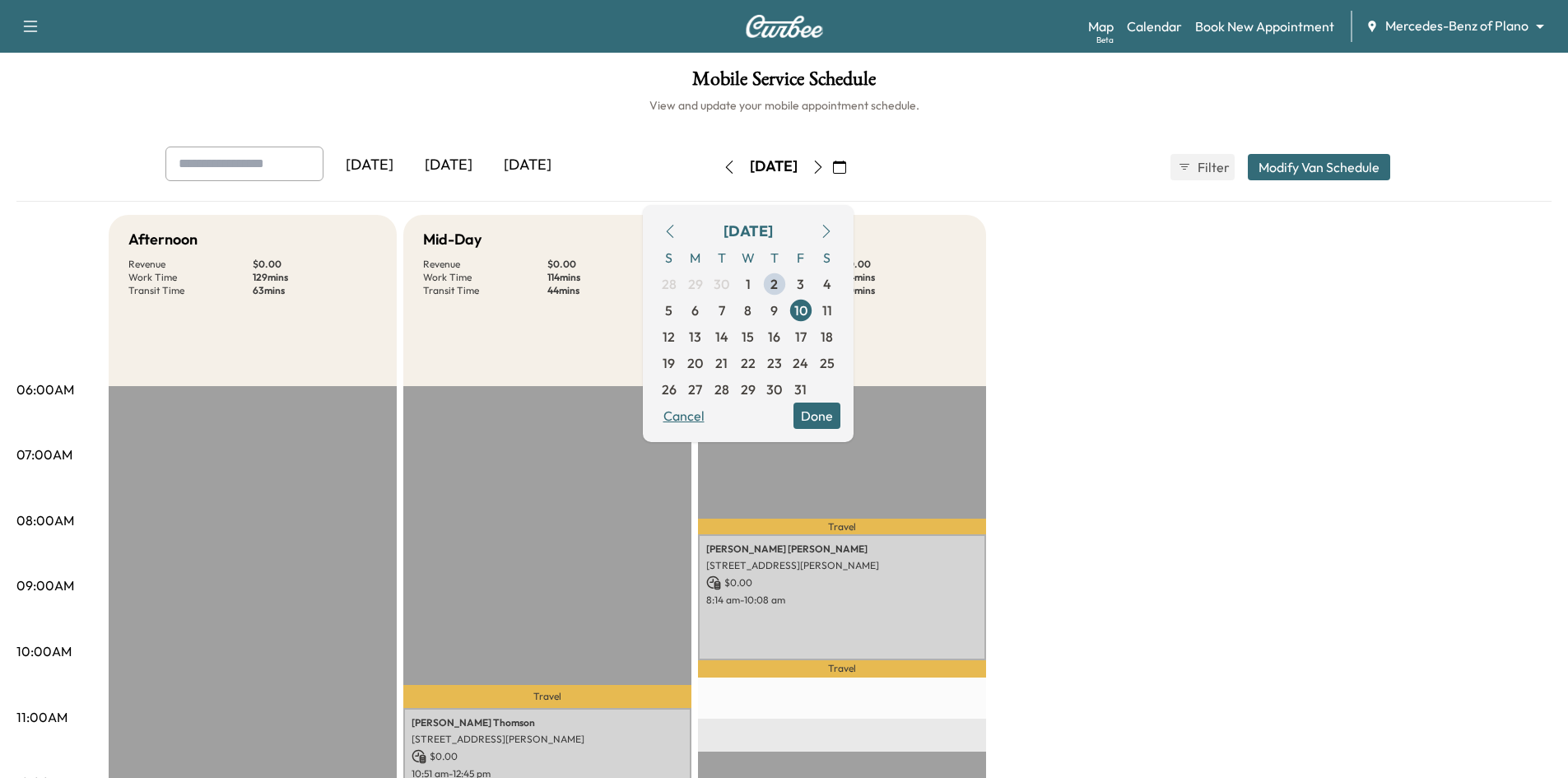
drag, startPoint x: 715, startPoint y: 418, endPoint x: 786, endPoint y: 380, distance: 80.5
click at [712, 418] on button "Cancel" at bounding box center [684, 415] width 56 height 26
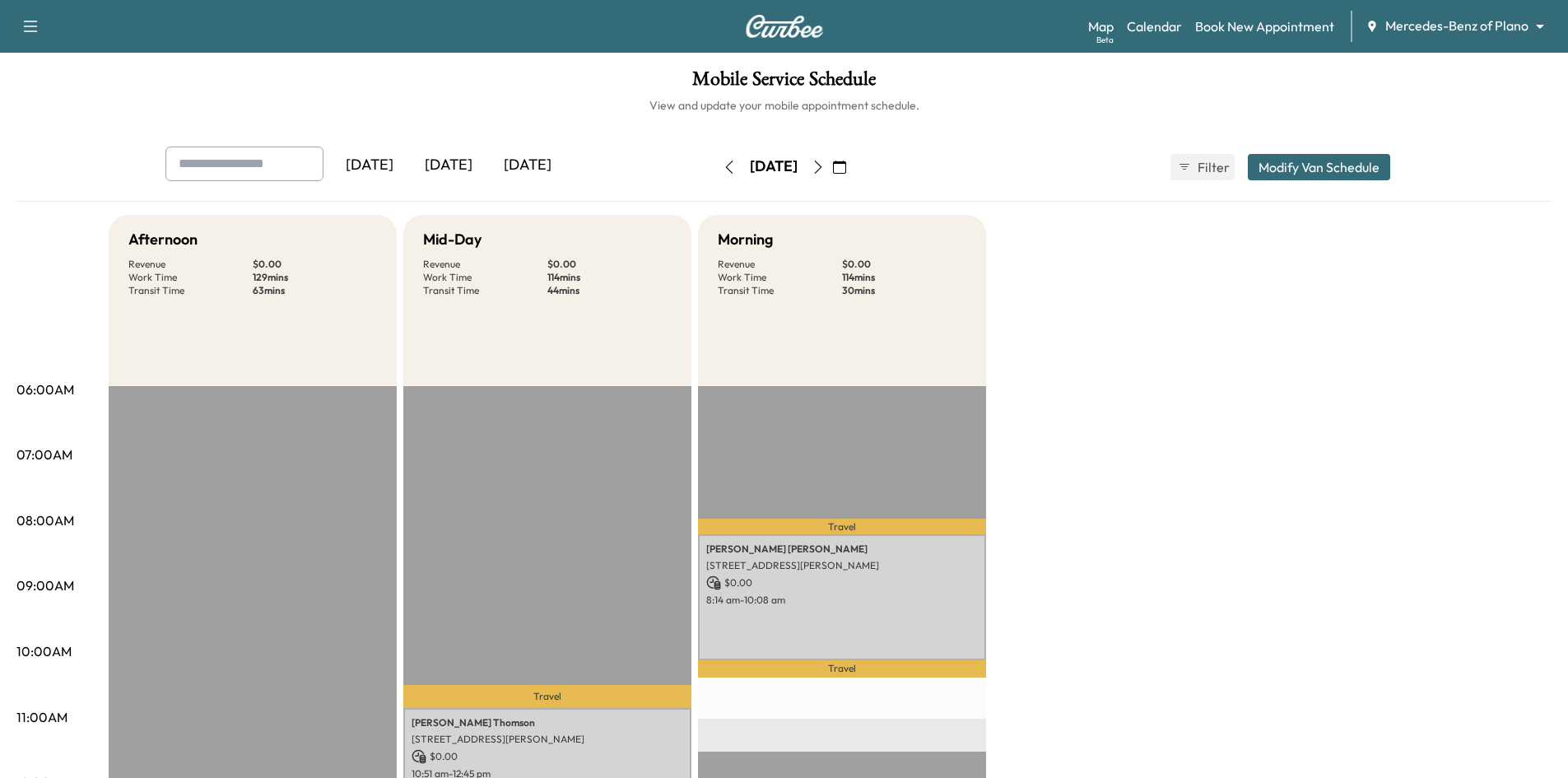
click at [846, 162] on icon "button" at bounding box center [839, 167] width 13 height 13
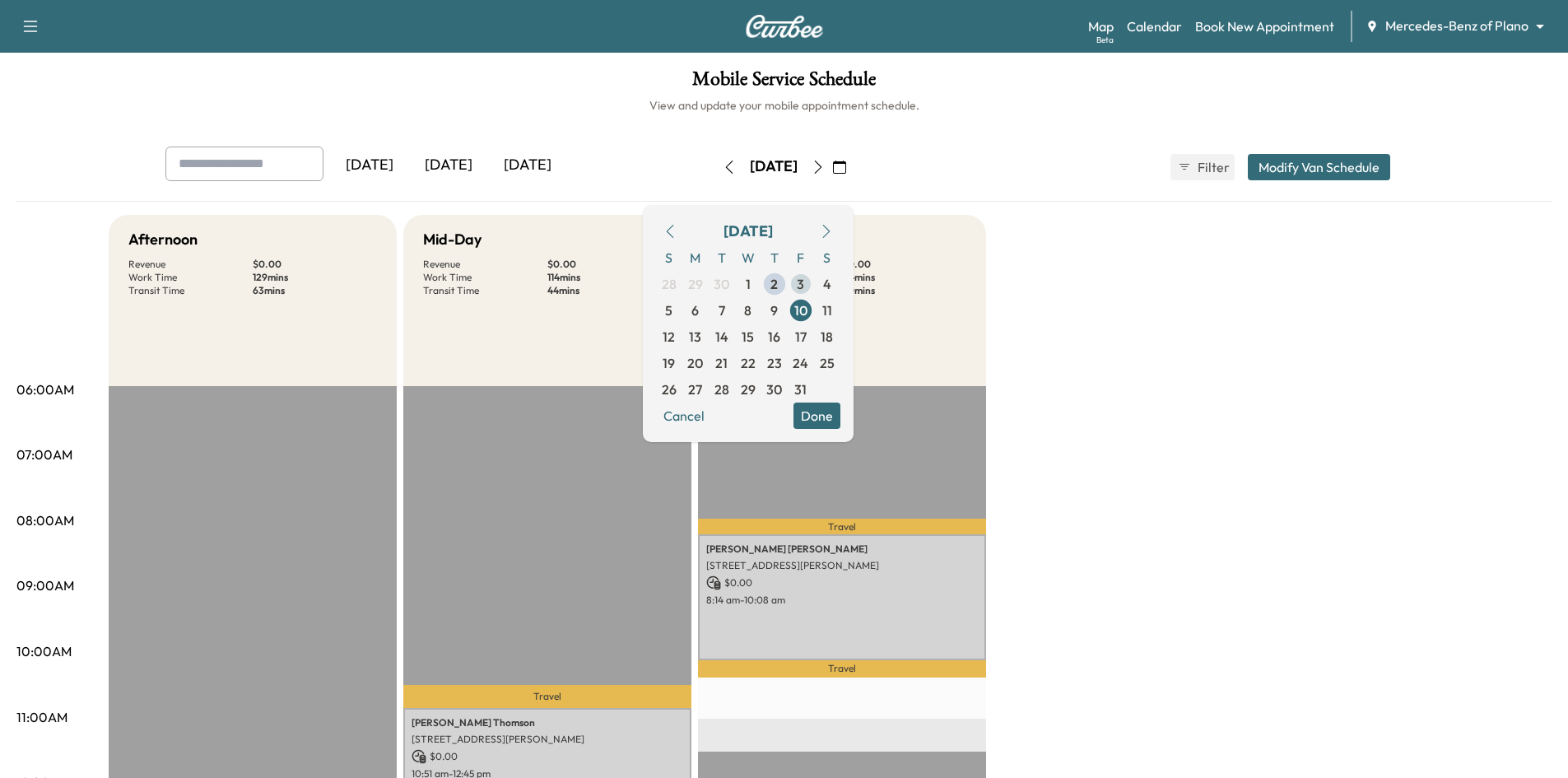
click at [804, 290] on span "3" at bounding box center [800, 284] width 7 height 20
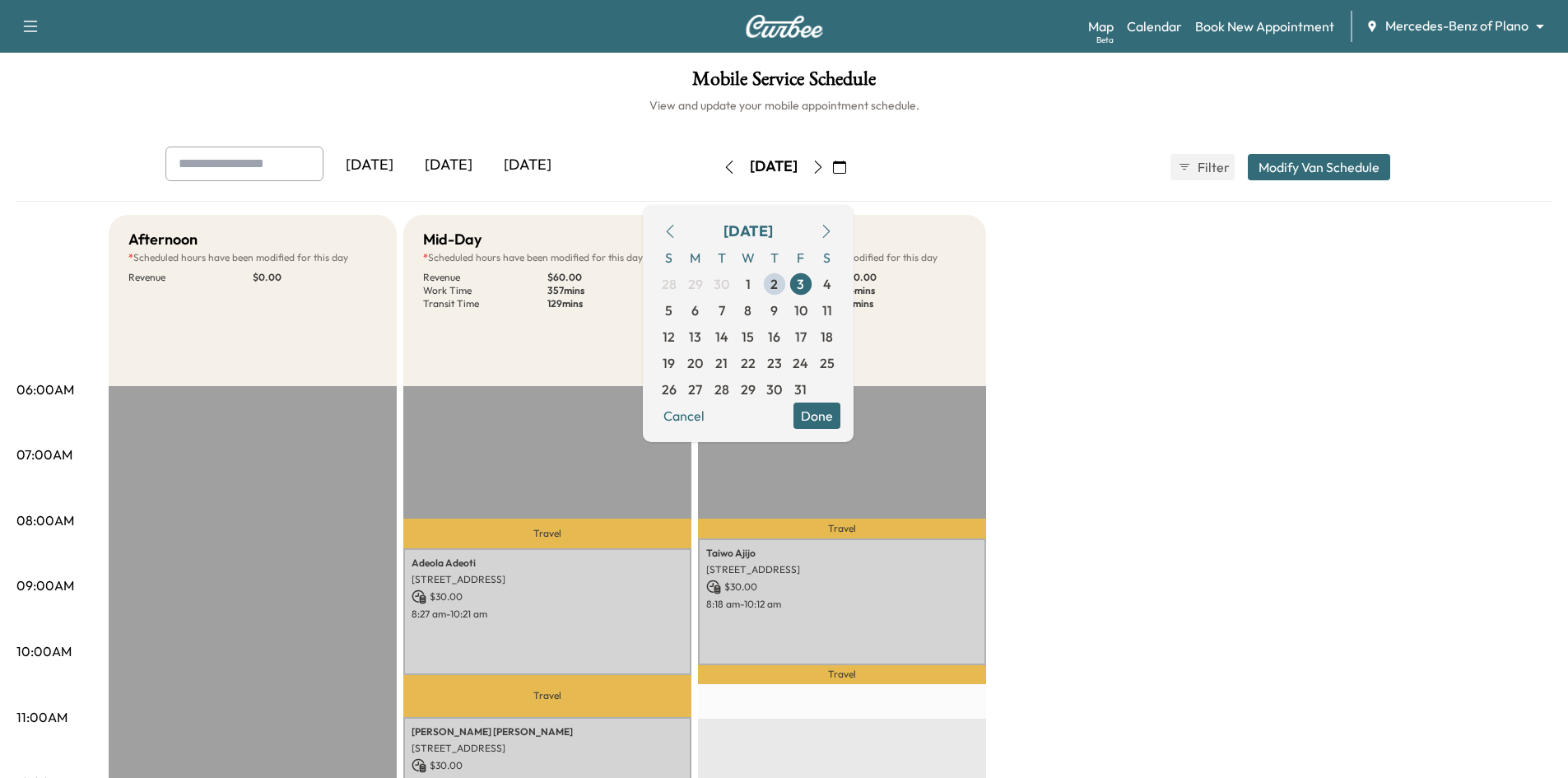
click at [840, 419] on button "Done" at bounding box center [816, 415] width 47 height 26
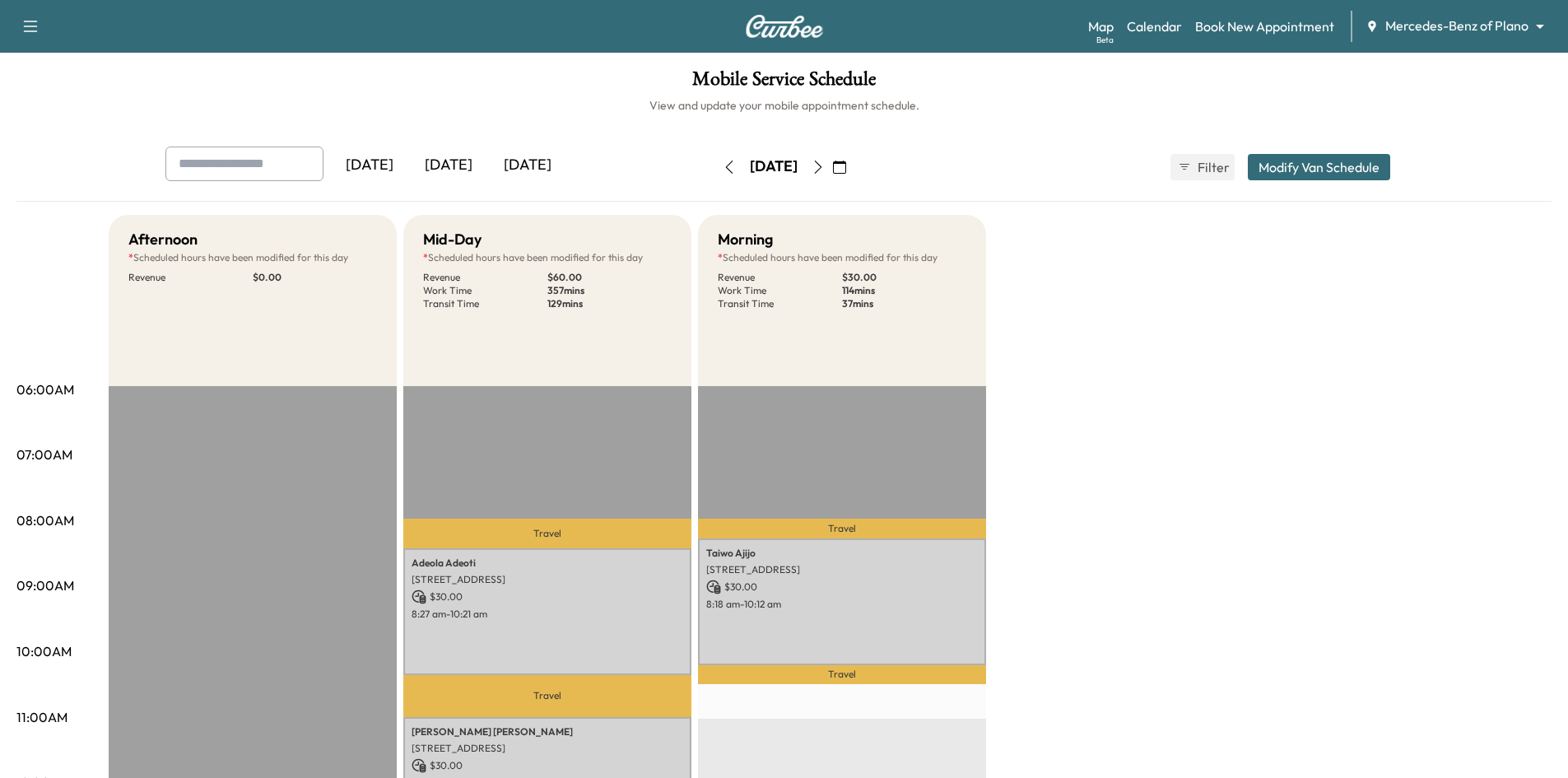
click at [846, 167] on icon "button" at bounding box center [839, 167] width 13 height 13
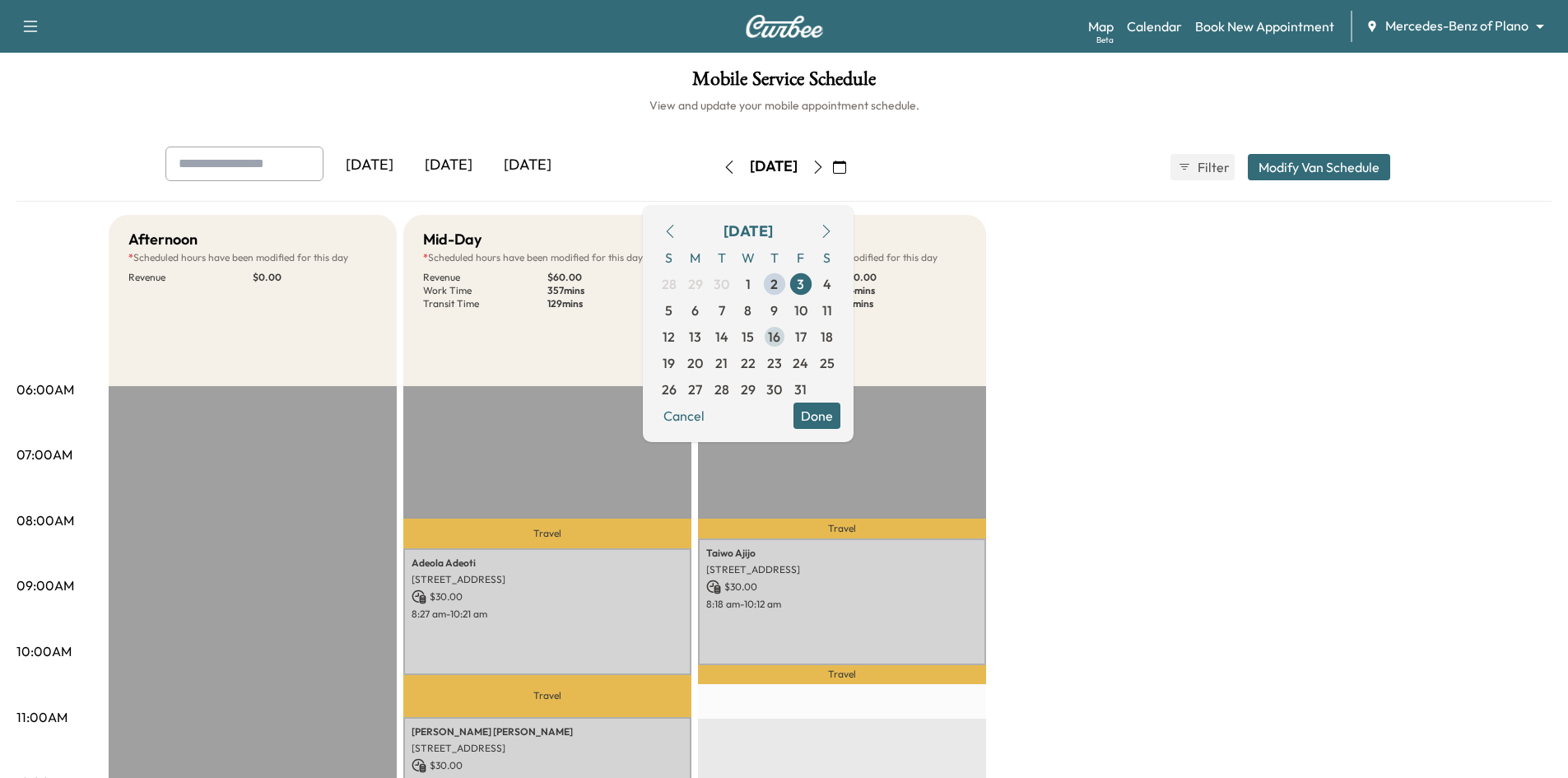
click at [780, 331] on span "16" at bounding box center [774, 337] width 12 height 20
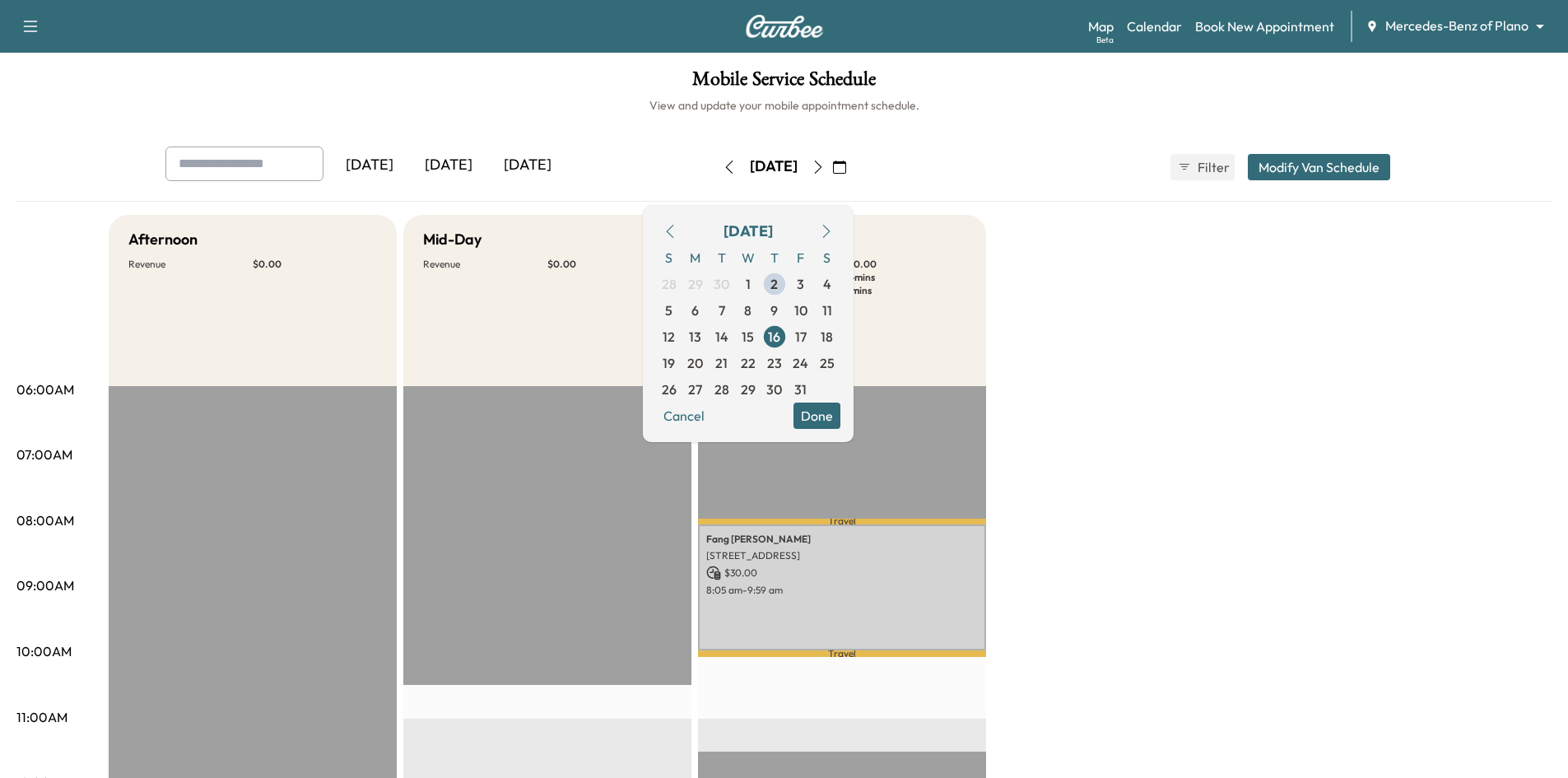
click at [840, 412] on button "Done" at bounding box center [816, 415] width 47 height 26
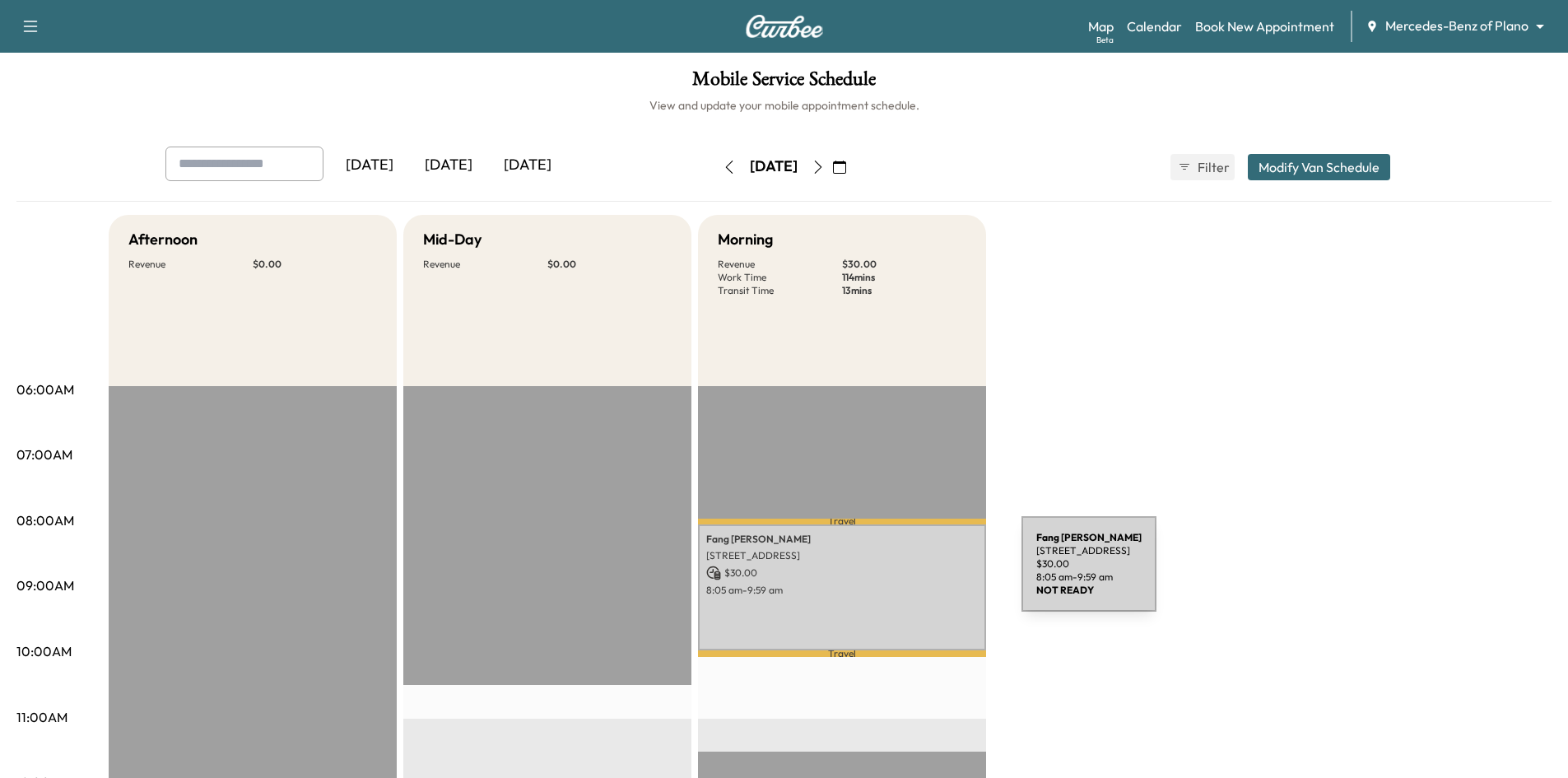
click at [898, 574] on p "$ 30.00" at bounding box center [842, 573] width 271 height 15
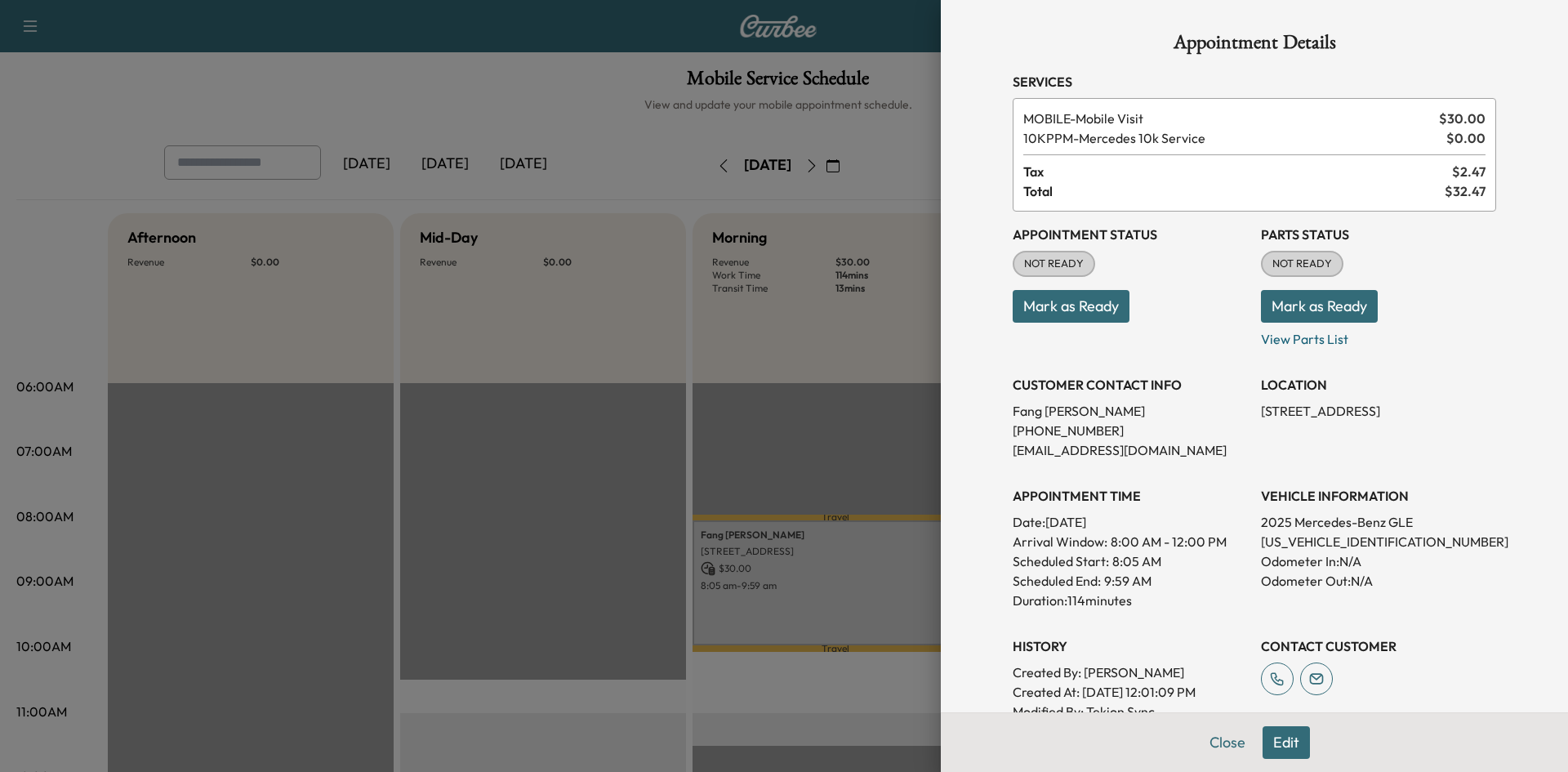
click at [605, 377] on div at bounding box center [784, 386] width 1568 height 772
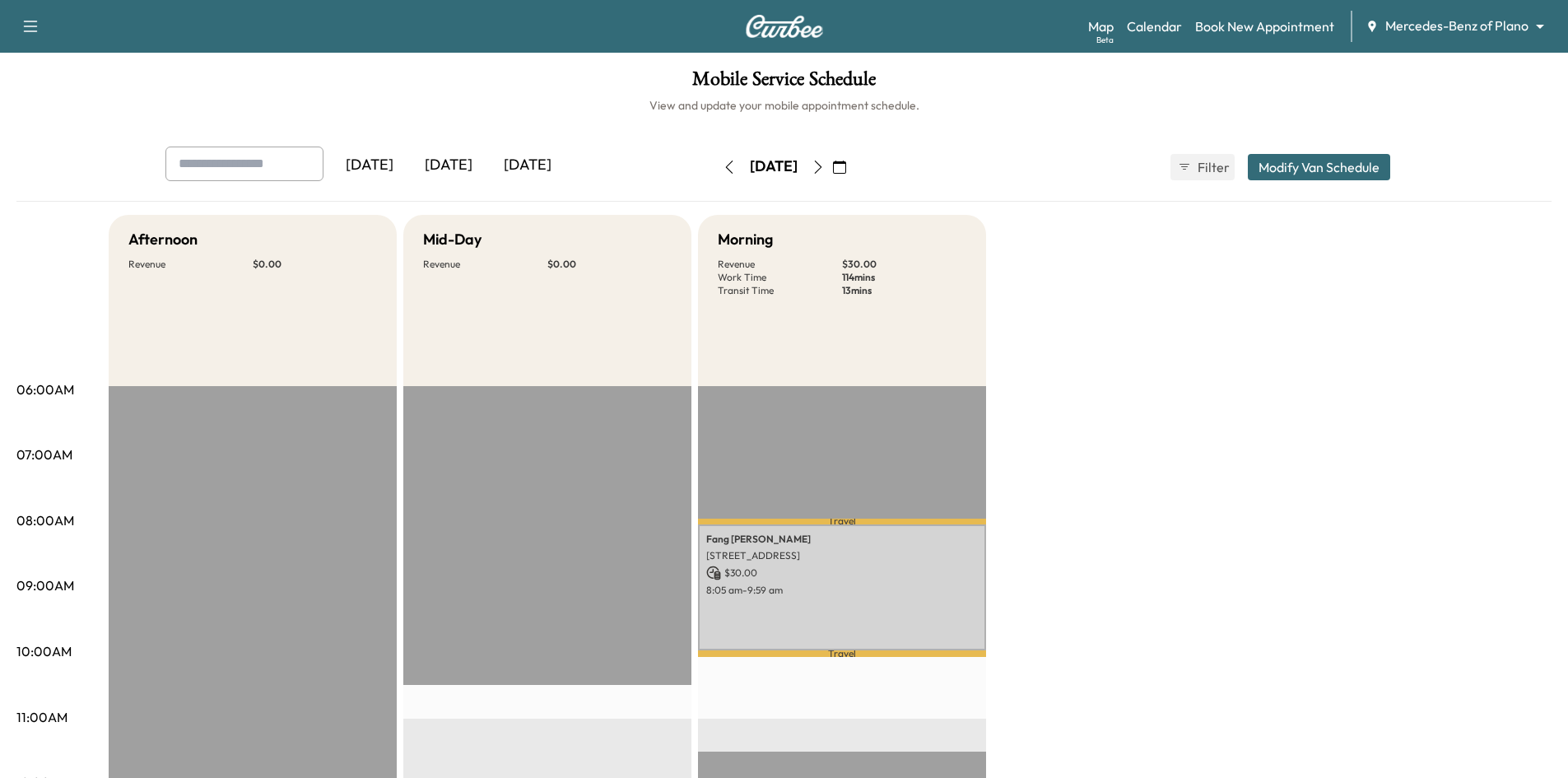
click at [846, 169] on icon "button" at bounding box center [839, 167] width 13 height 13
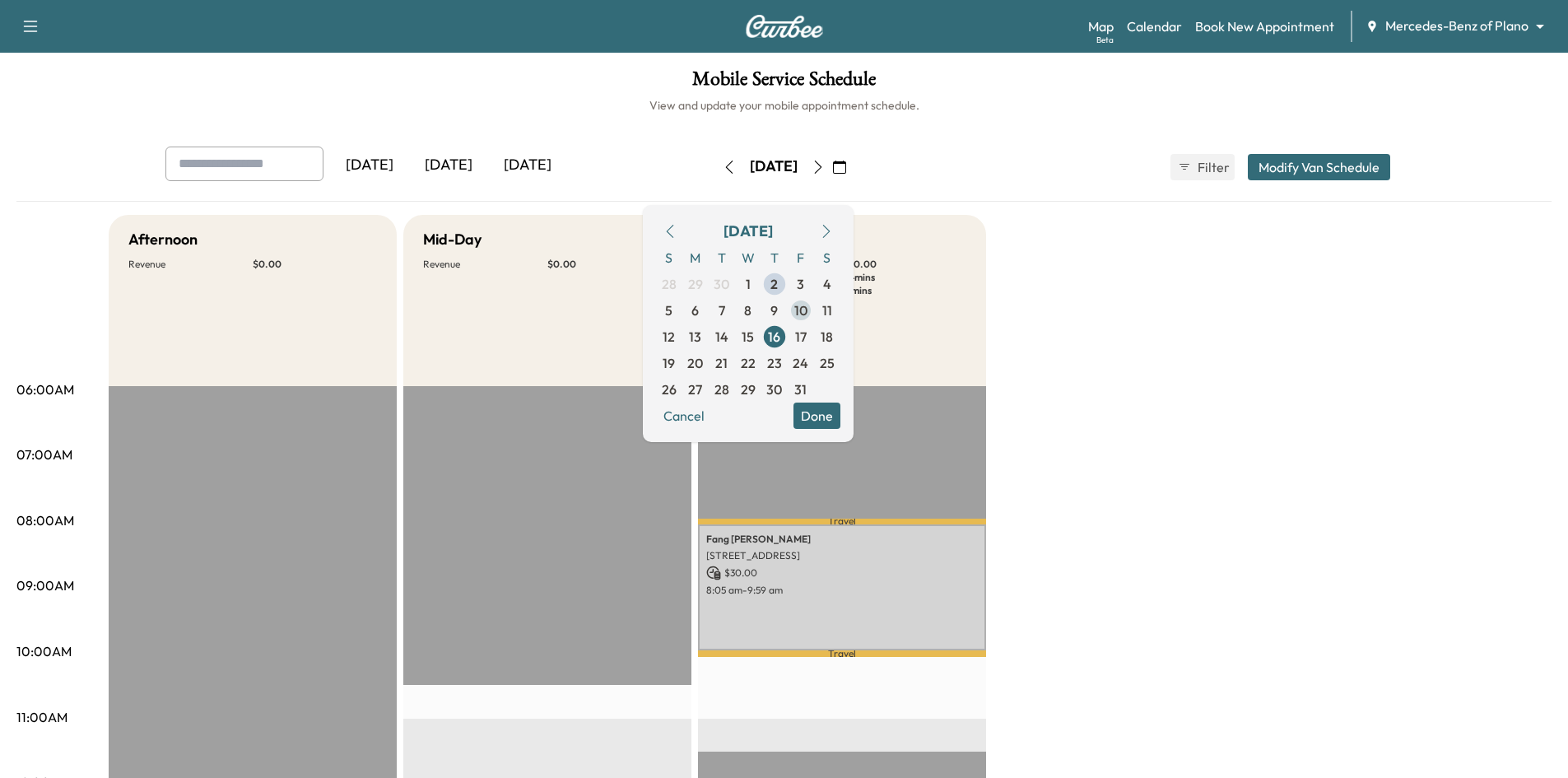
click at [807, 313] on span "10" at bounding box center [800, 310] width 13 height 20
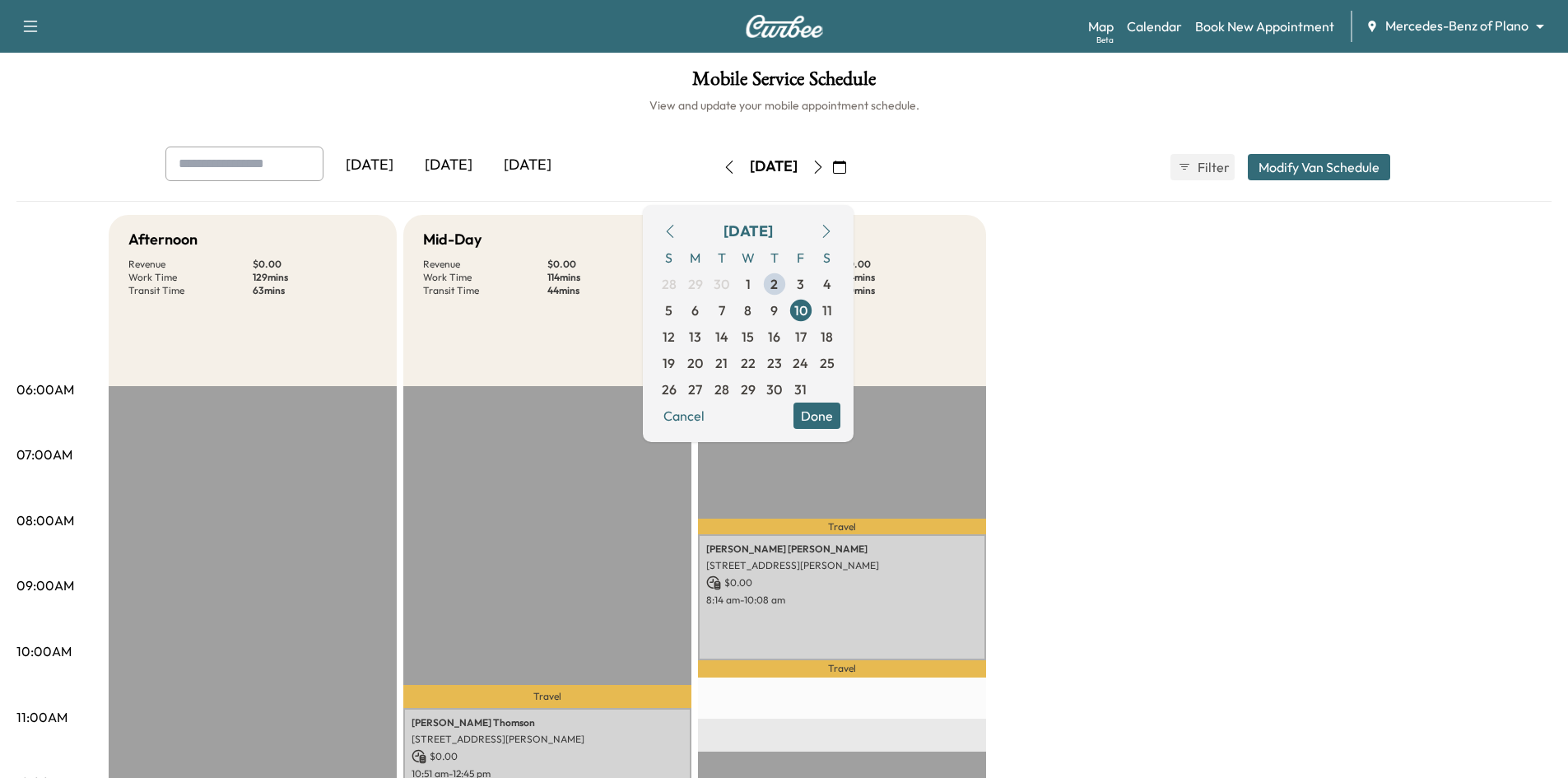
click at [840, 420] on button "Done" at bounding box center [816, 415] width 47 height 26
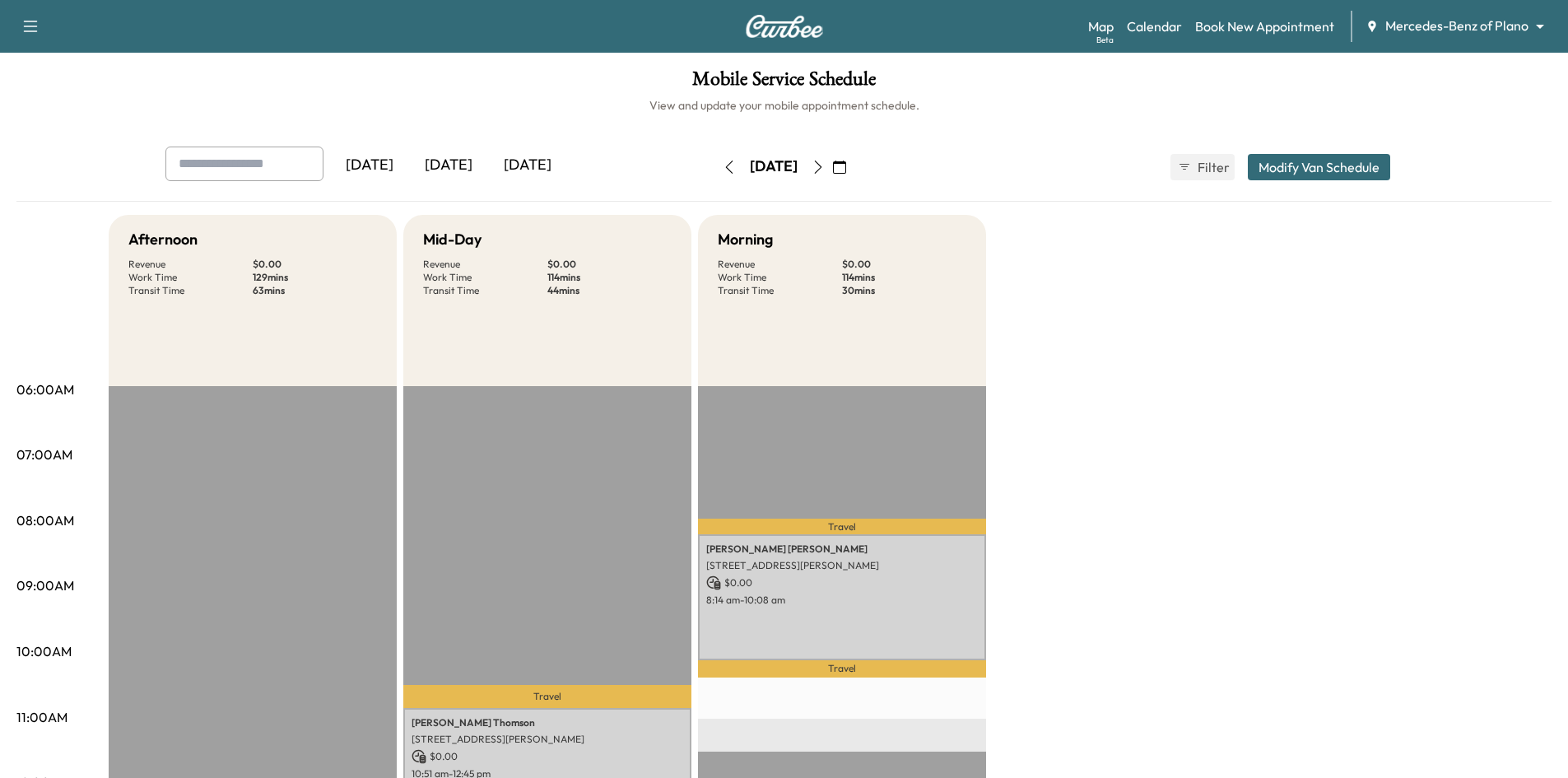
click at [846, 170] on icon "button" at bounding box center [839, 167] width 13 height 13
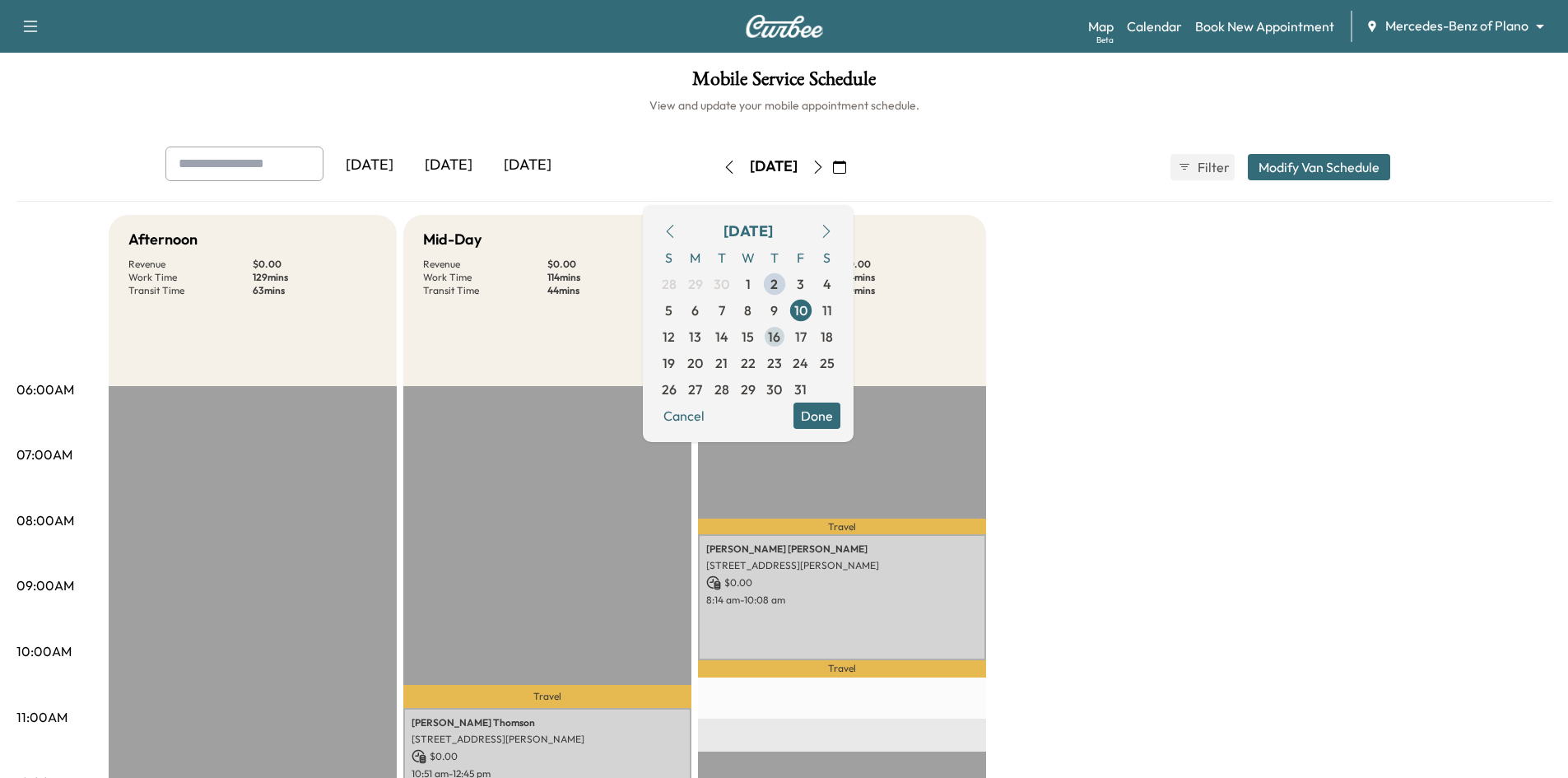
click at [788, 346] on span "16" at bounding box center [774, 336] width 26 height 26
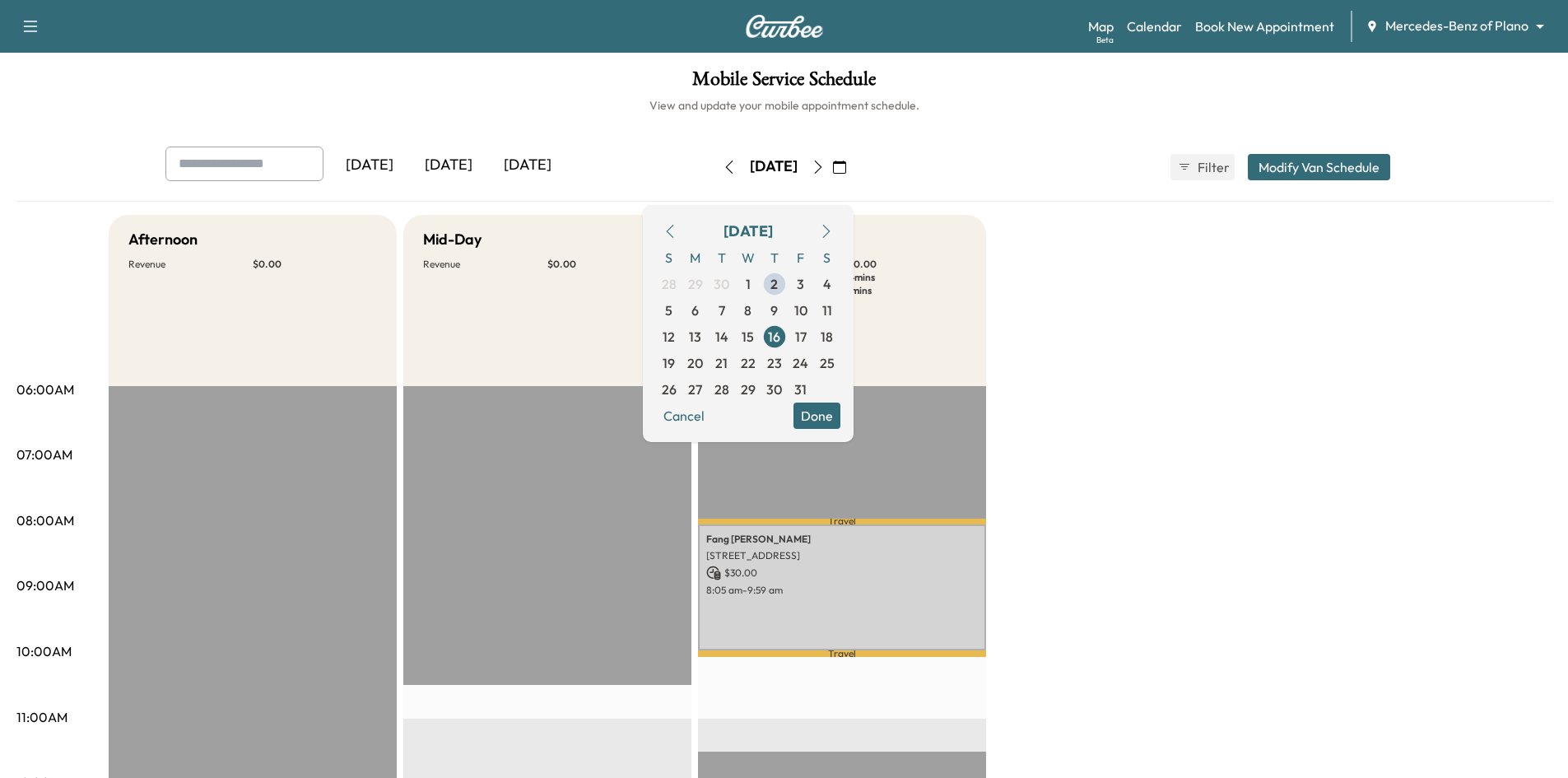
click at [840, 418] on button "Done" at bounding box center [816, 415] width 47 height 26
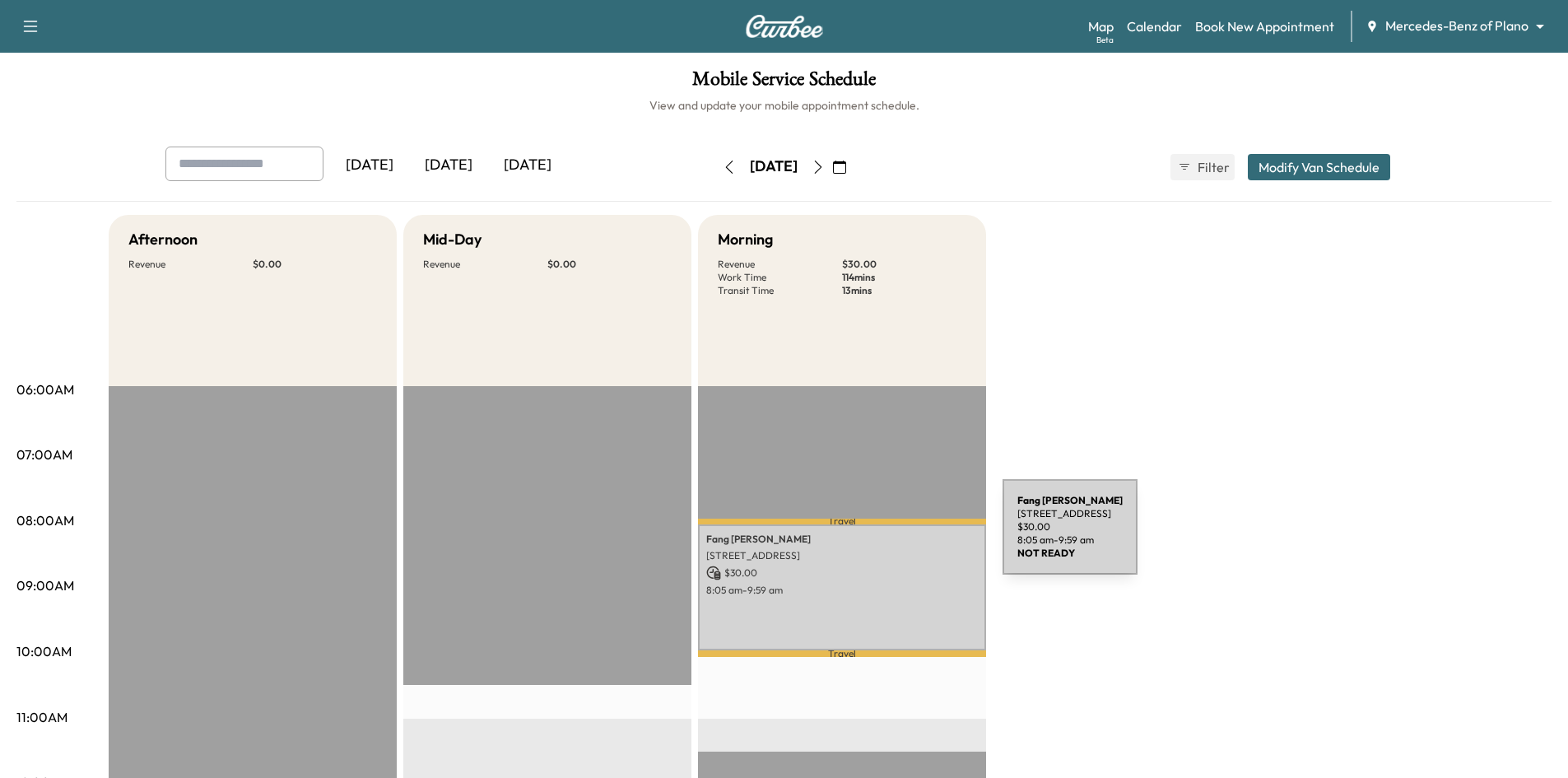
click at [880, 541] on p "[PERSON_NAME]" at bounding box center [842, 539] width 271 height 13
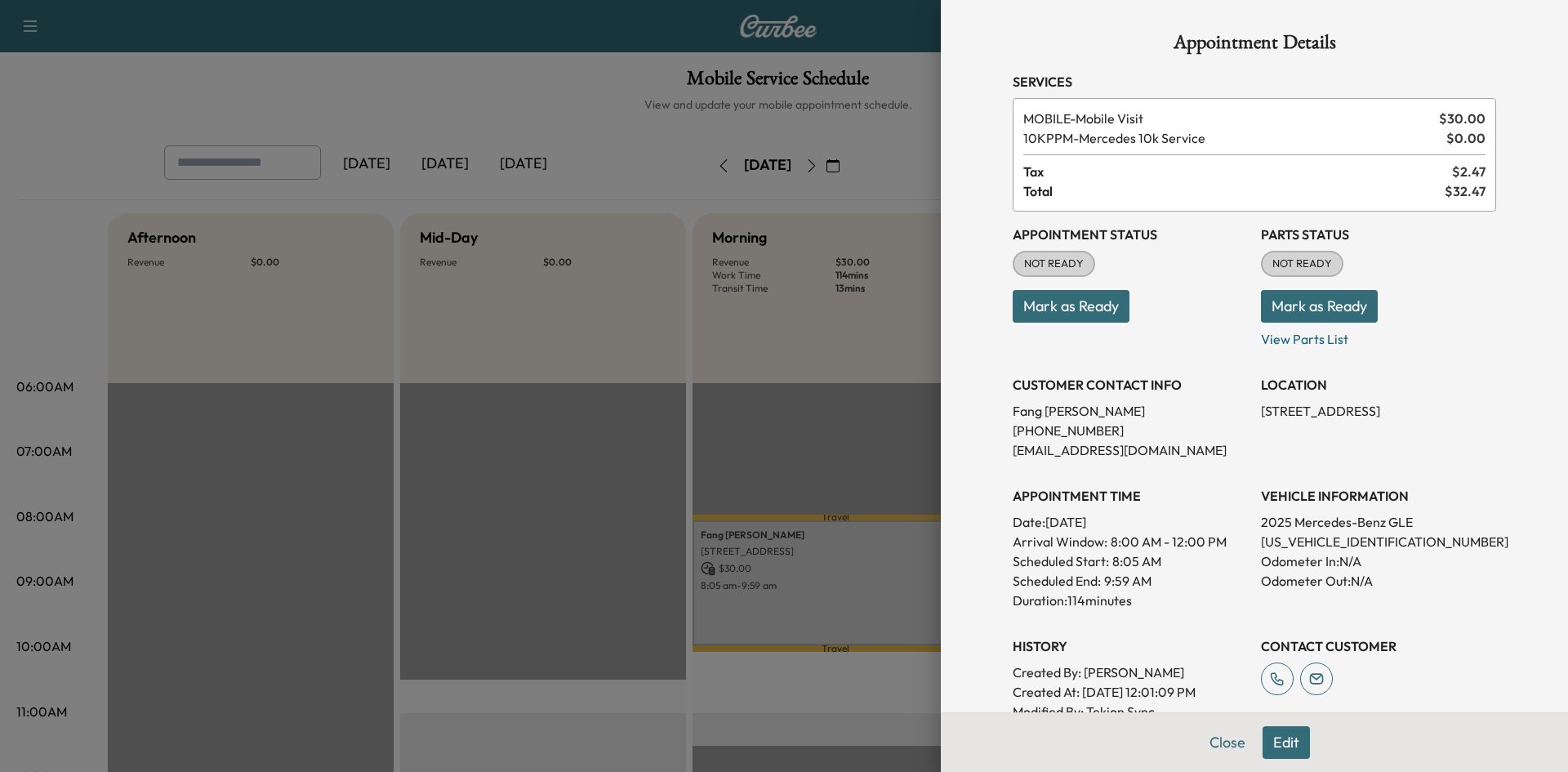
click at [810, 406] on div at bounding box center [784, 386] width 1568 height 772
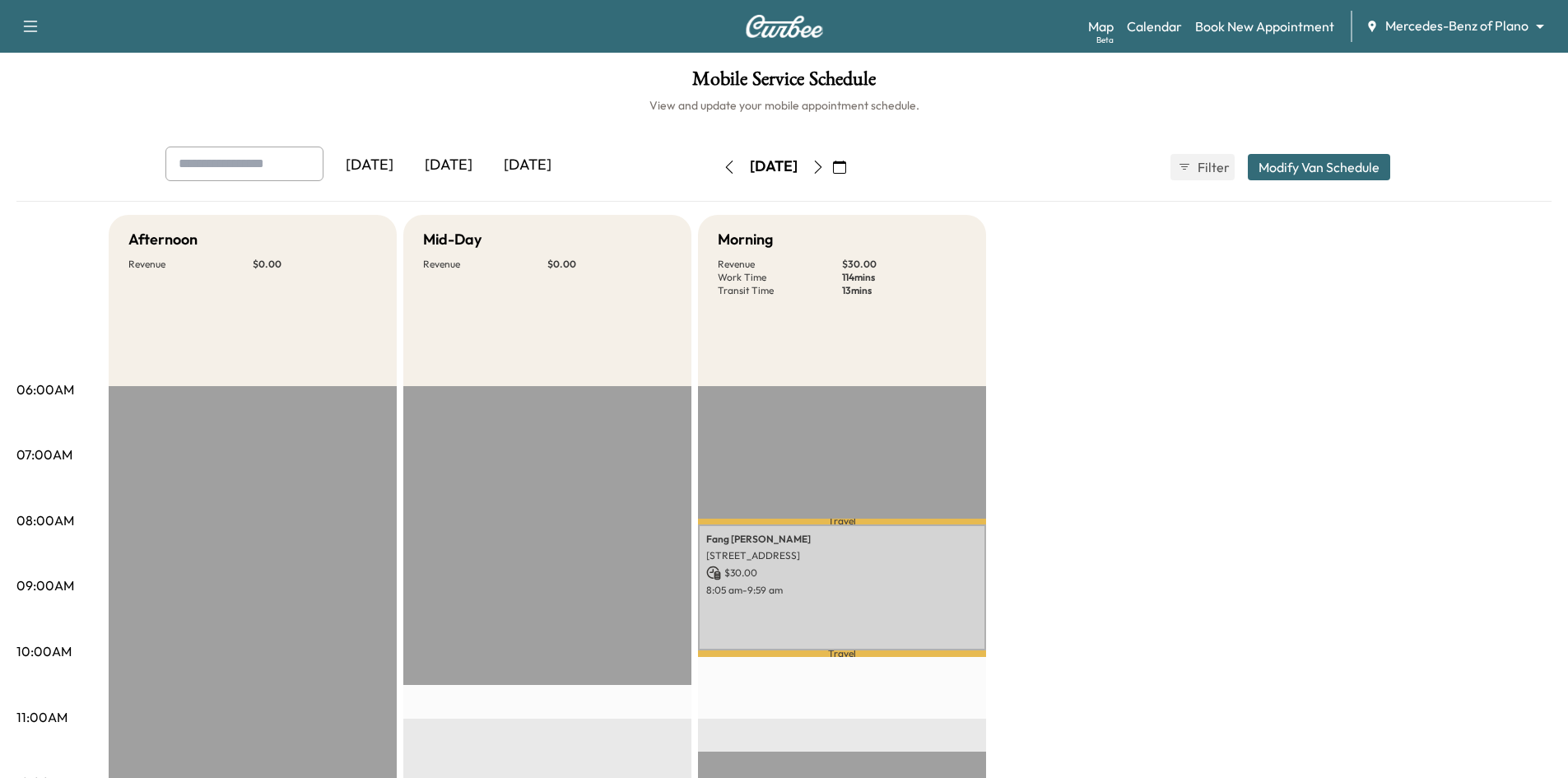
click at [454, 163] on div "[DATE]" at bounding box center [448, 166] width 79 height 38
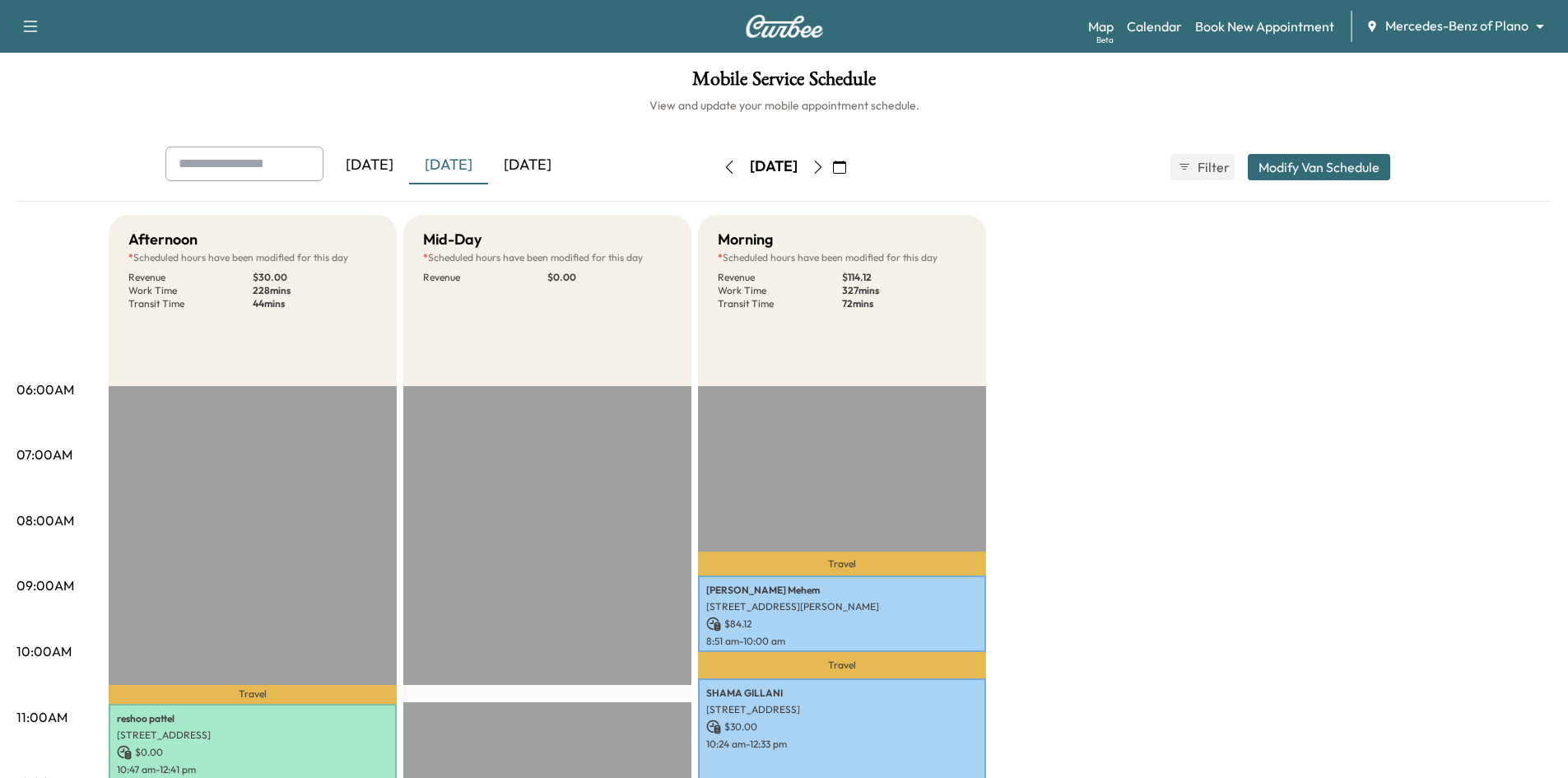
click at [846, 171] on icon "button" at bounding box center [839, 167] width 13 height 13
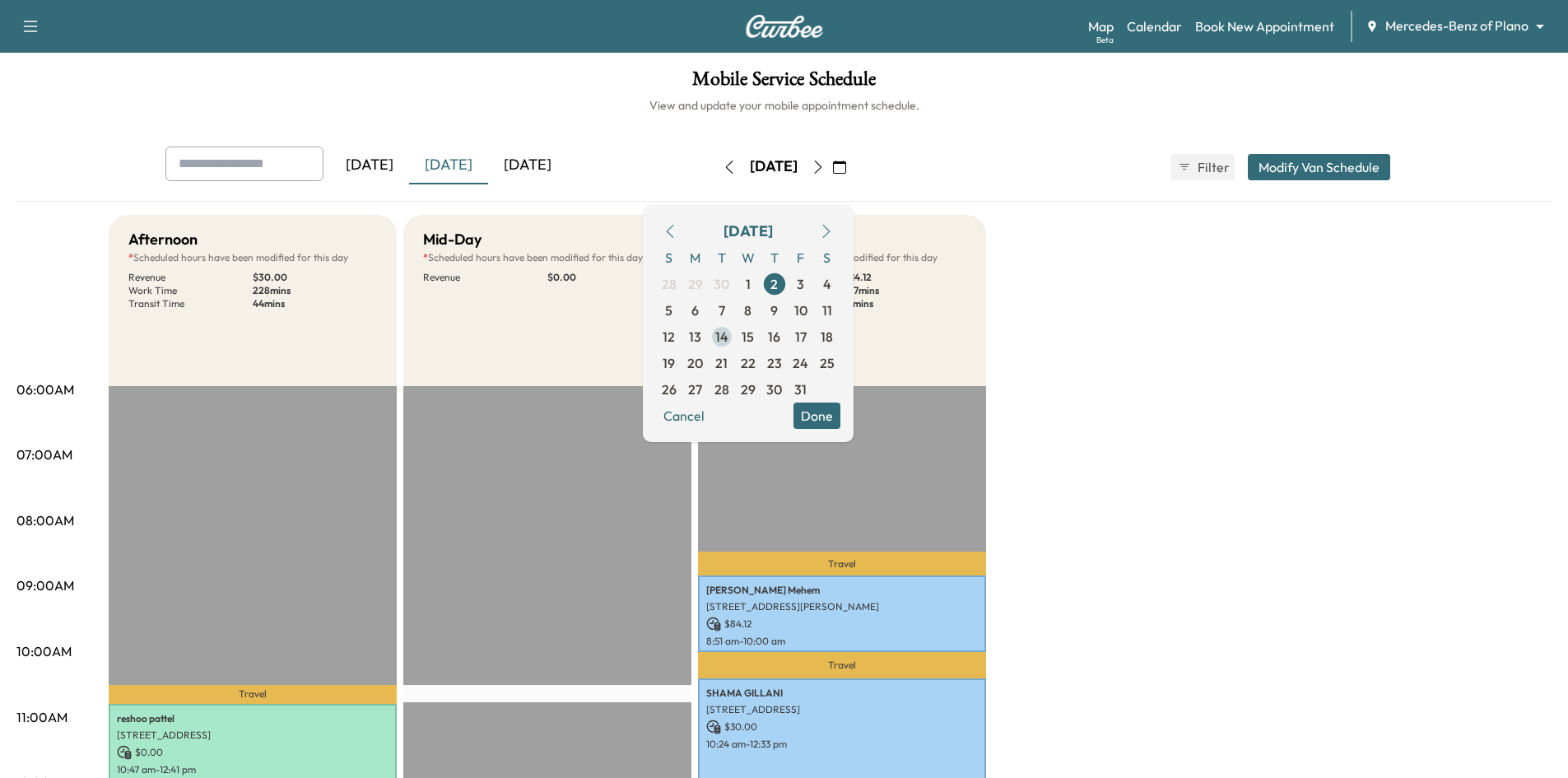
click at [728, 340] on span "14" at bounding box center [721, 337] width 13 height 20
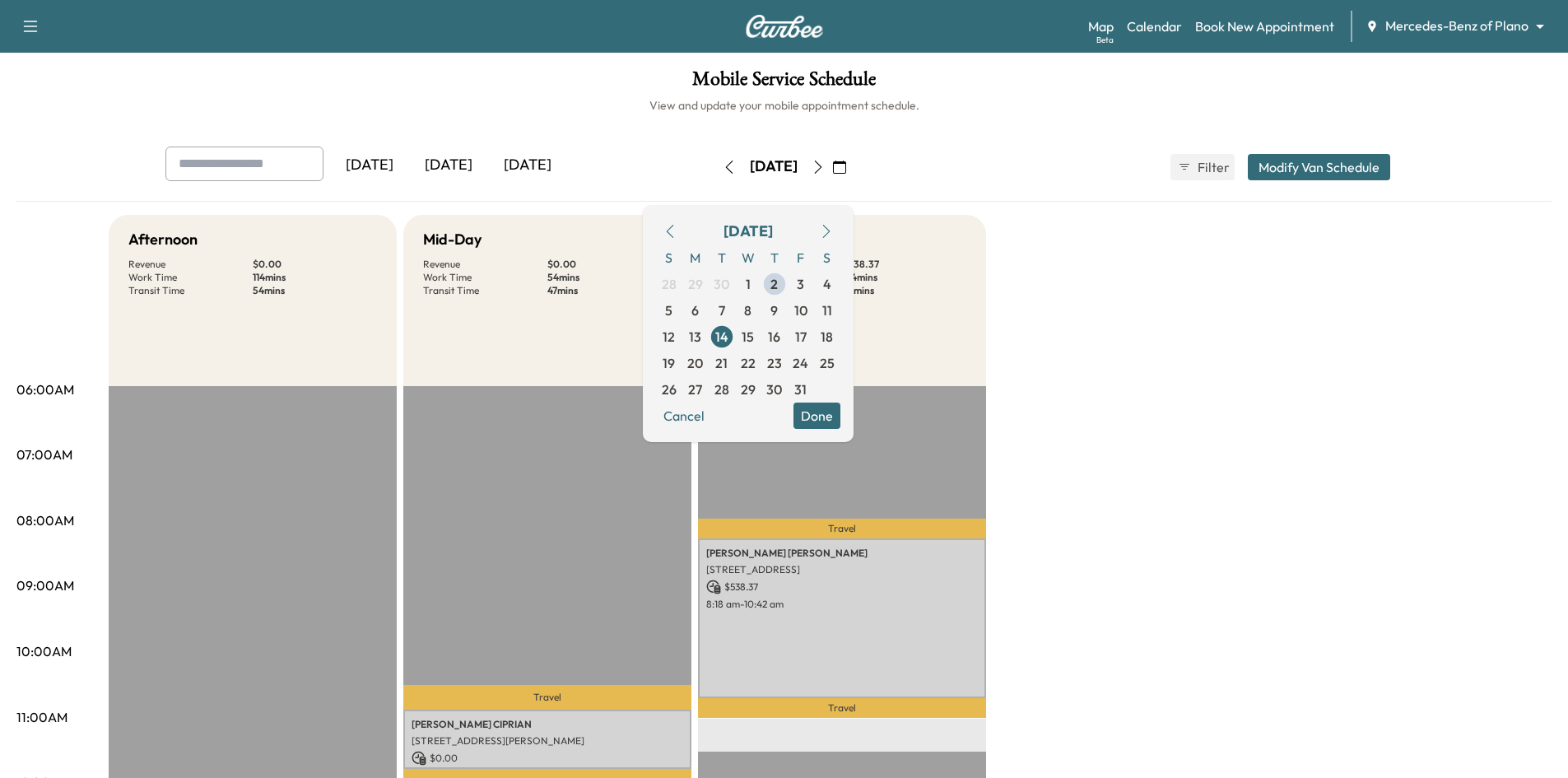
drag, startPoint x: 988, startPoint y: 300, endPoint x: 918, endPoint y: 396, distance: 118.8
click at [970, 350] on div "Loading van... Revenue $ 538.37 Work Time 144 mins Transit Time 38 mins" at bounding box center [842, 300] width 288 height 172
click at [840, 427] on button "Done" at bounding box center [816, 415] width 47 height 26
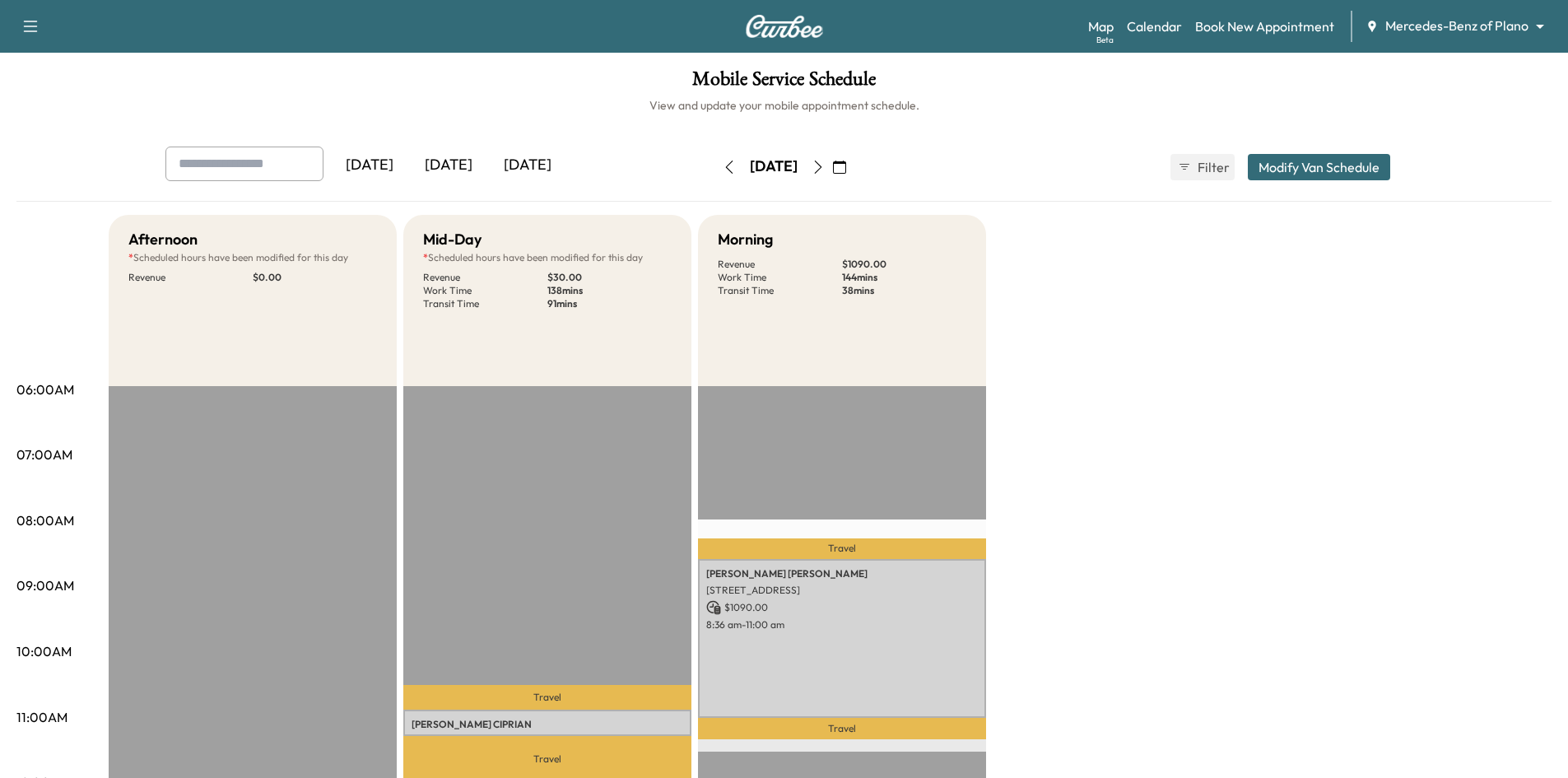
click at [544, 167] on div "[DATE]" at bounding box center [527, 166] width 79 height 38
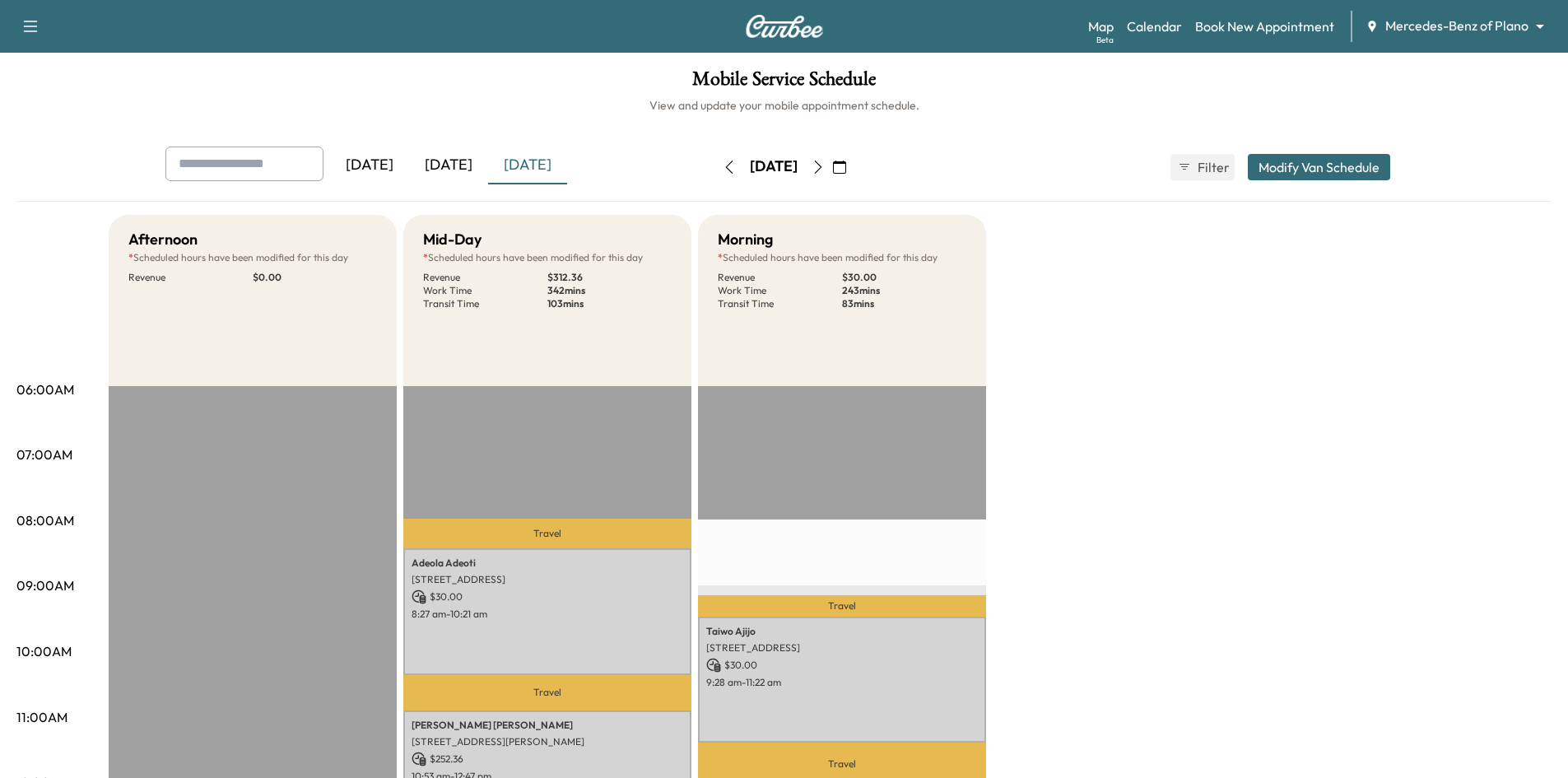
click at [846, 171] on icon "button" at bounding box center [839, 167] width 13 height 13
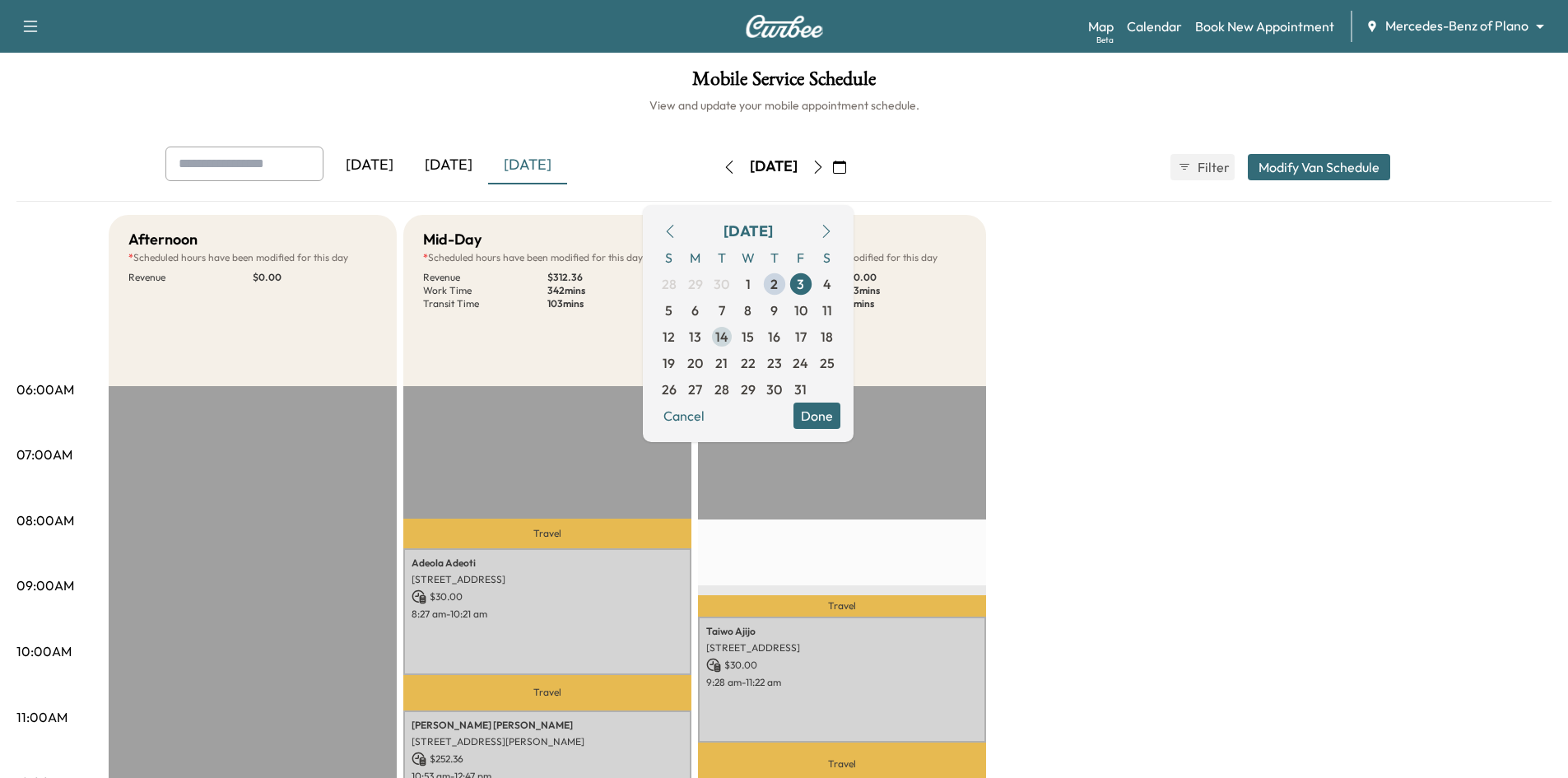
click at [728, 341] on span "14" at bounding box center [721, 337] width 13 height 20
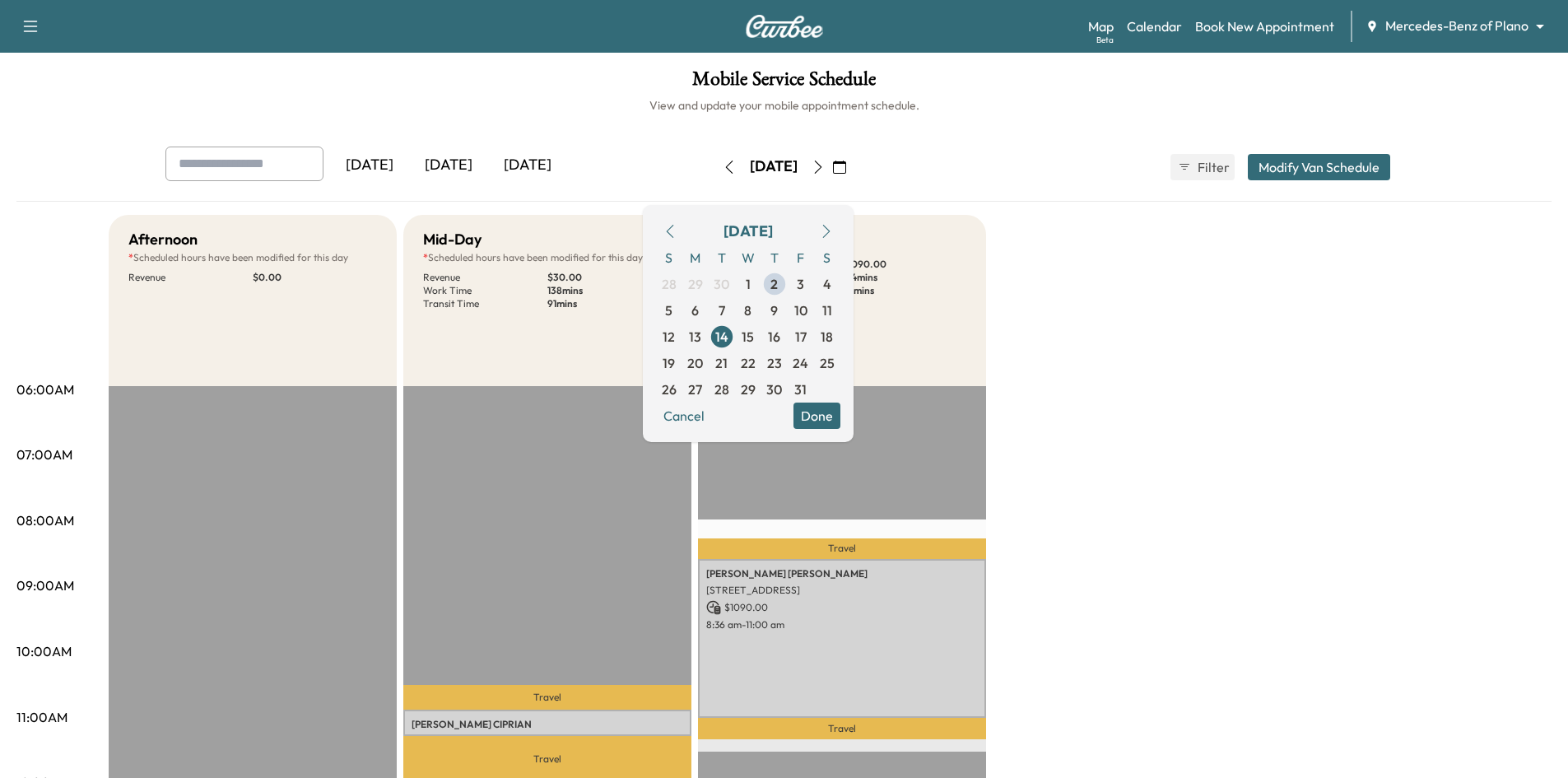
click at [840, 418] on button "Done" at bounding box center [816, 415] width 47 height 26
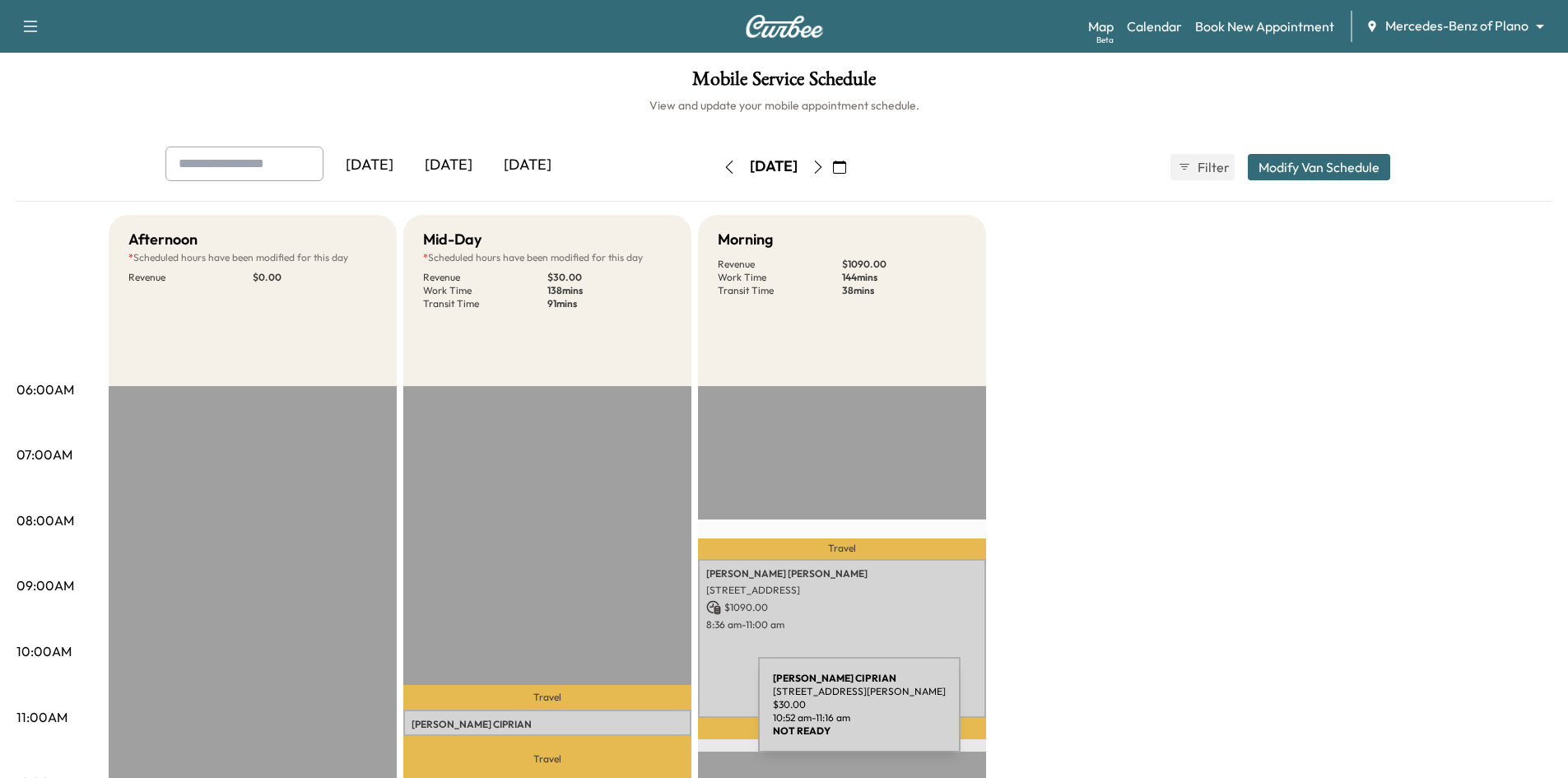
click at [634, 717] on p "[PERSON_NAME]" at bounding box center [548, 723] width 271 height 13
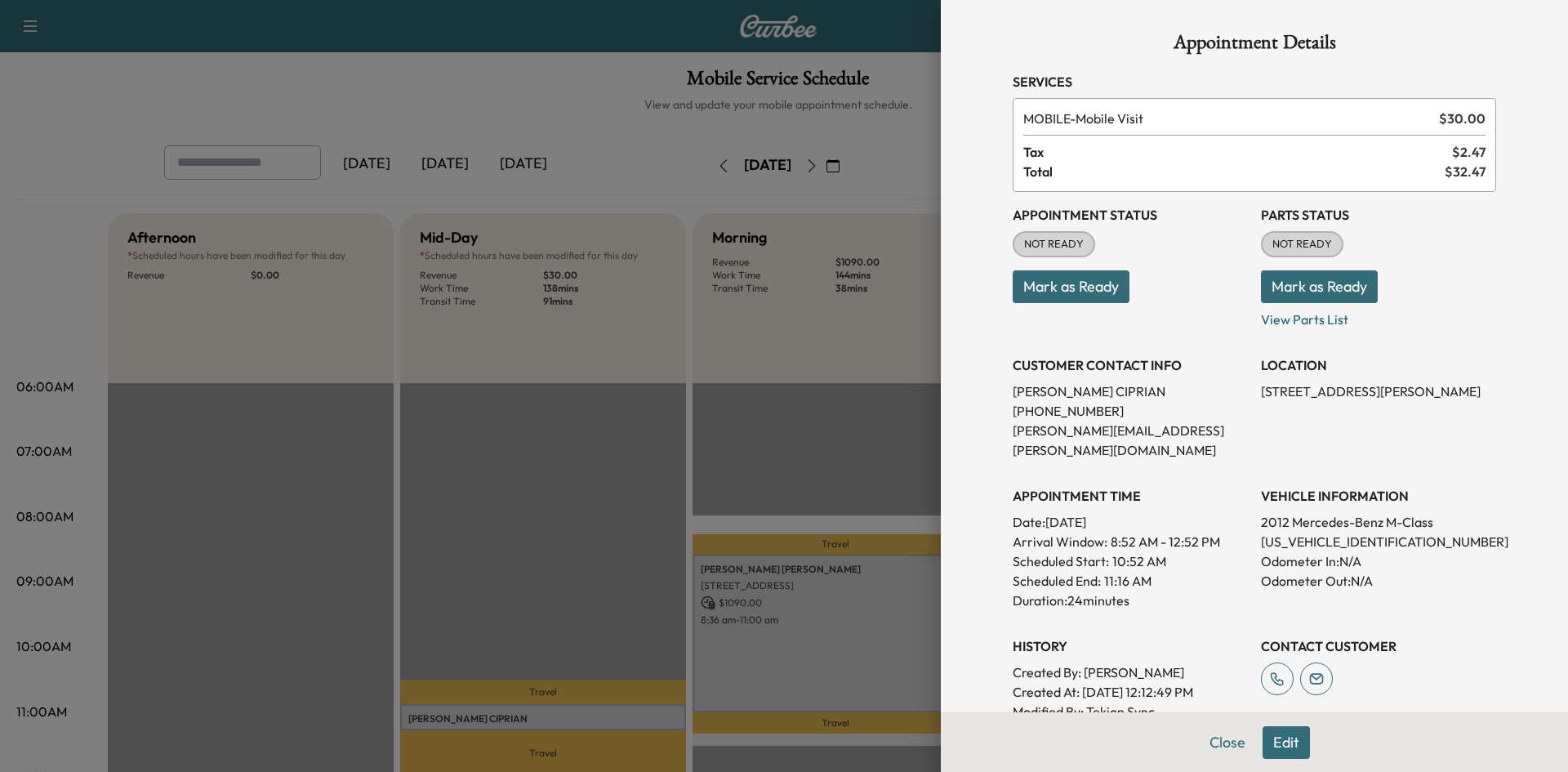
click at [613, 502] on div at bounding box center [784, 386] width 1568 height 772
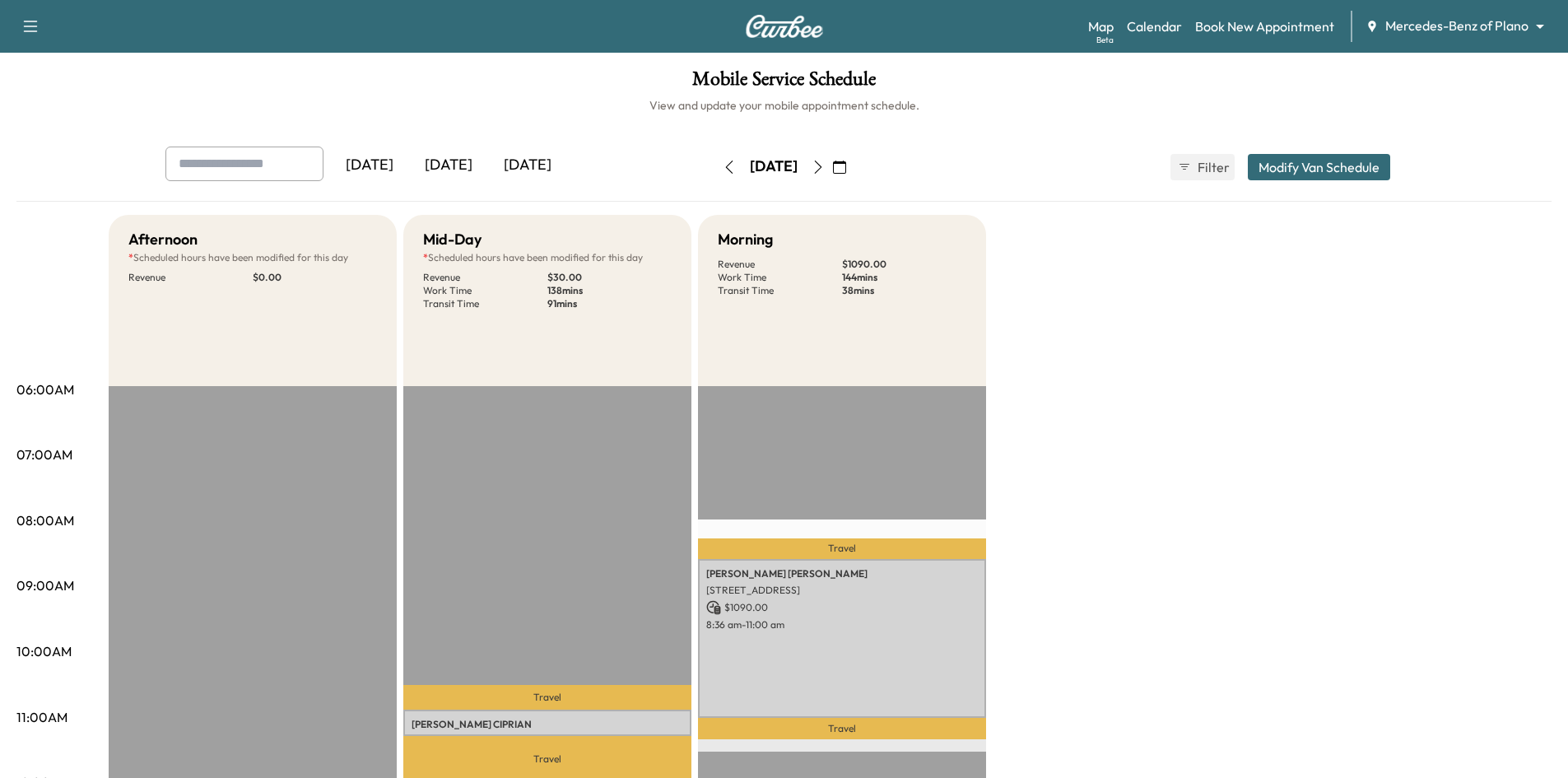
click at [390, 168] on div "[DATE]" at bounding box center [369, 166] width 79 height 38
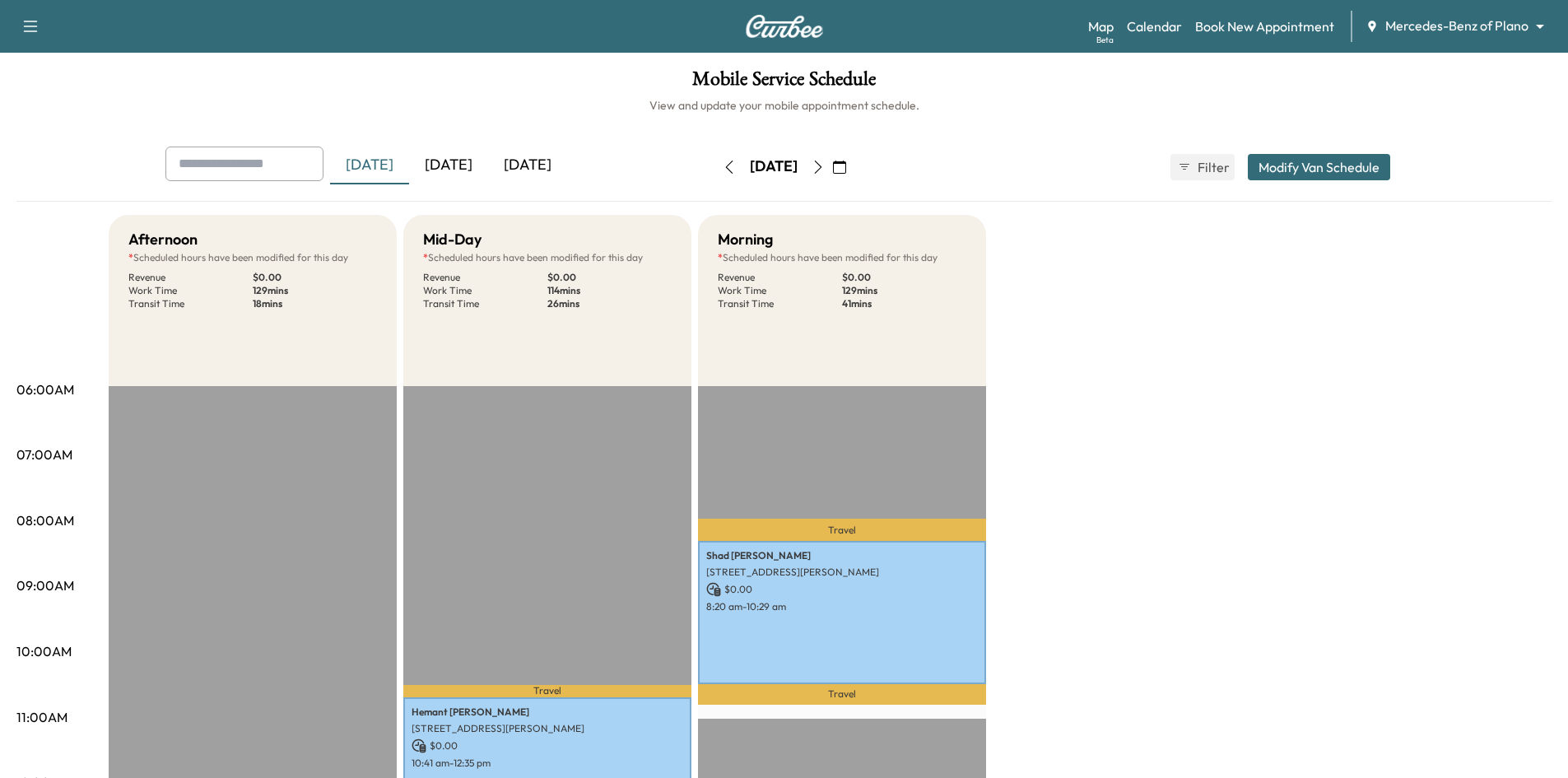
drag, startPoint x: 449, startPoint y: 166, endPoint x: 481, endPoint y: 148, distance: 36.7
click at [449, 167] on div "[DATE]" at bounding box center [448, 166] width 79 height 38
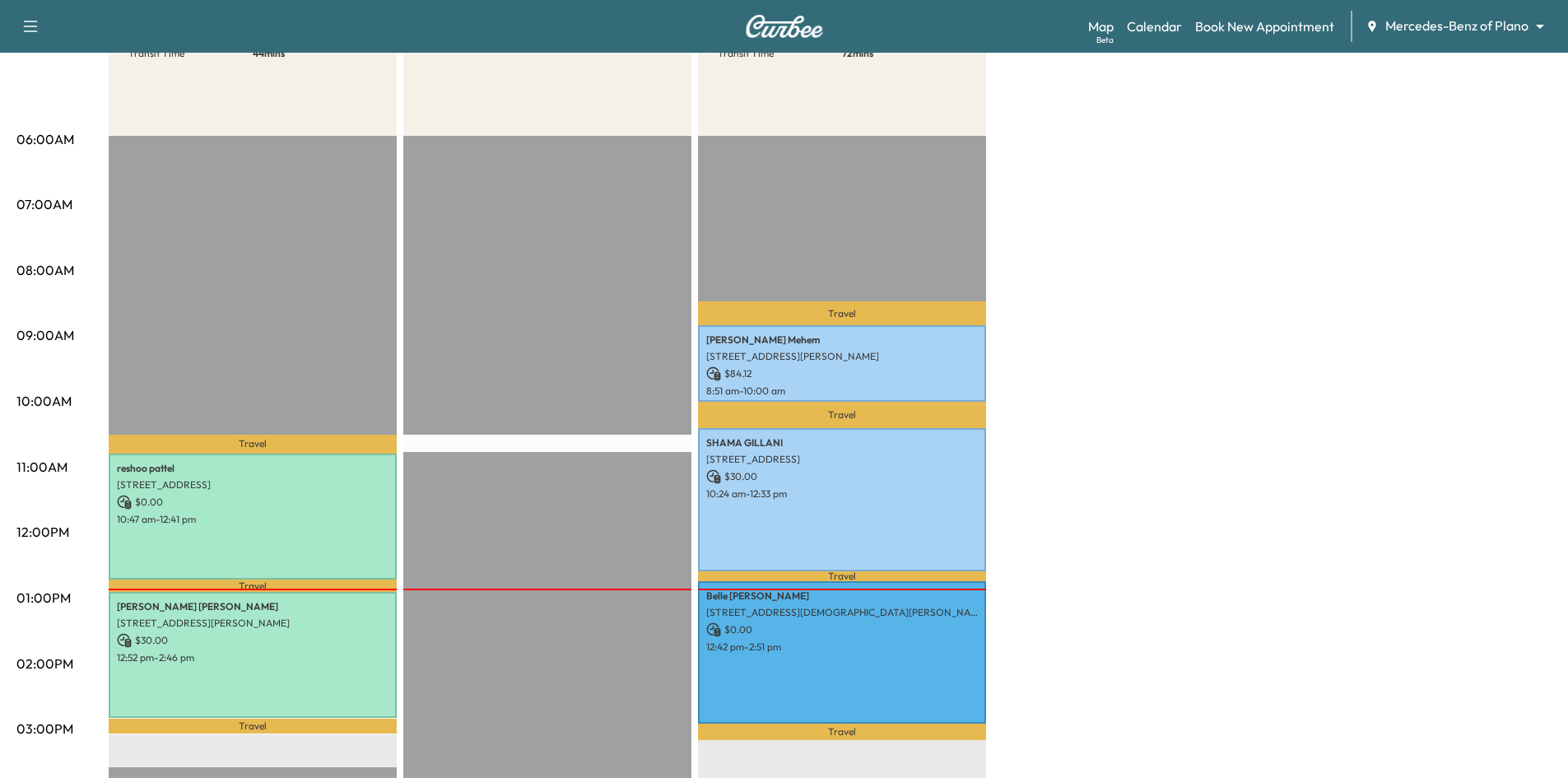
scroll to position [276, 0]
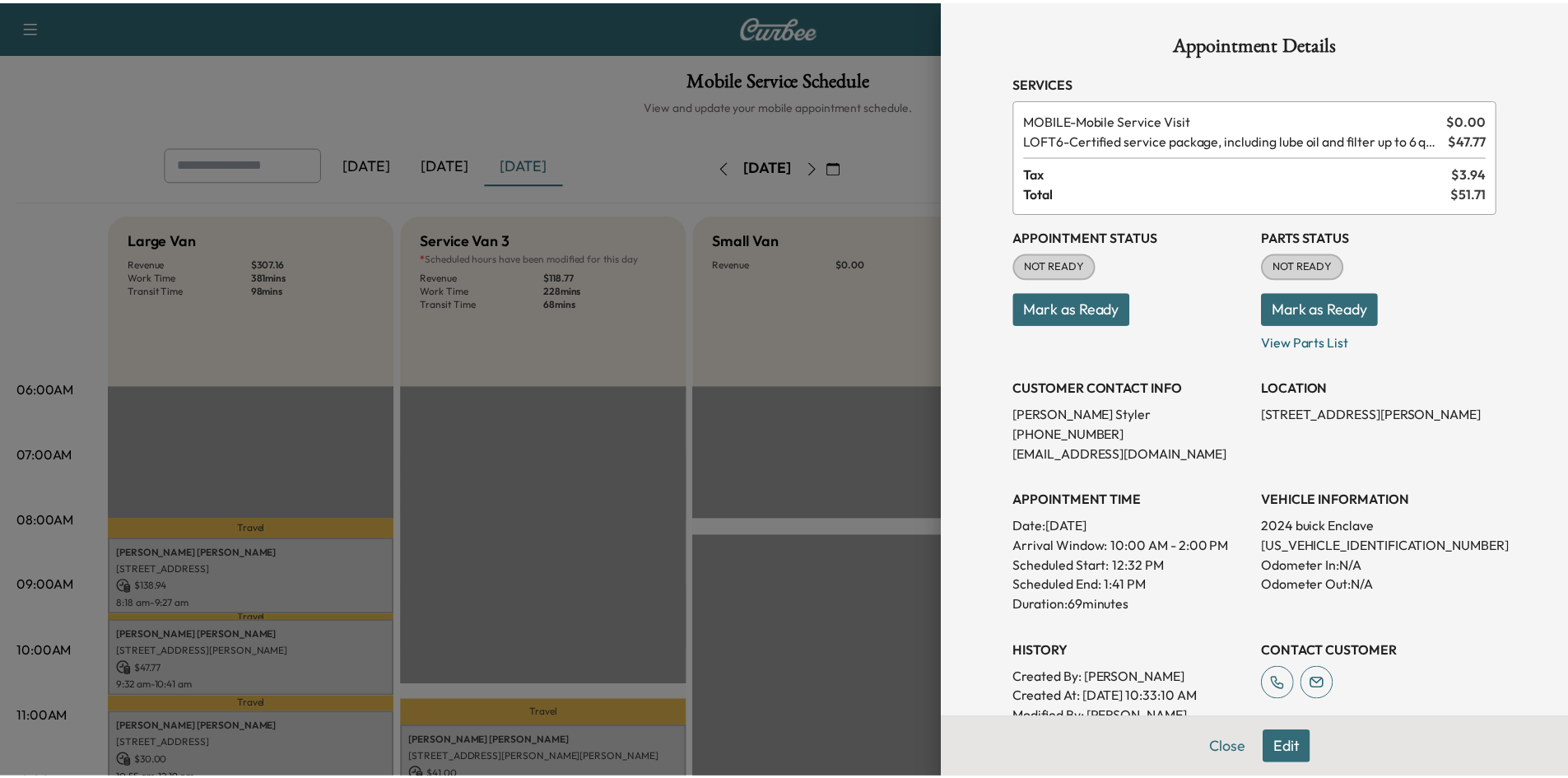
scroll to position [329, 0]
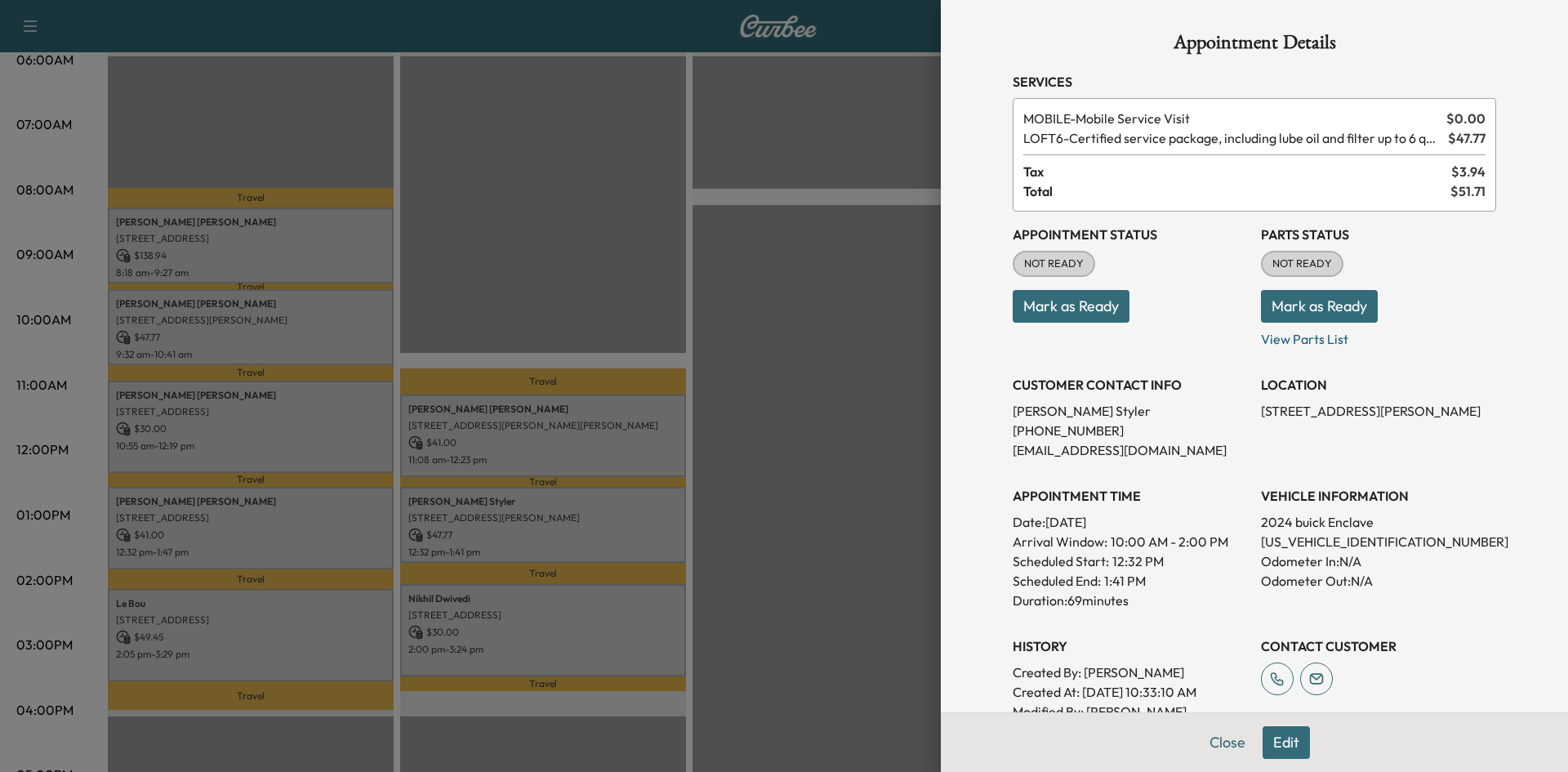
click at [597, 278] on div at bounding box center [784, 386] width 1568 height 772
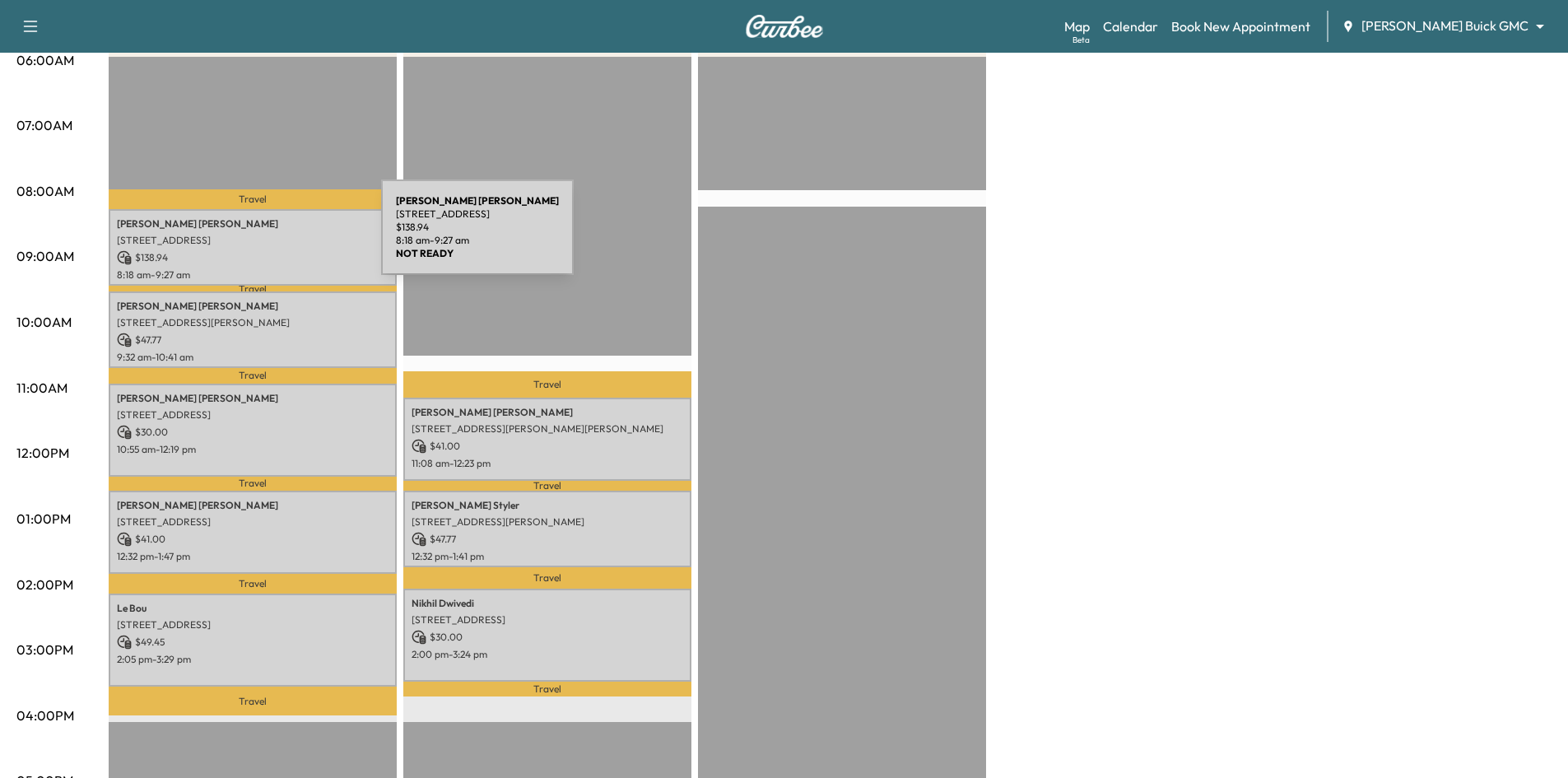
click at [258, 237] on p "[STREET_ADDRESS]" at bounding box center [252, 239] width 271 height 13
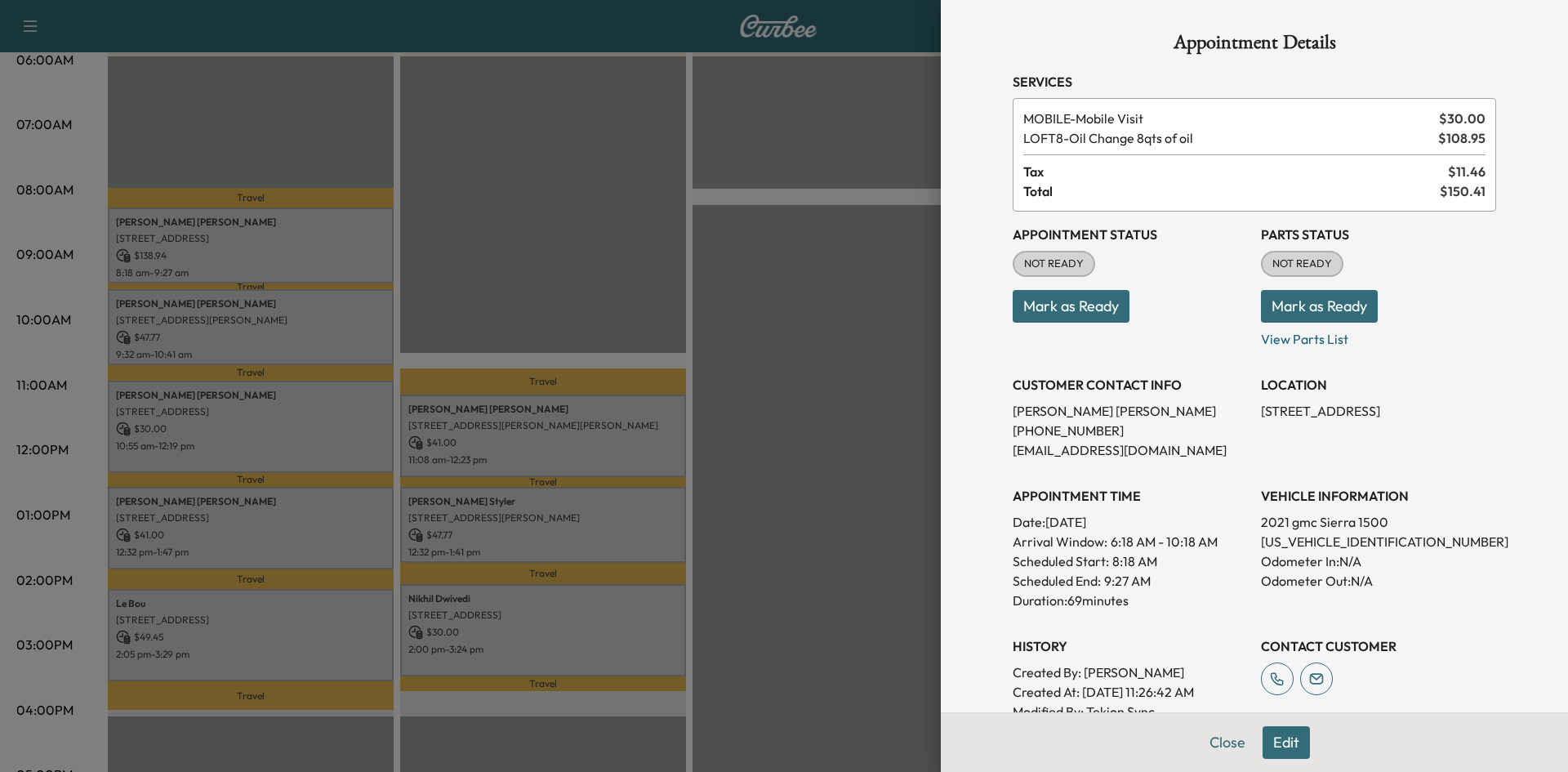
click at [1035, 305] on button "Mark as Ready" at bounding box center [1071, 306] width 117 height 33
click at [609, 290] on div at bounding box center [784, 386] width 1568 height 772
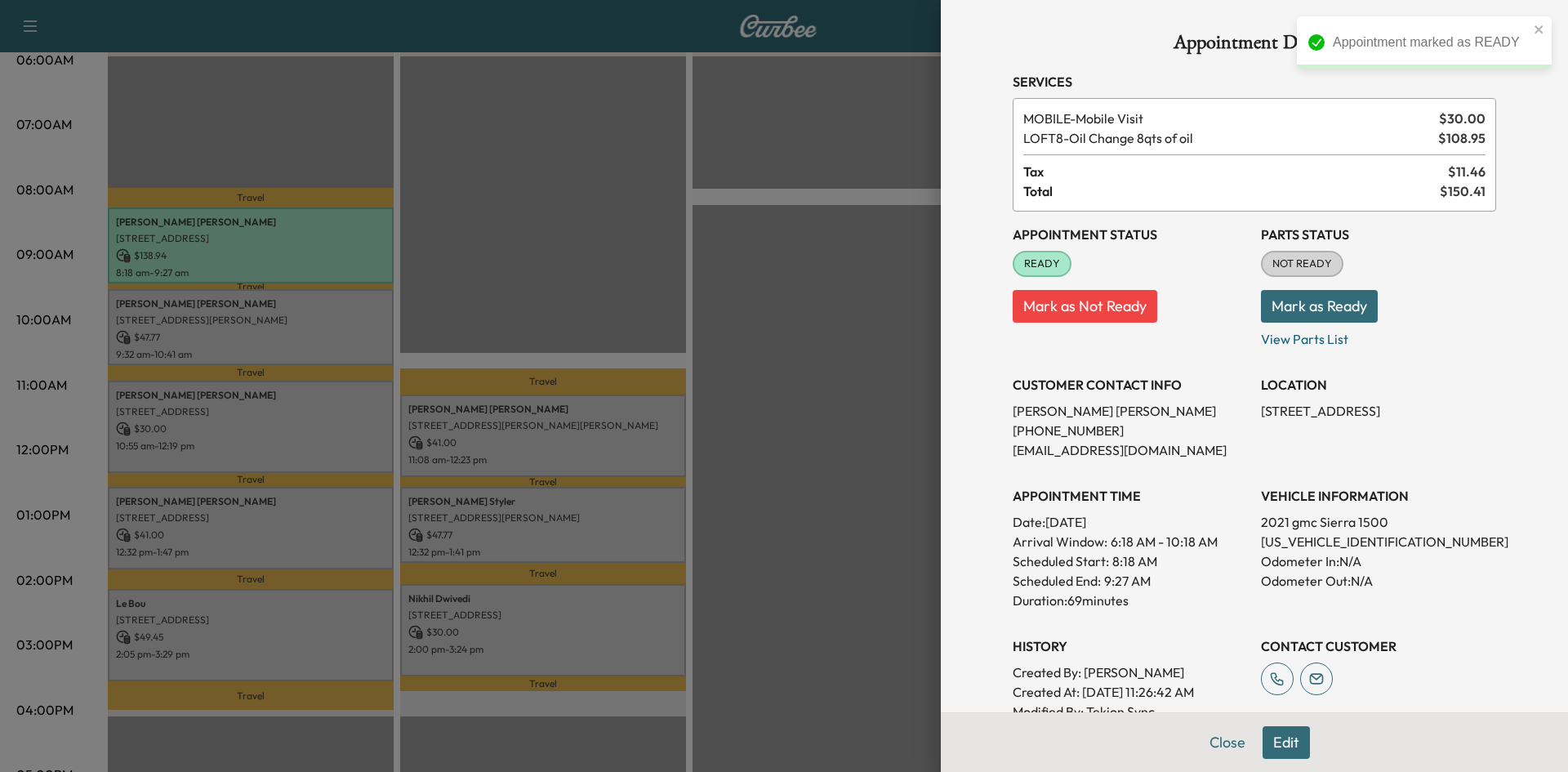
click at [292, 329] on div at bounding box center [784, 386] width 1568 height 772
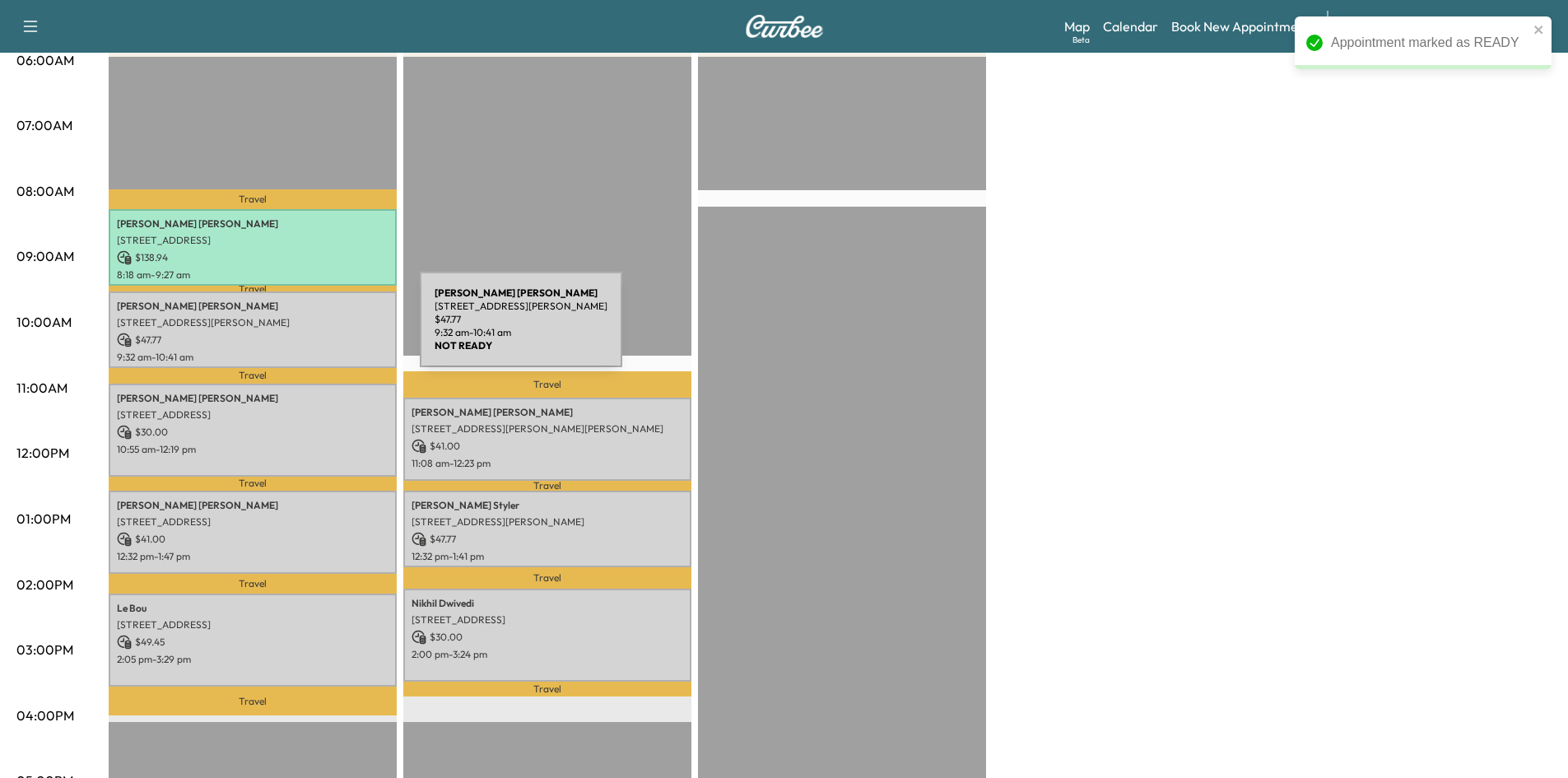
click at [297, 332] on p "$ 47.77" at bounding box center [252, 339] width 271 height 15
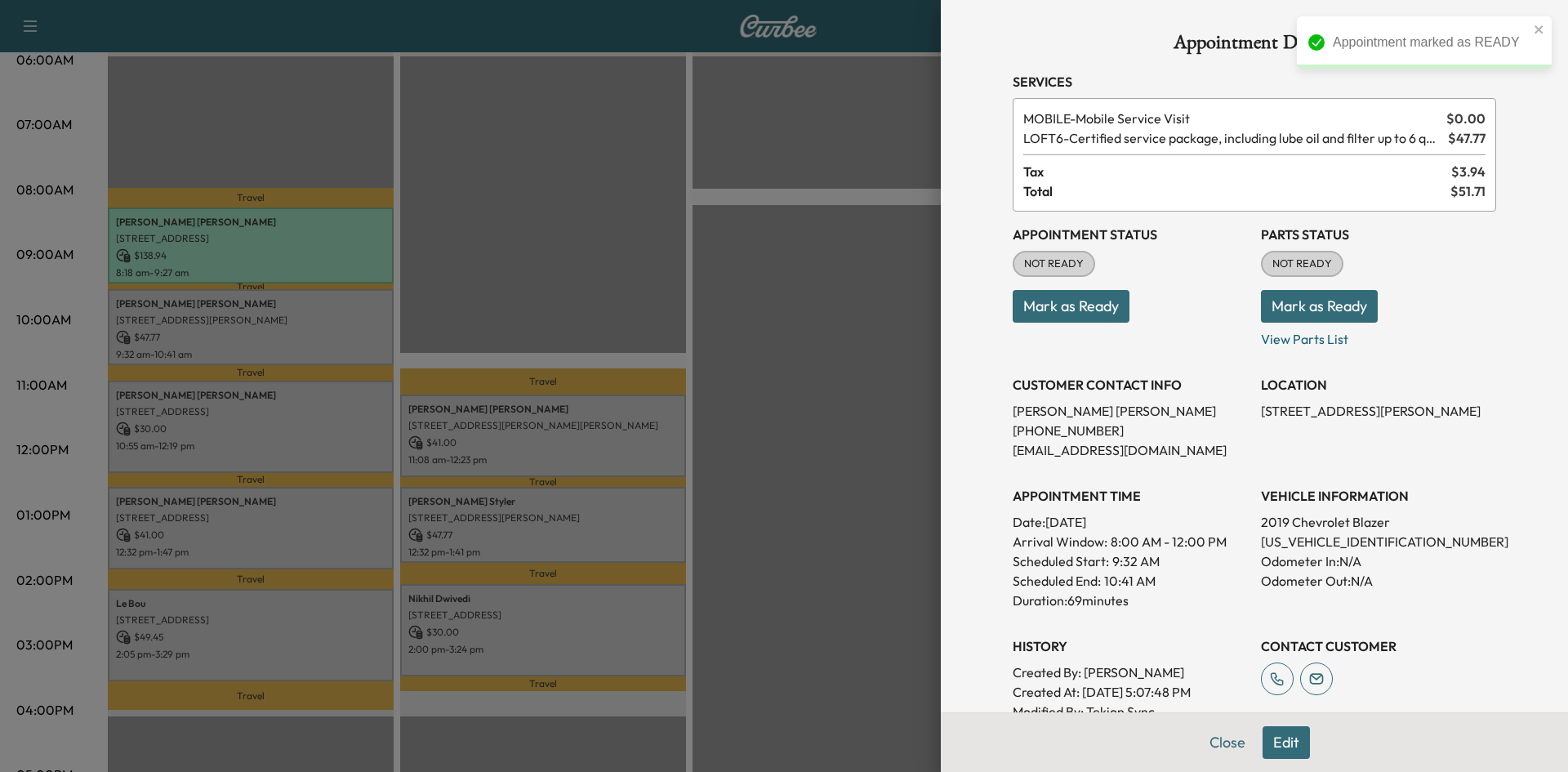
drag, startPoint x: 1084, startPoint y: 306, endPoint x: 936, endPoint y: 306, distance: 148.0
click at [1081, 306] on button "Mark as Ready" at bounding box center [1071, 306] width 117 height 33
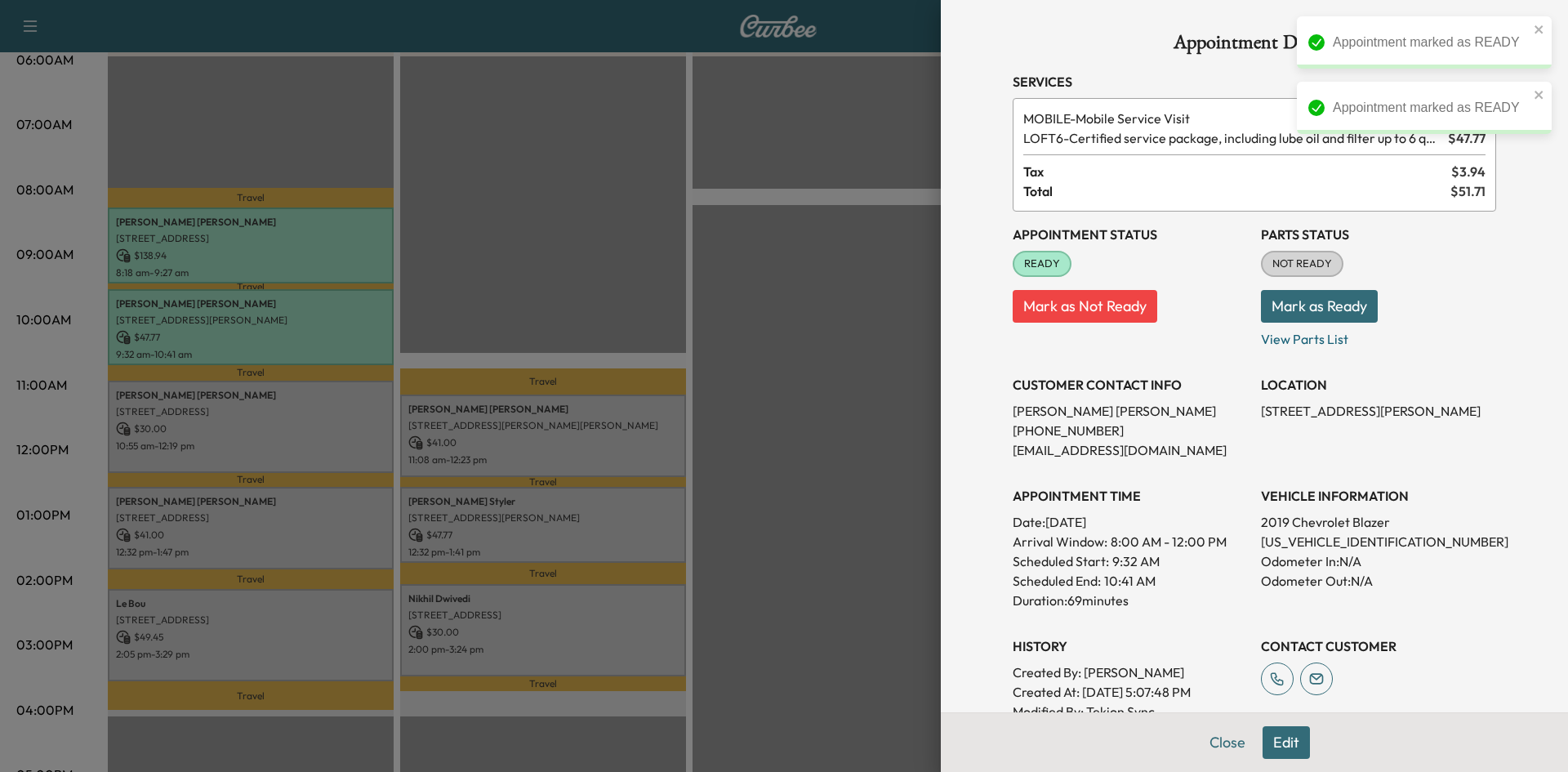
click at [665, 275] on div at bounding box center [784, 386] width 1568 height 772
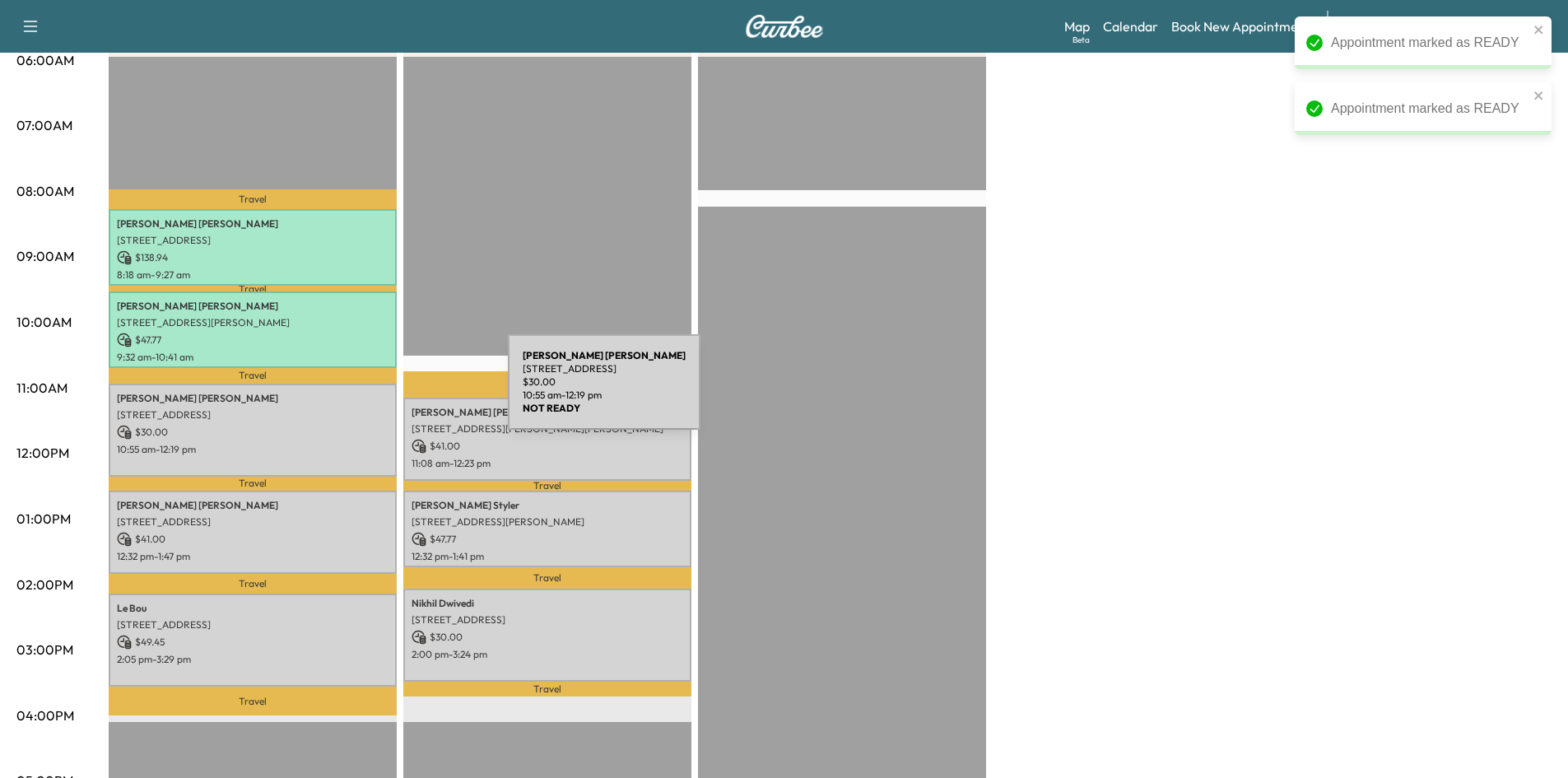
click at [369, 402] on div "Zachary Wright 2340 Rolling Vista Ln, Prosper, TX 75078, United States of Ameri…" at bounding box center [252, 429] width 288 height 93
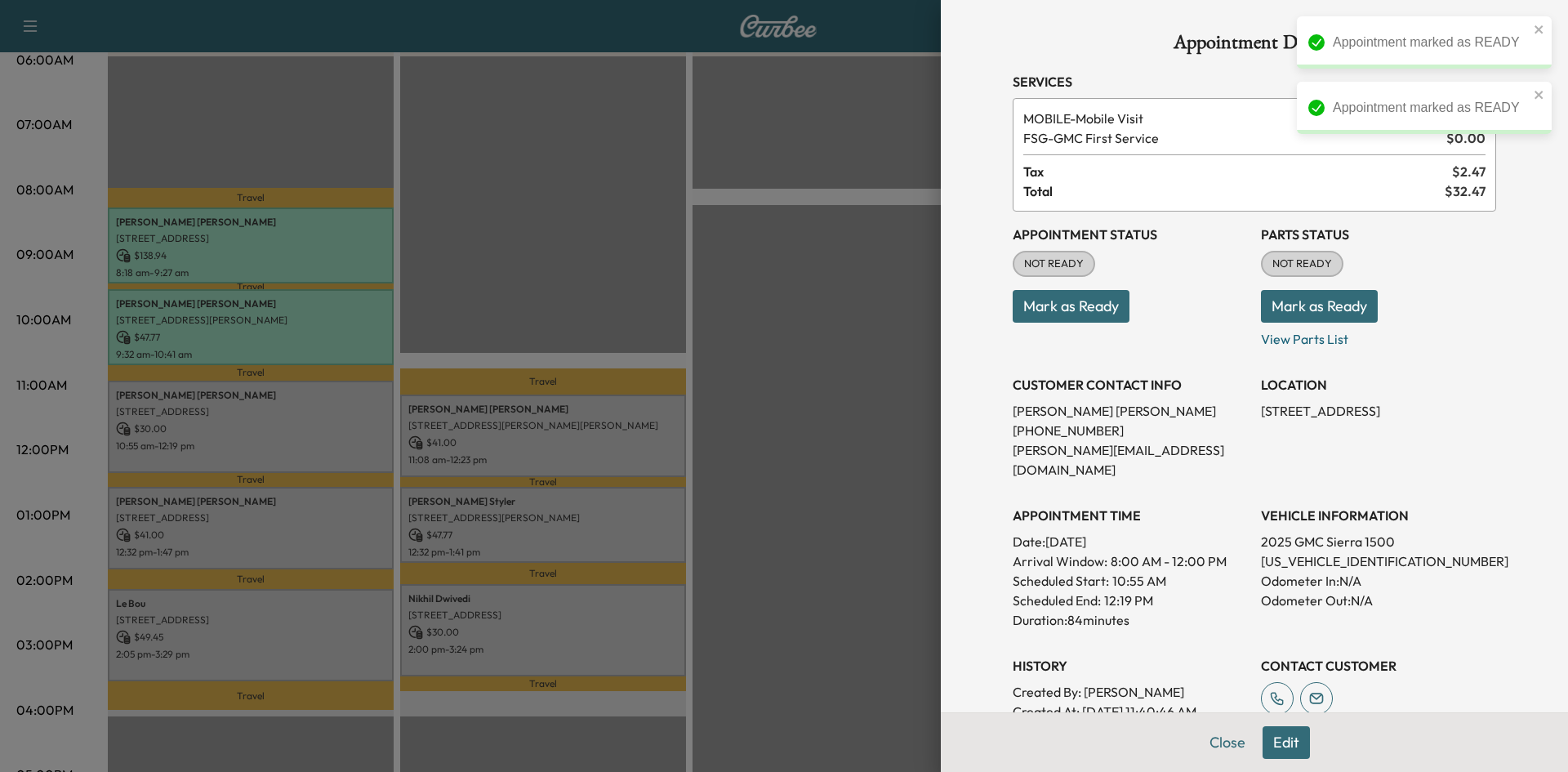
click at [1102, 311] on button "Mark as Ready" at bounding box center [1071, 306] width 117 height 33
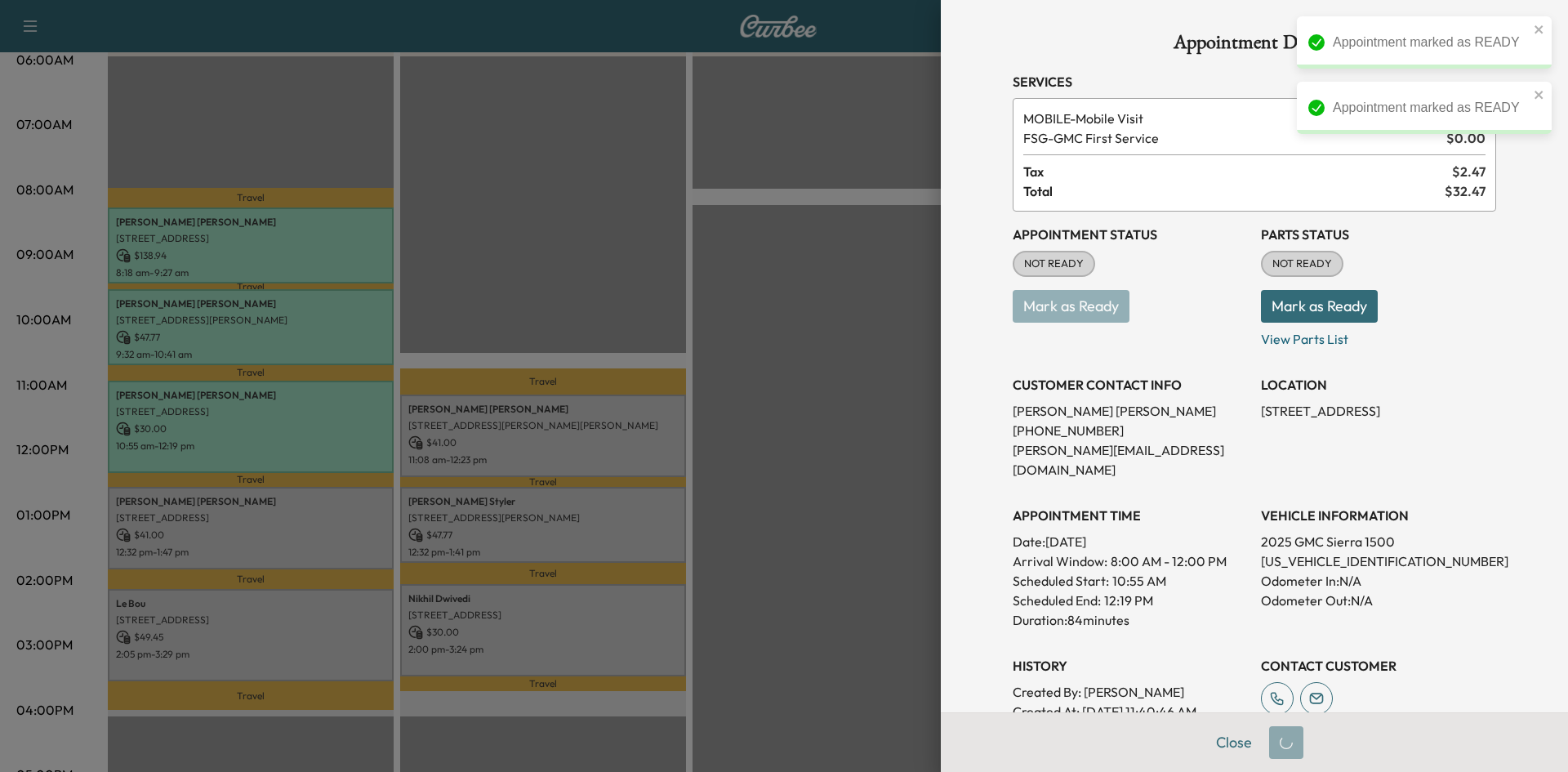
click at [663, 308] on div at bounding box center [784, 386] width 1568 height 772
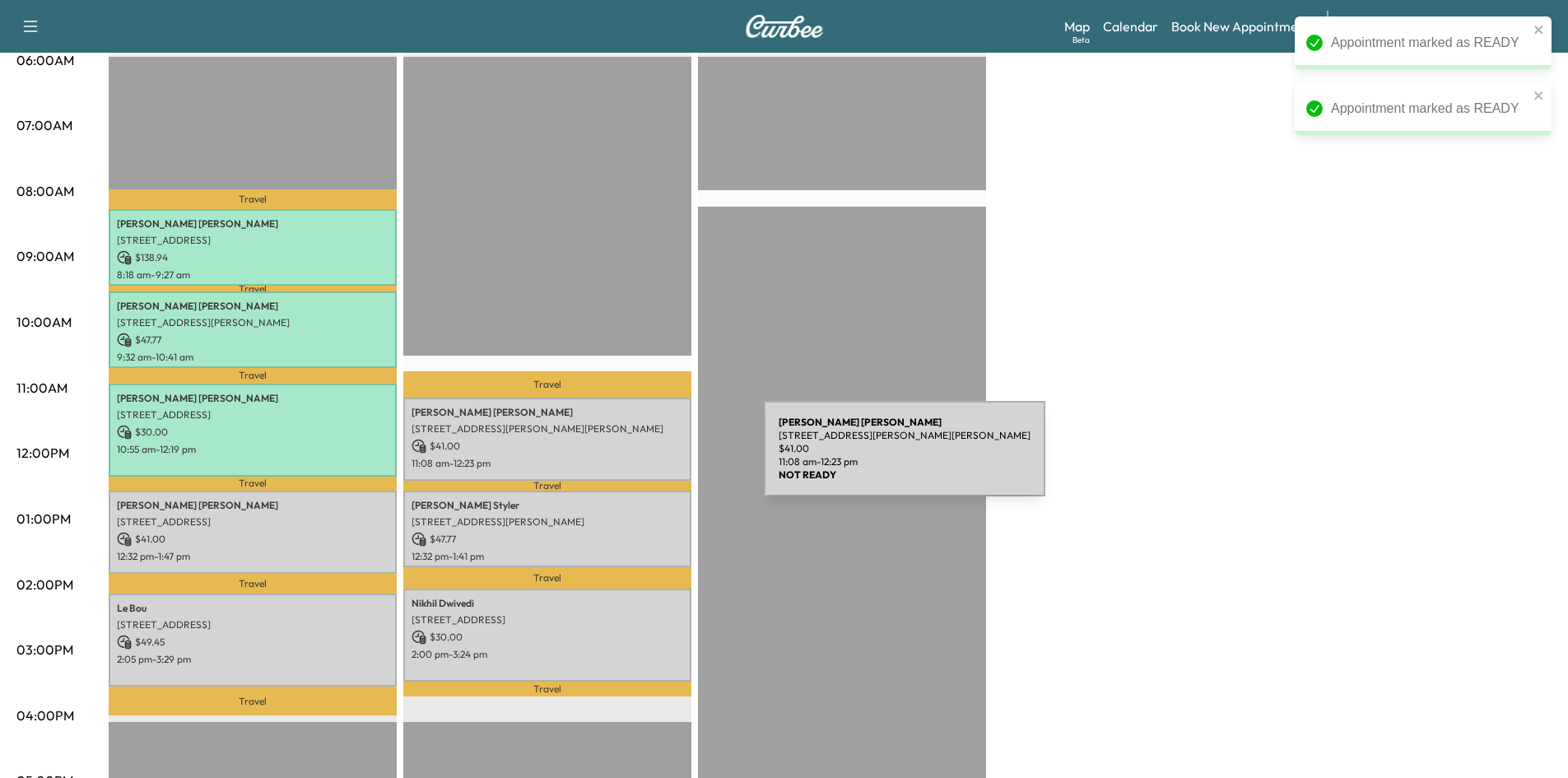
click at [640, 457] on p "11:08 am - 12:23 pm" at bounding box center [548, 463] width 271 height 13
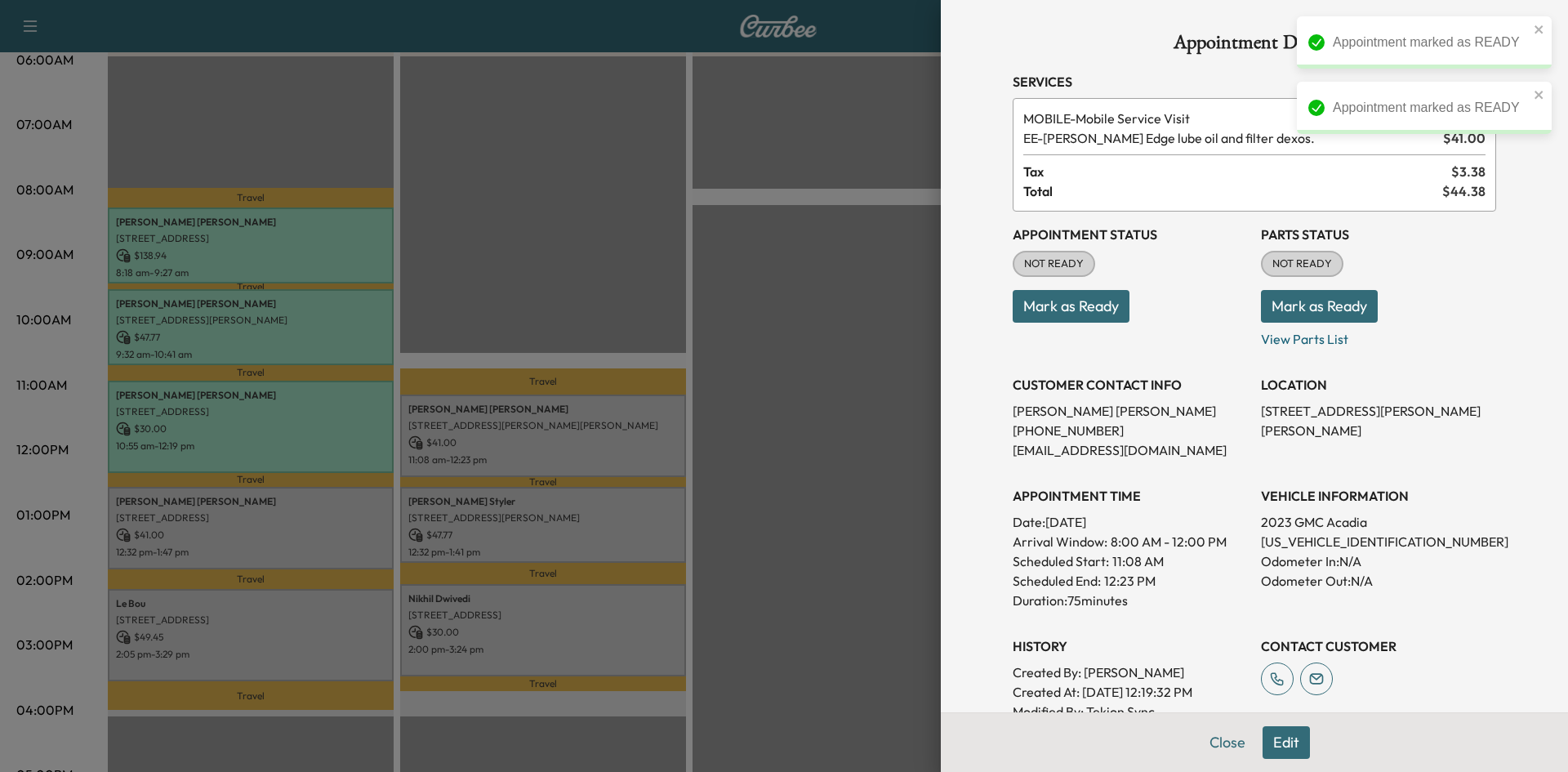
click at [1036, 316] on button "Mark as Ready" at bounding box center [1071, 306] width 117 height 33
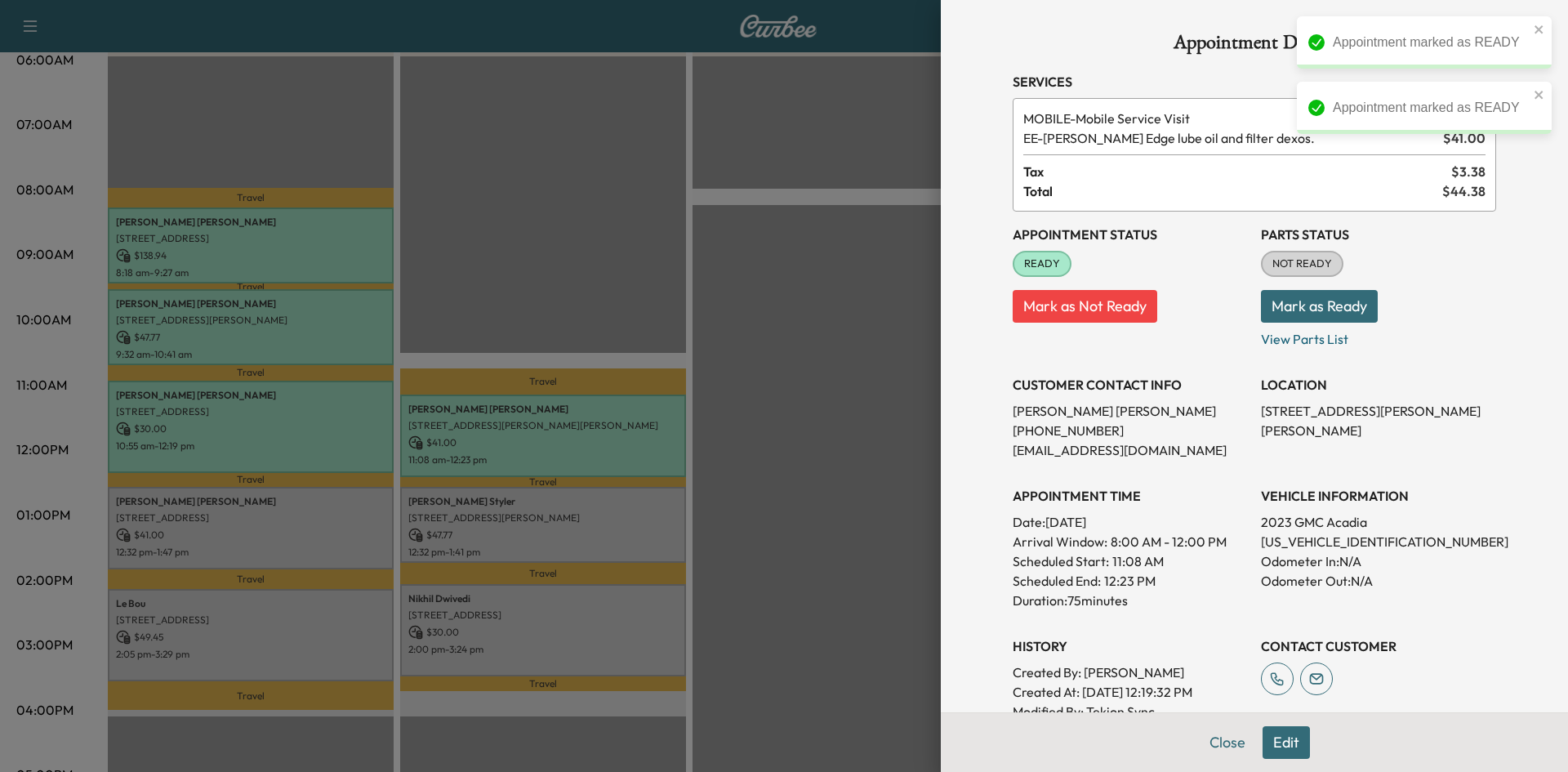
click at [760, 442] on div at bounding box center [784, 386] width 1568 height 772
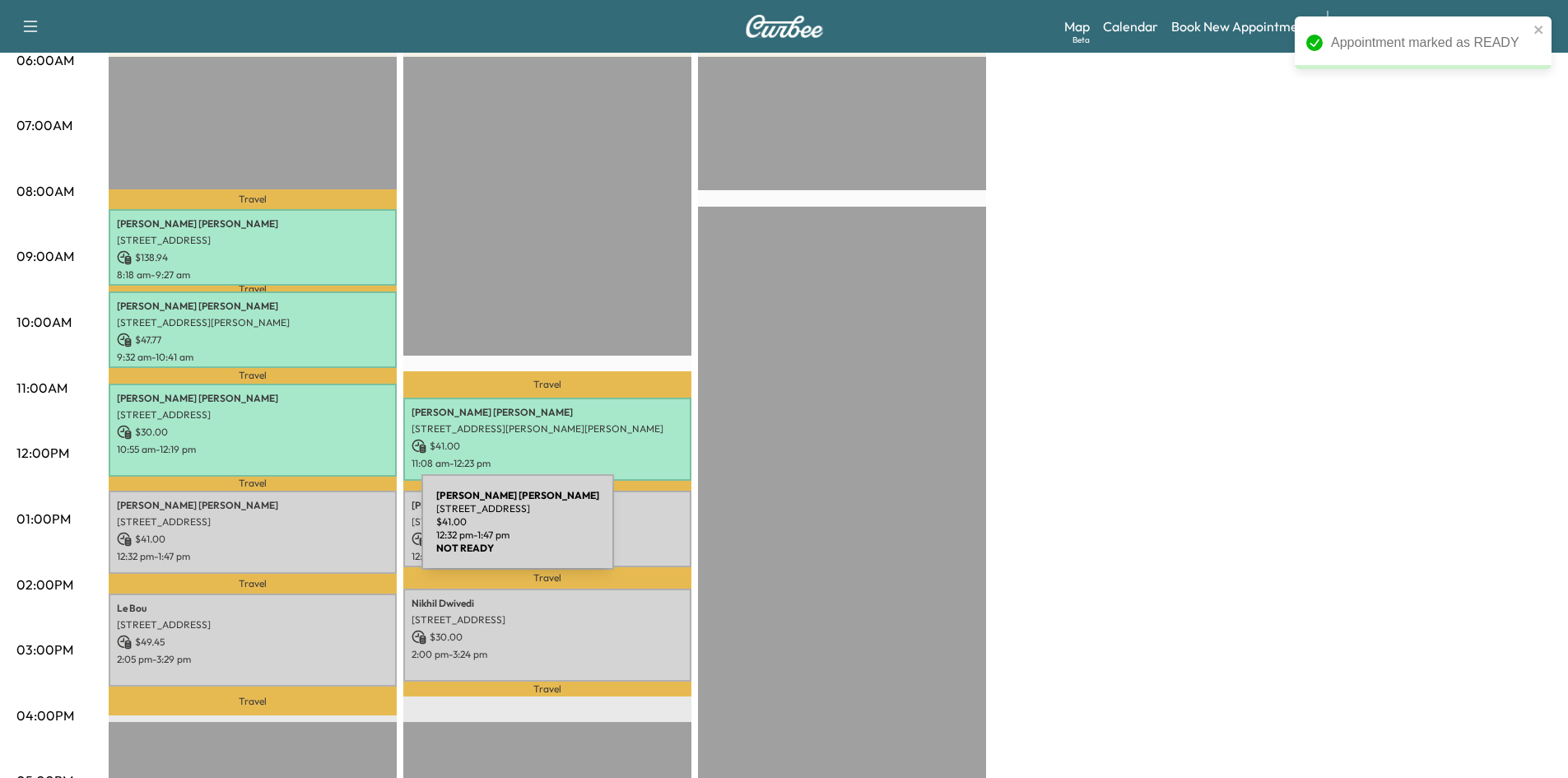
click at [296, 532] on p "$ 41.00" at bounding box center [252, 539] width 271 height 15
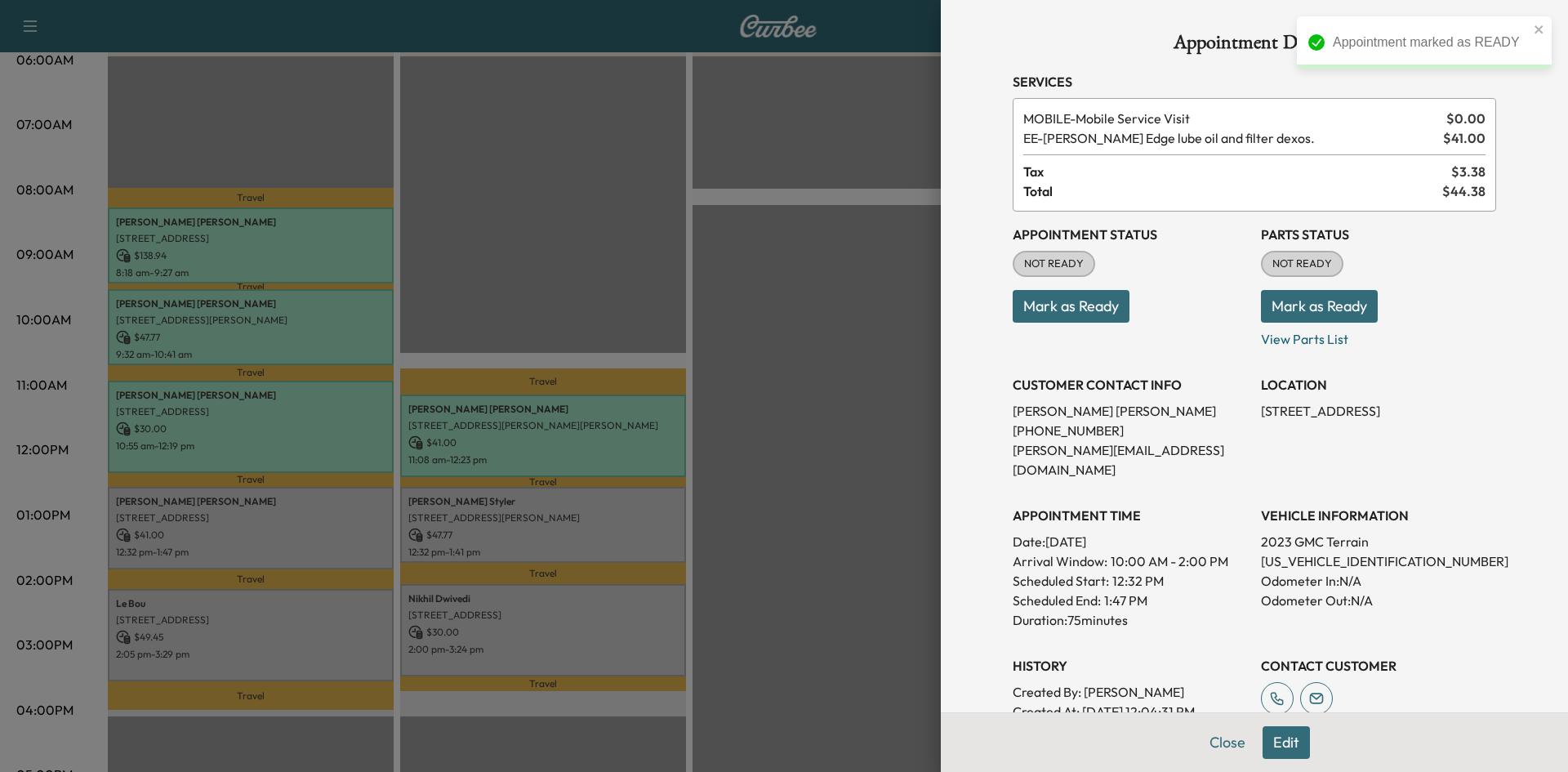
drag, startPoint x: 1066, startPoint y: 313, endPoint x: 776, endPoint y: 344, distance: 291.7
click at [1063, 313] on button "Mark as Ready" at bounding box center [1071, 306] width 117 height 33
click at [749, 368] on div at bounding box center [784, 386] width 1568 height 772
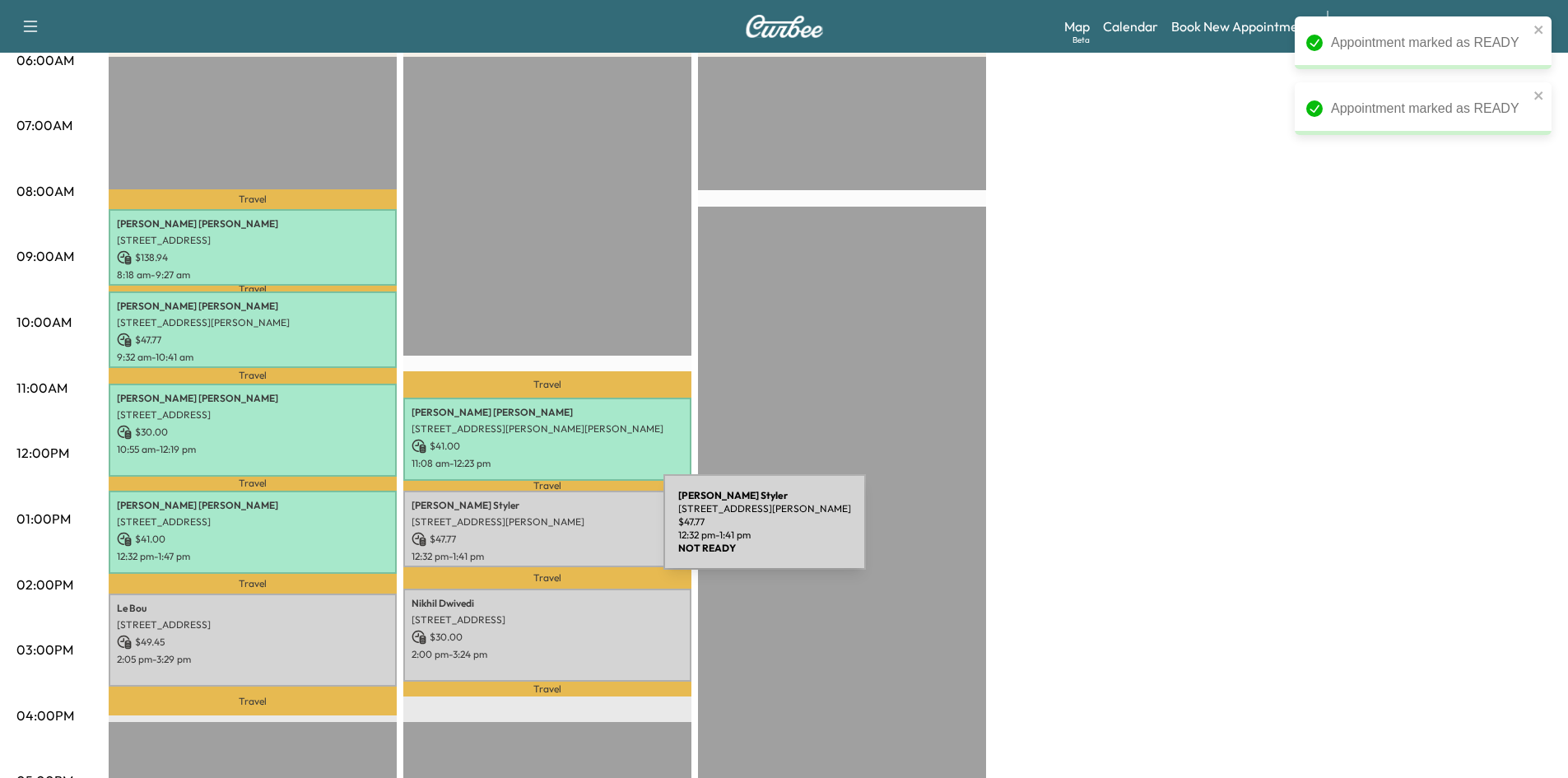
click at [540, 532] on p "$ 47.77" at bounding box center [548, 539] width 271 height 15
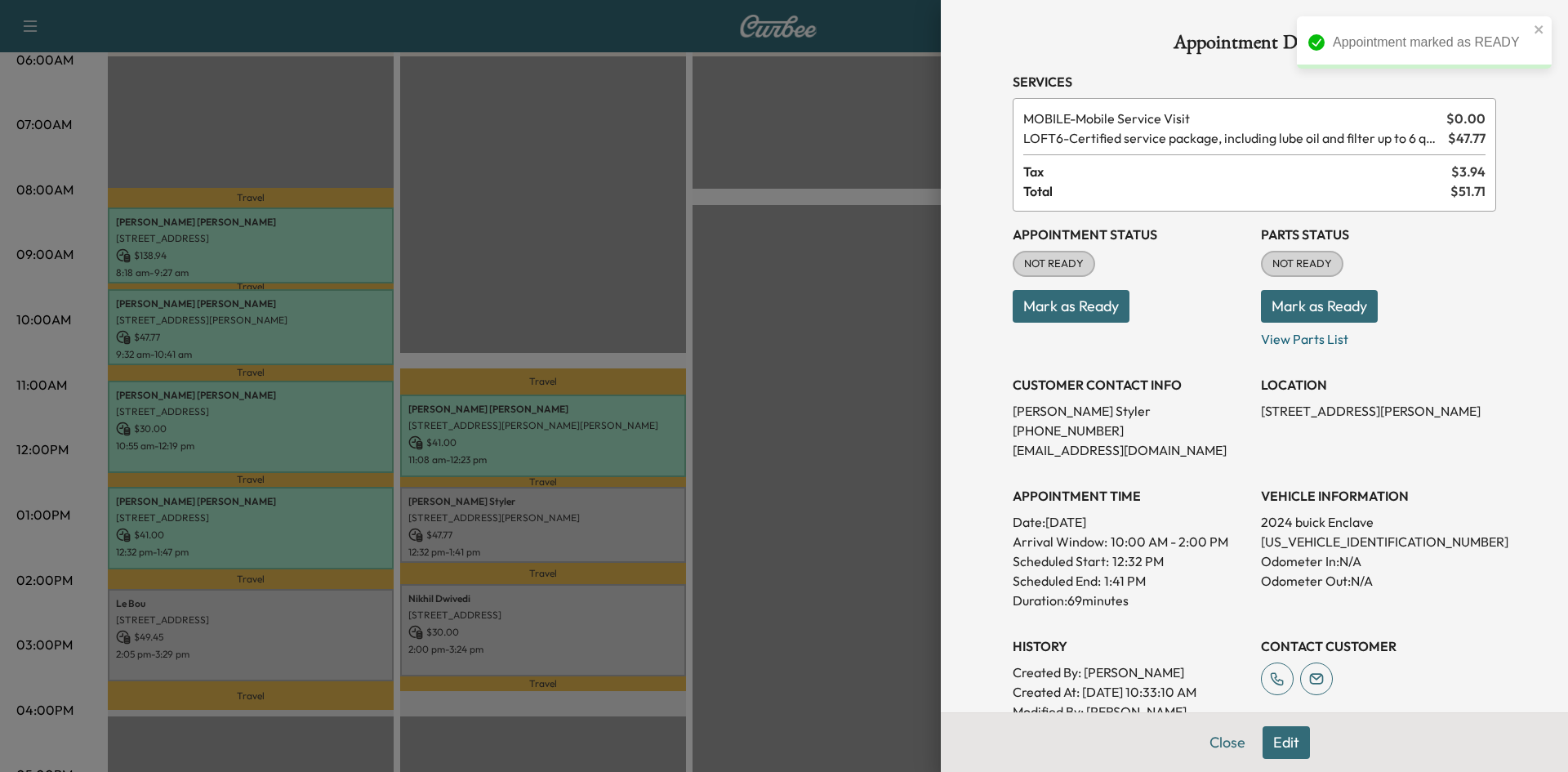
drag, startPoint x: 1040, startPoint y: 309, endPoint x: 1018, endPoint y: 316, distance: 23.1
click at [1038, 310] on button "Mark as Ready" at bounding box center [1071, 306] width 117 height 33
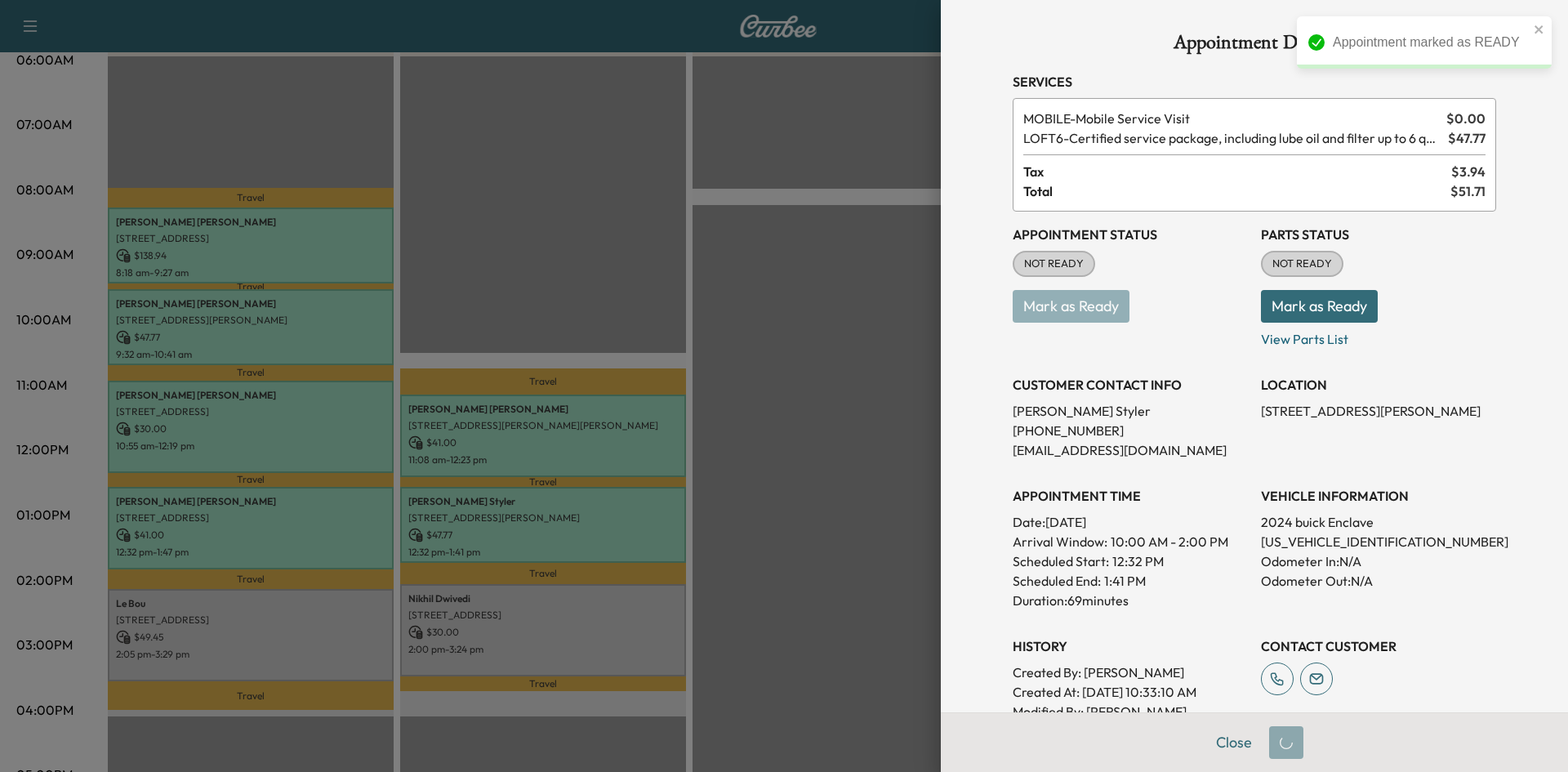
click at [736, 447] on div at bounding box center [784, 386] width 1568 height 772
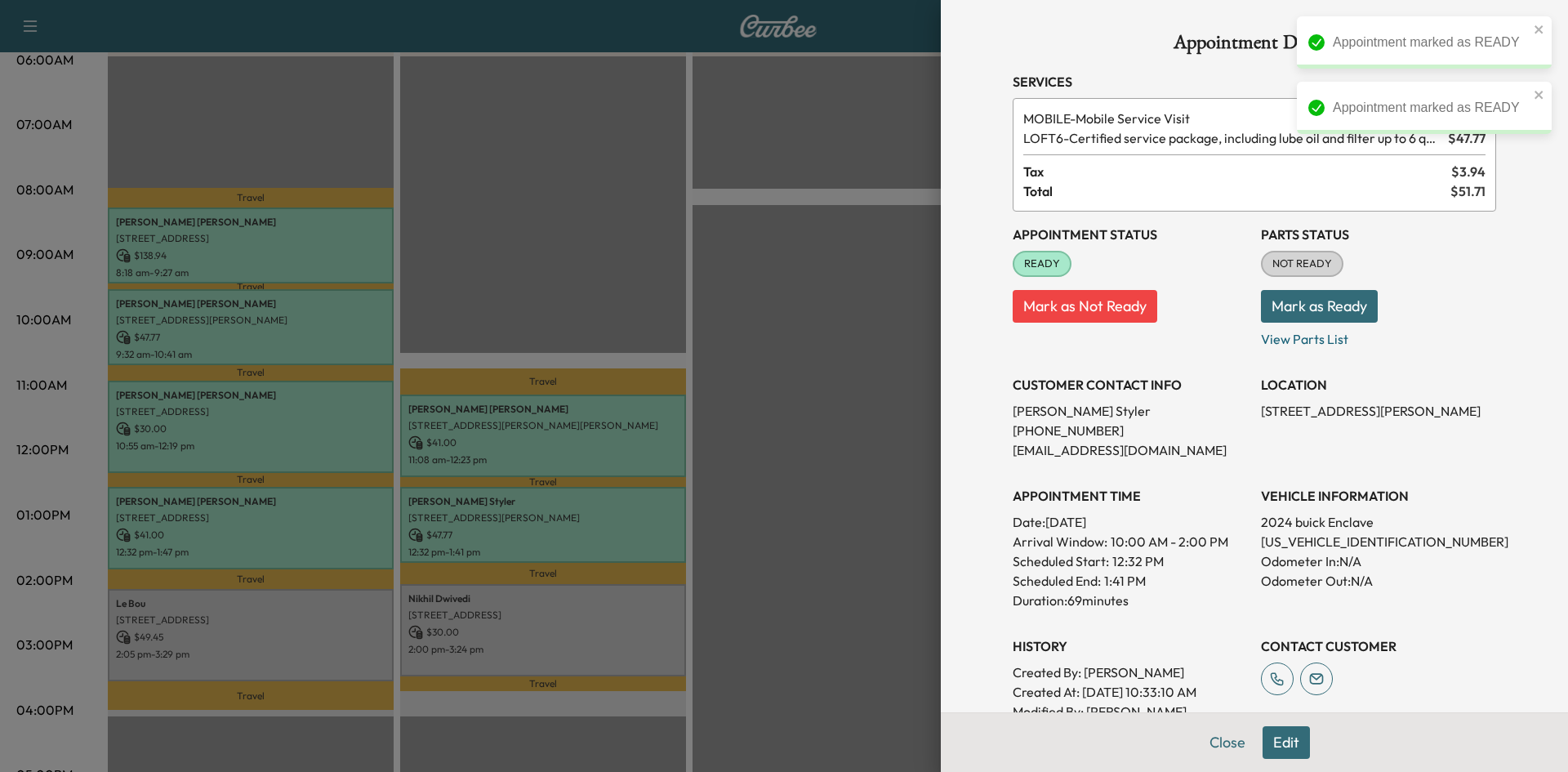
click at [386, 614] on div at bounding box center [784, 386] width 1568 height 772
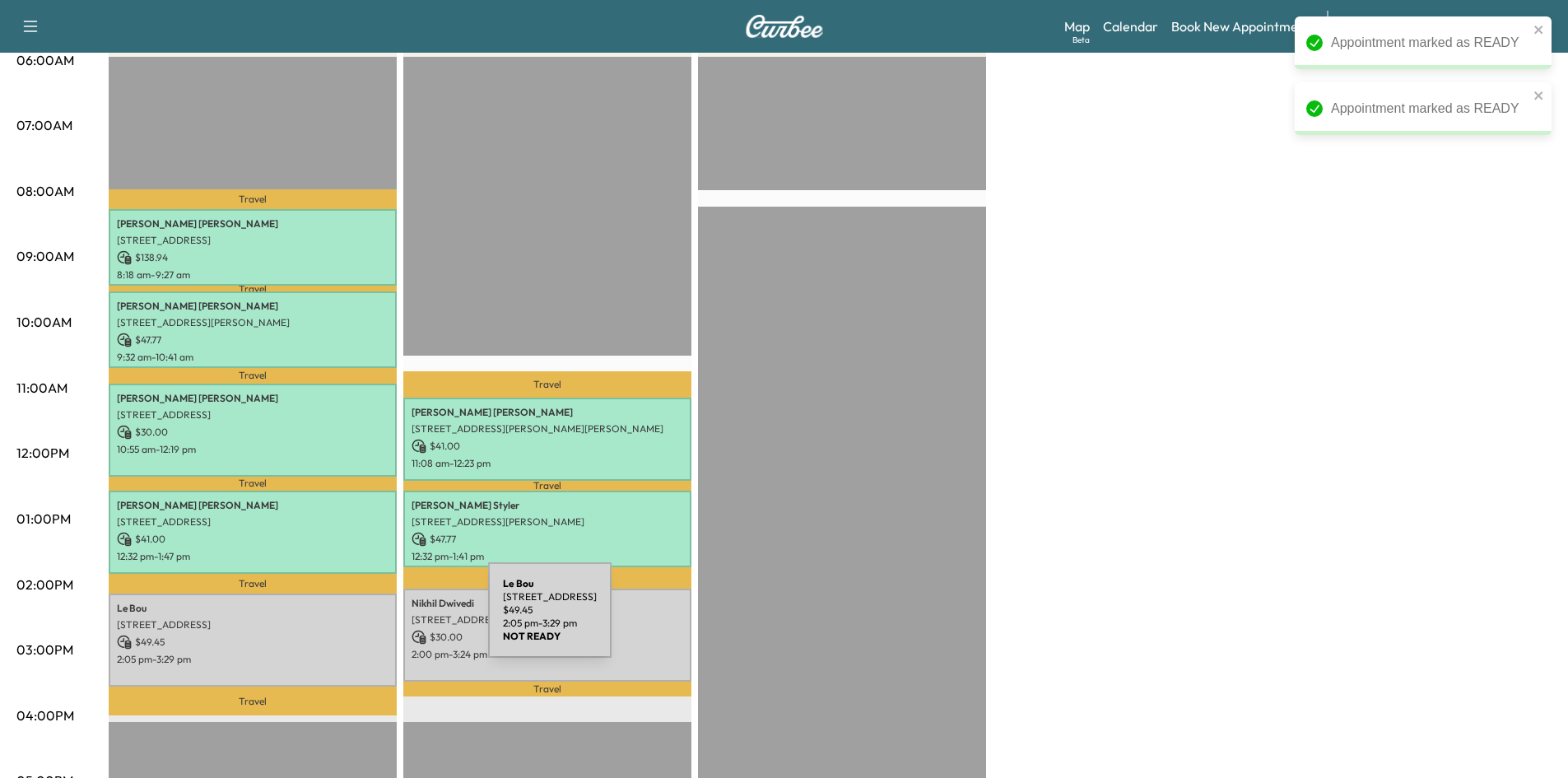
click at [364, 618] on p "817 Lake Cove Dr, Little Elm, TX 75068, USA" at bounding box center [252, 624] width 271 height 13
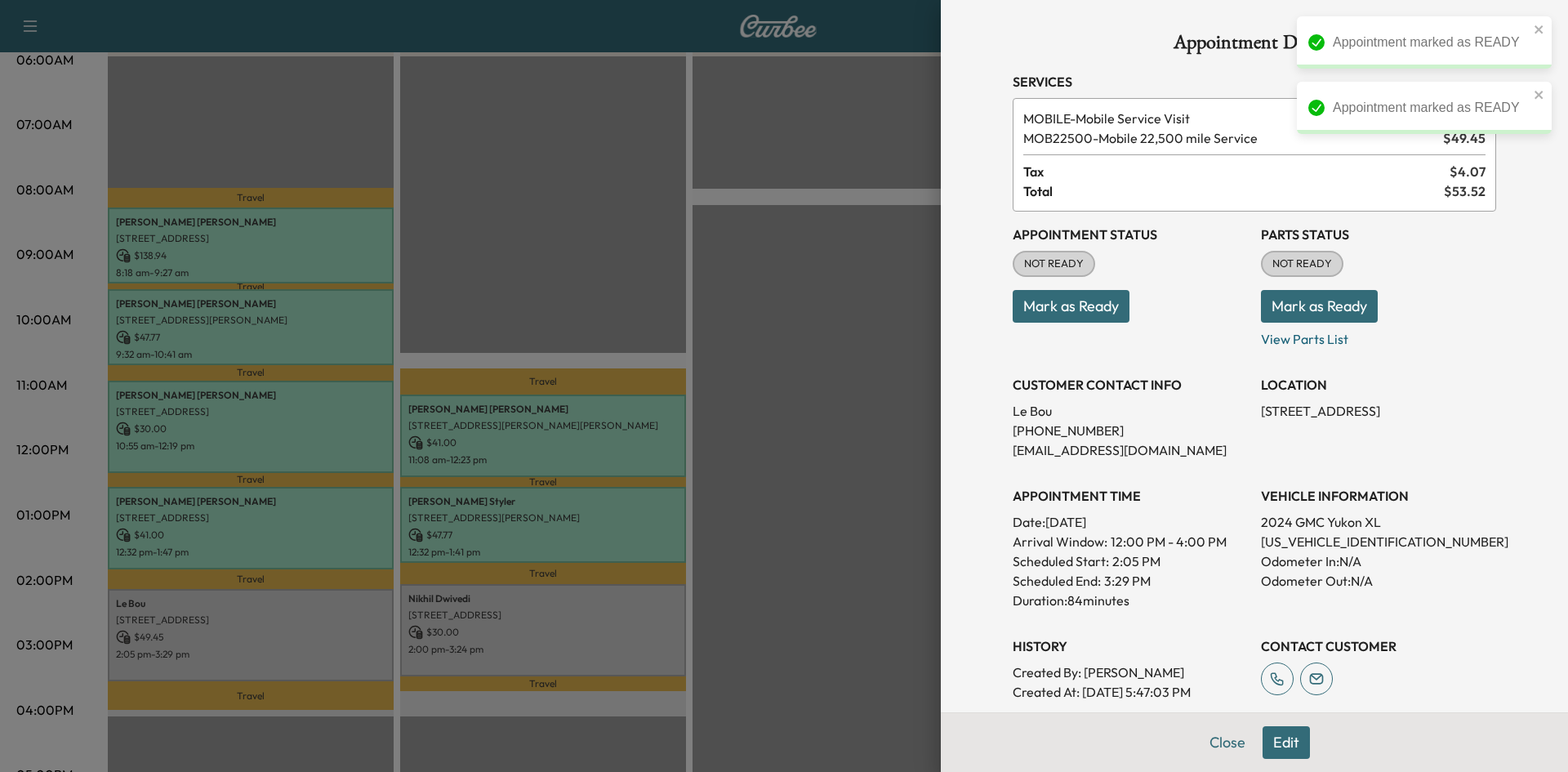
drag, startPoint x: 1067, startPoint y: 306, endPoint x: 787, endPoint y: 413, distance: 299.7
click at [1066, 308] on button "Mark as Ready" at bounding box center [1071, 306] width 117 height 33
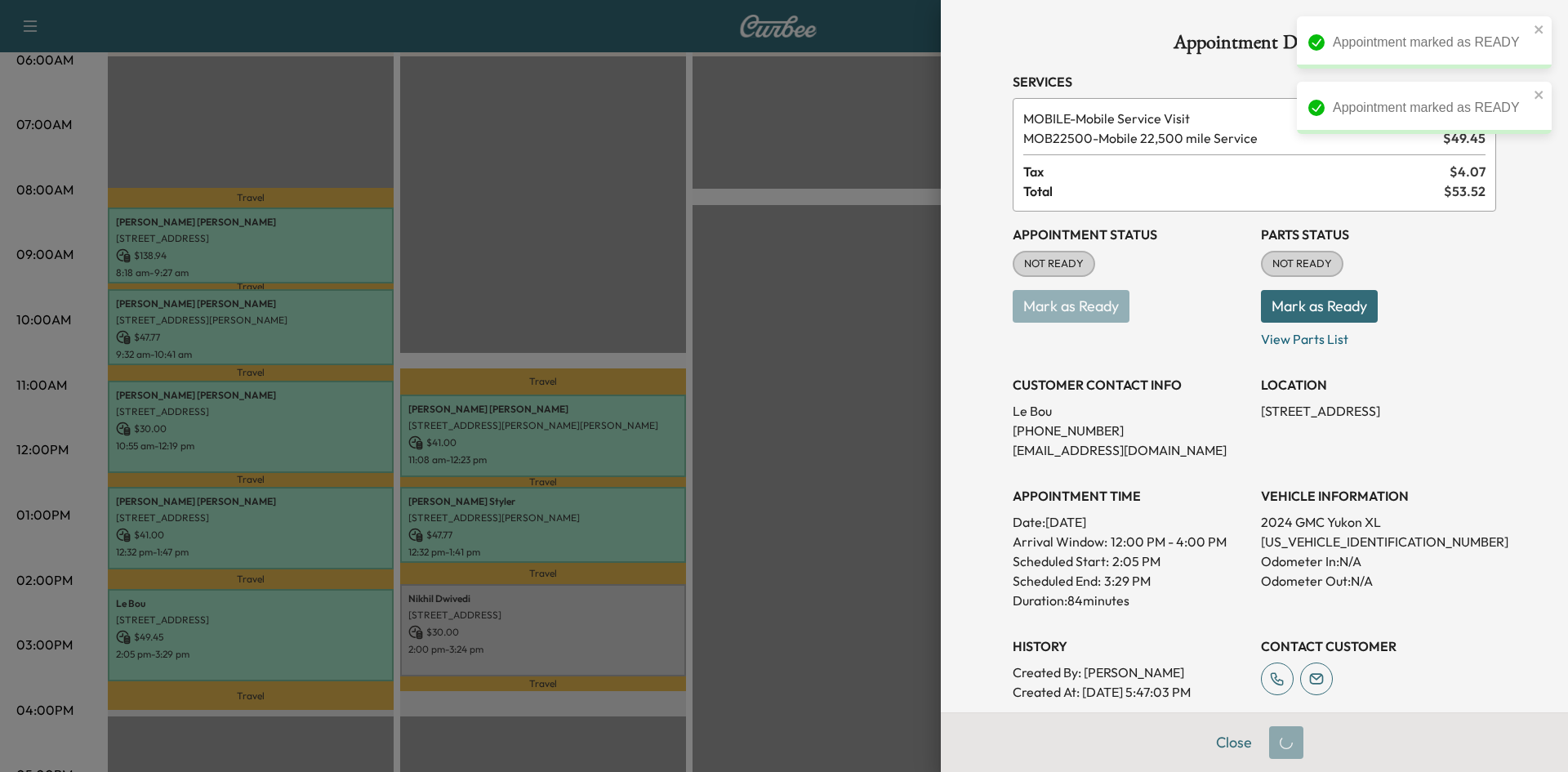
drag, startPoint x: 735, startPoint y: 472, endPoint x: 701, endPoint y: 495, distance: 41.0
click at [735, 474] on div at bounding box center [784, 386] width 1568 height 772
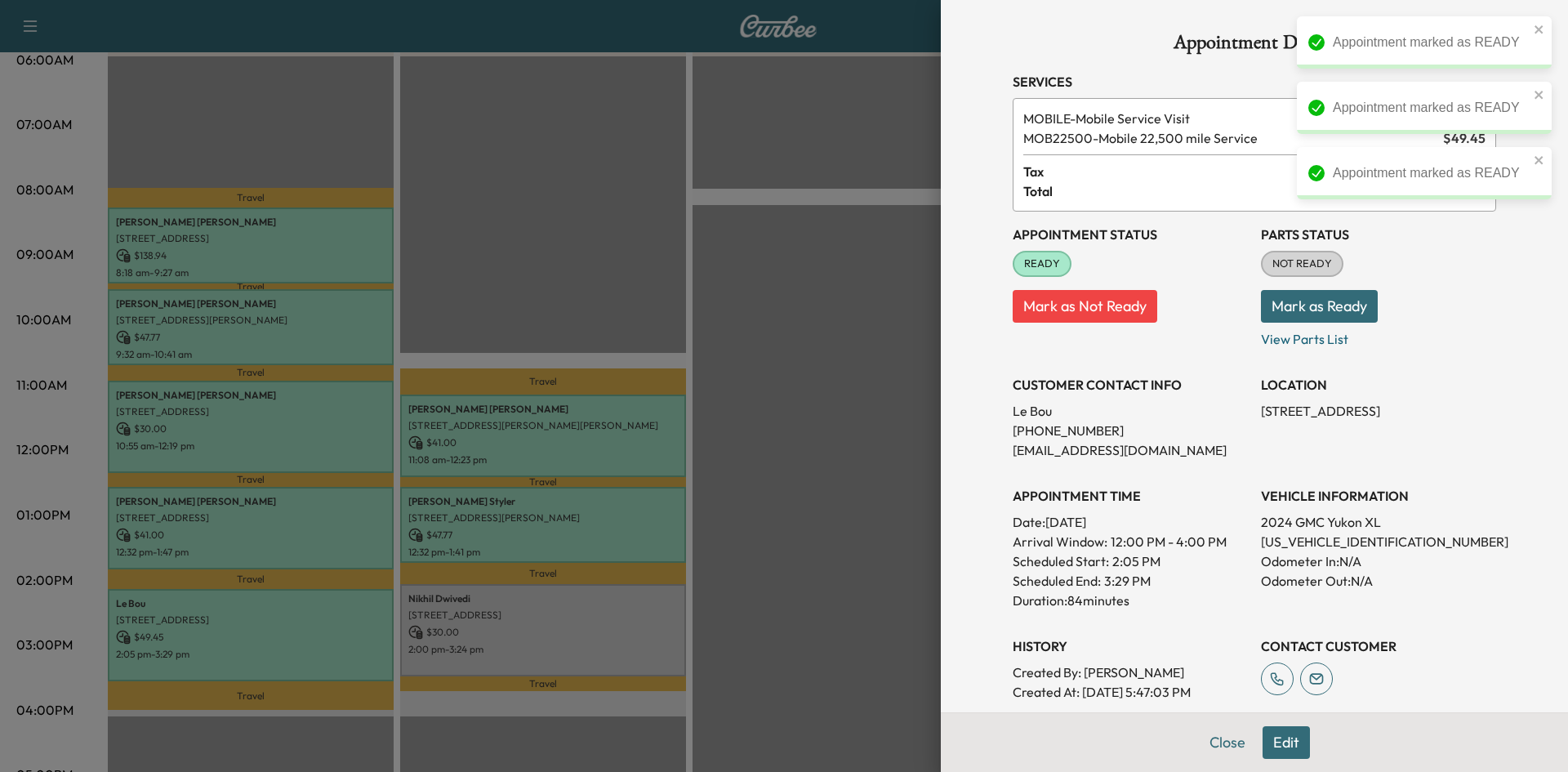
click at [575, 629] on div at bounding box center [784, 386] width 1568 height 772
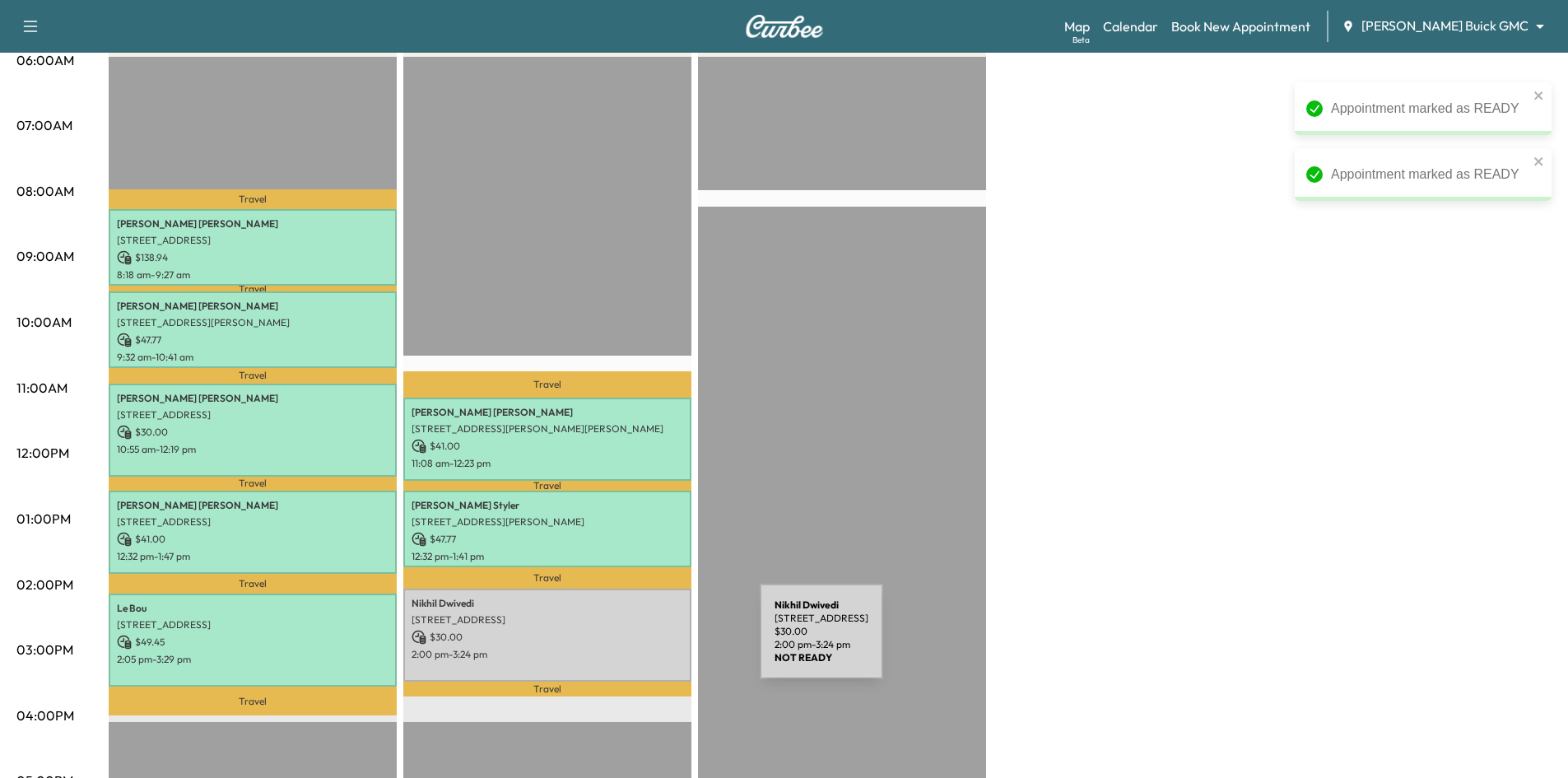
click at [638, 639] on div "Nikhil Dwivedi 8624 Berwick Dr, Plano, TX 75025, USA $ 30.00 2:00 pm - 3:24 pm" at bounding box center [547, 634] width 288 height 93
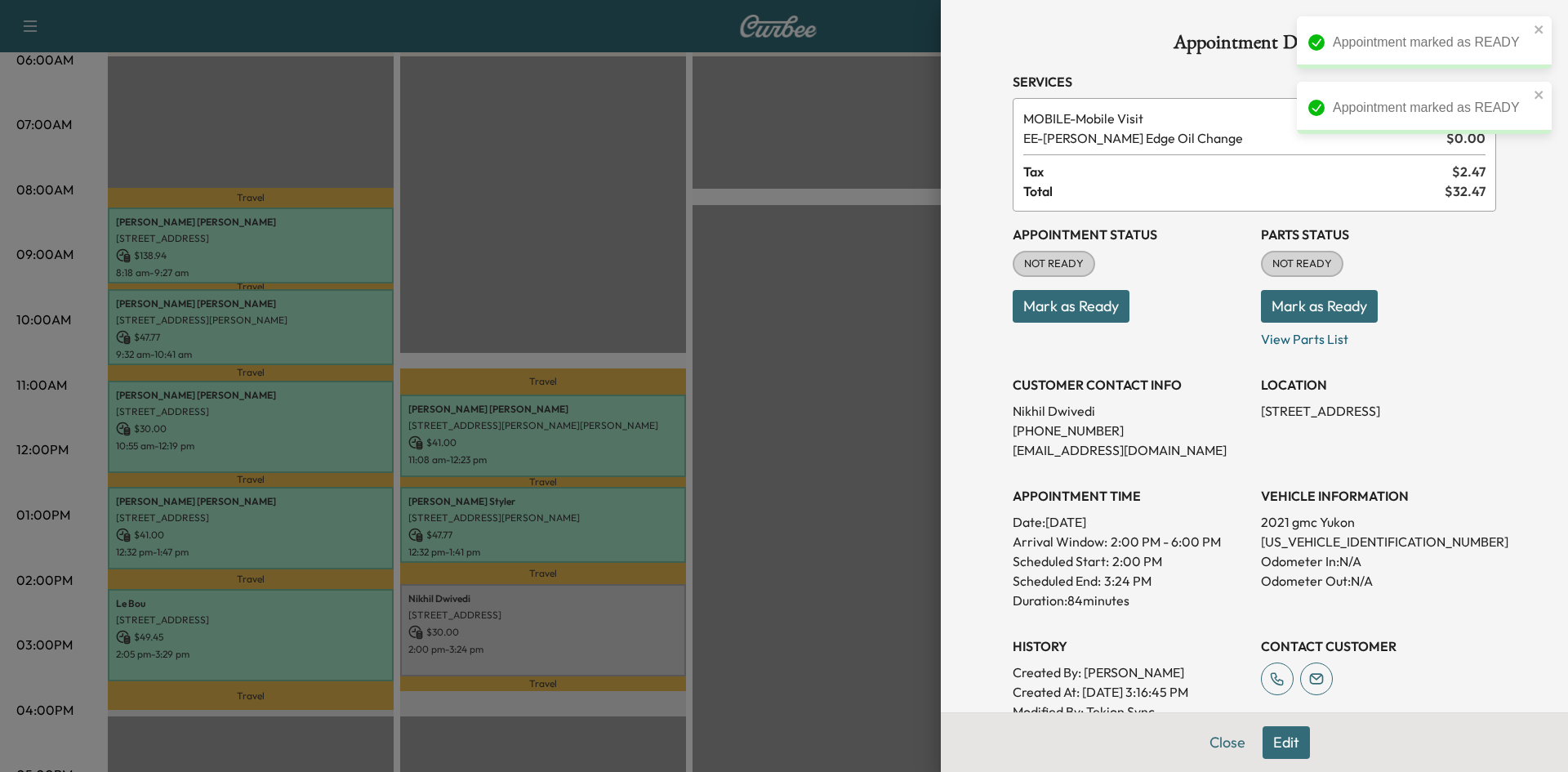
click at [1023, 309] on button "Mark as Ready" at bounding box center [1071, 306] width 117 height 33
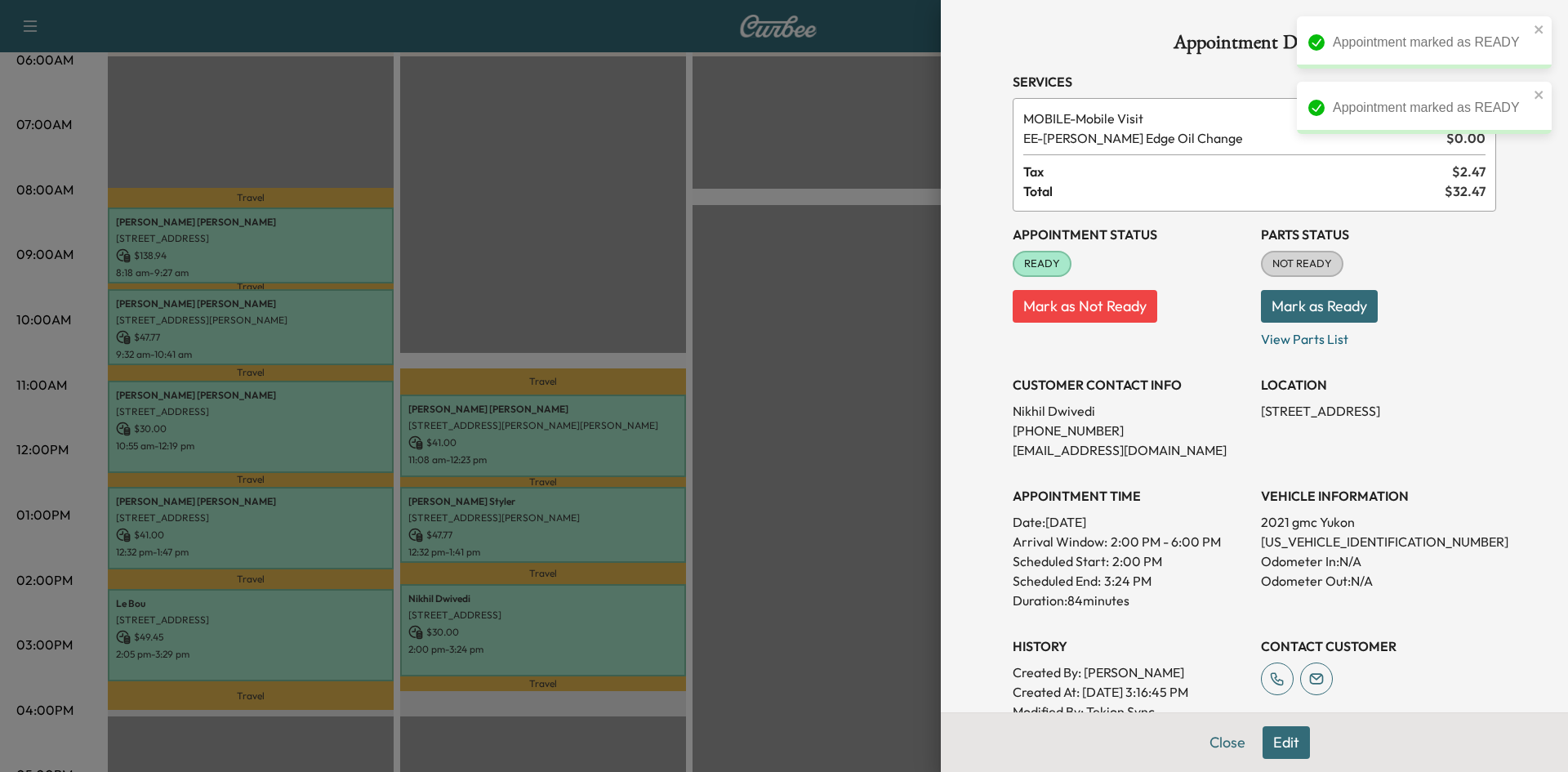
drag, startPoint x: 611, startPoint y: 282, endPoint x: 306, endPoint y: 369, distance: 317.2
click at [586, 291] on div at bounding box center [784, 386] width 1568 height 772
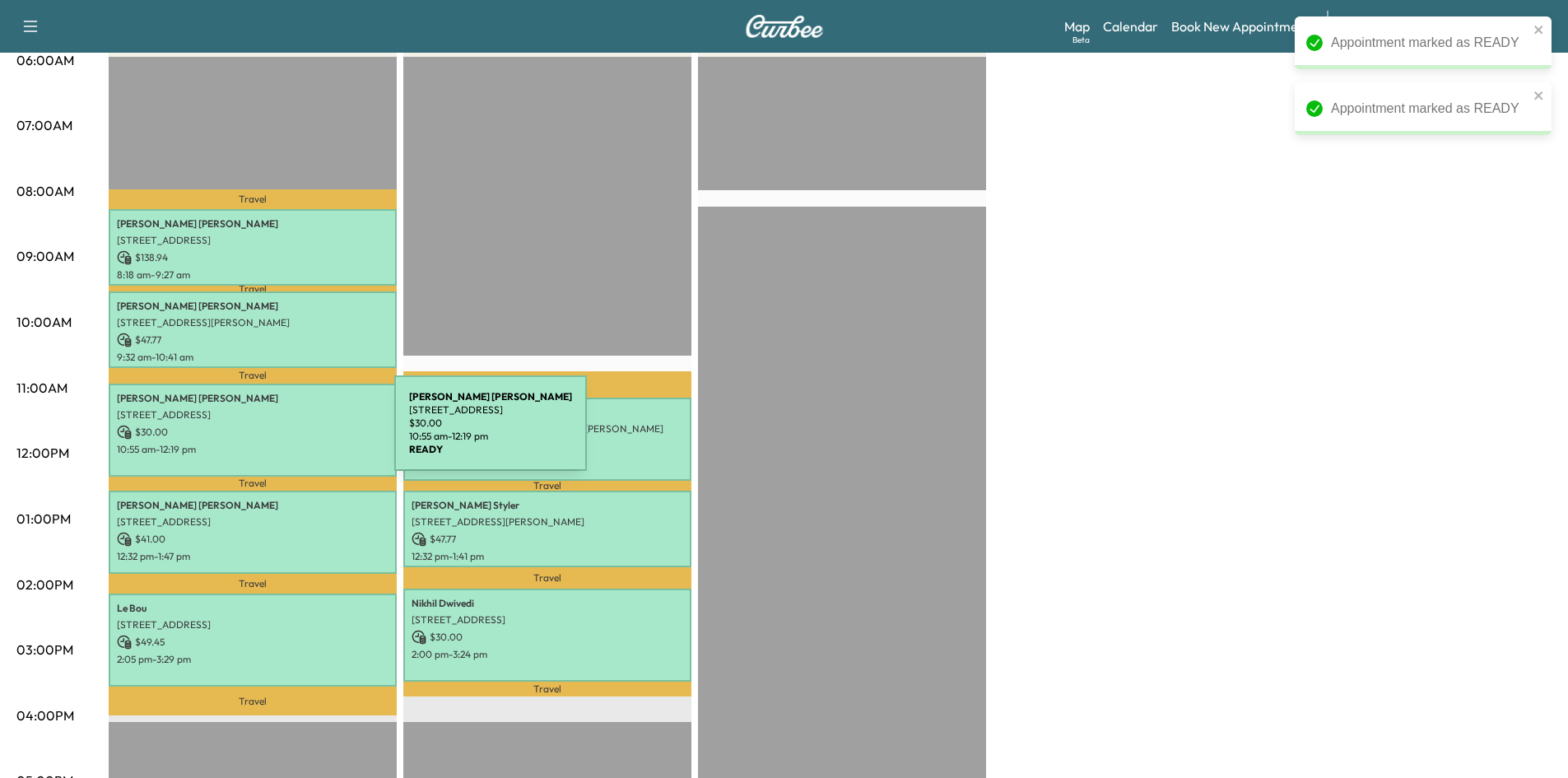
click at [270, 433] on p "$ 30.00" at bounding box center [252, 432] width 271 height 15
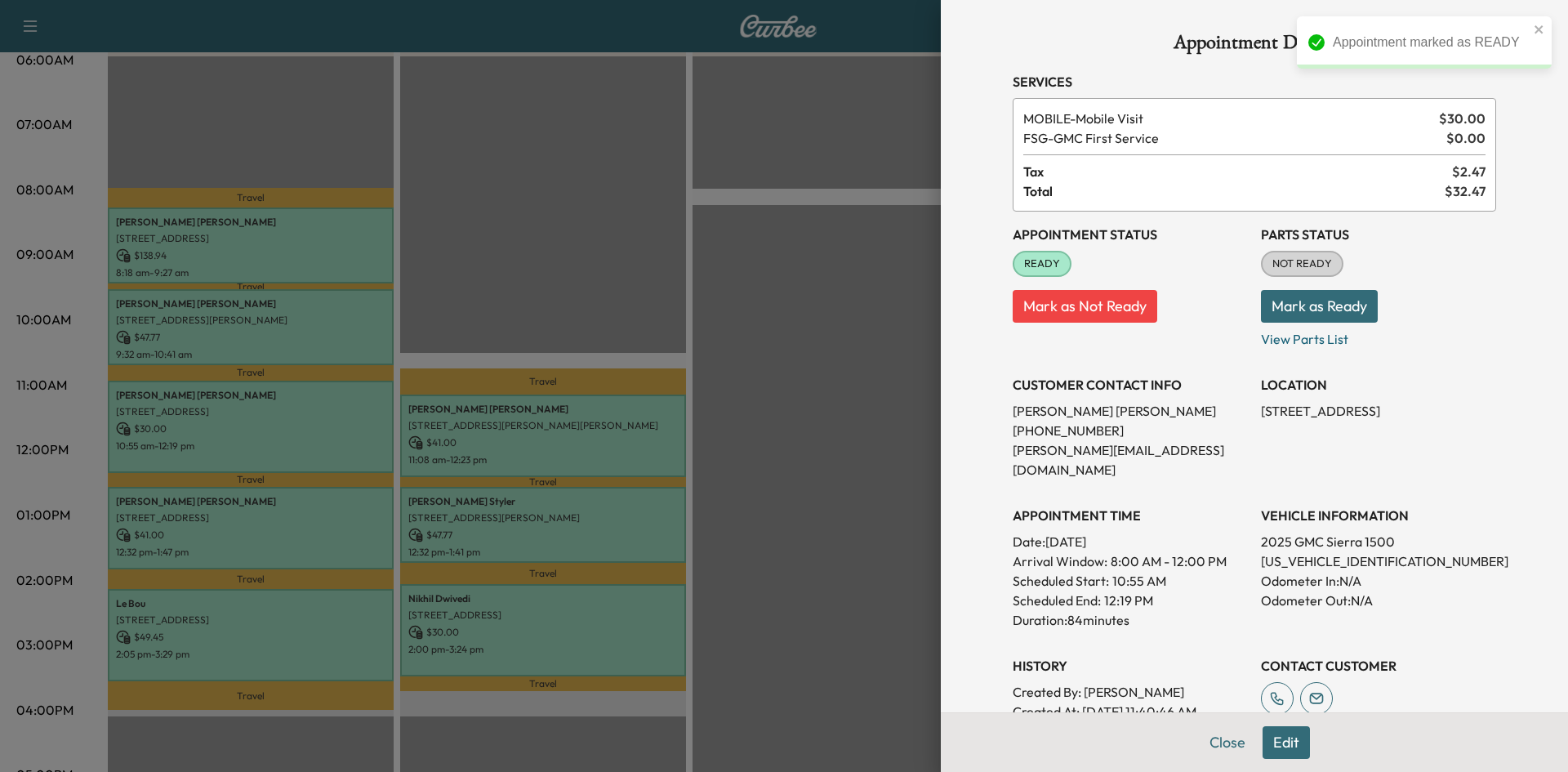
click at [1297, 551] on p "3GTPHDED1SG300915" at bounding box center [1379, 561] width 236 height 20
copy p "3GTPHDED1SG300915"
click at [497, 165] on div at bounding box center [784, 386] width 1568 height 772
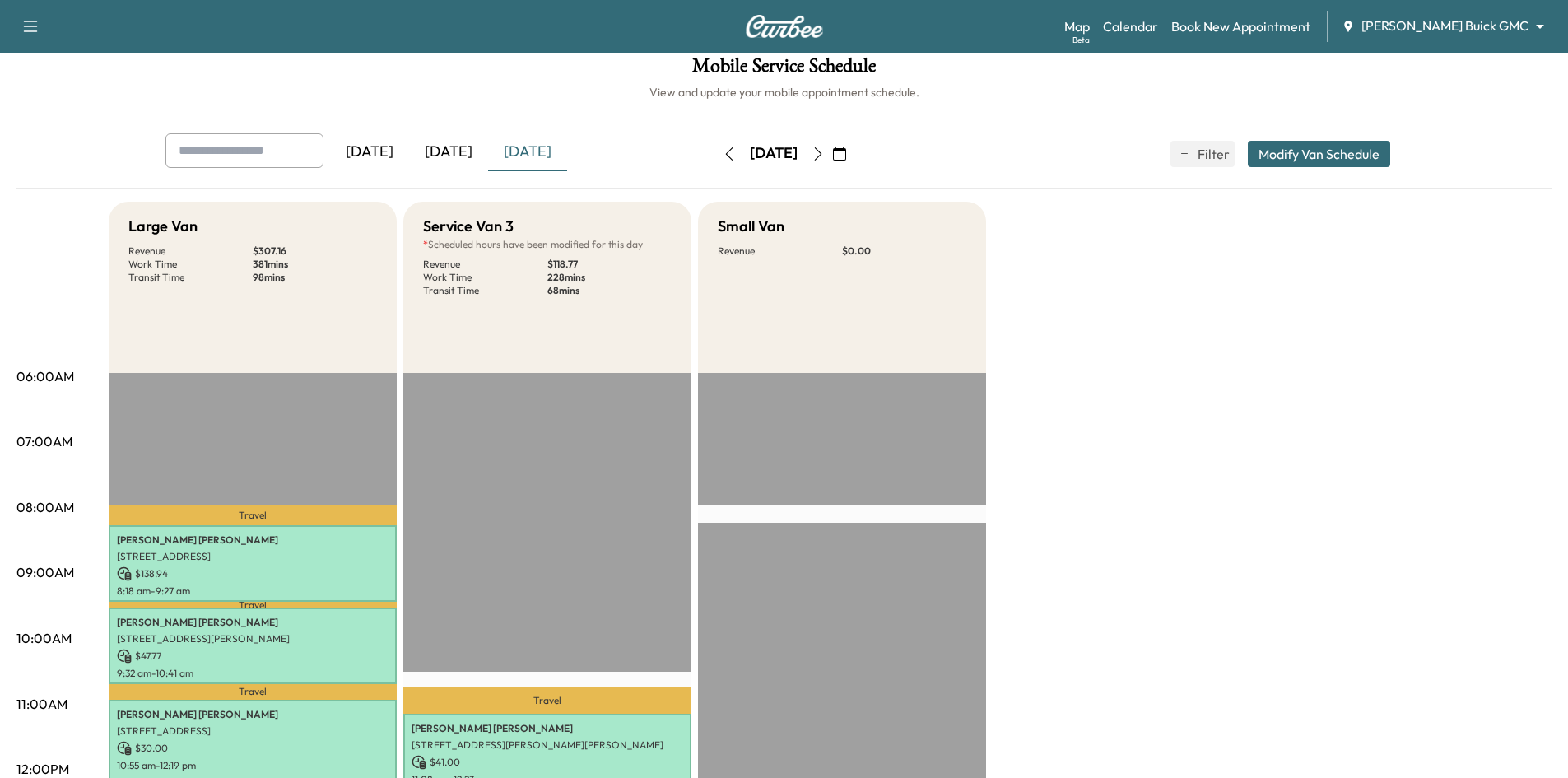
scroll to position [0, 0]
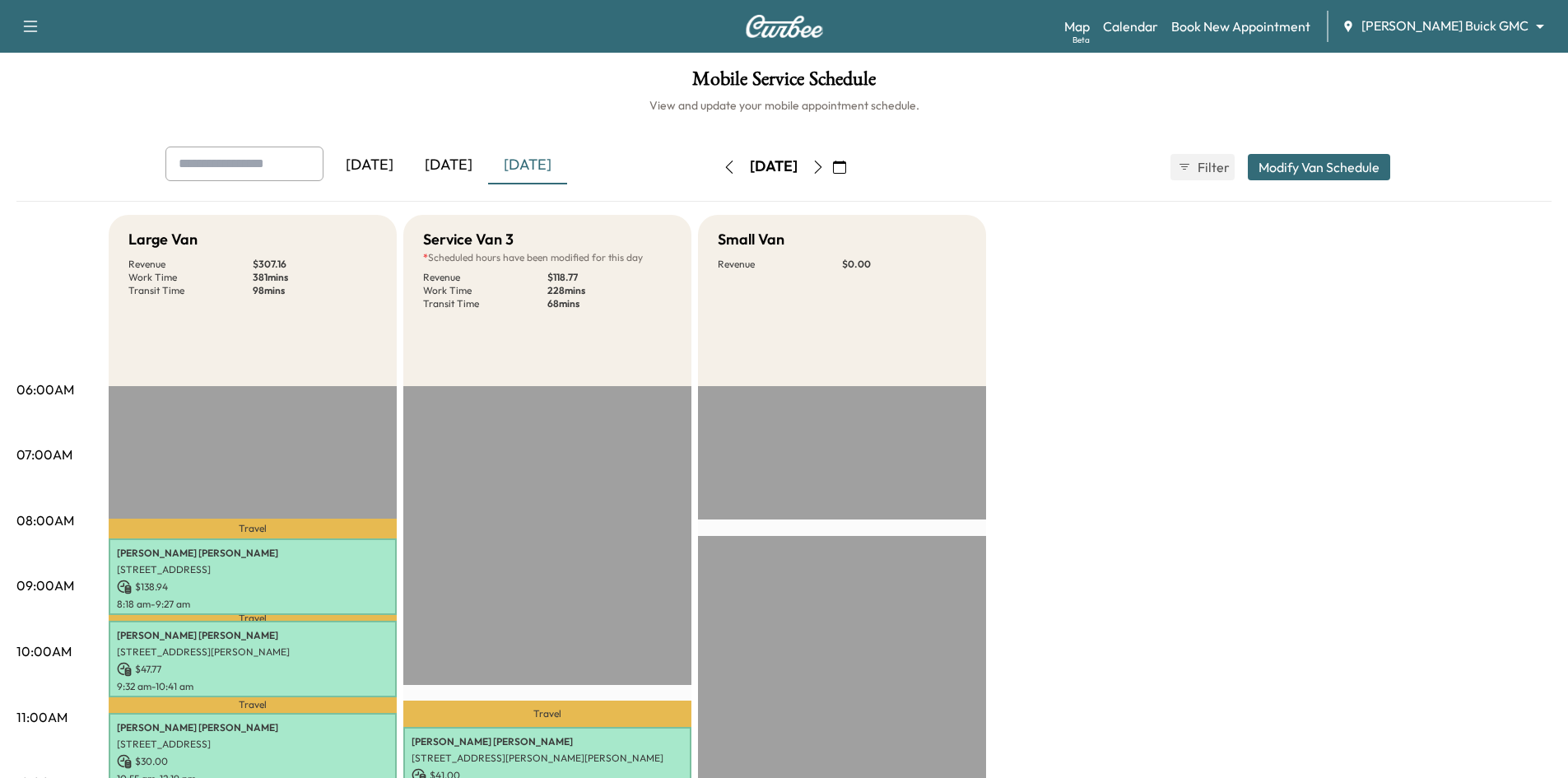
click at [456, 156] on div "[DATE]" at bounding box center [448, 166] width 79 height 38
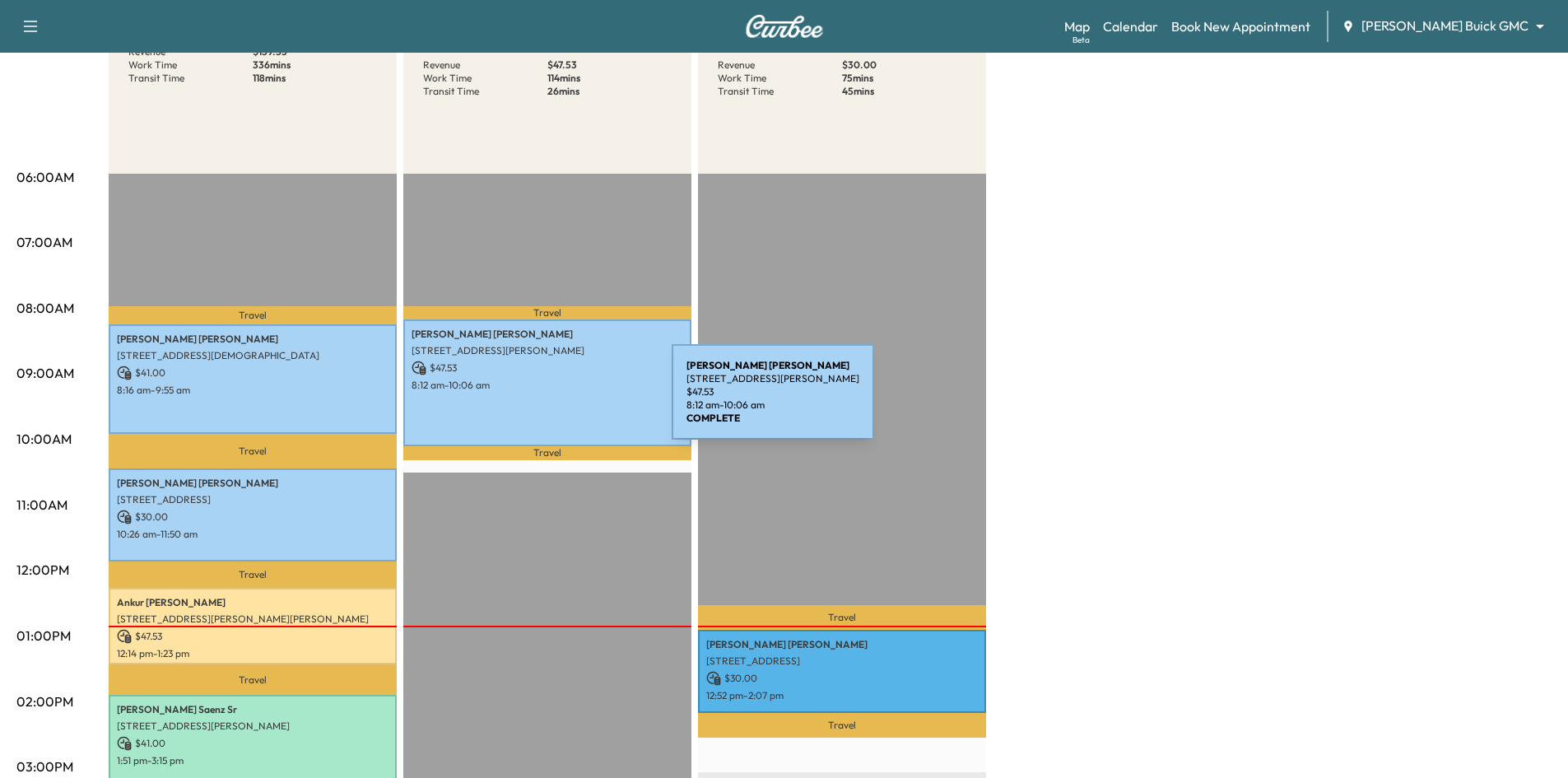
scroll to position [329, 0]
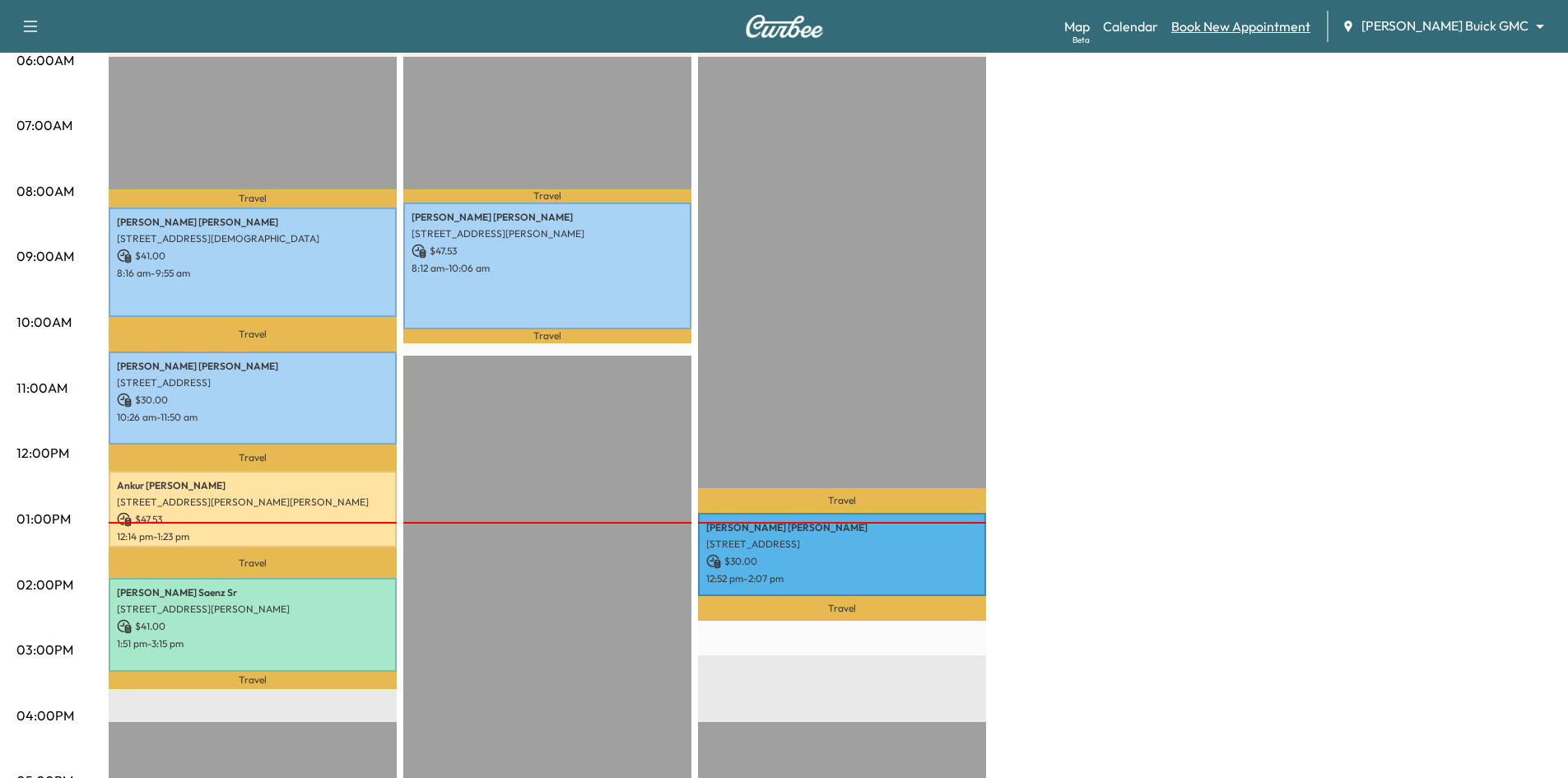
click at [1266, 31] on link "Book New Appointment" at bounding box center [1240, 27] width 139 height 20
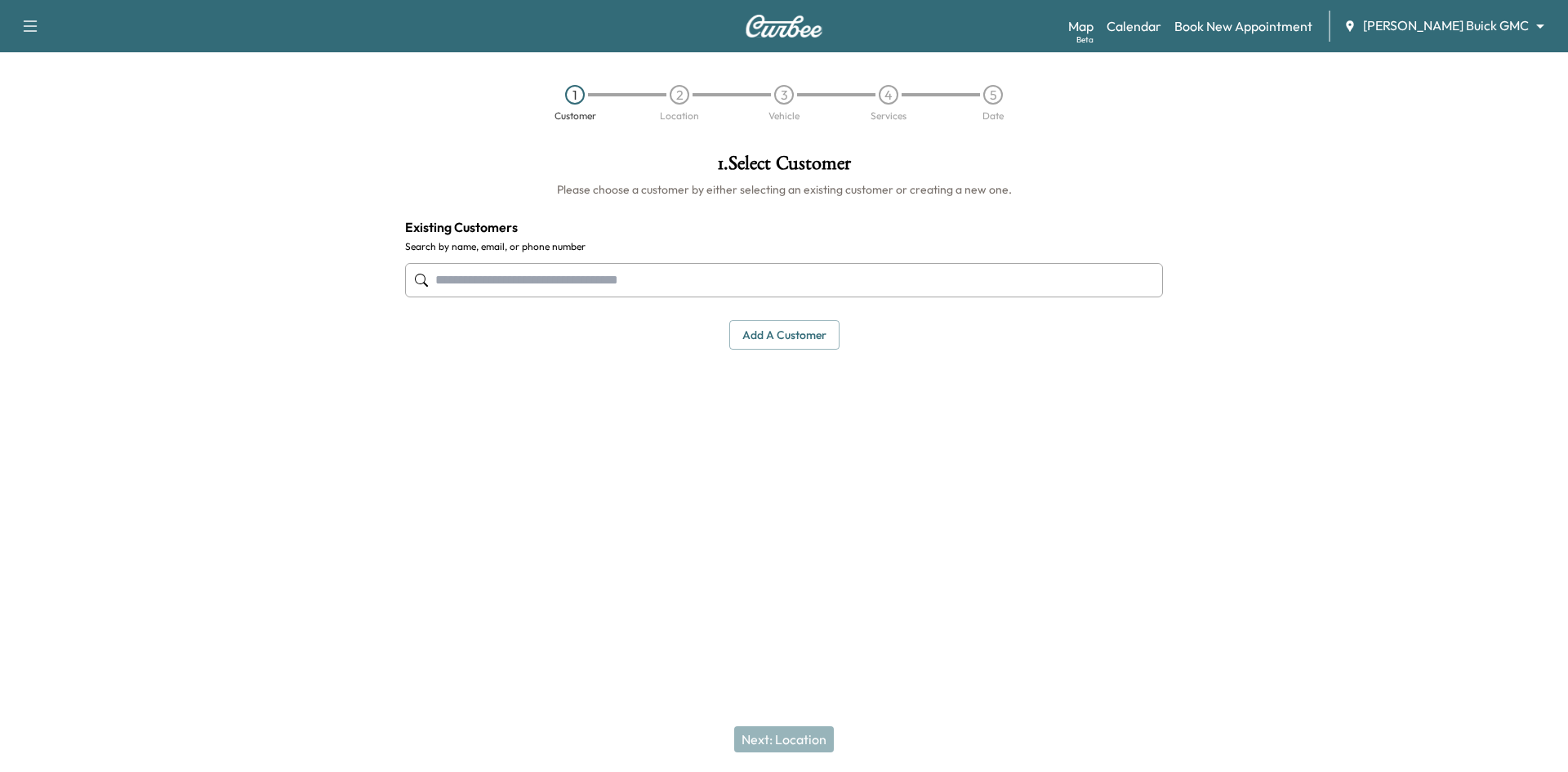
click at [997, 286] on input "text" at bounding box center [784, 280] width 758 height 35
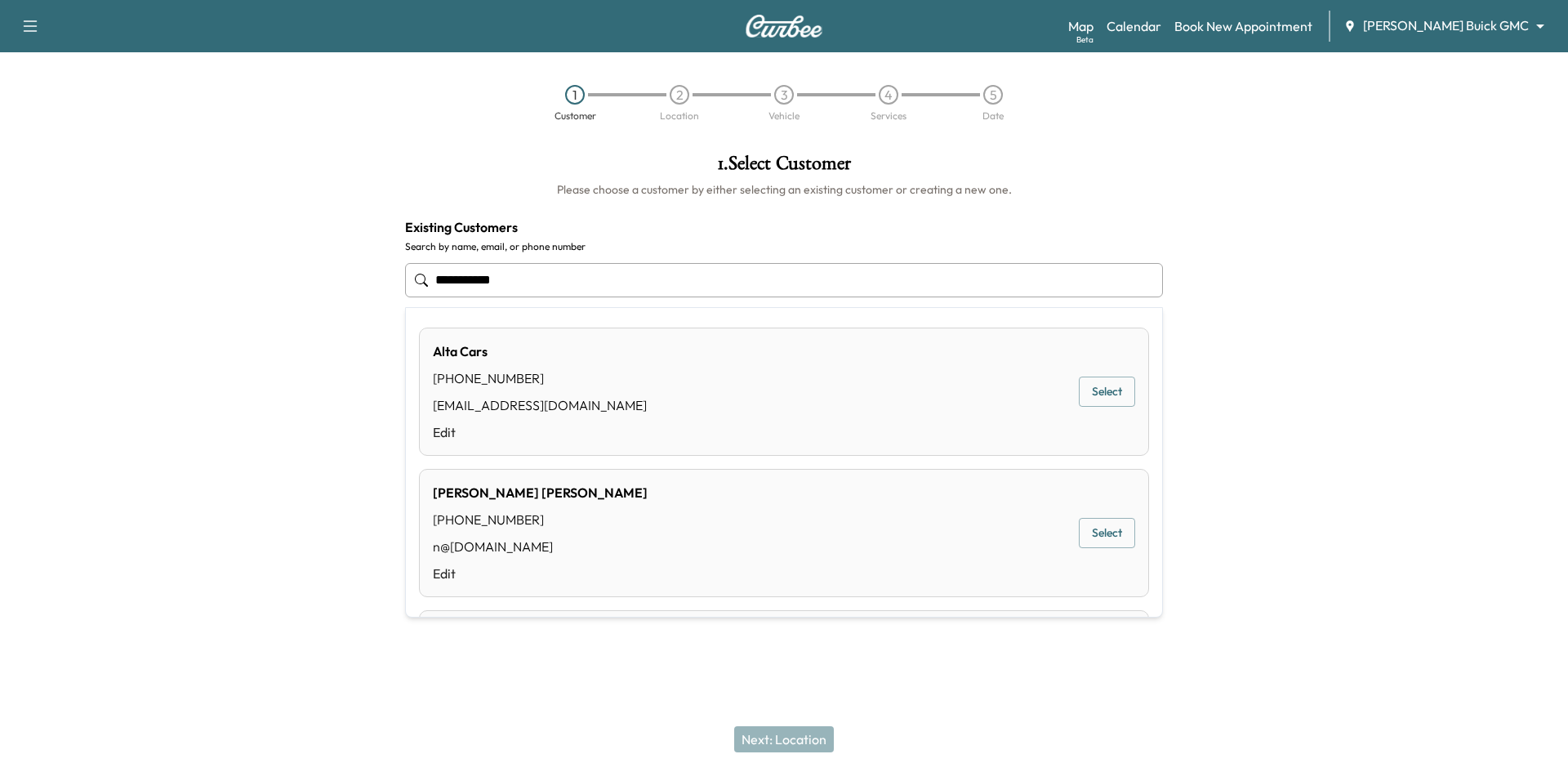
click at [1094, 394] on button "Select" at bounding box center [1107, 391] width 56 height 31
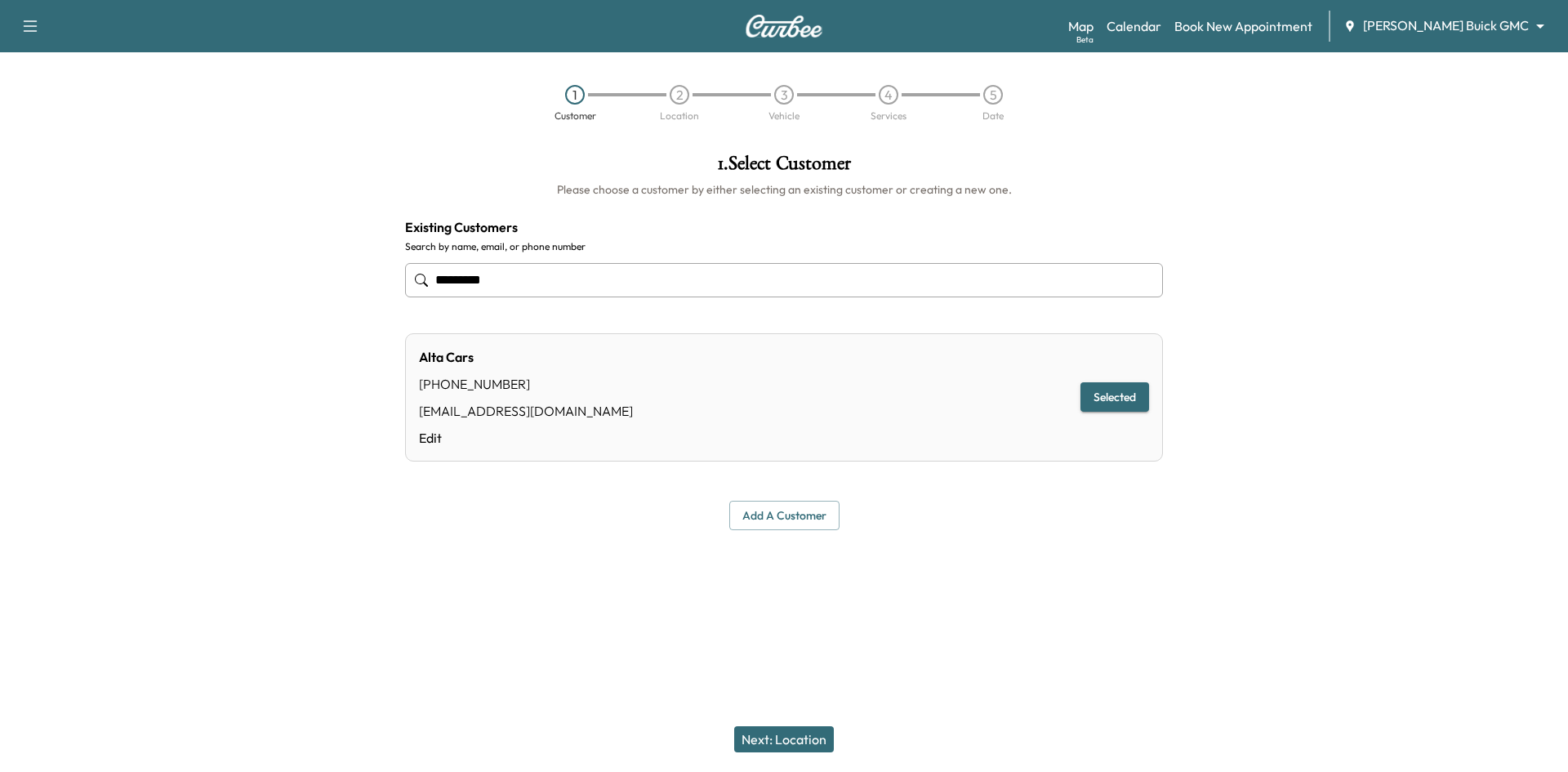
type input "*********"
click at [815, 744] on button "Next: Location" at bounding box center [784, 738] width 100 height 26
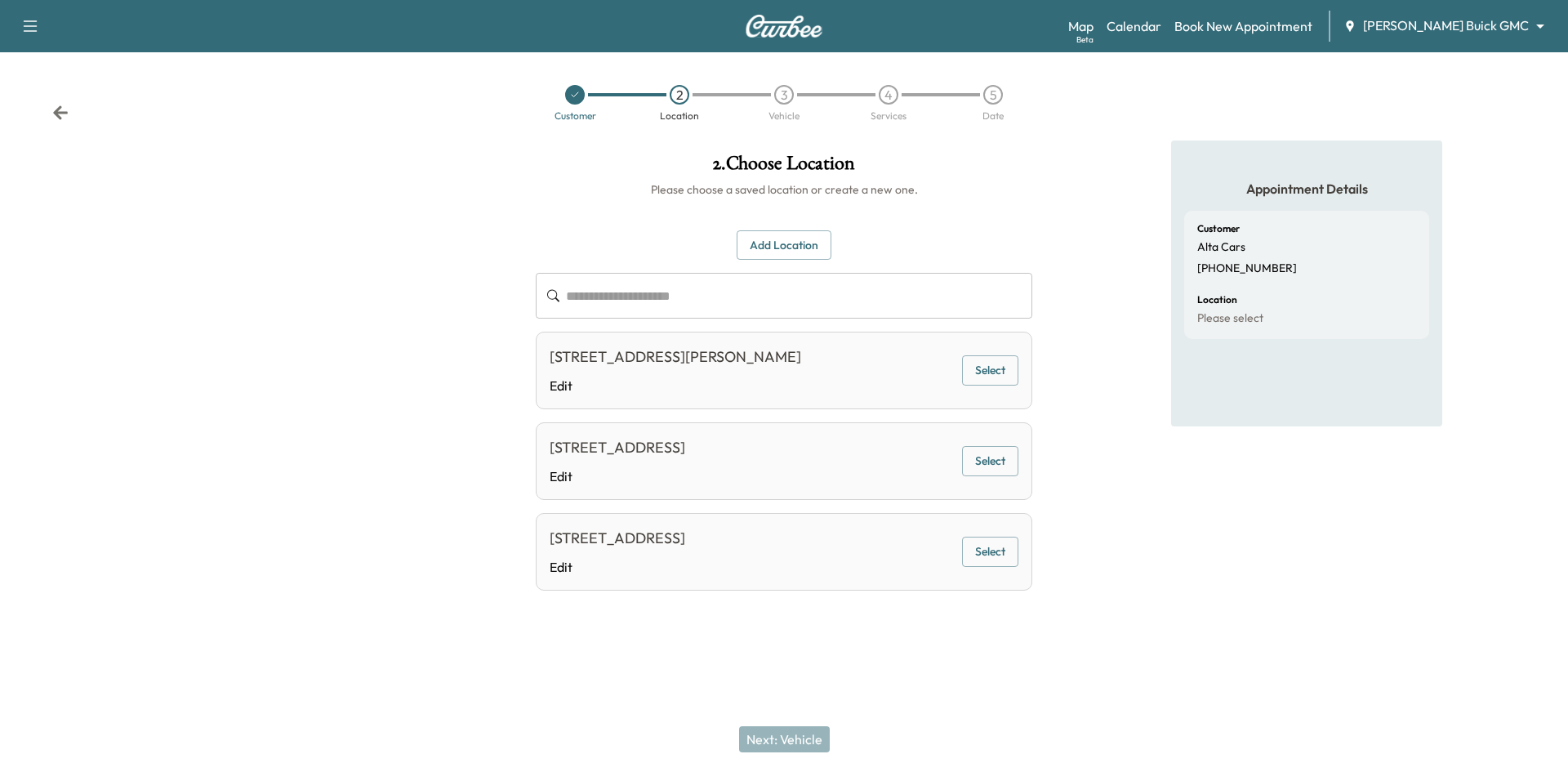
click at [981, 567] on button "Select" at bounding box center [990, 551] width 56 height 31
click at [801, 743] on button "Next: Vehicle" at bounding box center [785, 738] width 91 height 26
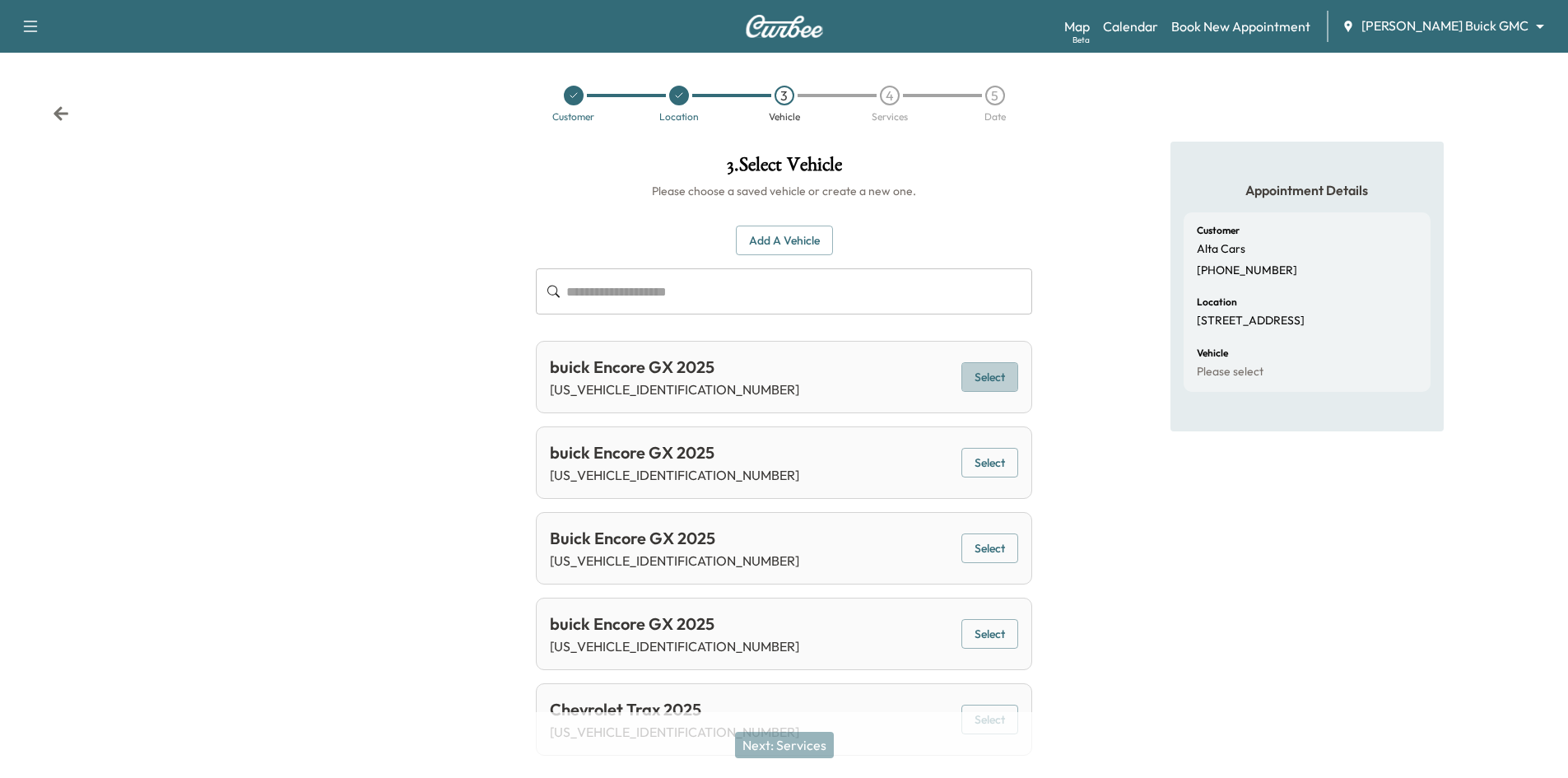
click at [990, 375] on button "Select" at bounding box center [989, 377] width 57 height 31
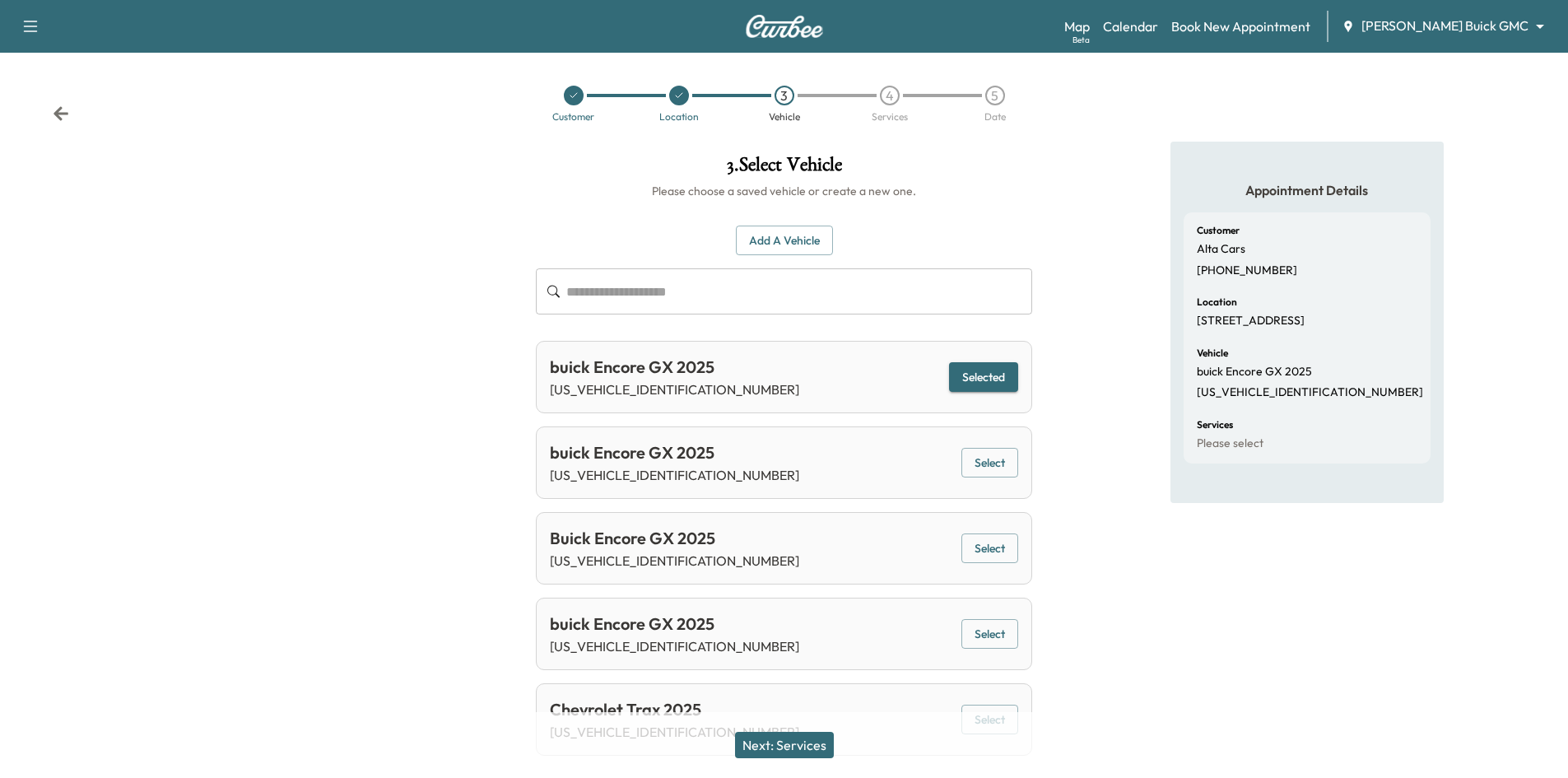
click at [810, 750] on button "Next: Services" at bounding box center [784, 744] width 99 height 26
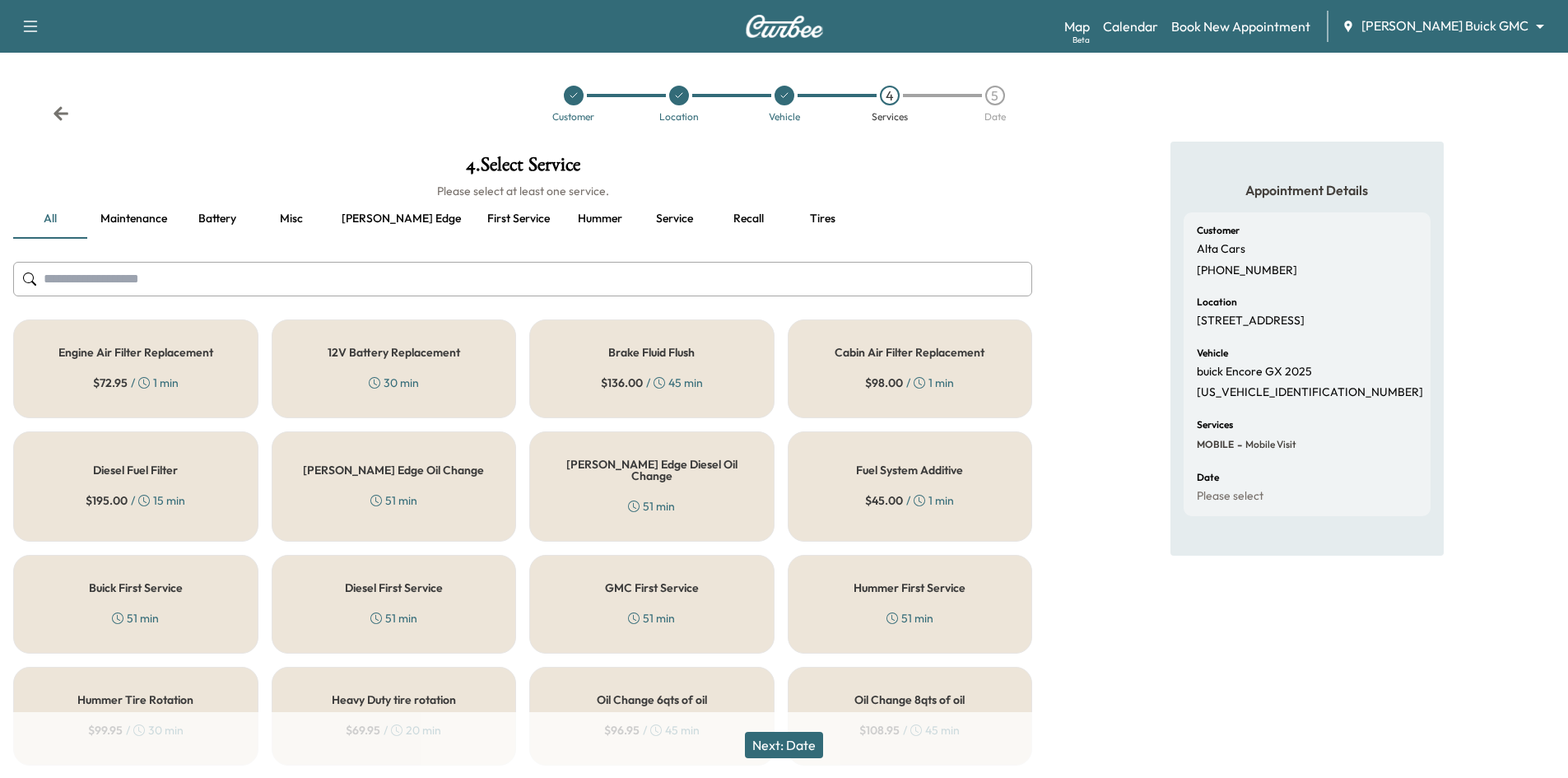
click at [474, 224] on button "First service" at bounding box center [518, 219] width 89 height 40
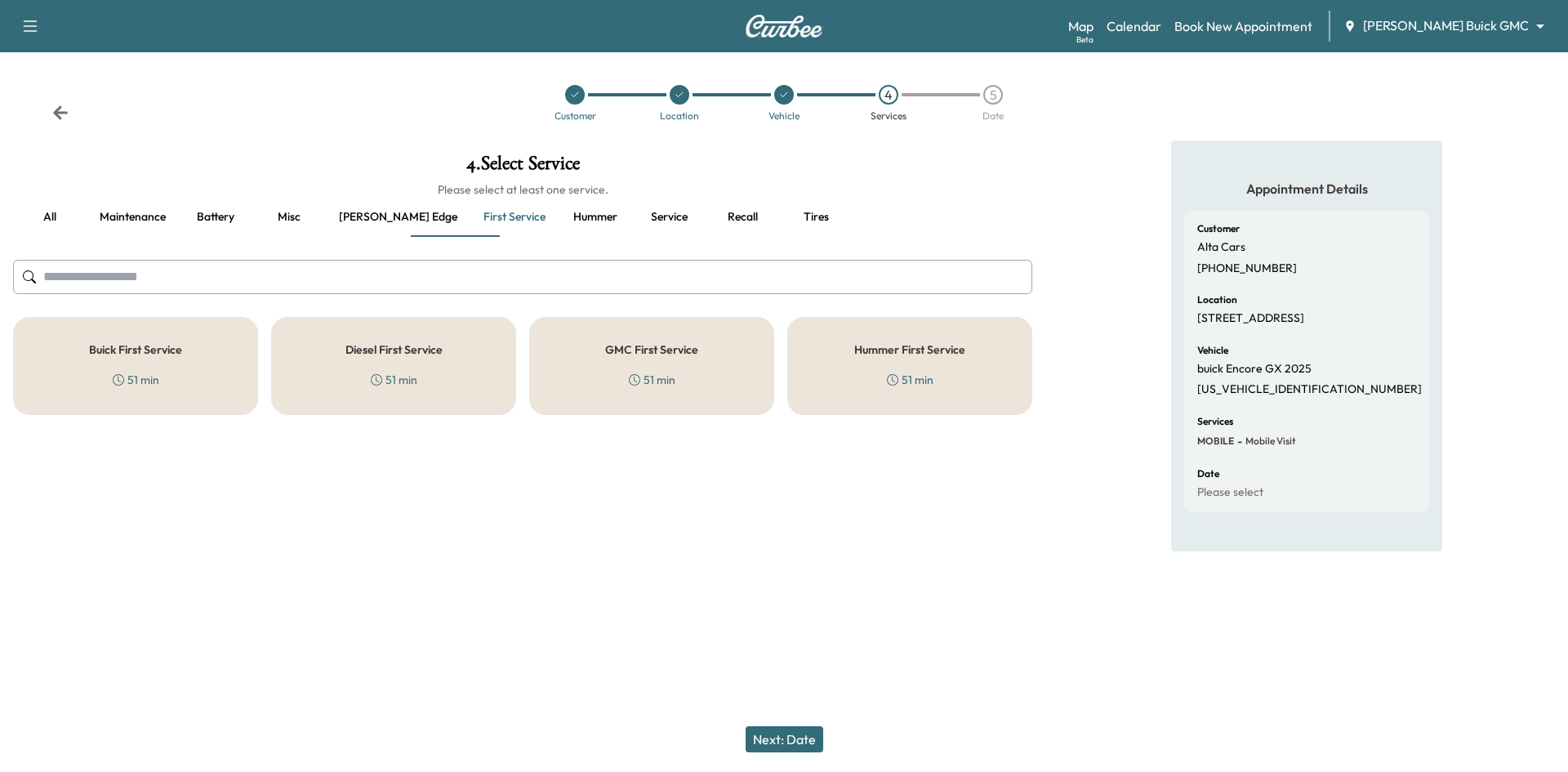
click at [165, 380] on div "Buick First Service 51 min" at bounding box center [136, 365] width 245 height 98
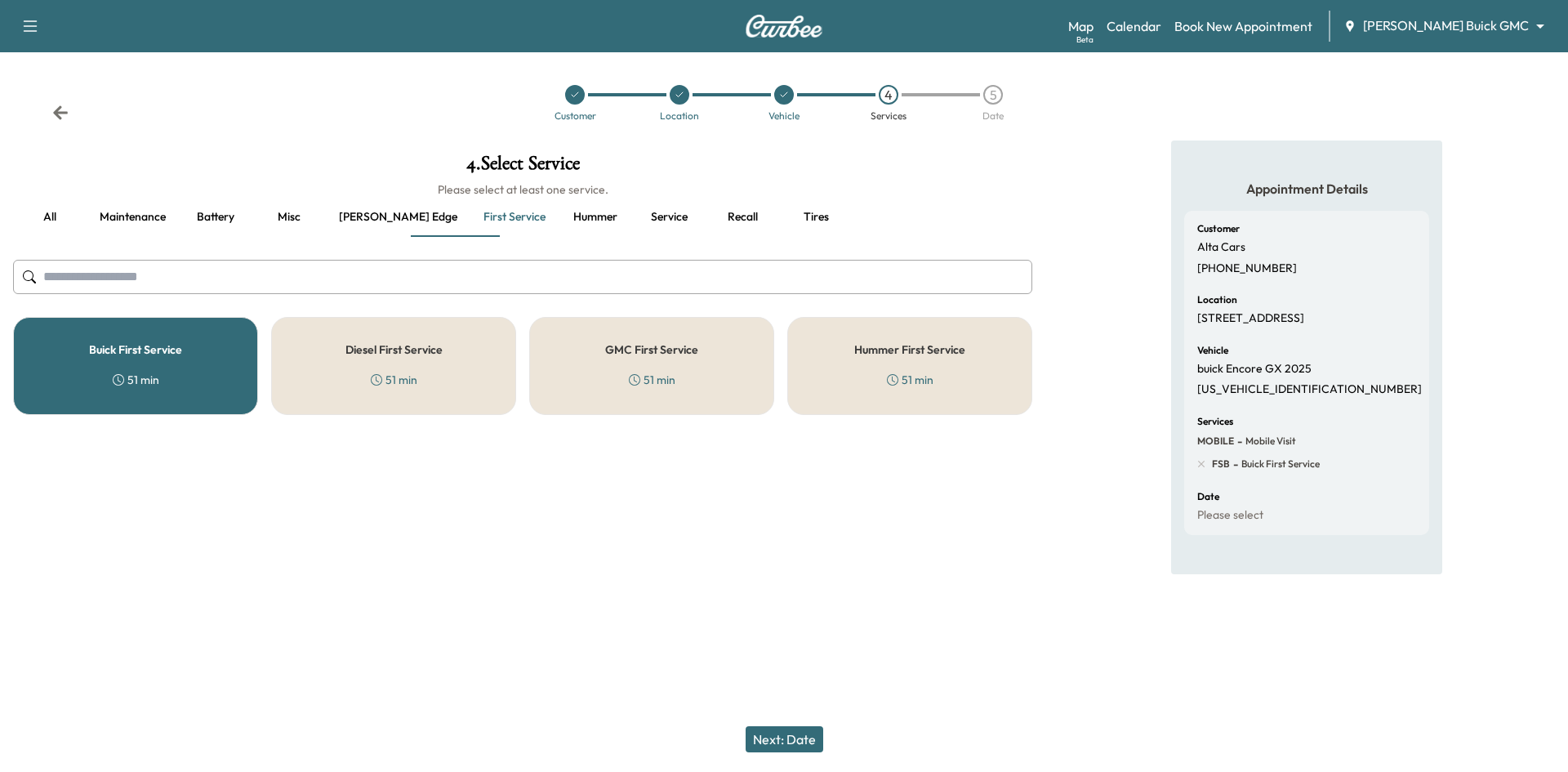
click at [787, 739] on button "Next: Date" at bounding box center [784, 738] width 77 height 26
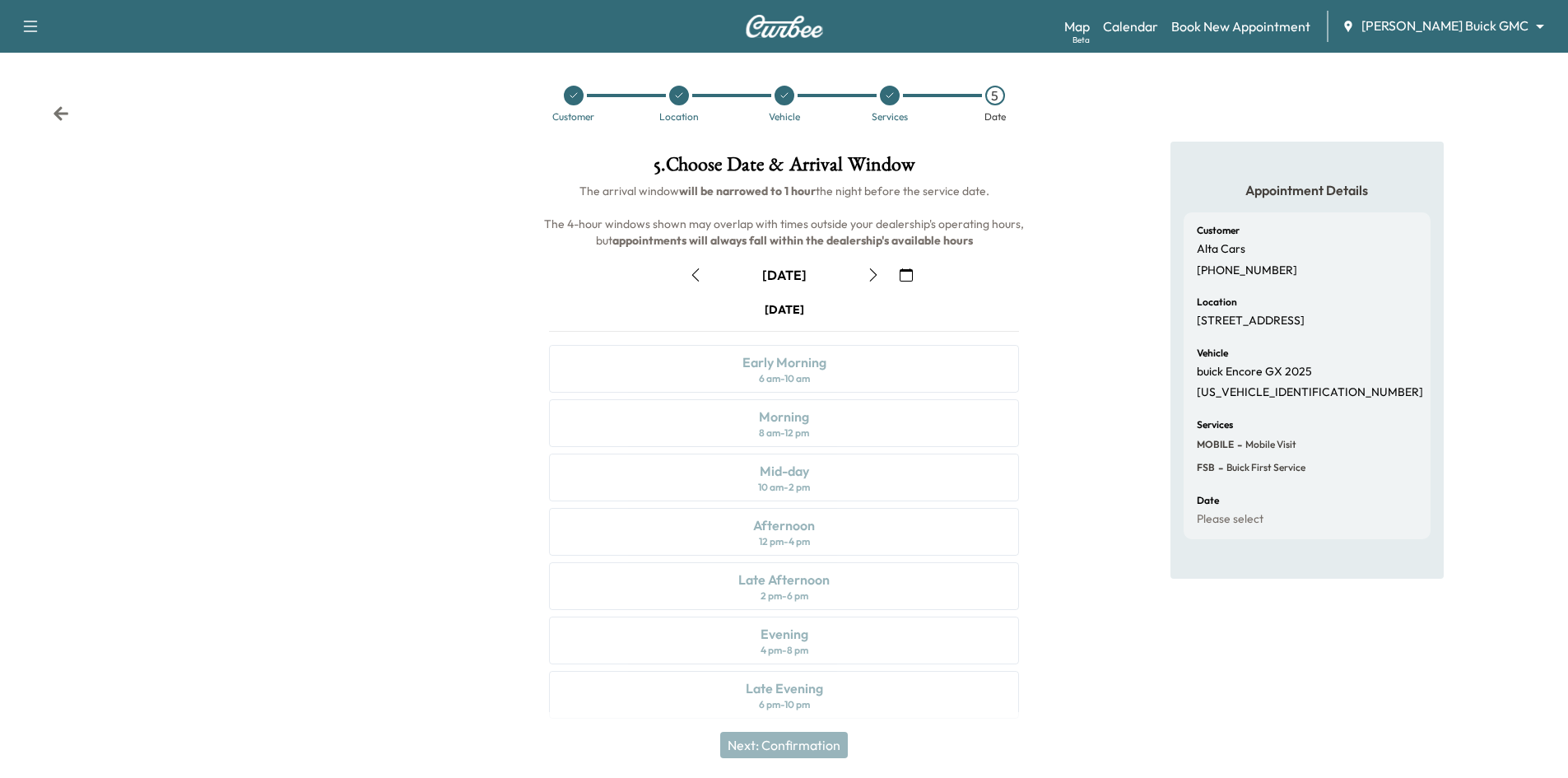
click at [870, 274] on icon "button" at bounding box center [873, 274] width 13 height 13
click at [901, 277] on icon "button" at bounding box center [906, 274] width 13 height 13
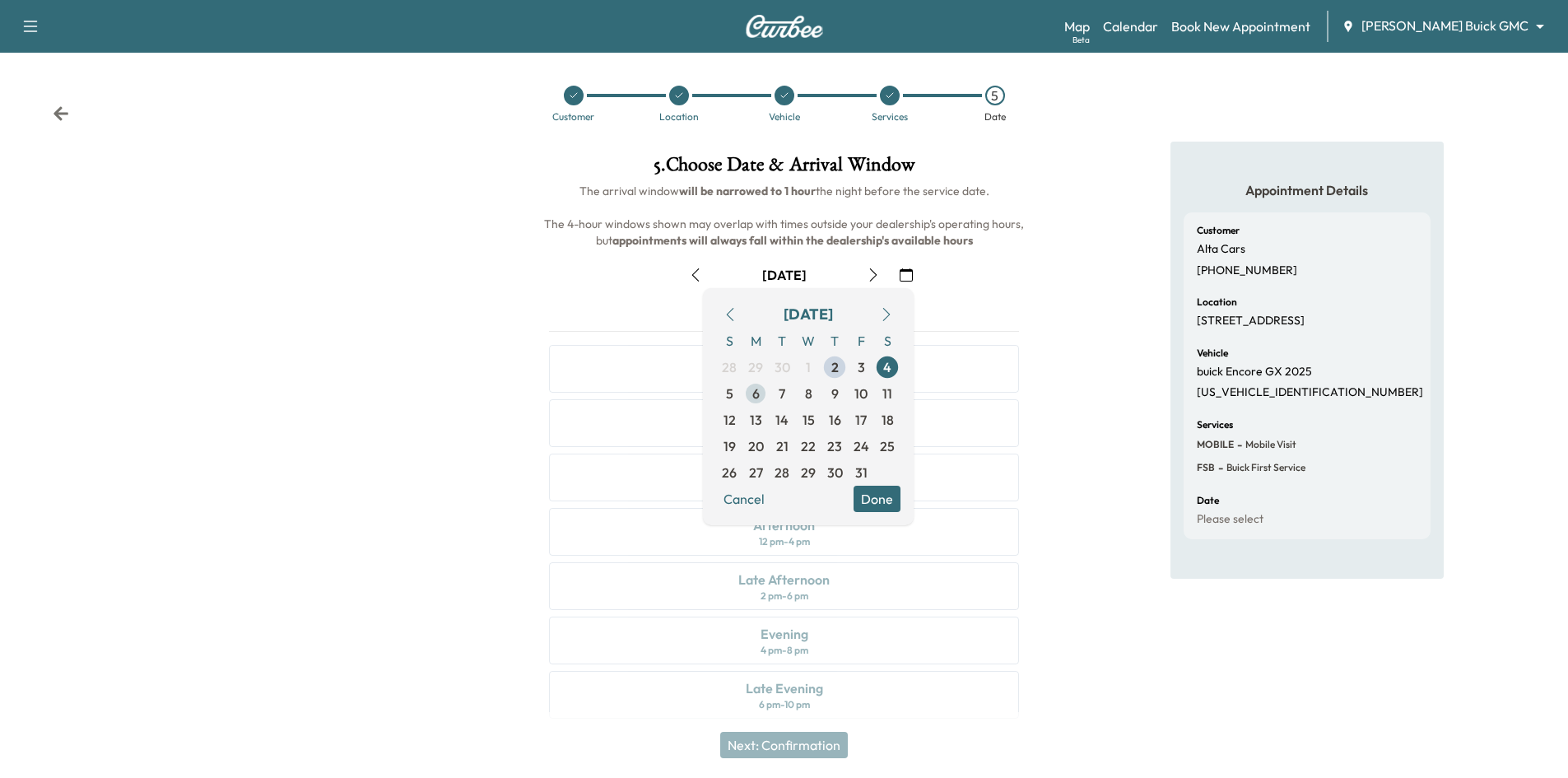
click at [760, 398] on span "6" at bounding box center [755, 393] width 26 height 26
click at [869, 500] on button "Done" at bounding box center [877, 499] width 47 height 26
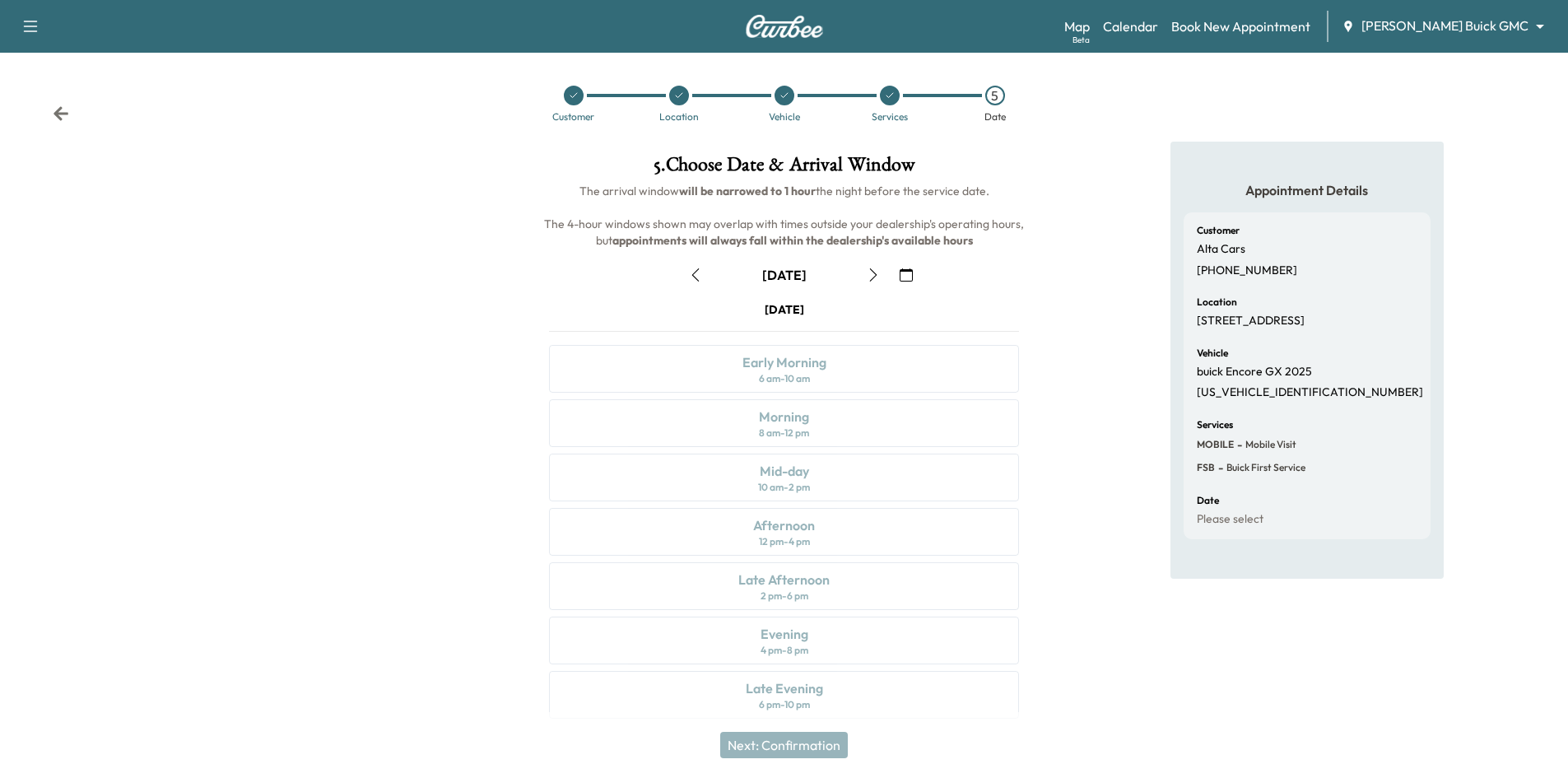
click at [876, 279] on icon "button" at bounding box center [873, 274] width 13 height 13
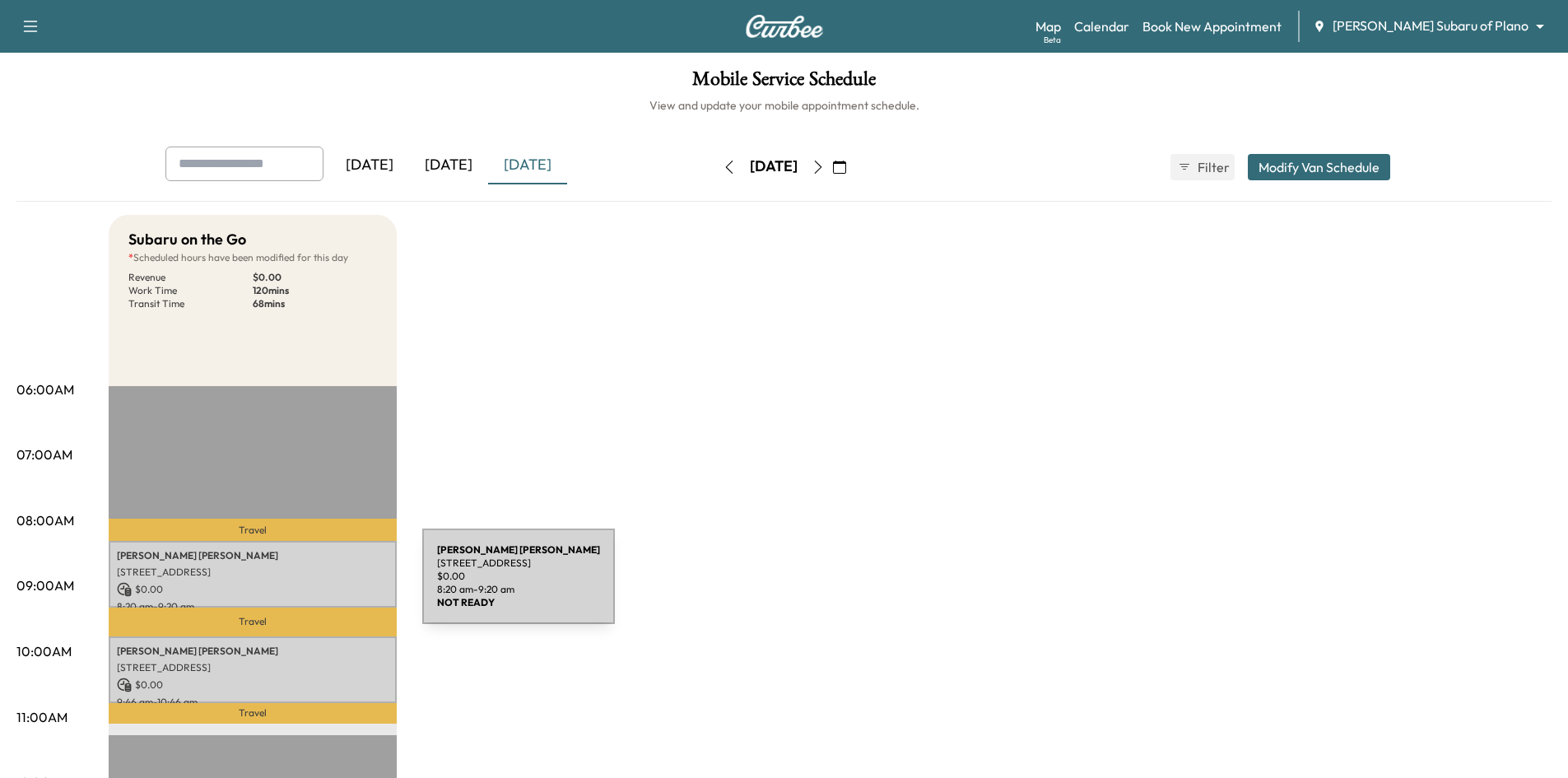
click at [299, 585] on p "$ 0.00" at bounding box center [252, 588] width 271 height 15
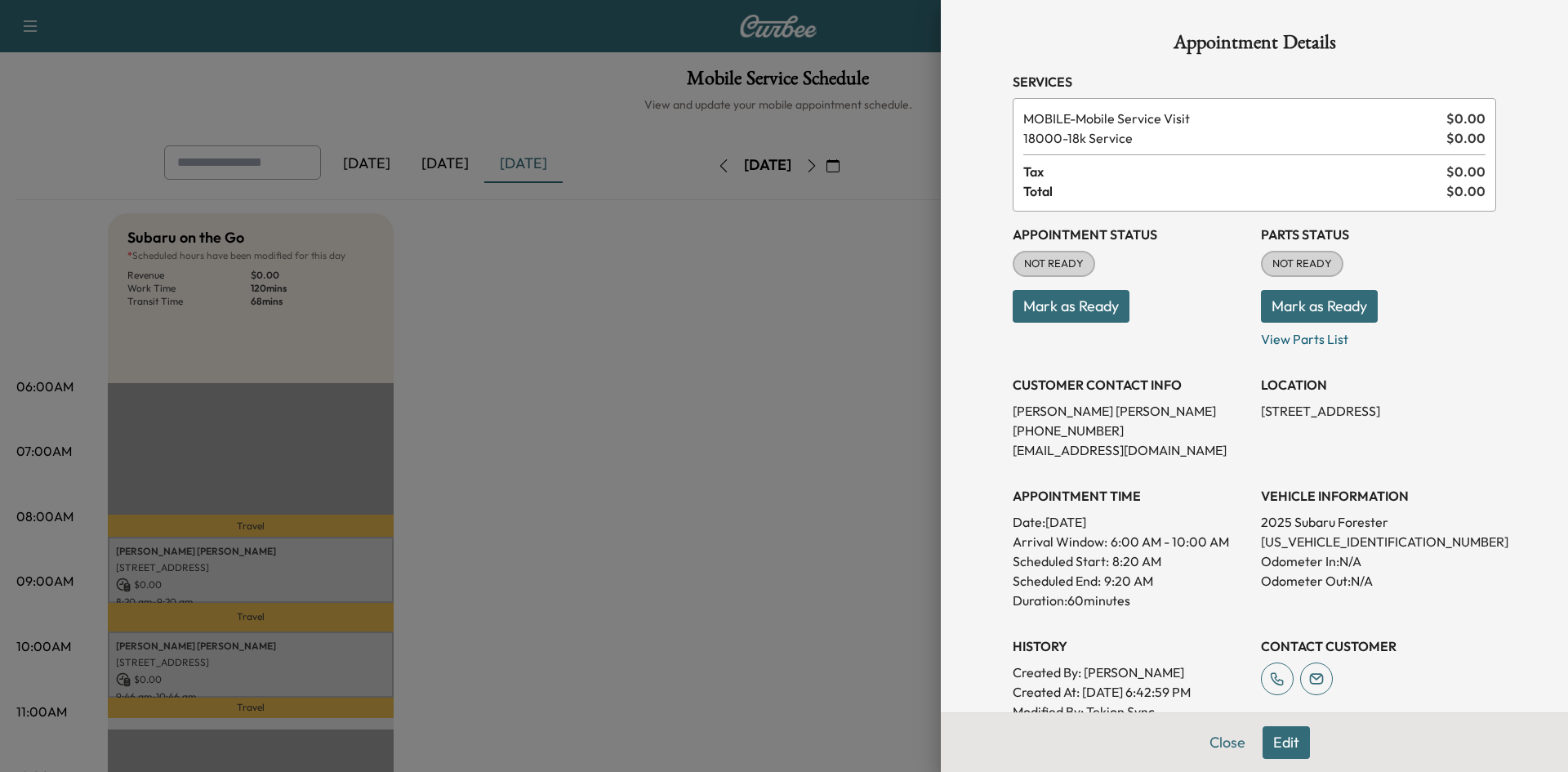
click at [606, 469] on div at bounding box center [784, 386] width 1568 height 772
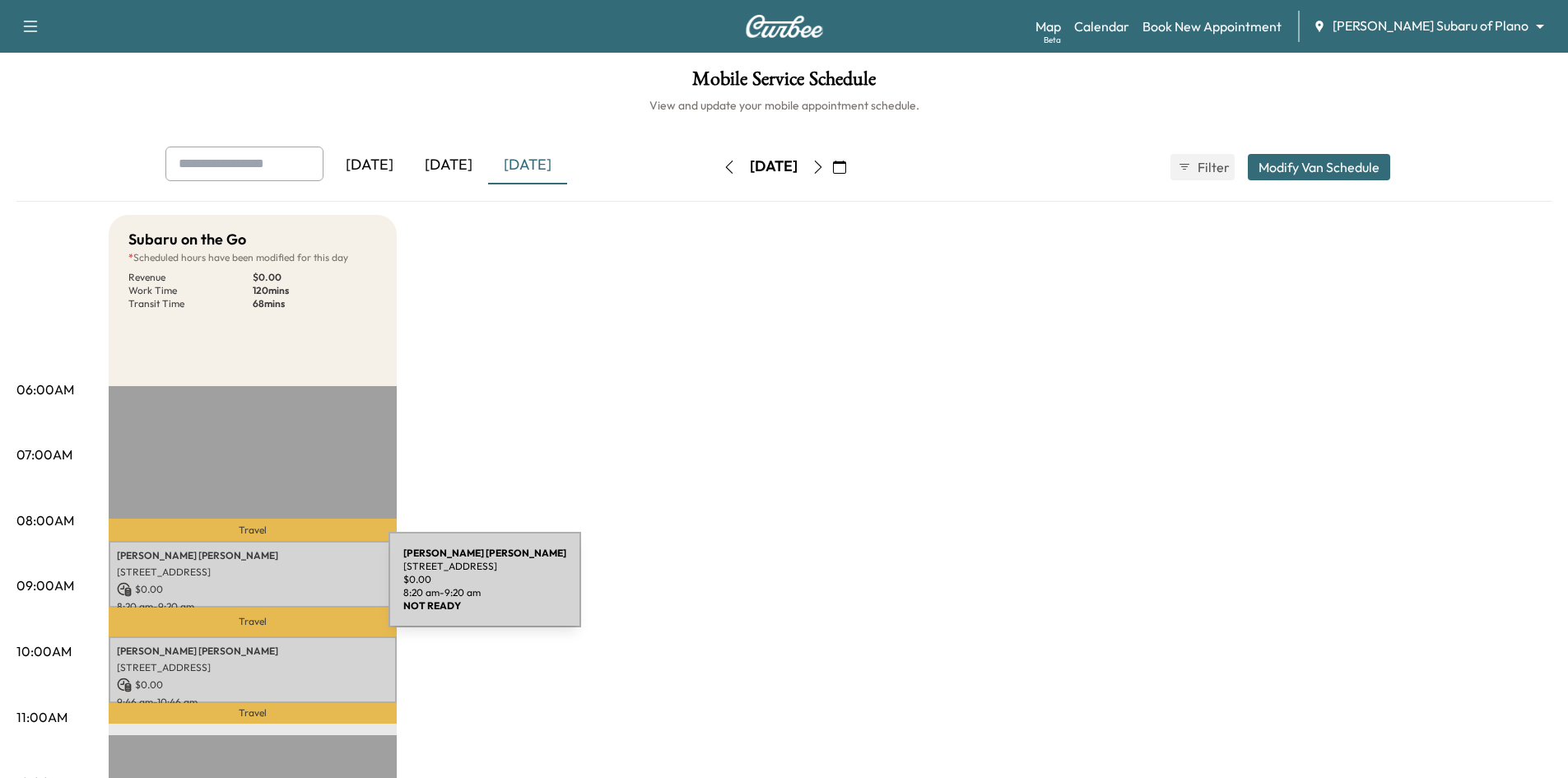
click at [266, 589] on p "$ 0.00" at bounding box center [252, 588] width 271 height 15
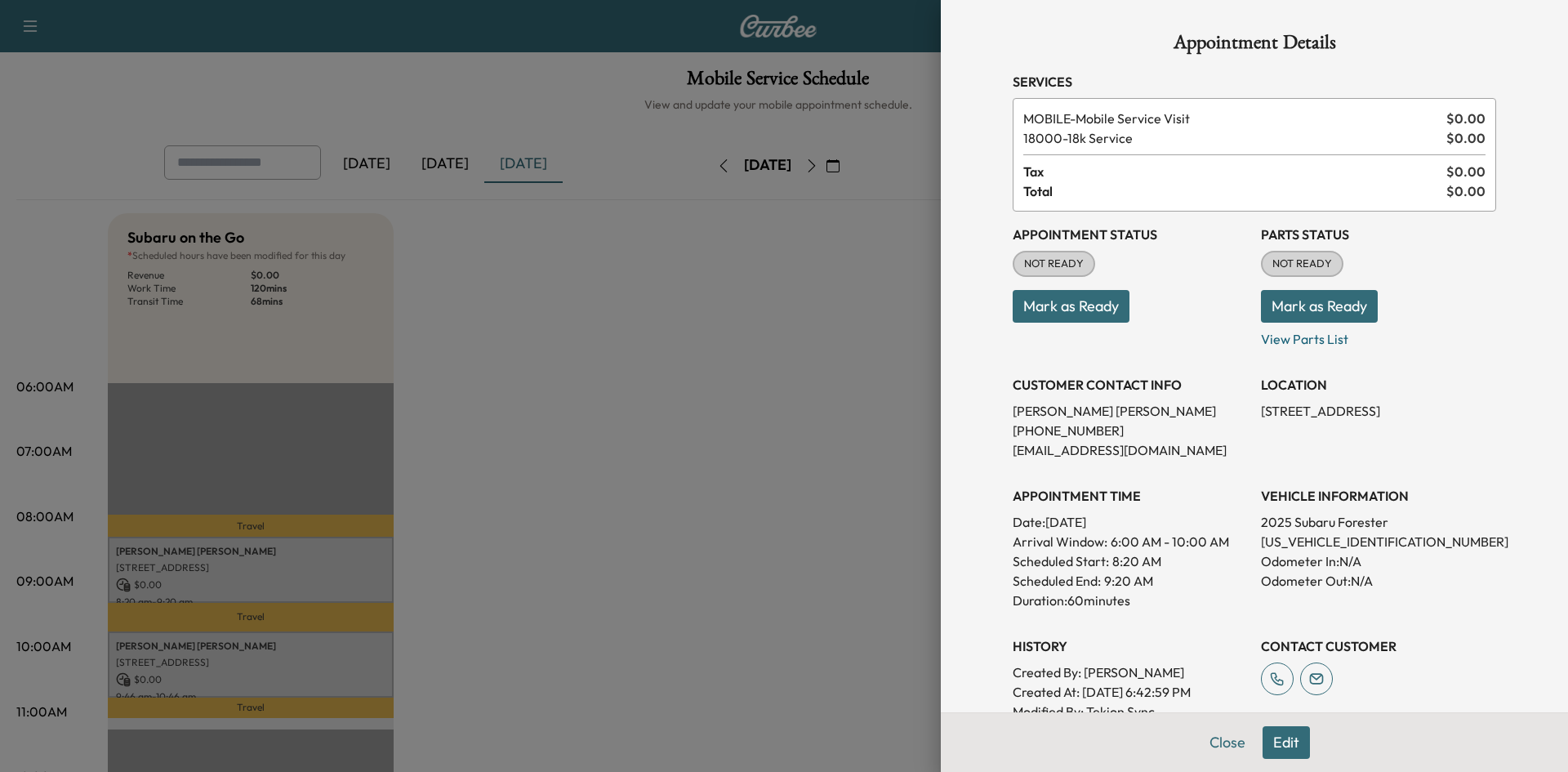
click at [1040, 296] on button "Mark as Ready" at bounding box center [1071, 306] width 117 height 33
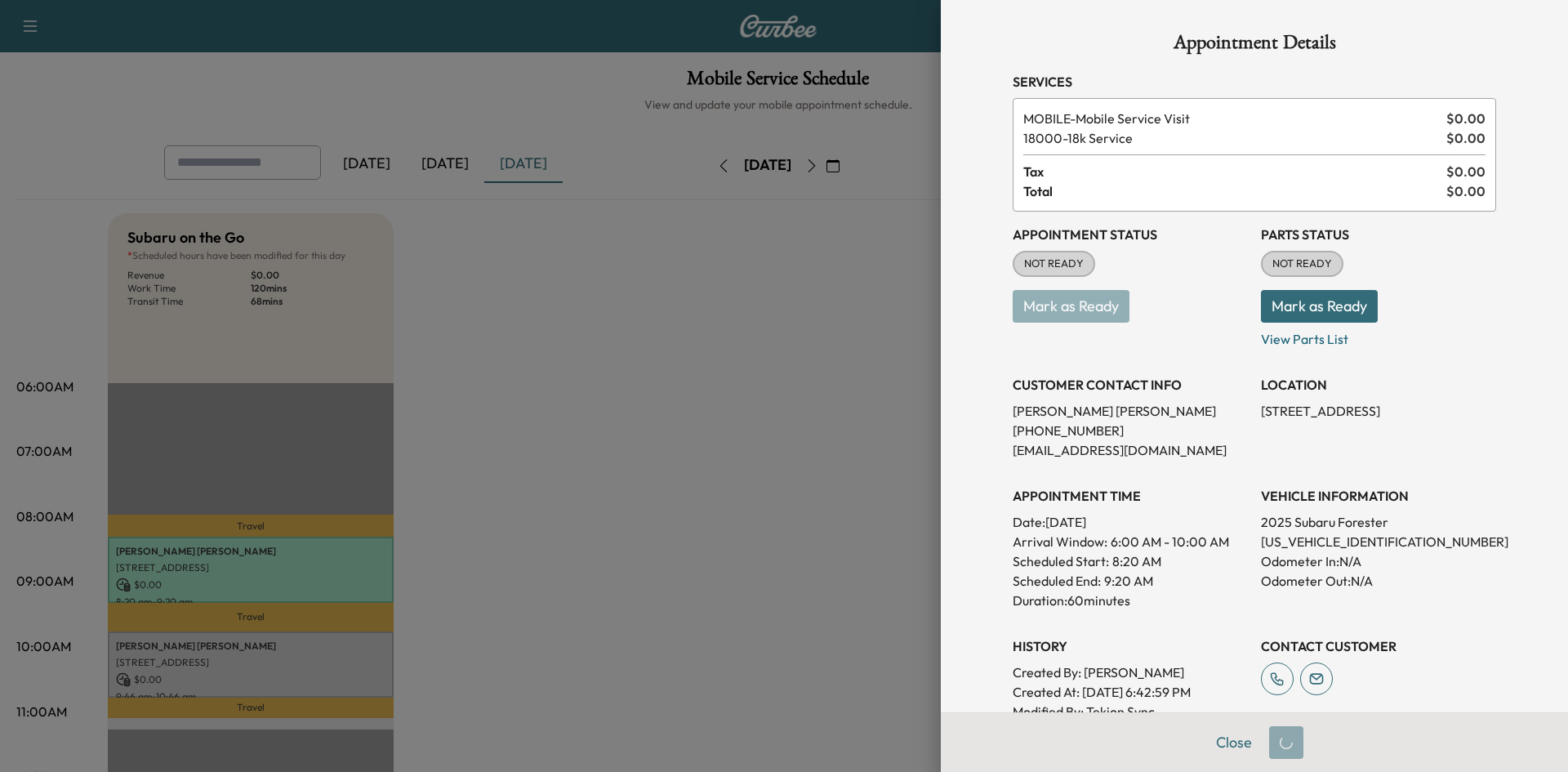
click at [569, 483] on div at bounding box center [784, 386] width 1568 height 772
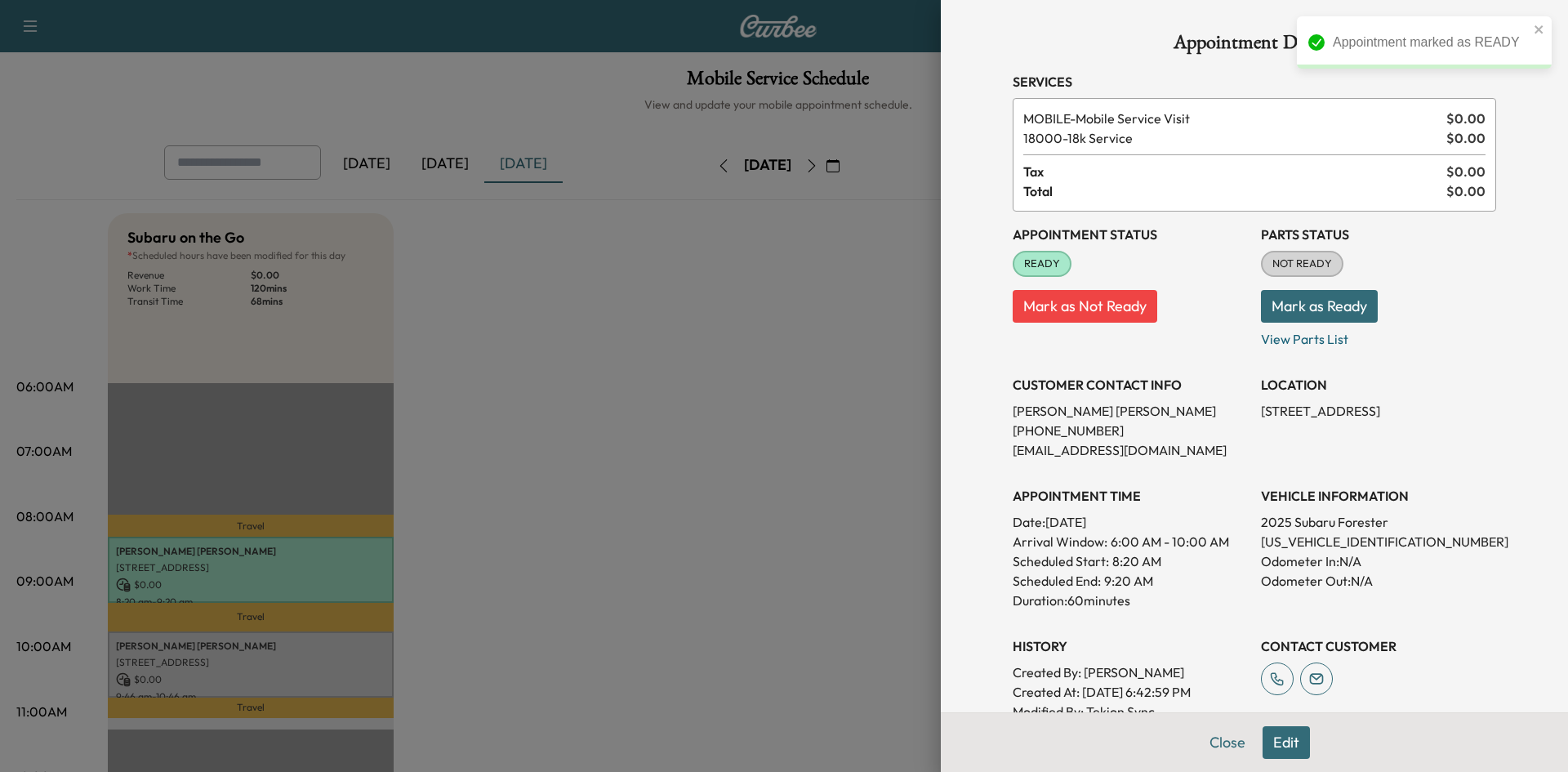
click at [263, 666] on div at bounding box center [784, 386] width 1568 height 772
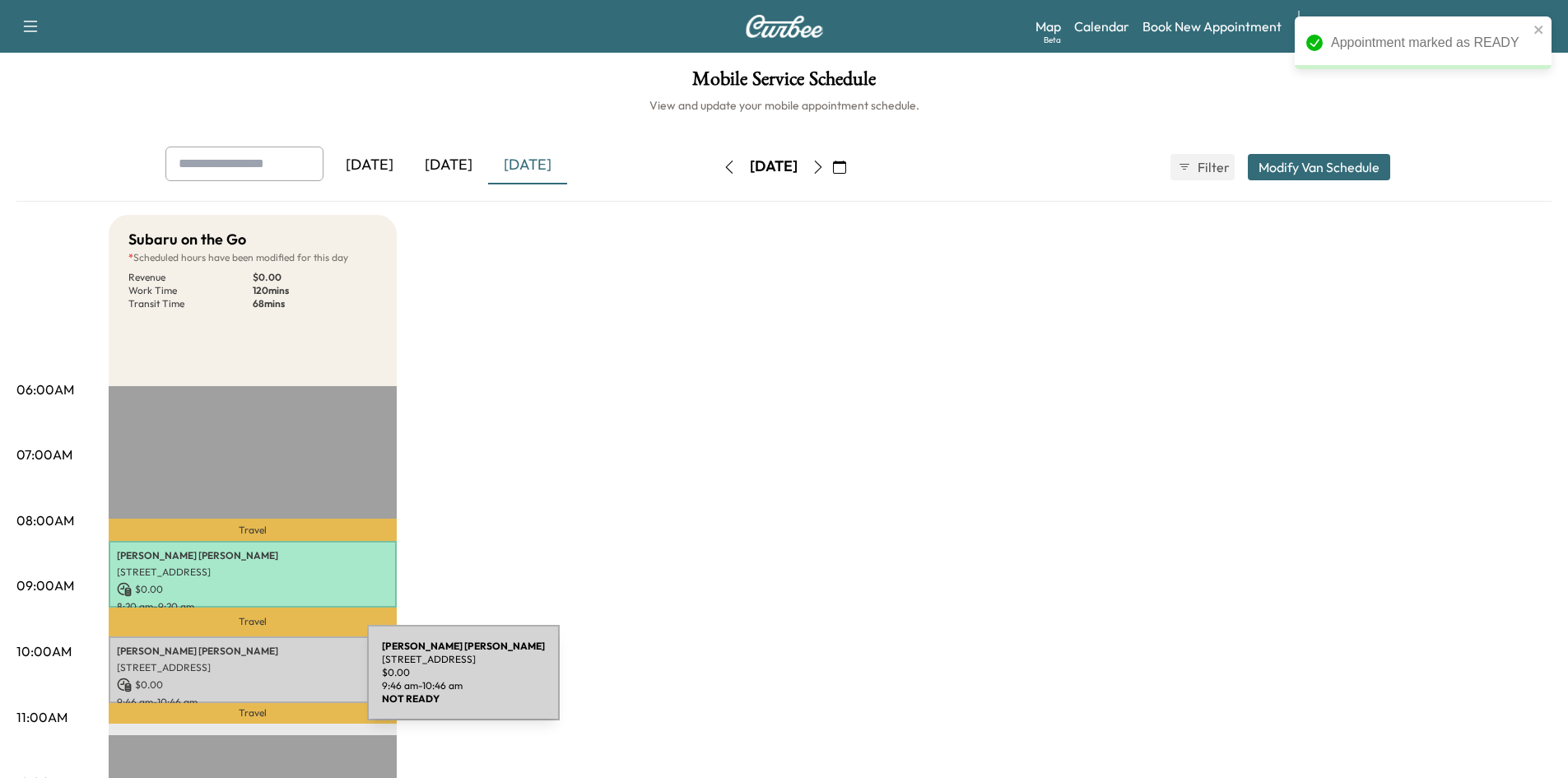
click at [247, 678] on p "$ 0.00" at bounding box center [252, 684] width 271 height 15
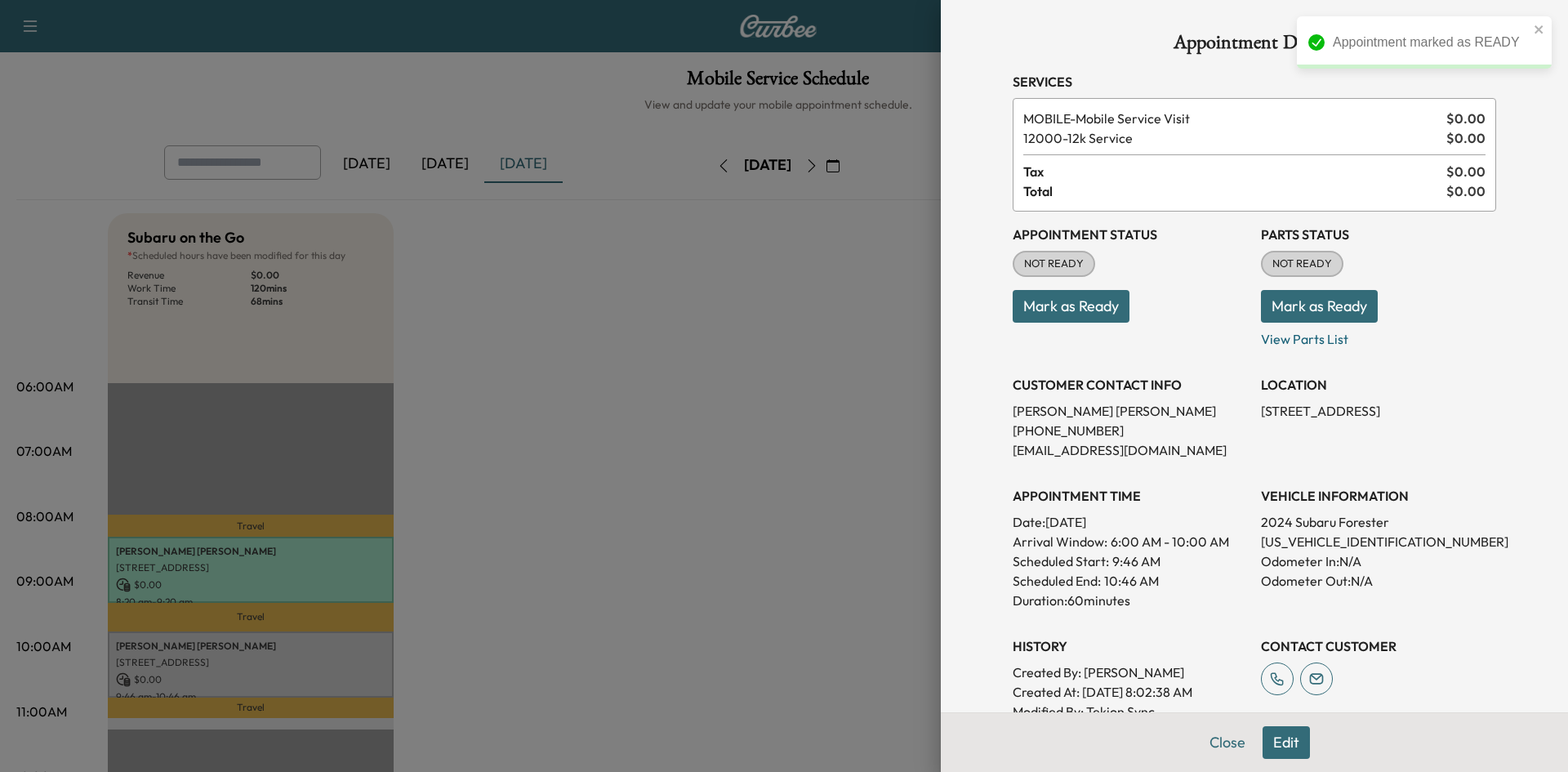
drag, startPoint x: 1077, startPoint y: 306, endPoint x: 789, endPoint y: 356, distance: 292.3
click at [1076, 306] on button "Mark as Ready" at bounding box center [1071, 306] width 117 height 33
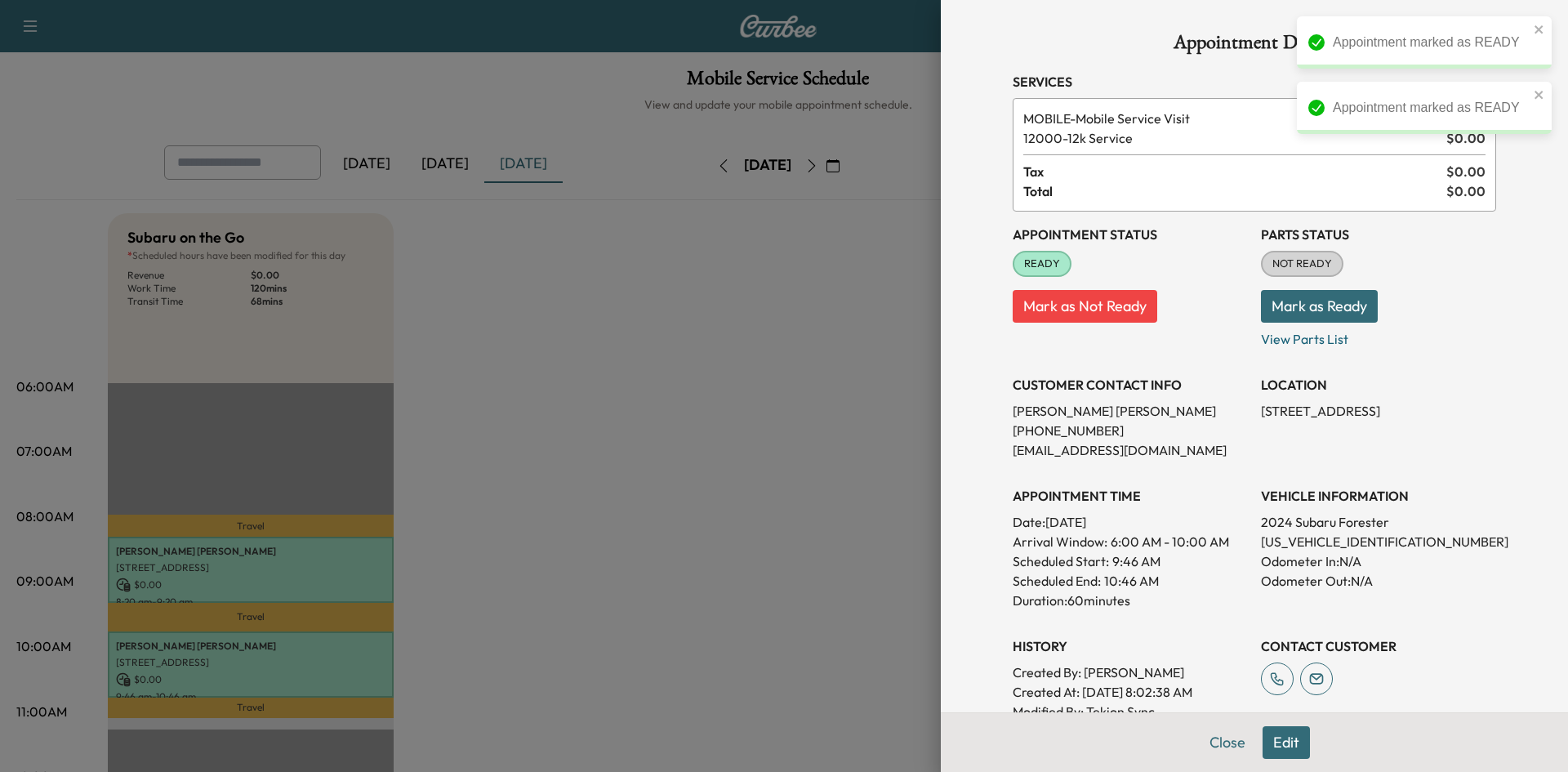
click at [579, 422] on div at bounding box center [784, 386] width 1568 height 772
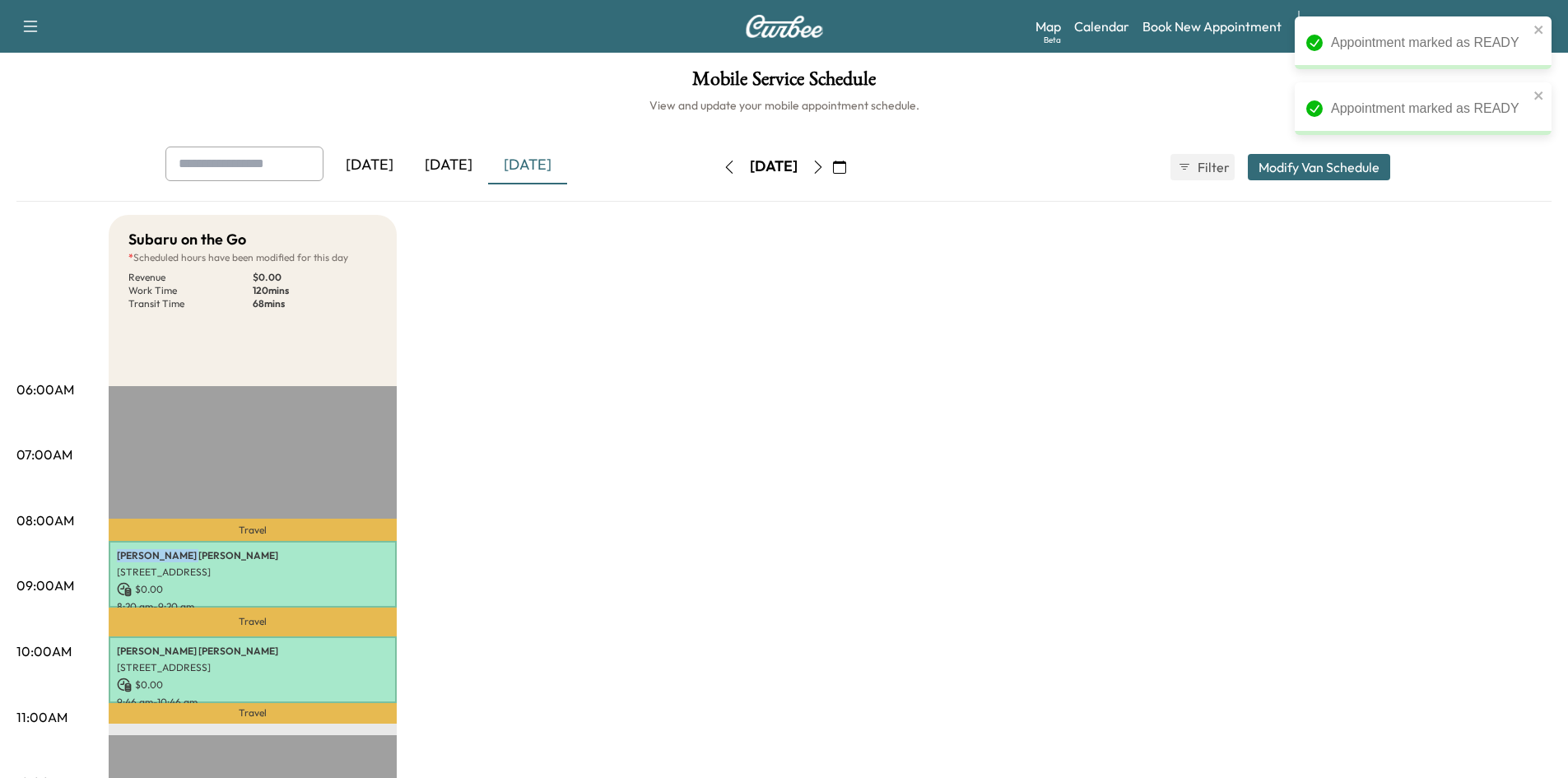
drag, startPoint x: 584, startPoint y: 424, endPoint x: 568, endPoint y: 364, distance: 62.1
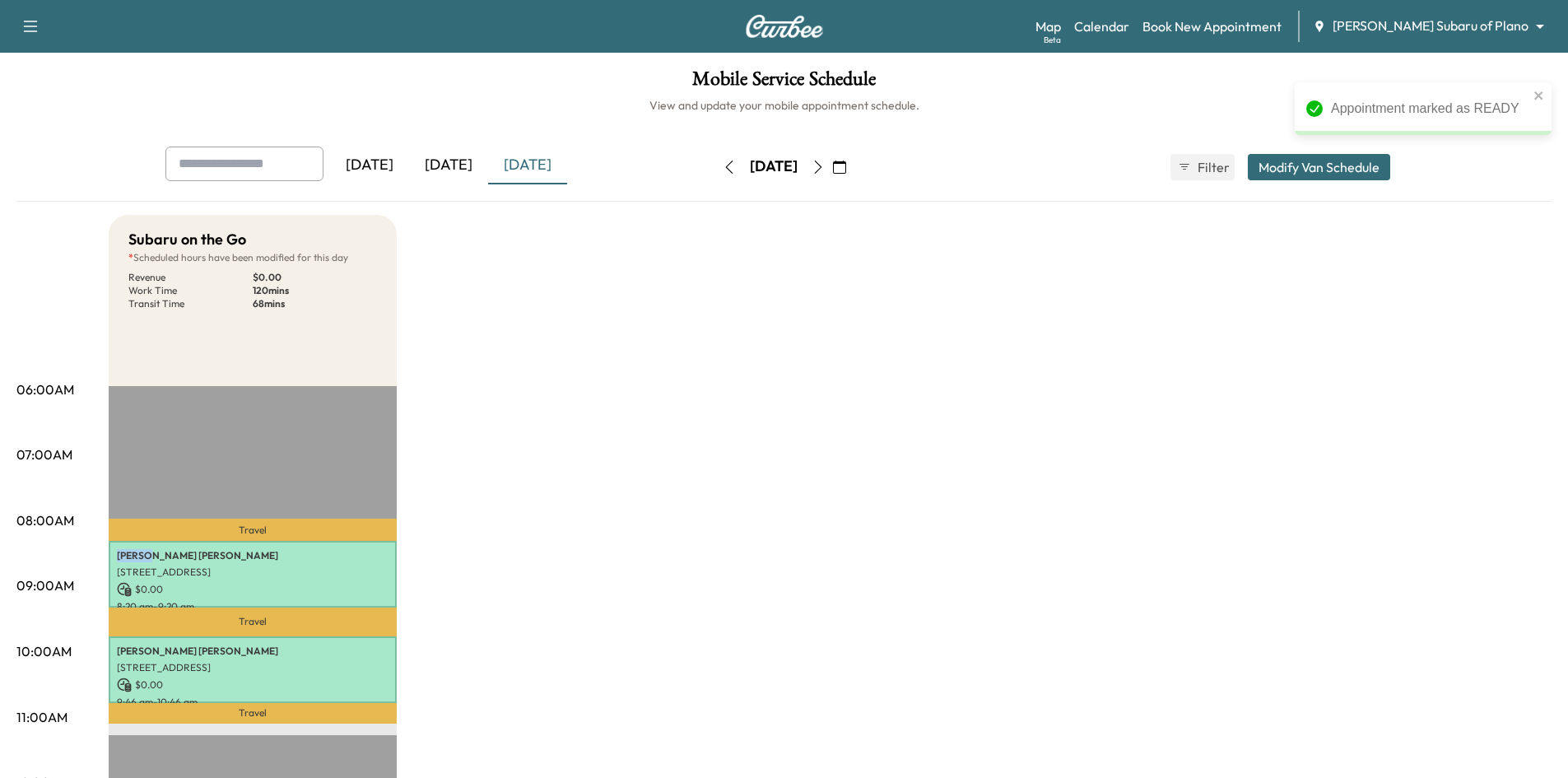
drag, startPoint x: 453, startPoint y: 165, endPoint x: 402, endPoint y: 80, distance: 99.1
click at [453, 164] on div "[DATE]" at bounding box center [448, 166] width 79 height 38
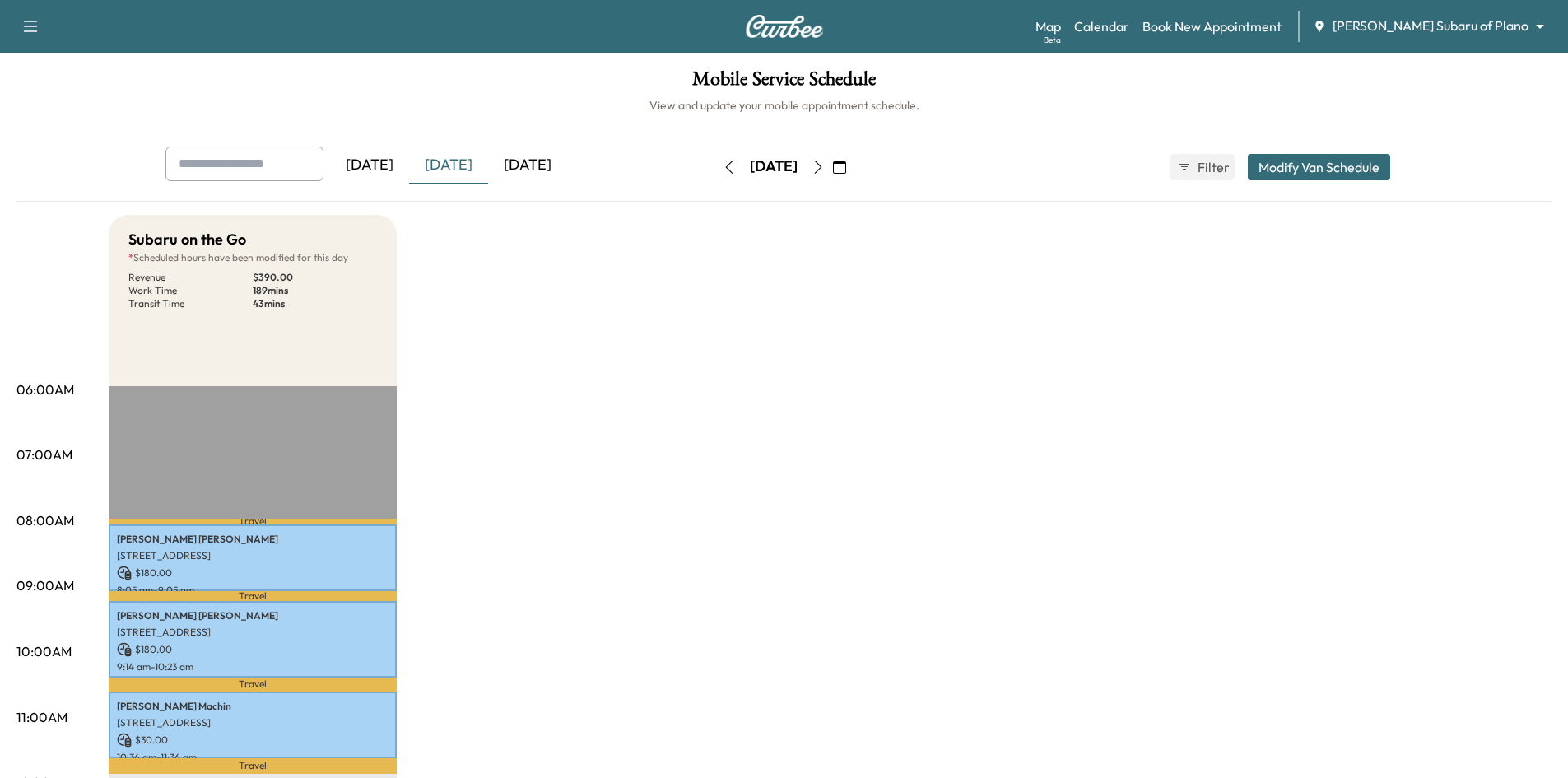
click at [394, 168] on div "[DATE]" at bounding box center [369, 166] width 79 height 38
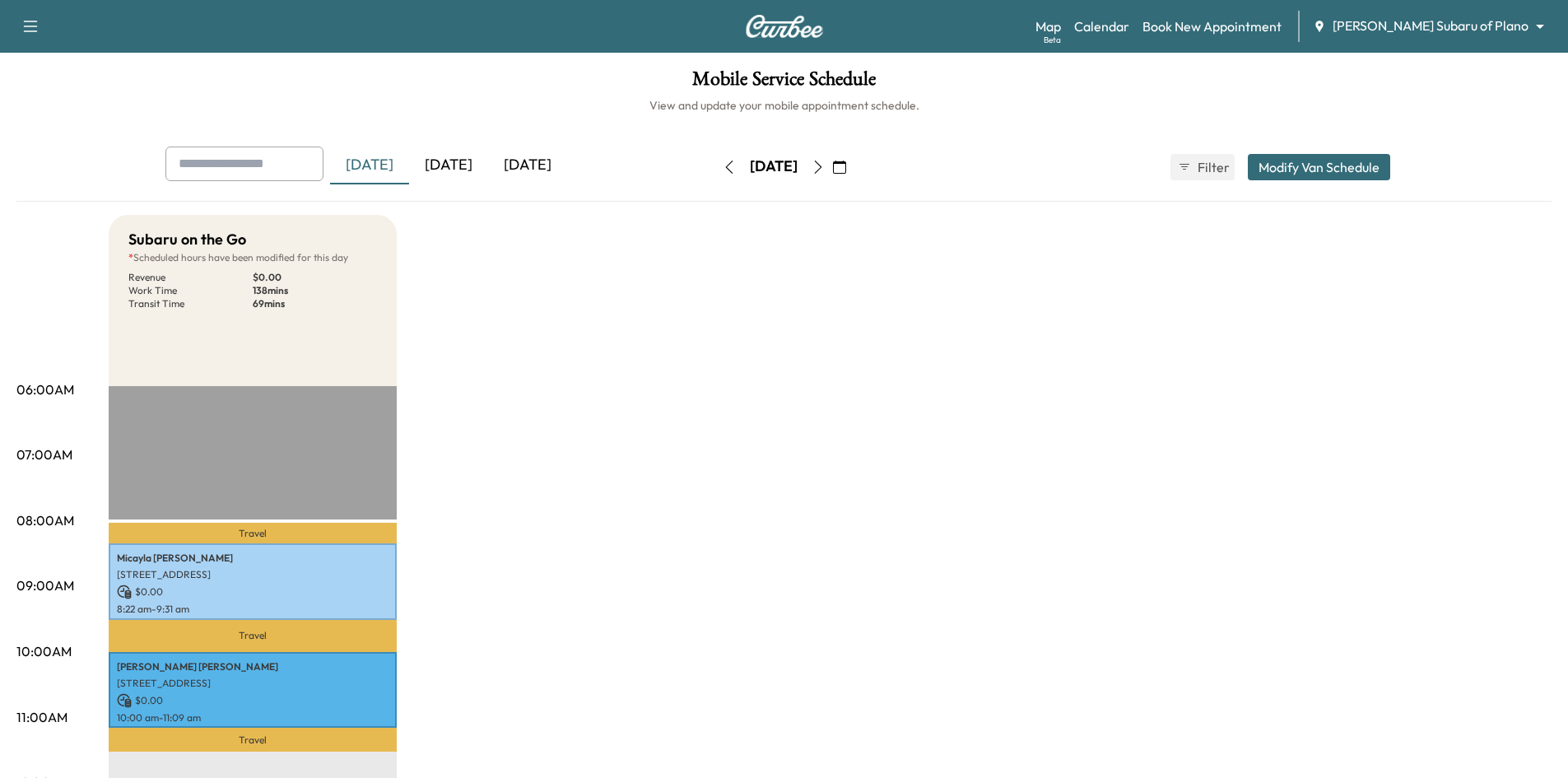
click at [527, 167] on div "[DATE]" at bounding box center [527, 166] width 79 height 38
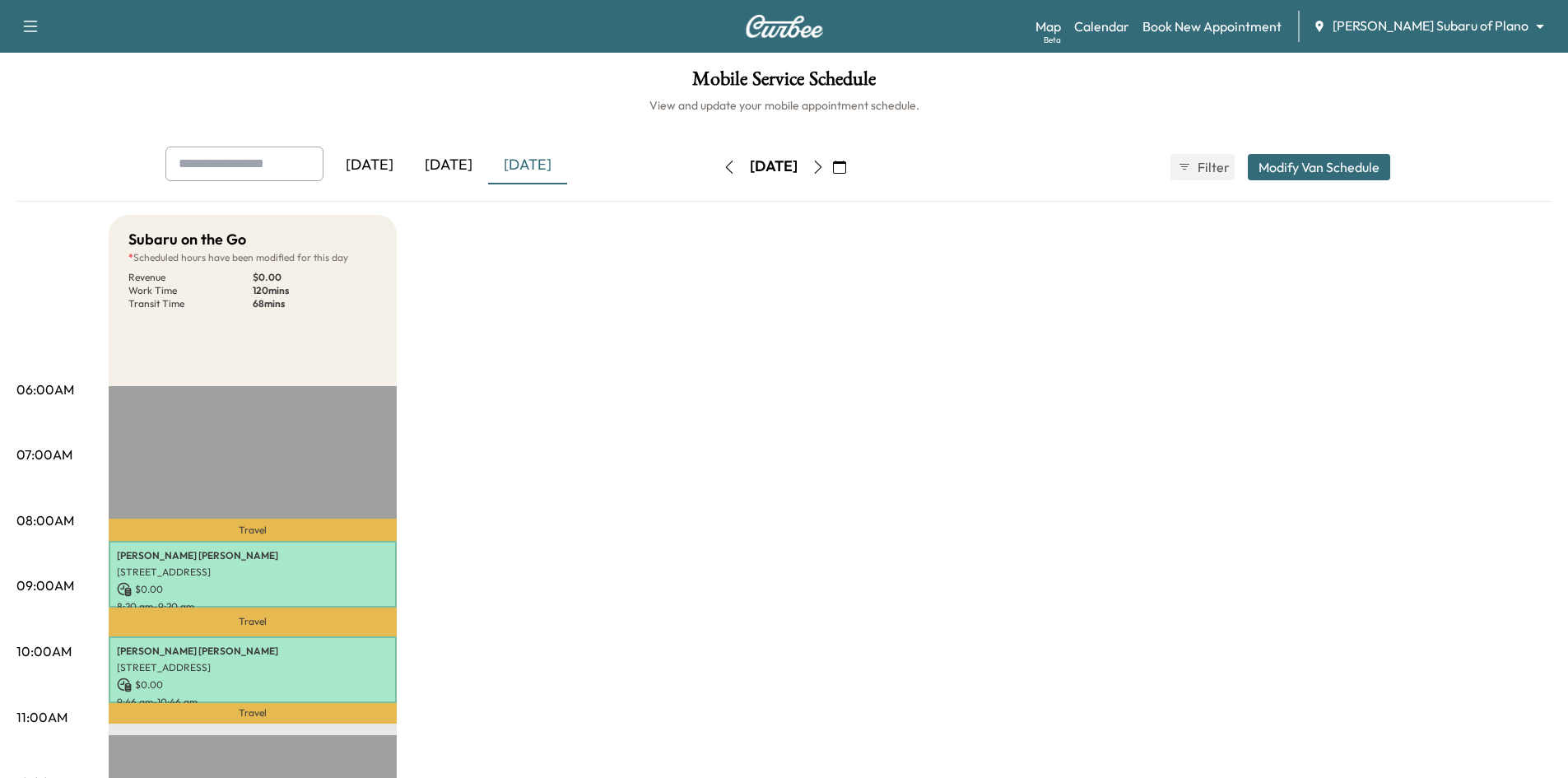
click at [462, 158] on div "[DATE]" at bounding box center [448, 166] width 79 height 38
